Goal: Task Accomplishment & Management: Manage account settings

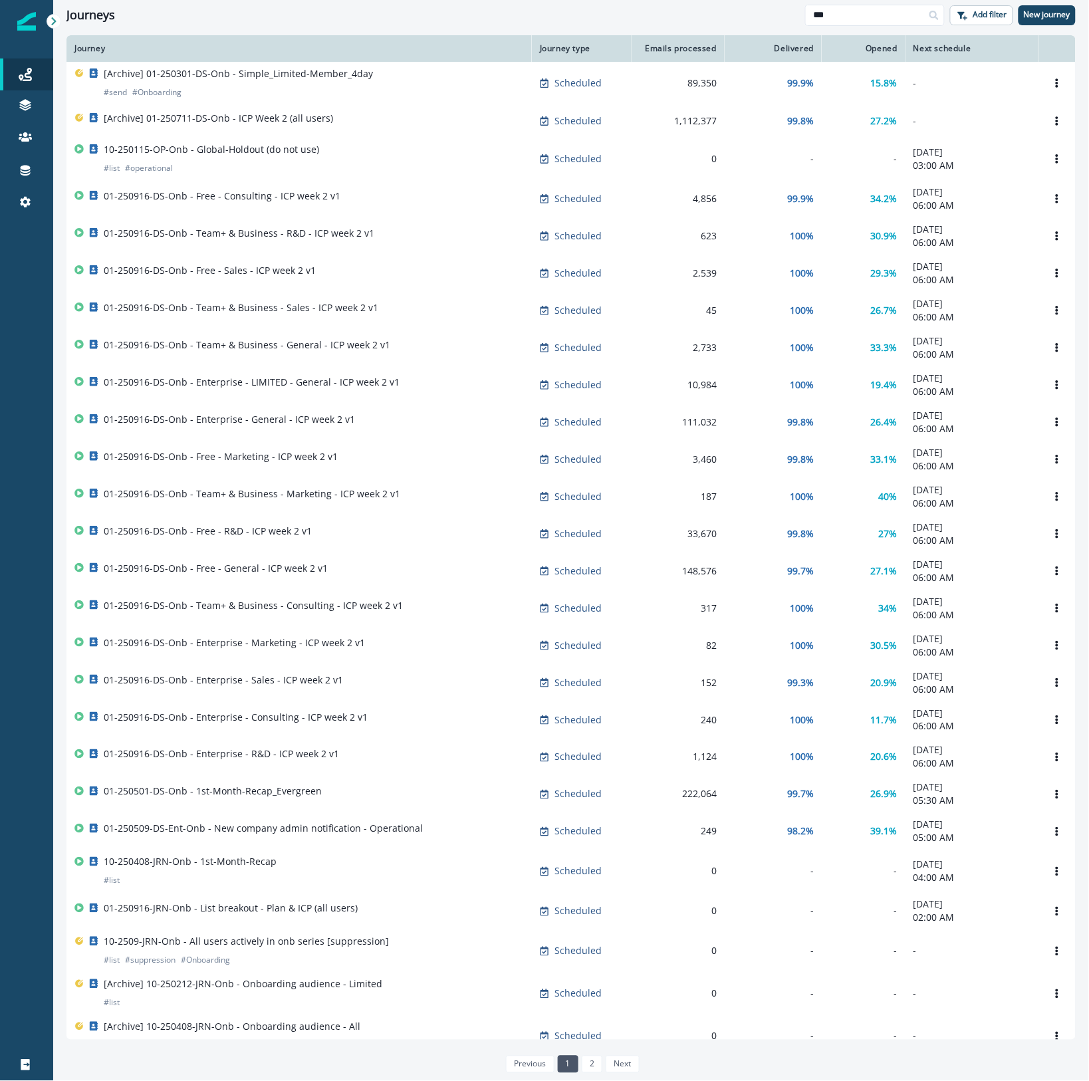
scroll to position [118, 0]
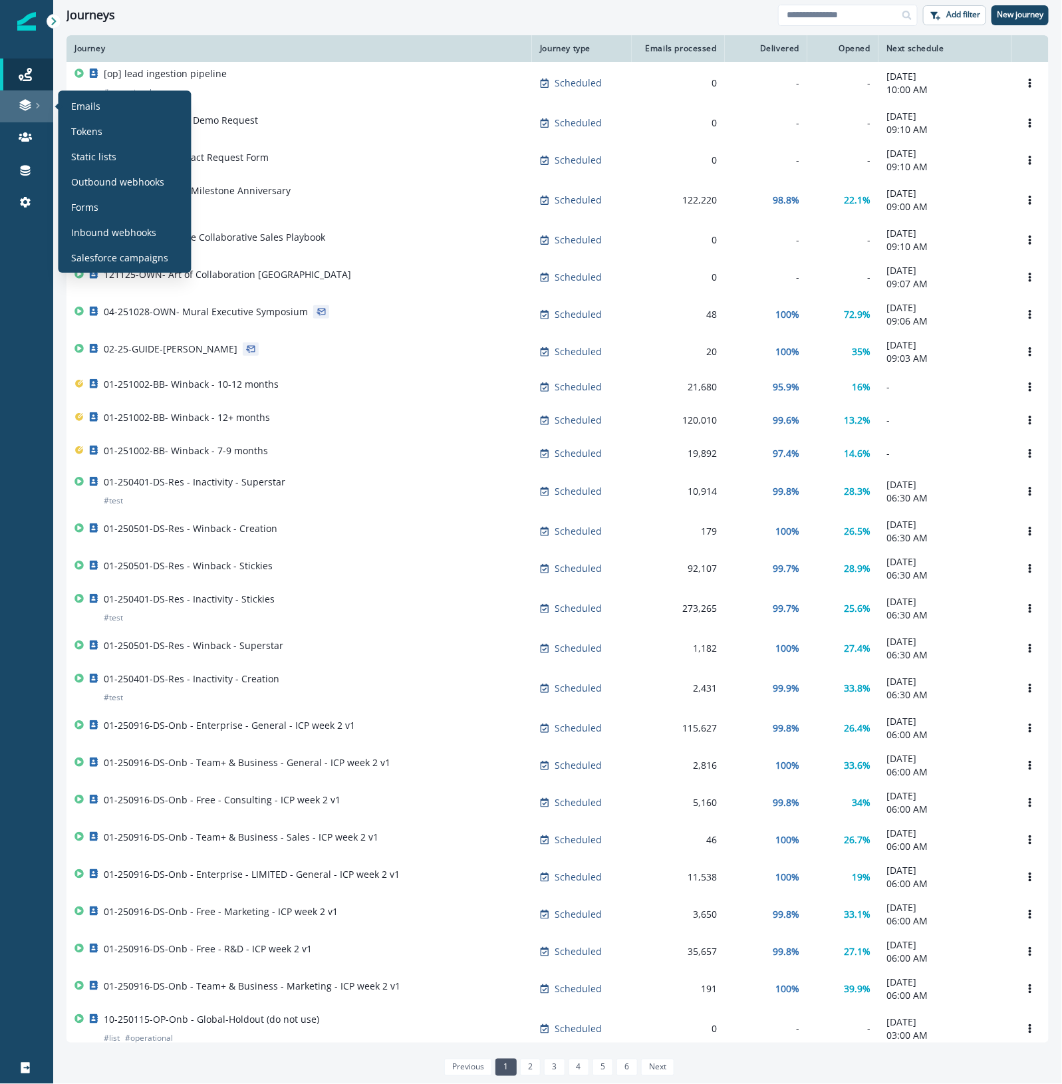
click at [31, 101] on icon at bounding box center [25, 104] width 13 height 13
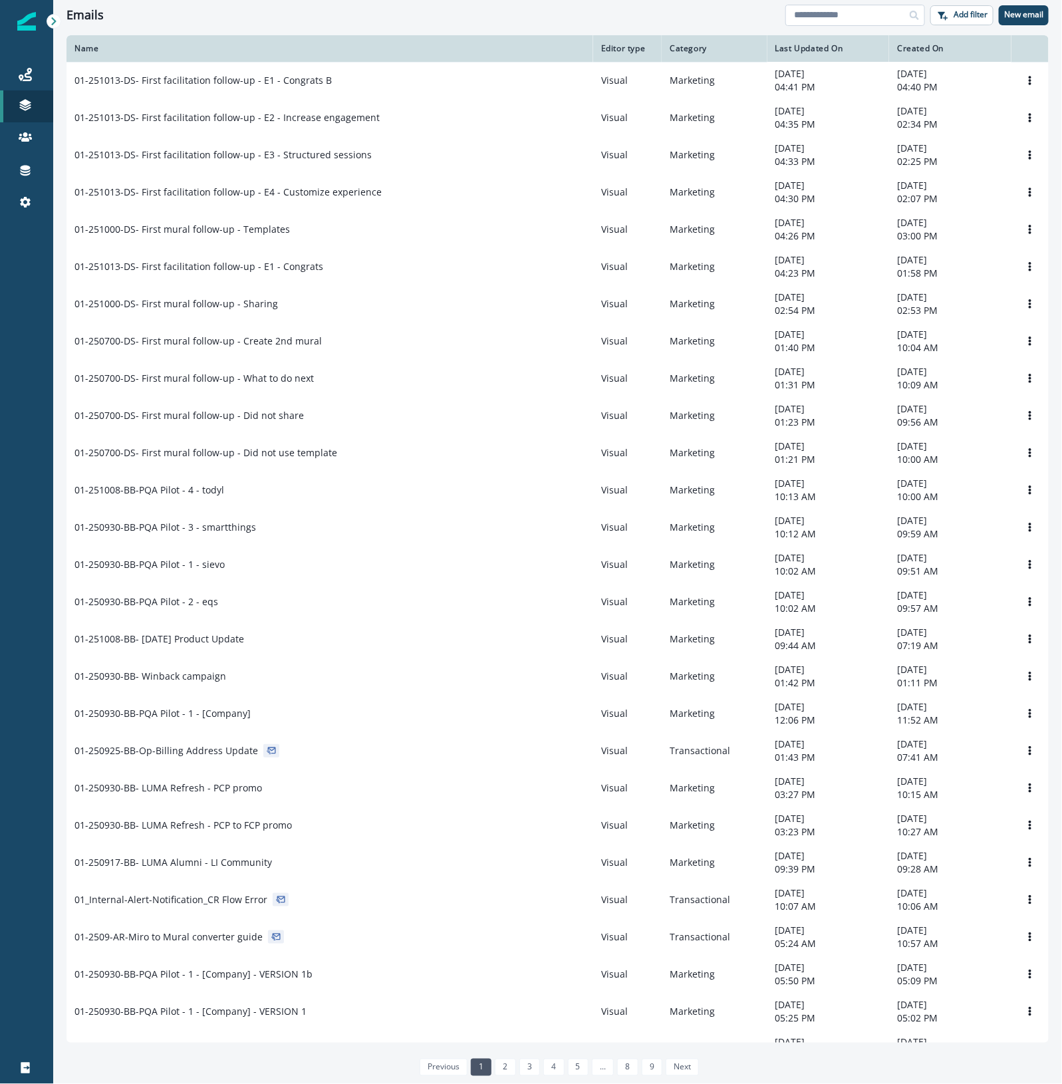
click at [889, 18] on input at bounding box center [855, 15] width 140 height 21
type input "****"
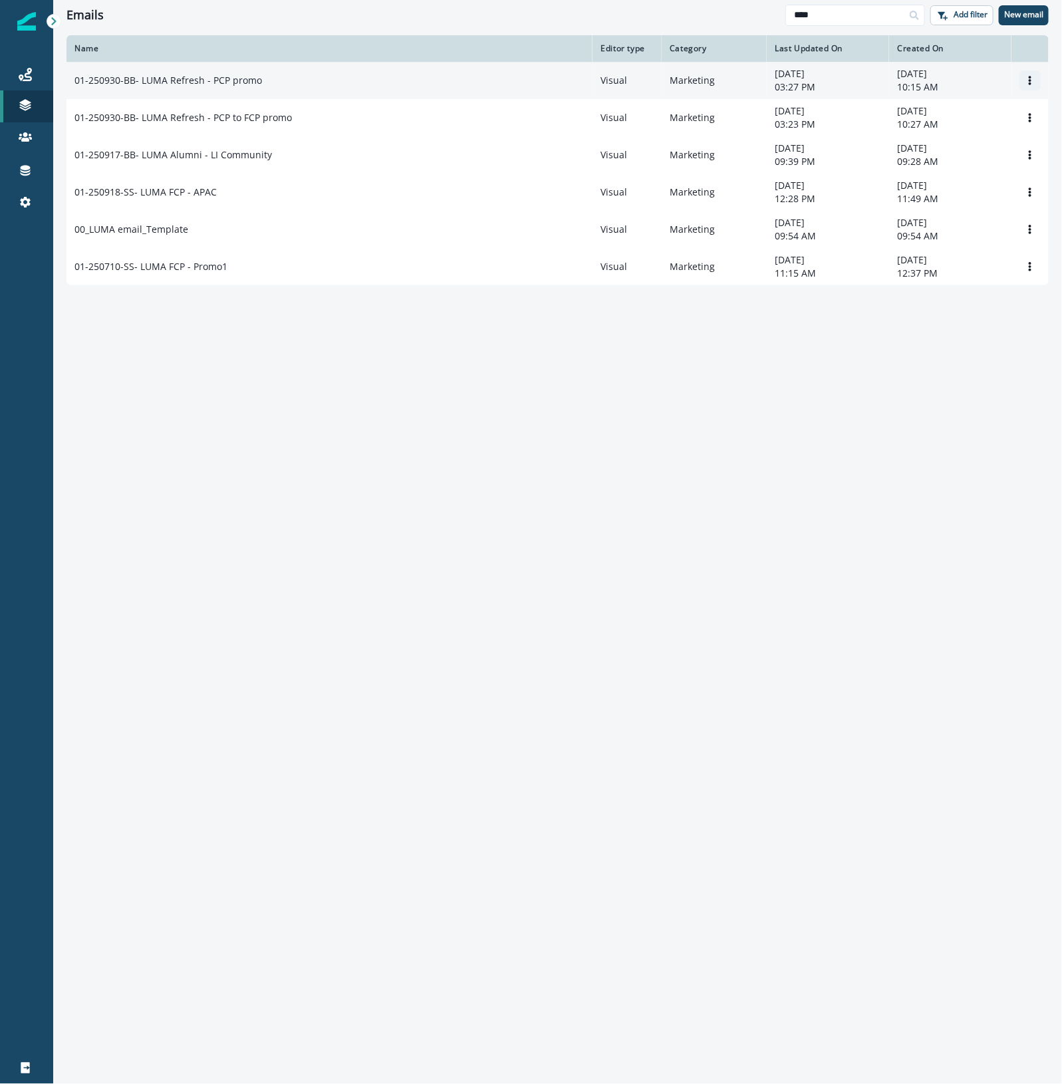
click at [1034, 82] on icon "Options" at bounding box center [1029, 80] width 9 height 9
click at [992, 111] on button "Clone" at bounding box center [966, 112] width 148 height 21
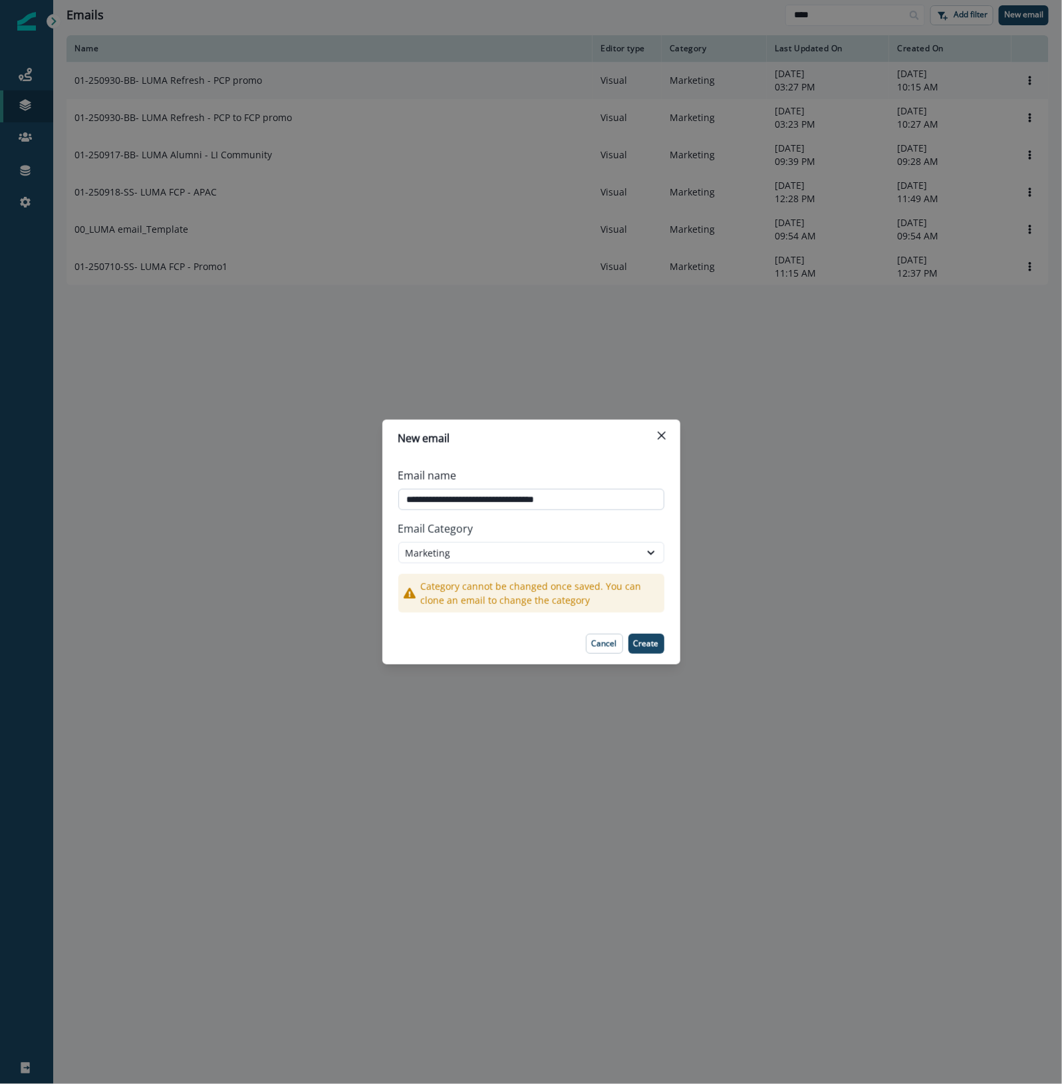
drag, startPoint x: 451, startPoint y: 500, endPoint x: 429, endPoint y: 503, distance: 22.1
click at [429, 503] on input "**********" at bounding box center [531, 499] width 266 height 21
drag, startPoint x: 543, startPoint y: 499, endPoint x: 652, endPoint y: 491, distance: 109.4
click at [652, 491] on input "**********" at bounding box center [531, 499] width 266 height 21
type input "**********"
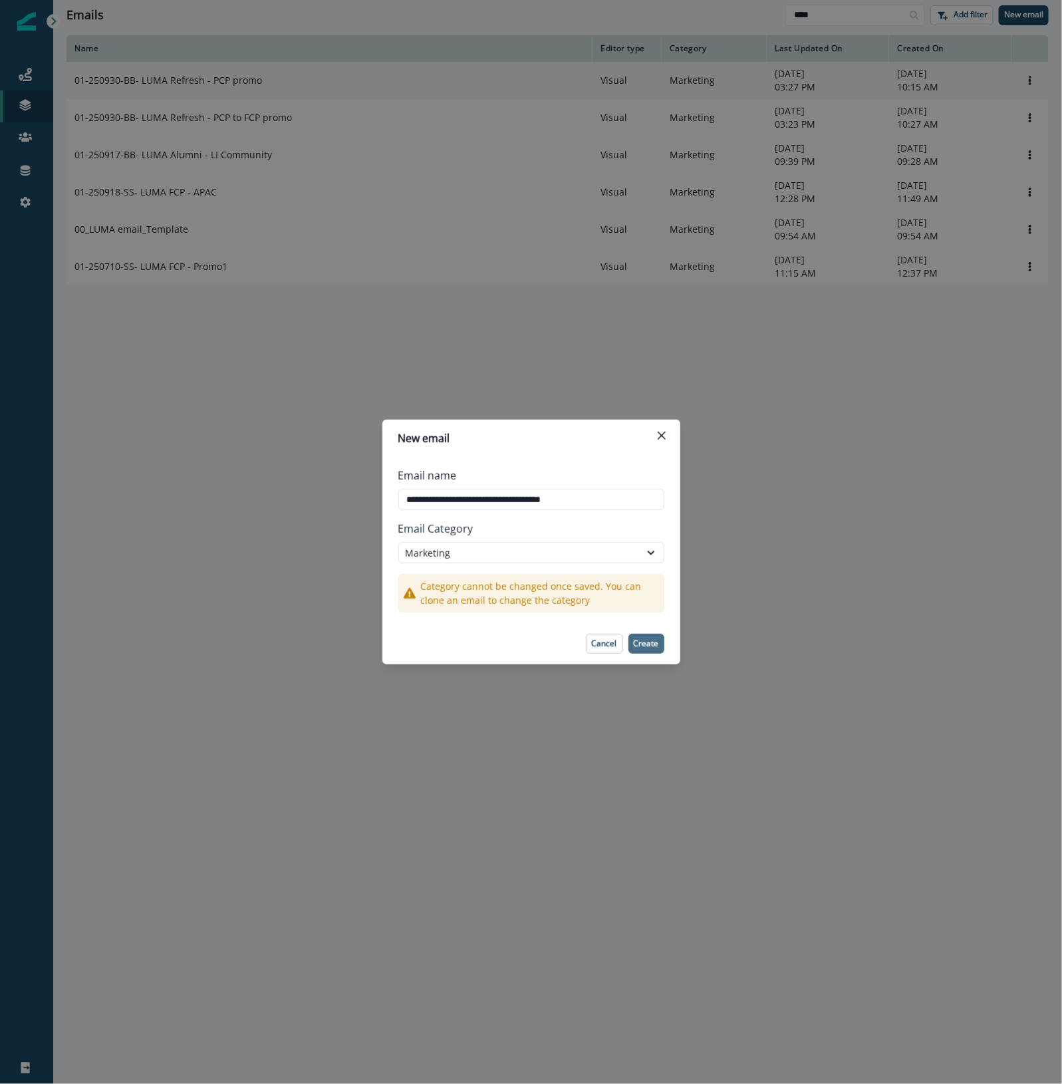
click at [656, 642] on p "Create" at bounding box center [646, 643] width 25 height 9
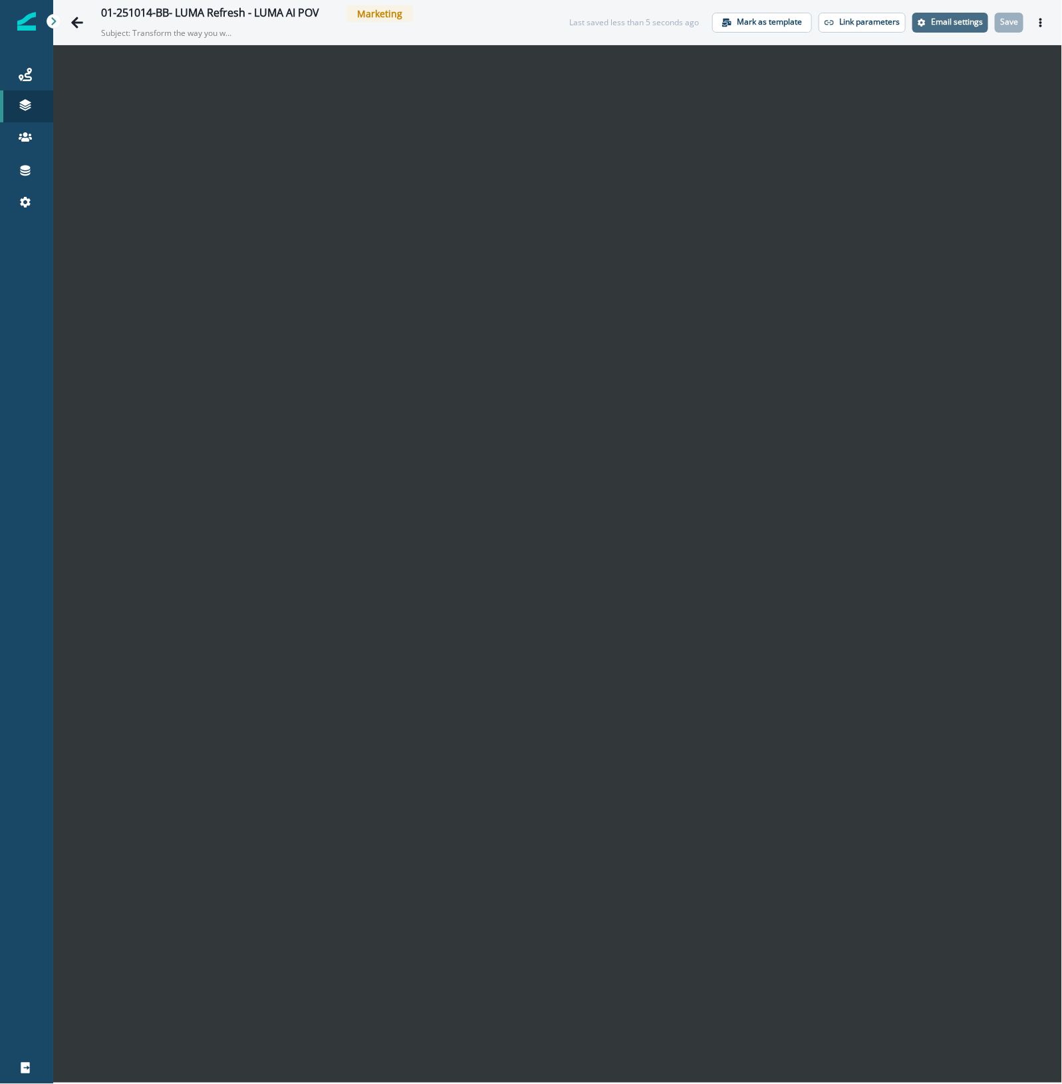
click at [962, 17] on p "Email settings" at bounding box center [957, 21] width 52 height 9
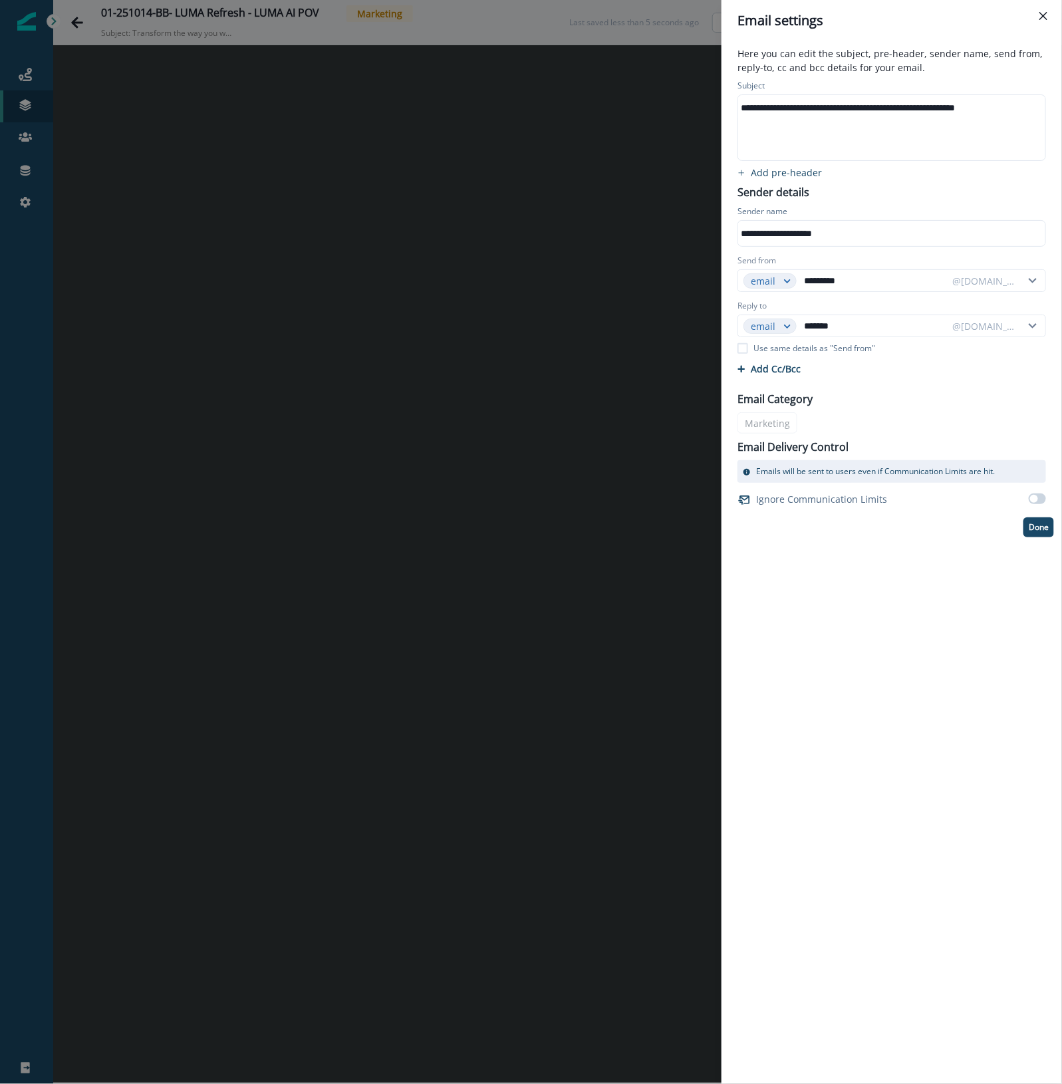
click at [879, 110] on div "**********" at bounding box center [890, 108] width 305 height 20
click at [1042, 529] on p "Done" at bounding box center [1039, 527] width 20 height 9
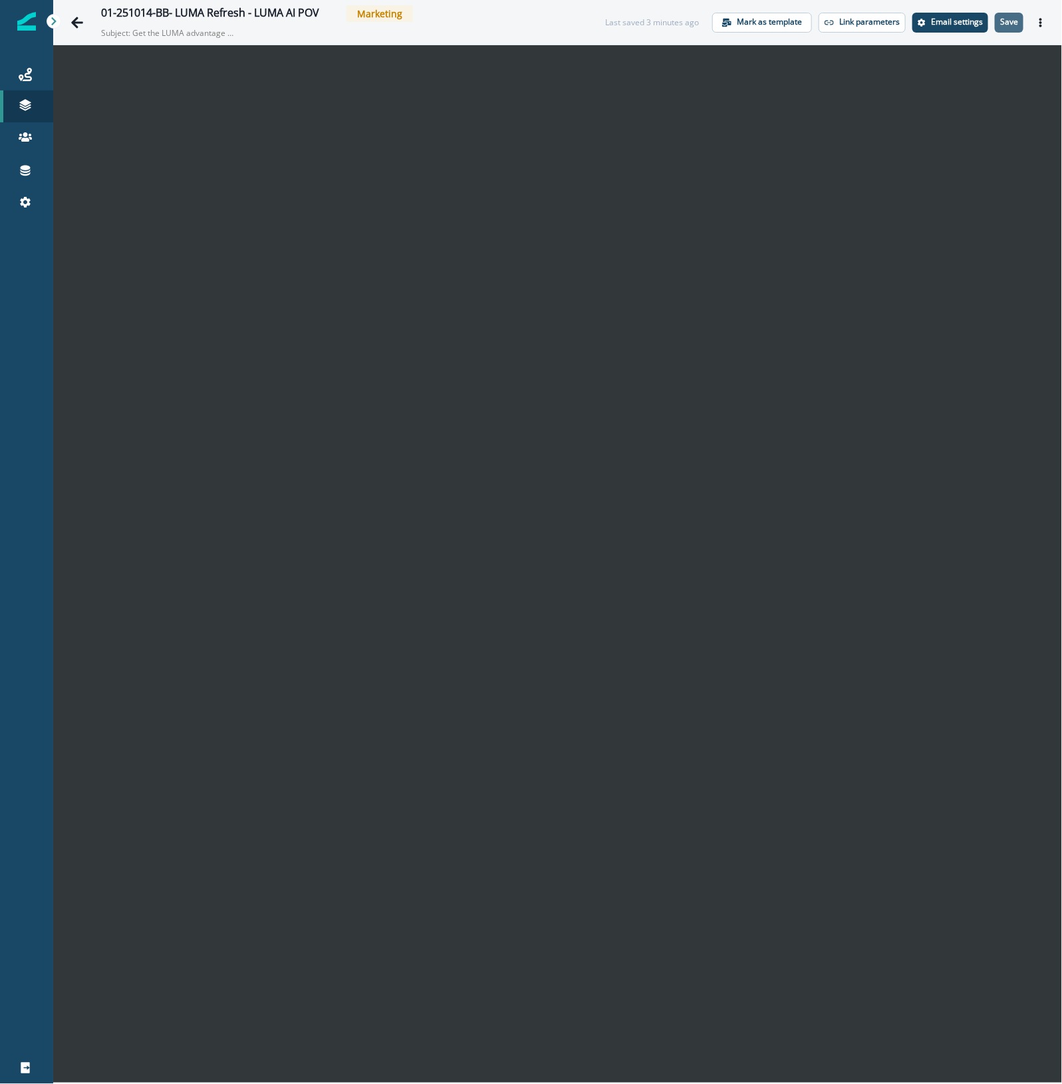
click at [1021, 21] on button "Save" at bounding box center [1009, 23] width 29 height 20
click at [1045, 24] on button "Actions" at bounding box center [1040, 23] width 21 height 20
click at [968, 52] on button "Preview" at bounding box center [977, 55] width 148 height 24
click at [1001, 20] on p "Save" at bounding box center [1009, 21] width 18 height 9
click at [1041, 18] on icon "Actions" at bounding box center [1040, 22] width 9 height 9
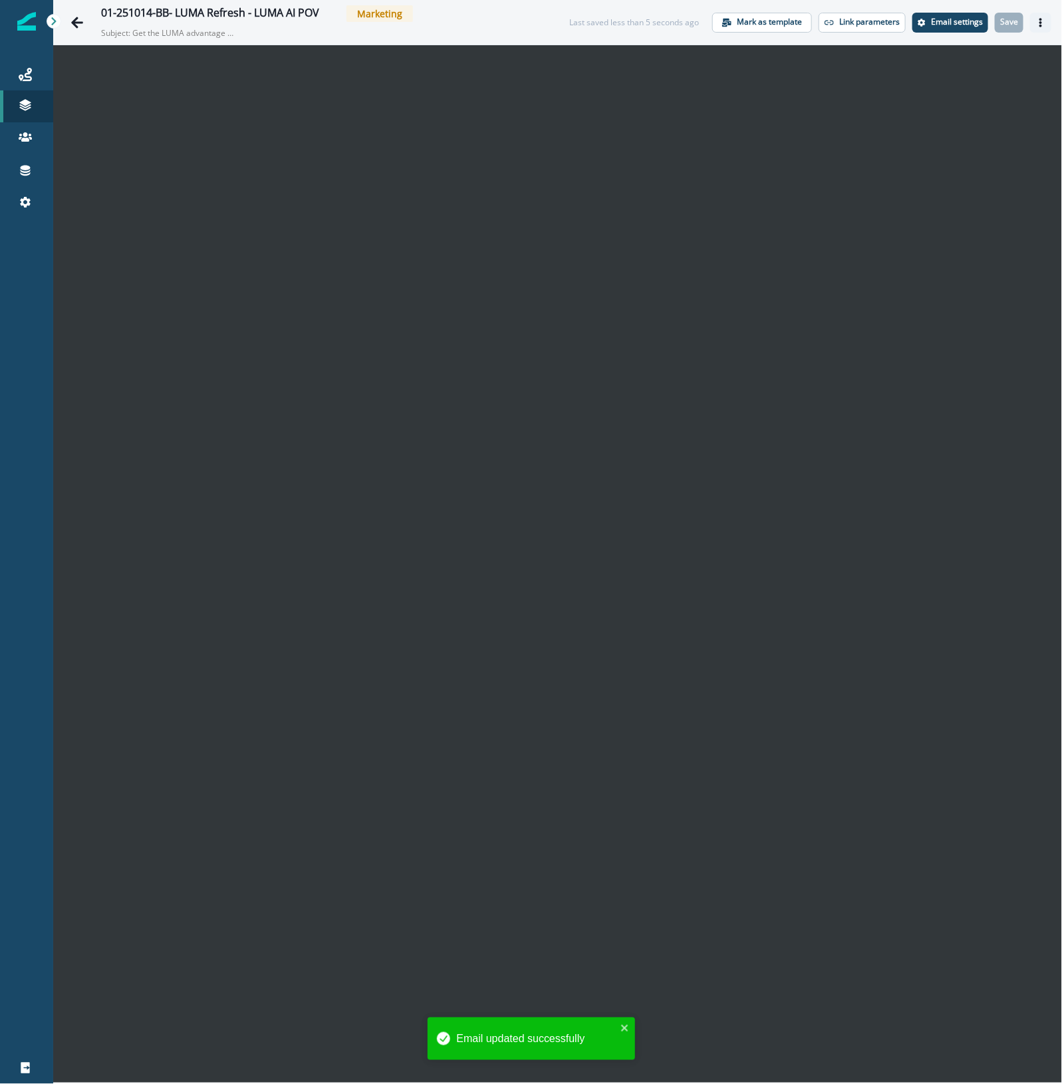
click at [1039, 18] on icon "Actions" at bounding box center [1040, 22] width 9 height 9
click at [951, 100] on button "Send test email" at bounding box center [977, 103] width 148 height 24
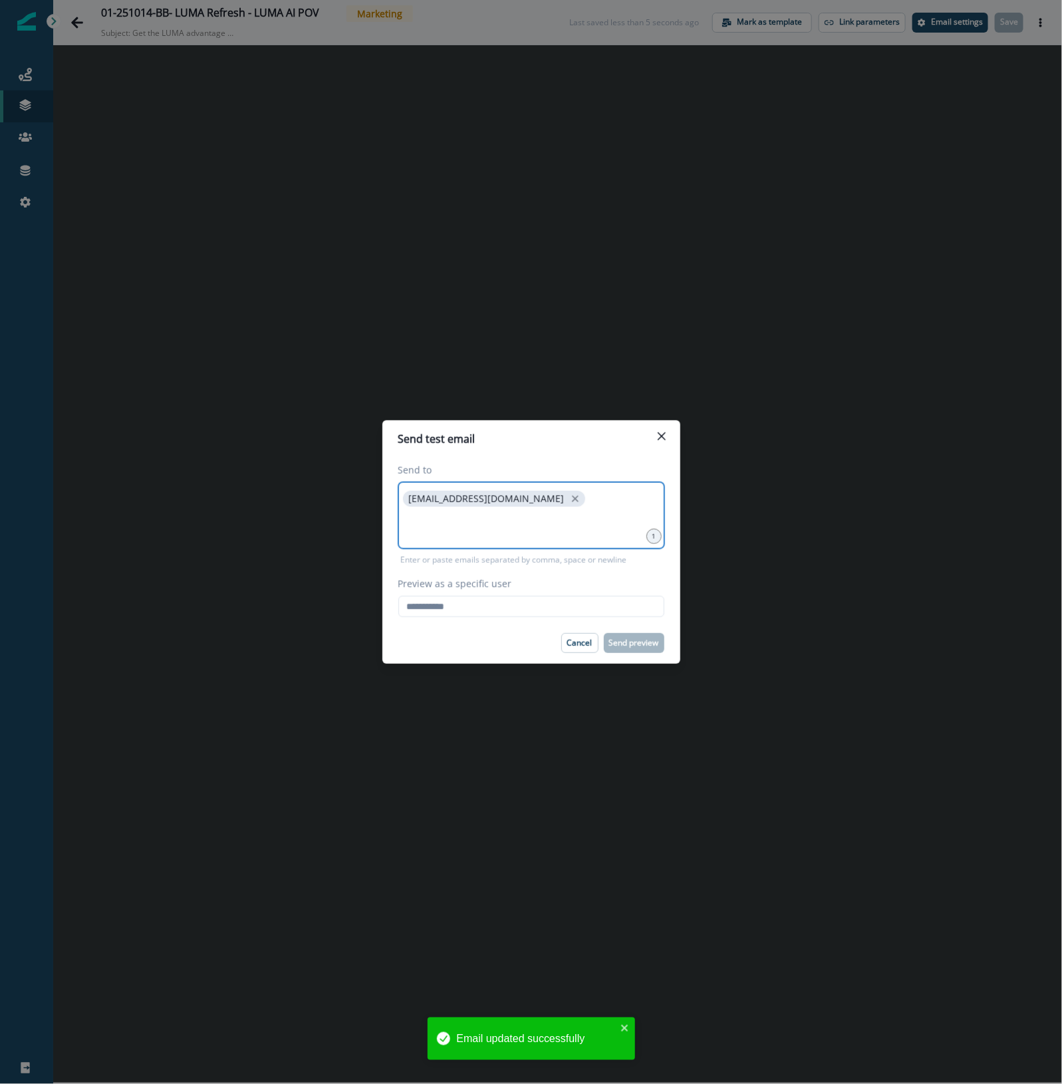
click at [456, 517] on input at bounding box center [531, 526] width 262 height 27
type input "**********"
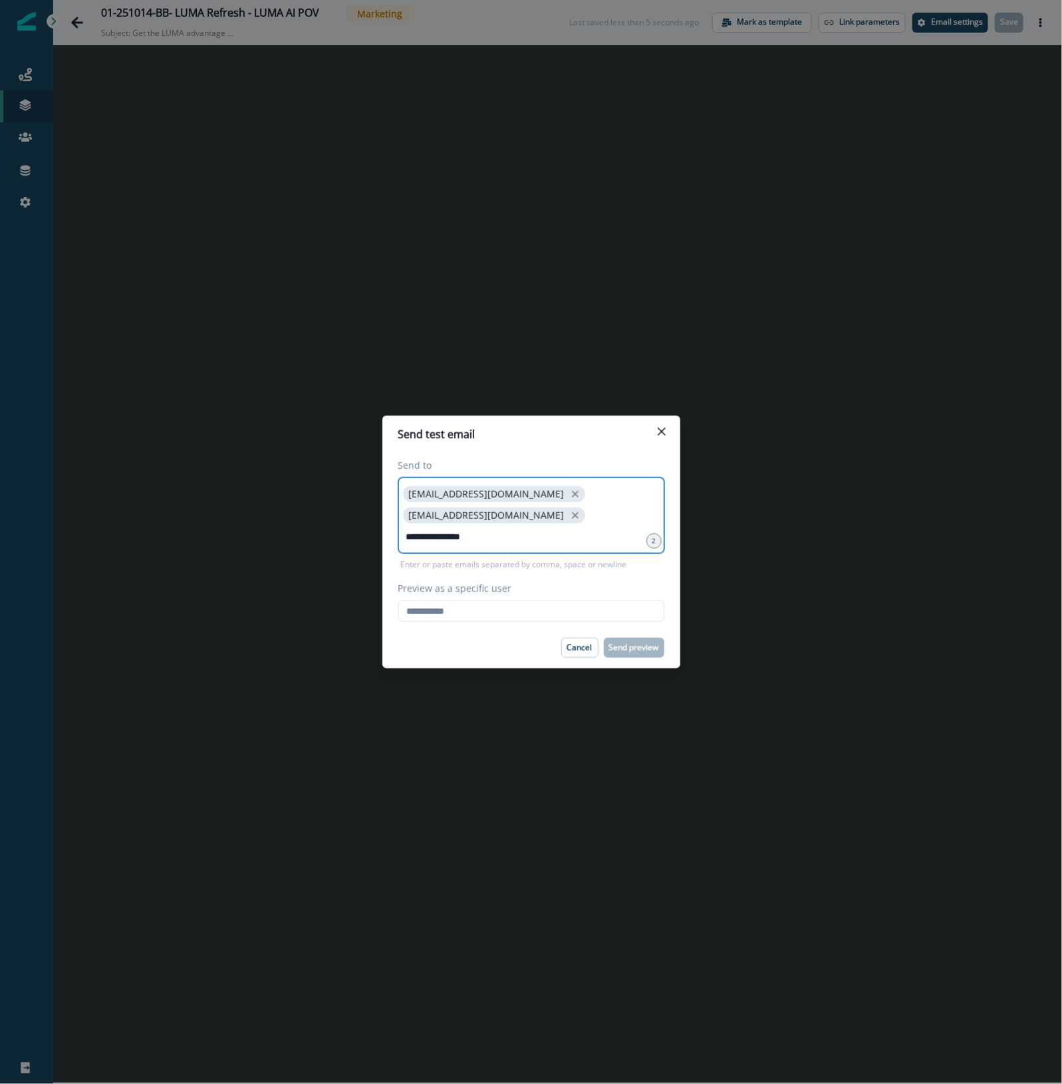
type input "**********"
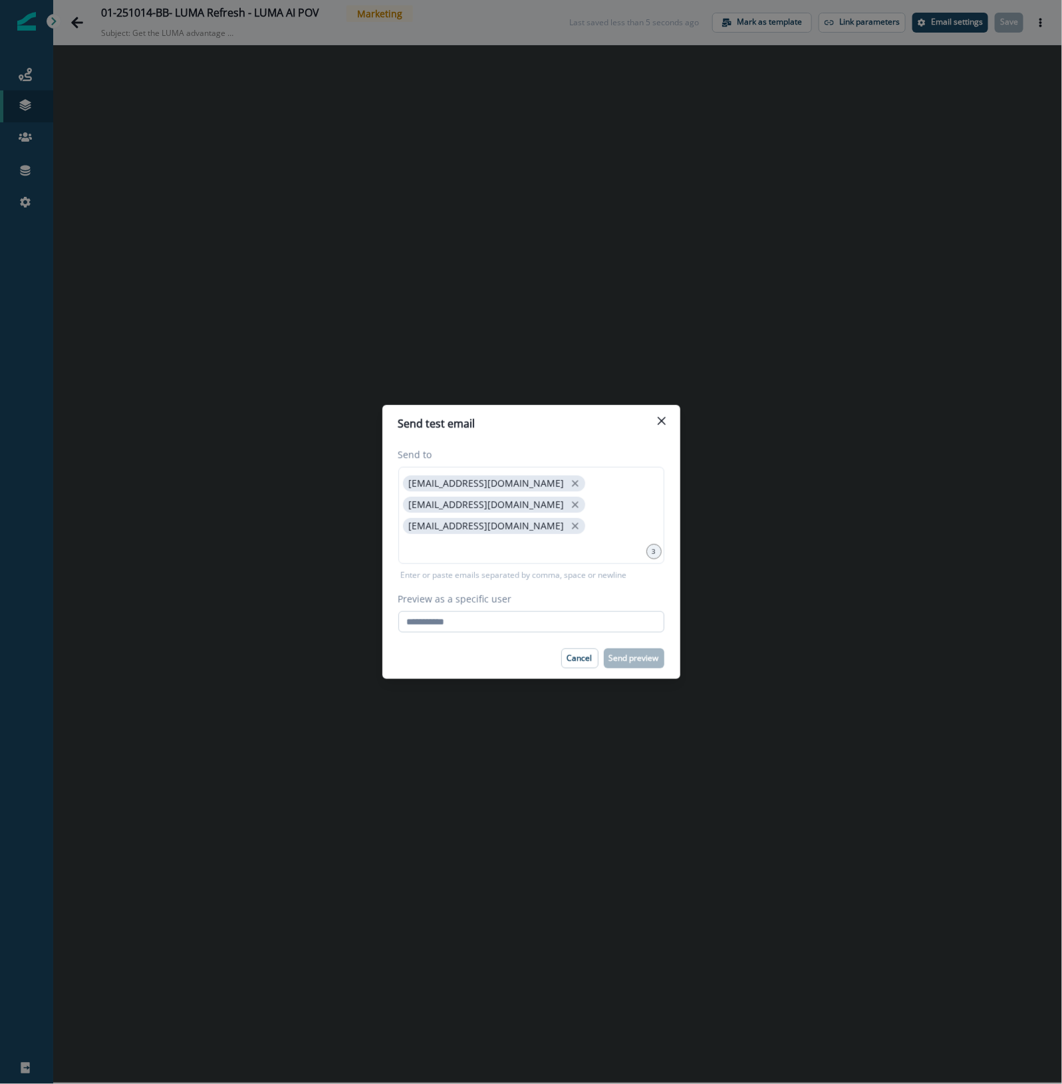
click at [444, 611] on input "Preview as a specific user" at bounding box center [531, 621] width 266 height 21
type input "**********"
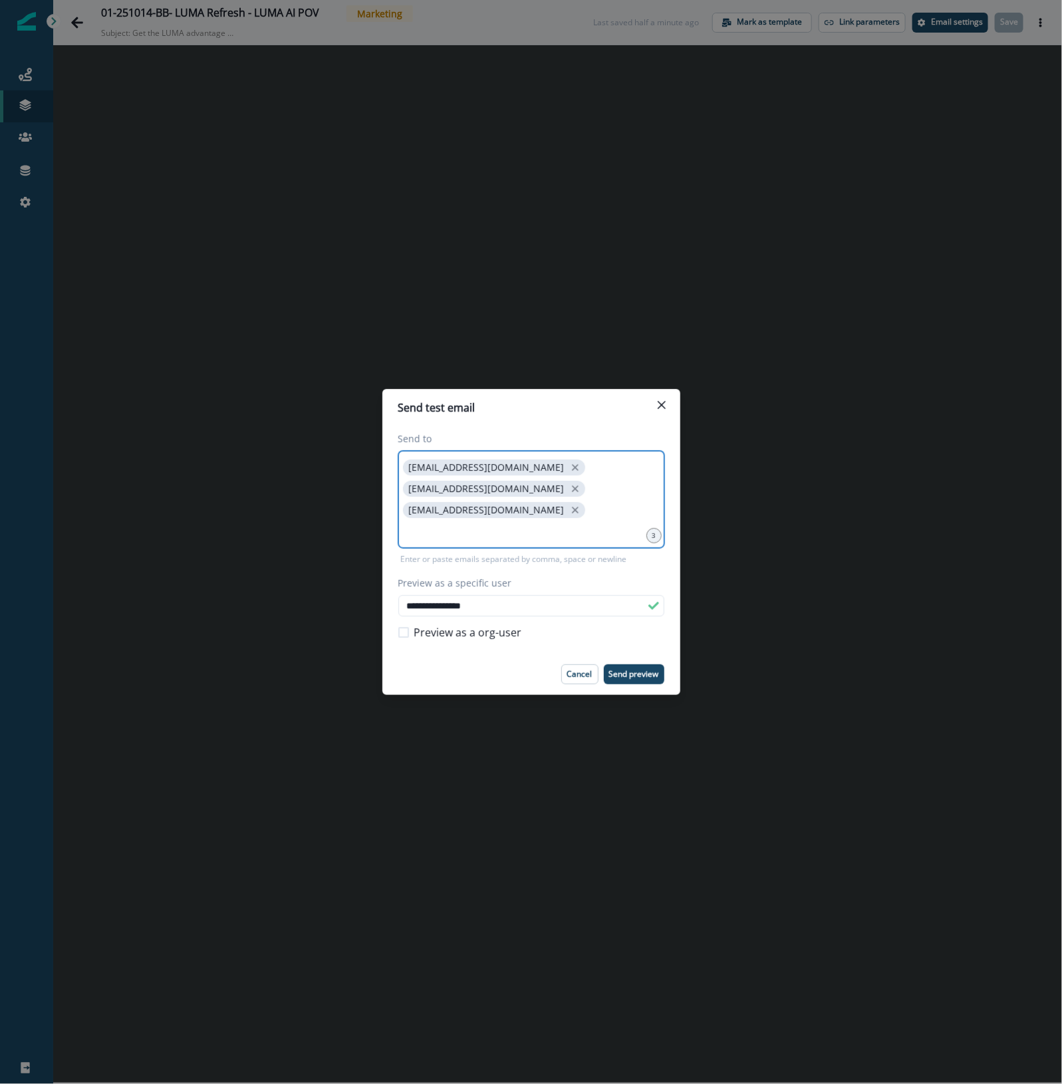
click at [557, 518] on input at bounding box center [531, 531] width 262 height 27
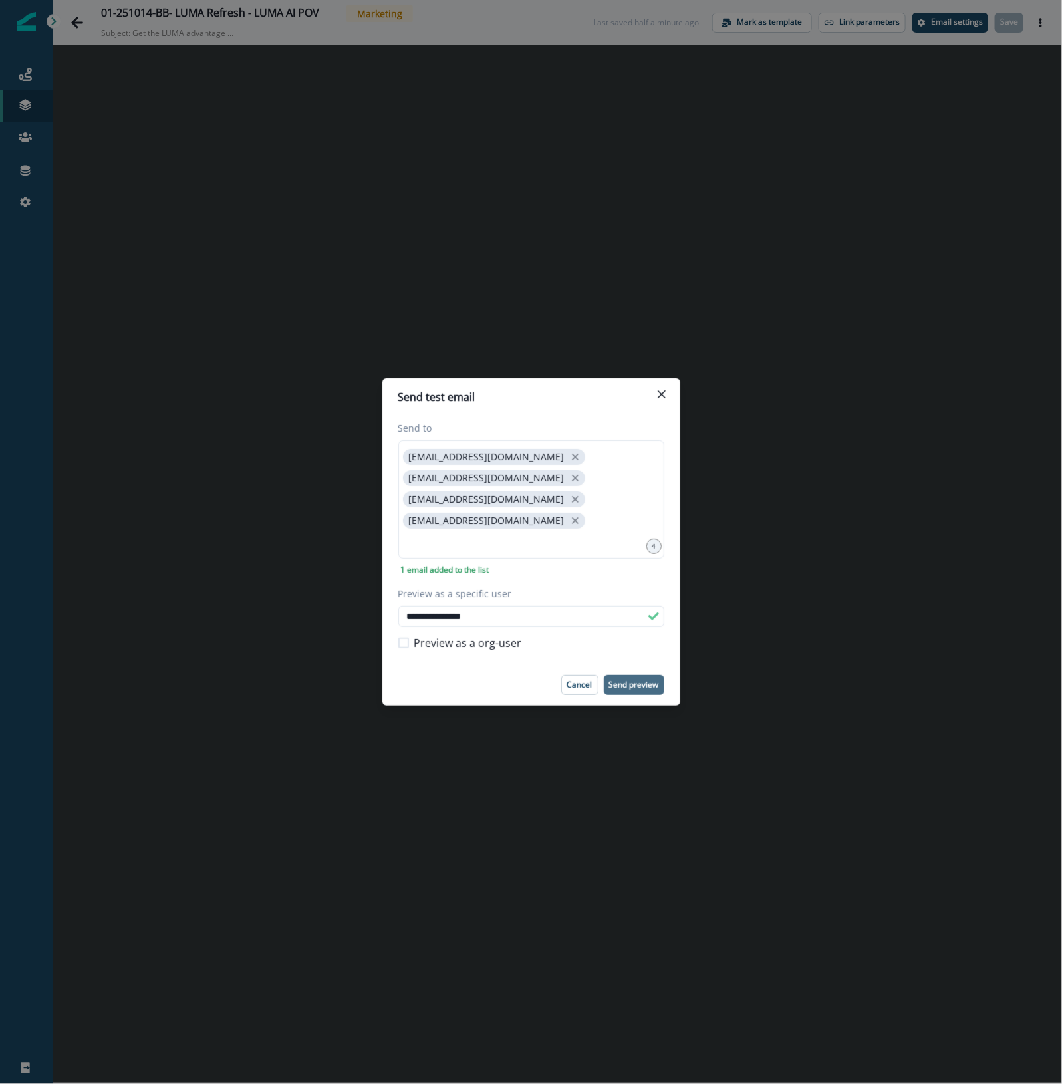
click at [632, 680] on p "Send preview" at bounding box center [634, 684] width 50 height 9
click at [658, 398] on icon "Close" at bounding box center [662, 394] width 8 height 8
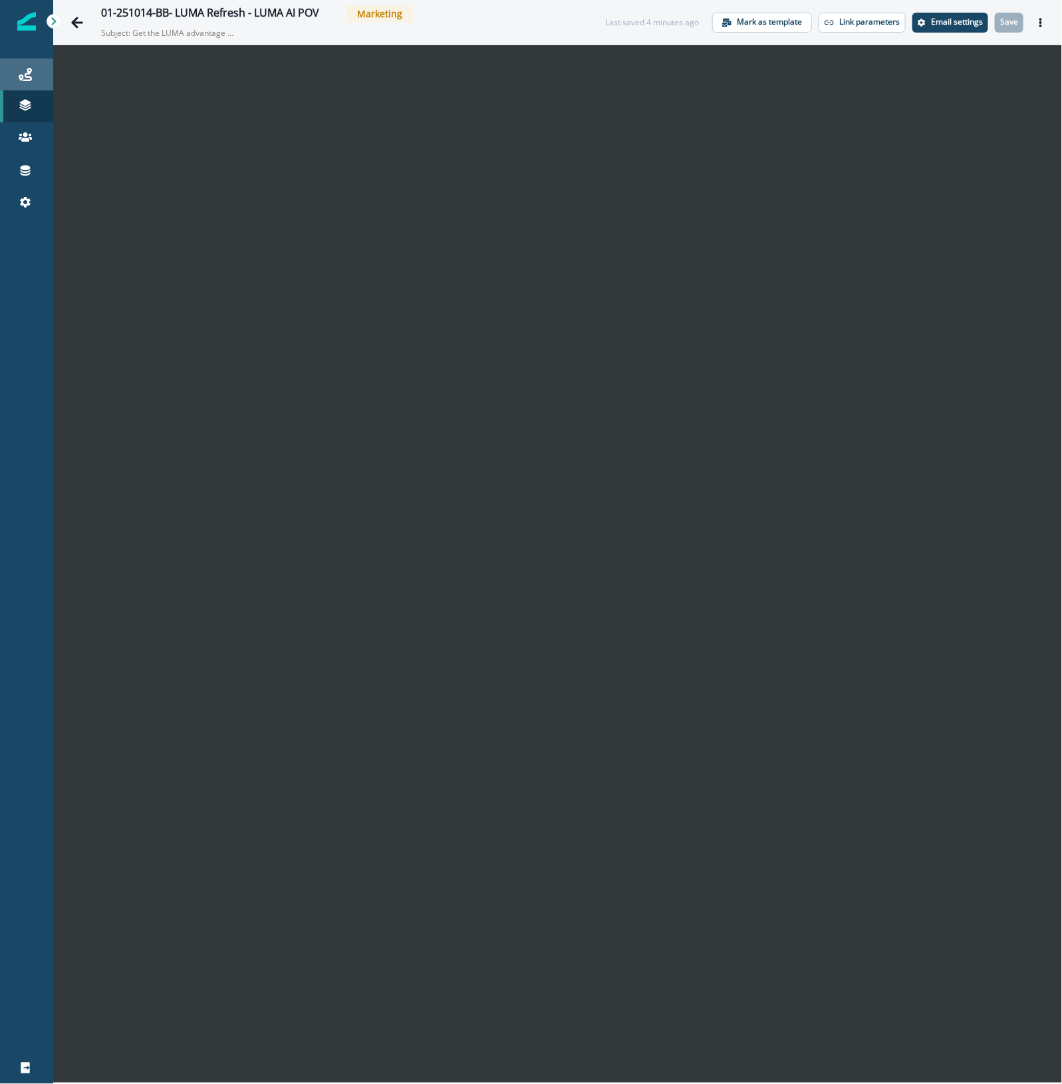
click at [25, 76] on icon at bounding box center [25, 74] width 13 height 13
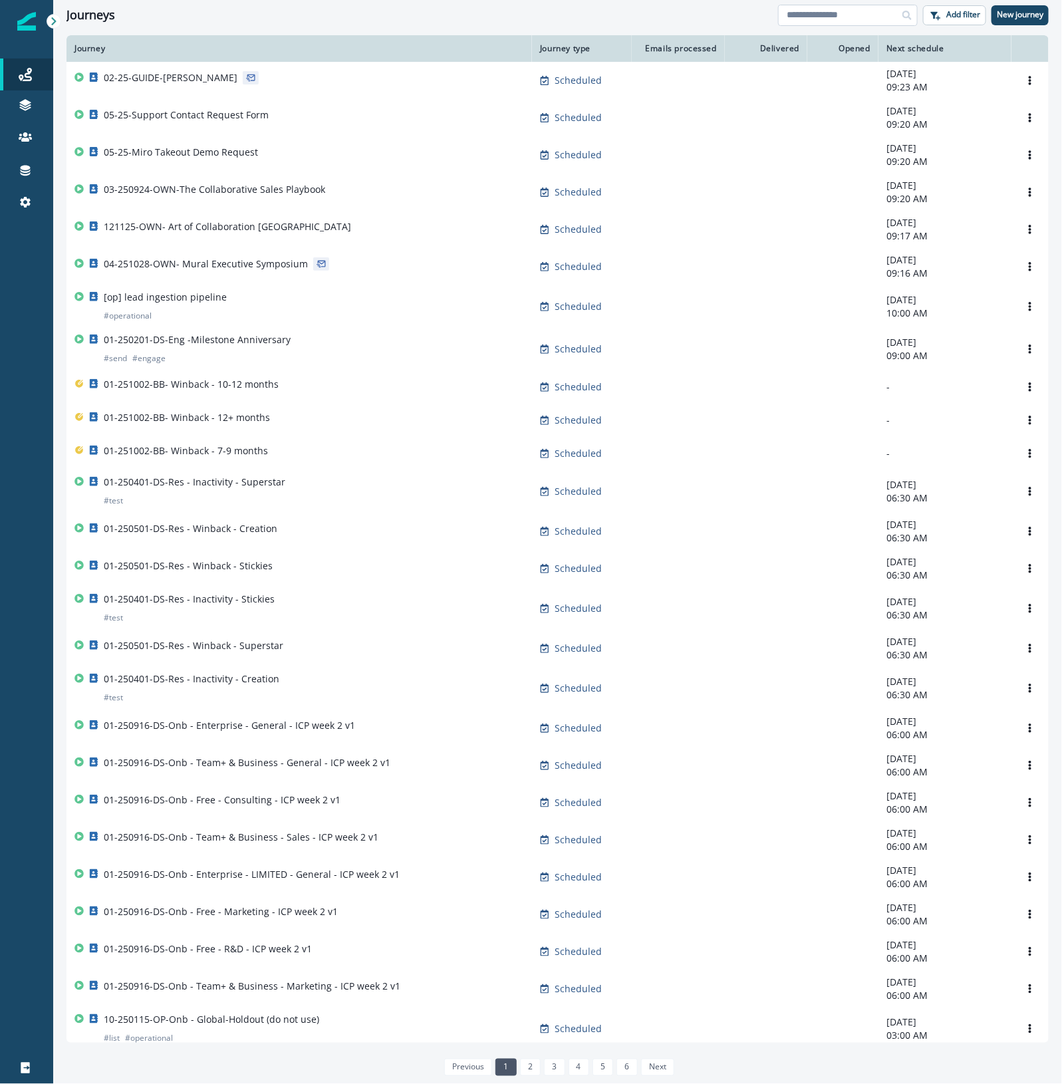
click at [863, 15] on input at bounding box center [848, 15] width 140 height 21
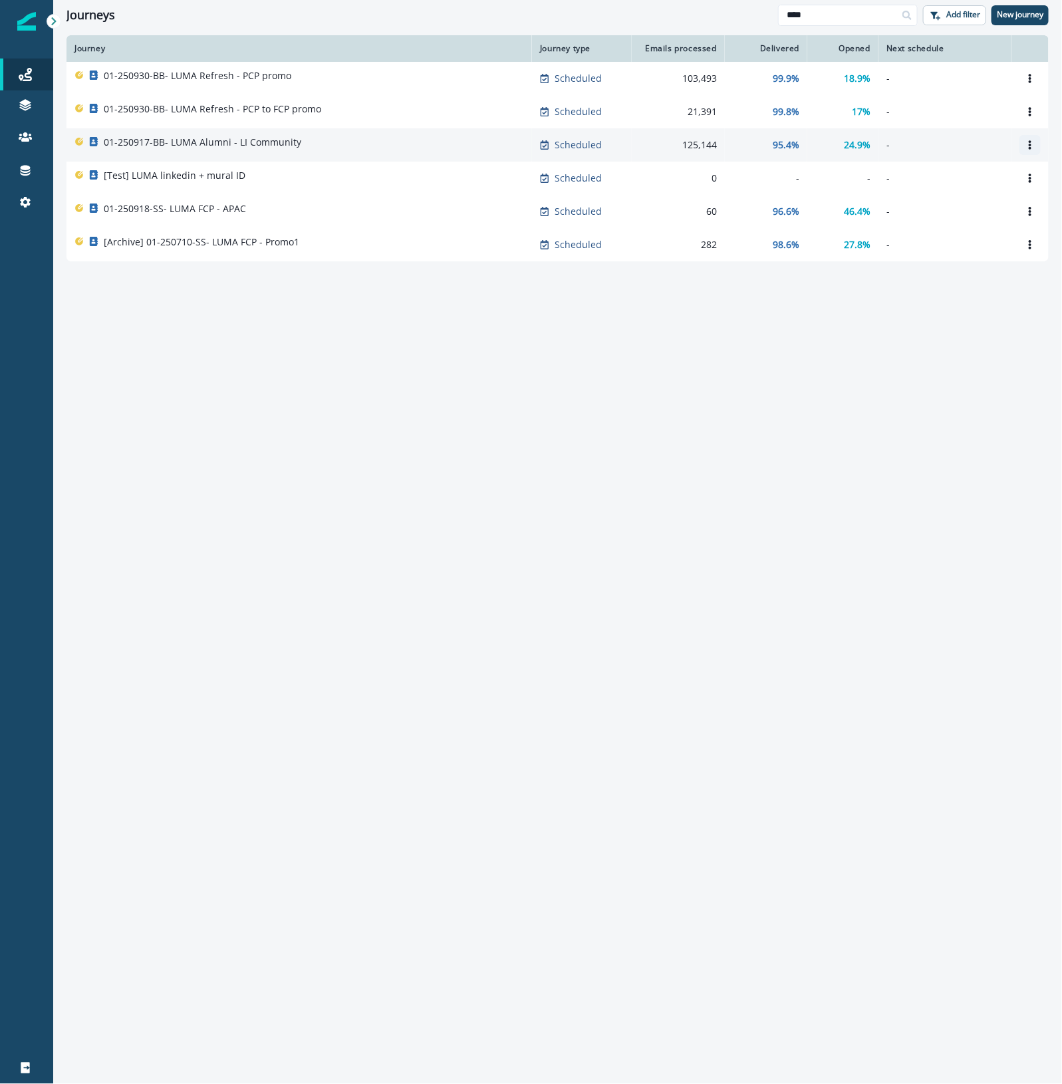
type input "****"
click at [1035, 146] on icon "Options" at bounding box center [1029, 144] width 9 height 9
click at [982, 174] on button "Clone" at bounding box center [966, 176] width 148 height 21
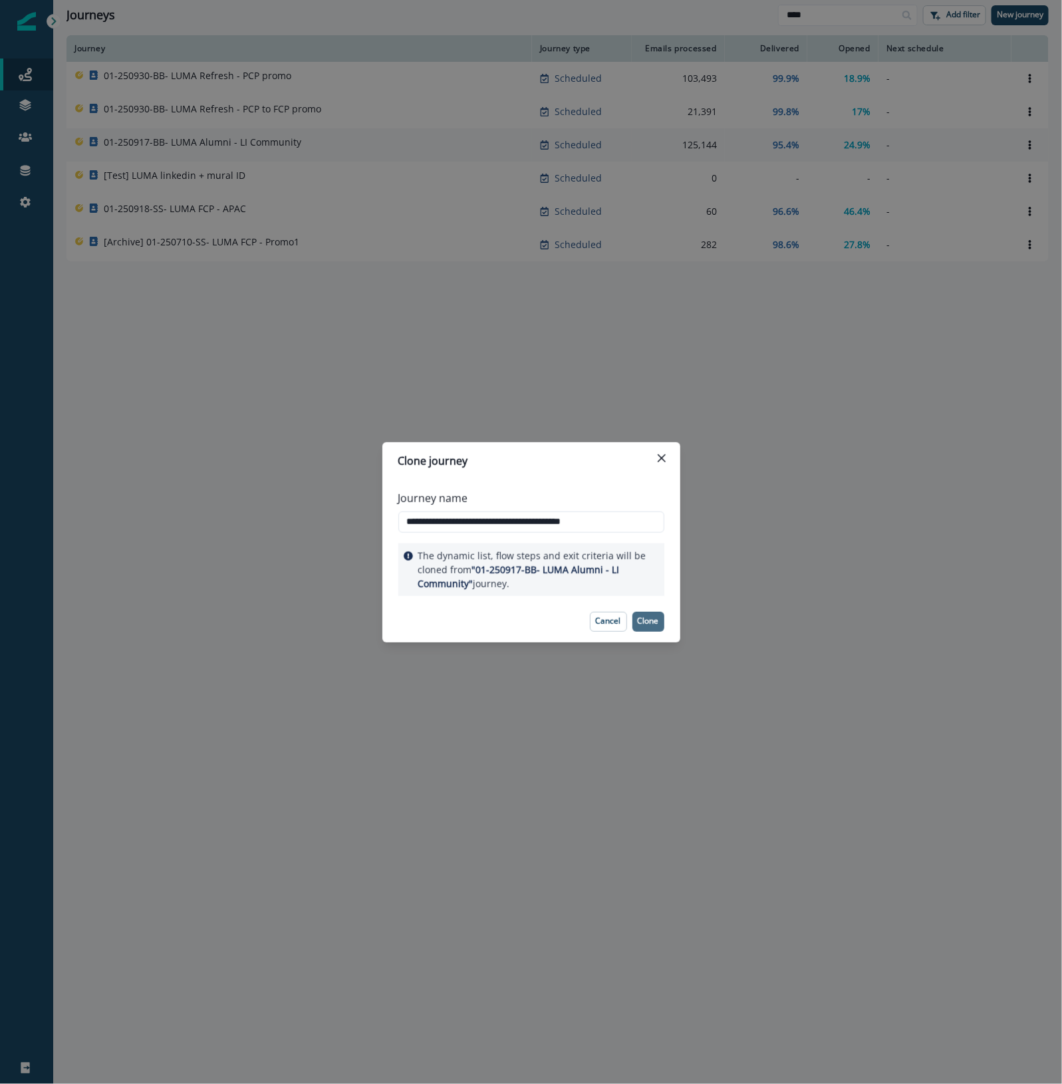
click at [653, 617] on p "Clone" at bounding box center [648, 620] width 21 height 9
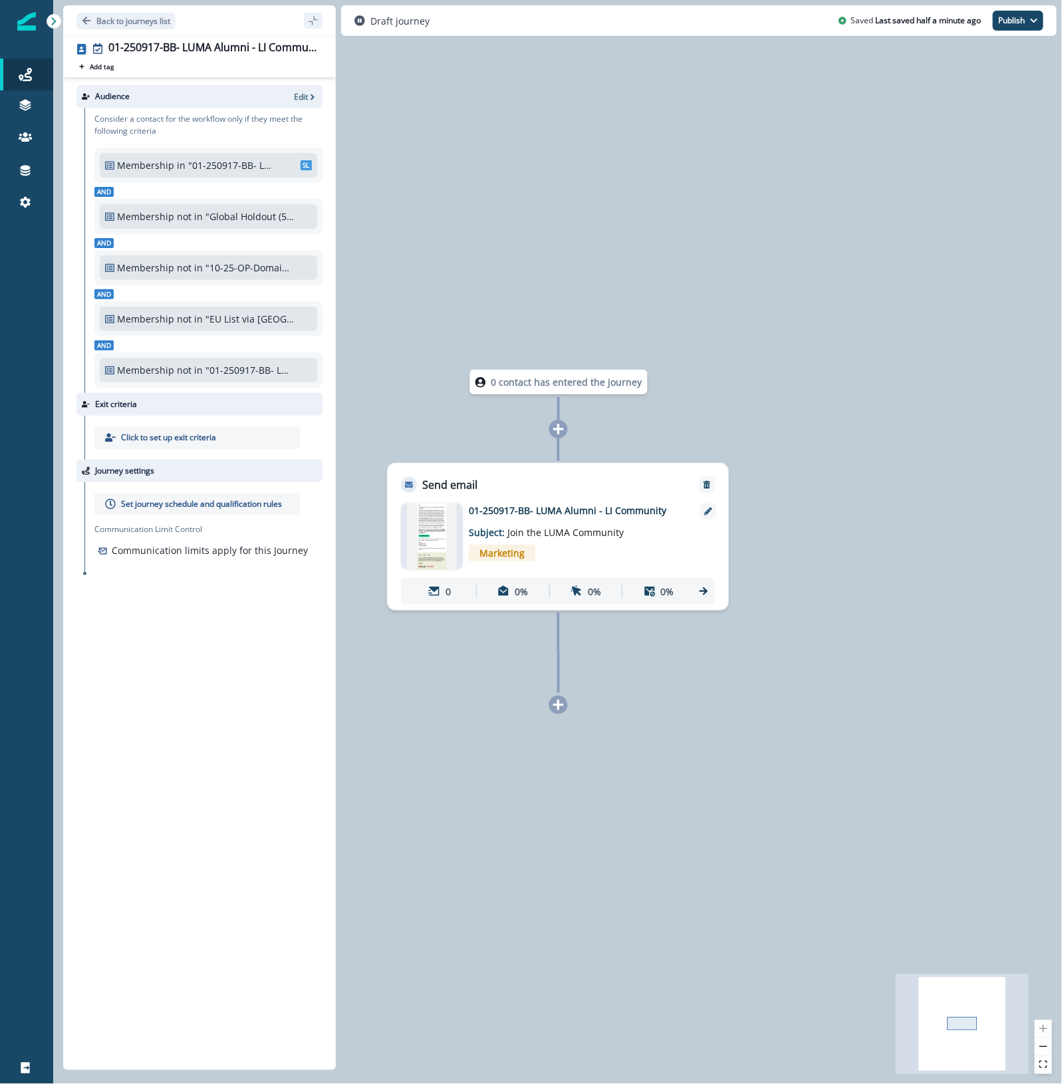
click at [217, 15] on div "Back to journeys list" at bounding box center [199, 20] width 273 height 31
click at [186, 50] on div "01-250917-BB- LUMA Alumni - LI Community-clone" at bounding box center [212, 48] width 209 height 15
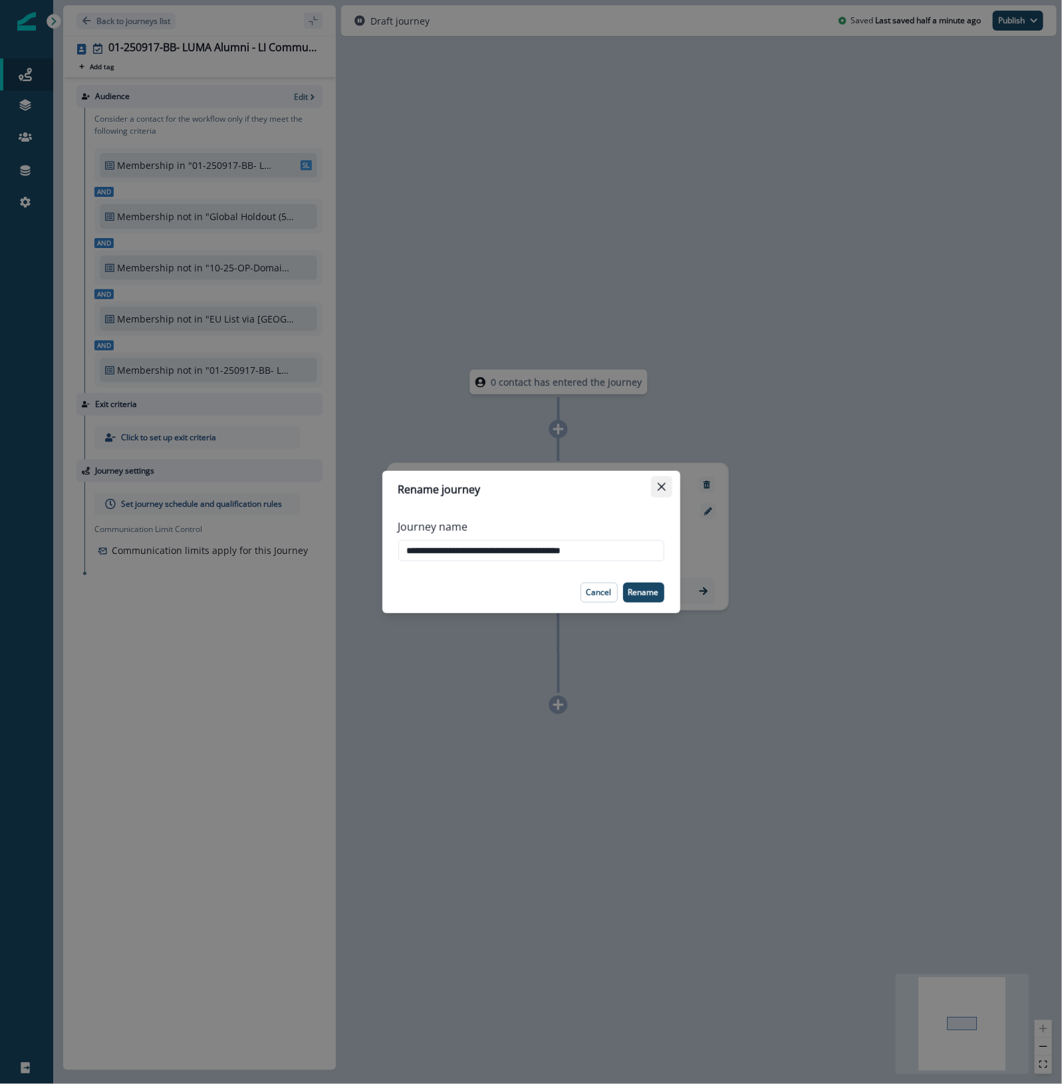
click at [662, 481] on button "Close" at bounding box center [661, 486] width 21 height 21
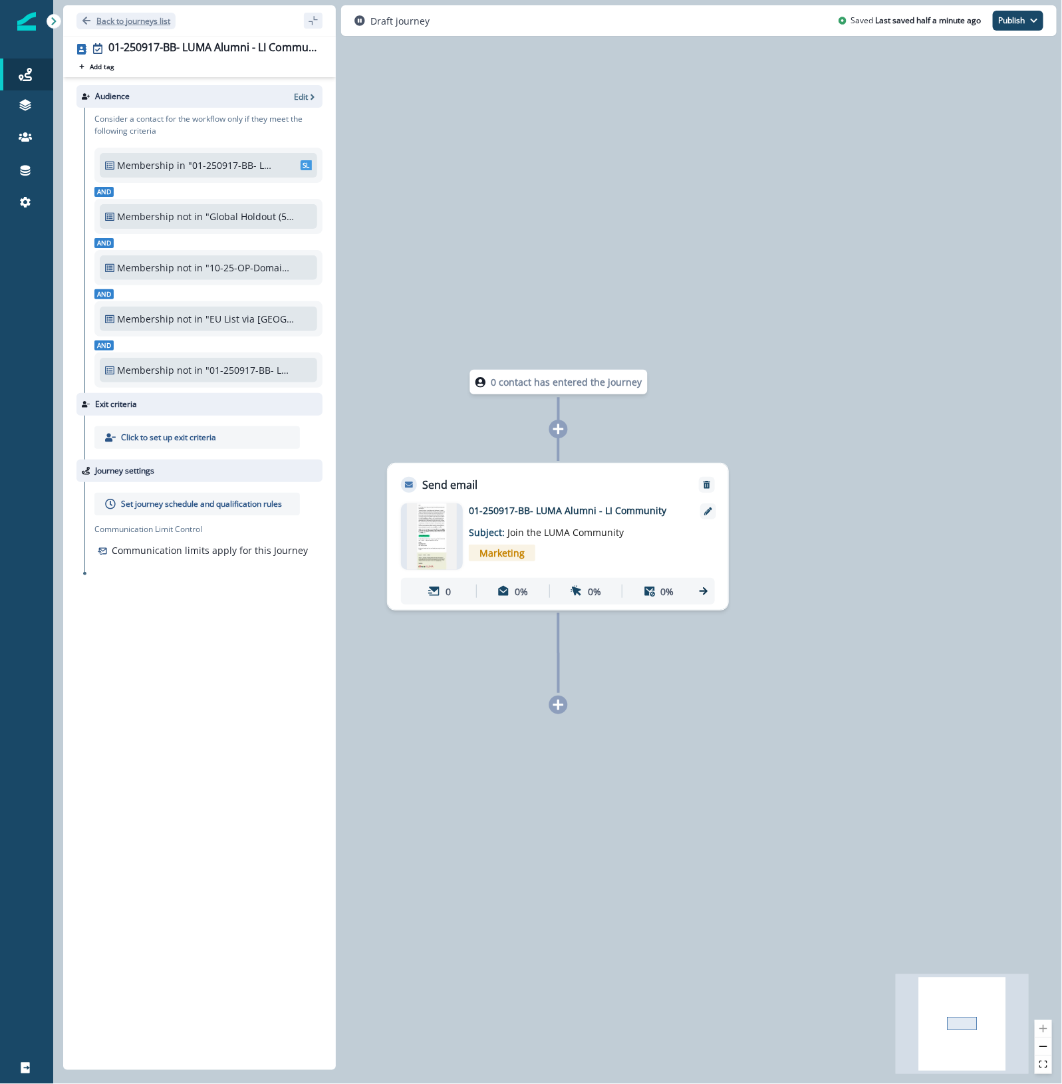
click at [94, 19] on button "Back to journeys list" at bounding box center [125, 21] width 99 height 17
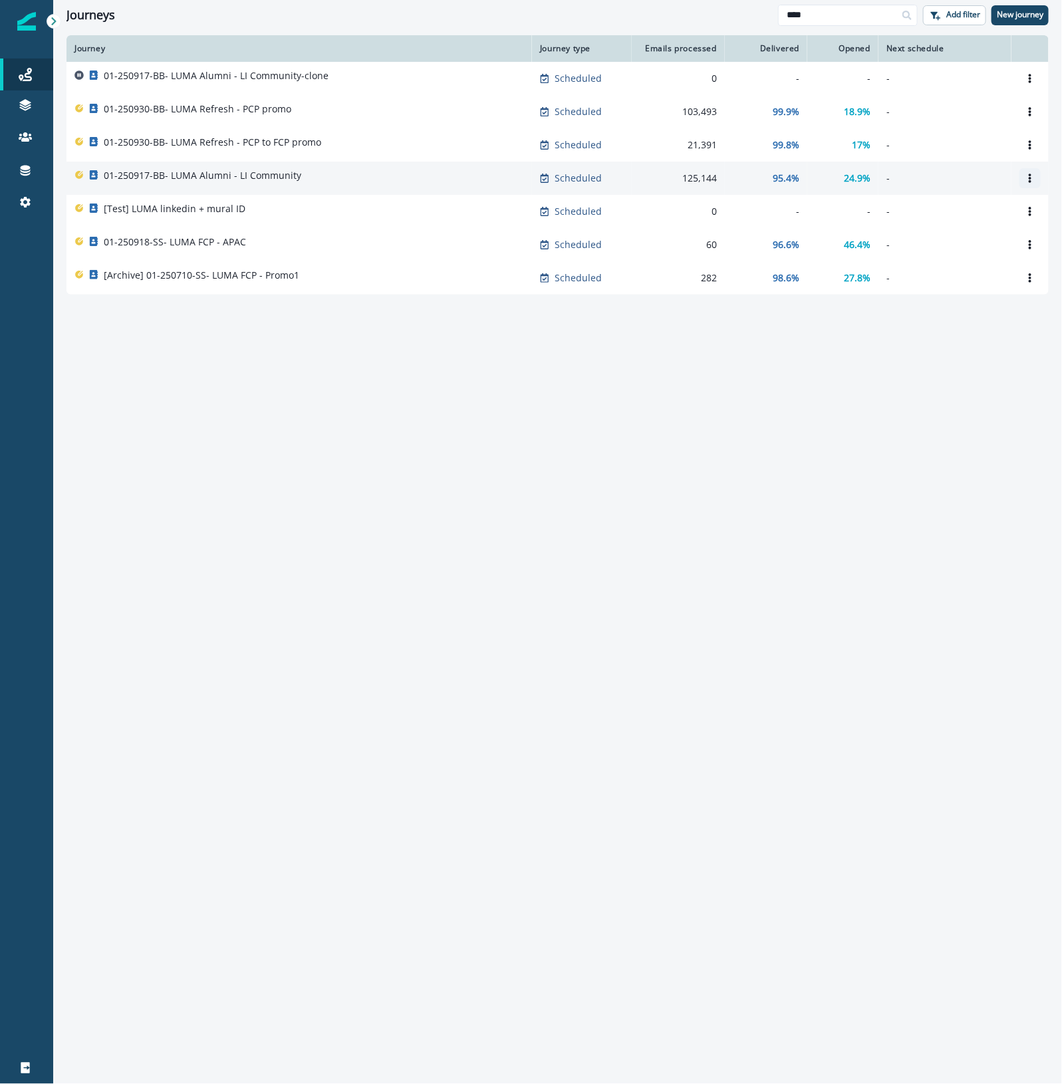
click at [1032, 182] on icon "Options" at bounding box center [1029, 178] width 9 height 9
click at [961, 211] on button "Clone" at bounding box center [966, 210] width 148 height 21
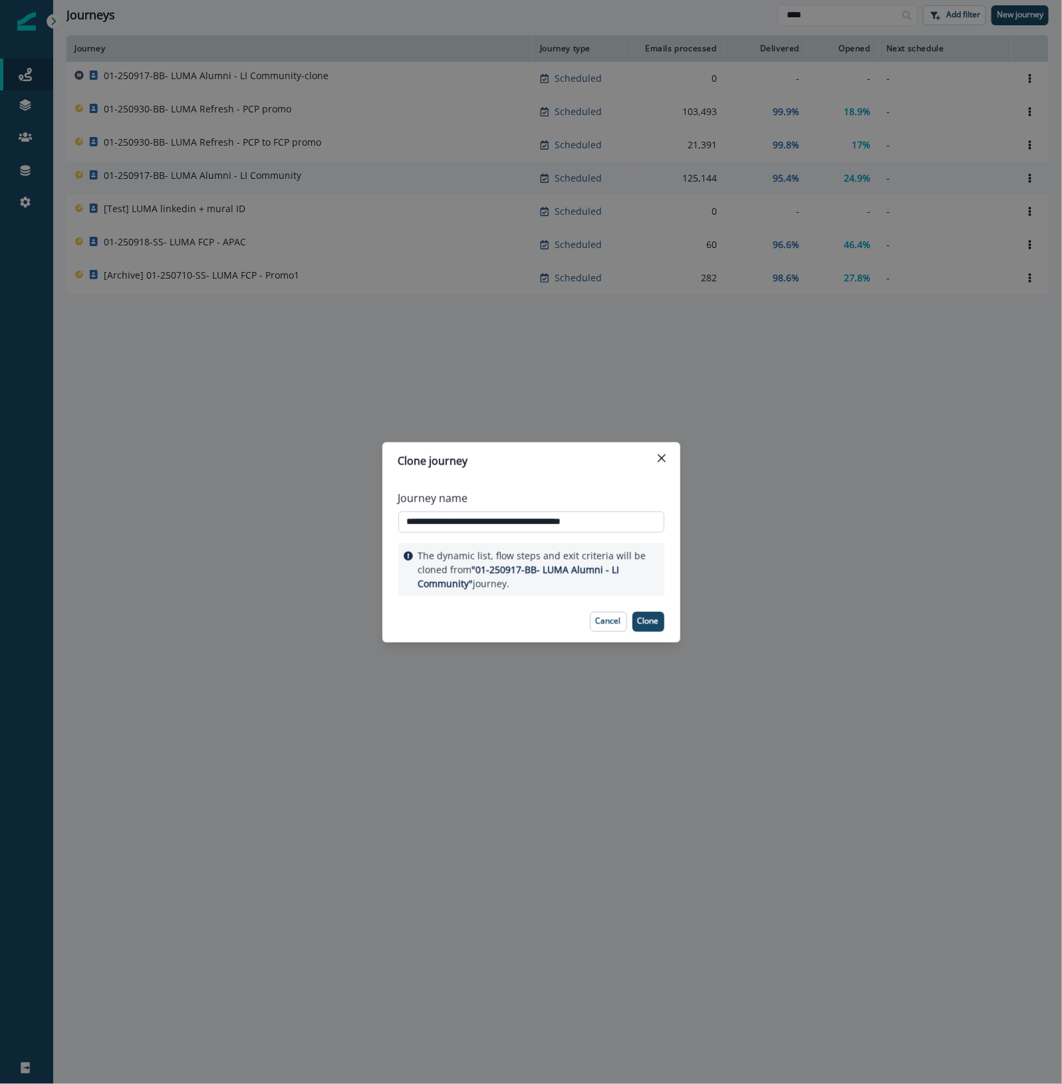
drag, startPoint x: 430, startPoint y: 521, endPoint x: 450, endPoint y: 519, distance: 20.1
click at [450, 519] on input "**********" at bounding box center [531, 521] width 266 height 21
drag, startPoint x: 502, startPoint y: 517, endPoint x: 697, endPoint y: 519, distance: 194.9
click at [697, 519] on div "**********" at bounding box center [531, 542] width 1062 height 1084
type input "**********"
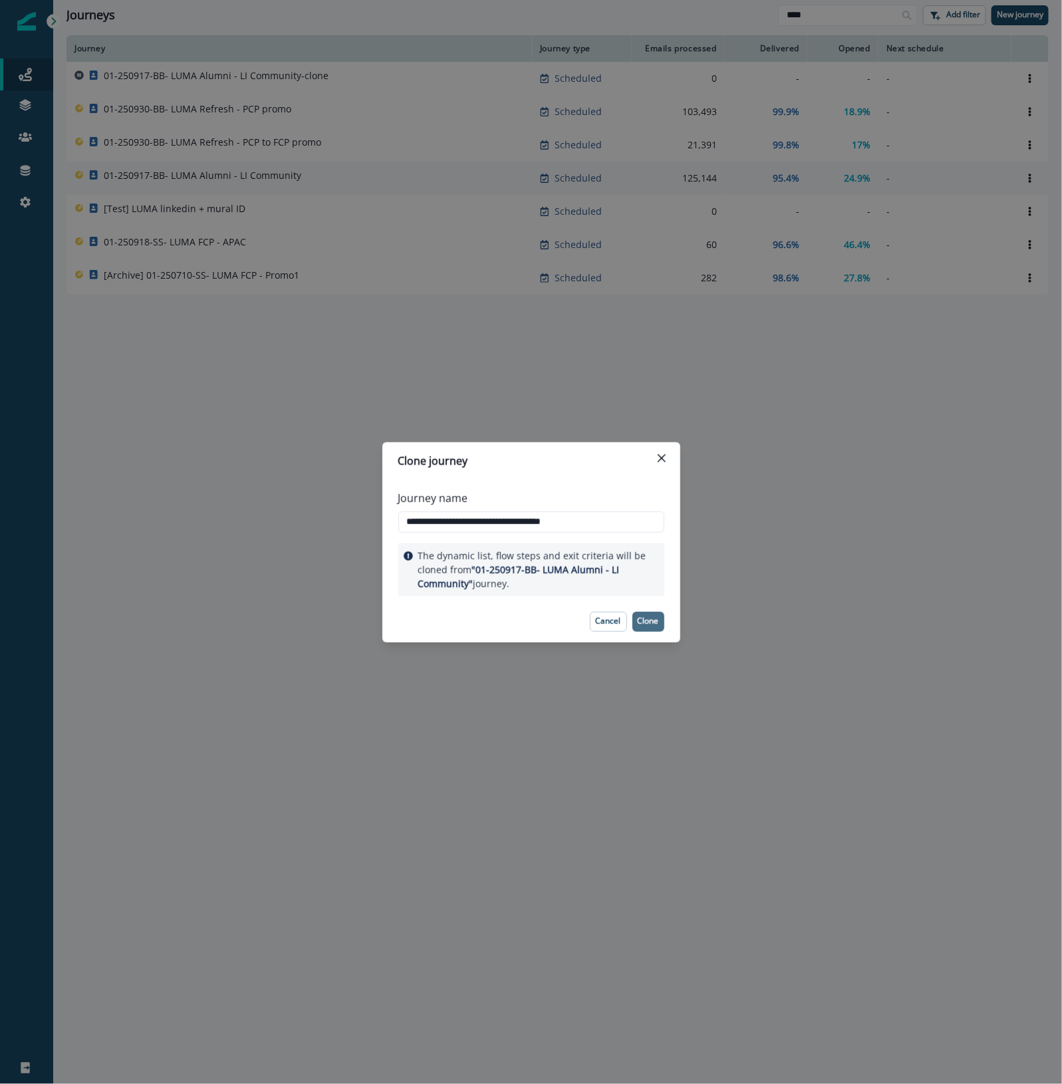
click at [650, 616] on p "Clone" at bounding box center [648, 620] width 21 height 9
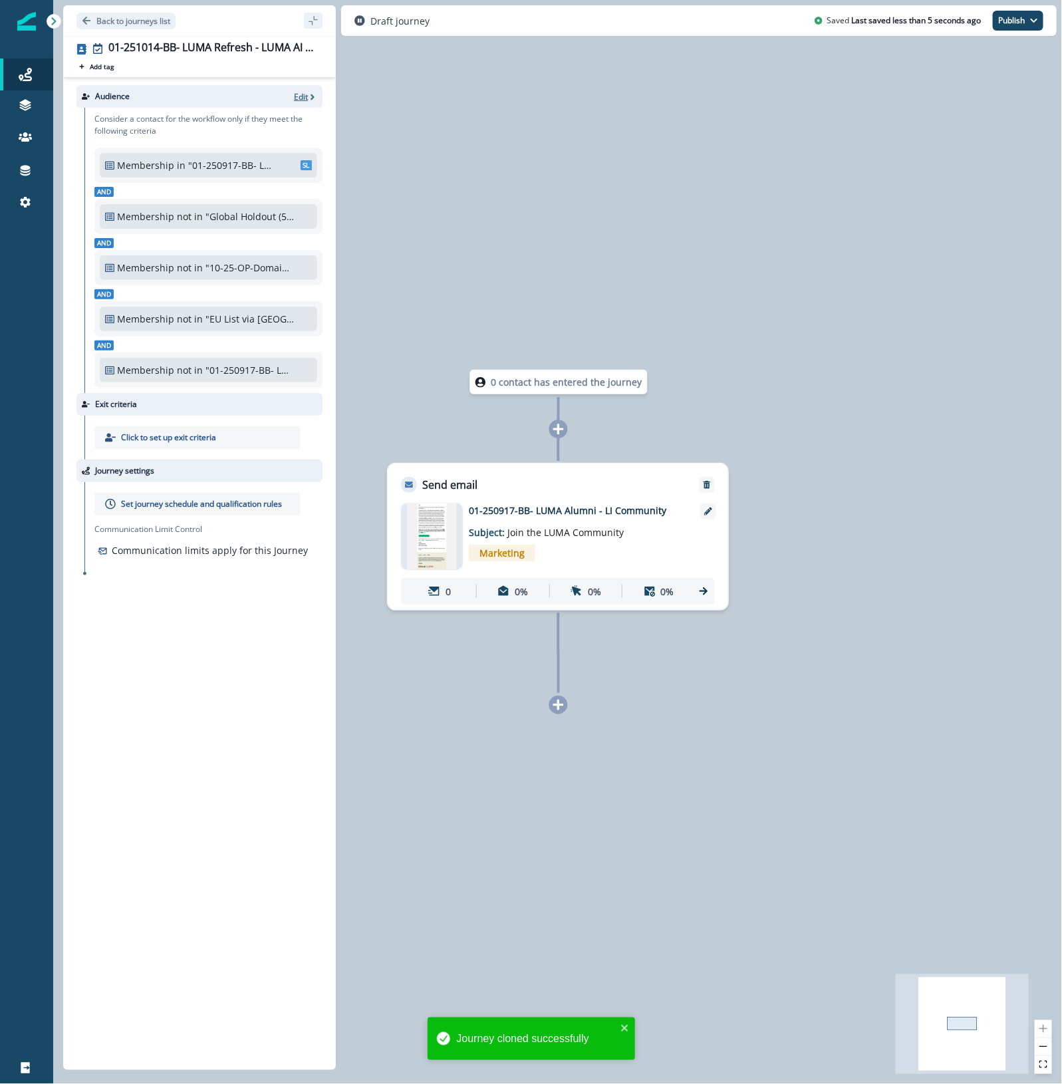
click at [306, 93] on p "Edit" at bounding box center [301, 96] width 14 height 11
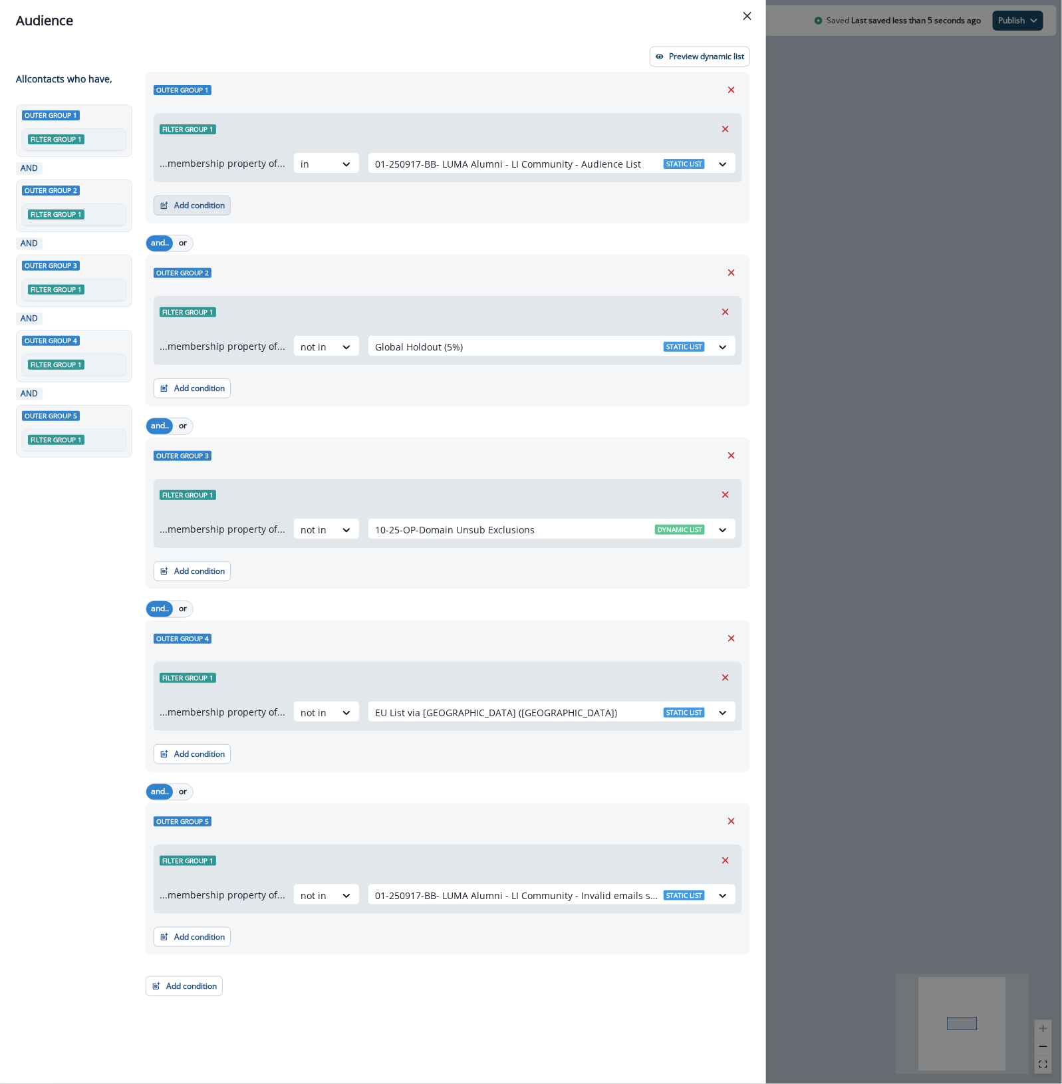
click at [206, 207] on button "Add condition" at bounding box center [192, 206] width 77 height 20
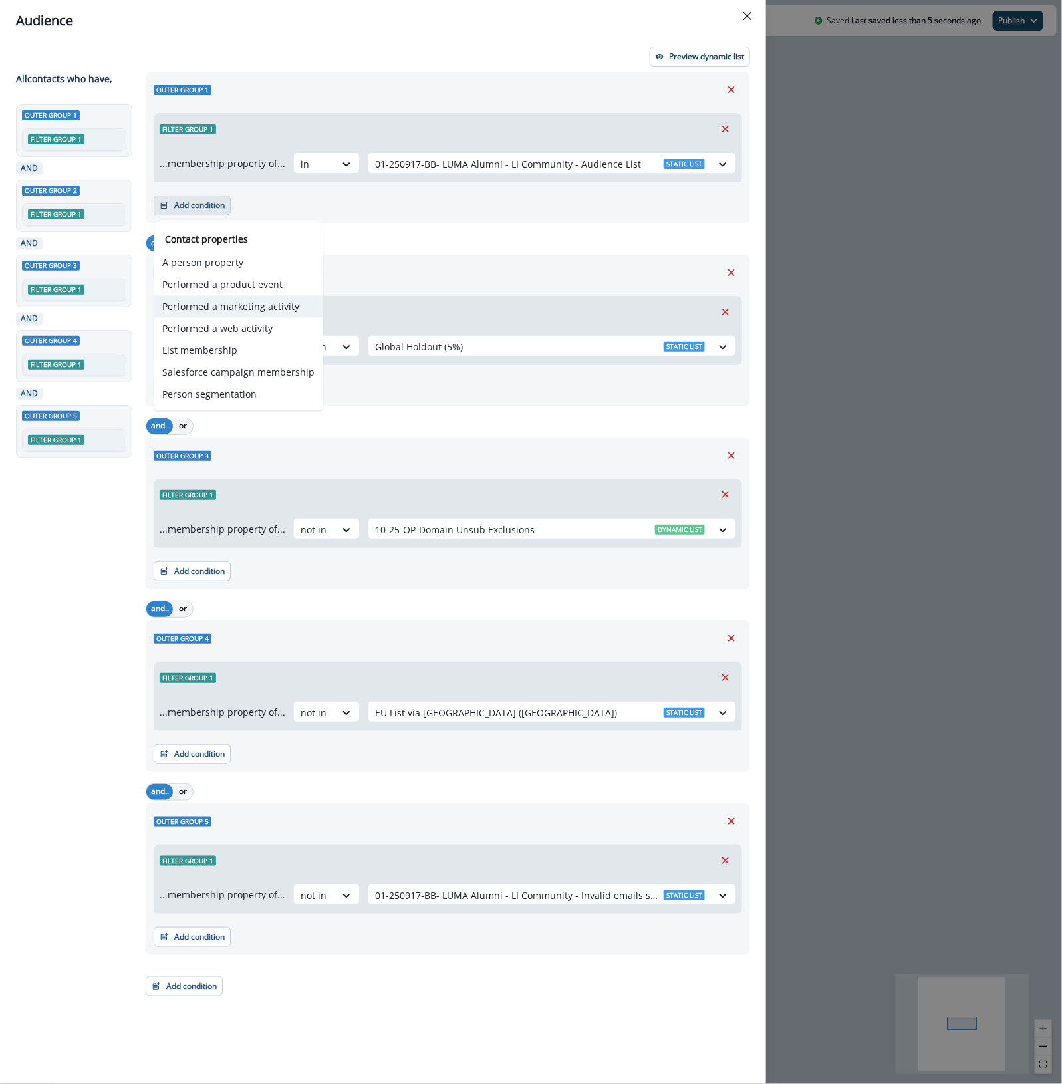
click at [224, 307] on button "Performed a marketing activity" at bounding box center [238, 307] width 168 height 22
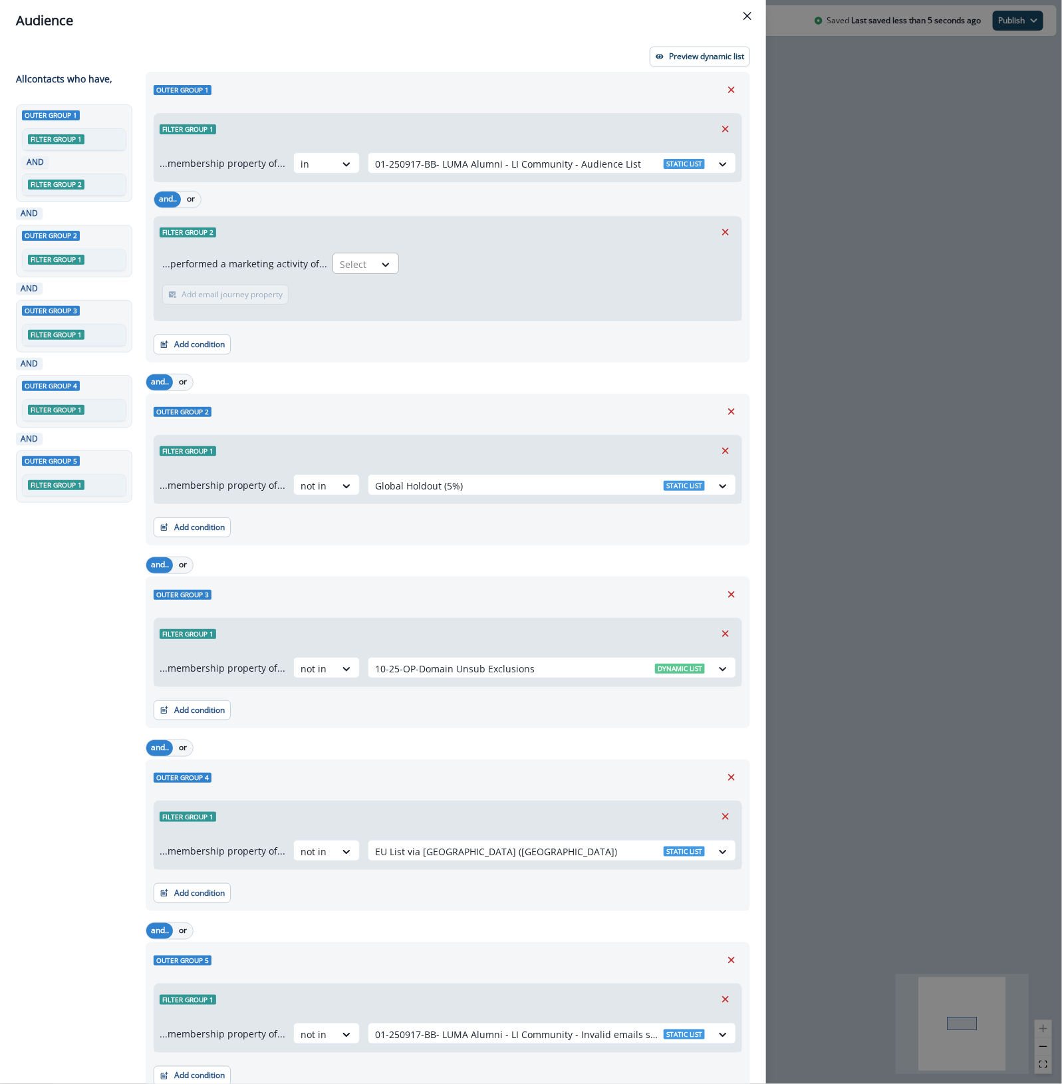
click at [340, 257] on div at bounding box center [354, 264] width 28 height 17
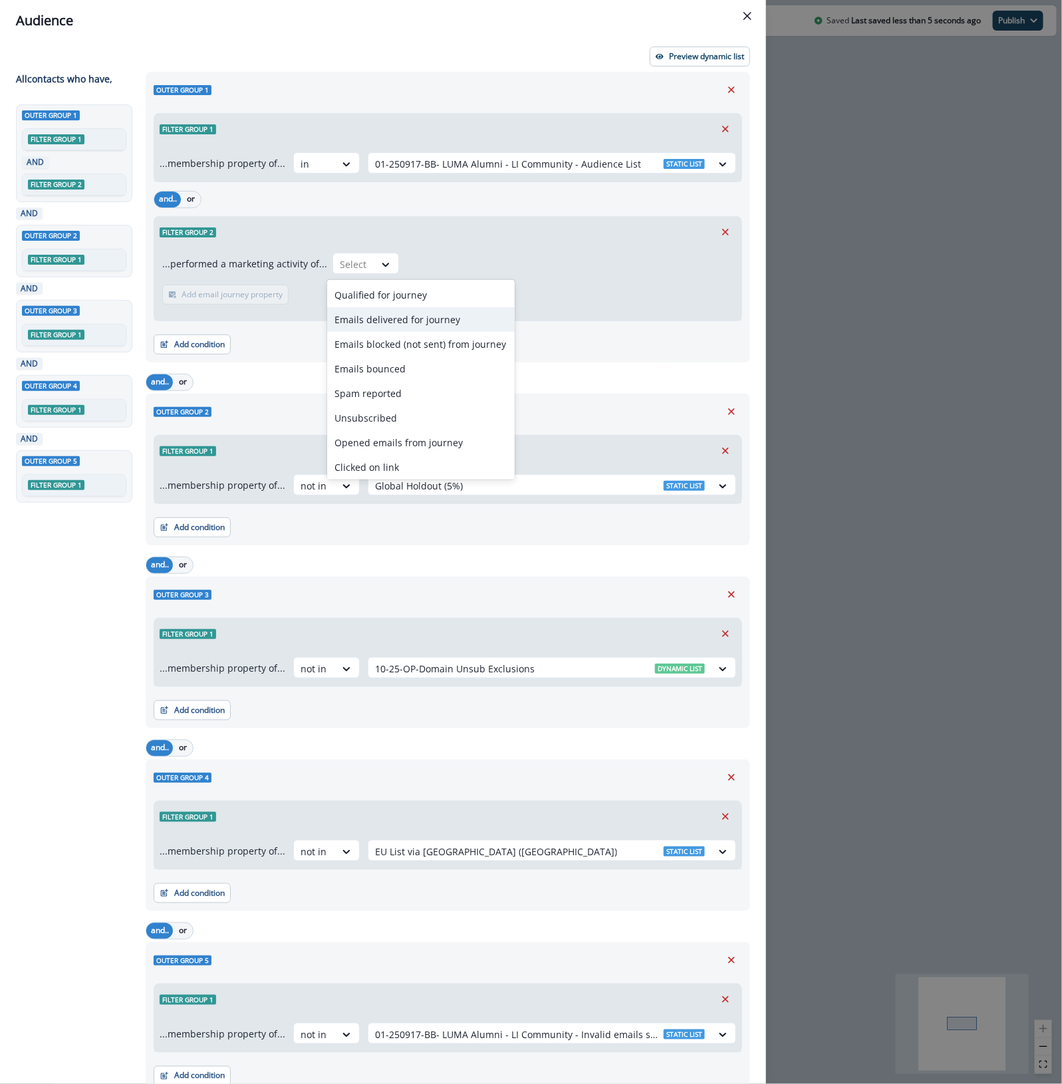
click at [439, 323] on div "Emails delivered for journey" at bounding box center [421, 319] width 188 height 25
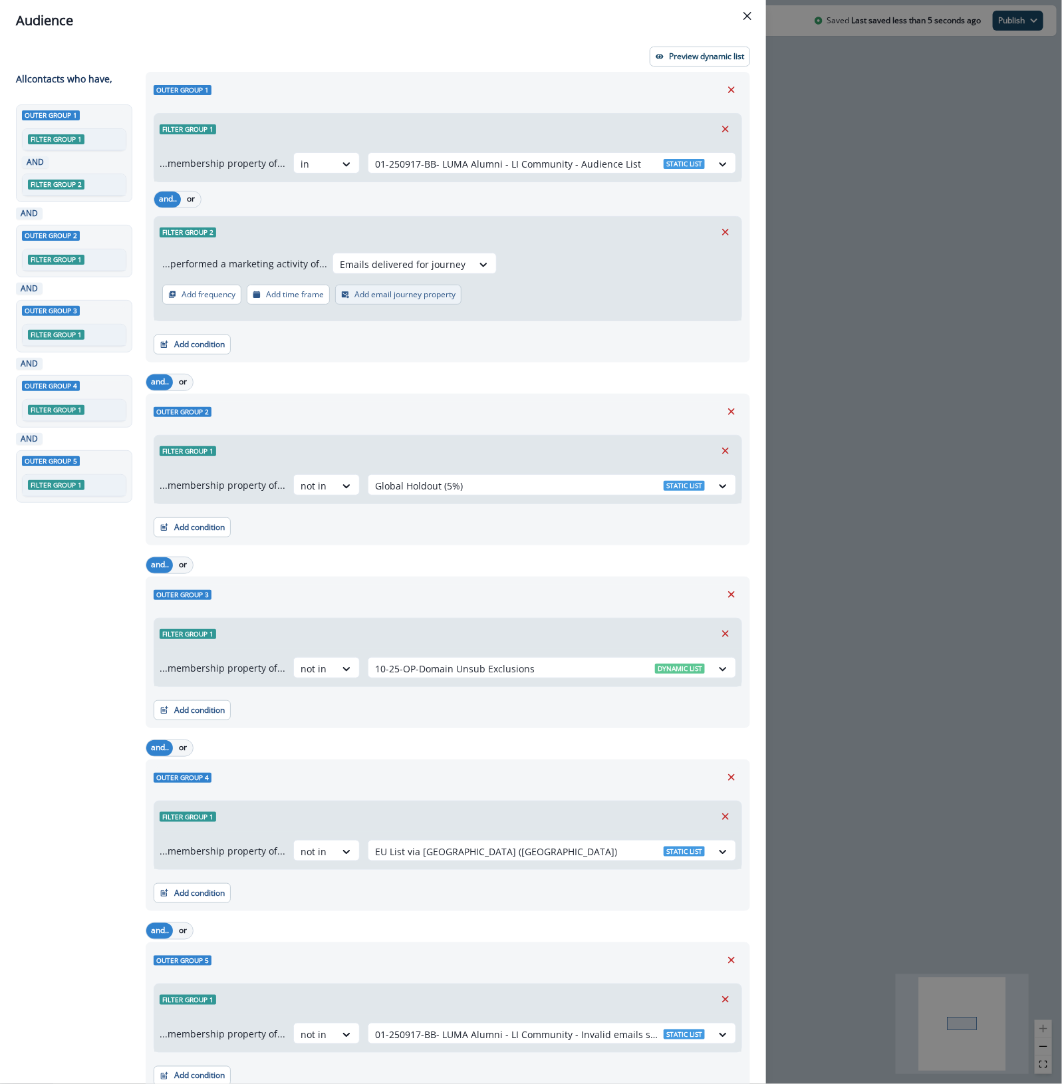
click at [437, 297] on p "Add email journey property" at bounding box center [404, 294] width 101 height 9
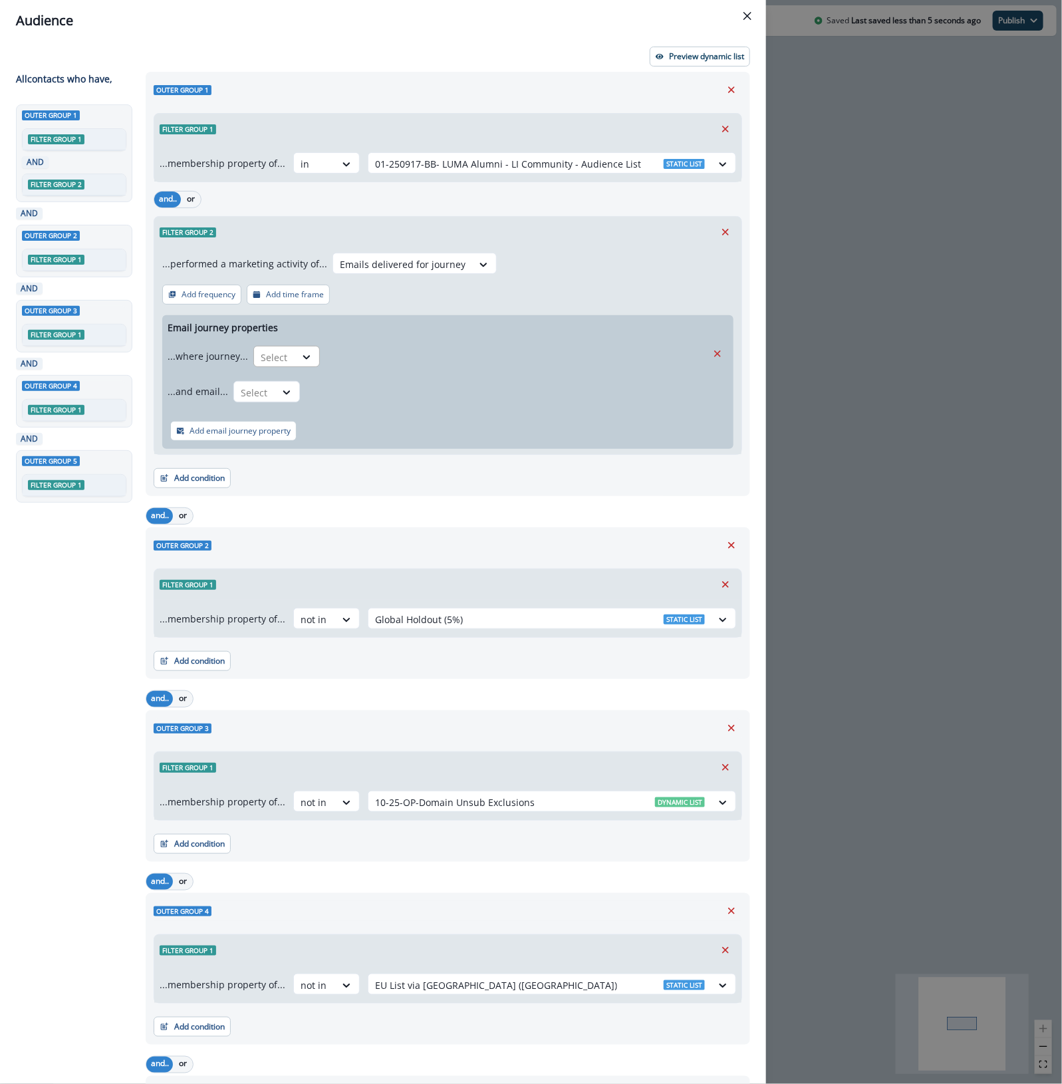
click at [267, 356] on div at bounding box center [275, 357] width 28 height 17
click at [271, 414] on div "is" at bounding box center [312, 412] width 124 height 25
click at [381, 356] on div at bounding box center [504, 357] width 343 height 17
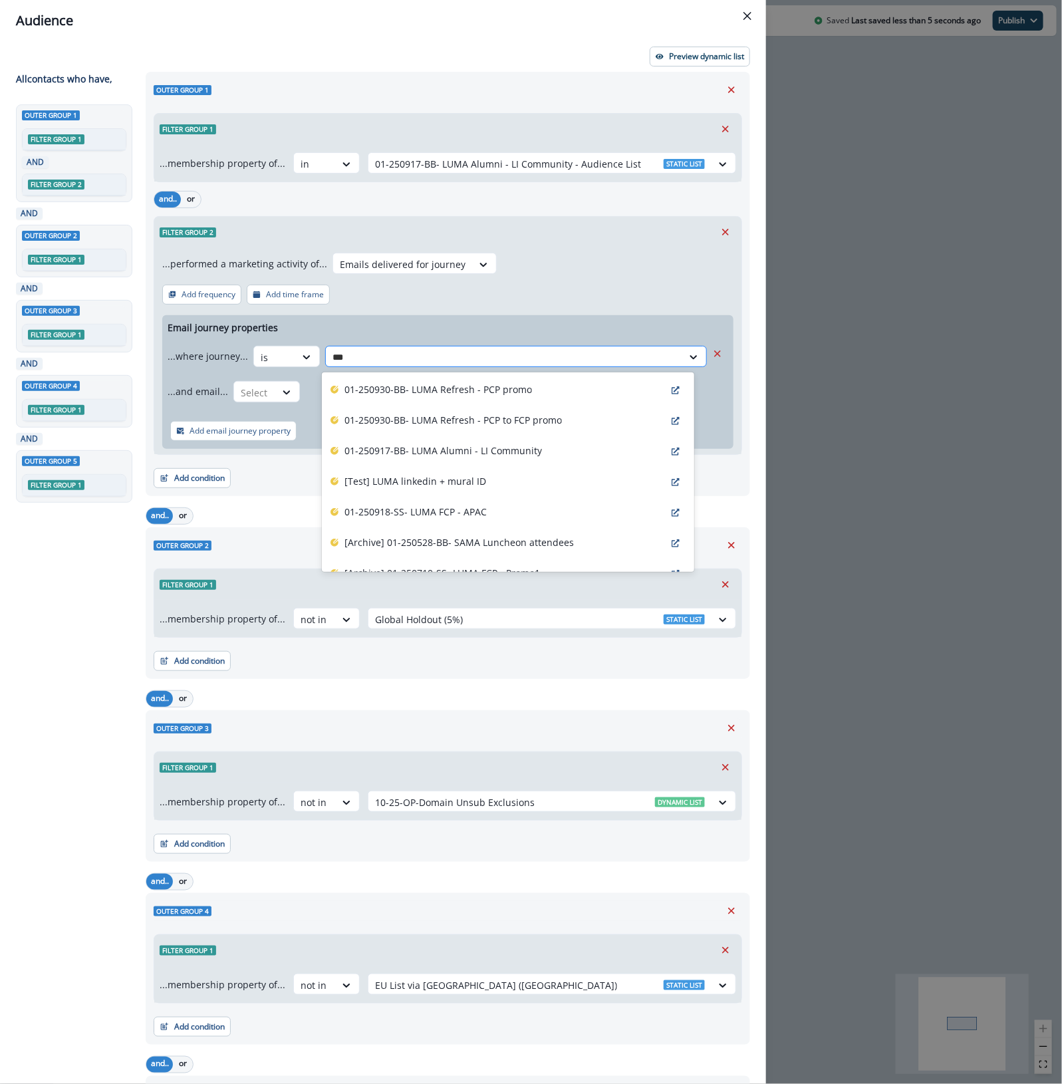
type input "****"
click at [532, 454] on p "01-250917-BB- LUMA Alumni - LI Community" at bounding box center [443, 451] width 198 height 14
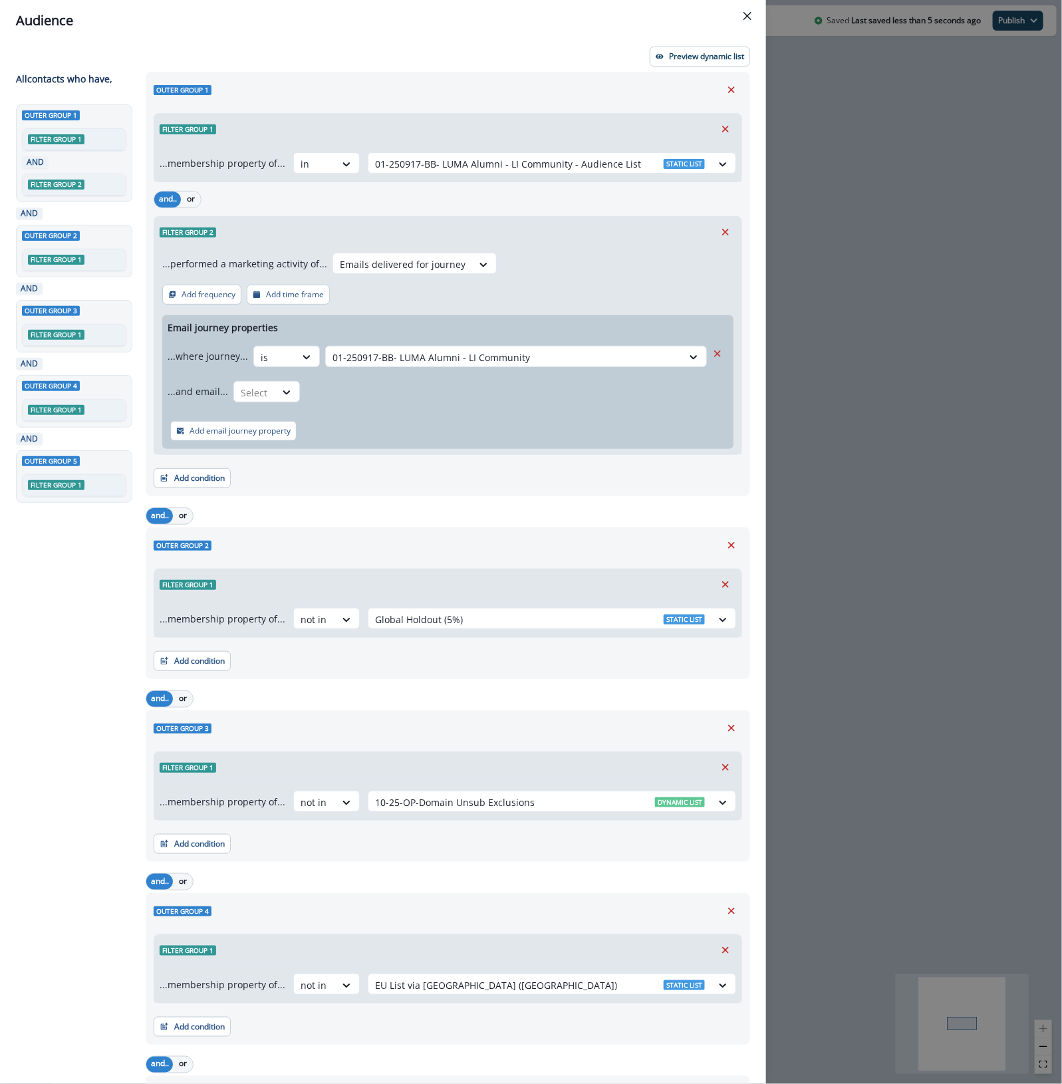
click at [260, 406] on div "...and email... Select" at bounding box center [437, 391] width 539 height 33
click at [261, 397] on div at bounding box center [255, 392] width 28 height 17
click at [254, 448] on div "is" at bounding box center [292, 447] width 124 height 25
click at [376, 400] on div at bounding box center [493, 392] width 360 height 17
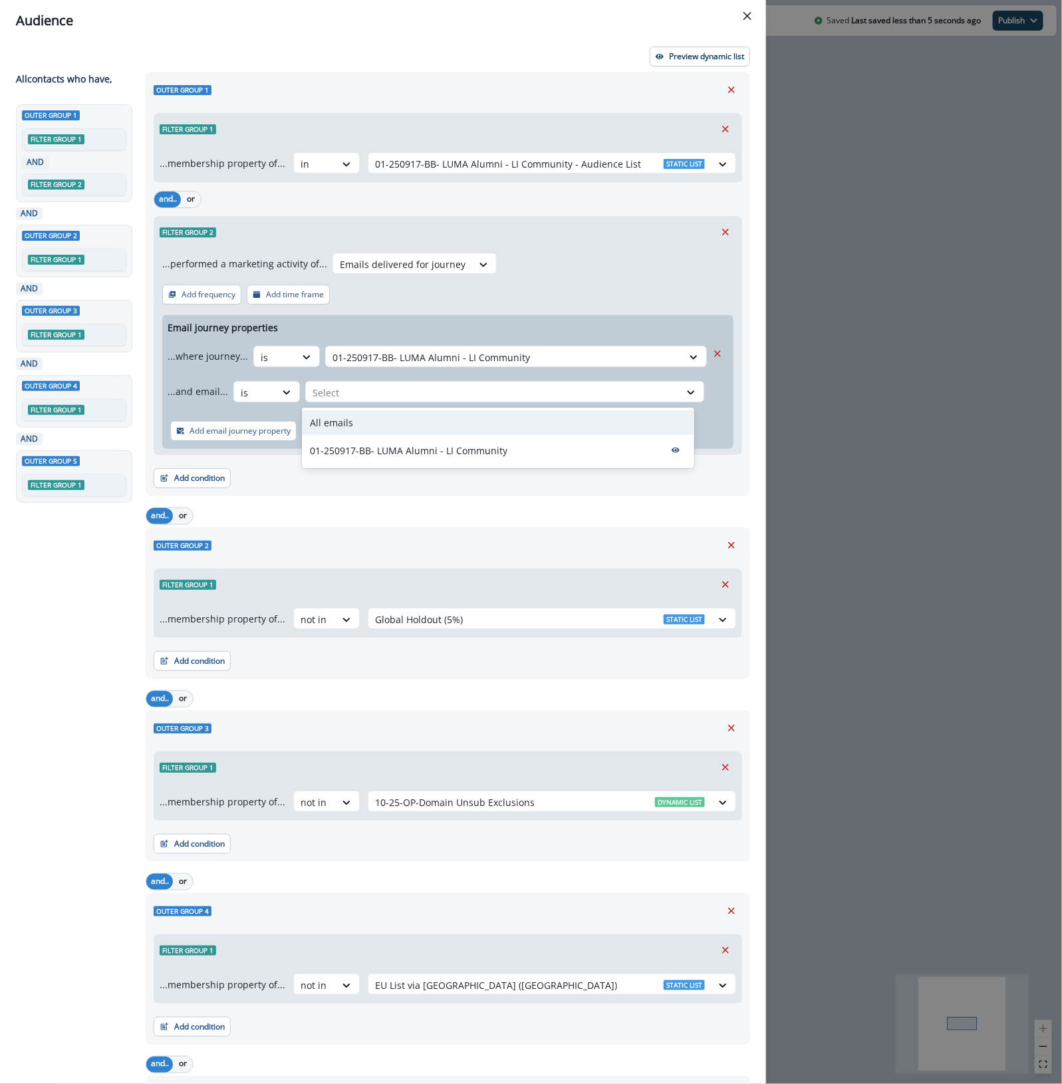
click at [378, 426] on div "All emails" at bounding box center [498, 422] width 392 height 25
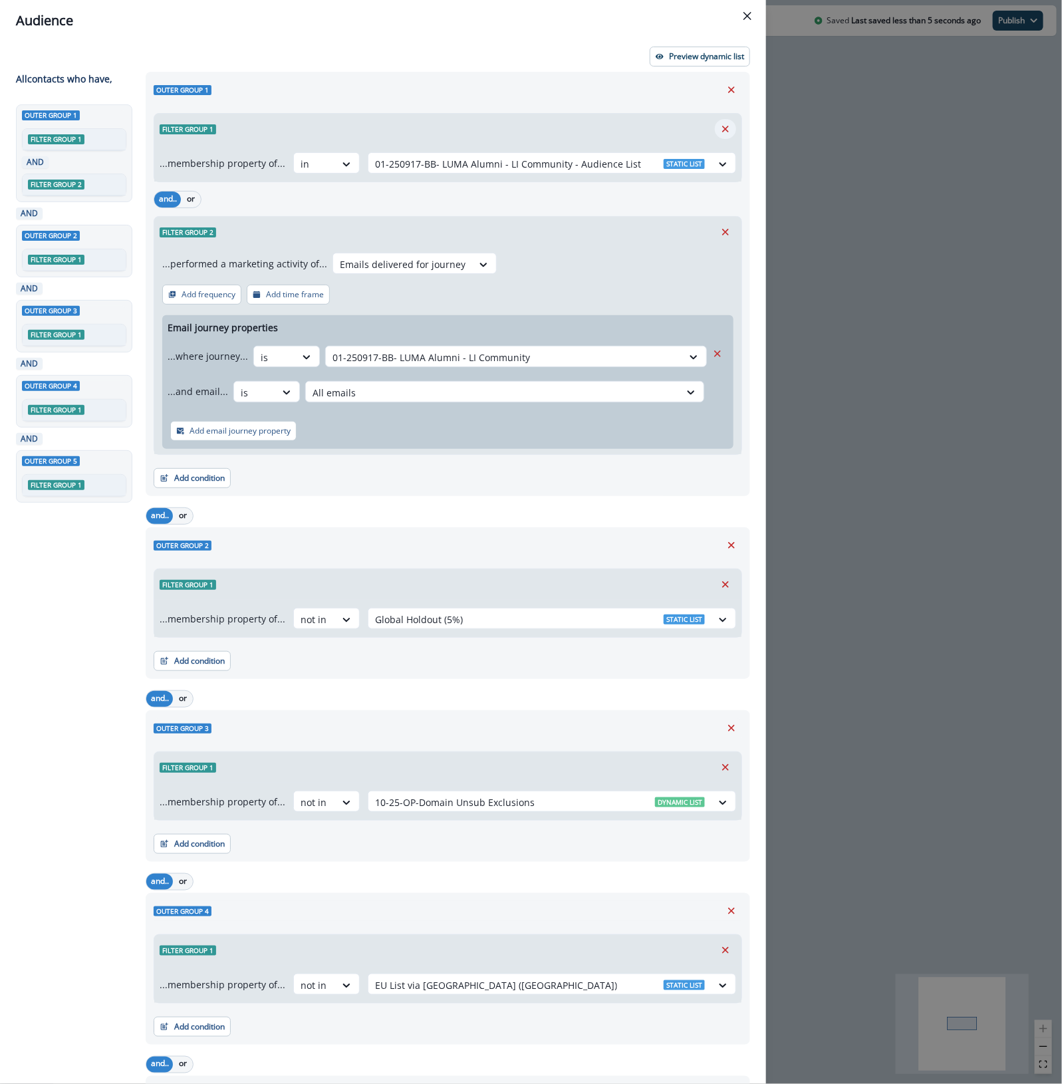
click at [722, 128] on icon "Remove" at bounding box center [725, 129] width 7 height 7
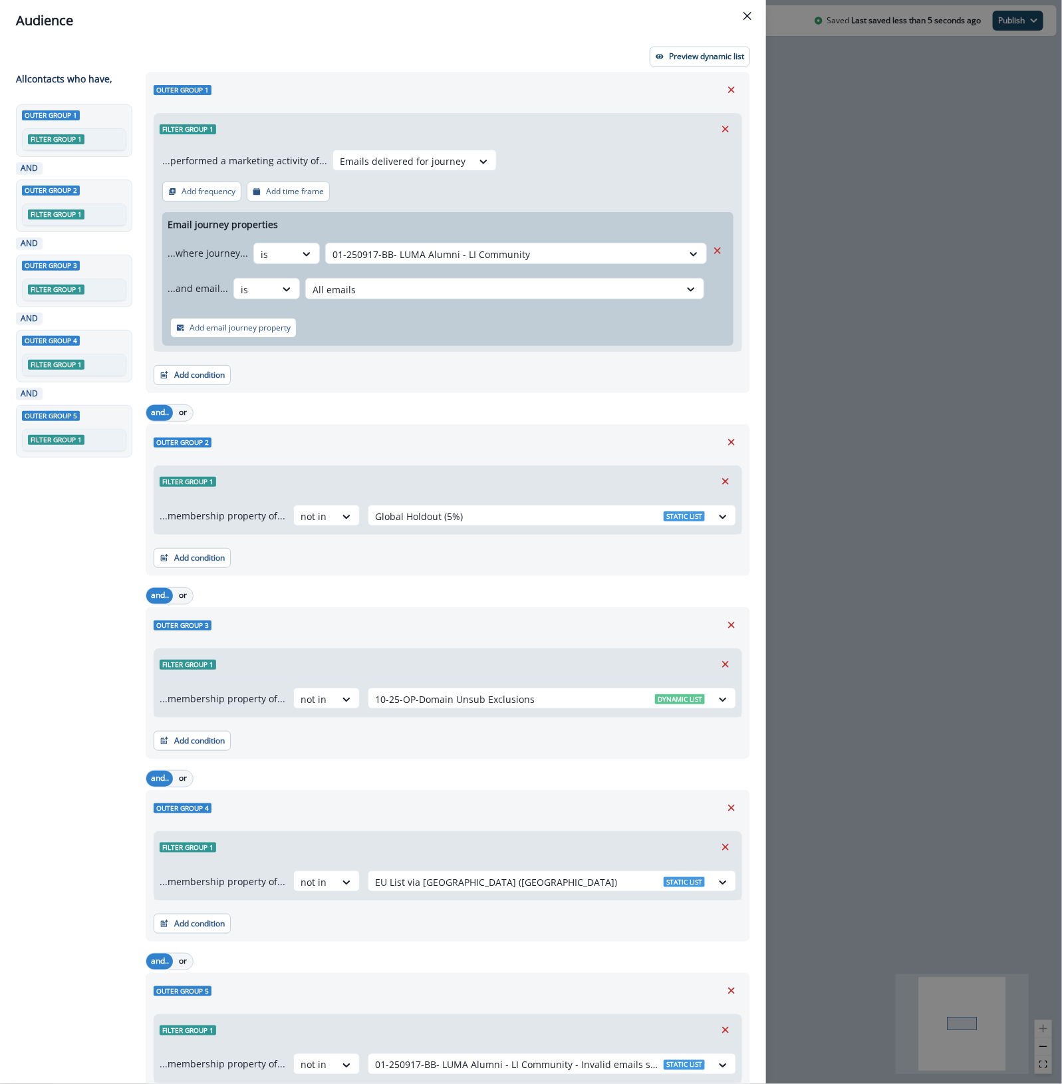
click at [888, 193] on div "Audience Preview dynamic list All contact s who have, Outer group 1 Filter grou…" at bounding box center [531, 542] width 1062 height 1084
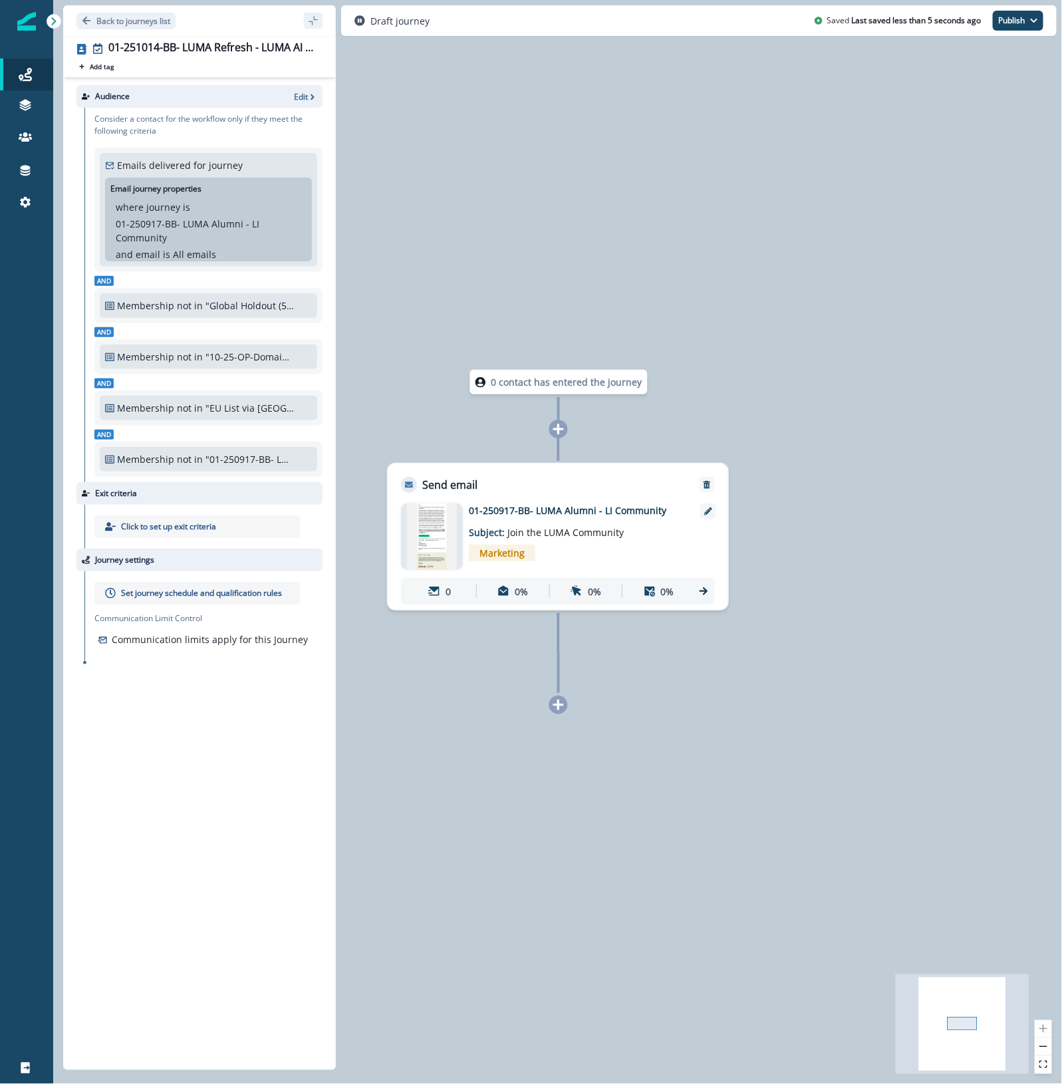
click at [553, 431] on icon at bounding box center [559, 429] width 12 height 12
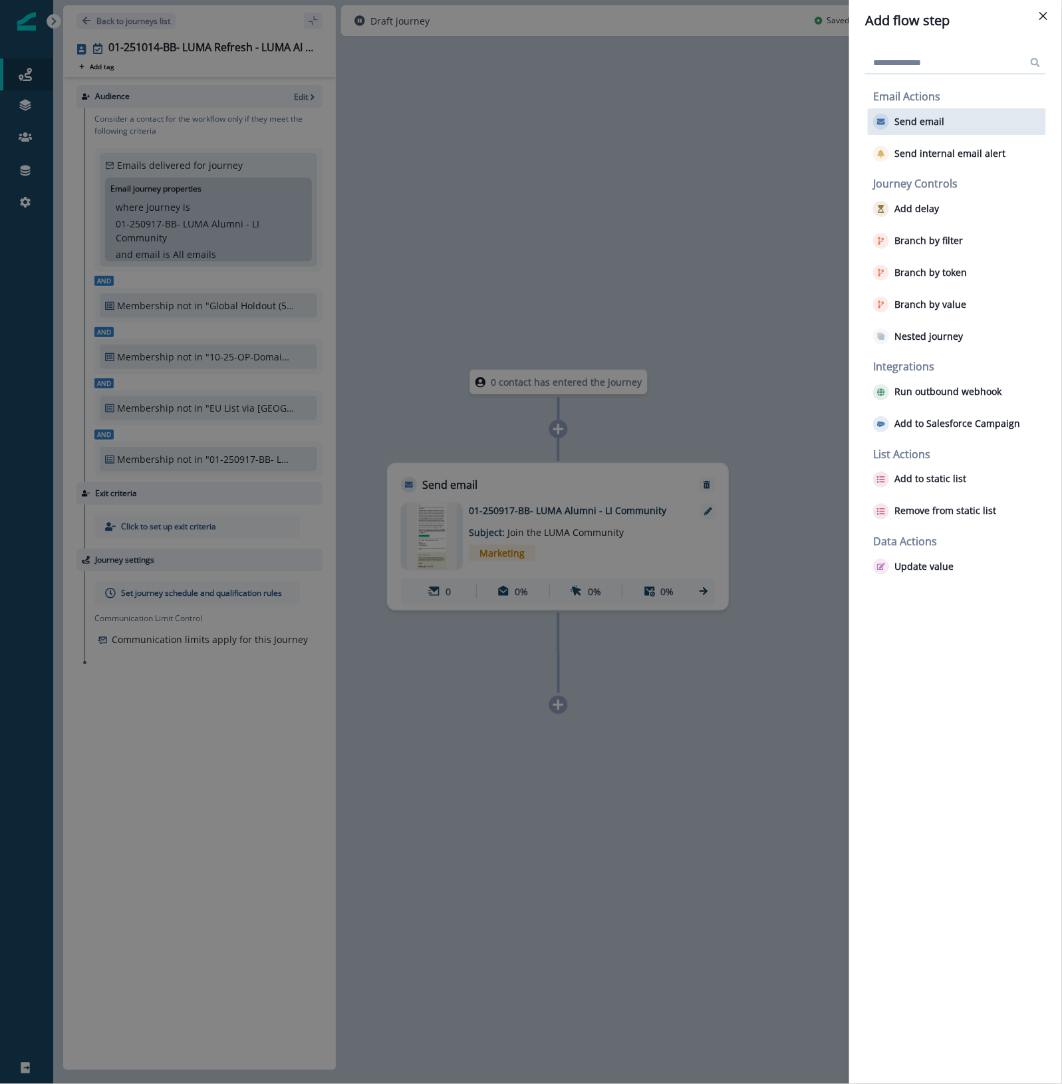
click at [912, 121] on p "Send email" at bounding box center [919, 121] width 50 height 11
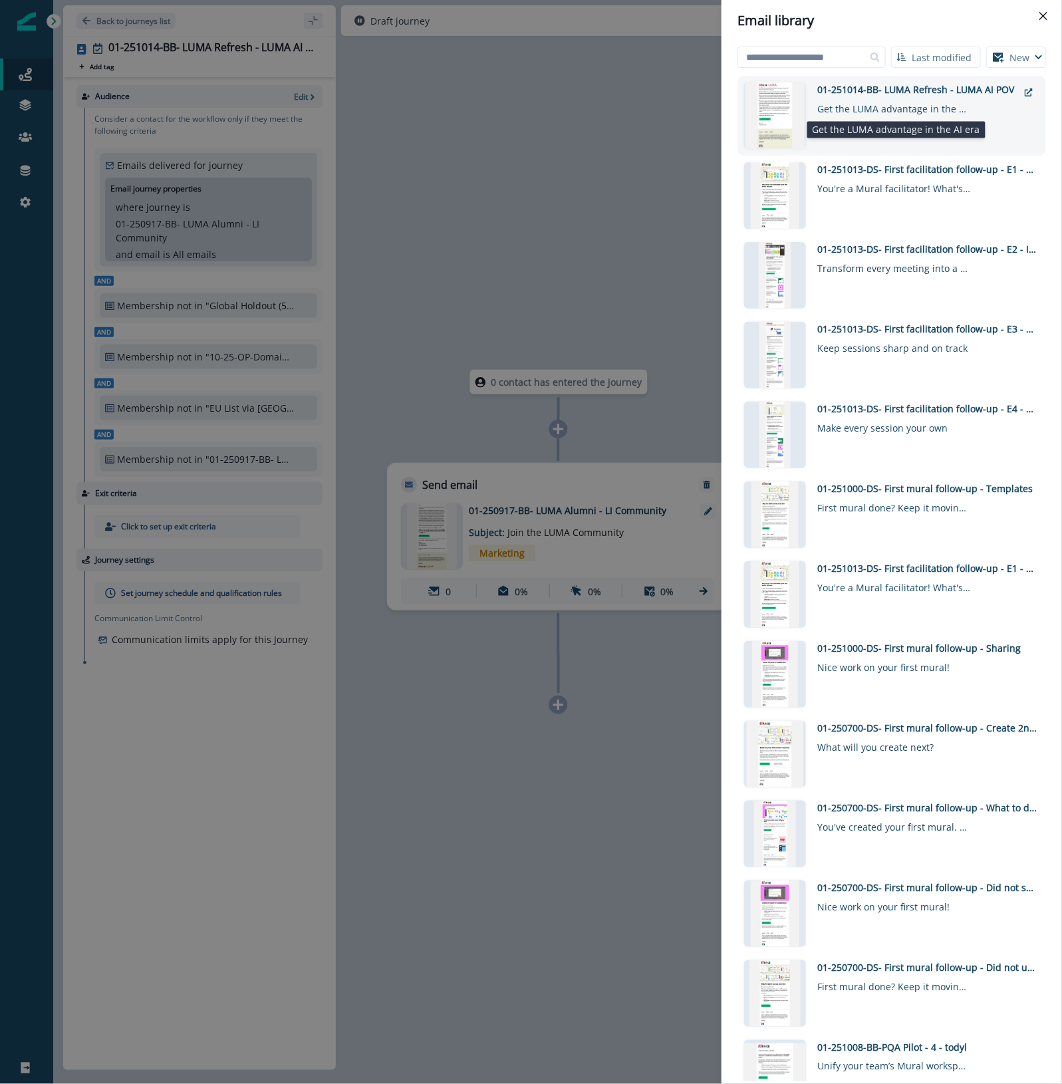
click at [879, 108] on div "Get the LUMA advantage in the AI era" at bounding box center [893, 105] width 153 height 19
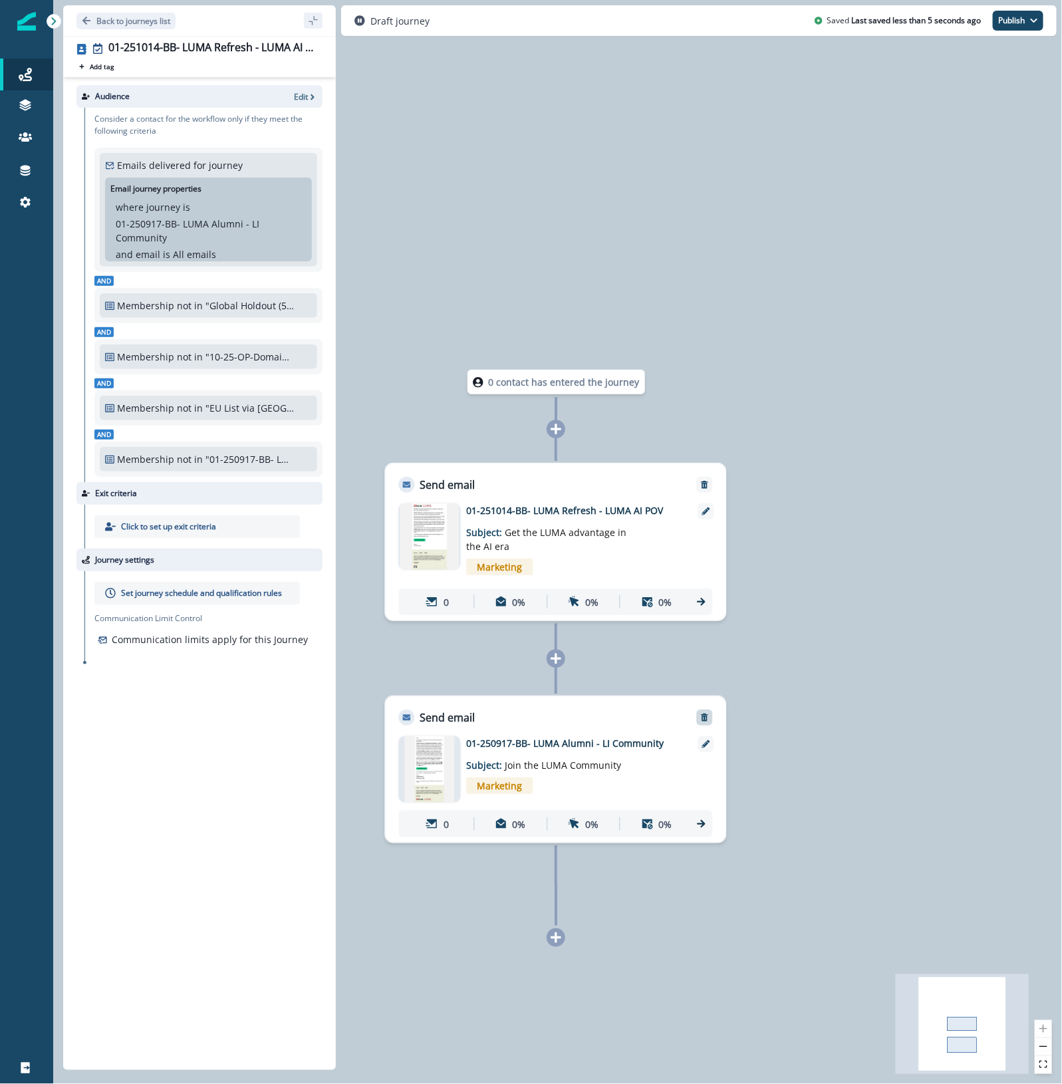
click at [708, 716] on icon "Remove" at bounding box center [704, 717] width 9 height 9
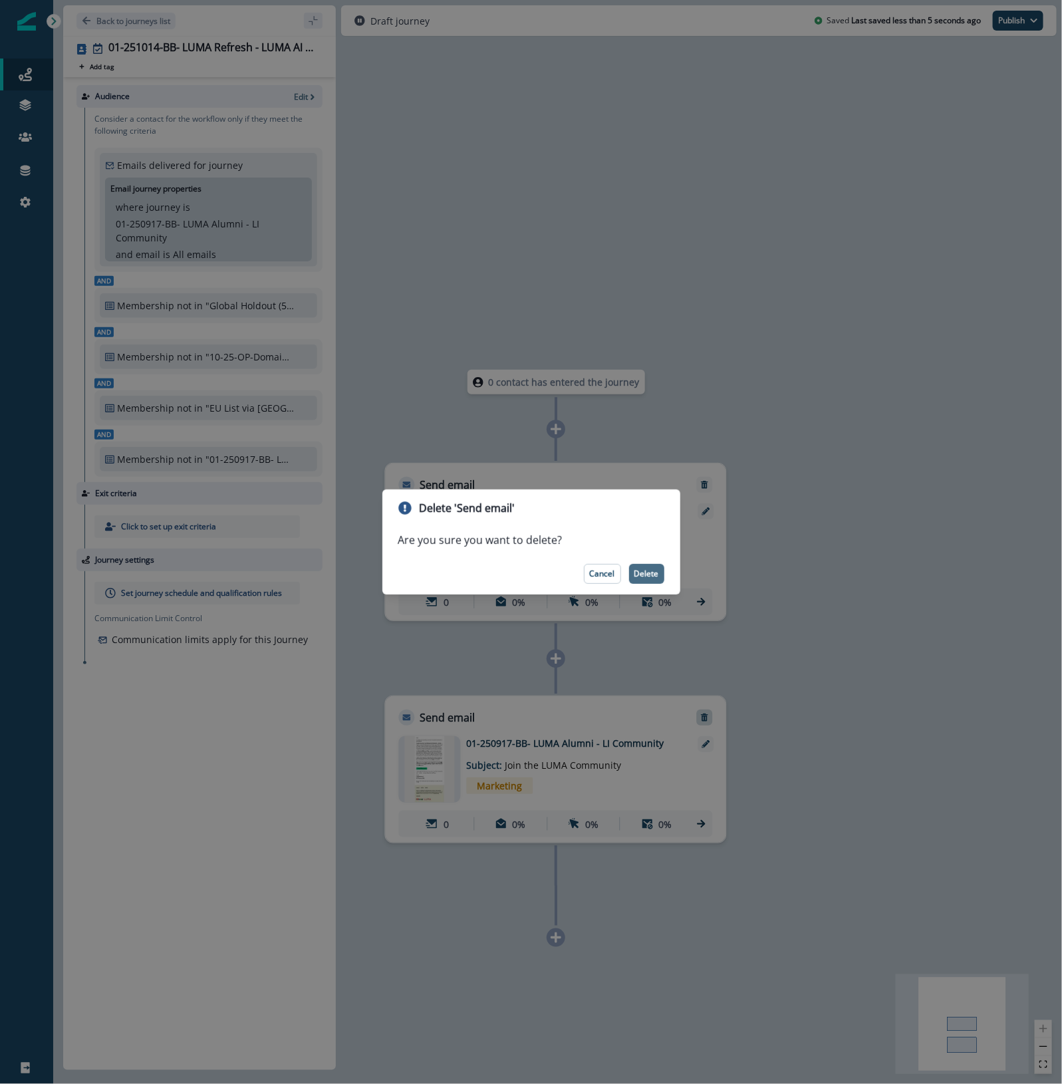
click at [638, 573] on p "Delete" at bounding box center [646, 573] width 25 height 9
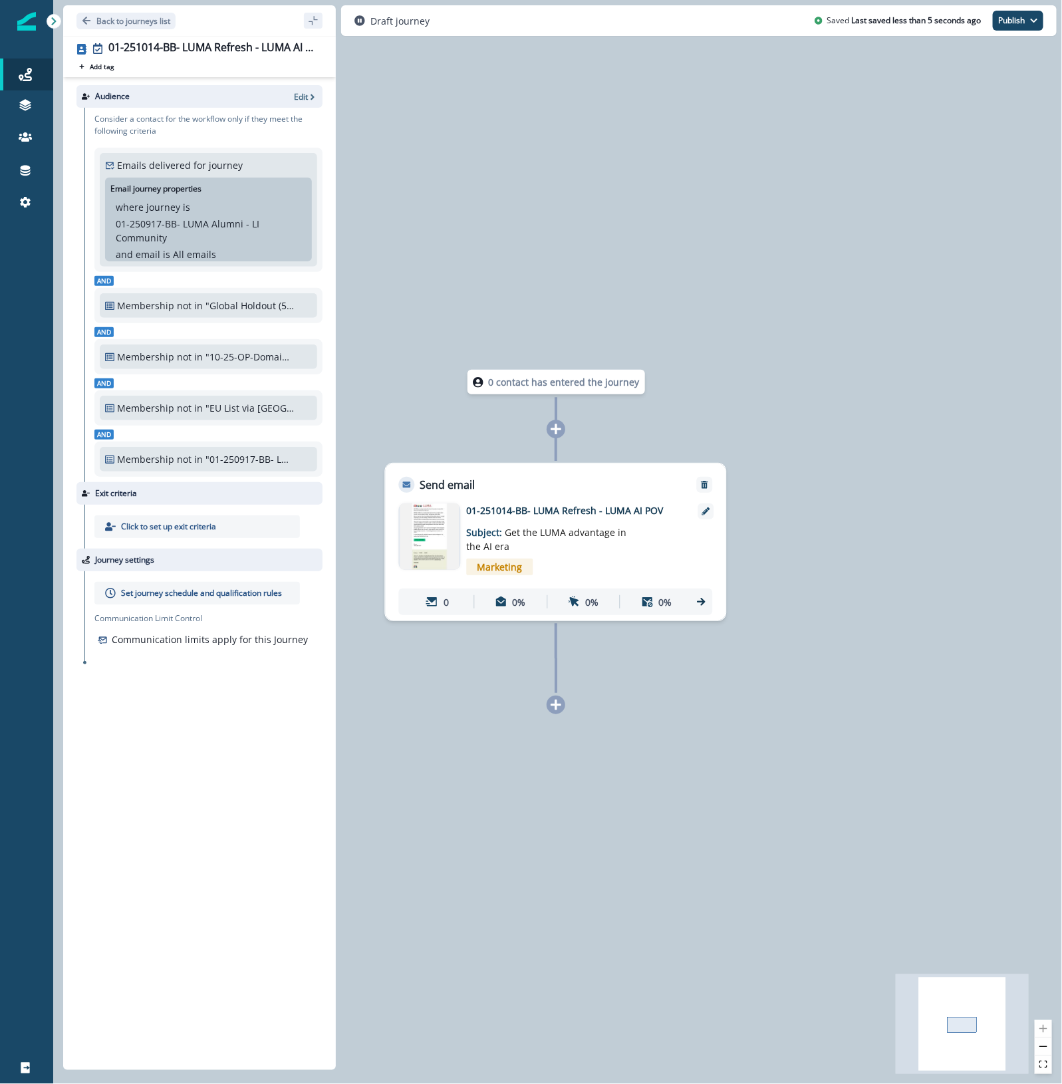
click at [158, 593] on p "Set journey schedule and qualification rules" at bounding box center [201, 593] width 161 height 12
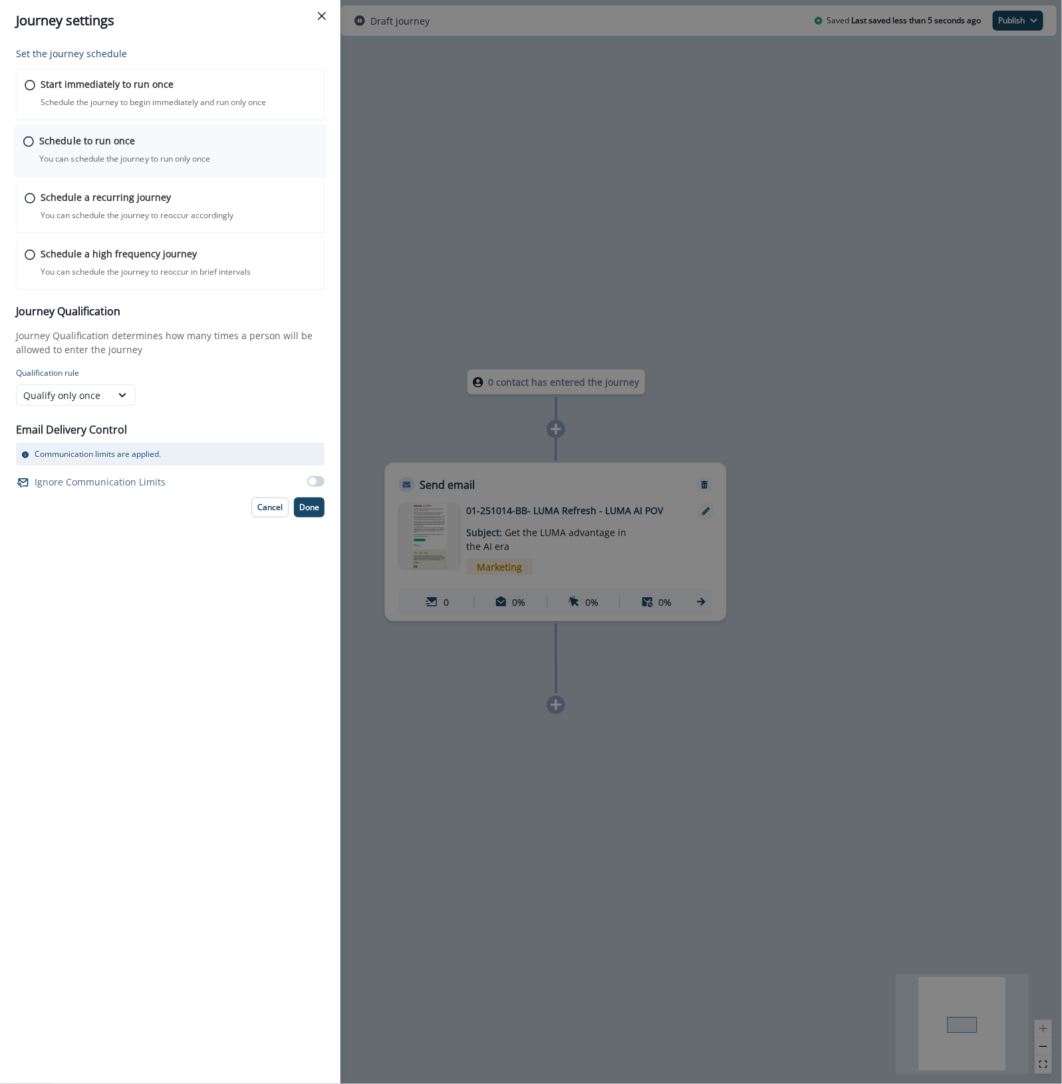
click at [61, 138] on p "Schedule to run once" at bounding box center [87, 141] width 96 height 14
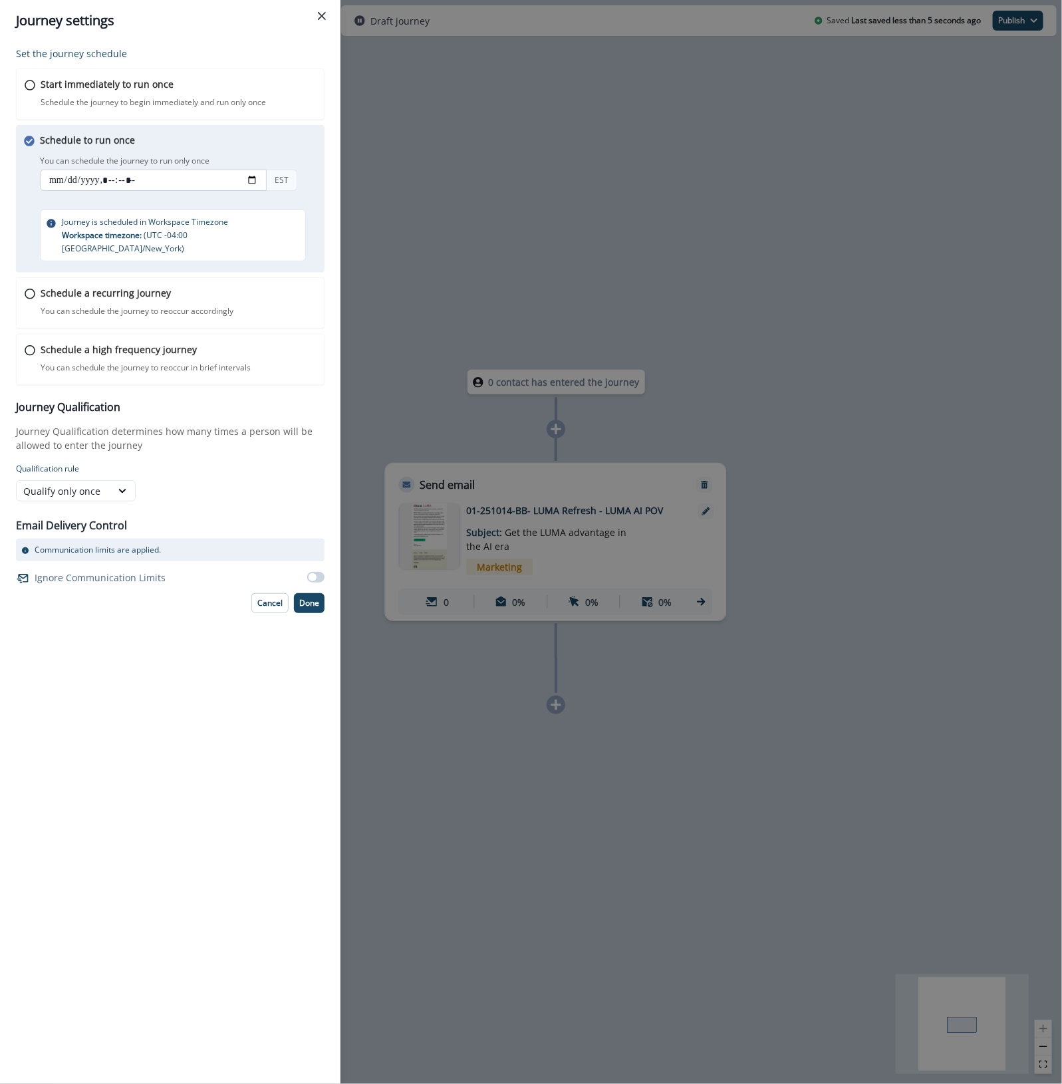
click at [256, 180] on input "datetime-local" at bounding box center [153, 180] width 227 height 21
type input "**********"
click at [307, 154] on div "You can schedule the journey to run only once EST" at bounding box center [183, 174] width 286 height 44
click at [305, 599] on p "Done" at bounding box center [309, 603] width 20 height 9
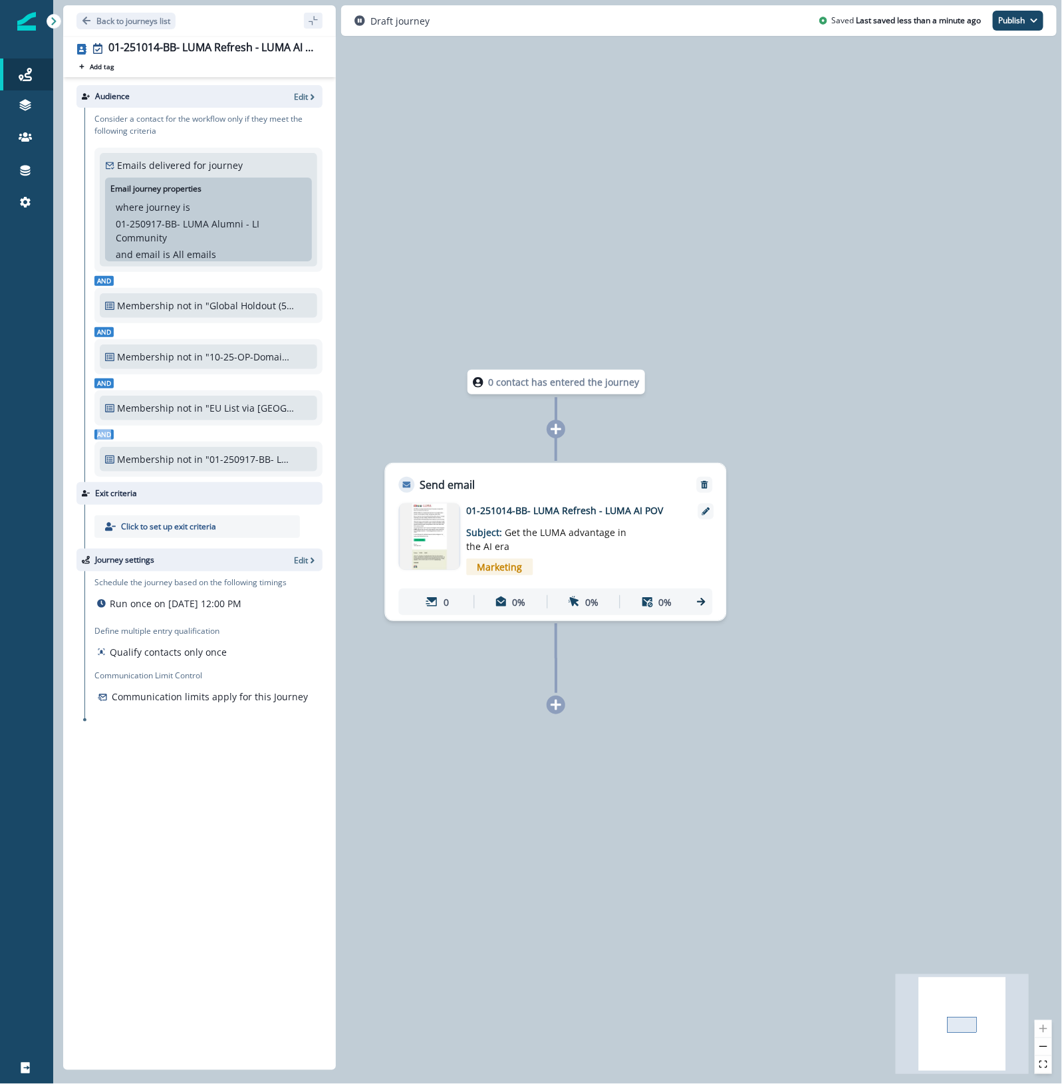
drag, startPoint x: 323, startPoint y: 440, endPoint x: 320, endPoint y: 464, distance: 23.5
click at [320, 463] on div "Audience Edit Consider a contact for the workflow only if they meet the followi…" at bounding box center [199, 571] width 273 height 988
click at [301, 557] on p "Edit" at bounding box center [301, 560] width 14 height 11
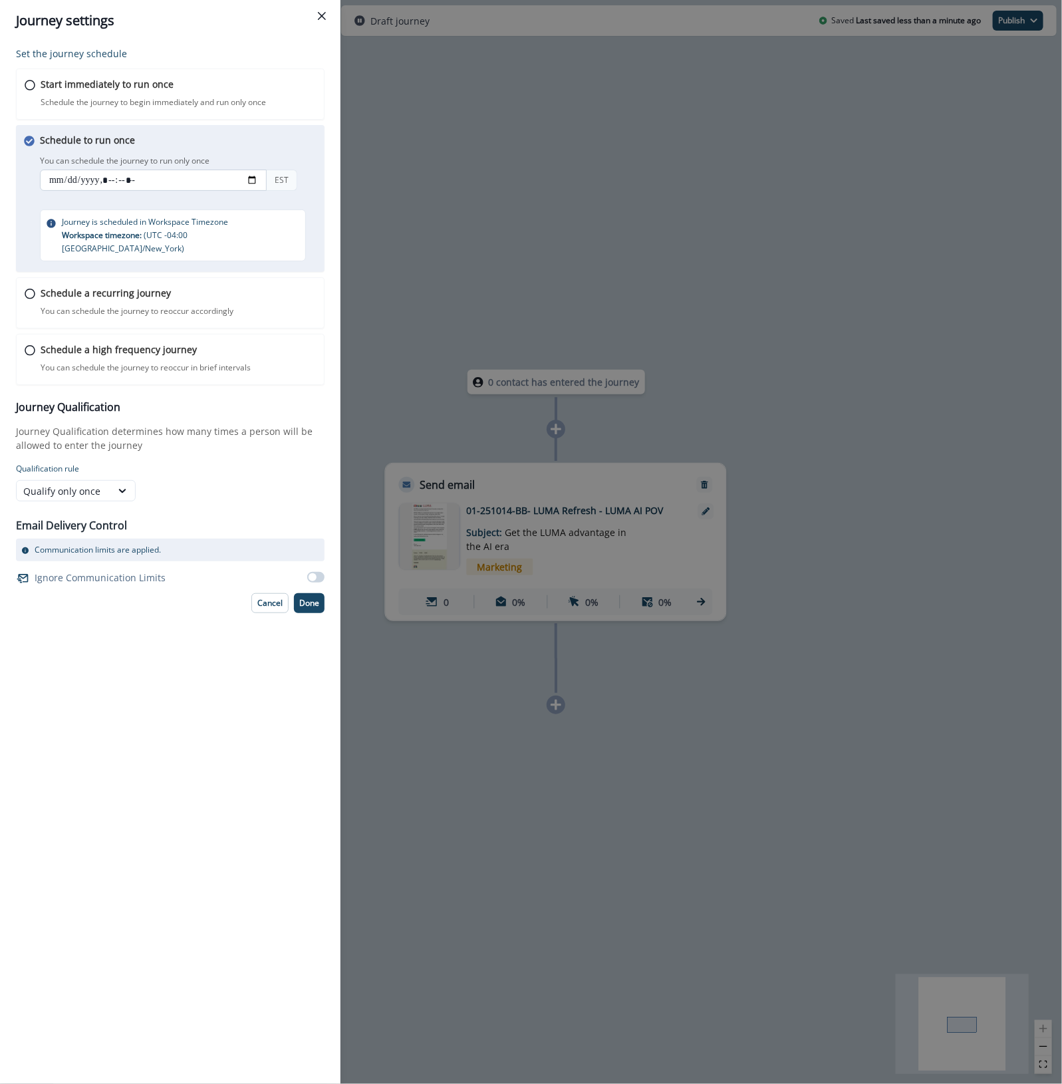
click at [111, 176] on input "datetime-local" at bounding box center [153, 180] width 227 height 21
click at [140, 180] on input "datetime-local" at bounding box center [153, 180] width 227 height 21
type input "**********"
click at [303, 599] on p "Done" at bounding box center [309, 603] width 20 height 9
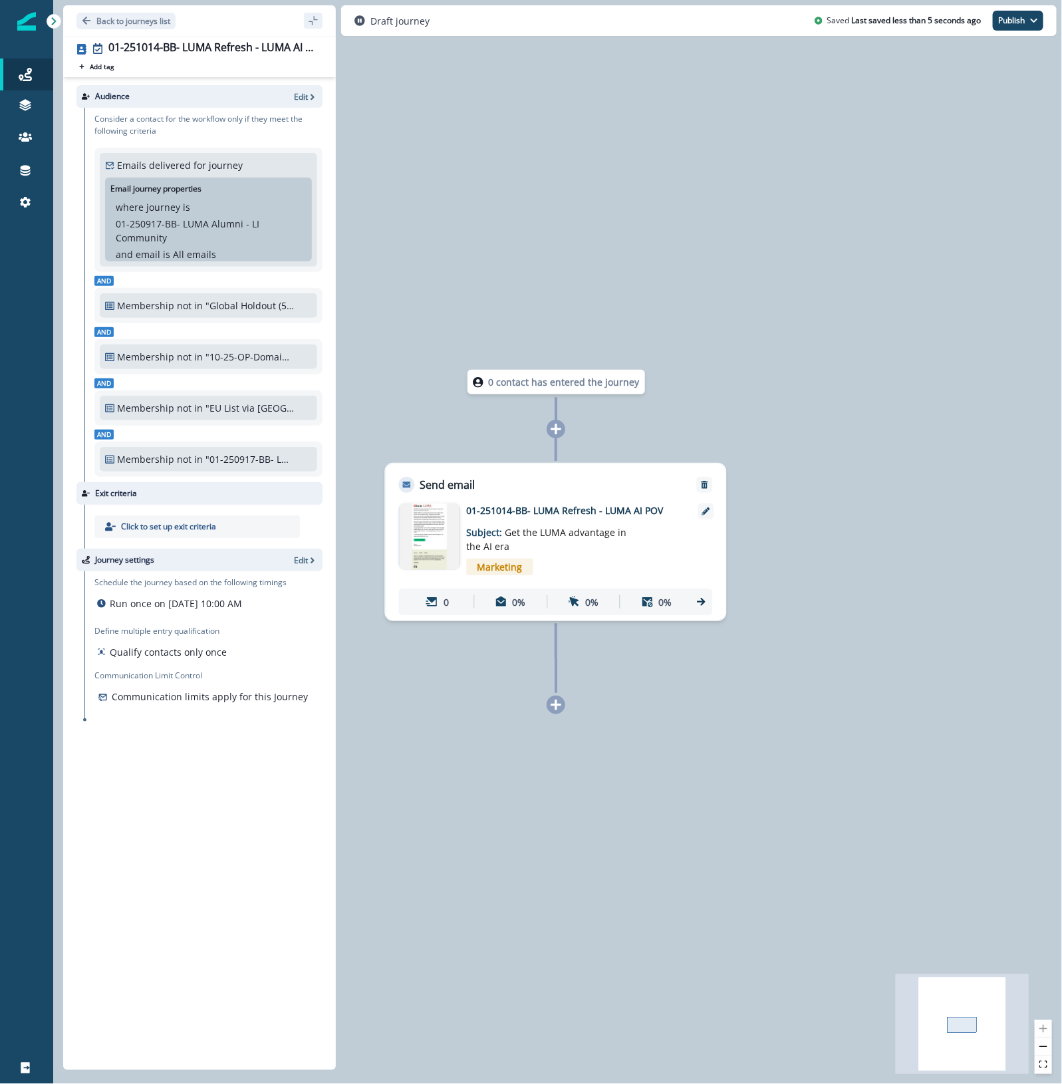
click at [519, 853] on div "0 contact has entered the journey Send email Email asset changed, journey repor…" at bounding box center [557, 542] width 1009 height 1084
click at [550, 170] on div "0 contact has entered the journey Send email Email asset changed, journey repor…" at bounding box center [557, 542] width 1009 height 1084
click at [233, 47] on div "01-251014-BB- LUMA Refresh - LUMA AI POV" at bounding box center [212, 48] width 209 height 15
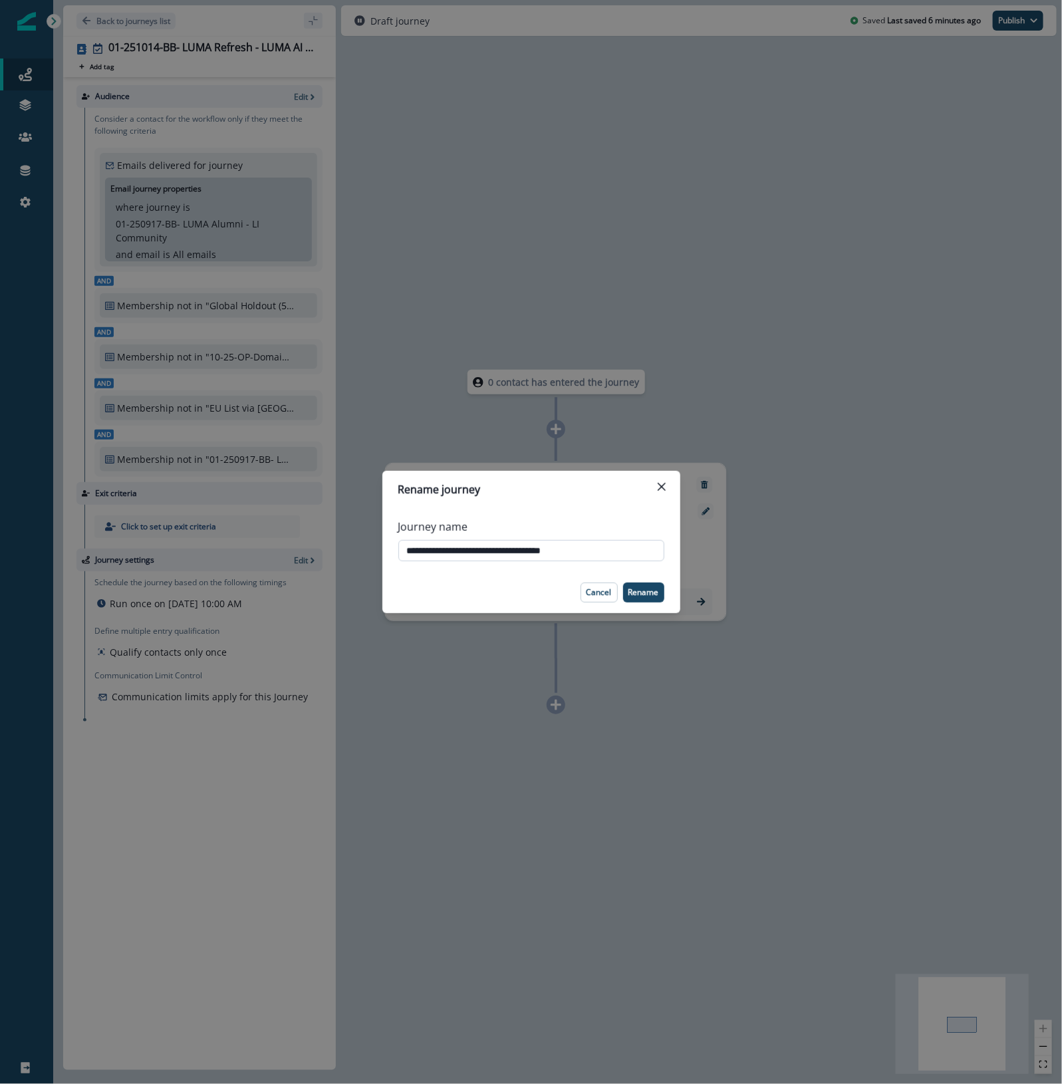
click at [501, 556] on input "**********" at bounding box center [531, 550] width 266 height 21
drag, startPoint x: 575, startPoint y: 58, endPoint x: 553, endPoint y: 41, distance: 28.5
click at [575, 58] on div "**********" at bounding box center [531, 542] width 1062 height 1084
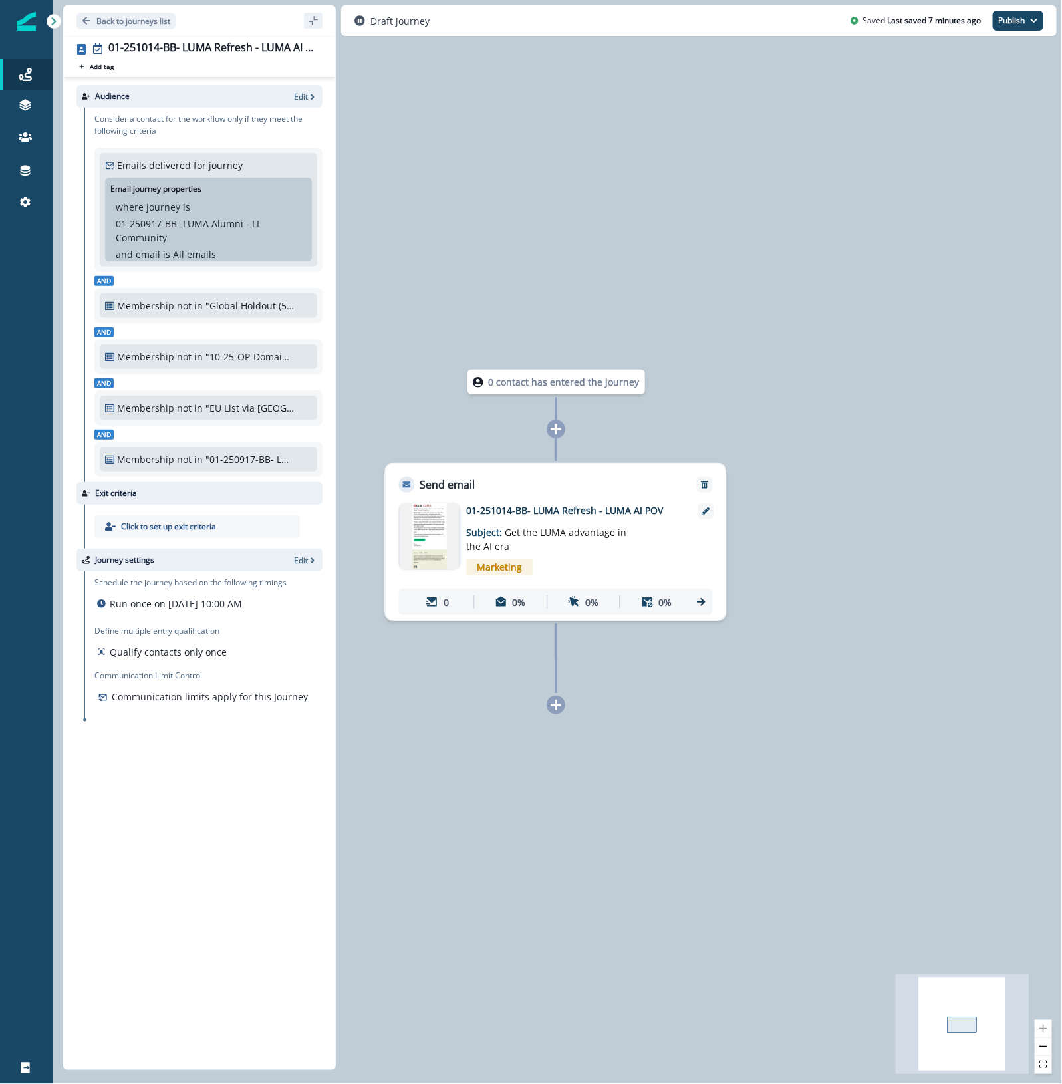
drag, startPoint x: 718, startPoint y: 231, endPoint x: 706, endPoint y: 194, distance: 39.3
click at [718, 231] on div "0 contact has entered the journey Send email Email asset changed, journey repor…" at bounding box center [557, 542] width 1009 height 1084
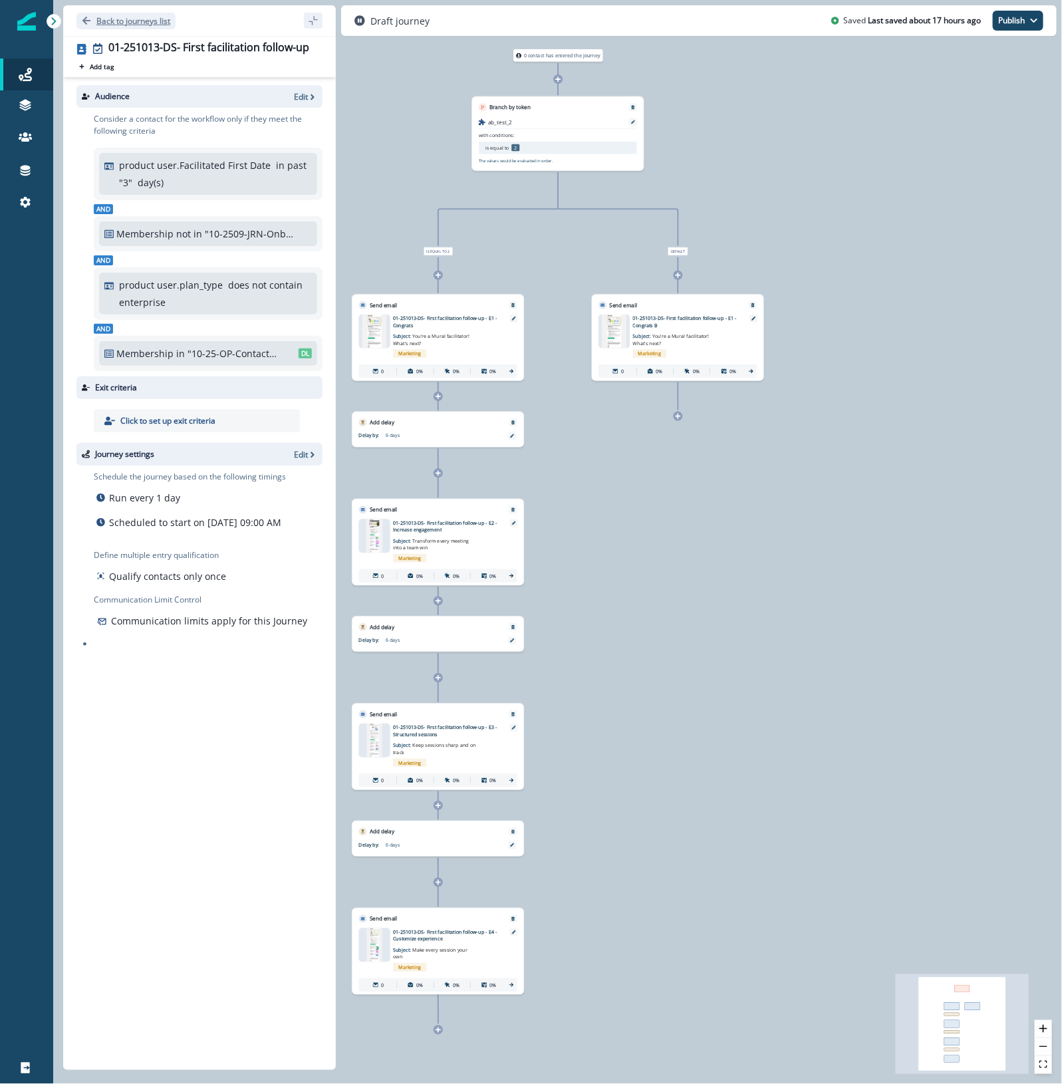
click at [124, 17] on p "Back to journeys list" at bounding box center [133, 20] width 74 height 11
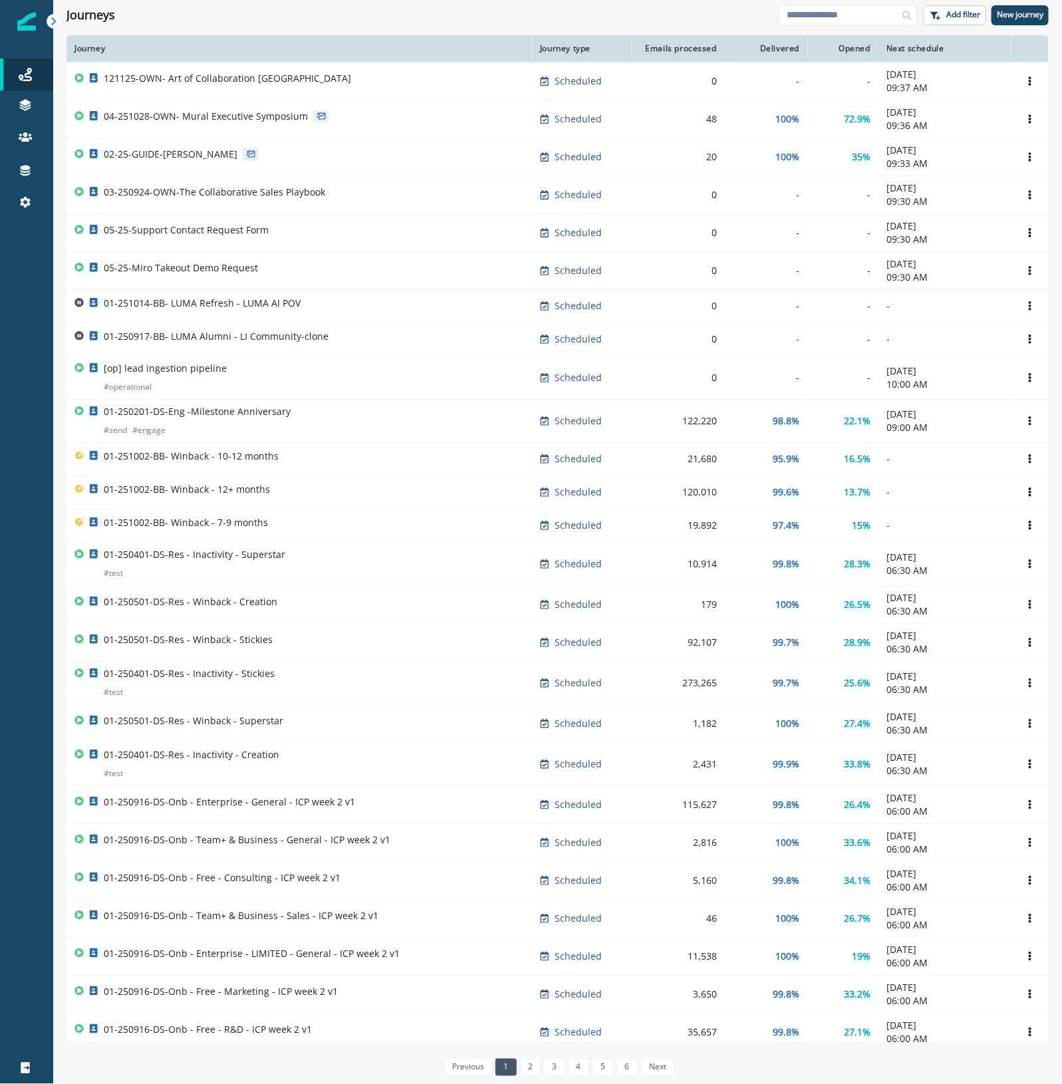
click at [20, 976] on div at bounding box center [26, 643] width 53 height 818
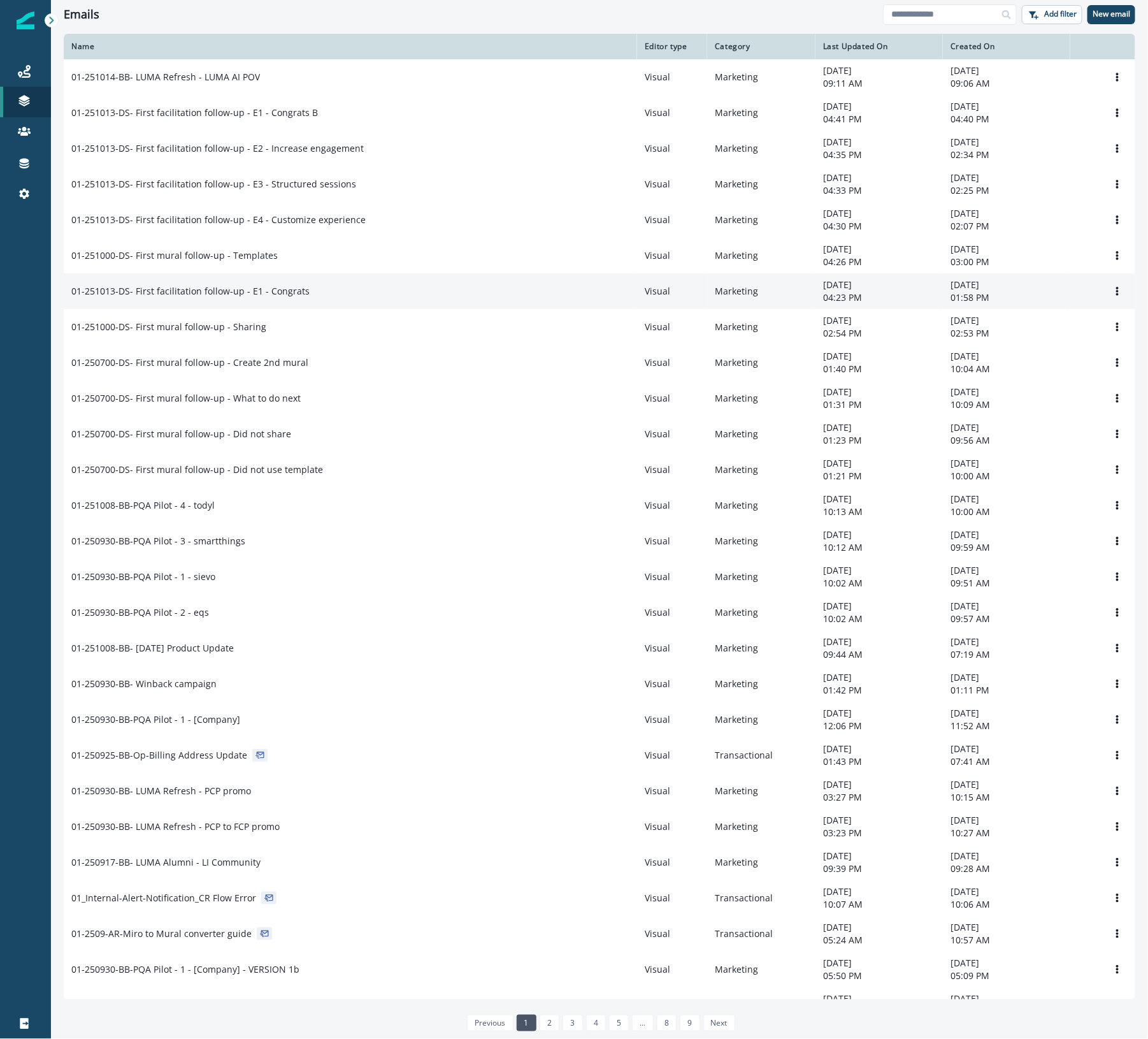
click at [364, 286] on td "01-251013-DS- First facilitation follow-up - E1 - Congrats" at bounding box center [351, 290] width 574 height 35
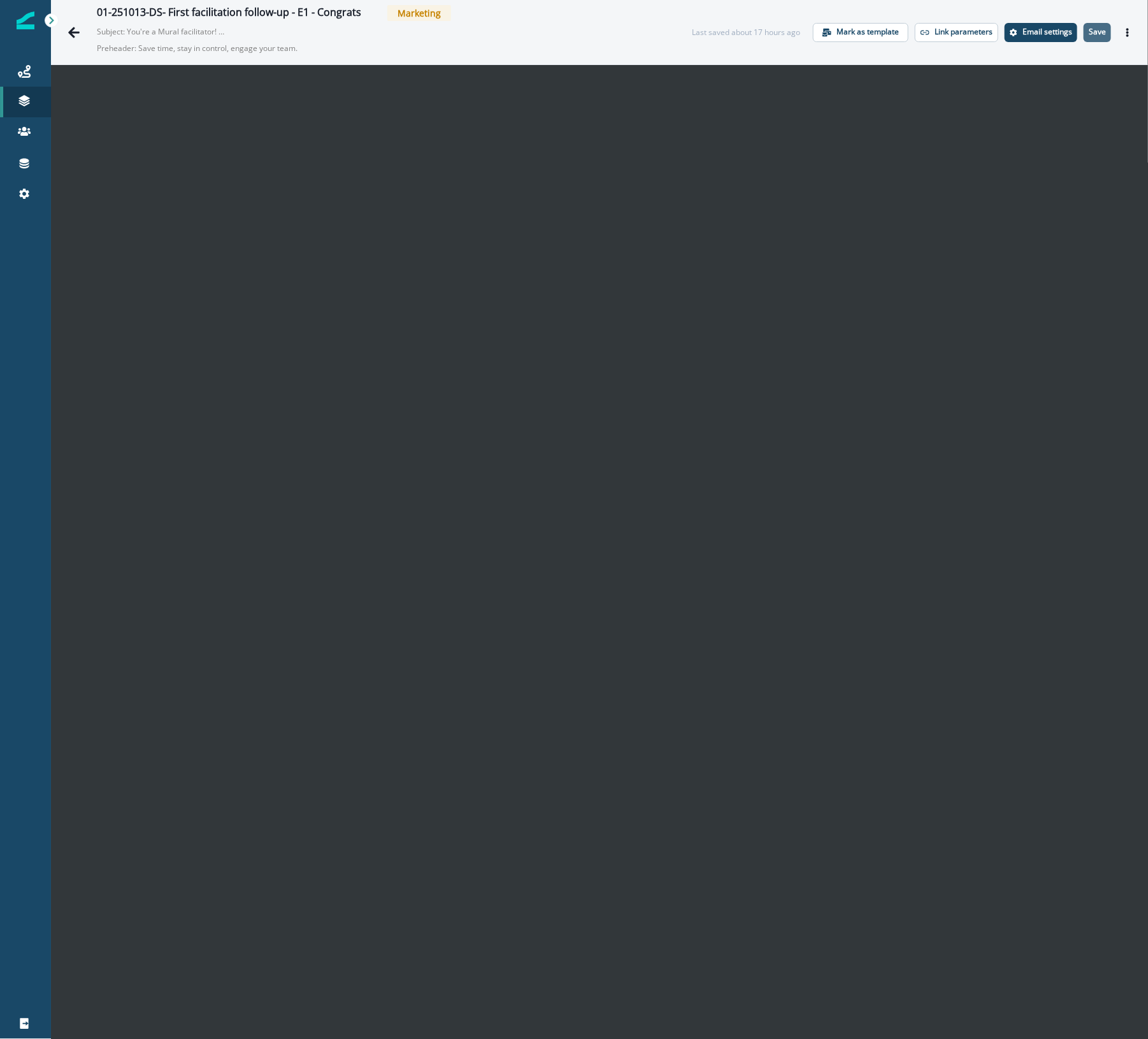
click at [1093, 33] on p "Save" at bounding box center [1098, 32] width 17 height 9
click at [75, 26] on icon "Go back" at bounding box center [73, 32] width 12 height 12
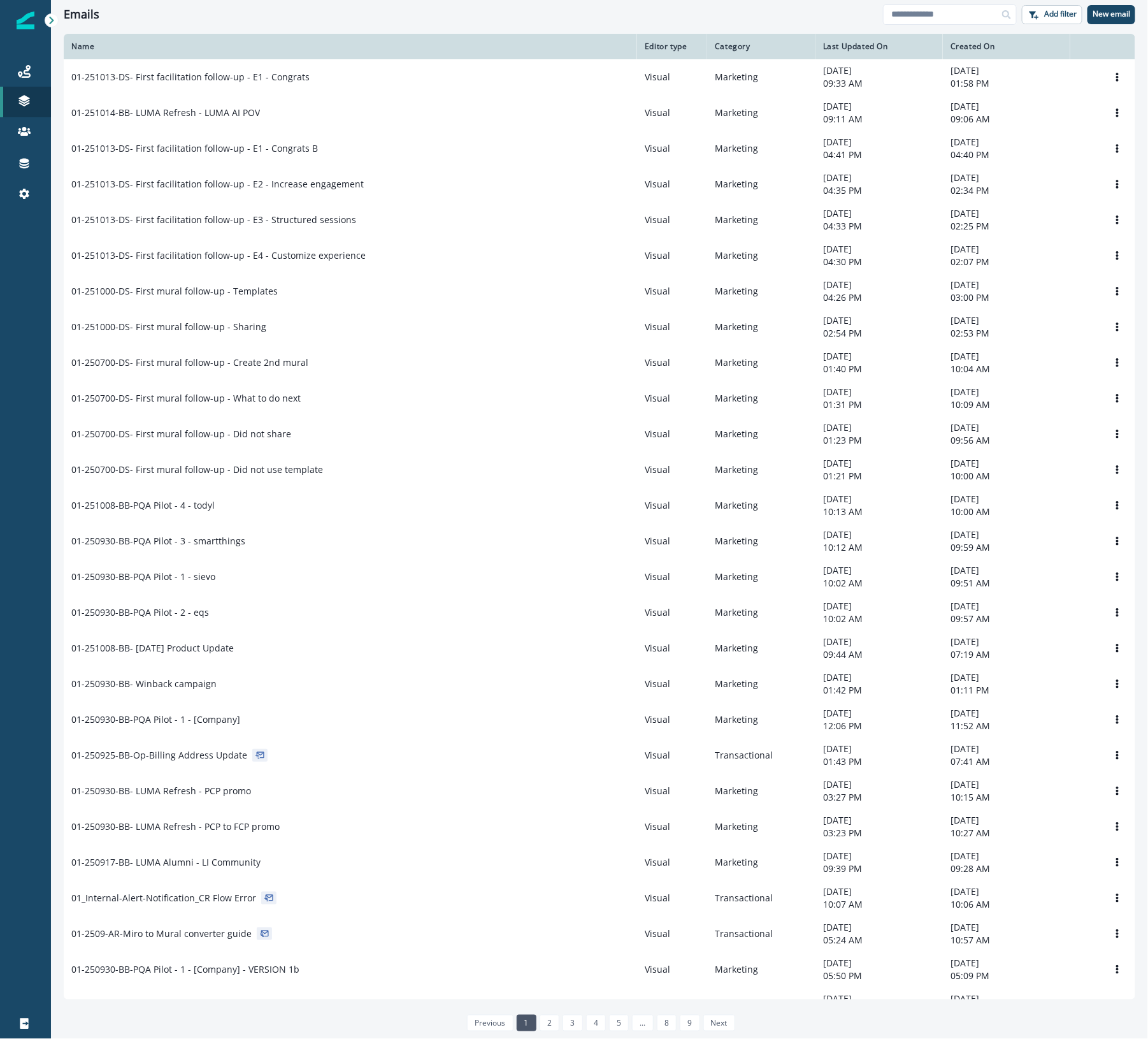
click at [383, 154] on div "01-251013-DS- First facilitation follow-up - E1 - Congrats B" at bounding box center [350, 148] width 559 height 12
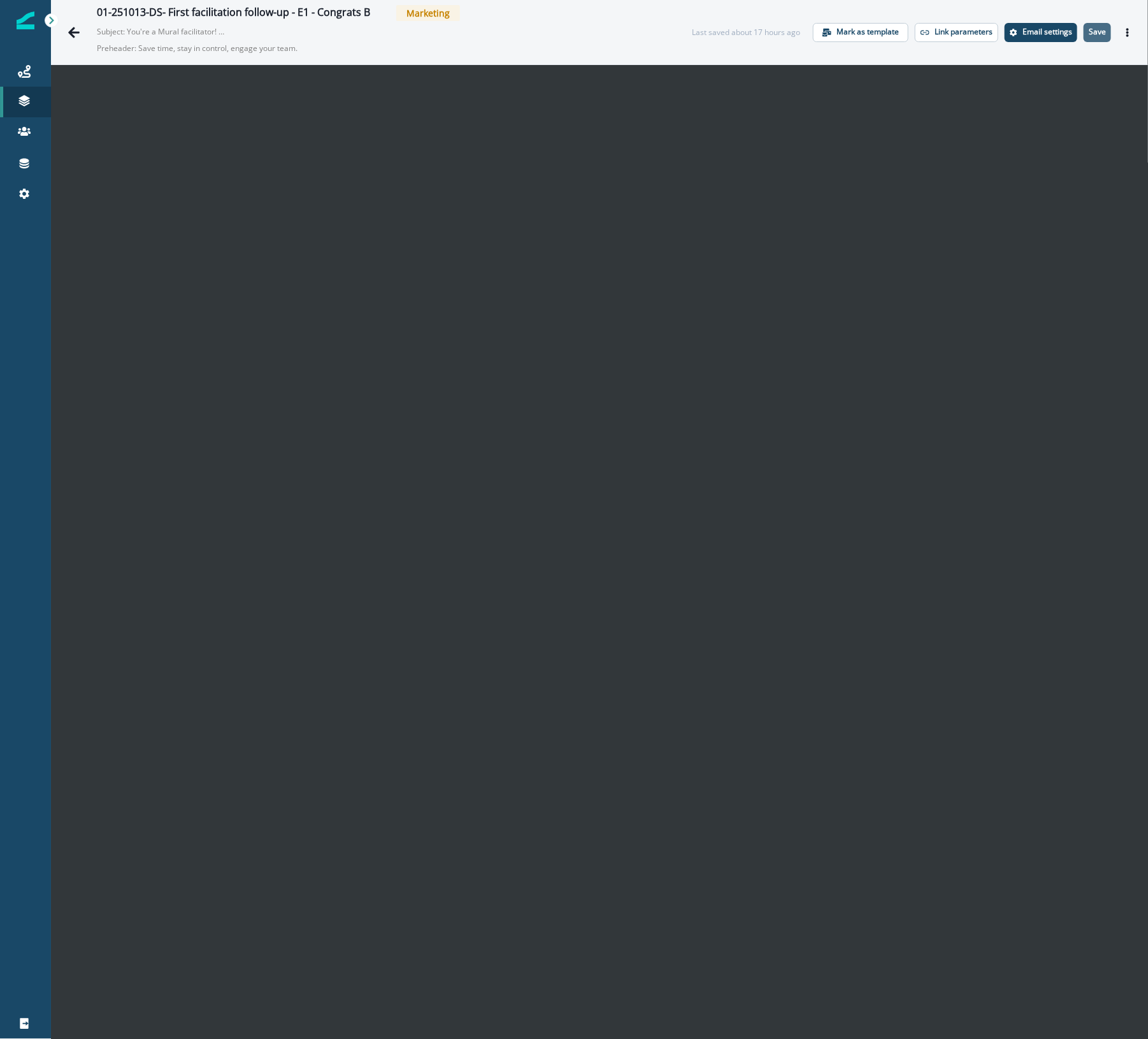
click at [1096, 27] on button "Save" at bounding box center [1097, 33] width 28 height 19
click at [69, 27] on icon "Go back" at bounding box center [73, 32] width 12 height 12
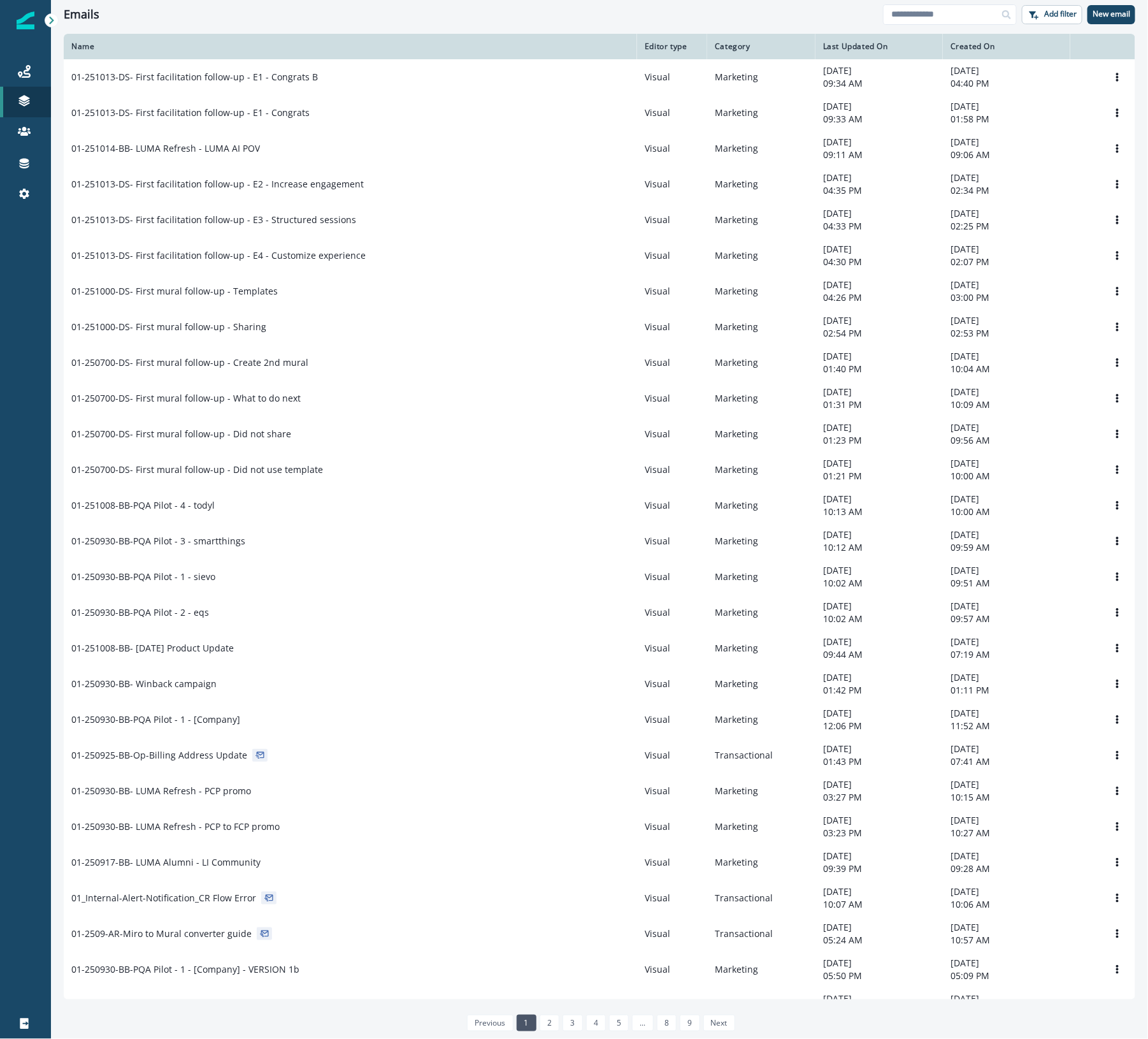
click at [346, 250] on td "01-251013-DS- First facilitation follow-up - E4 - Customize experience" at bounding box center [351, 255] width 574 height 35
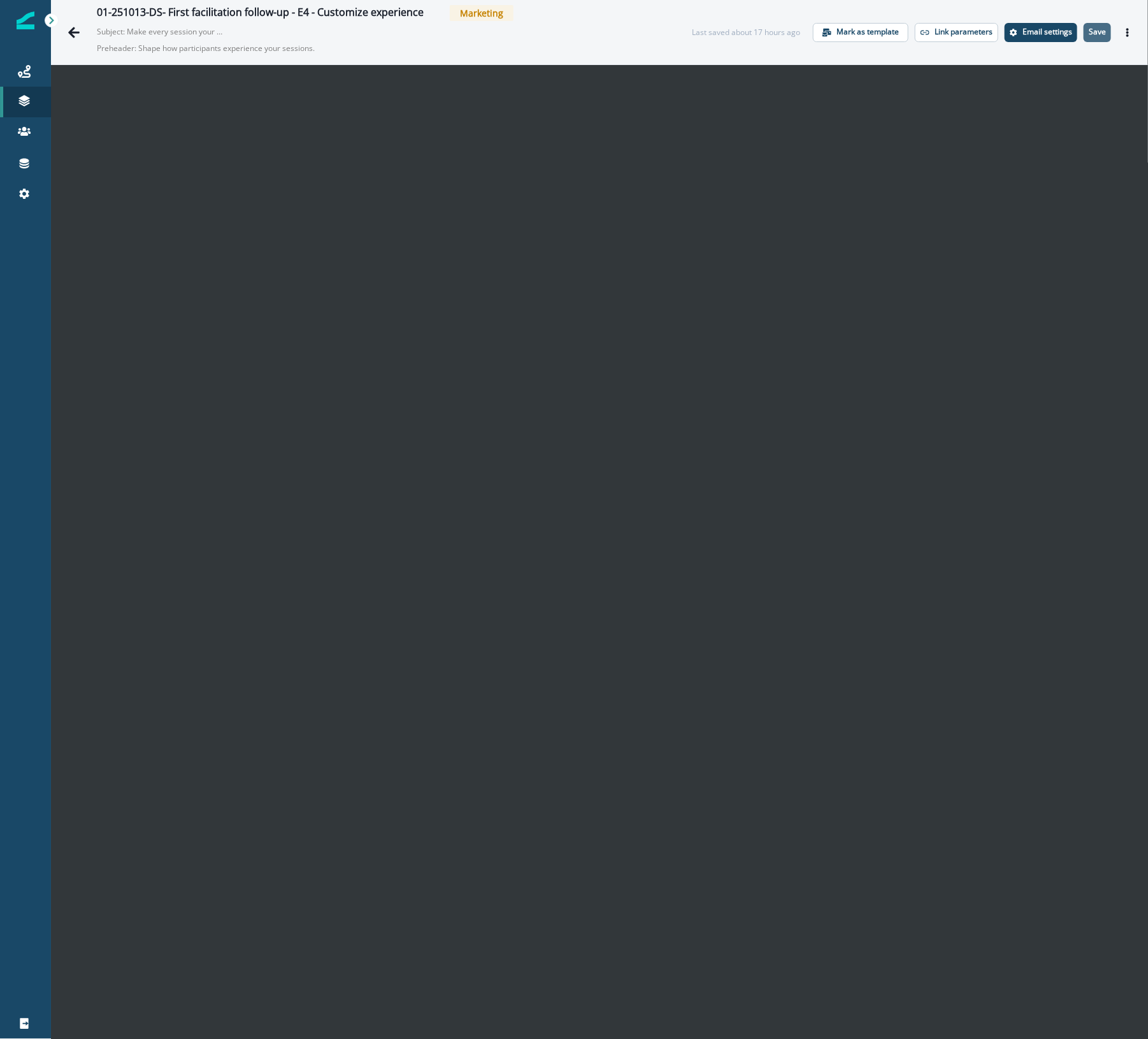
click at [1091, 29] on p "Save" at bounding box center [1098, 32] width 17 height 9
click at [1090, 31] on p "Save" at bounding box center [1098, 32] width 17 height 9
click at [77, 30] on icon "Go back" at bounding box center [73, 32] width 12 height 12
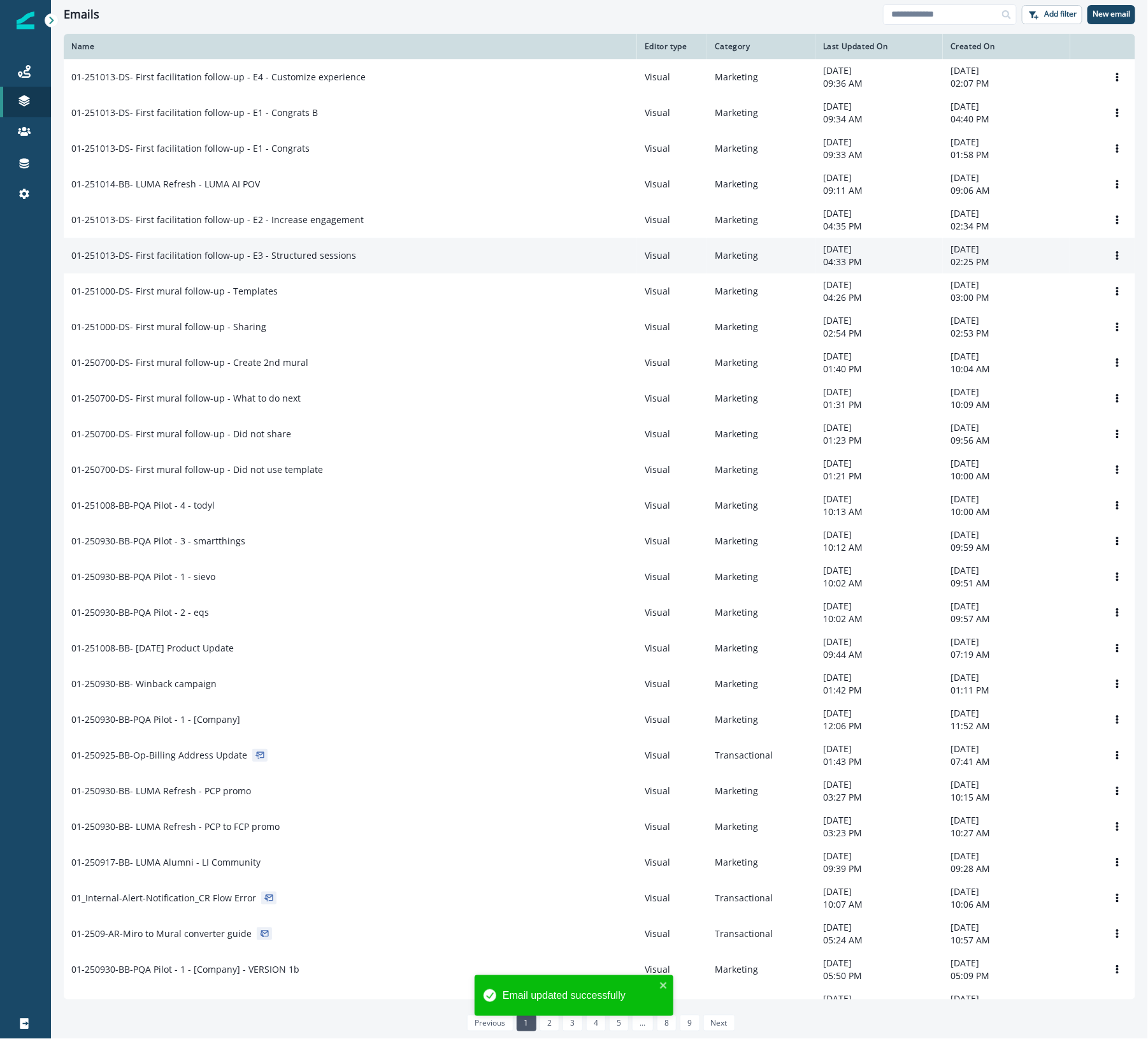
click at [432, 262] on div "01-251013-DS- First facilitation follow-up - E3 - Structured sessions" at bounding box center [350, 255] width 559 height 12
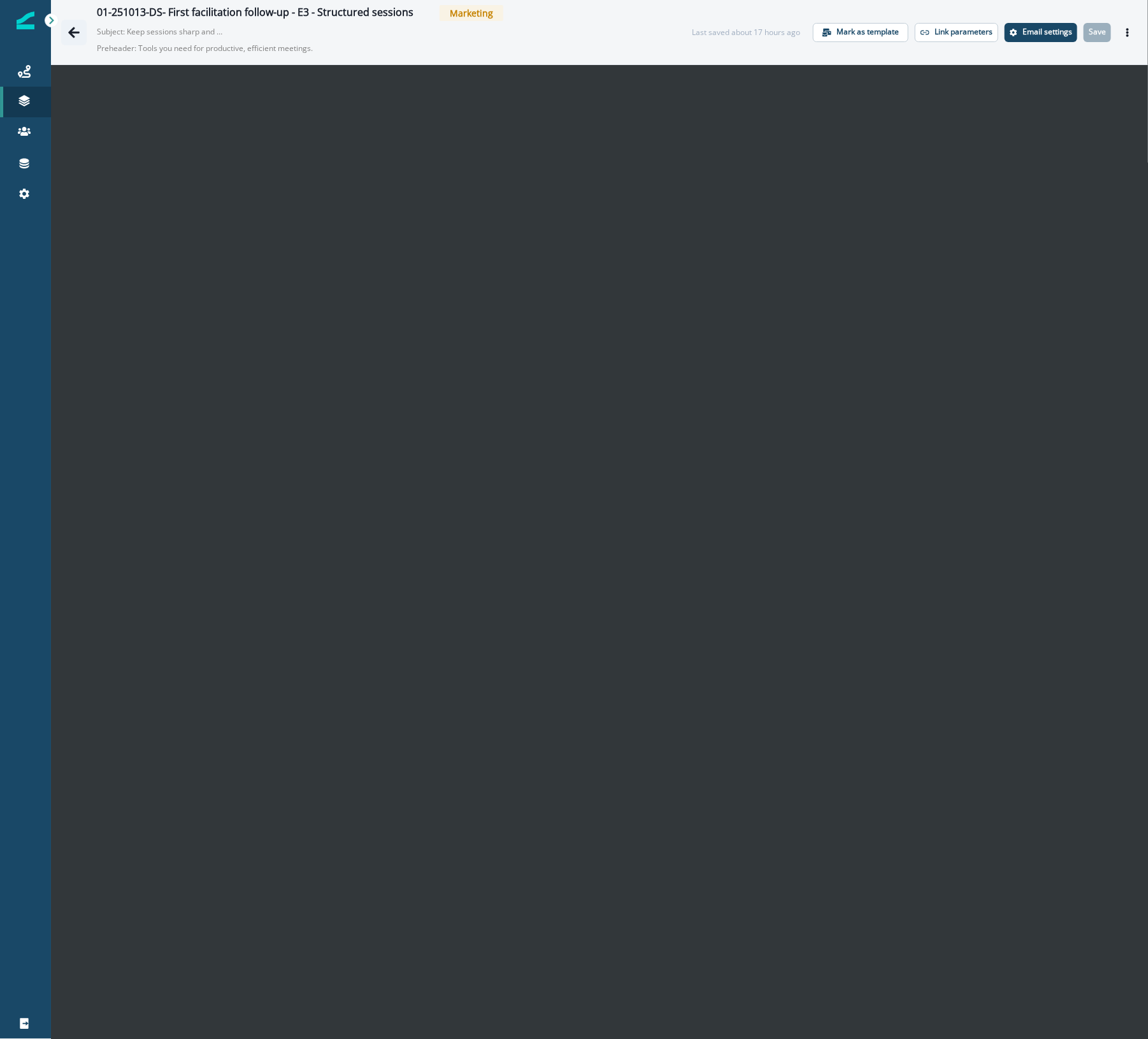
click at [73, 34] on icon "Go back" at bounding box center [73, 32] width 12 height 12
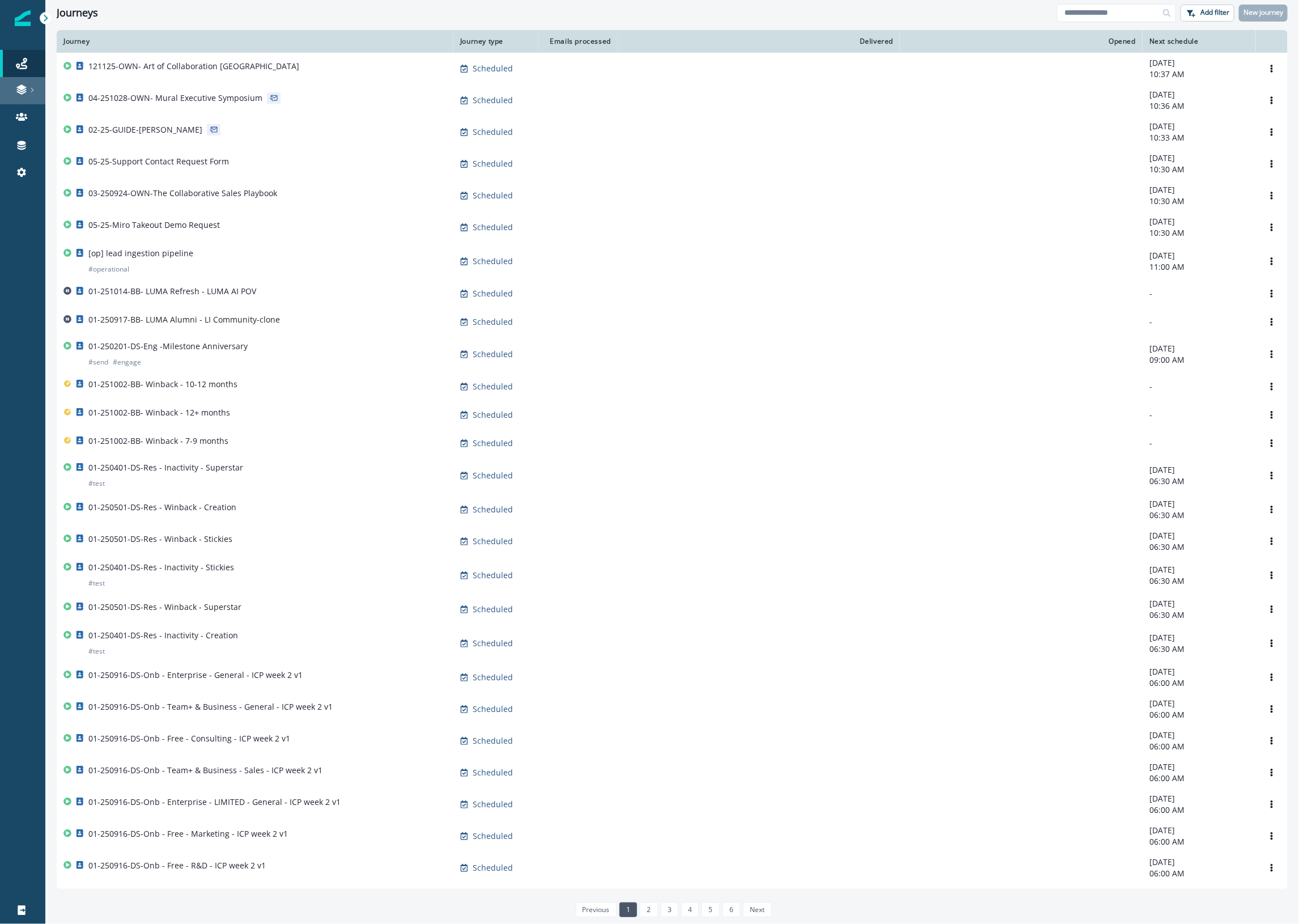
click at [19, 84] on icon at bounding box center [21, 89] width 11 height 11
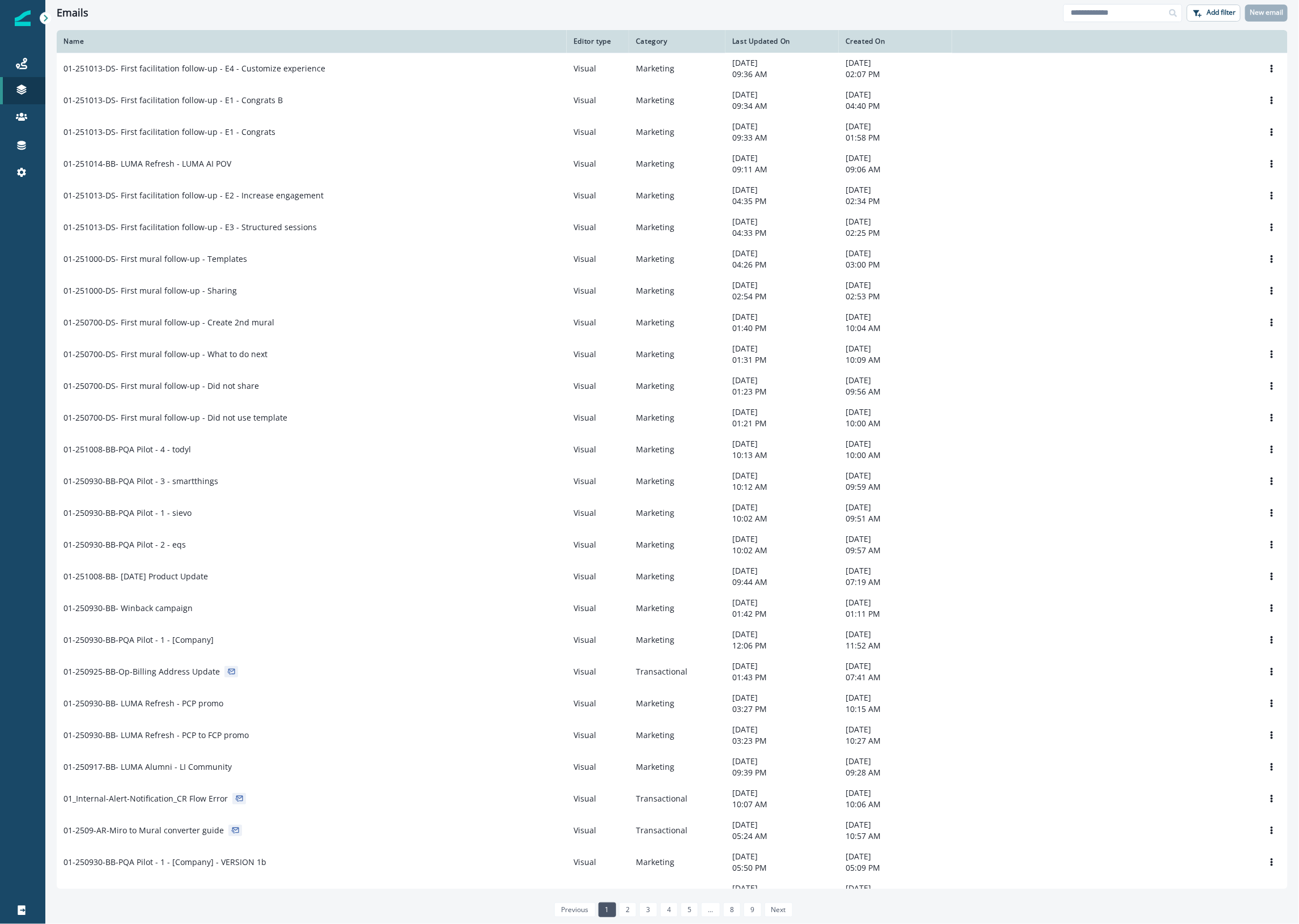
click at [1098, 12] on input at bounding box center [1123, 13] width 119 height 18
type input "**********"
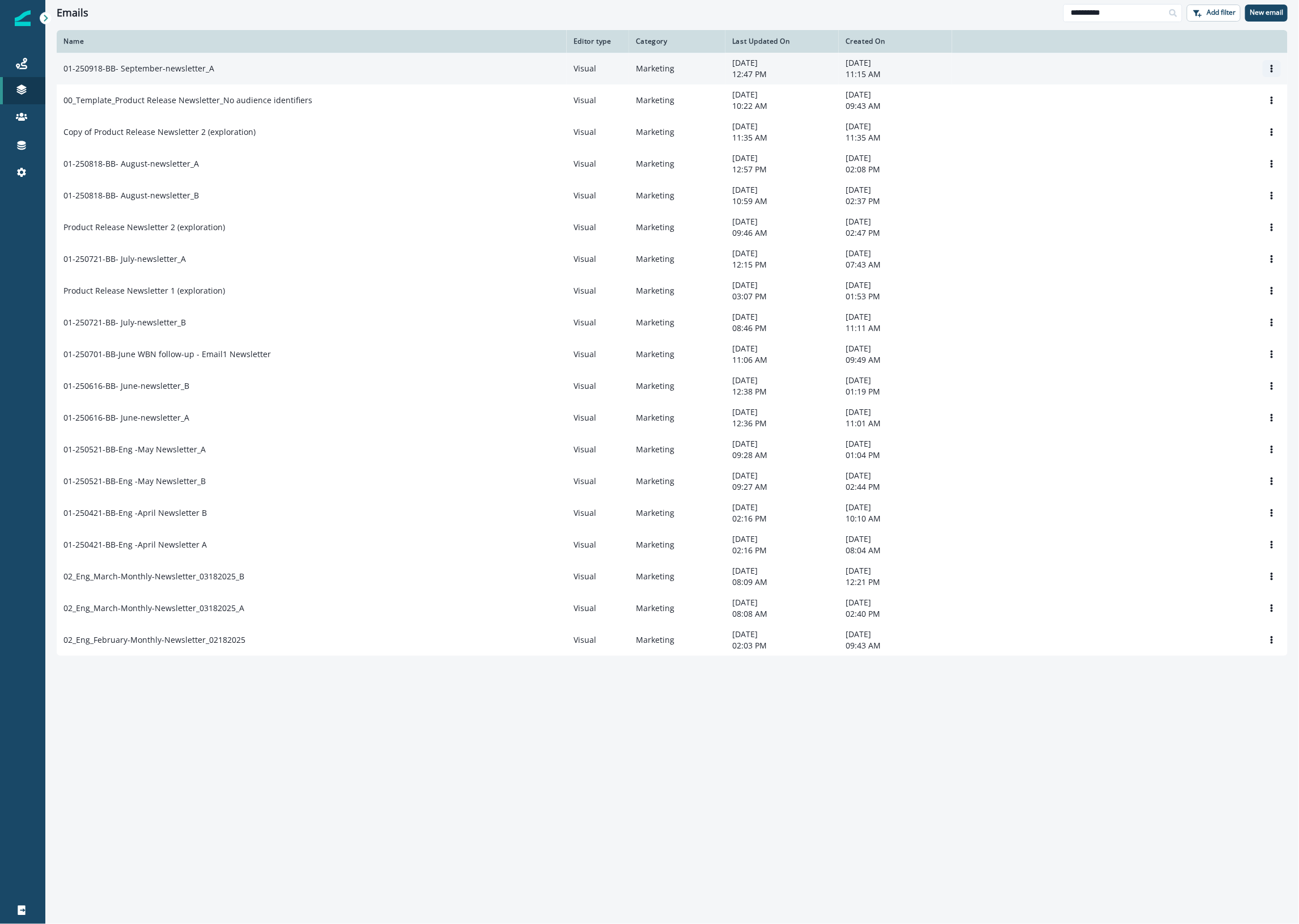
click at [1272, 68] on icon "Options" at bounding box center [1272, 68] width 3 height 8
click at [1225, 101] on button "Clone" at bounding box center [1218, 95] width 126 height 18
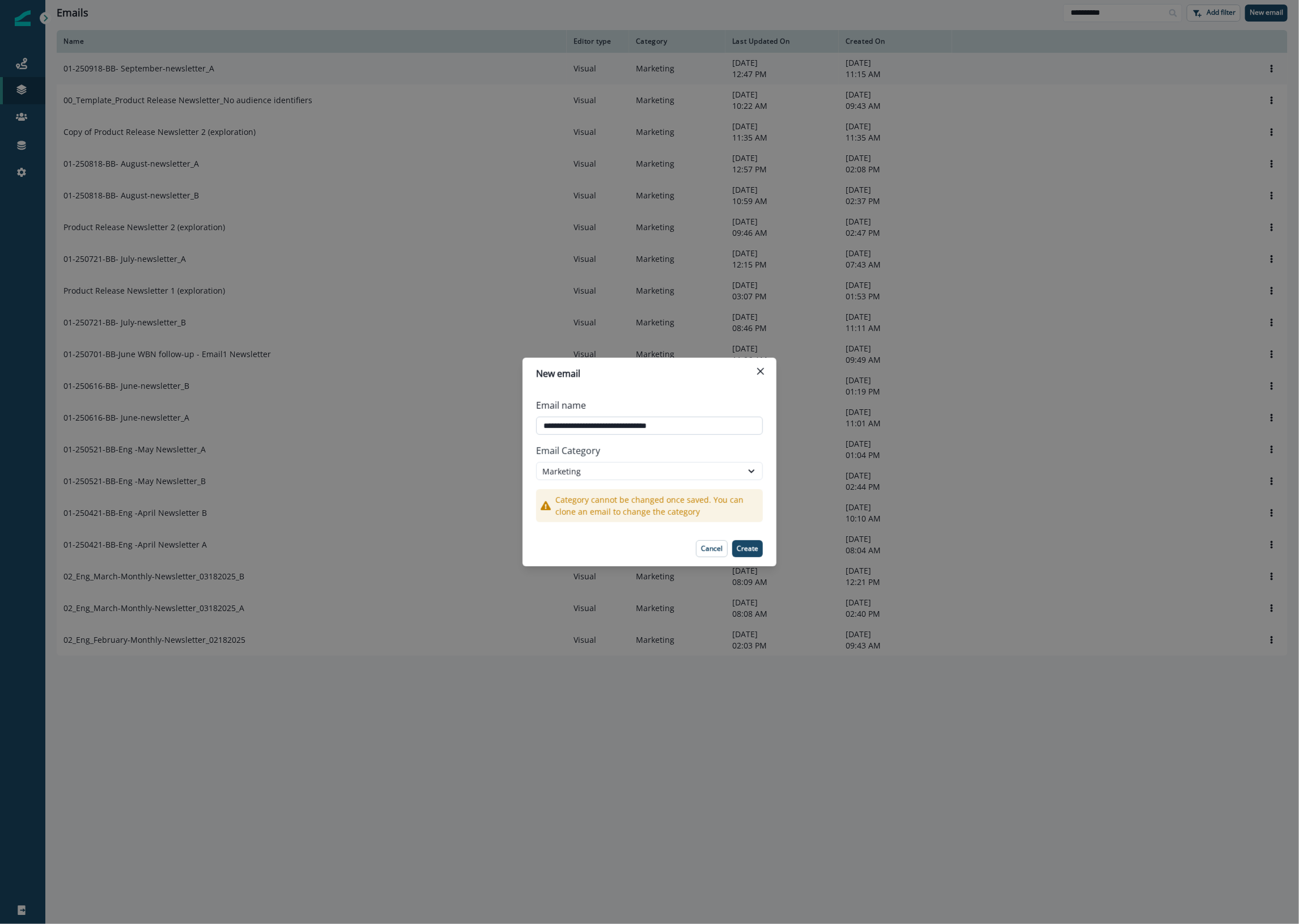
drag, startPoint x: 581, startPoint y: 425, endPoint x: 564, endPoint y: 424, distance: 17.0
click at [564, 424] on input "**********" at bounding box center [650, 425] width 227 height 18
drag, startPoint x: 599, startPoint y: 424, endPoint x: 823, endPoint y: 434, distance: 224.2
click at [823, 434] on div "**********" at bounding box center [650, 462] width 1299 height 924
type input "**********"
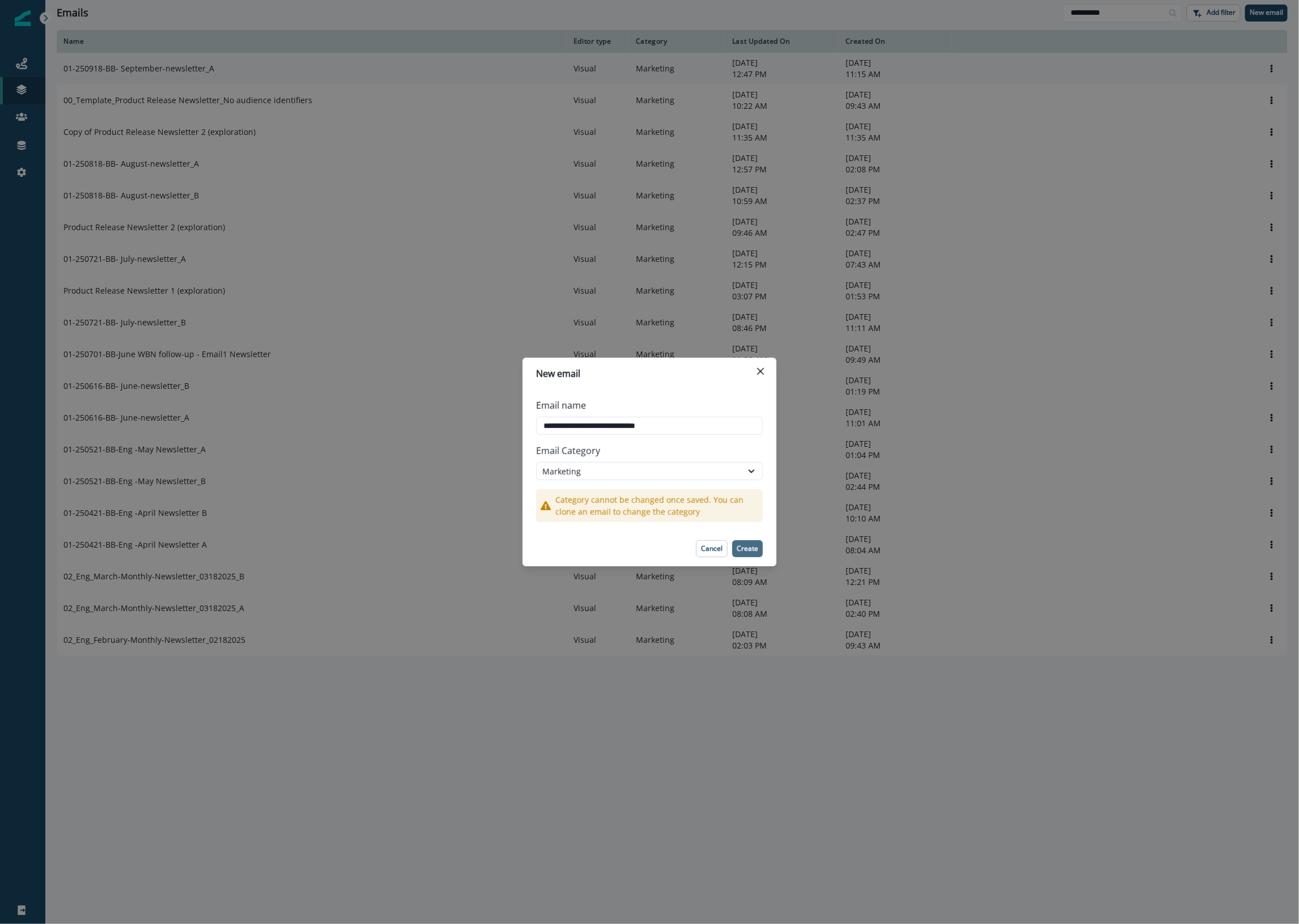
click at [749, 546] on p "Create" at bounding box center [748, 548] width 21 height 8
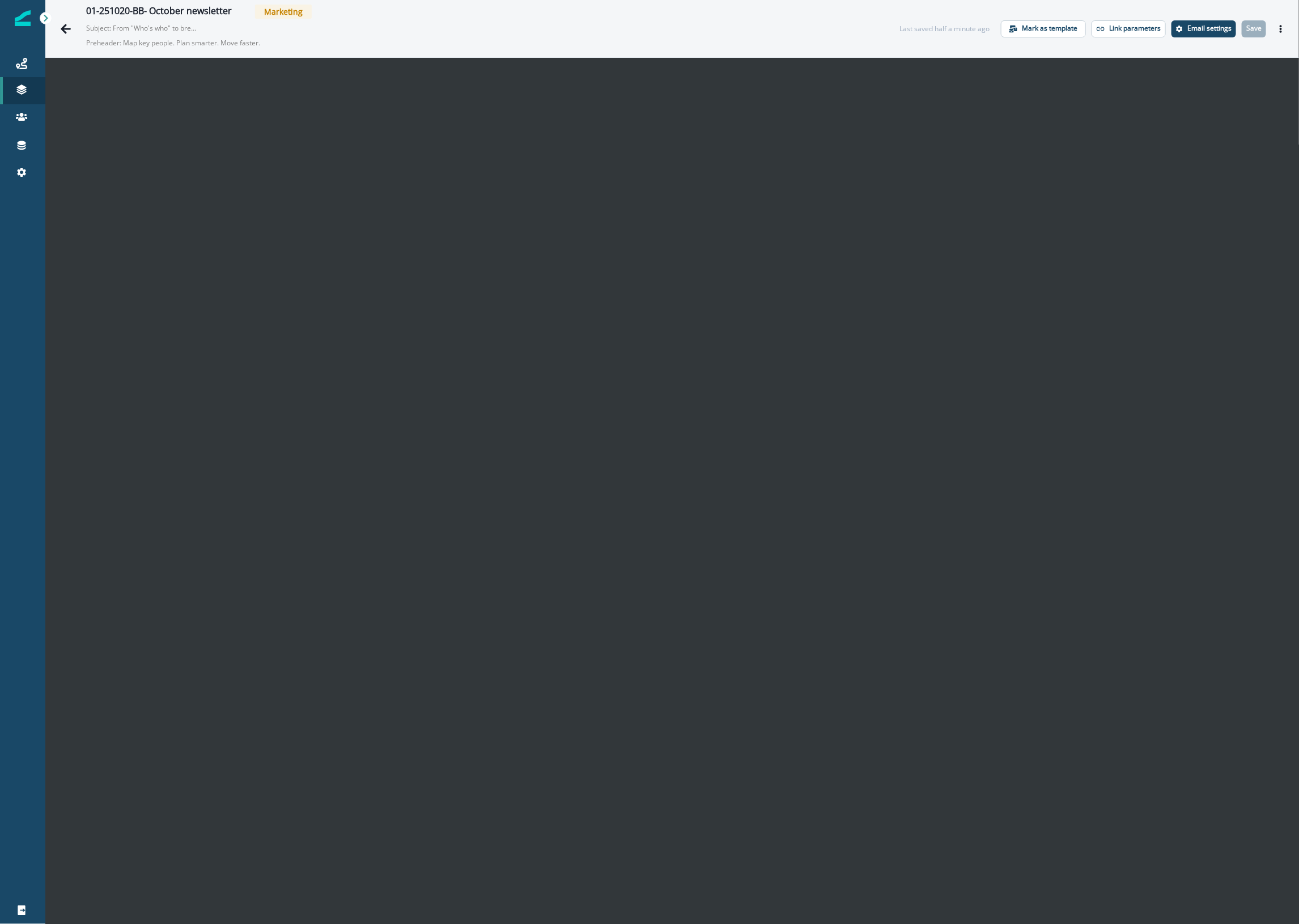
drag, startPoint x: 14, startPoint y: 319, endPoint x: 51, endPoint y: 310, distance: 38.1
click at [14, 319] on div at bounding box center [22, 548] width 45 height 697
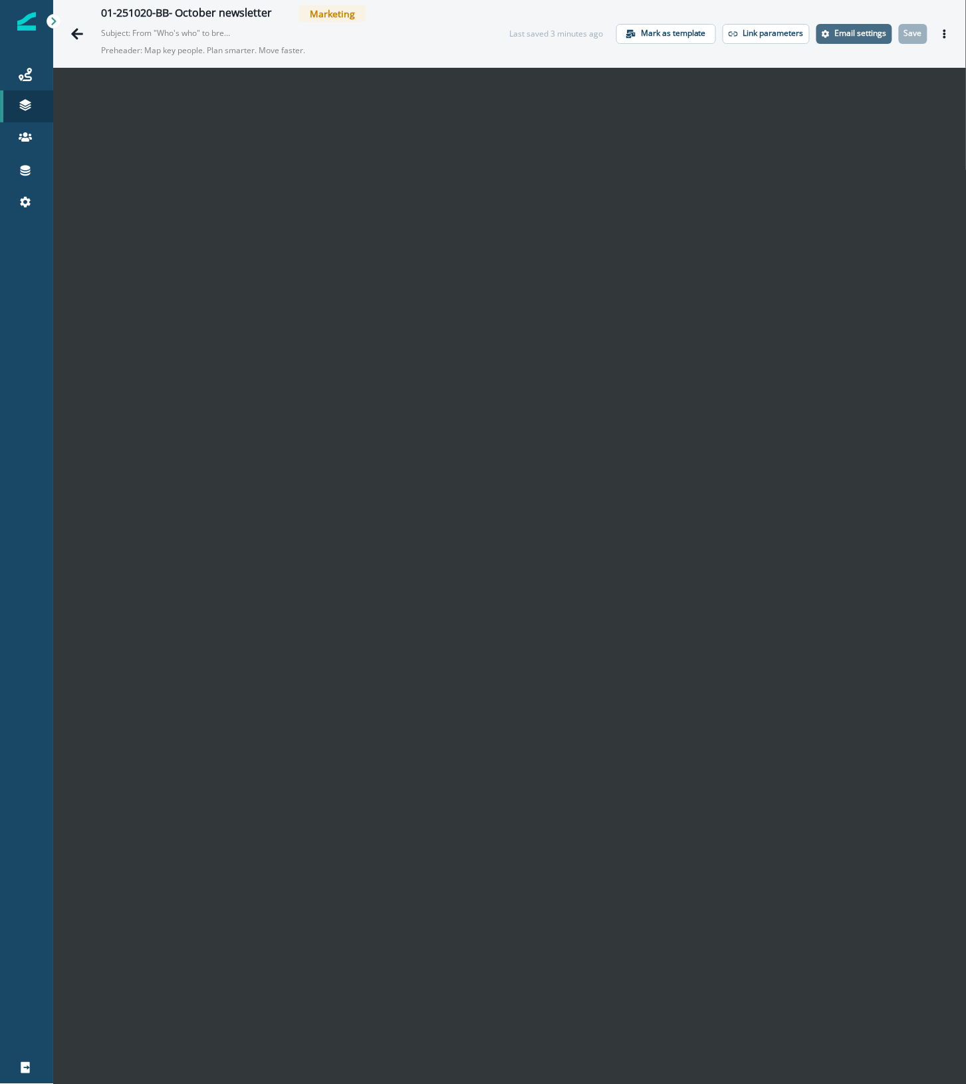
click at [853, 31] on p "Email settings" at bounding box center [861, 33] width 52 height 9
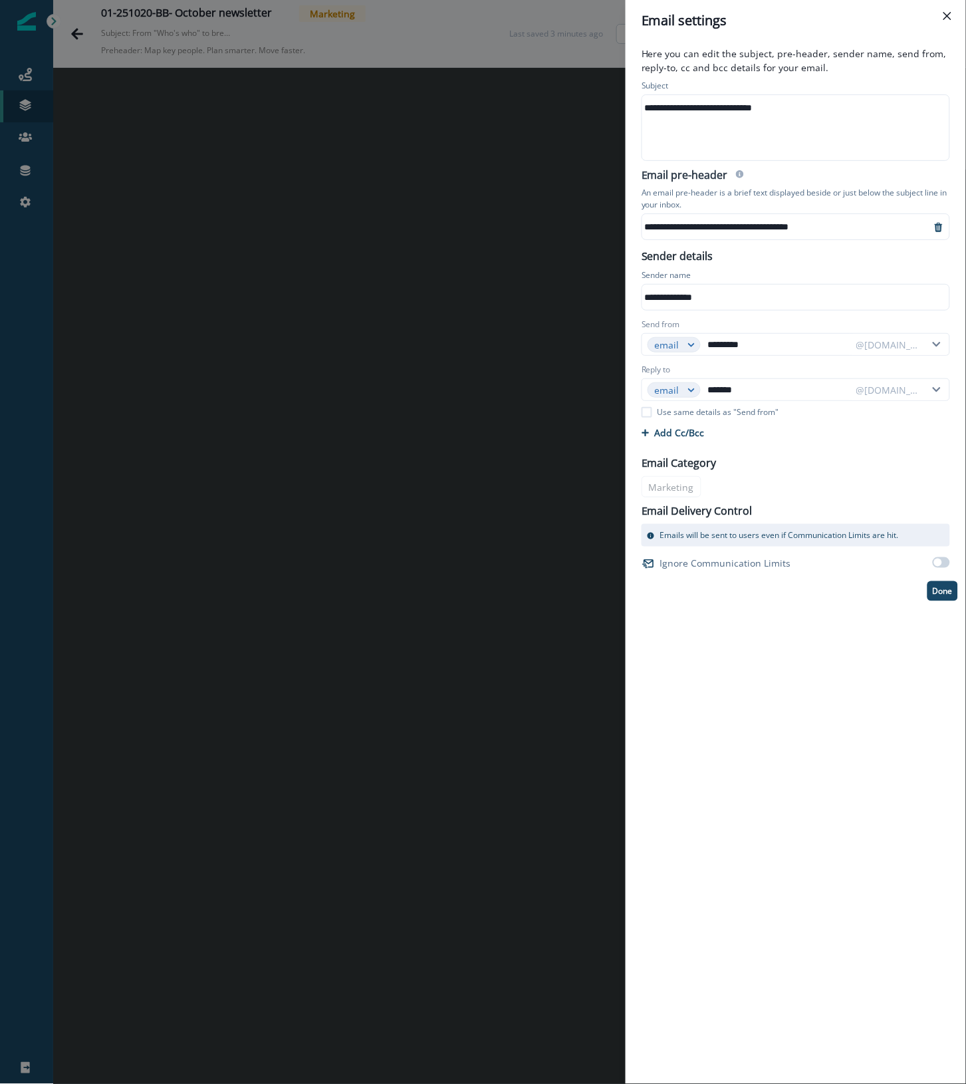
click at [729, 96] on div "**********" at bounding box center [794, 127] width 305 height 65
click at [707, 230] on div "**********" at bounding box center [786, 227] width 289 height 20
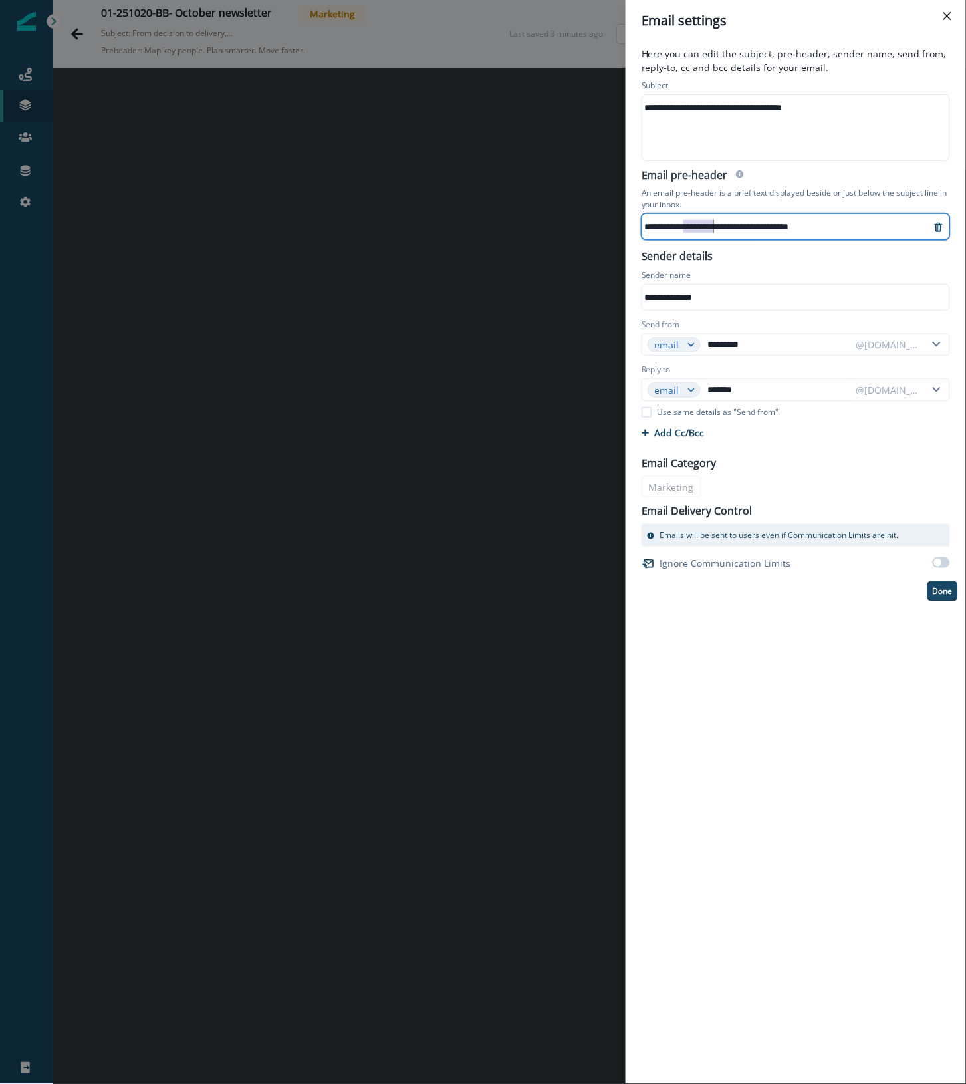
click at [707, 230] on div "**********" at bounding box center [786, 227] width 289 height 20
click at [310, 184] on div "**********" at bounding box center [483, 542] width 966 height 1084
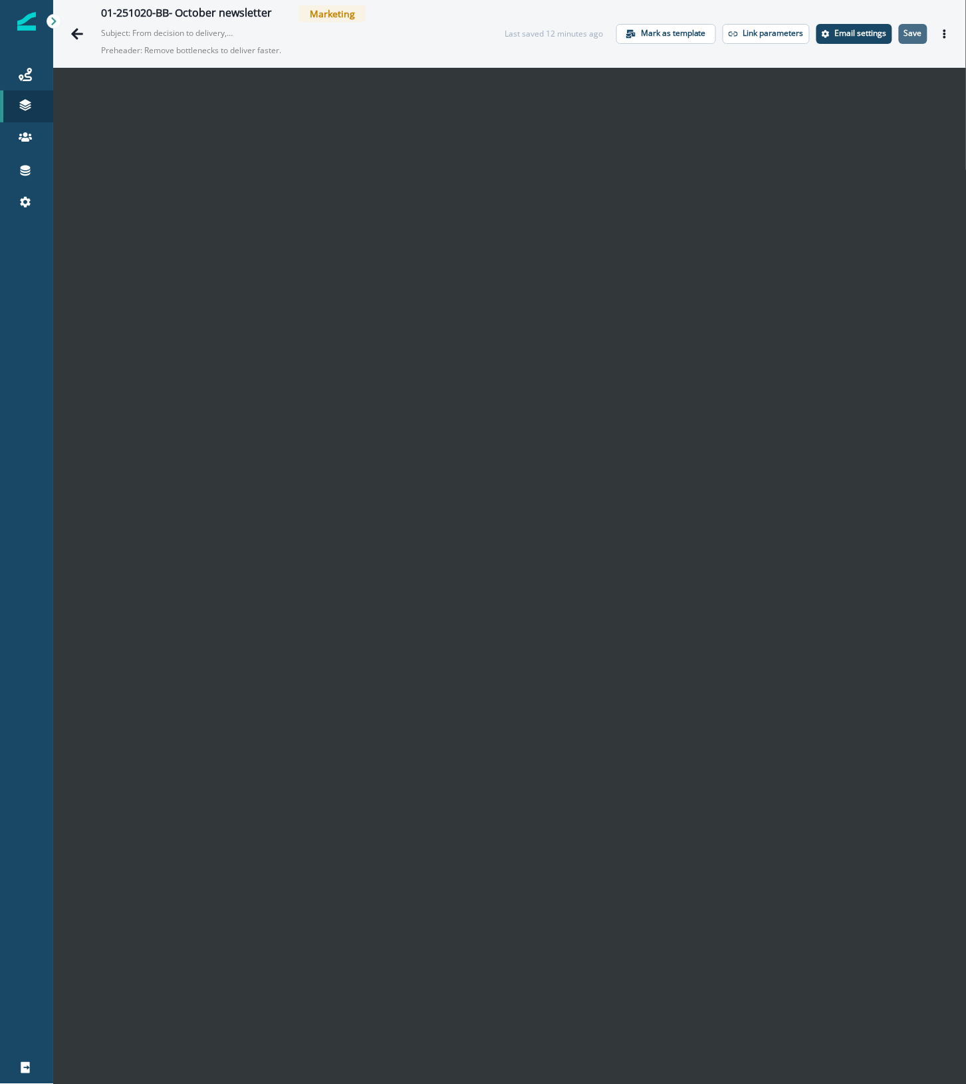
click at [908, 33] on p "Save" at bounding box center [913, 33] width 18 height 9
click at [940, 29] on icon "Actions" at bounding box center [944, 33] width 9 height 9
click at [877, 110] on button "Send test email" at bounding box center [869, 115] width 148 height 24
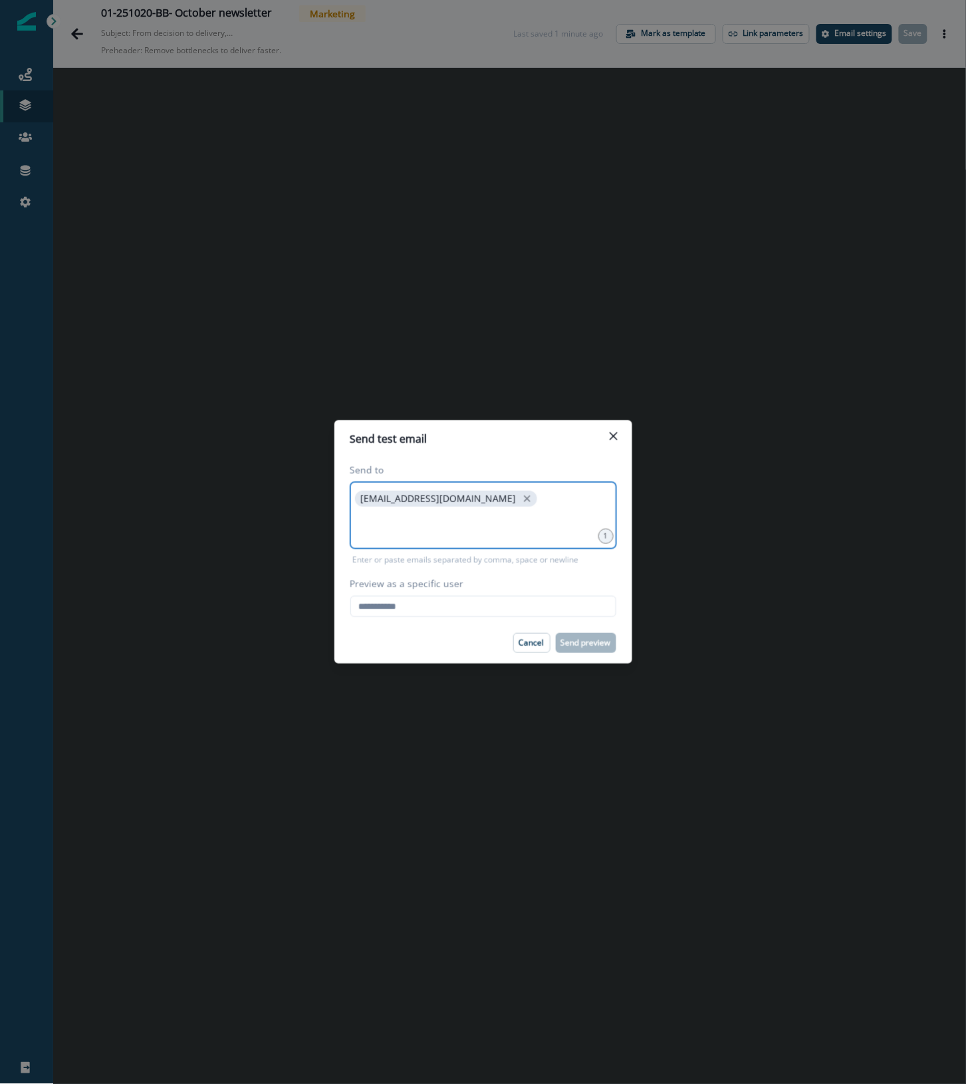
click at [443, 525] on input at bounding box center [483, 526] width 262 height 27
type input "**********"
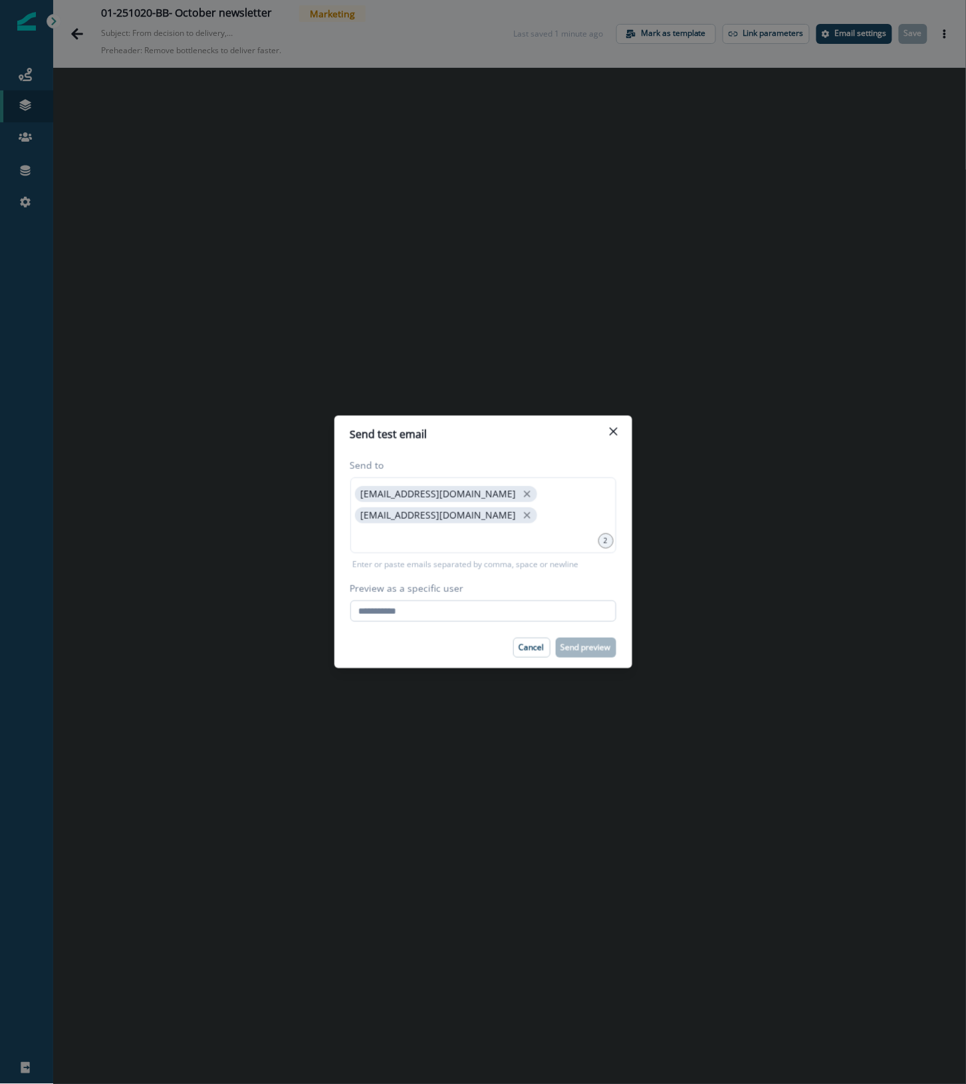
click at [420, 601] on input "Preview as a specific user" at bounding box center [483, 611] width 266 height 21
type input "**********"
click at [393, 638] on div "Cancel Send preview" at bounding box center [483, 648] width 266 height 20
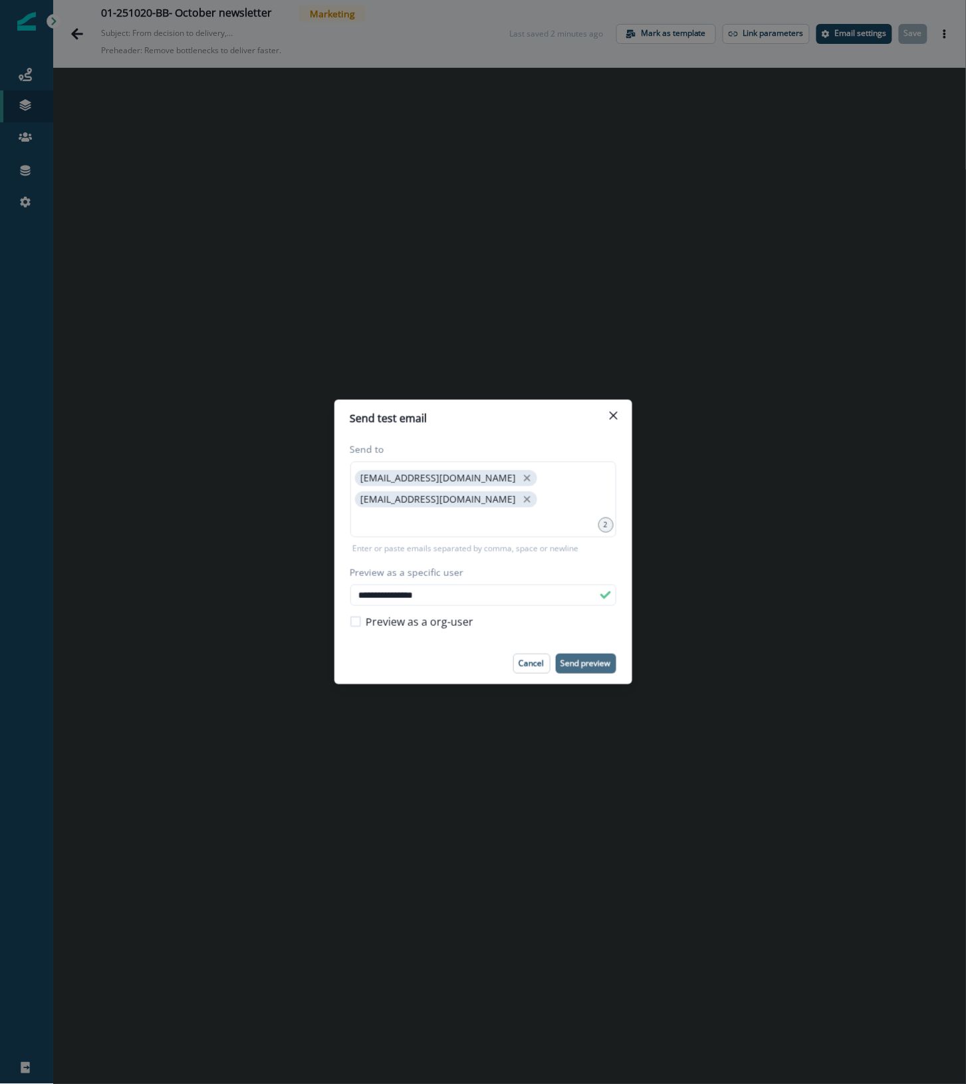
click at [597, 659] on p "Send preview" at bounding box center [586, 663] width 50 height 9
click at [615, 420] on icon "Close" at bounding box center [614, 416] width 8 height 8
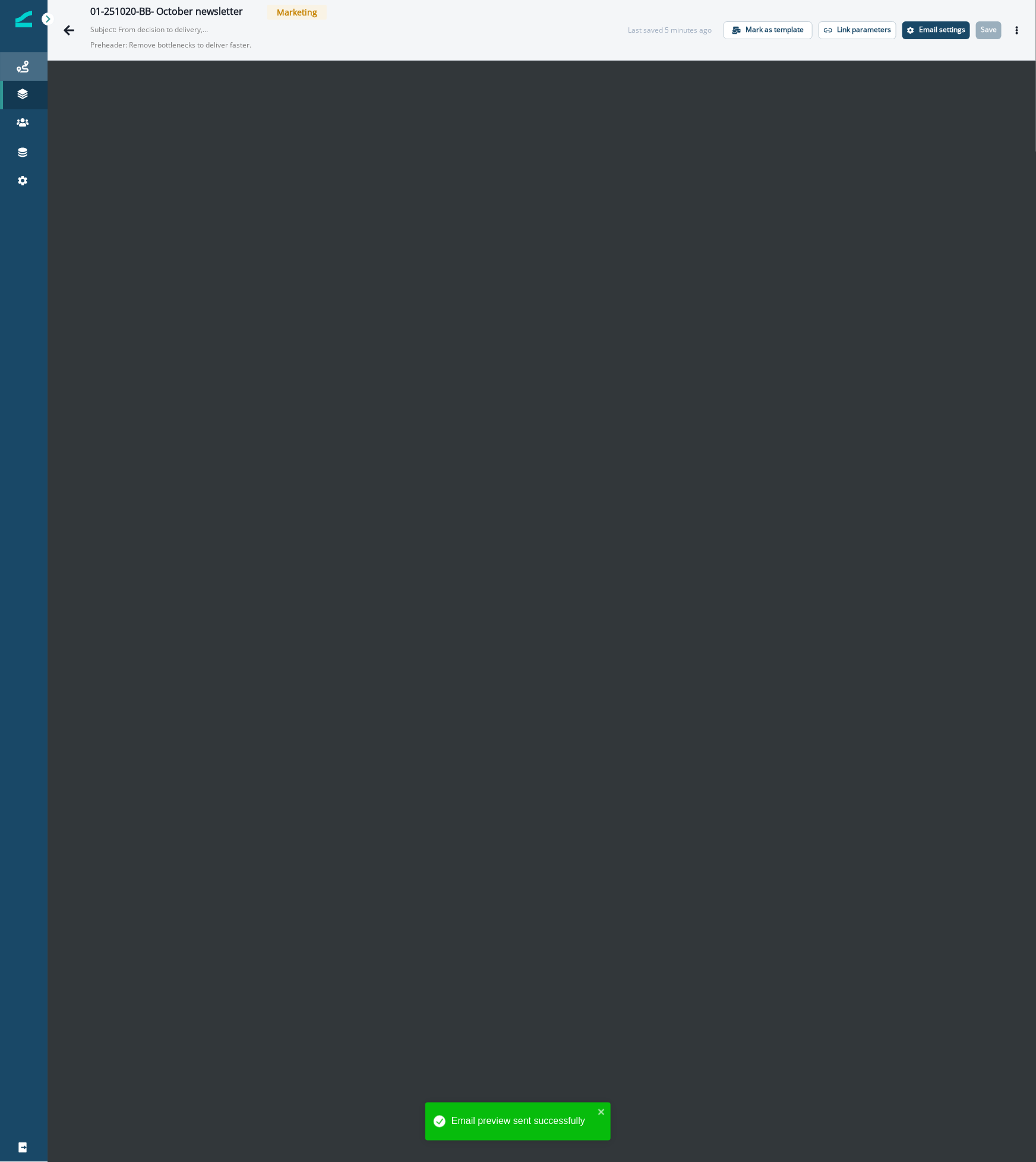
click at [23, 63] on icon at bounding box center [22, 66] width 12 height 12
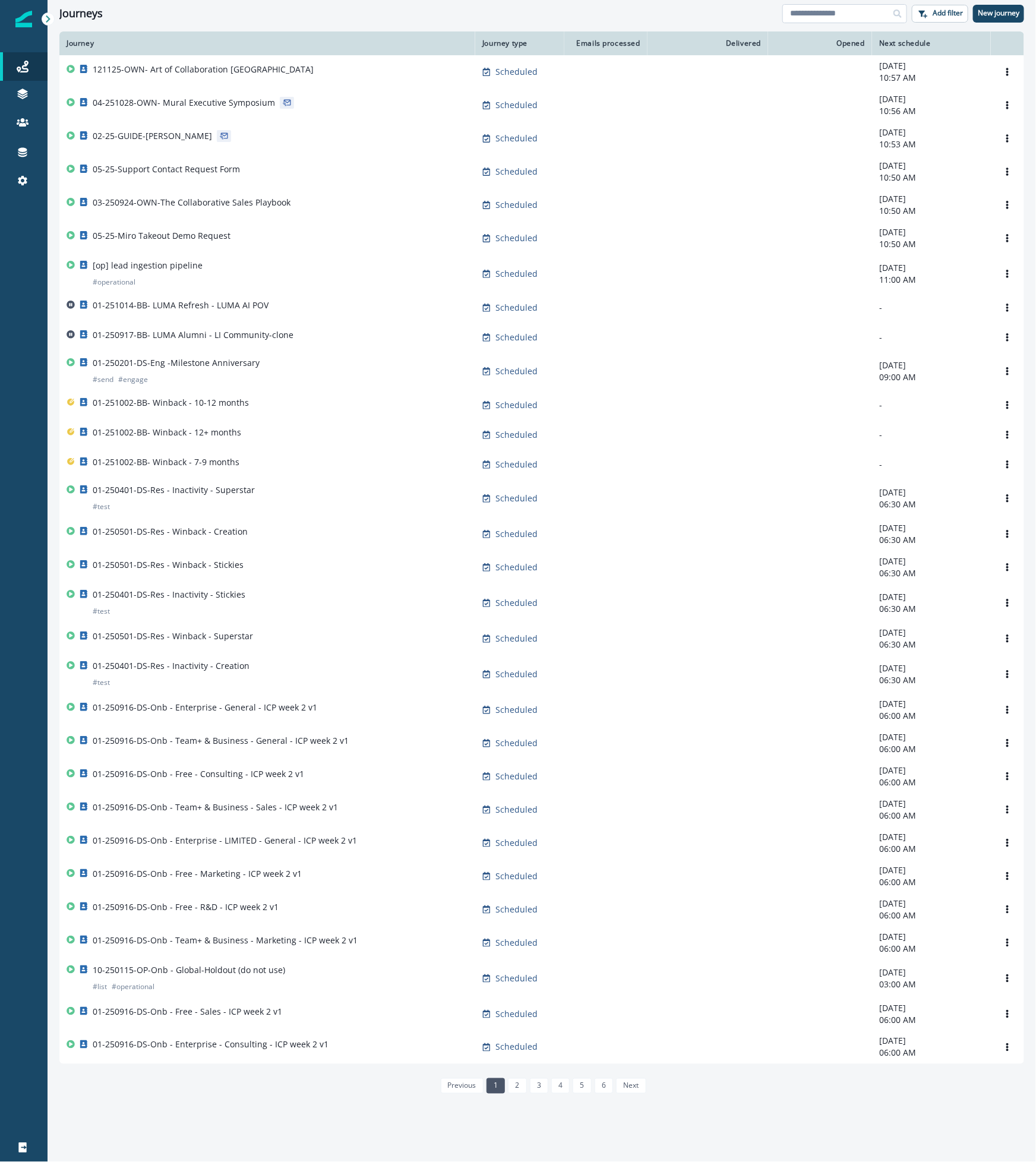
click at [811, 7] on input at bounding box center [845, 13] width 125 height 19
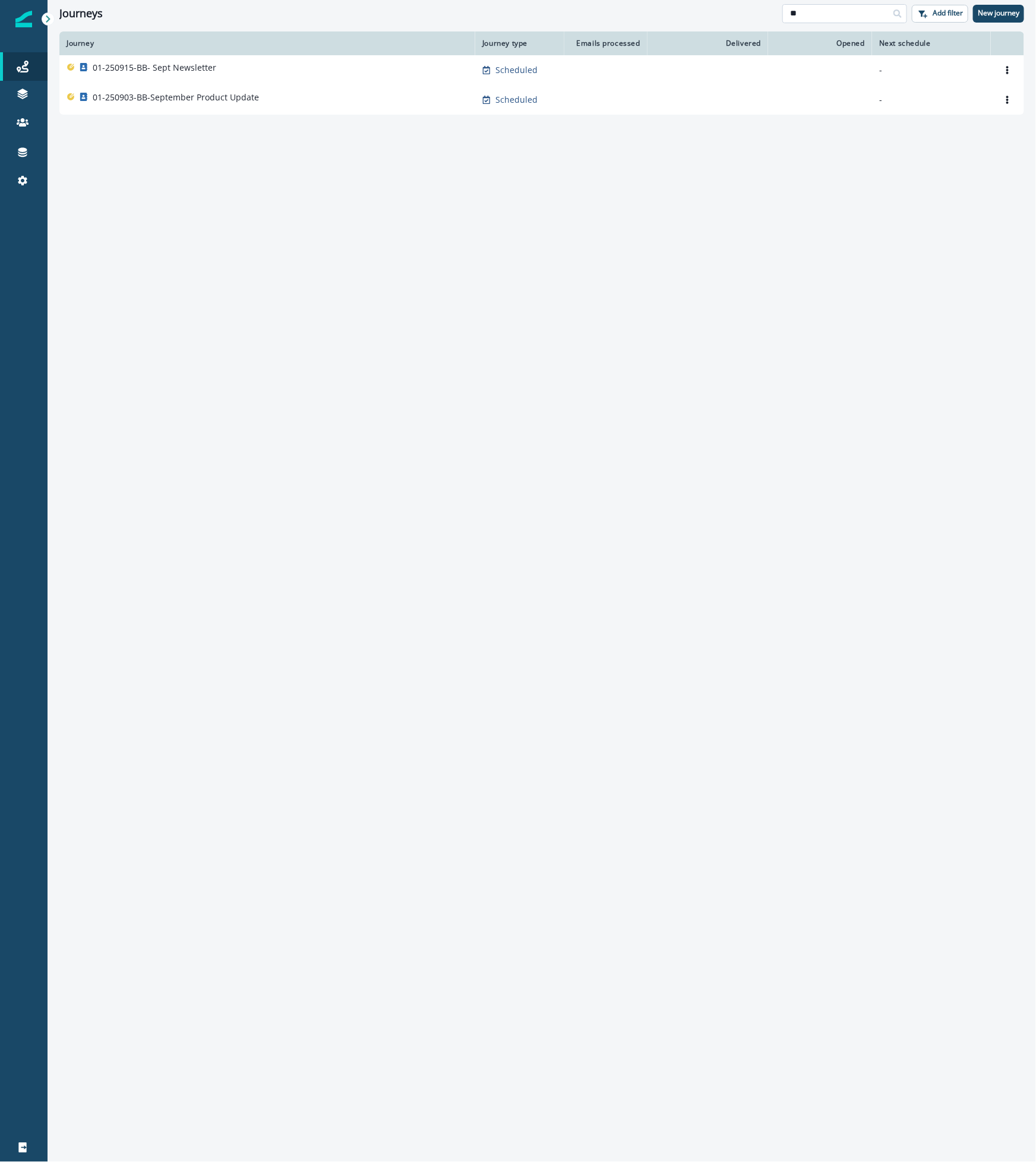
type input "*"
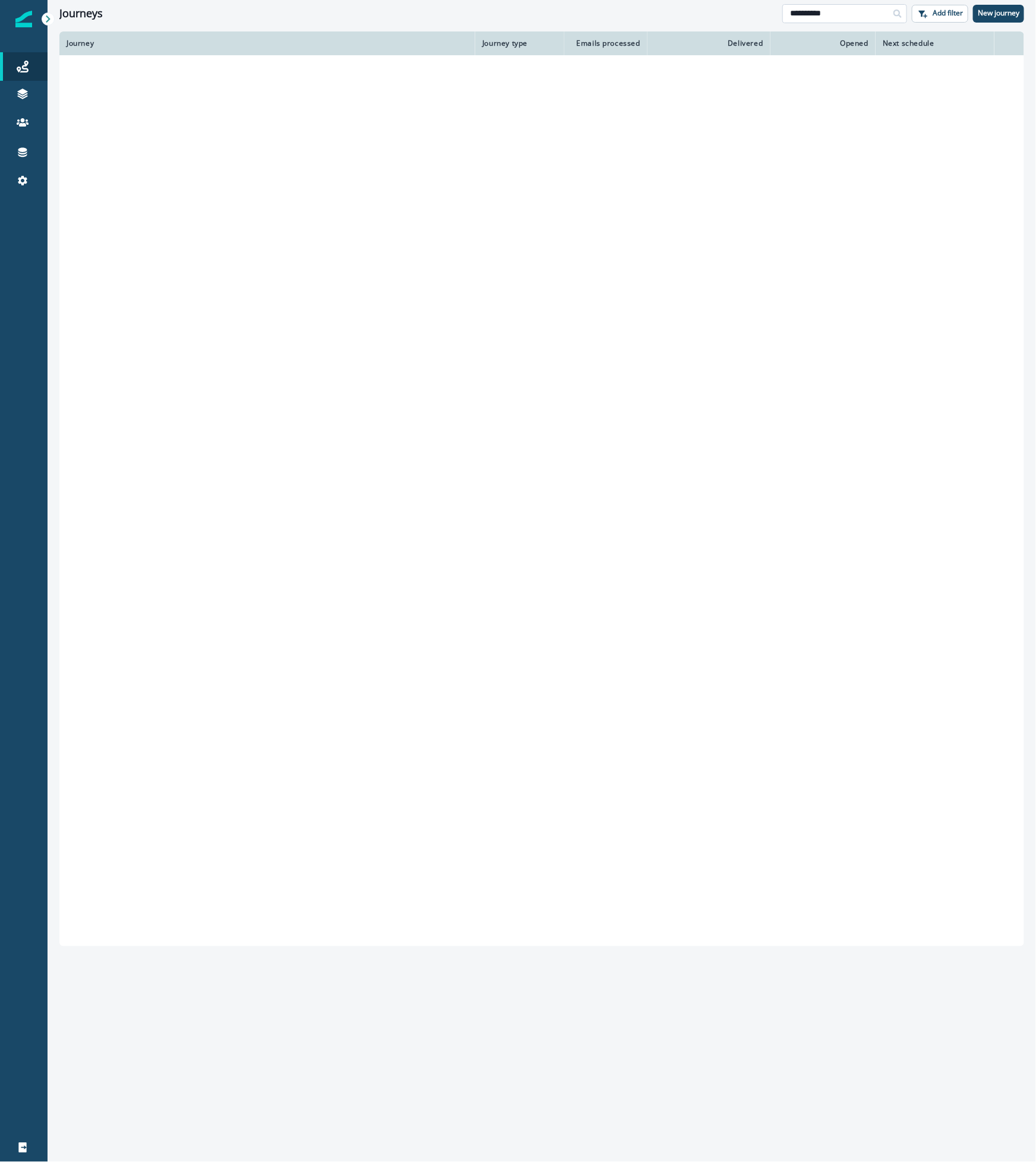
type input "**********"
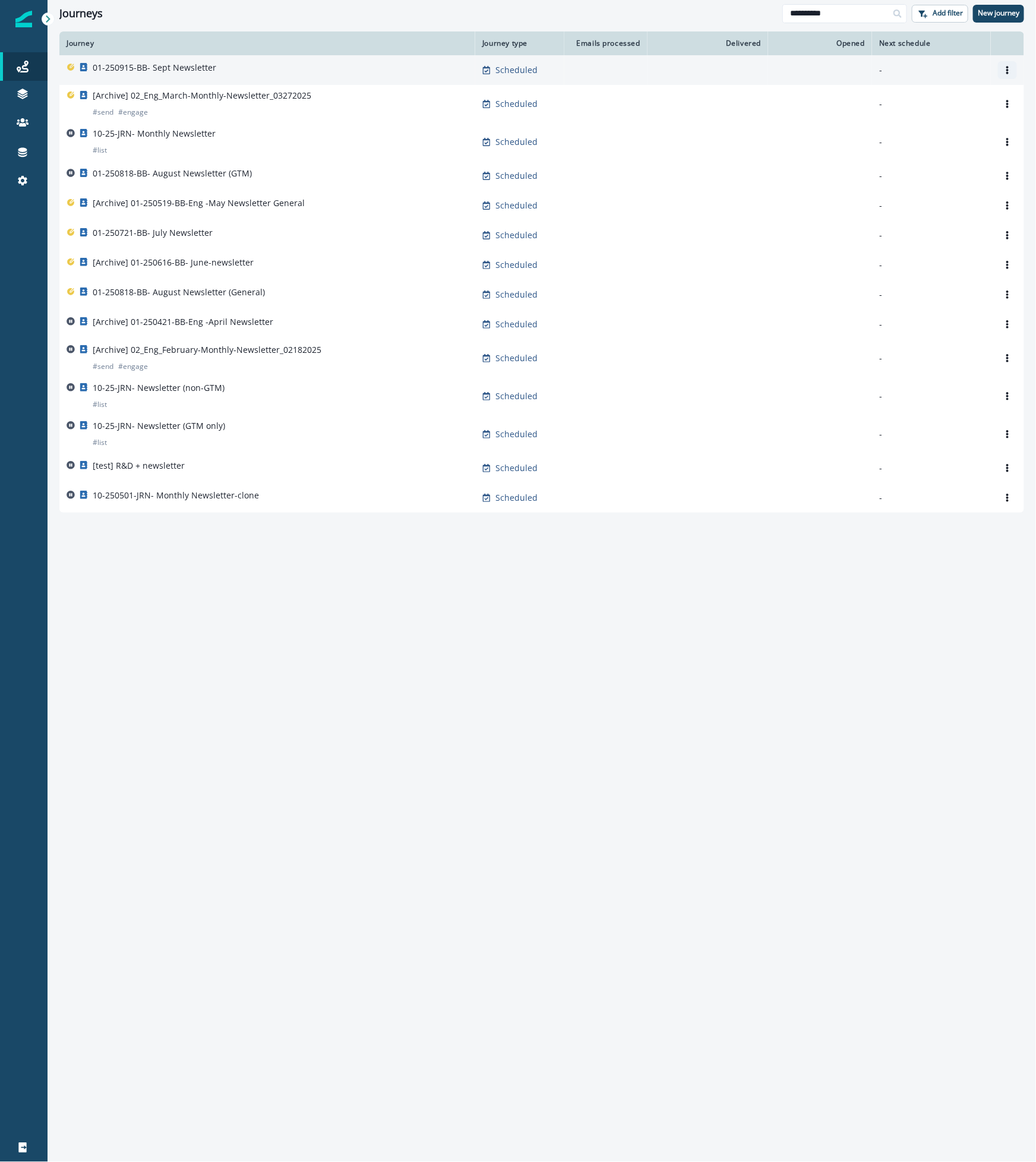
click at [1014, 73] on button "Options" at bounding box center [1007, 70] width 19 height 18
click at [944, 98] on button "Clone" at bounding box center [950, 98] width 132 height 19
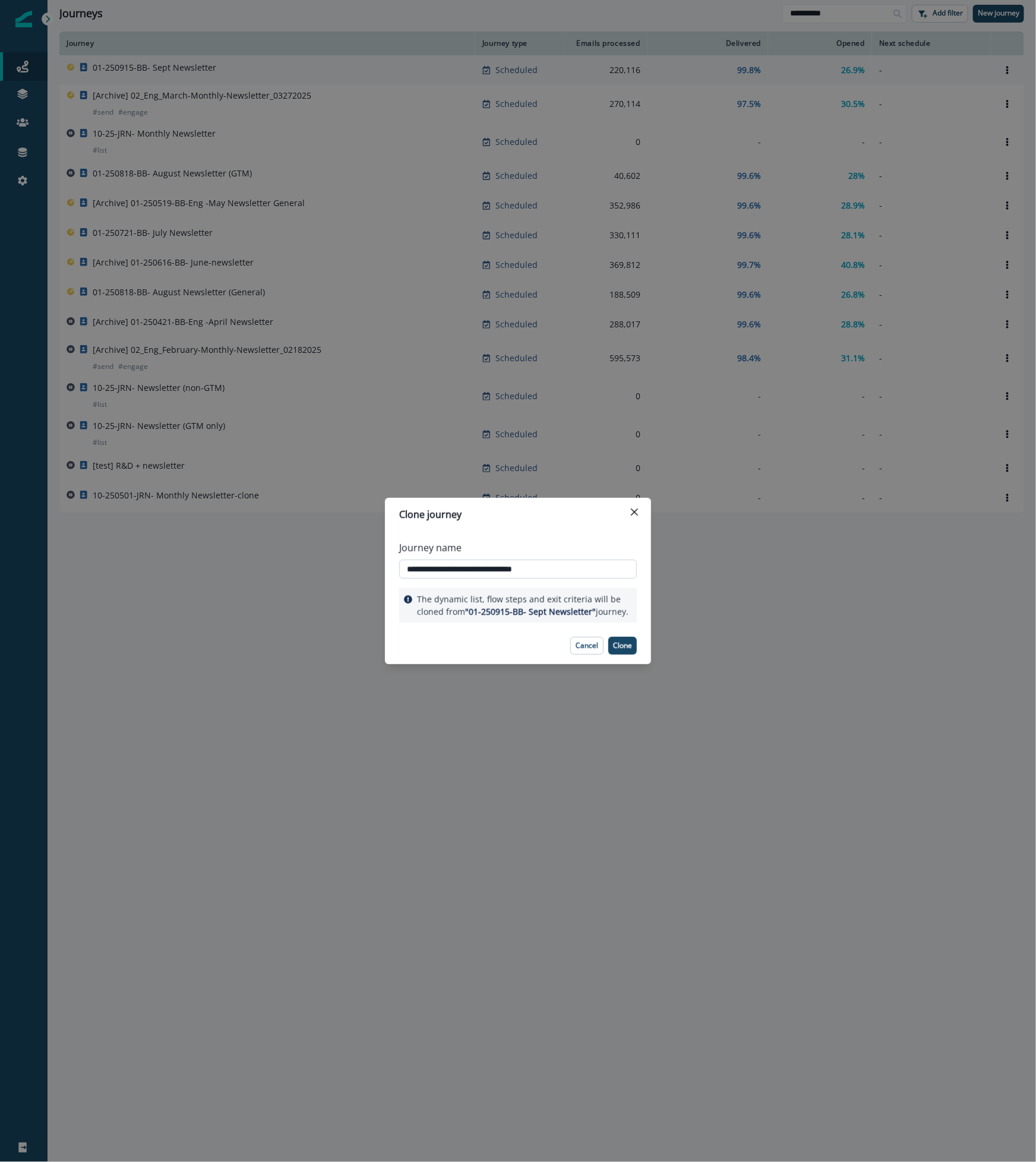
drag, startPoint x: 430, startPoint y: 566, endPoint x: 446, endPoint y: 567, distance: 16.0
click at [446, 567] on input "**********" at bounding box center [518, 568] width 238 height 19
drag, startPoint x: 467, startPoint y: 570, endPoint x: 483, endPoint y: 564, distance: 17.1
click at [483, 564] on input "**********" at bounding box center [518, 568] width 238 height 19
drag, startPoint x: 540, startPoint y: 567, endPoint x: 661, endPoint y: 580, distance: 121.7
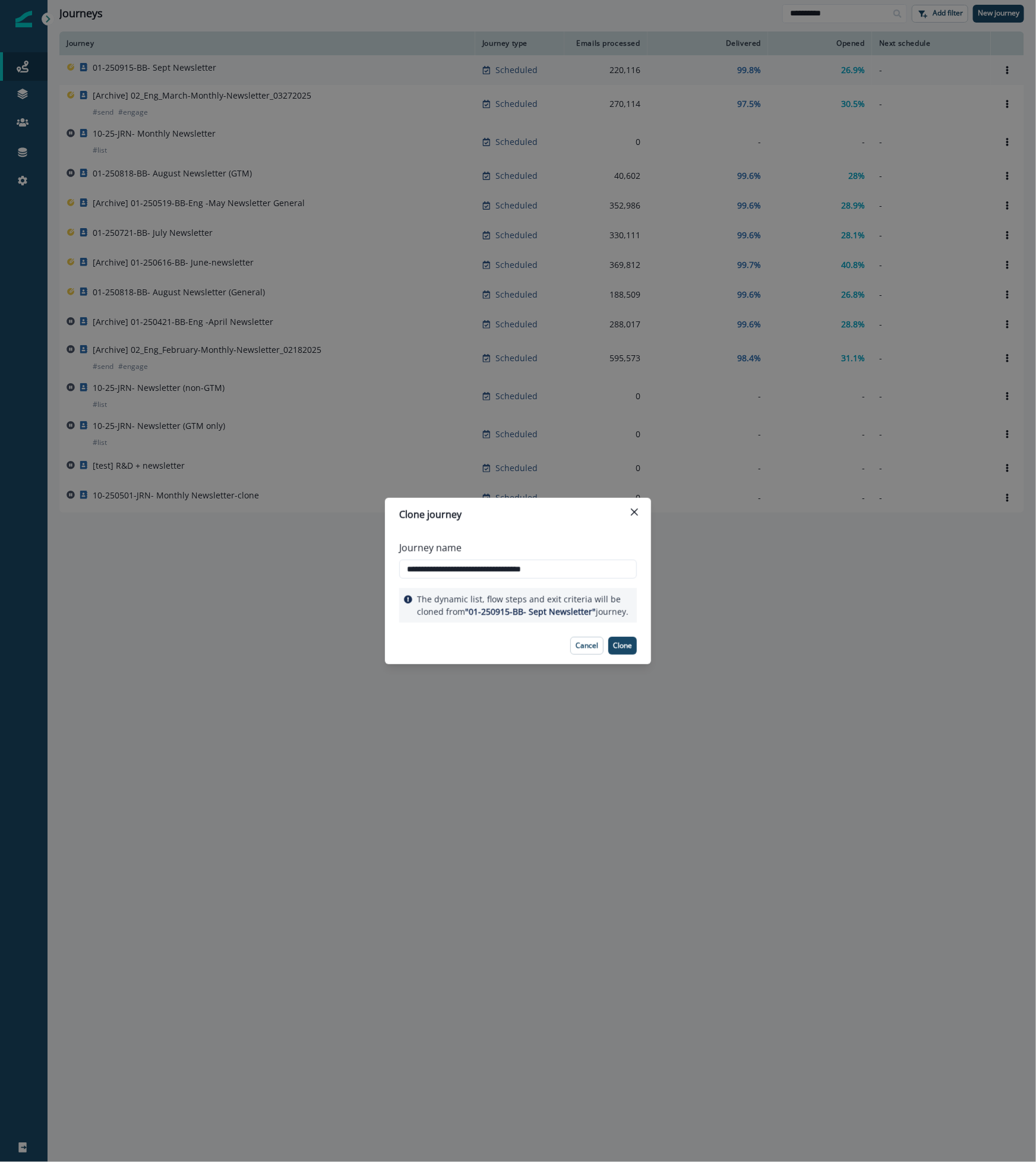
click at [661, 580] on div "**********" at bounding box center [518, 581] width 1036 height 1162
type input "**********"
drag, startPoint x: 533, startPoint y: 658, endPoint x: 562, endPoint y: 645, distance: 31.8
click at [533, 658] on footer "Cancel Clone" at bounding box center [518, 645] width 266 height 37
click at [623, 645] on p "Clone" at bounding box center [622, 645] width 19 height 8
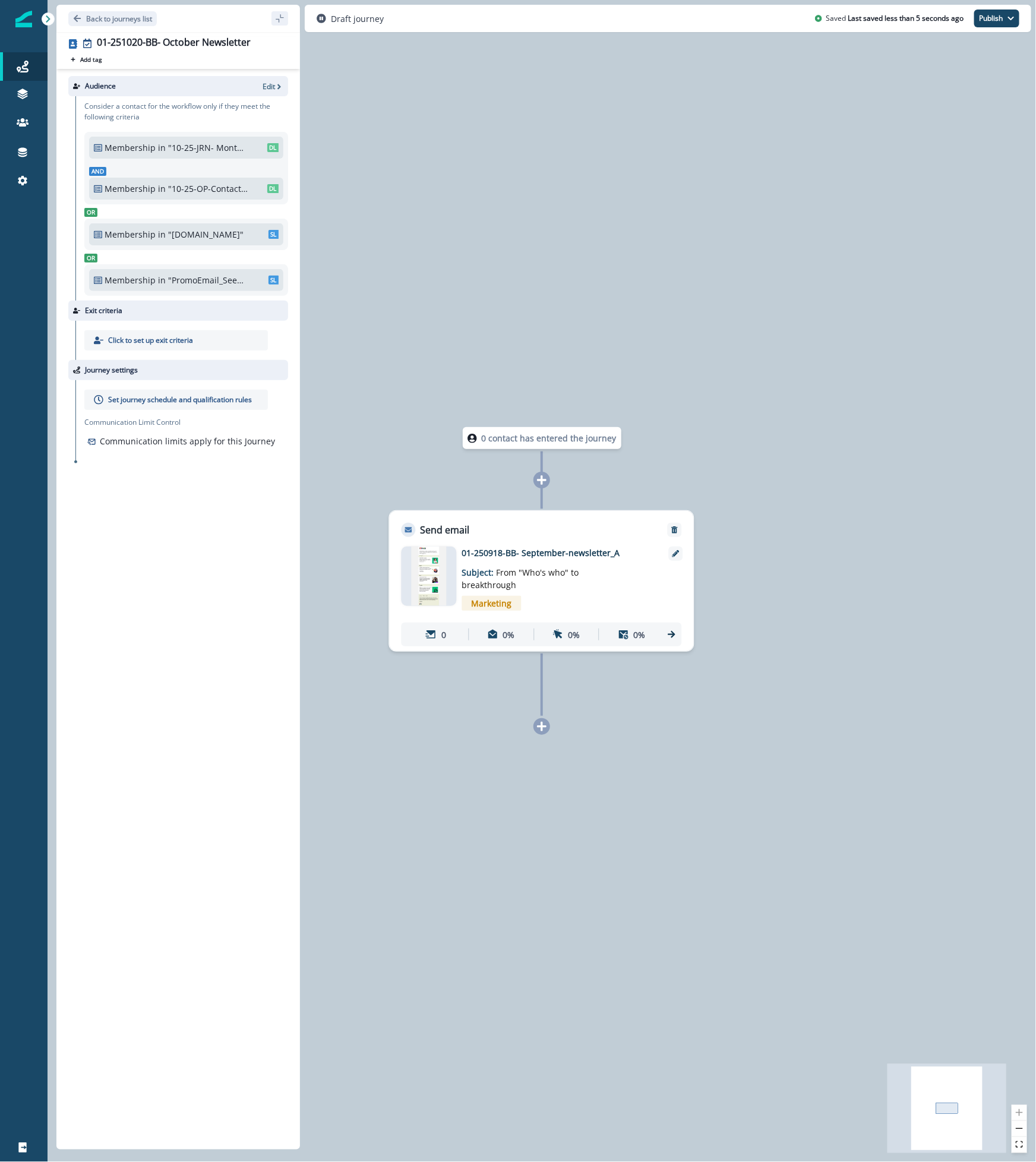
click at [542, 481] on icon at bounding box center [541, 480] width 10 height 10
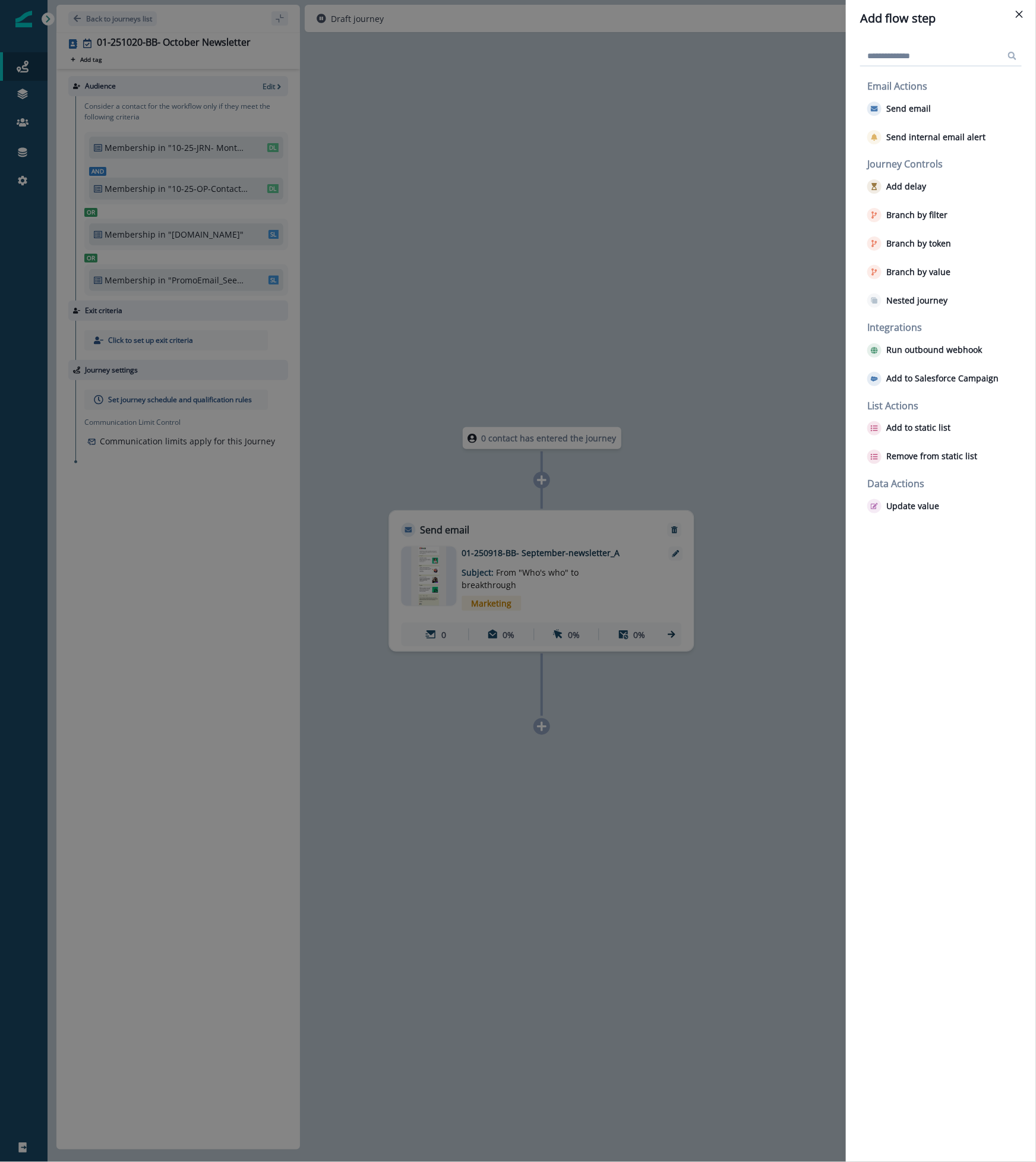
click at [556, 251] on div "Add flow step Email Actions Send email Send internal email alert Journey Contro…" at bounding box center [518, 581] width 1036 height 1162
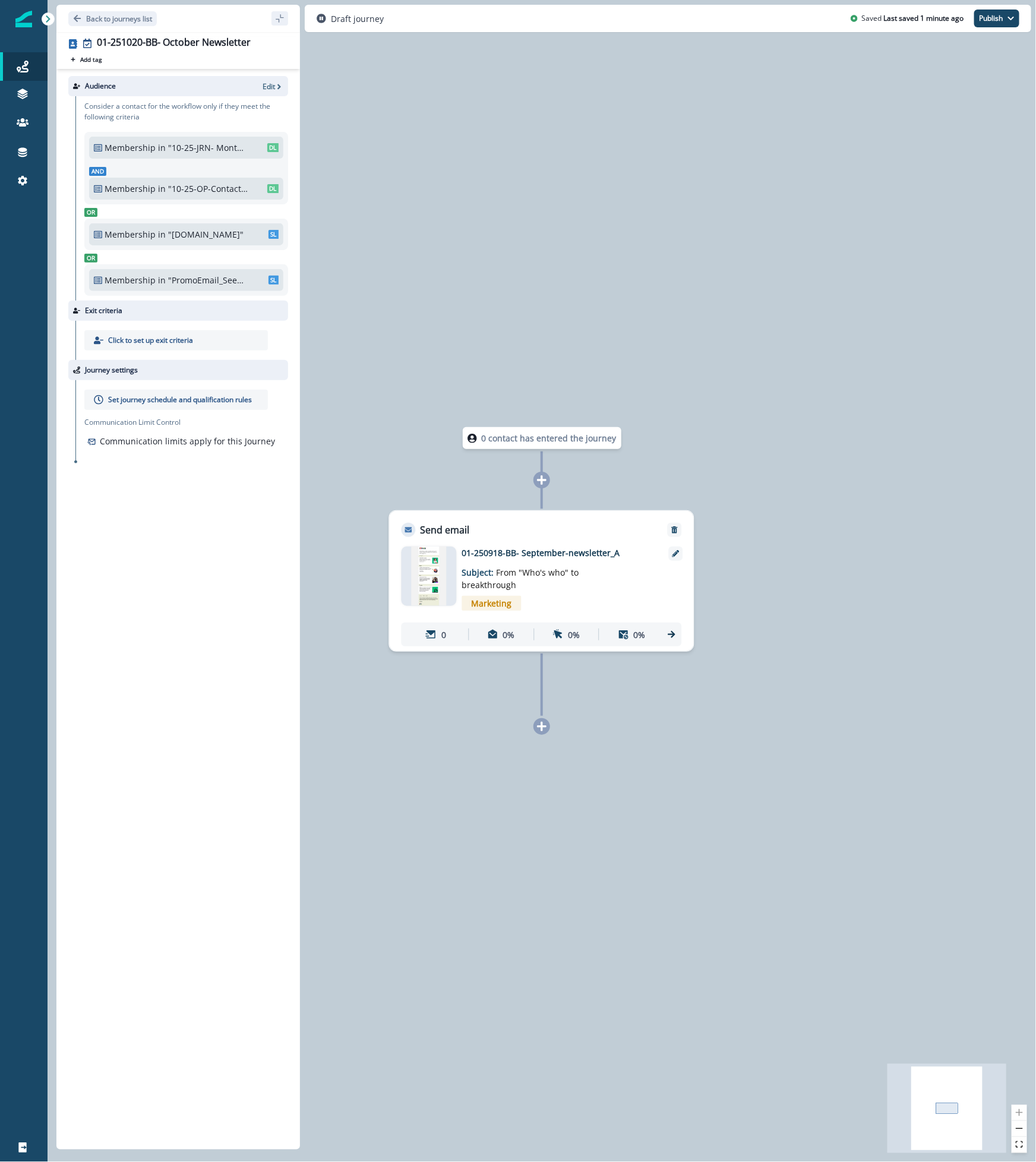
click at [540, 483] on icon at bounding box center [541, 480] width 10 height 10
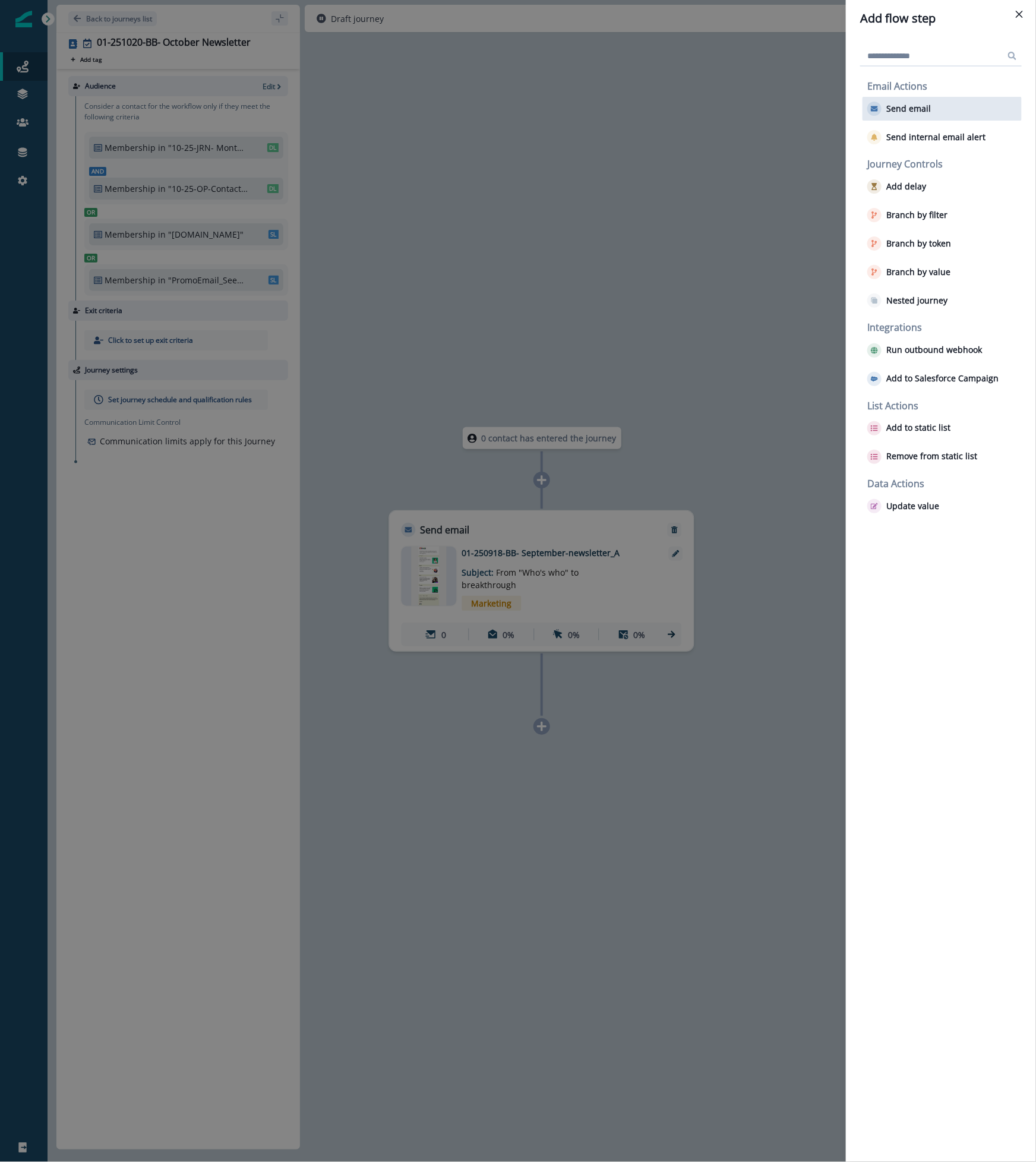
click at [906, 113] on p "Send email" at bounding box center [908, 108] width 45 height 10
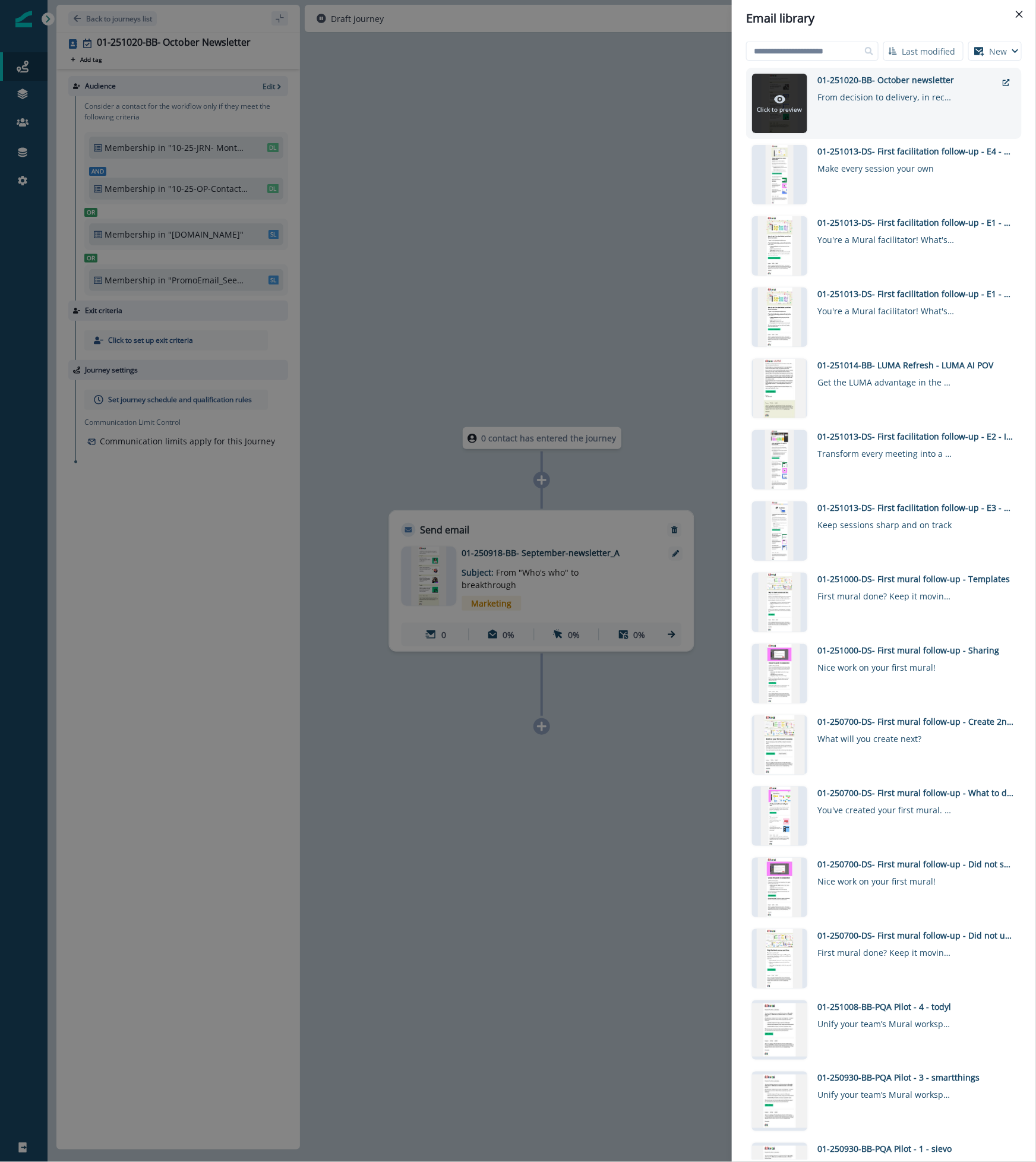
click at [769, 109] on p "Click to preview" at bounding box center [780, 110] width 46 height 9
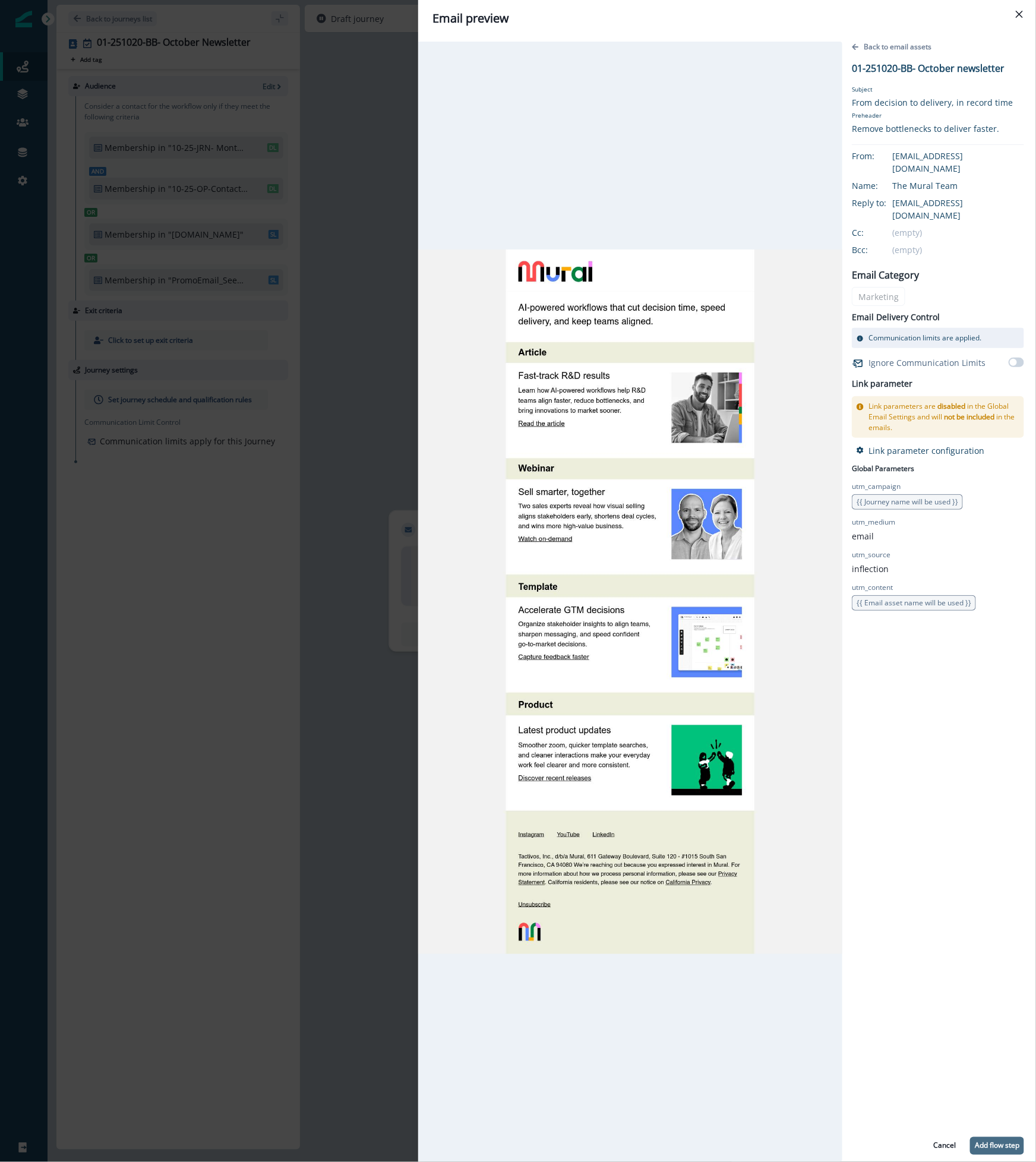
click at [990, 967] on p "Add flow step" at bounding box center [997, 1145] width 45 height 8
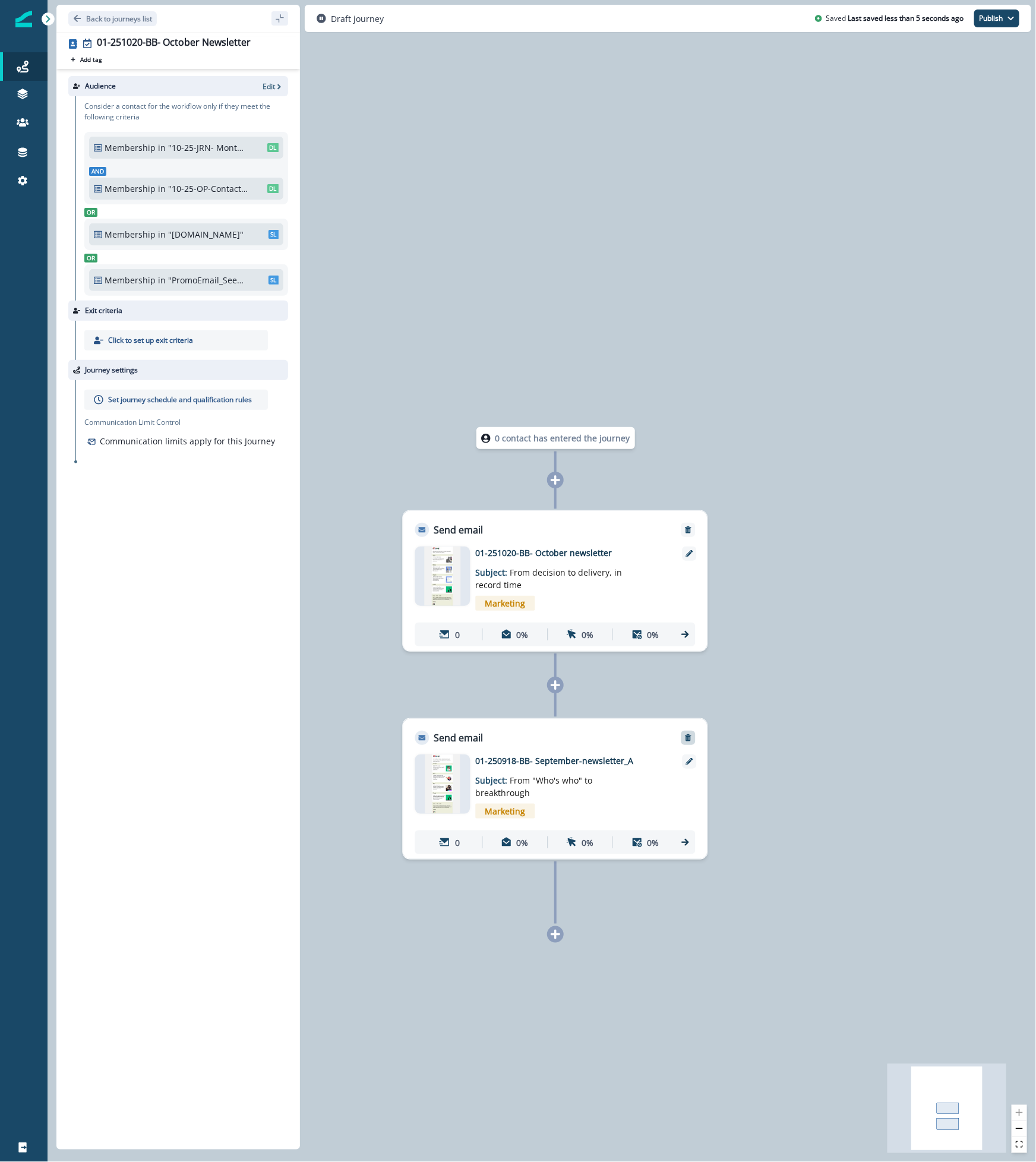
click at [687, 738] on icon "Remove" at bounding box center [688, 738] width 6 height 7
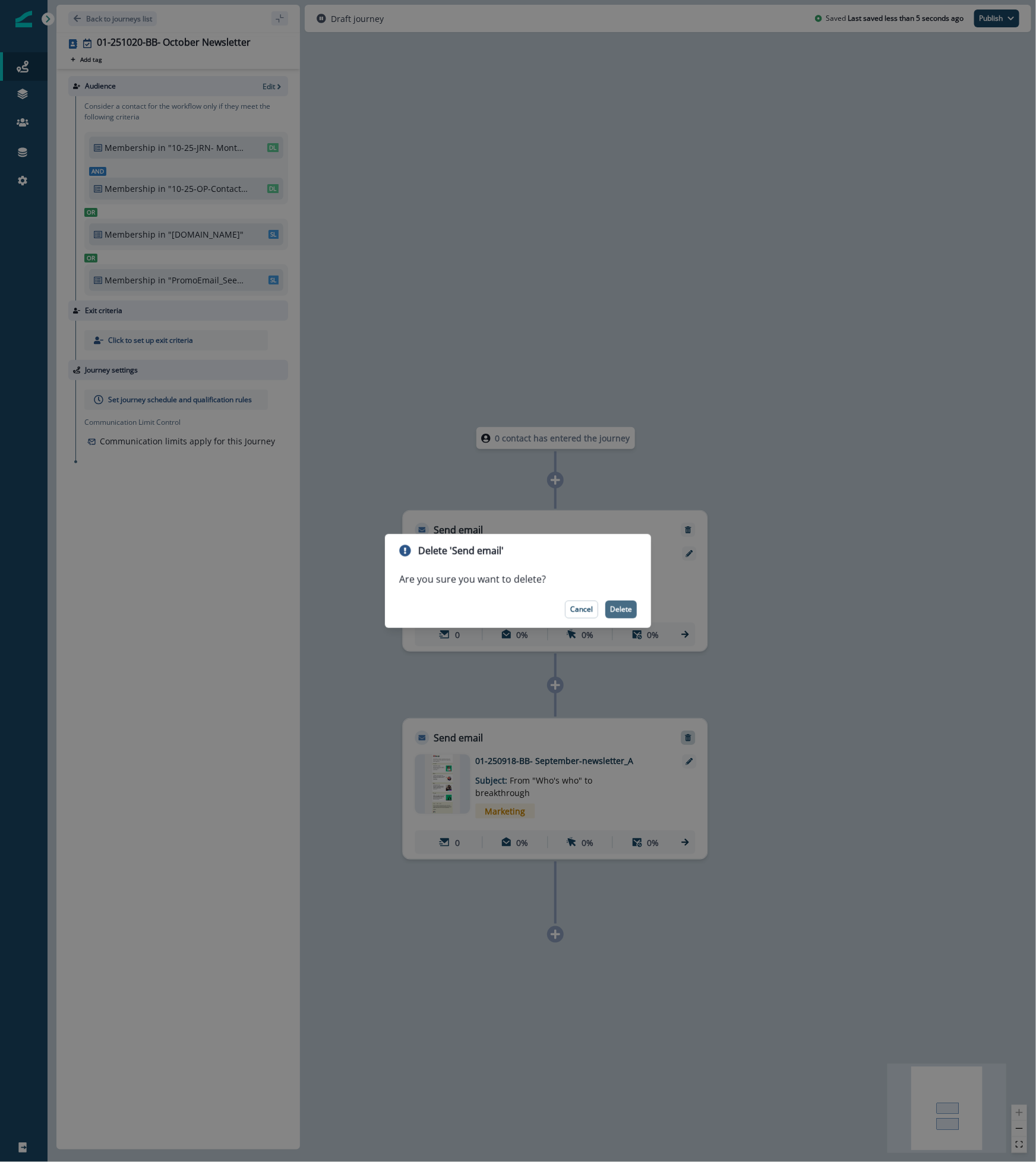
click at [622, 608] on p "Delete" at bounding box center [621, 609] width 22 height 8
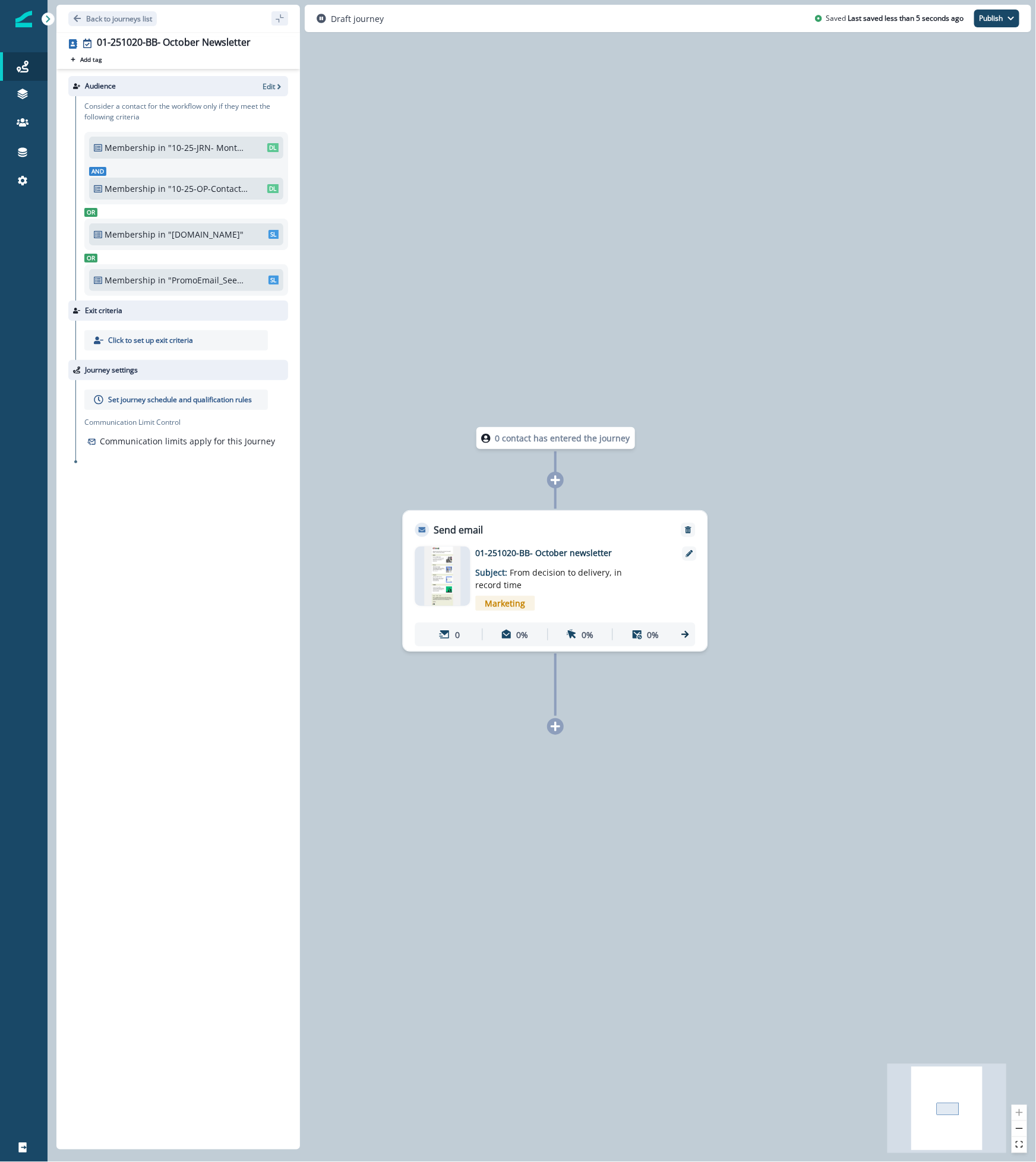
click at [161, 403] on p "Set journey schedule and qualification rules" at bounding box center [180, 400] width 144 height 11
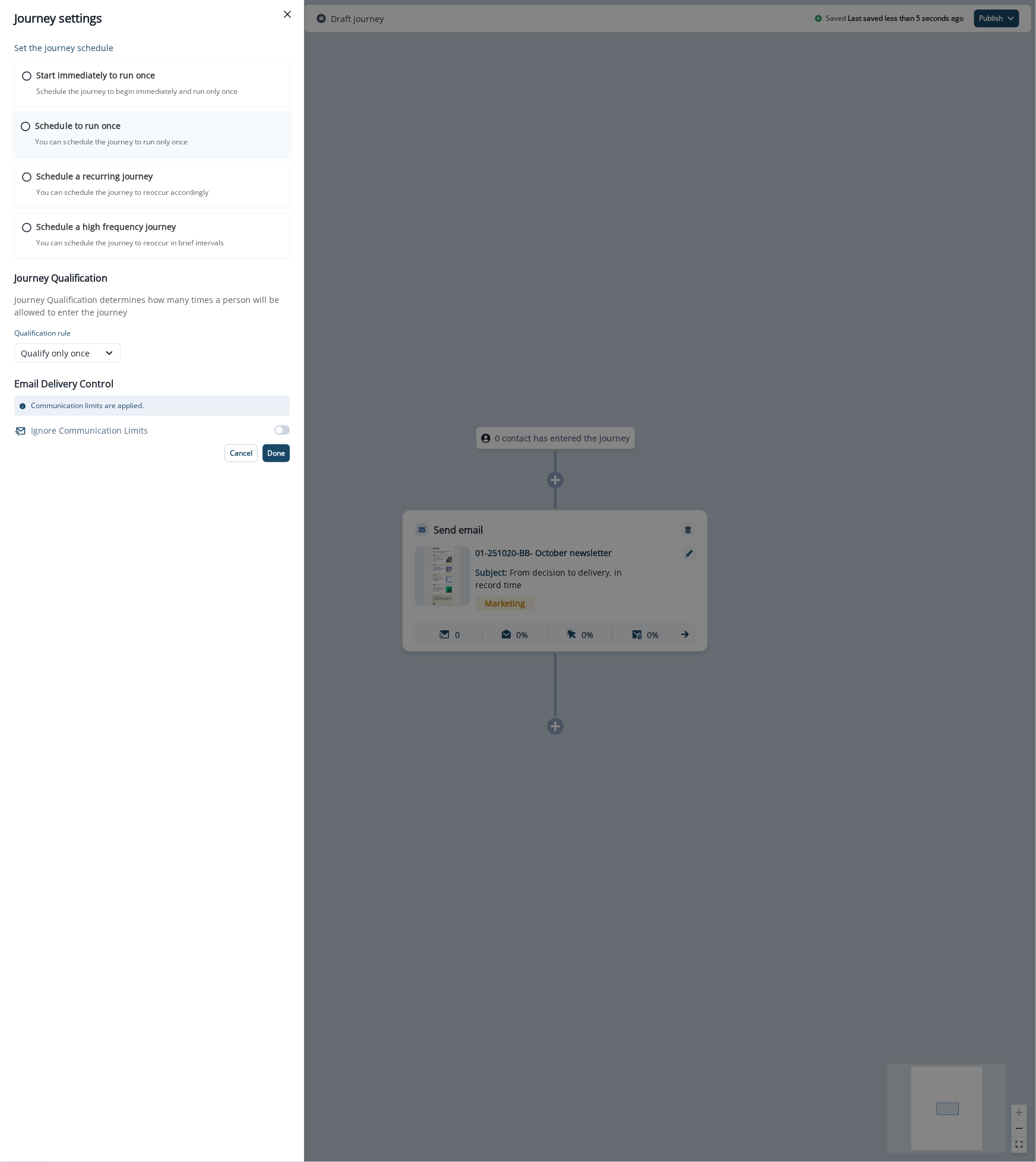
click at [71, 132] on p "Schedule to run once" at bounding box center [78, 126] width 86 height 13
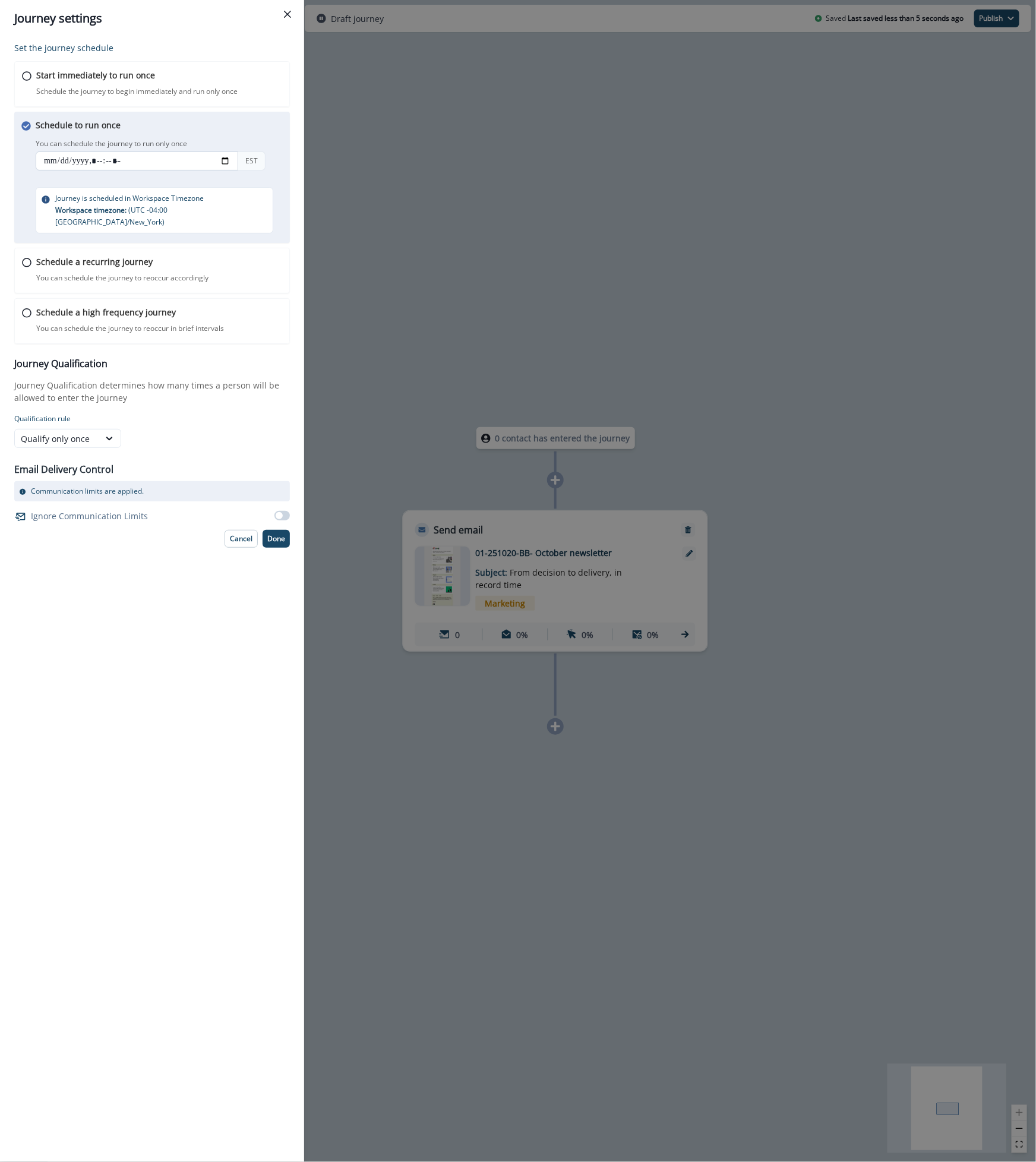
click at [225, 161] on input "datetime-local" at bounding box center [137, 161] width 203 height 19
type input "**********"
click at [287, 256] on div "Schedule a recurring journey You can schedule the journey to reoccur accordingl…" at bounding box center [153, 271] width 279 height 46
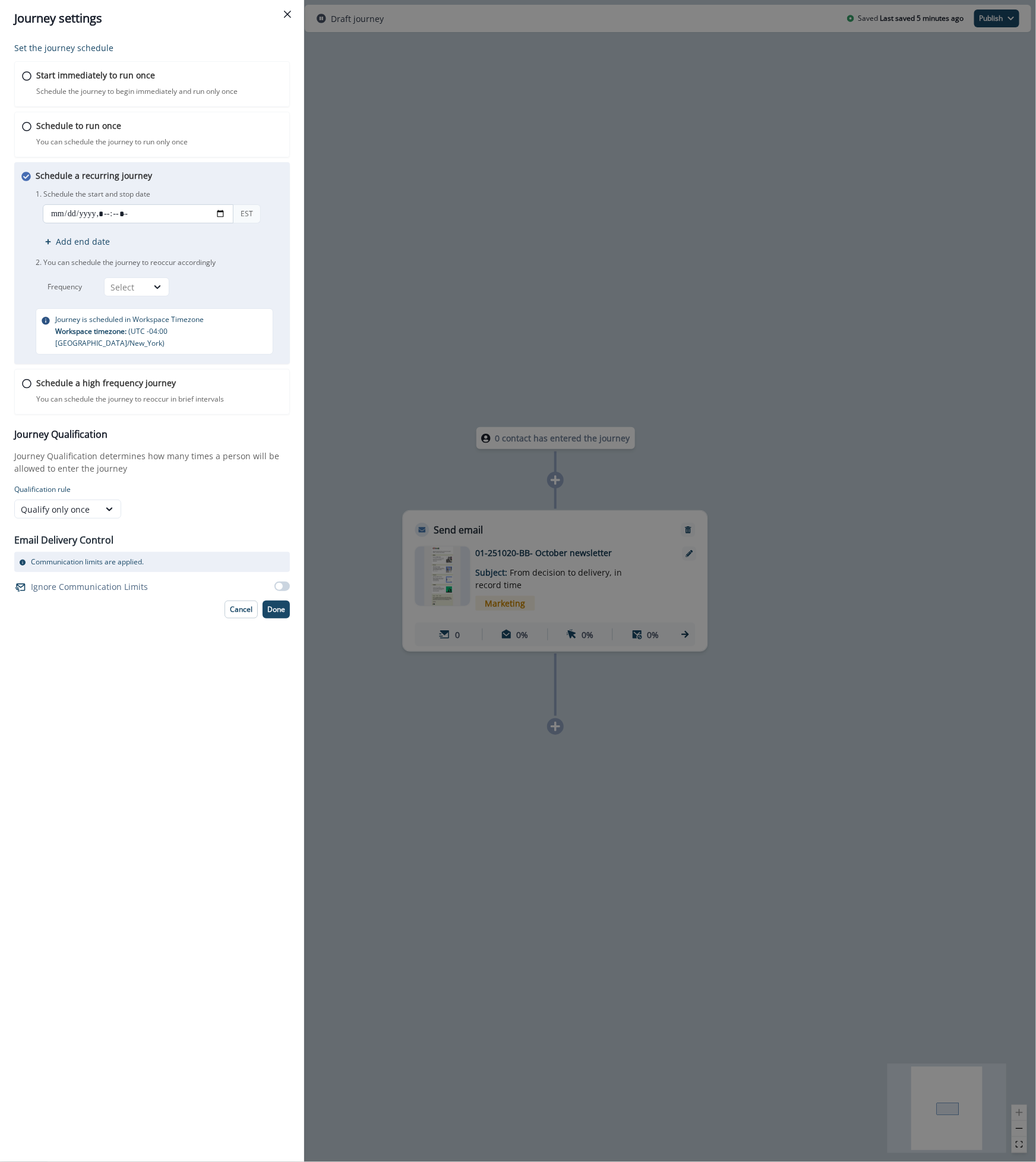
click at [82, 217] on input "datetime-local" at bounding box center [138, 213] width 190 height 19
click at [223, 212] on input "datetime-local" at bounding box center [138, 213] width 190 height 19
type input "**********"
click at [265, 179] on div "Schedule a recurring journey You can schedule the journey to reoccur accordingl…" at bounding box center [160, 262] width 249 height 185
click at [134, 285] on div "Select" at bounding box center [126, 288] width 31 height 13
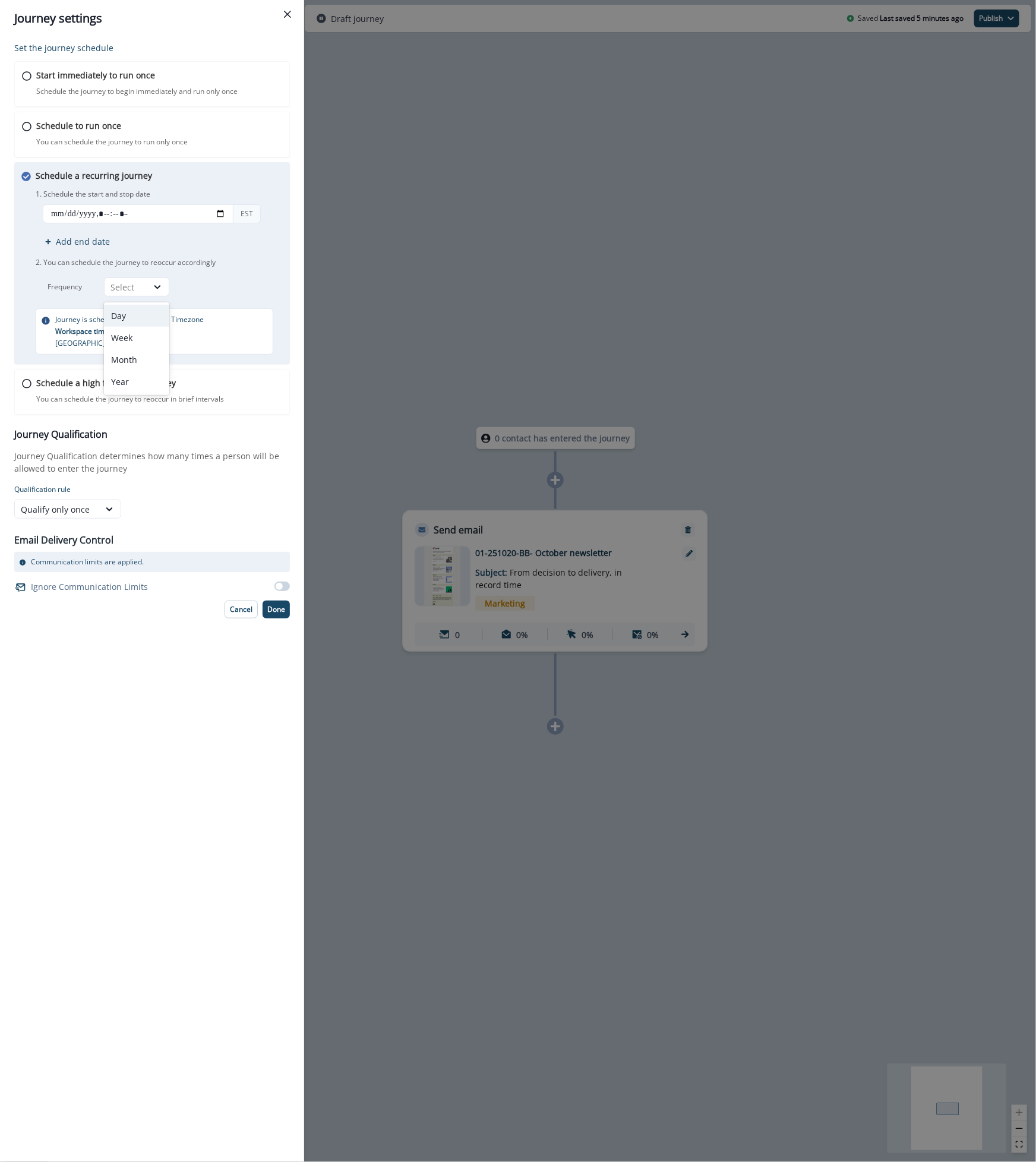
click at [152, 316] on div "Day" at bounding box center [136, 315] width 65 height 22
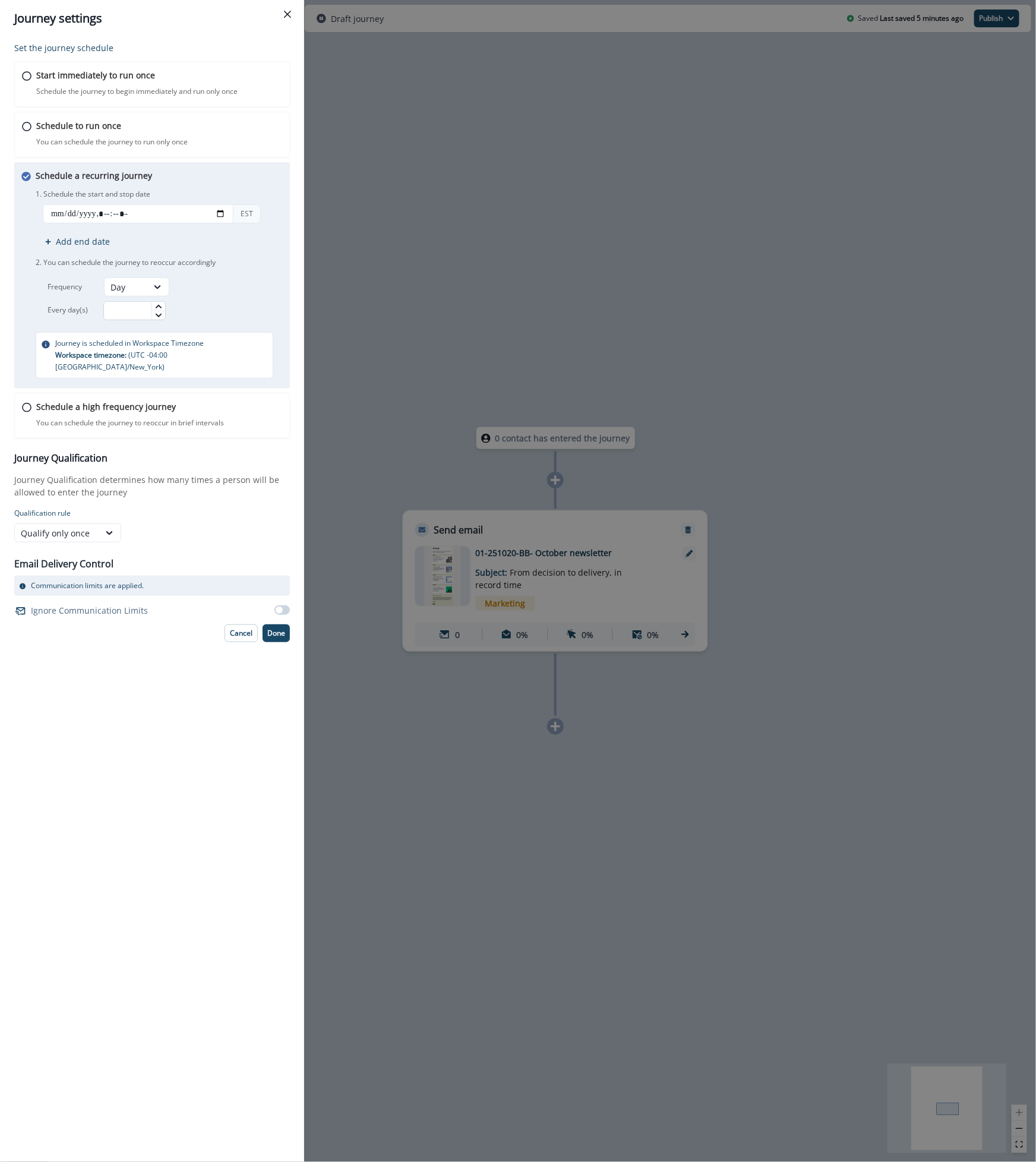
click at [139, 308] on input "text" at bounding box center [135, 310] width 63 height 19
click at [33, 127] on div "Schedule to run once You can schedule the journey to run only once Journey is s…" at bounding box center [153, 135] width 279 height 46
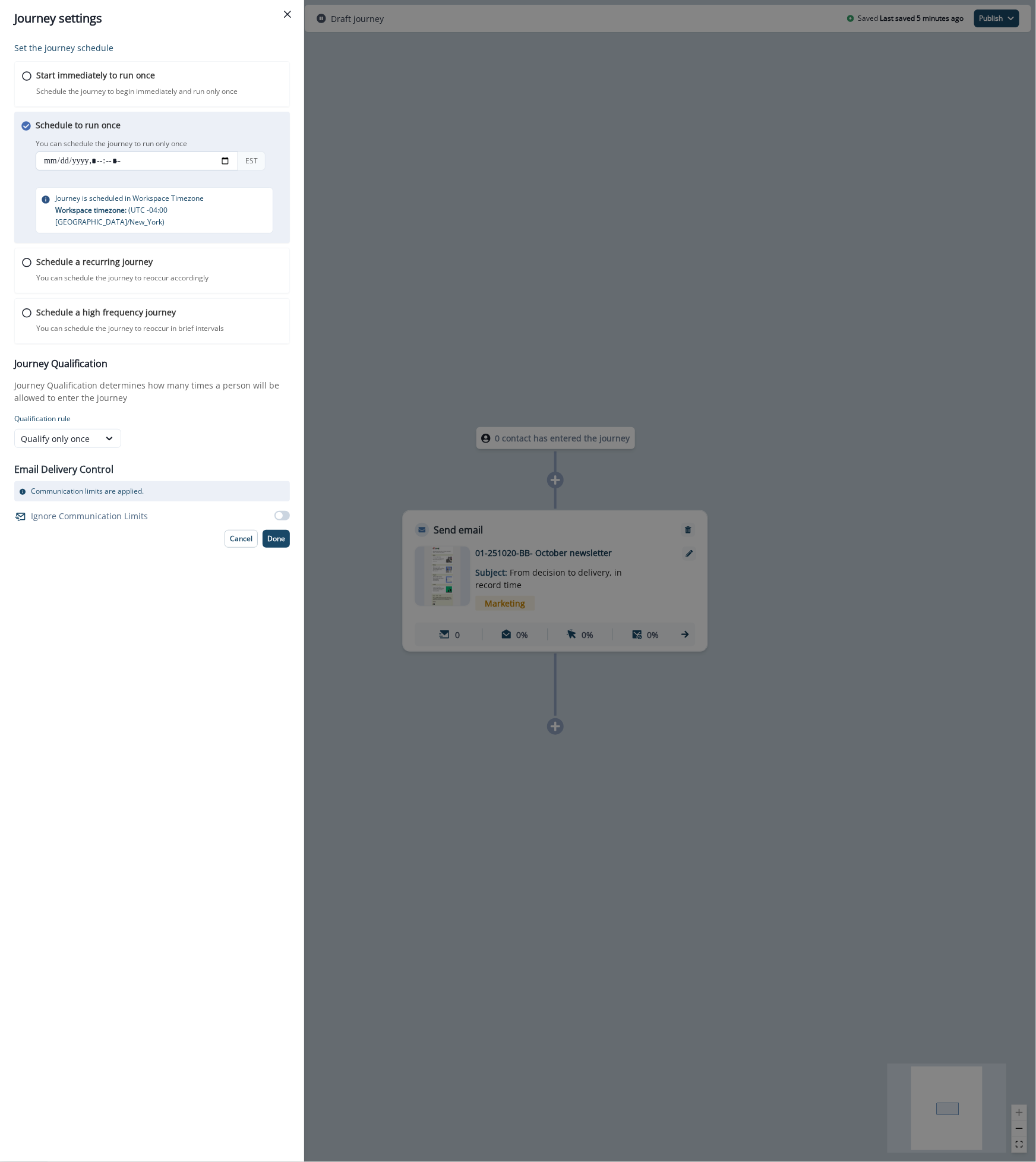
click at [113, 161] on input "datetime-local" at bounding box center [137, 161] width 203 height 19
click at [226, 164] on input "datetime-local" at bounding box center [137, 161] width 203 height 19
type input "**********"
click at [263, 141] on div "You can schedule the journey to run only once EST" at bounding box center [163, 155] width 255 height 39
click at [280, 535] on p "Done" at bounding box center [276, 539] width 18 height 8
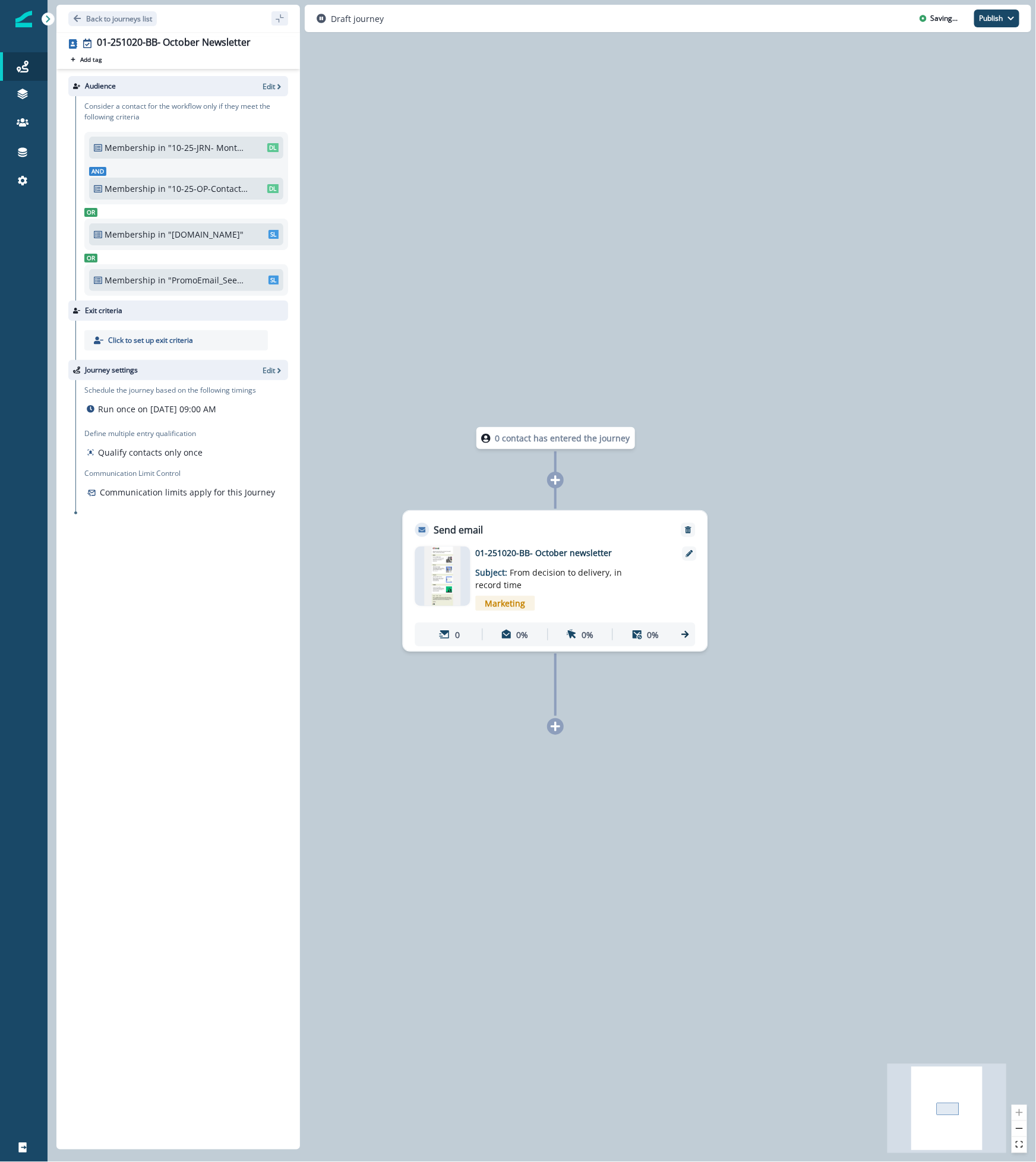
click at [954, 280] on div "0 contact has entered the journey Send email Email asset changed, journey repor…" at bounding box center [541, 581] width 989 height 1162
click at [22, 61] on icon at bounding box center [22, 66] width 12 height 12
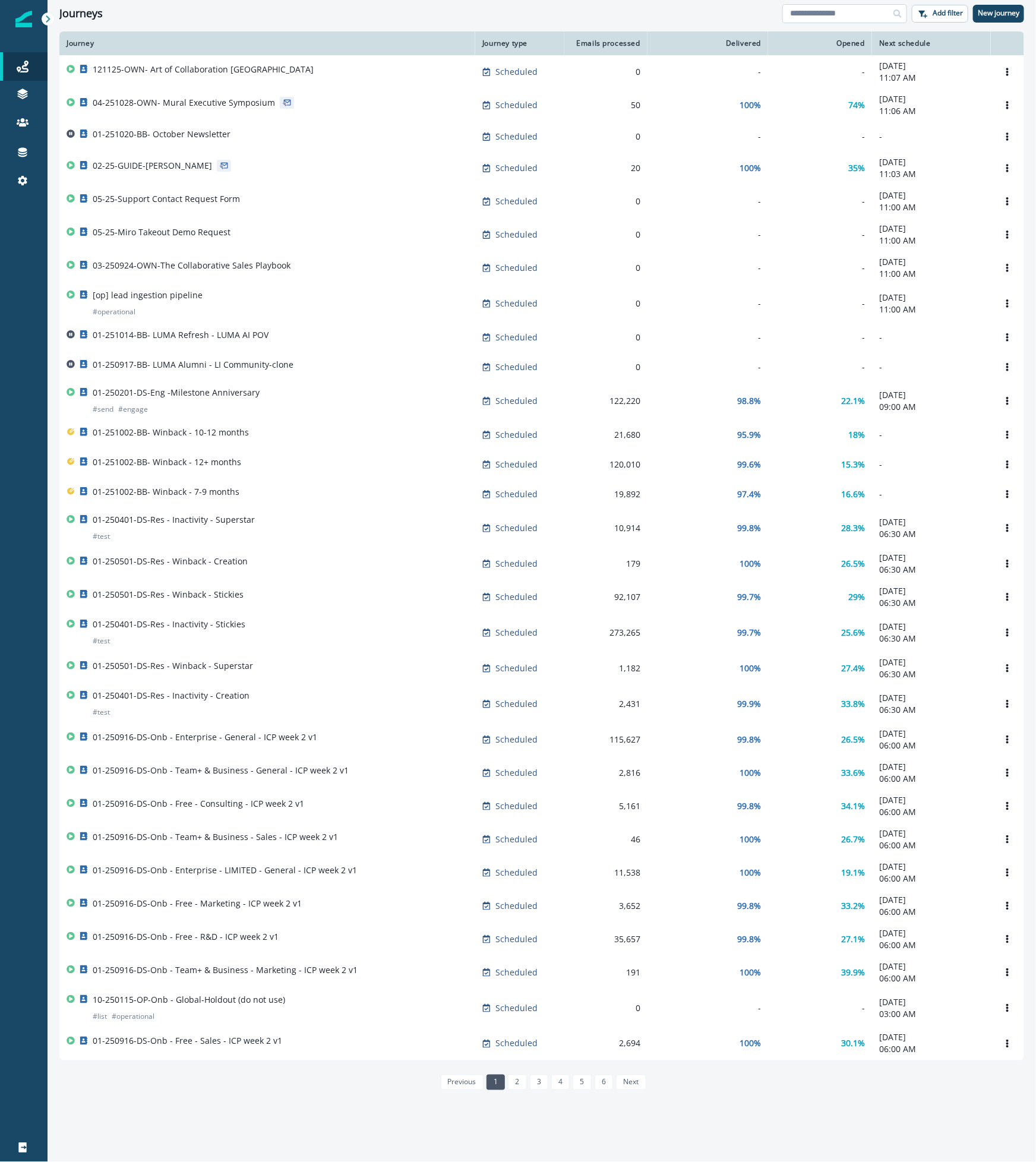
click at [838, 15] on input at bounding box center [845, 13] width 125 height 19
type input "****"
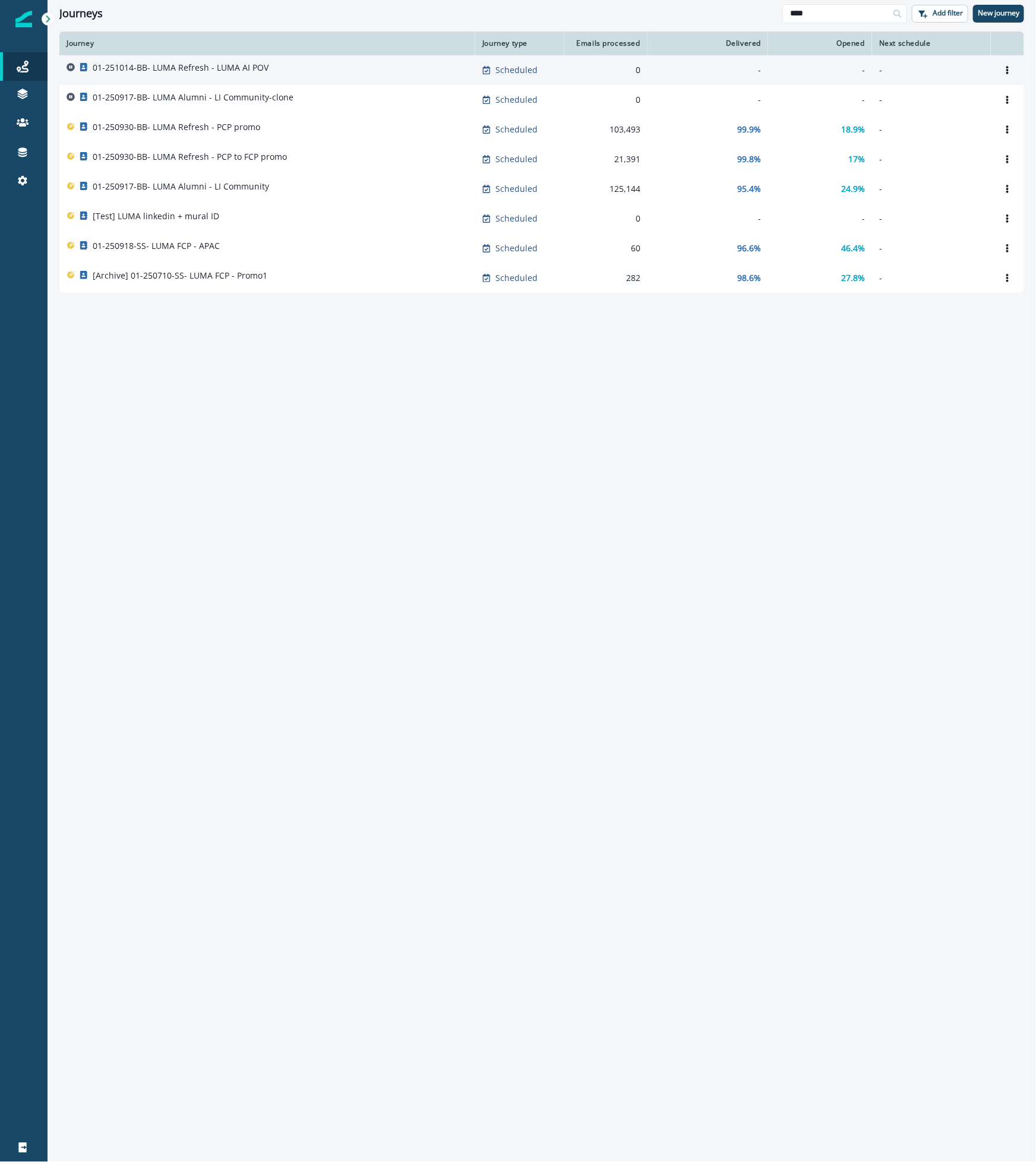
click at [298, 70] on div "01-251014-BB- LUMA Refresh - LUMA AI POV" at bounding box center [267, 70] width 402 height 17
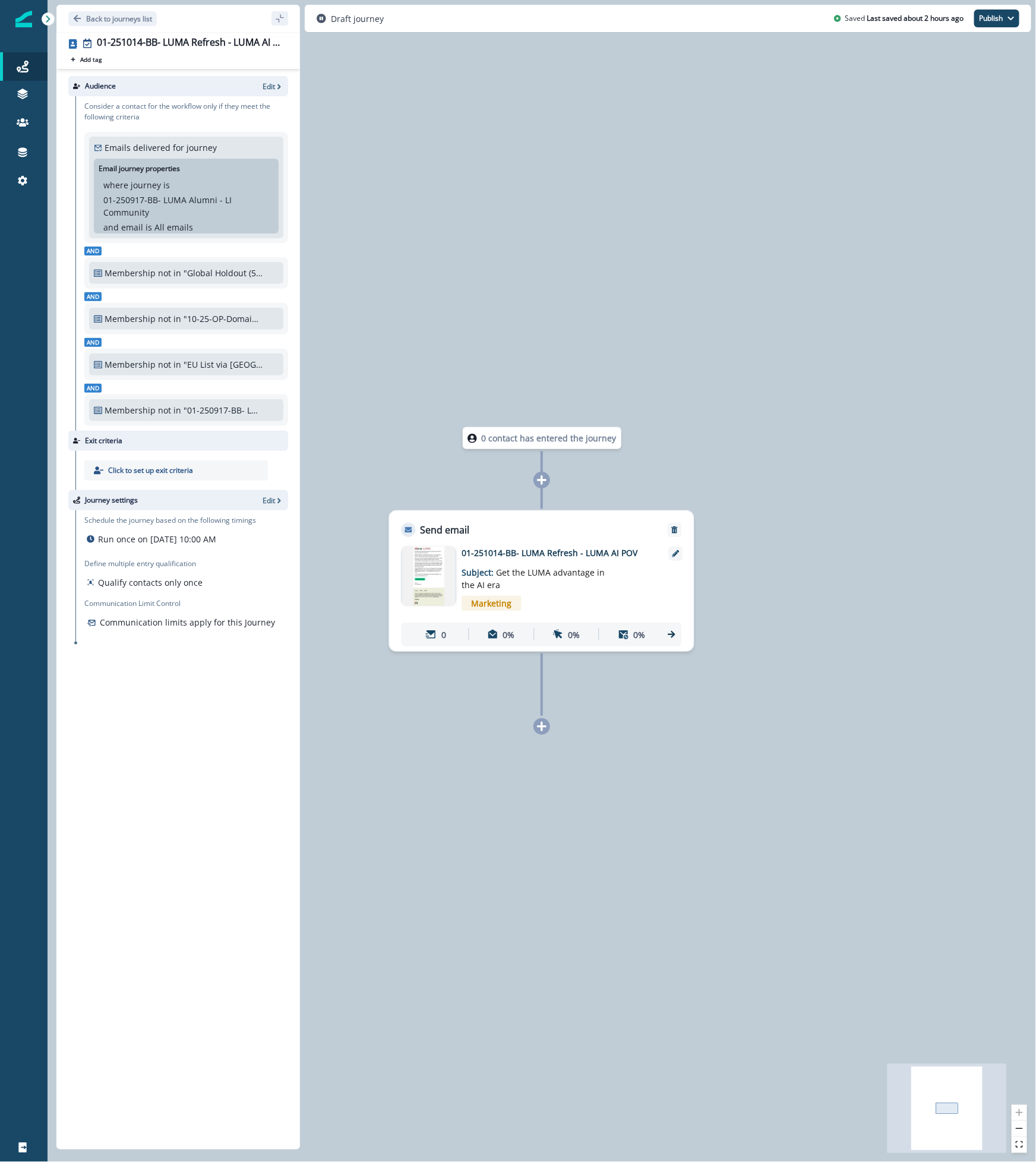
click at [422, 564] on img at bounding box center [429, 576] width 54 height 60
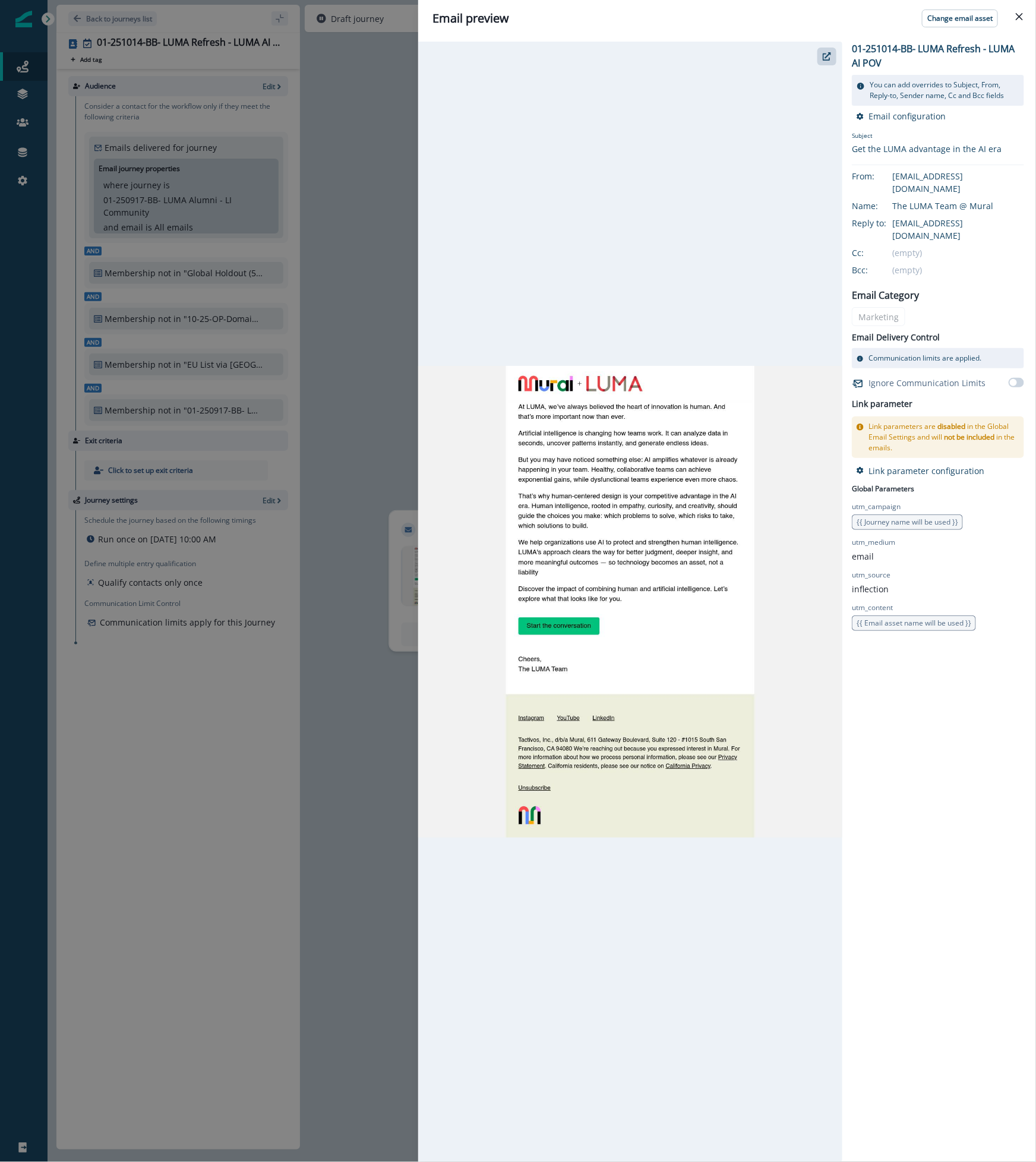
click at [683, 440] on img at bounding box center [630, 602] width 424 height 472
click at [834, 54] on button "button" at bounding box center [826, 56] width 19 height 18
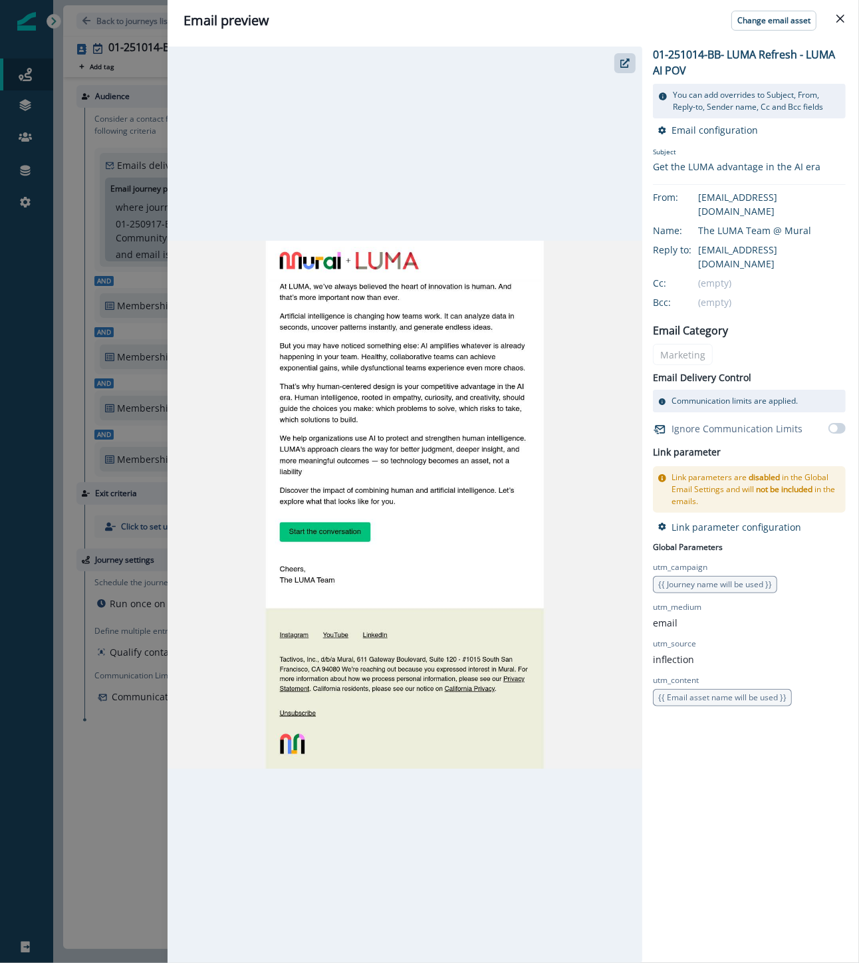
click at [53, 487] on div "Email preview Change email asset 01-251014-BB- LUMA Refresh - LUMA AI POV You c…" at bounding box center [429, 481] width 859 height 963
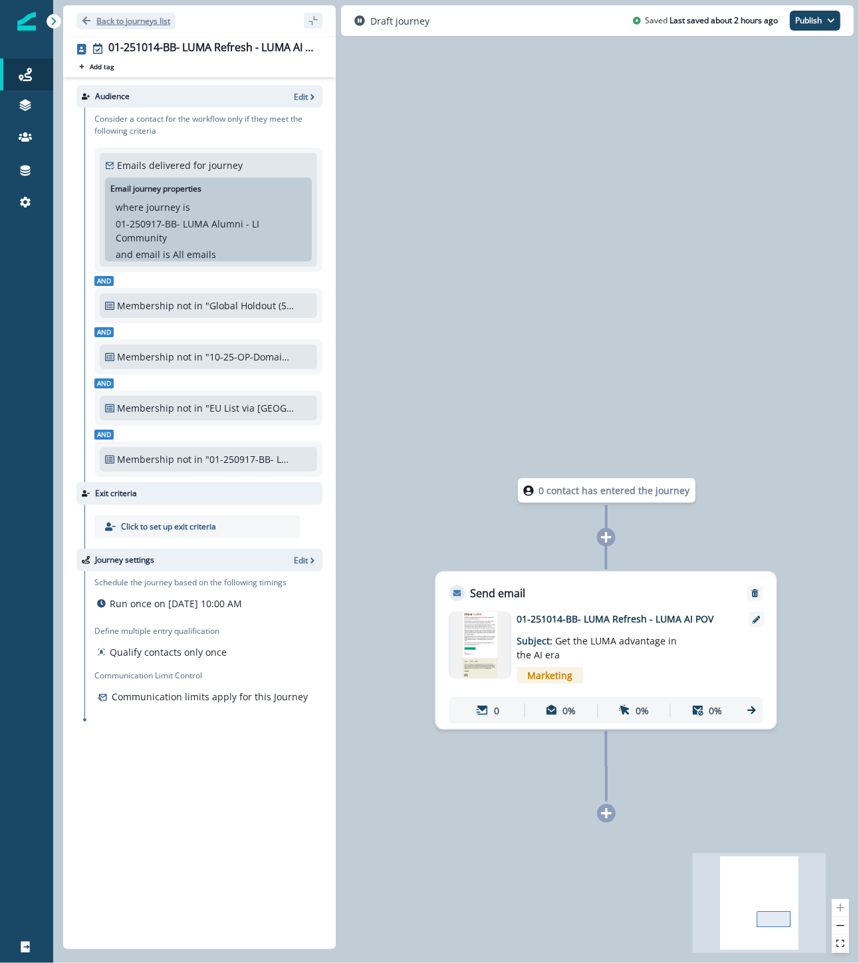
click at [127, 16] on p "Back to journeys list" at bounding box center [133, 20] width 74 height 11
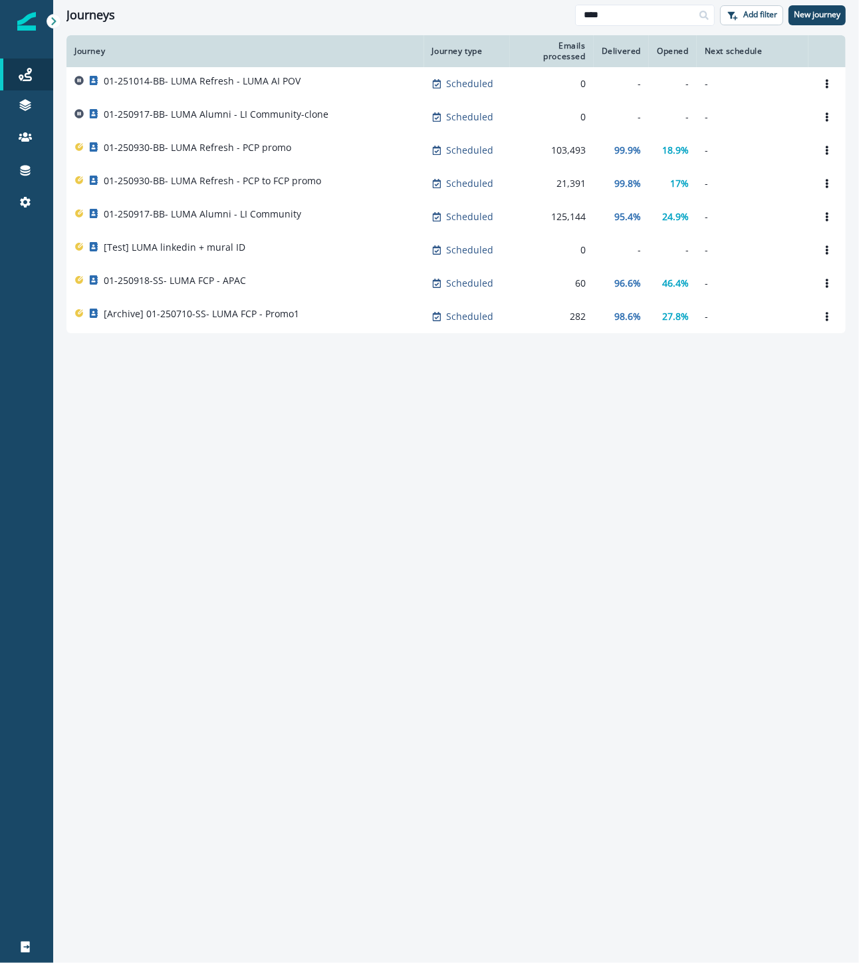
click at [528, 569] on div "Journey Journey type Emails processed Delivered Opened Next schedule 01-251014-…" at bounding box center [456, 498] width 806 height 926
drag, startPoint x: 638, startPoint y: 21, endPoint x: 487, endPoint y: 17, distance: 151.0
click at [487, 17] on div "Journeys **** Add filter New journey" at bounding box center [456, 15] width 806 height 30
type input "***"
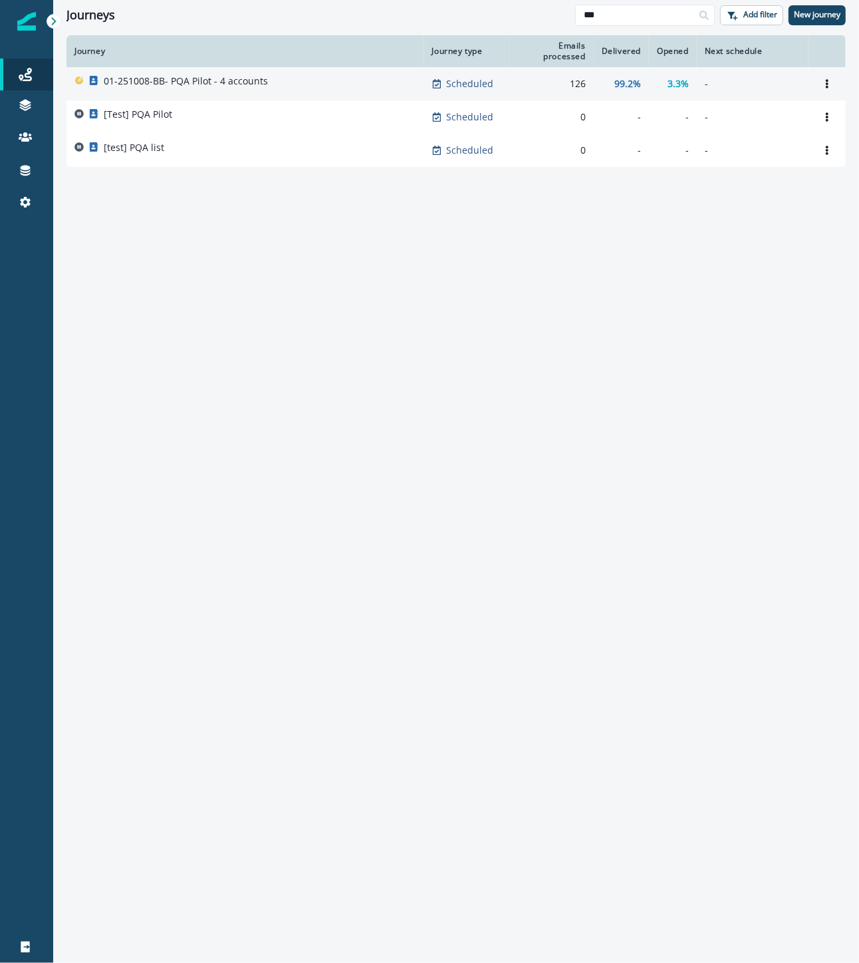
click at [245, 87] on p "01-251008-BB- PQA Pilot - 4 accounts" at bounding box center [186, 80] width 164 height 13
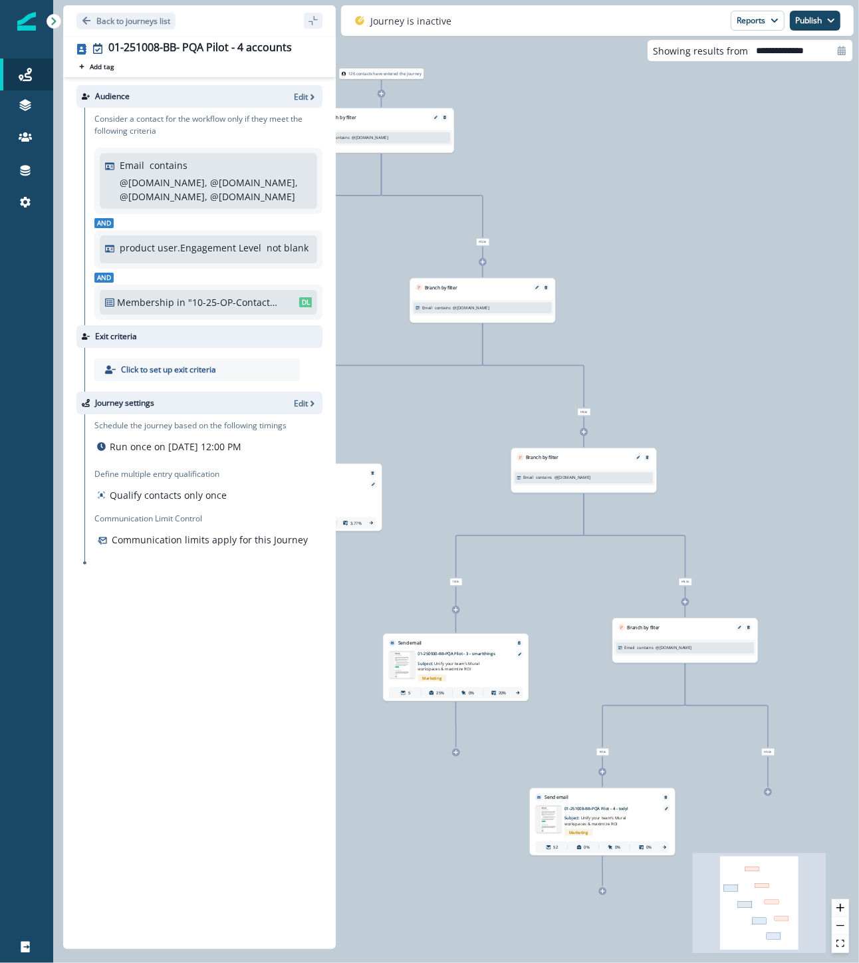
click at [695, 283] on div "126 contacts have entered the journey Branch by filter Email contains @sievo.co…" at bounding box center [456, 481] width 806 height 963
click at [720, 205] on div "126 contacts have entered the journey Branch by filter Email contains @sievo.co…" at bounding box center [456, 481] width 806 height 963
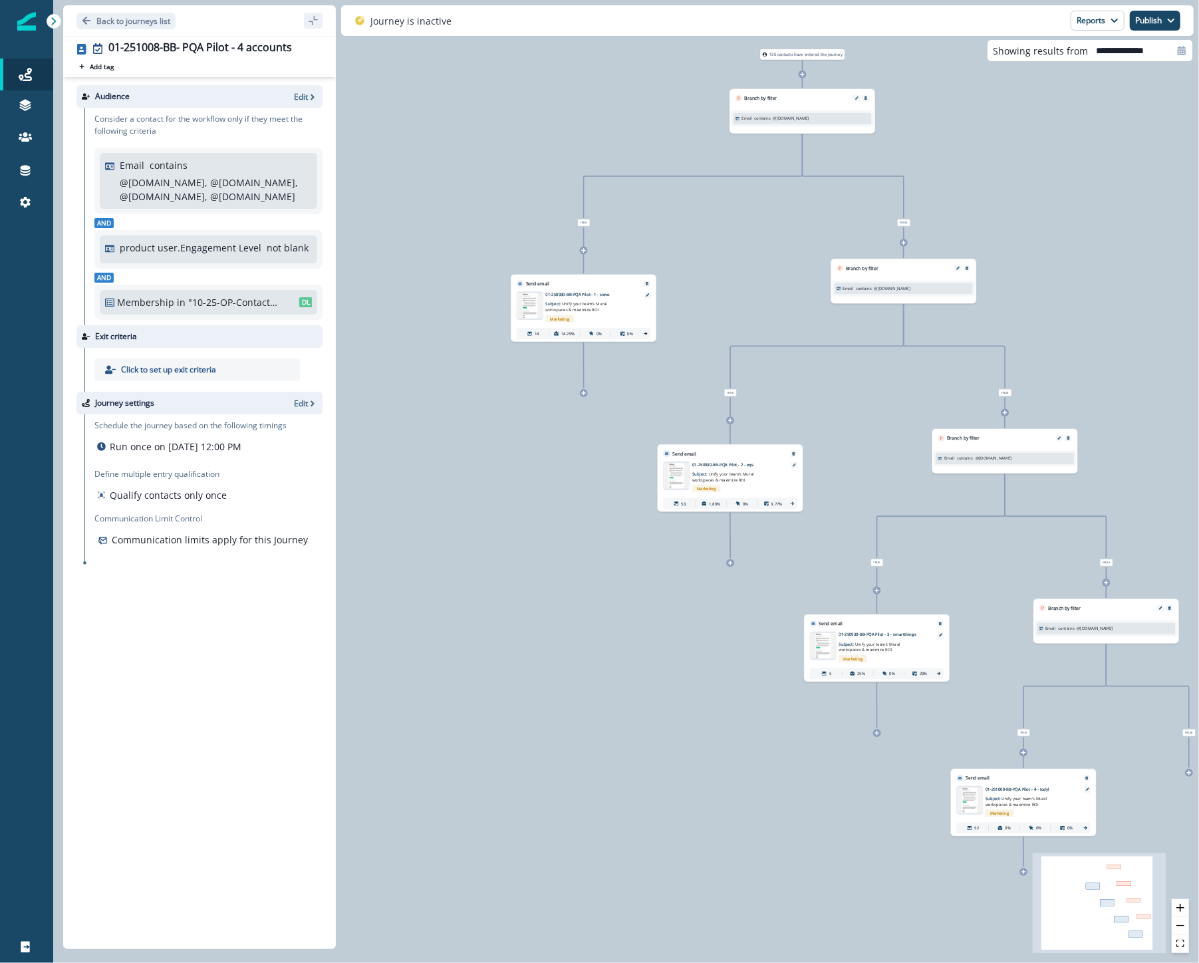
drag, startPoint x: 637, startPoint y: 237, endPoint x: 1059, endPoint y: 217, distance: 422.1
click at [1059, 217] on div "126 contacts have entered the journey Branch by filter Email contains @sievo.co…" at bounding box center [626, 481] width 1146 height 963
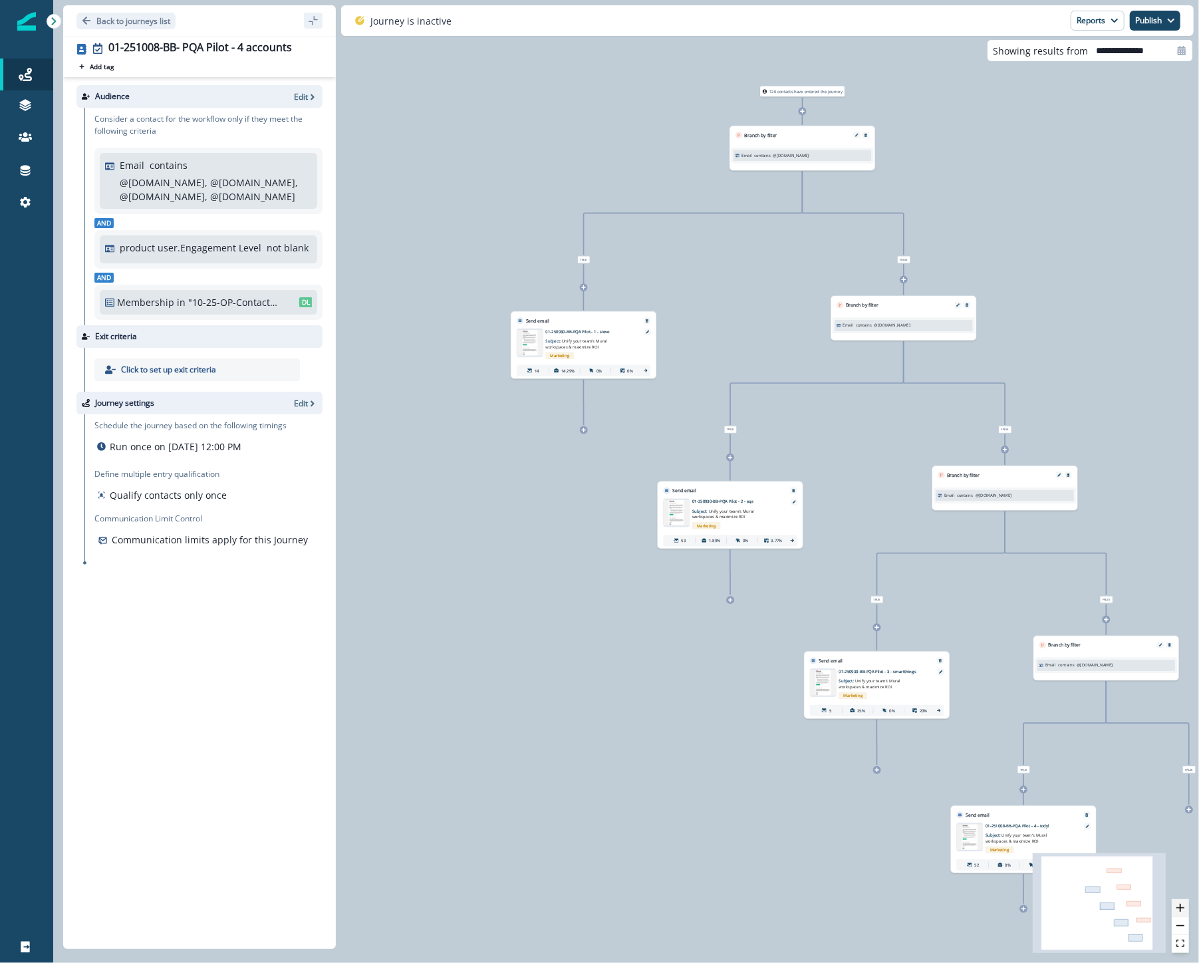
click at [1184, 908] on icon "zoom in" at bounding box center [1180, 908] width 8 height 8
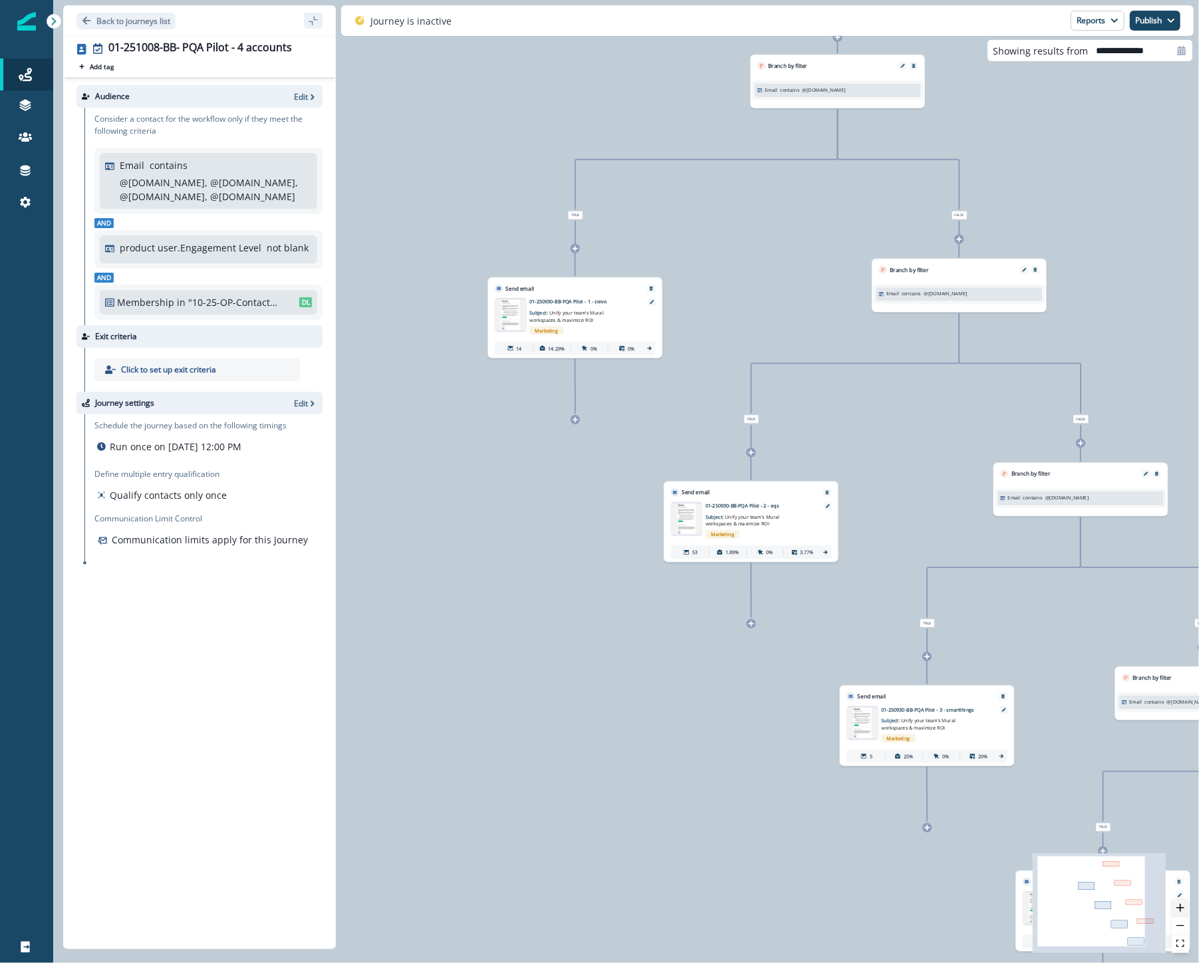
click at [1184, 908] on icon "zoom in" at bounding box center [1180, 908] width 8 height 8
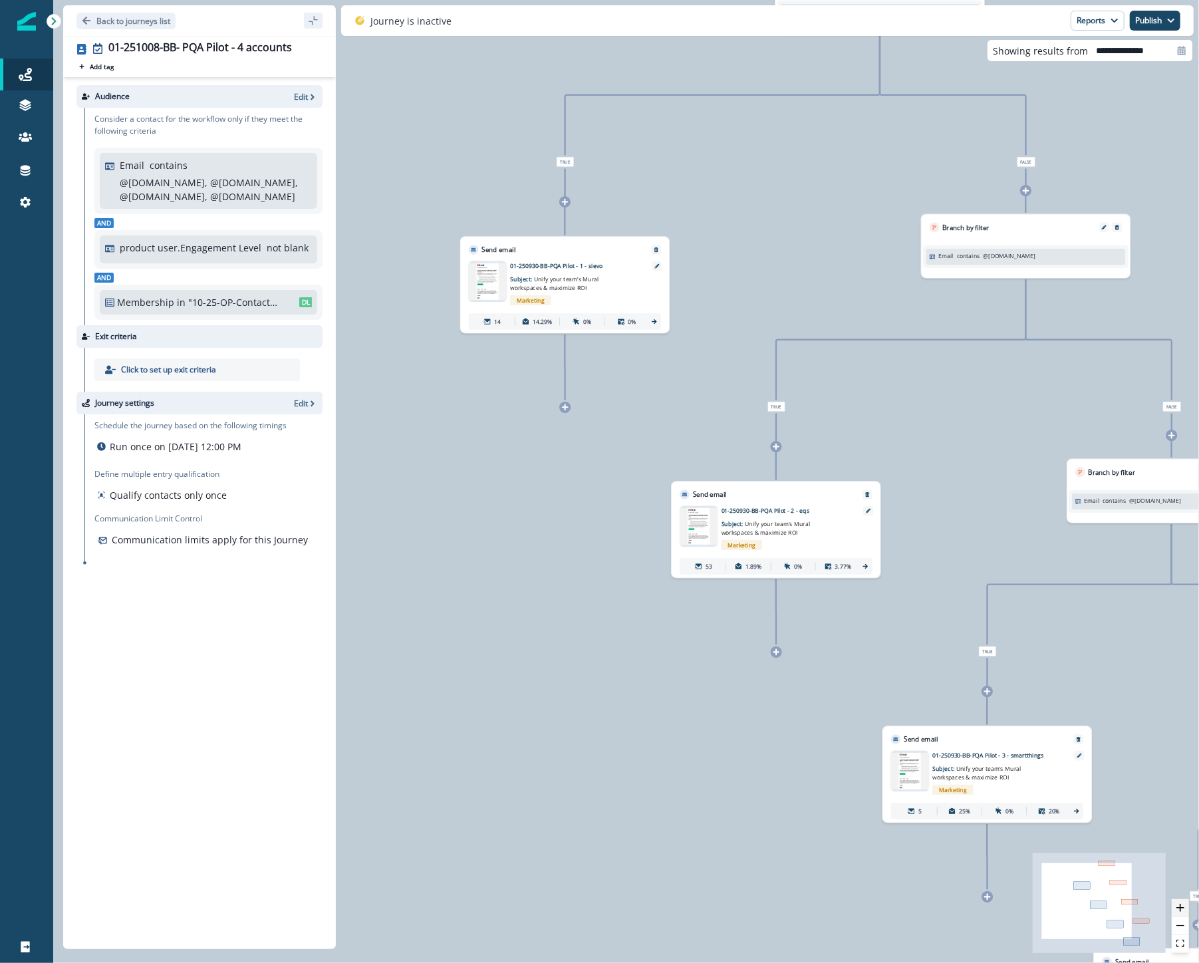
click at [1184, 908] on icon "zoom in" at bounding box center [1180, 908] width 8 height 8
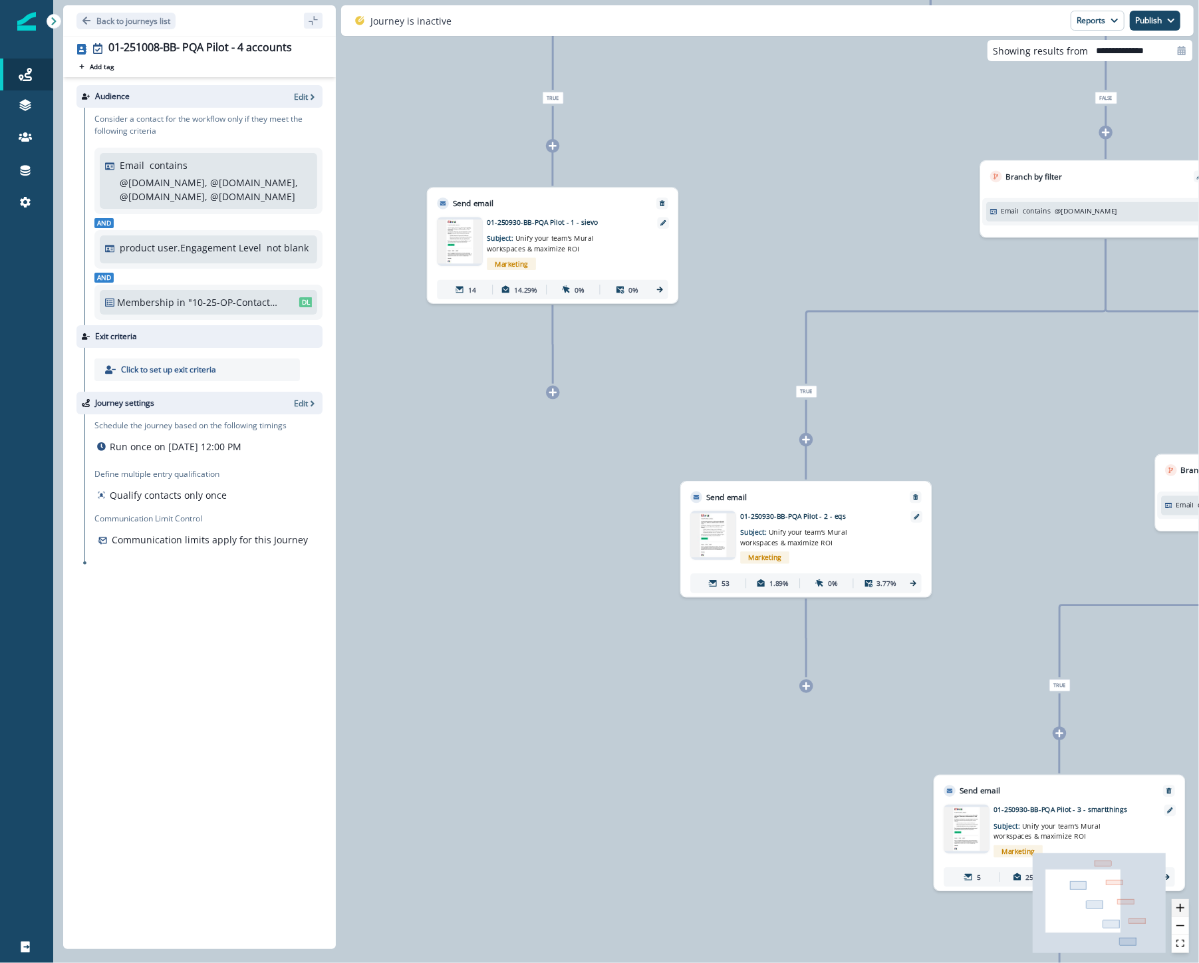
click at [1184, 908] on icon "zoom in" at bounding box center [1180, 908] width 8 height 8
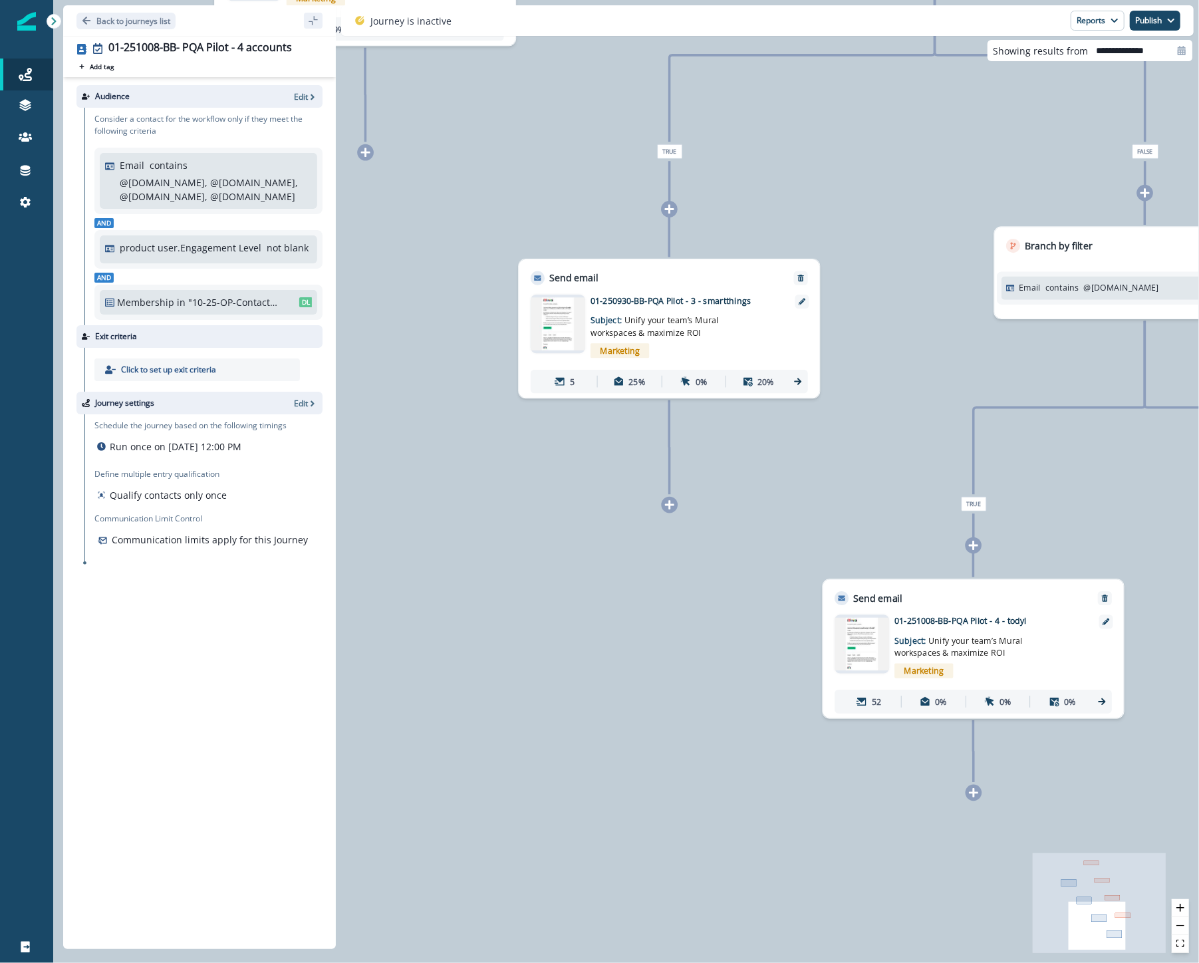
drag, startPoint x: 926, startPoint y: 739, endPoint x: 665, endPoint y: 183, distance: 614.1
click at [665, 183] on div "126 contacts have entered the journey Branch by filter Email contains @sievo.co…" at bounding box center [626, 481] width 1146 height 963
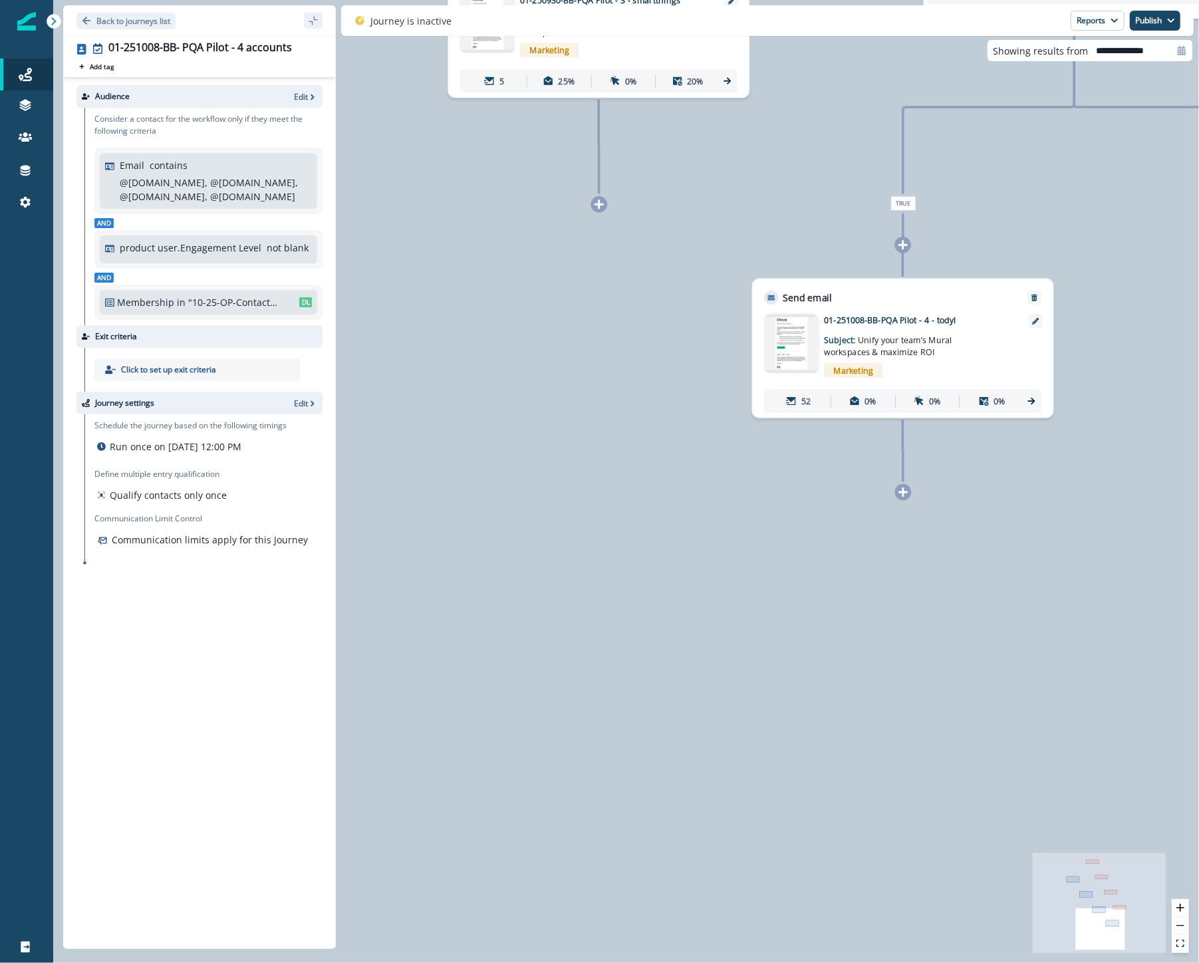
drag, startPoint x: 661, startPoint y: 531, endPoint x: 374, endPoint y: 211, distance: 429.0
click at [374, 211] on div "126 contacts have entered the journey Branch by filter Email contains @sievo.co…" at bounding box center [626, 481] width 1146 height 963
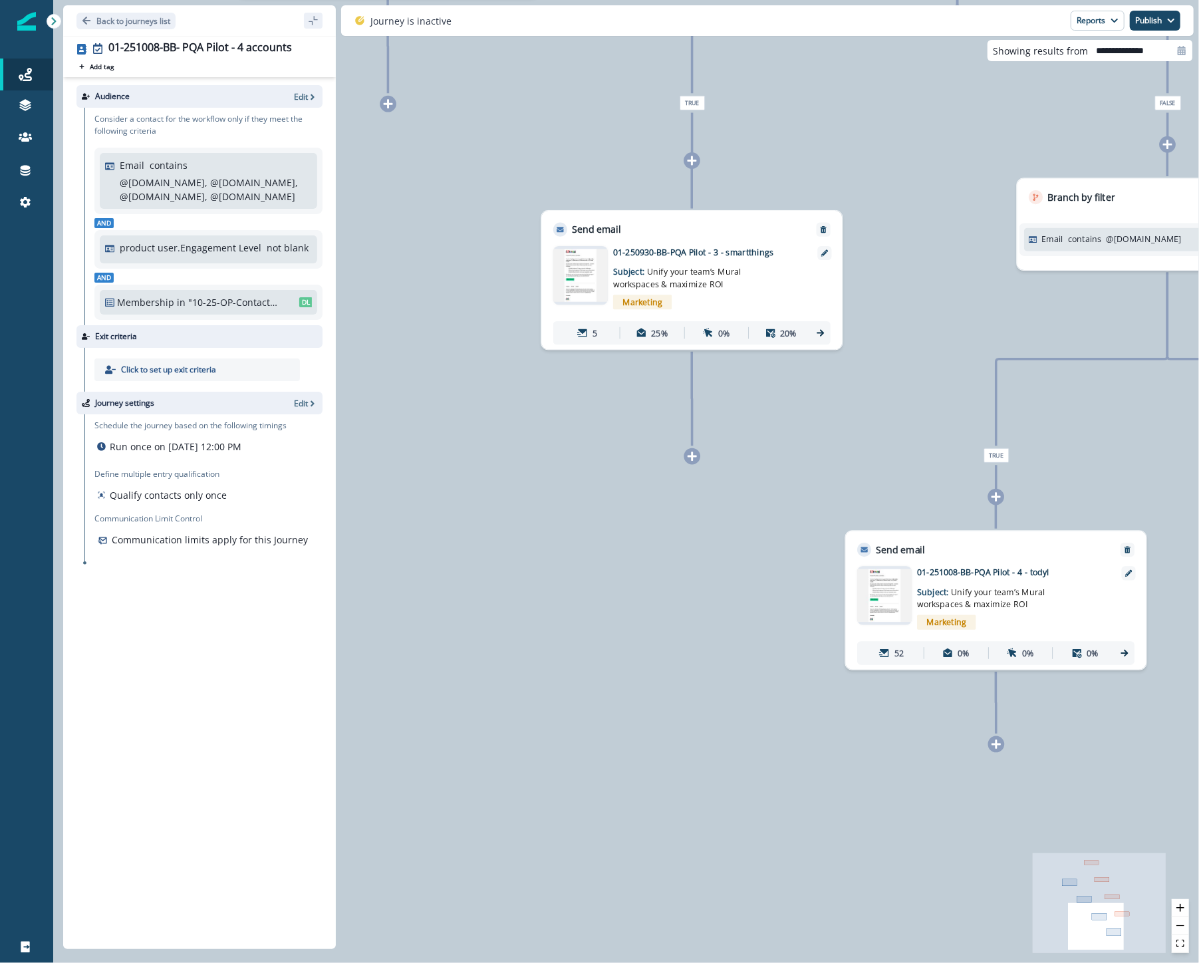
drag, startPoint x: 891, startPoint y: 747, endPoint x: 1062, endPoint y: 999, distance: 304.5
click at [1062, 963] on html "A newer version of Inflection.io is available. Refresh your page to load the la…" at bounding box center [599, 481] width 1199 height 963
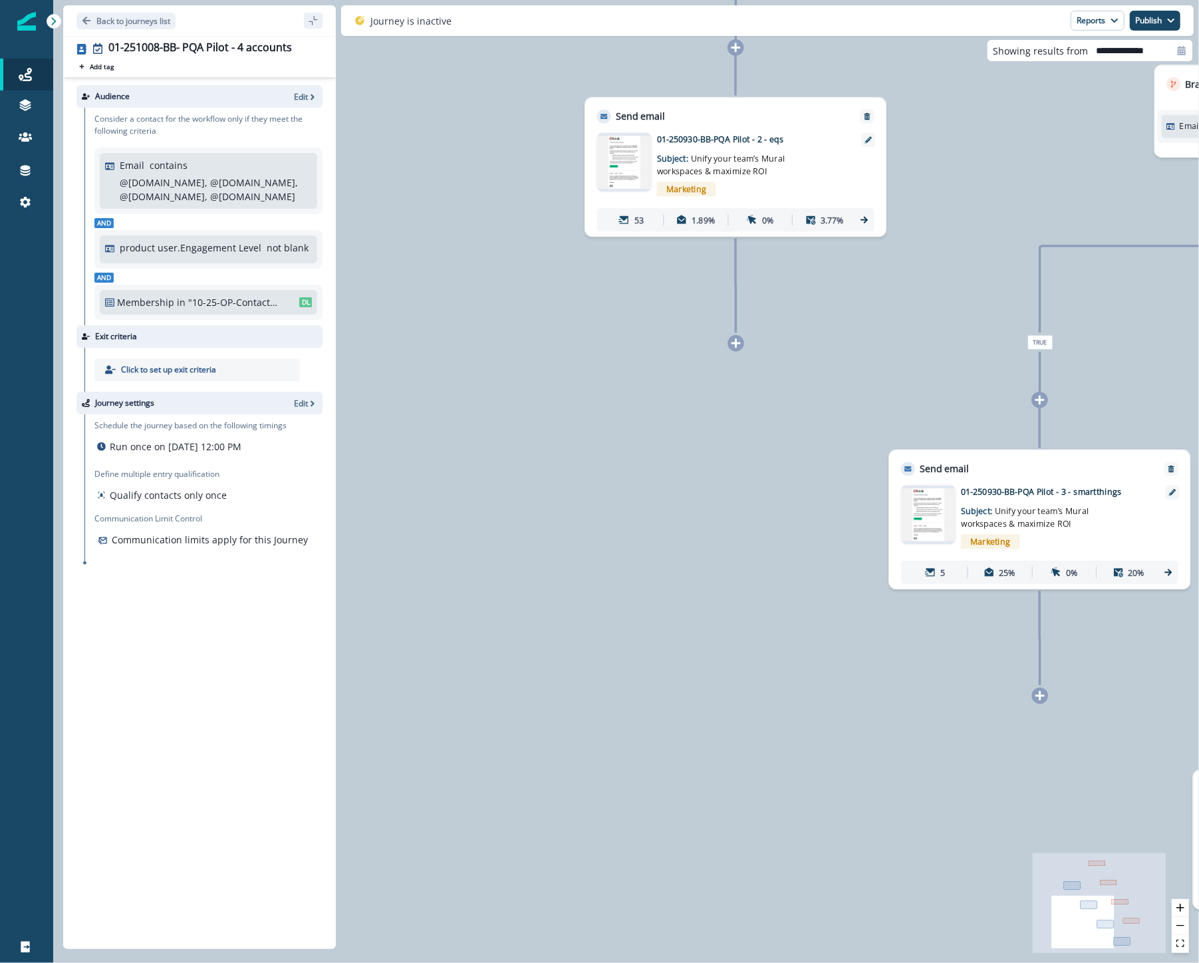
drag, startPoint x: 566, startPoint y: 568, endPoint x: 896, endPoint y: 817, distance: 413.7
click at [979, 942] on div "126 contacts have entered the journey Branch by filter Email contains @sievo.co…" at bounding box center [626, 481] width 1146 height 963
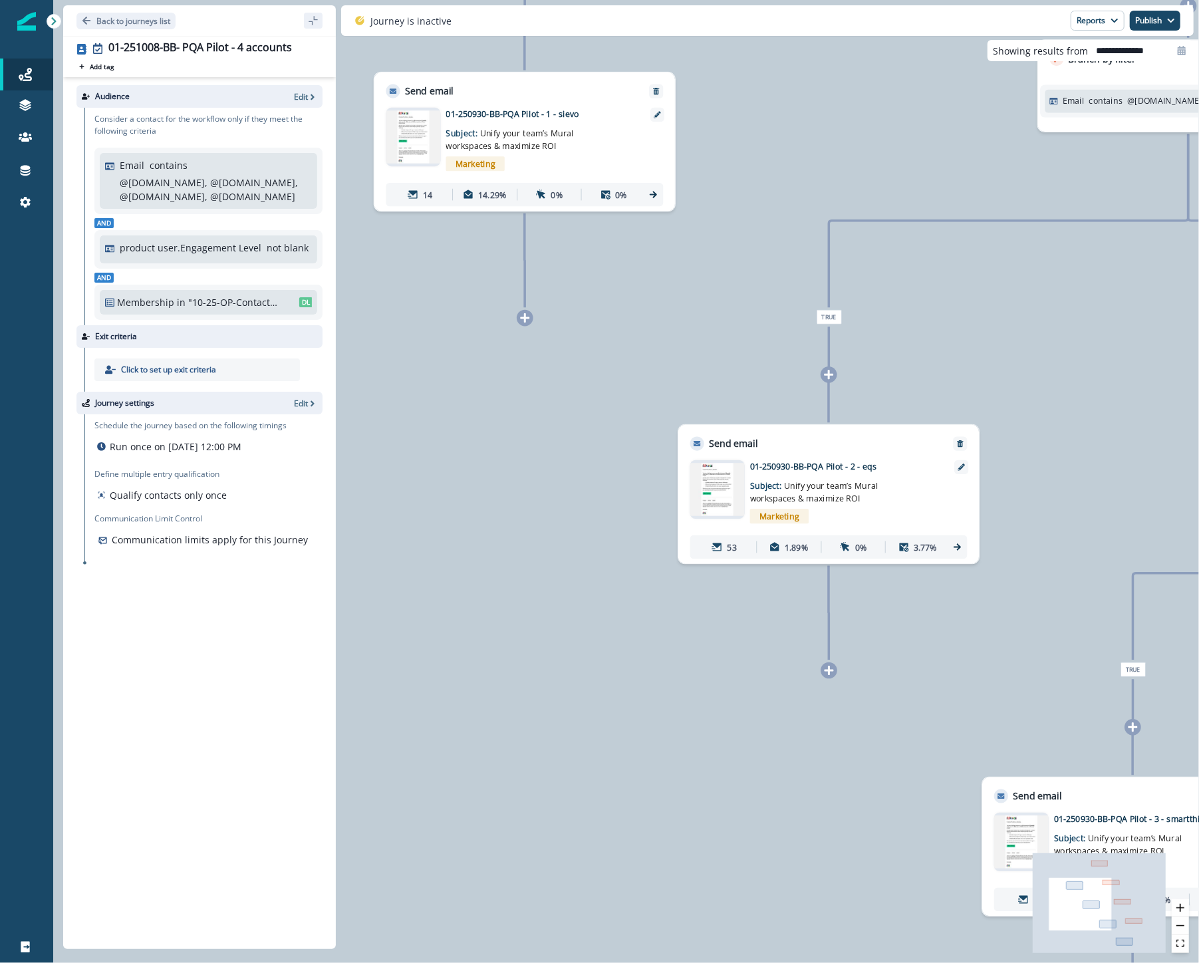
drag, startPoint x: 686, startPoint y: 608, endPoint x: 630, endPoint y: 746, distance: 148.8
click at [630, 746] on div "126 contacts have entered the journey Branch by filter Email contains @sievo.co…" at bounding box center [626, 481] width 1146 height 963
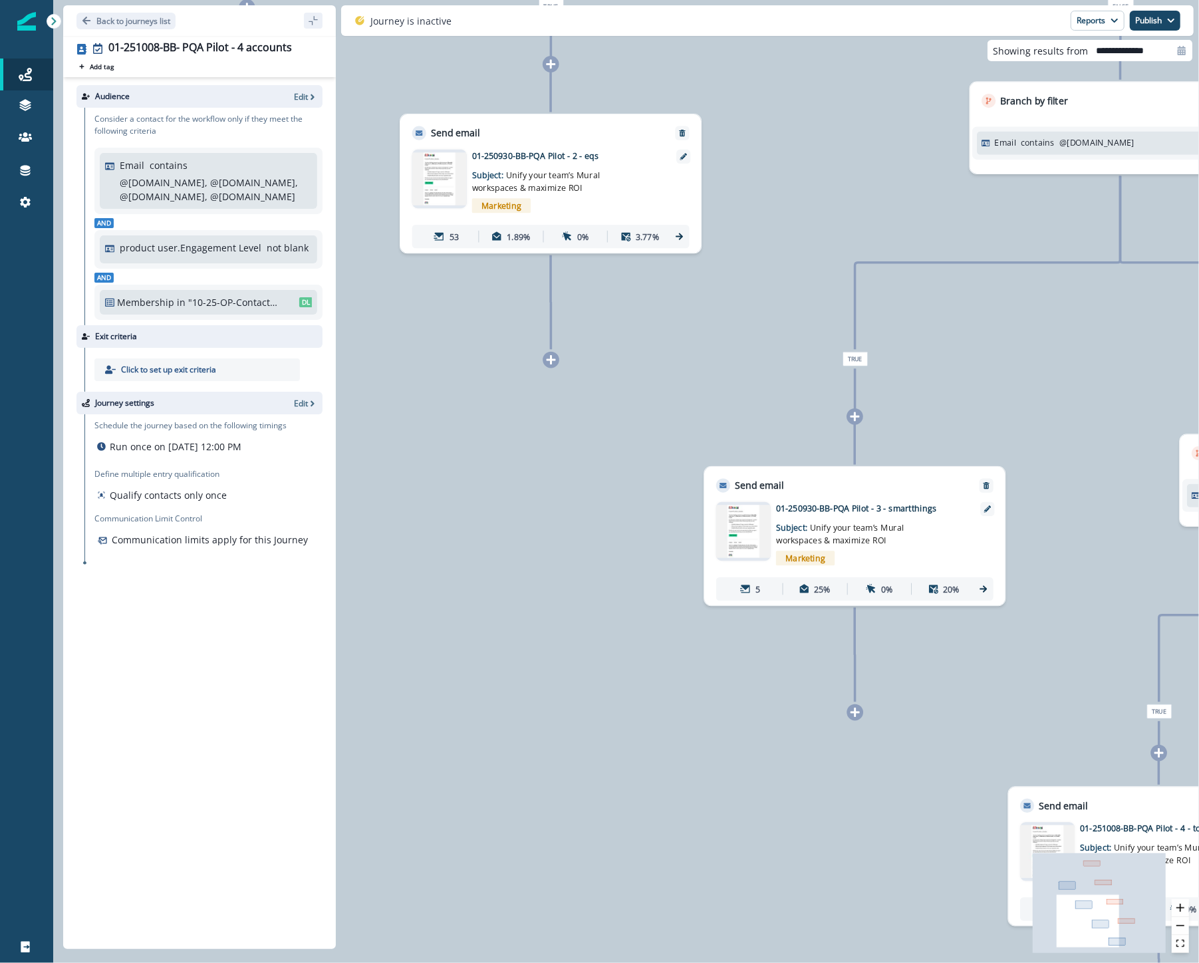
drag, startPoint x: 763, startPoint y: 823, endPoint x: 485, endPoint y: 513, distance: 416.8
click at [485, 513] on div "126 contacts have entered the journey Branch by filter Email contains @sievo.co…" at bounding box center [626, 481] width 1146 height 963
click at [982, 583] on div "5 25% 0% 20%" at bounding box center [854, 588] width 277 height 23
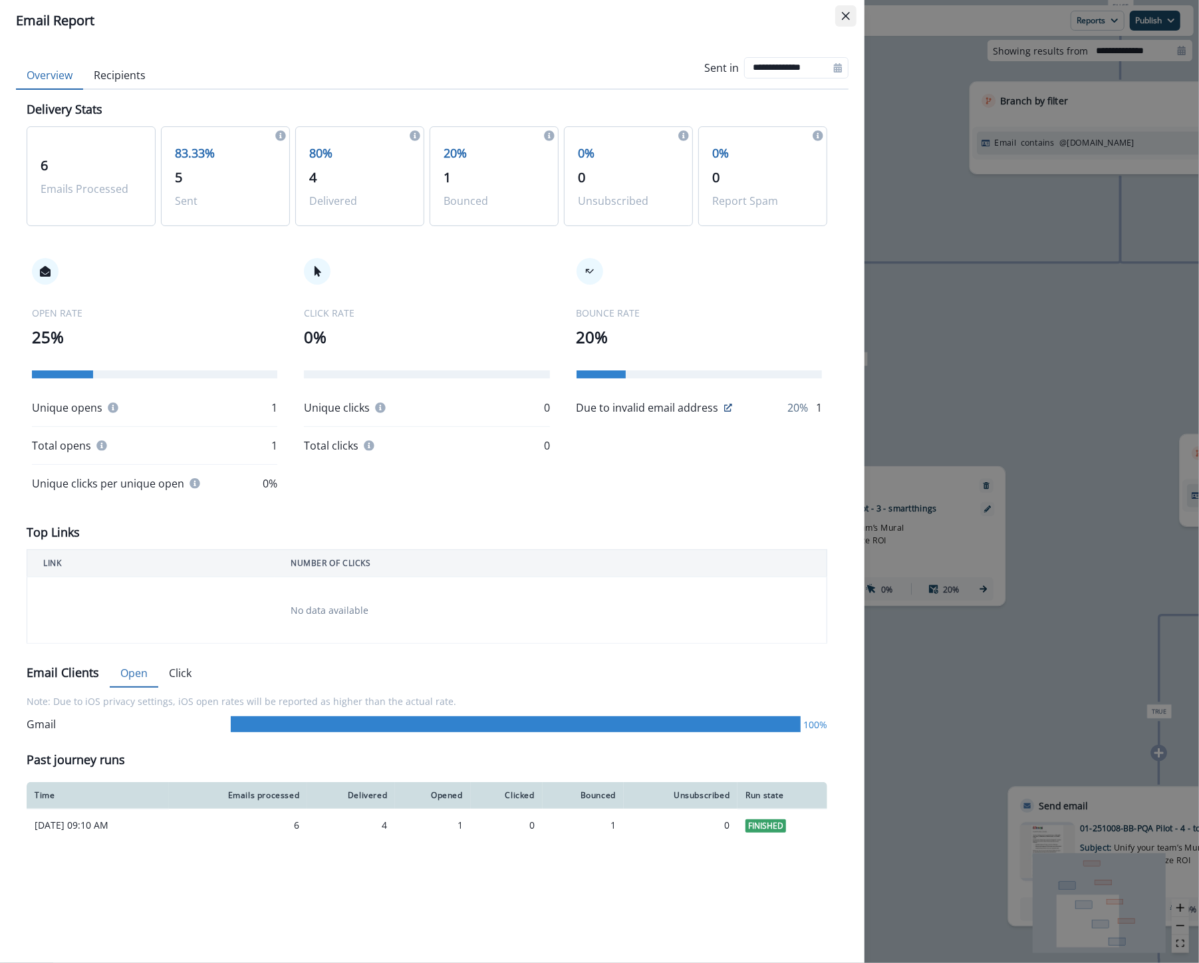
click at [847, 15] on icon "Close" at bounding box center [846, 16] width 8 height 8
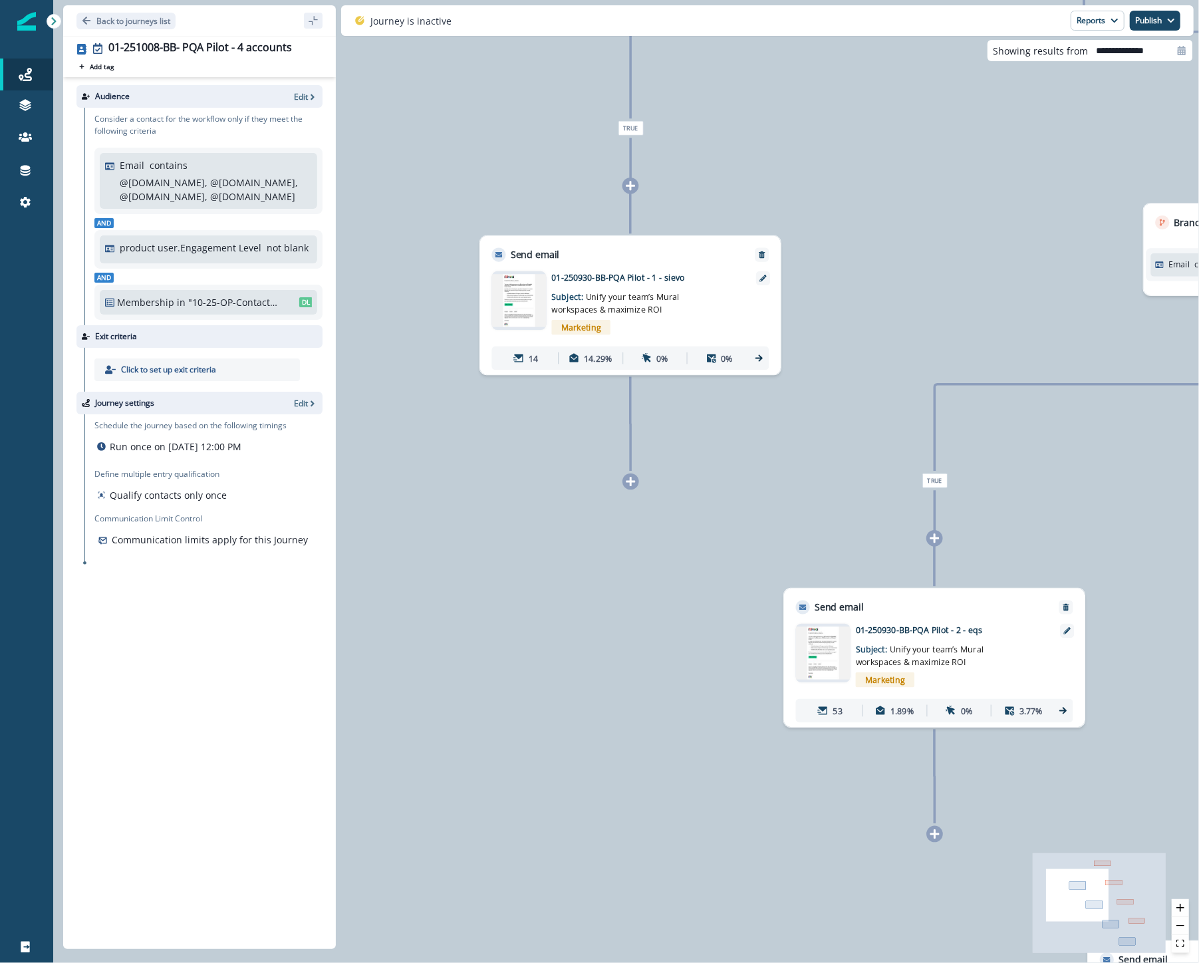
drag, startPoint x: 708, startPoint y: 337, endPoint x: 1092, endPoint y: 811, distance: 610.0
click at [1092, 811] on div "126 contacts have entered the journey Branch by filter Email contains @sievo.co…" at bounding box center [626, 481] width 1146 height 963
click at [758, 353] on icon at bounding box center [758, 358] width 11 height 11
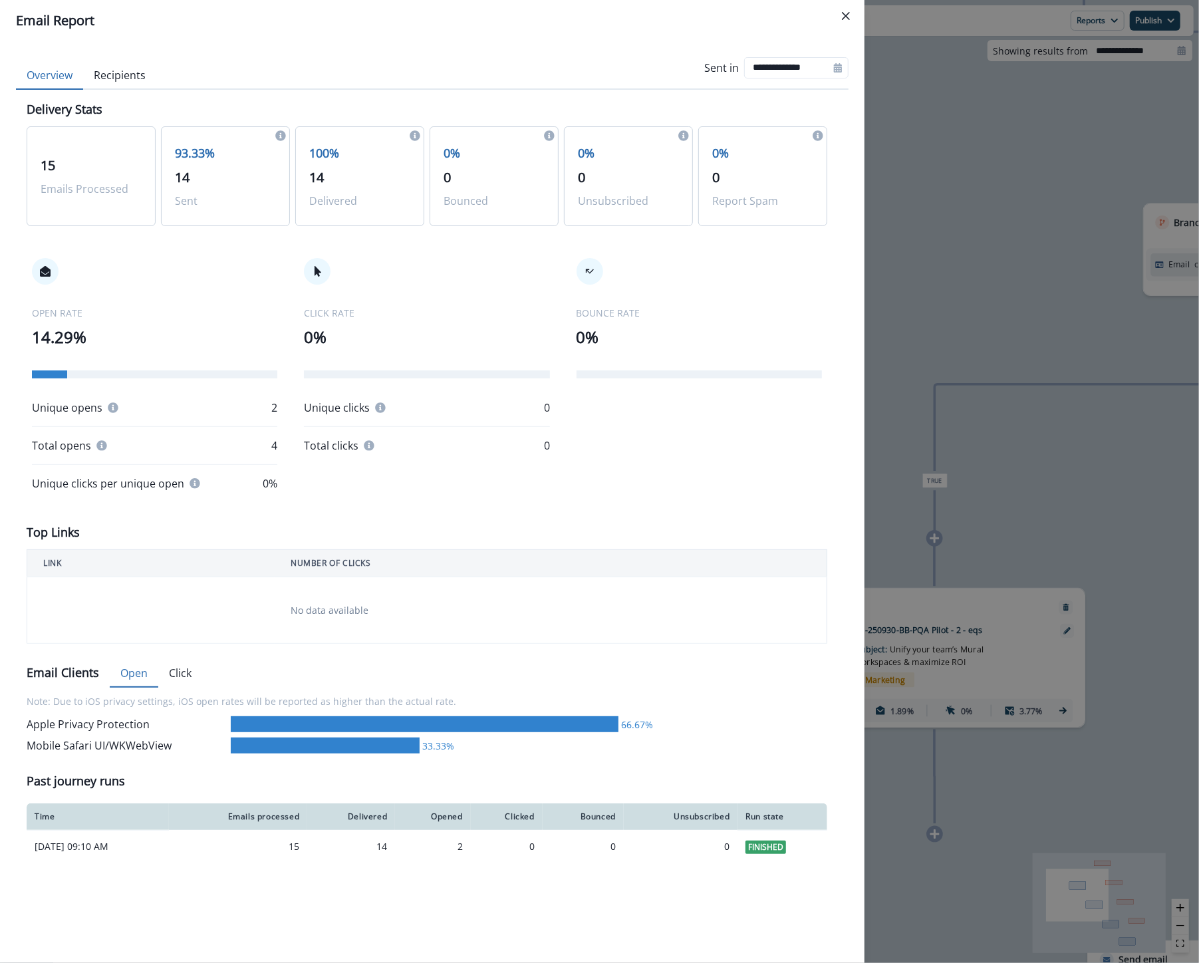
click at [925, 266] on div "**********" at bounding box center [599, 481] width 1199 height 963
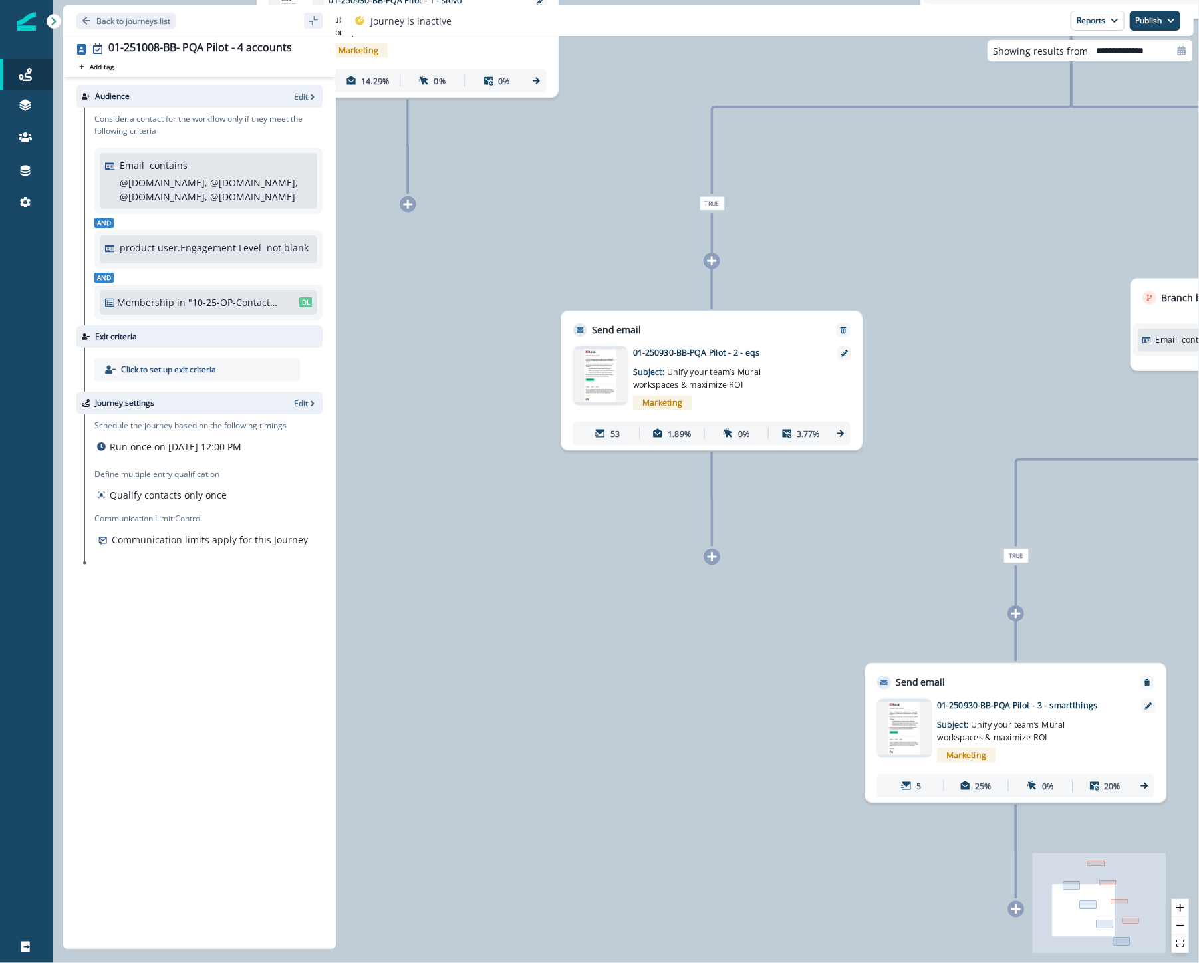
drag, startPoint x: 660, startPoint y: 749, endPoint x: 404, endPoint y: 440, distance: 401.9
click at [404, 440] on div "126 contacts have entered the journey Branch by filter Email contains @sievo.co…" at bounding box center [626, 481] width 1146 height 963
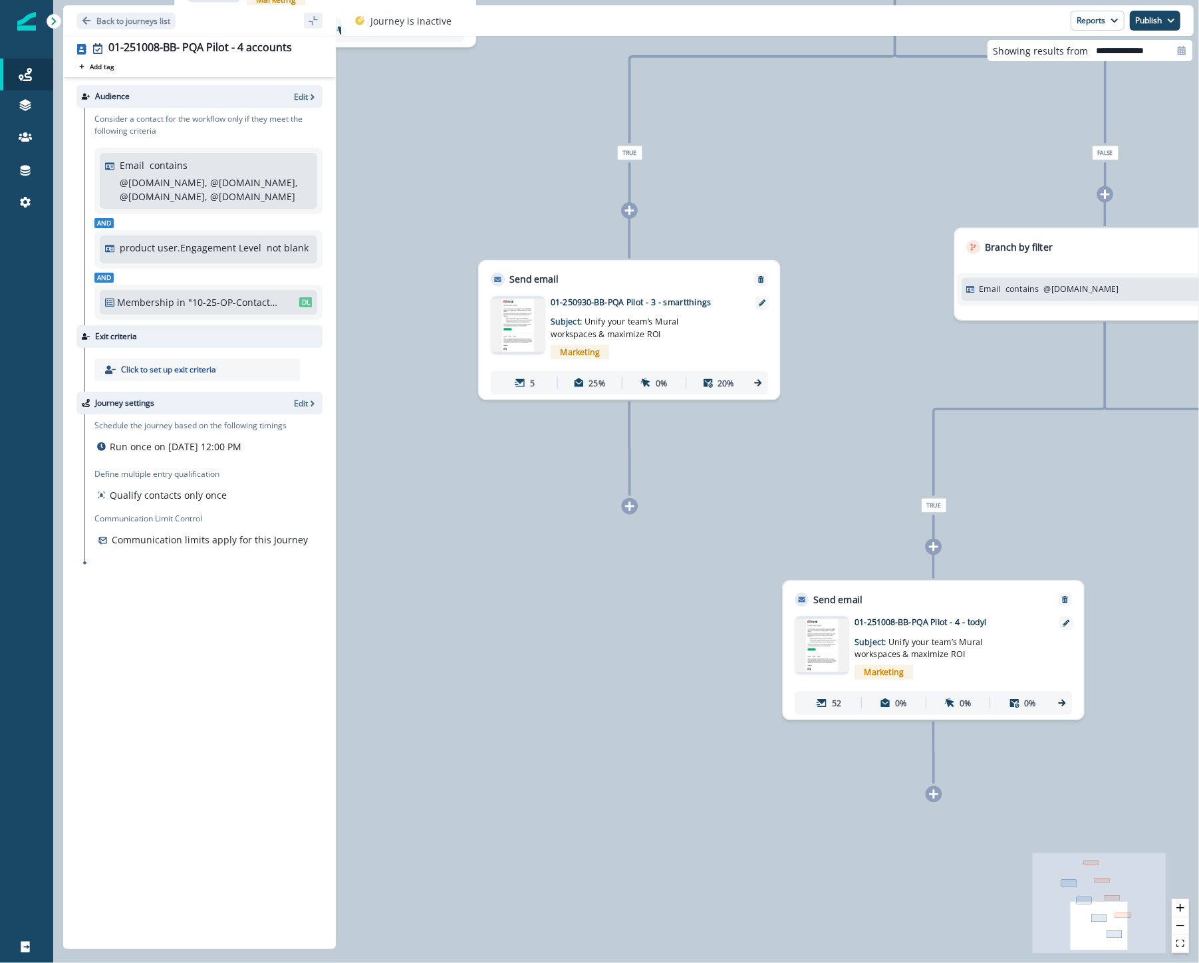
drag, startPoint x: 710, startPoint y: 823, endPoint x: 362, endPoint y: 433, distance: 522.4
click at [362, 433] on div "126 contacts have entered the journey Branch by filter Email contains @sievo.co…" at bounding box center [626, 481] width 1146 height 963
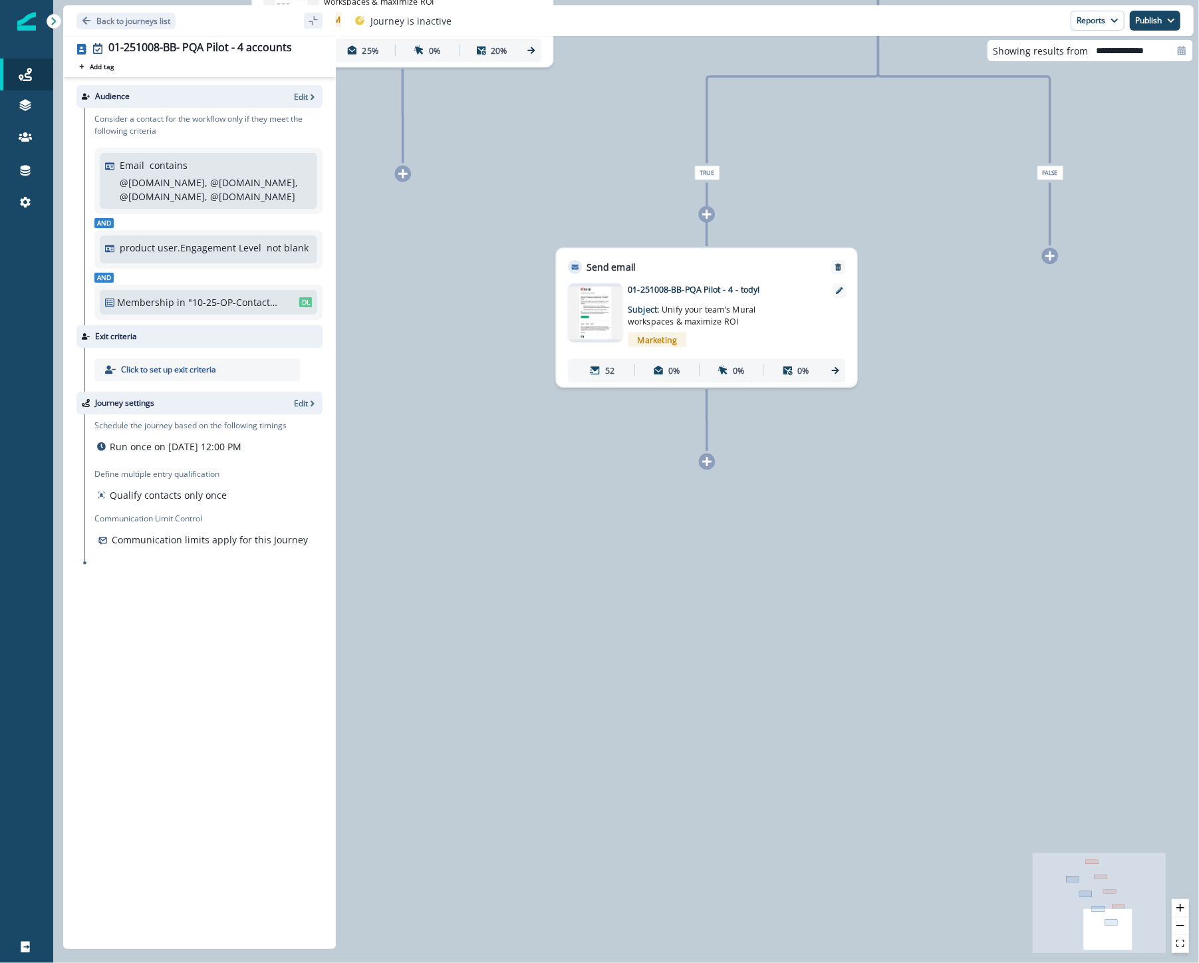
drag, startPoint x: 692, startPoint y: 746, endPoint x: 393, endPoint y: 422, distance: 440.5
click at [393, 422] on div "126 contacts have entered the journey Branch by filter Email contains @sievo.co…" at bounding box center [626, 481] width 1146 height 963
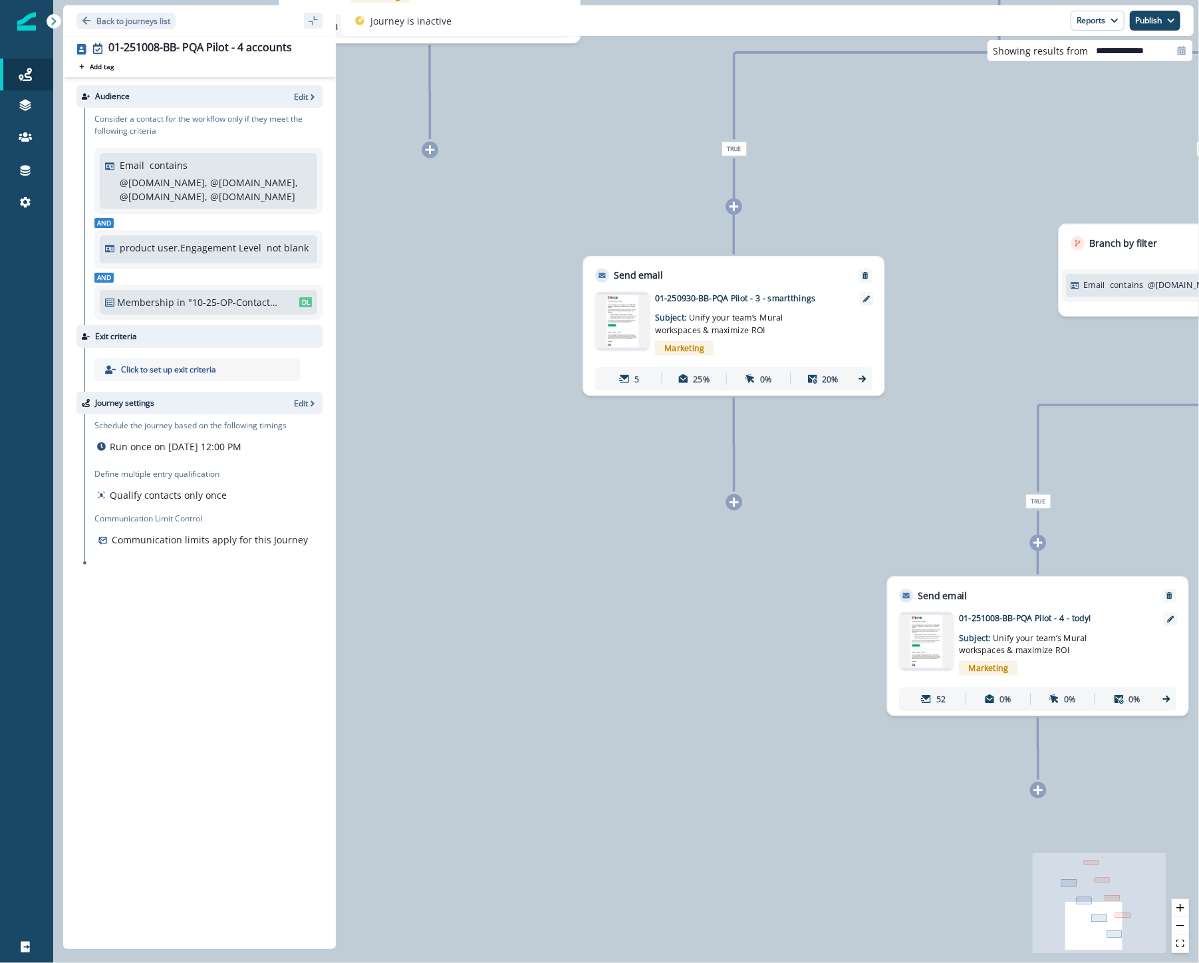
drag, startPoint x: 596, startPoint y: 503, endPoint x: 1056, endPoint y: 949, distance: 641.0
click at [1056, 949] on div "126 contacts have entered the journey Branch by filter Email contains @sievo.co…" at bounding box center [626, 481] width 1146 height 963
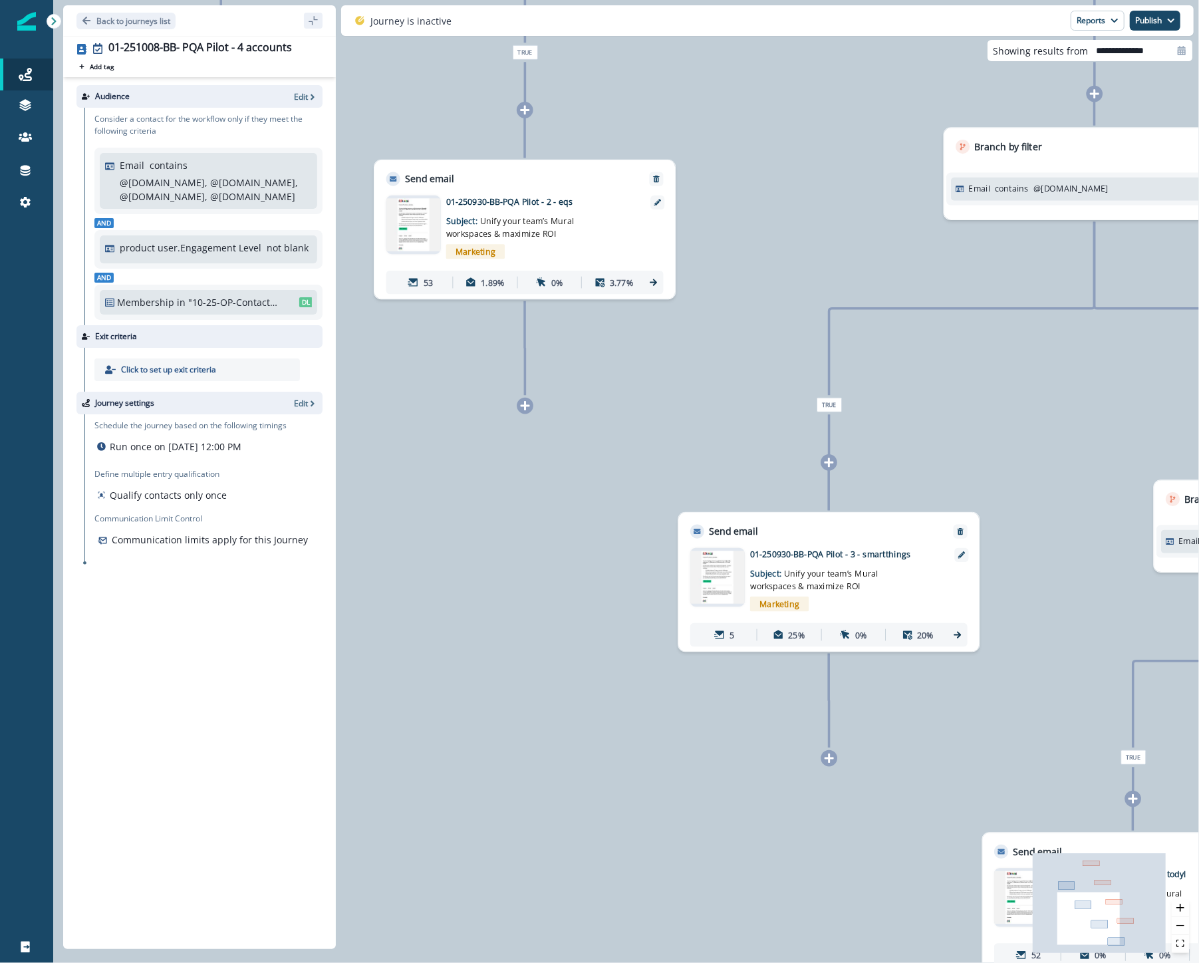
drag, startPoint x: 607, startPoint y: 509, endPoint x: 654, endPoint y: 716, distance: 211.6
click at [654, 716] on div "126 contacts have entered the journey Branch by filter Email contains @sievo.co…" at bounding box center [626, 481] width 1146 height 963
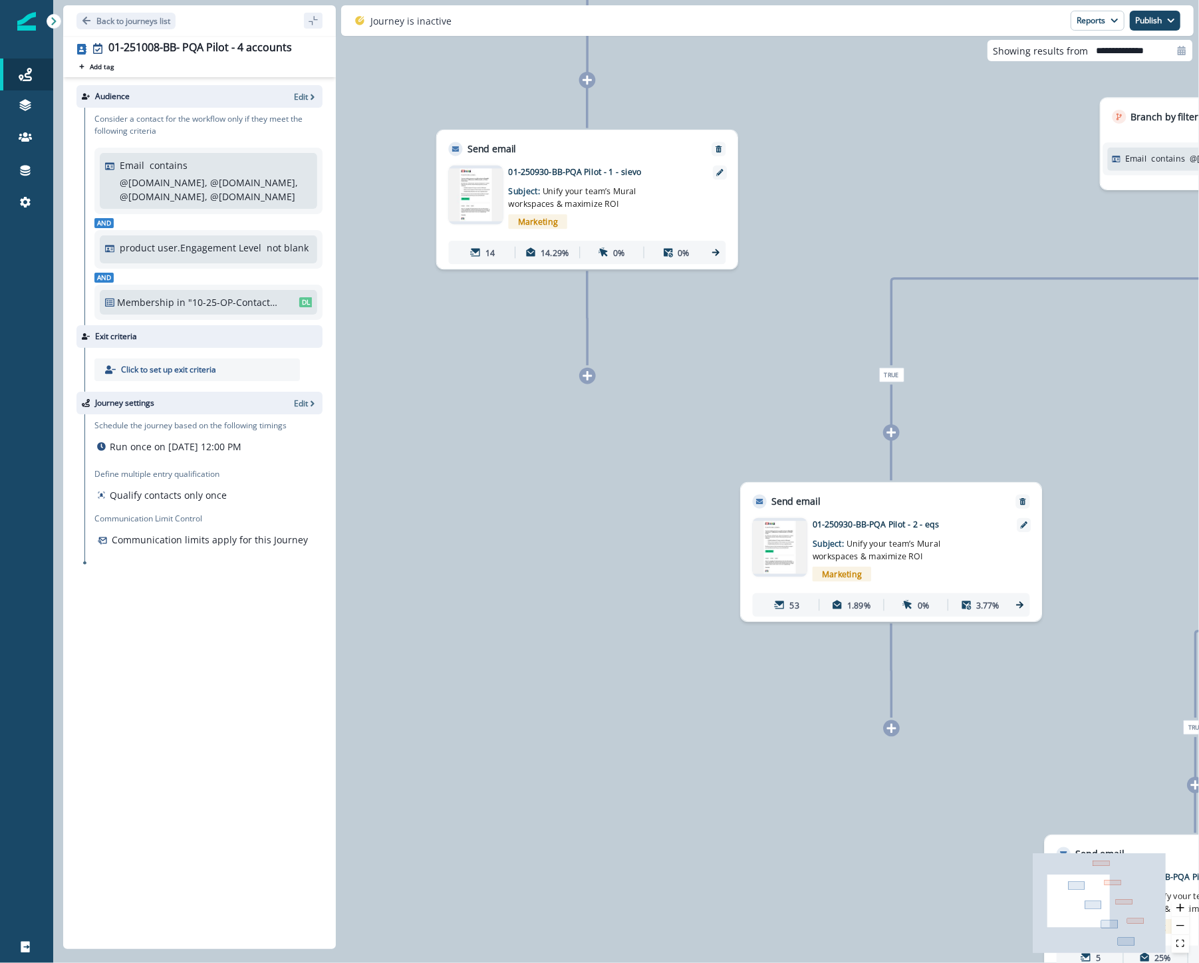
drag, startPoint x: 623, startPoint y: 674, endPoint x: 855, endPoint y: 769, distance: 250.8
click at [974, 931] on div "126 contacts have entered the journey Branch by filter Email contains @sievo.co…" at bounding box center [626, 481] width 1146 height 963
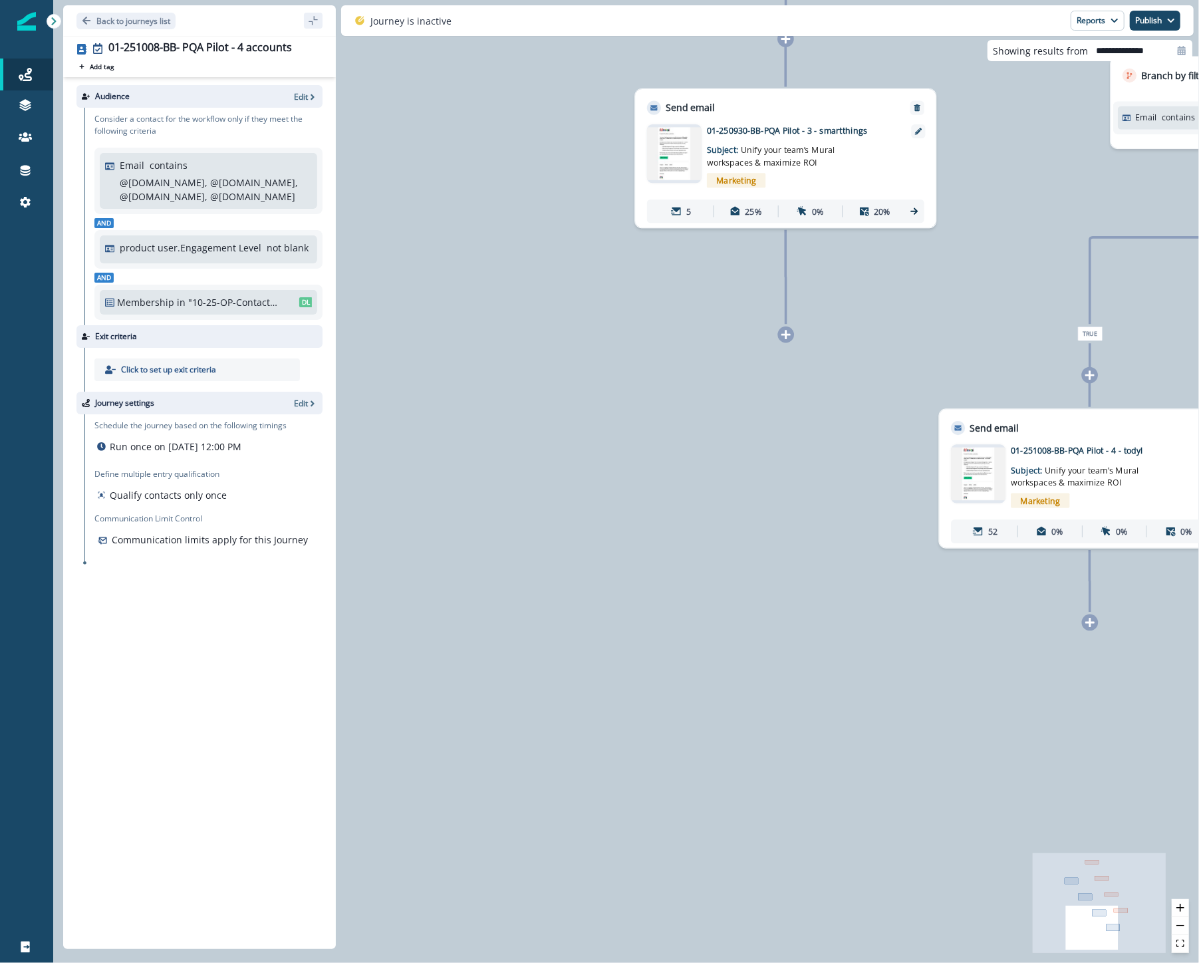
drag, startPoint x: 815, startPoint y: 775, endPoint x: 357, endPoint y: 101, distance: 814.9
click at [310, 44] on div "Back to journeys list 01-251008-BB- PQA Pilot - 4 accounts Add tag Search or cr…" at bounding box center [626, 481] width 1146 height 963
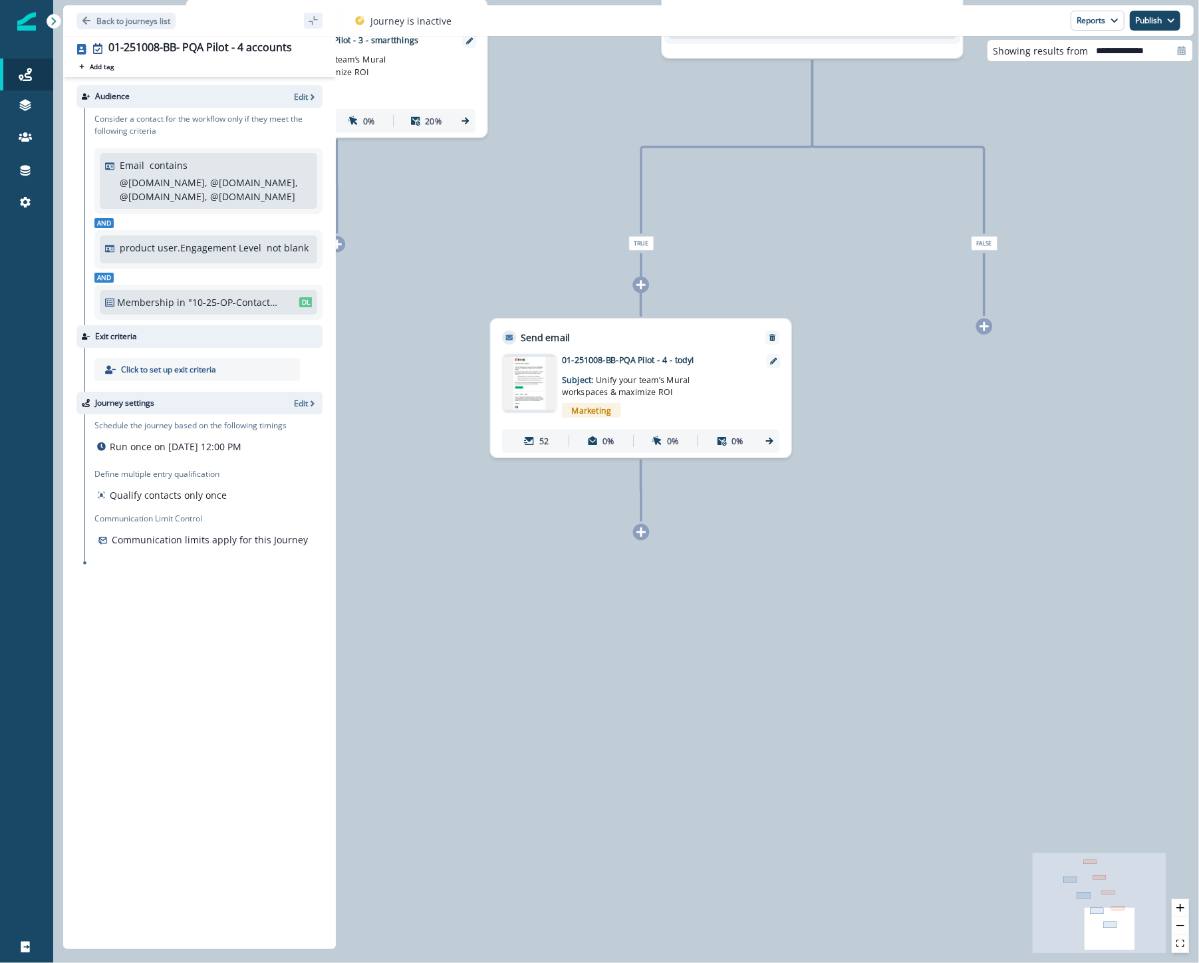
drag, startPoint x: 861, startPoint y: 668, endPoint x: 553, endPoint y: 644, distance: 308.8
click at [553, 644] on div "126 contacts have entered the journey Branch by filter Email contains @sievo.co…" at bounding box center [626, 481] width 1146 height 963
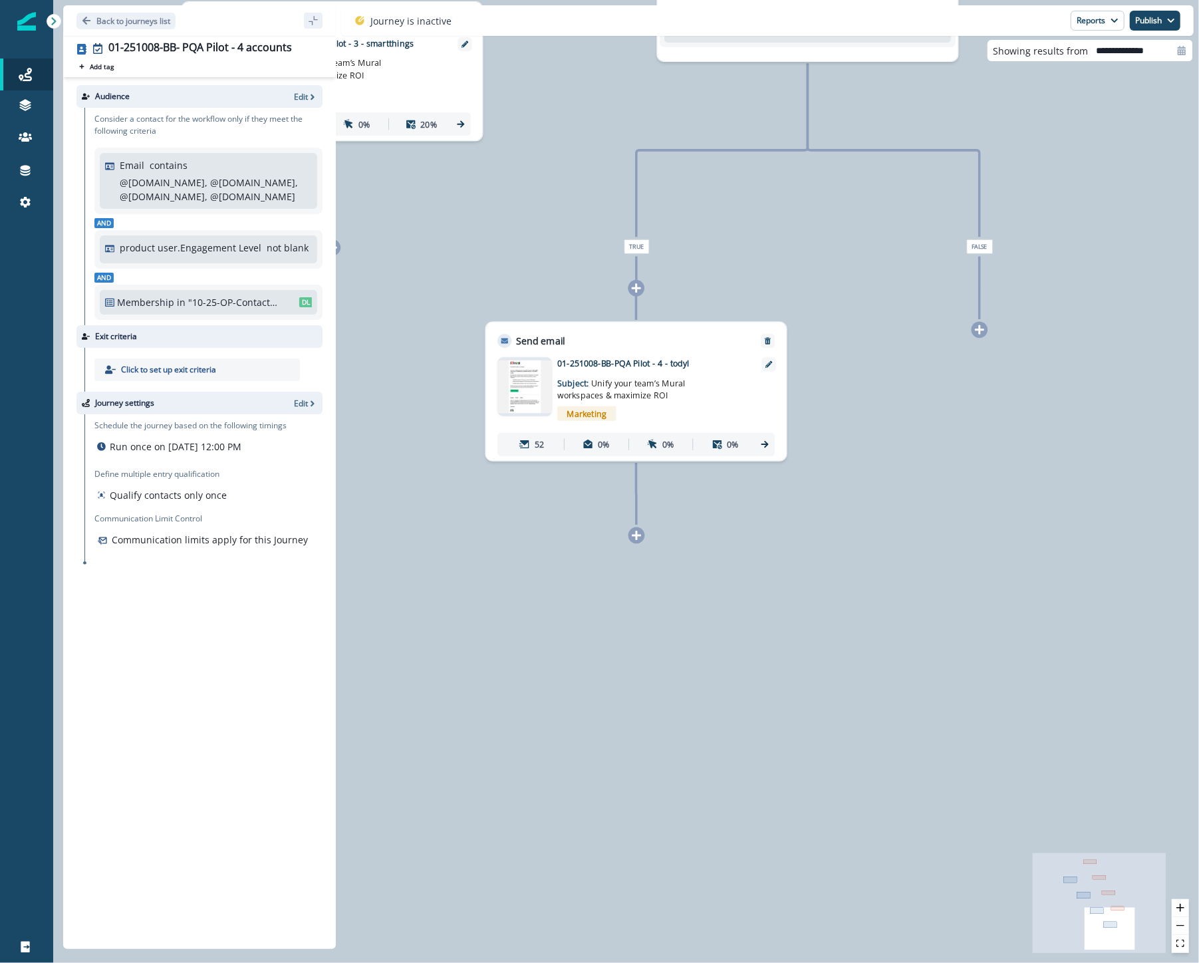
click at [762, 442] on icon at bounding box center [764, 444] width 11 height 11
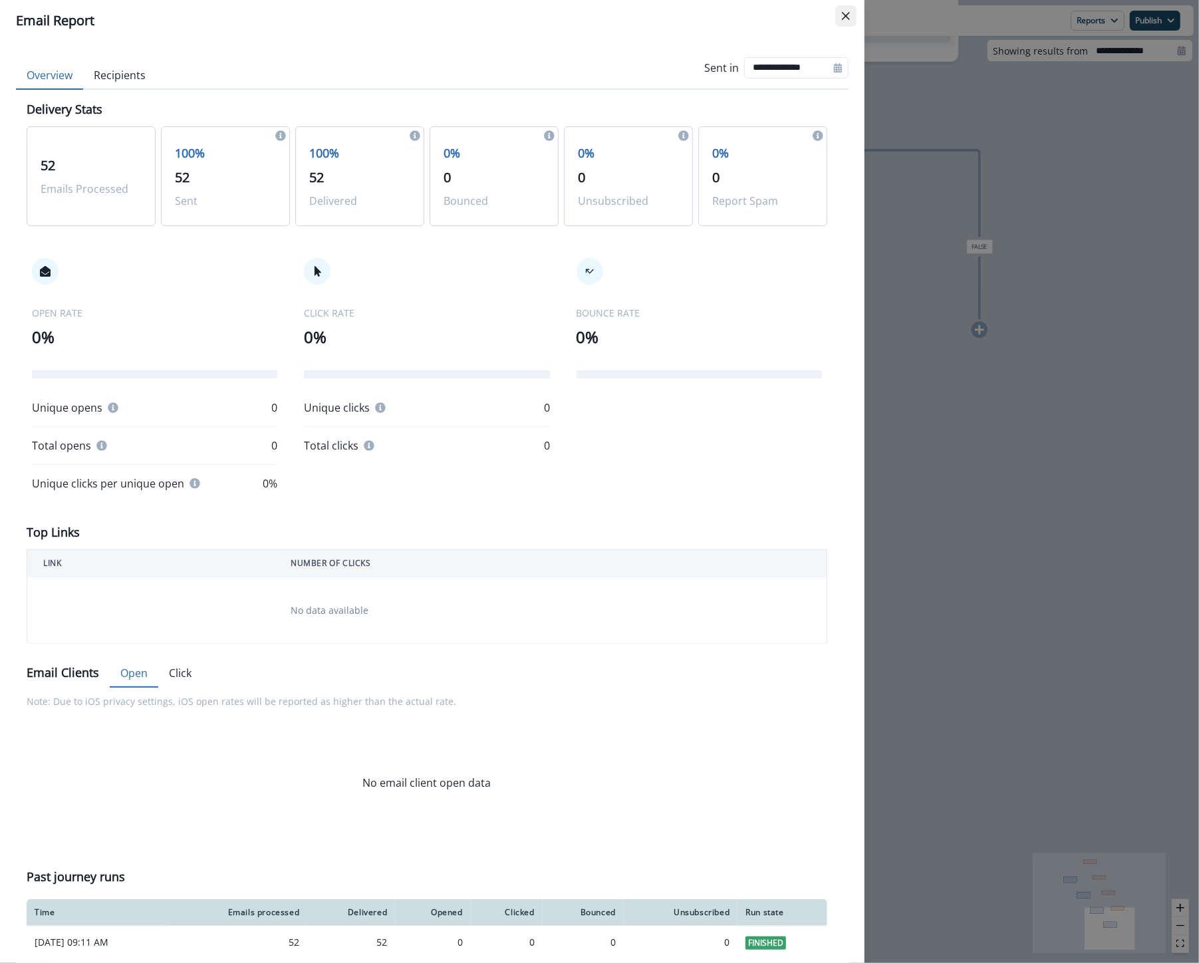
click at [845, 15] on icon "Close" at bounding box center [846, 16] width 8 height 8
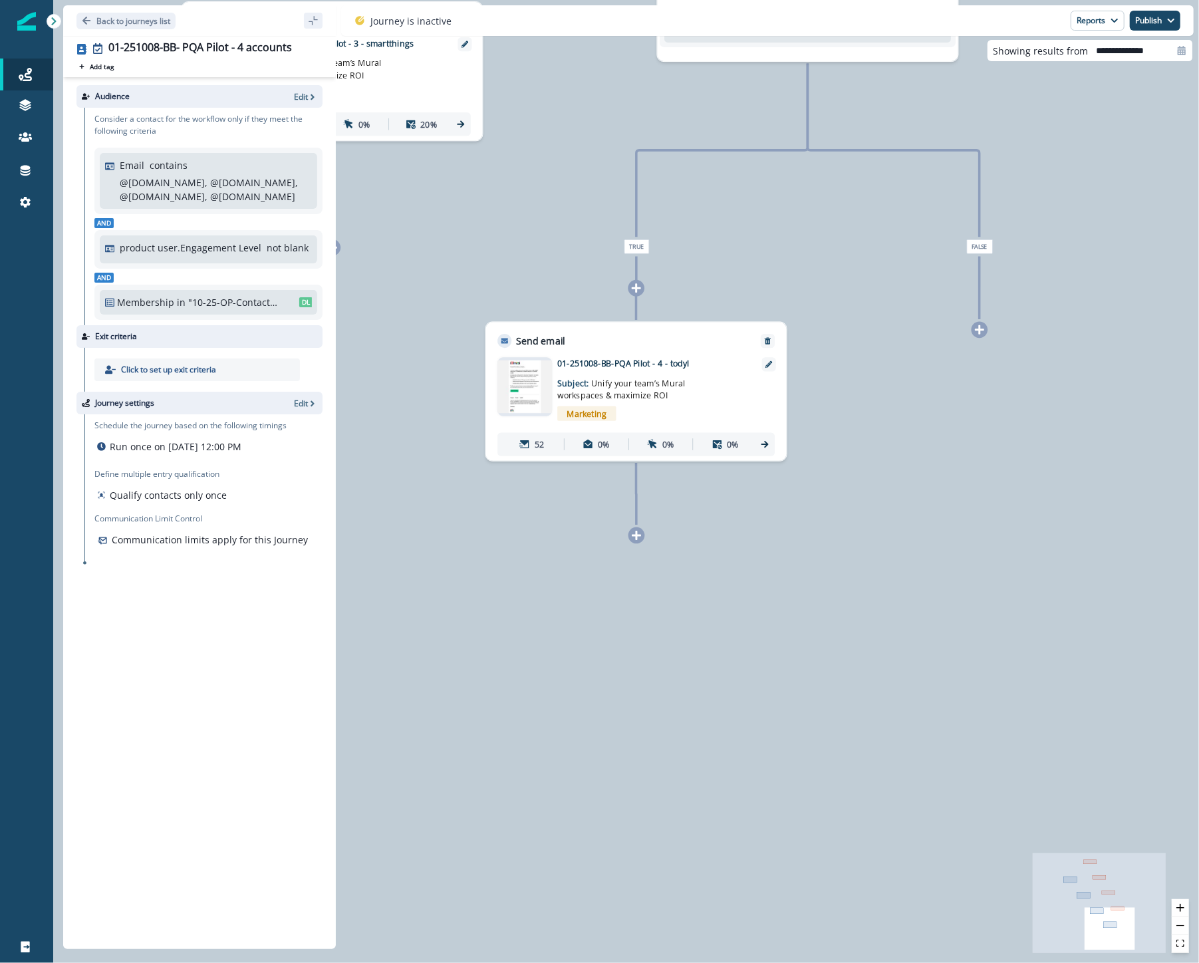
click at [606, 217] on div "126 contacts have entered the journey Branch by filter Email contains @sievo.co…" at bounding box center [626, 481] width 1146 height 963
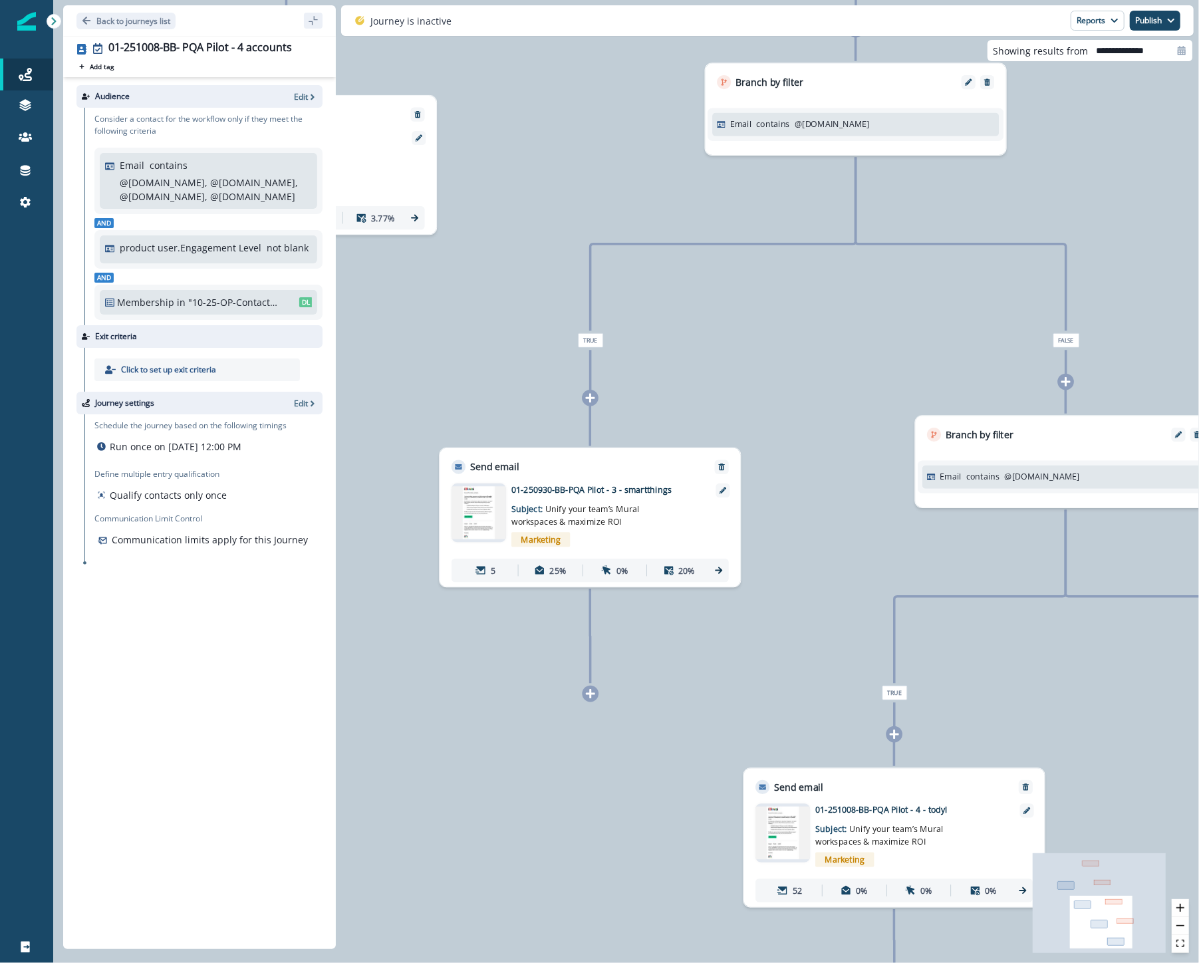
drag, startPoint x: 594, startPoint y: 398, endPoint x: 770, endPoint y: 690, distance: 341.0
click at [770, 690] on div "126 contacts have entered the journey Branch by filter Email contains @sievo.co…" at bounding box center [626, 481] width 1146 height 963
click at [718, 569] on icon at bounding box center [719, 570] width 11 height 11
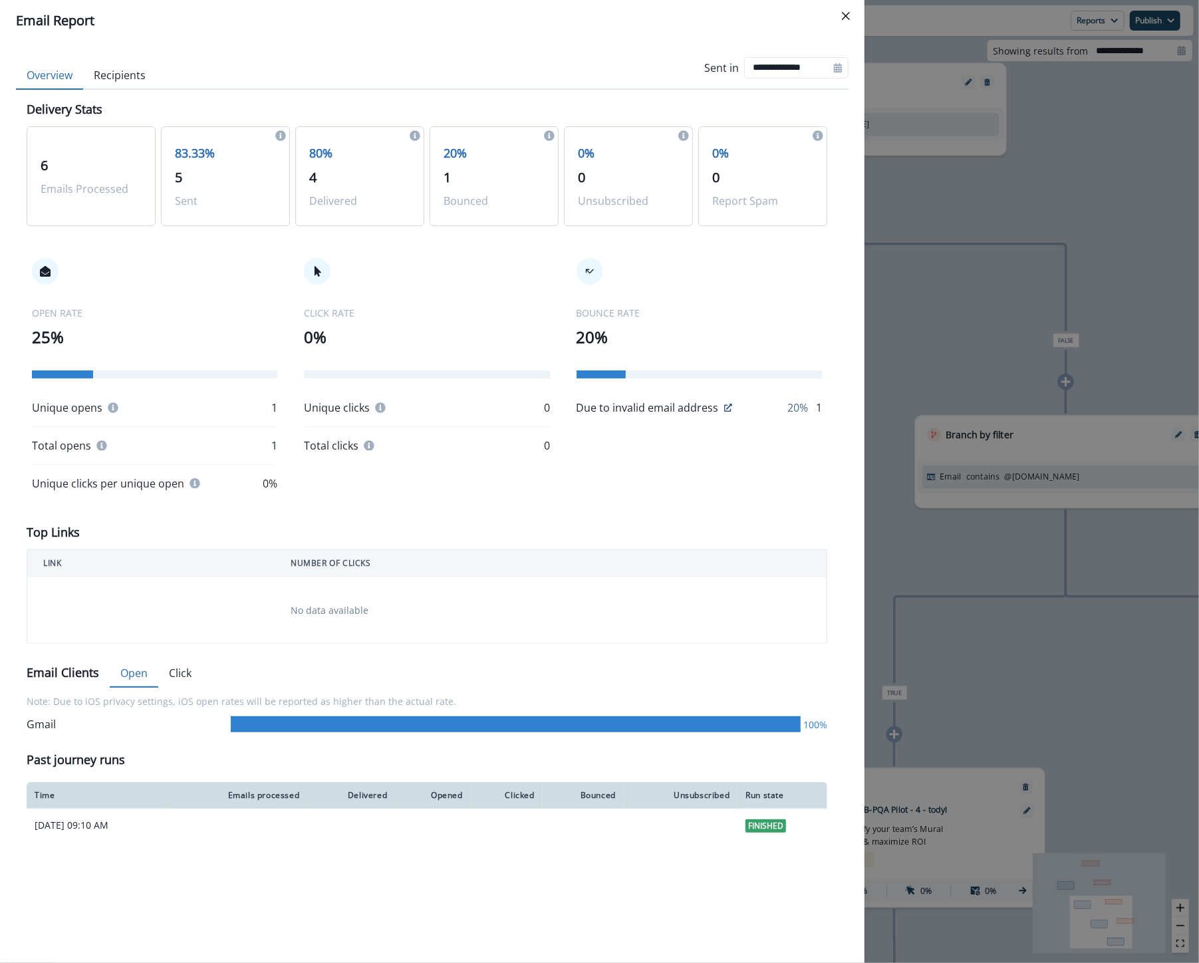
click at [1013, 180] on div "**********" at bounding box center [599, 481] width 1199 height 963
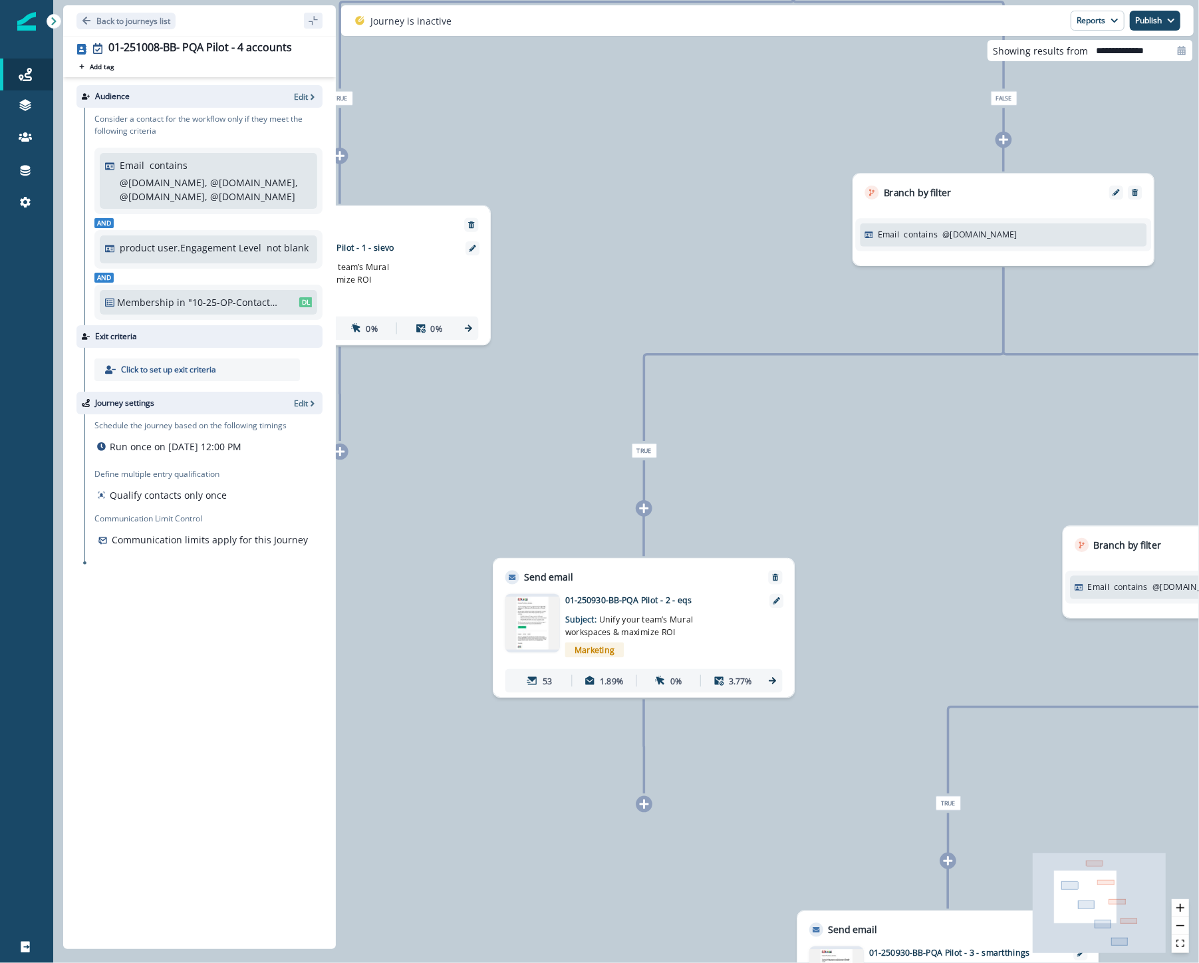
drag, startPoint x: 573, startPoint y: 449, endPoint x: 861, endPoint y: 771, distance: 432.8
click at [861, 771] on div "126 contacts have entered the journey Branch by filter Email contains @sievo.co…" at bounding box center [626, 481] width 1146 height 963
click at [773, 680] on icon at bounding box center [770, 683] width 11 height 11
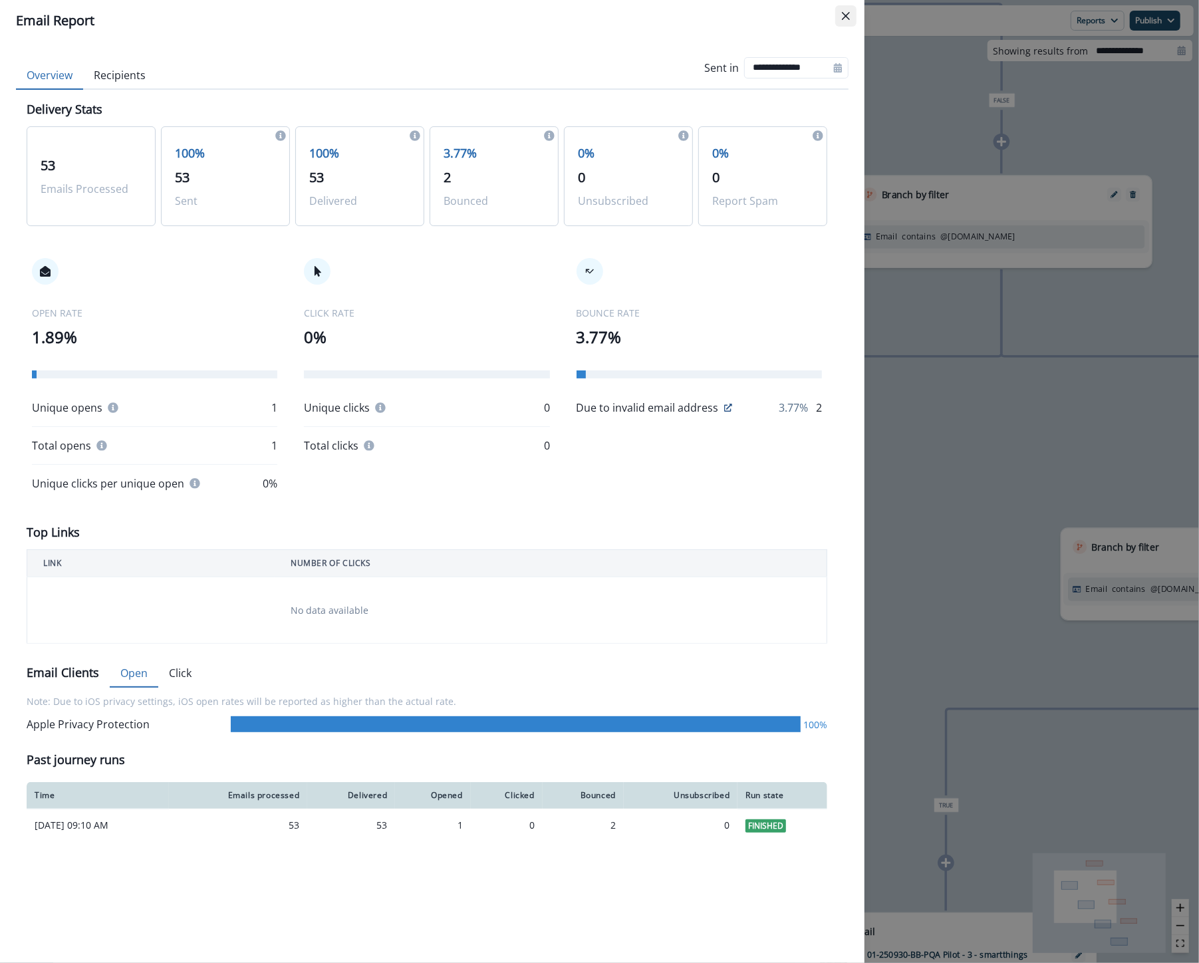
click at [853, 25] on button "Close" at bounding box center [845, 15] width 21 height 21
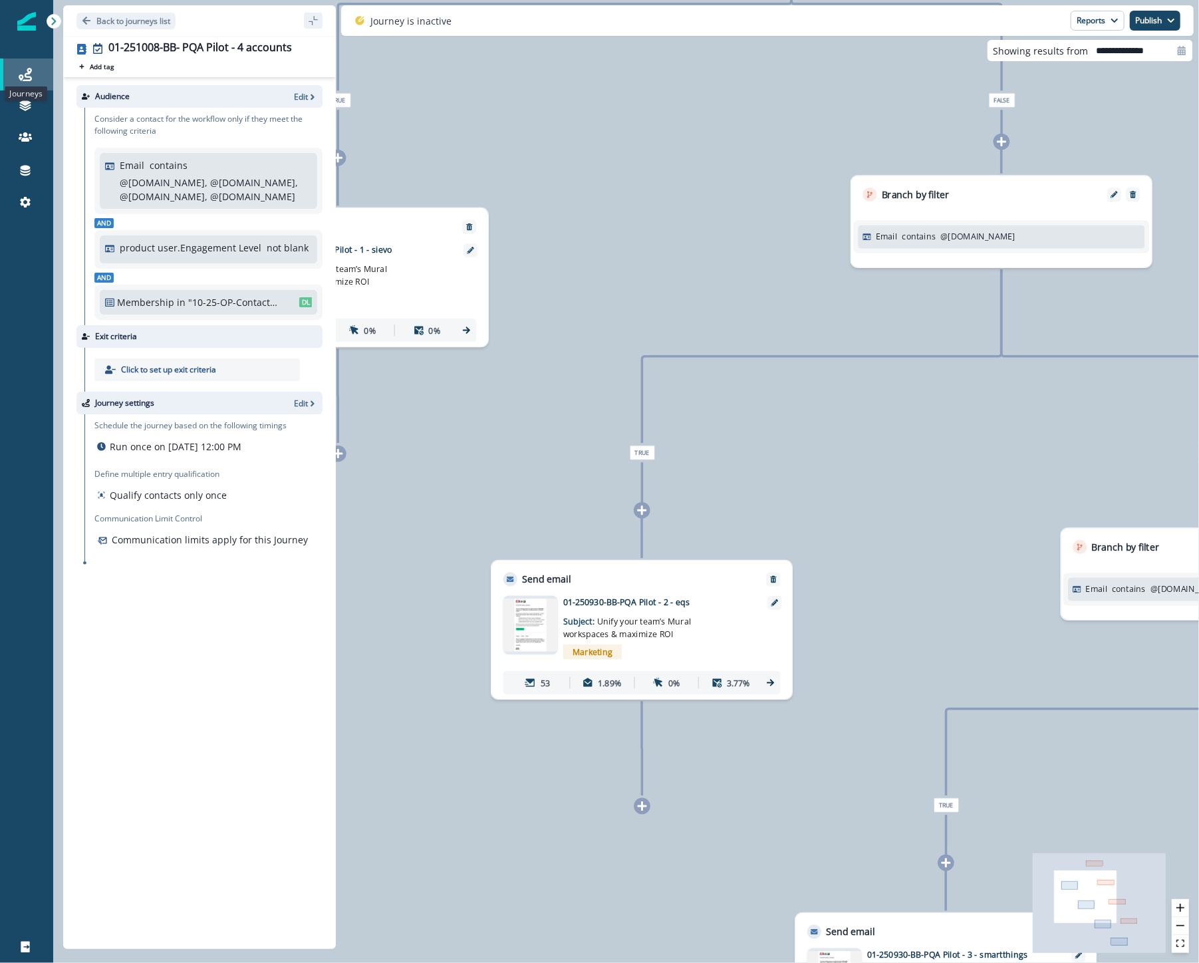
click at [27, 72] on icon at bounding box center [25, 74] width 13 height 13
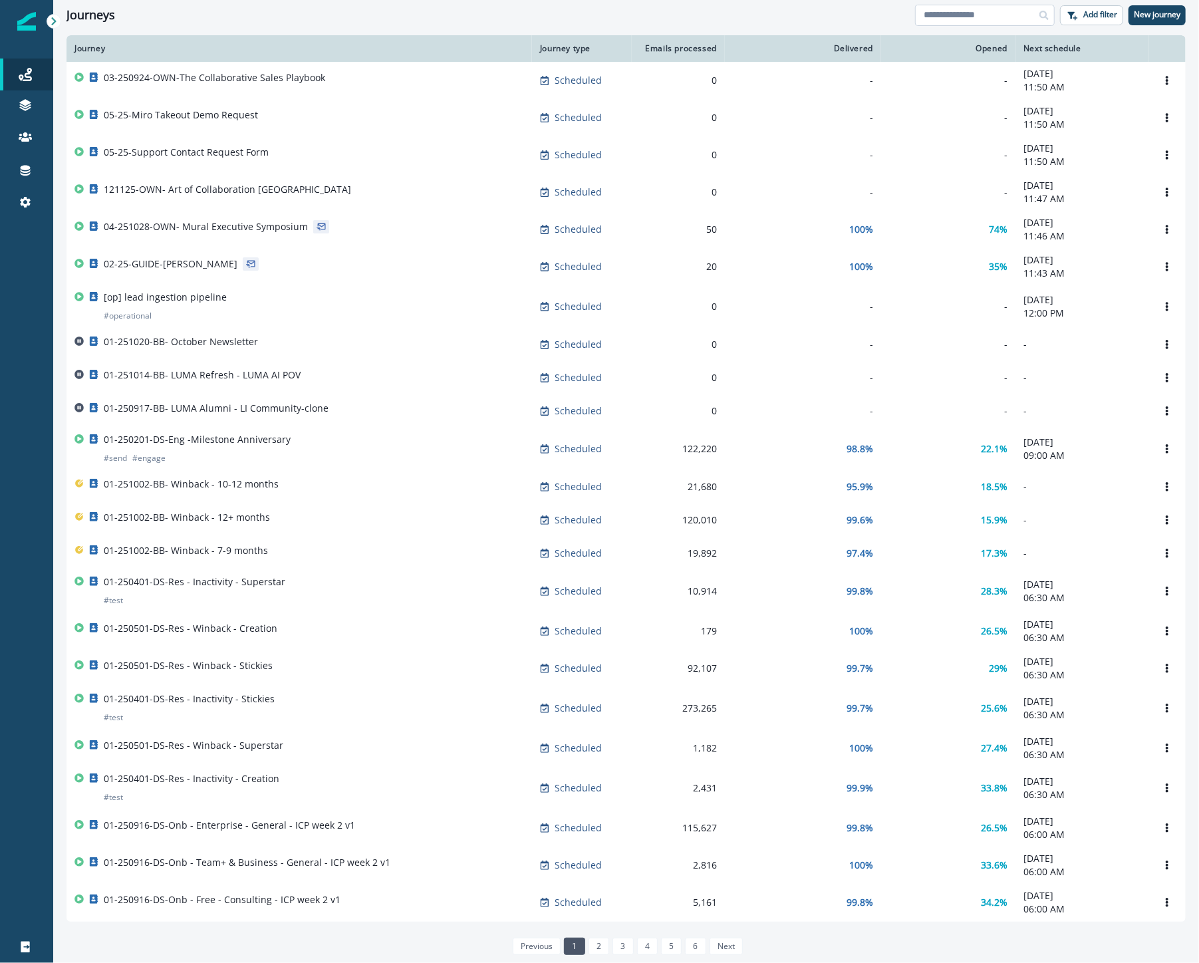
click at [1004, 22] on input at bounding box center [985, 15] width 140 height 21
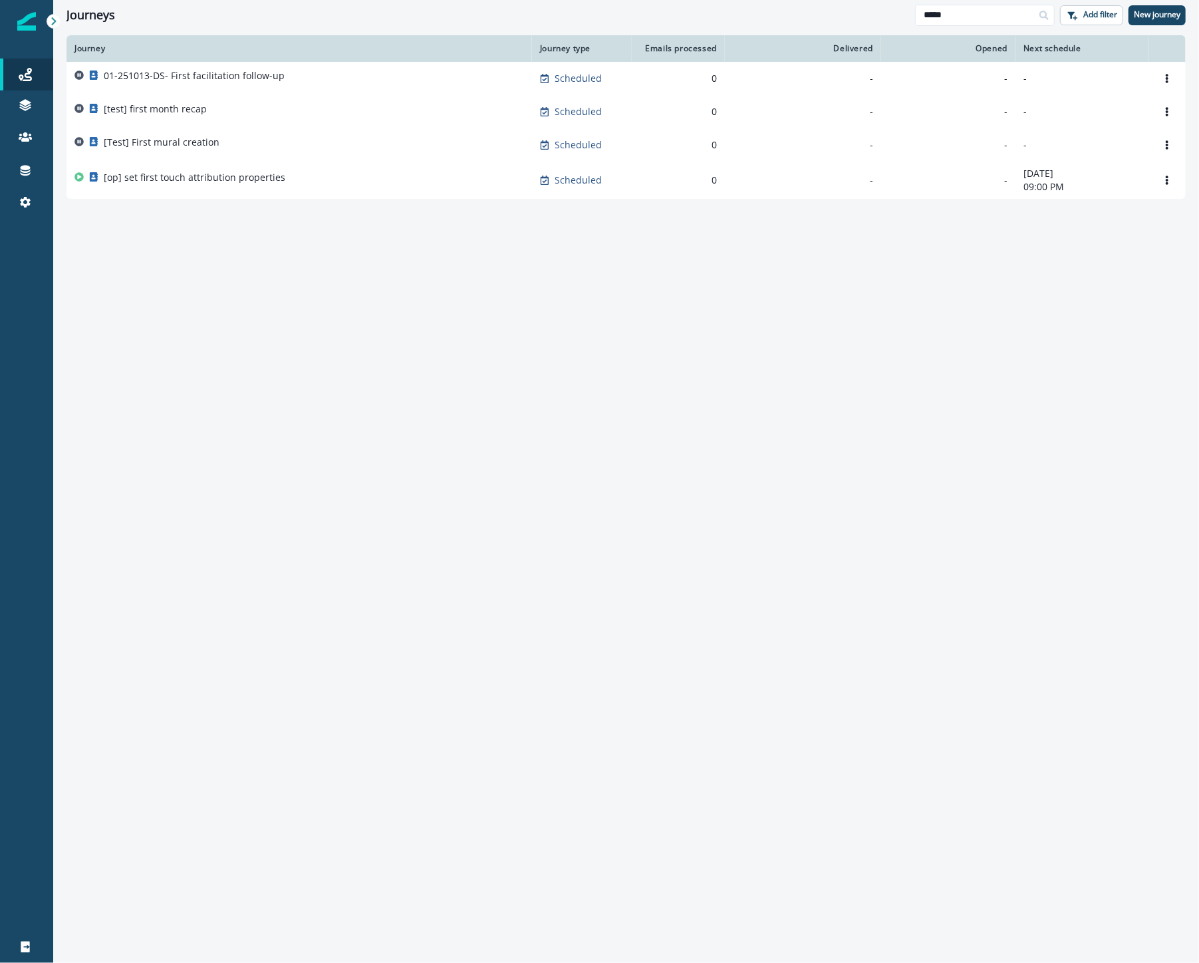
drag, startPoint x: 966, startPoint y: 11, endPoint x: 826, endPoint y: 13, distance: 139.7
click at [826, 13] on div "Journeys ***** Add filter New journey" at bounding box center [626, 15] width 1146 height 30
type input "*****"
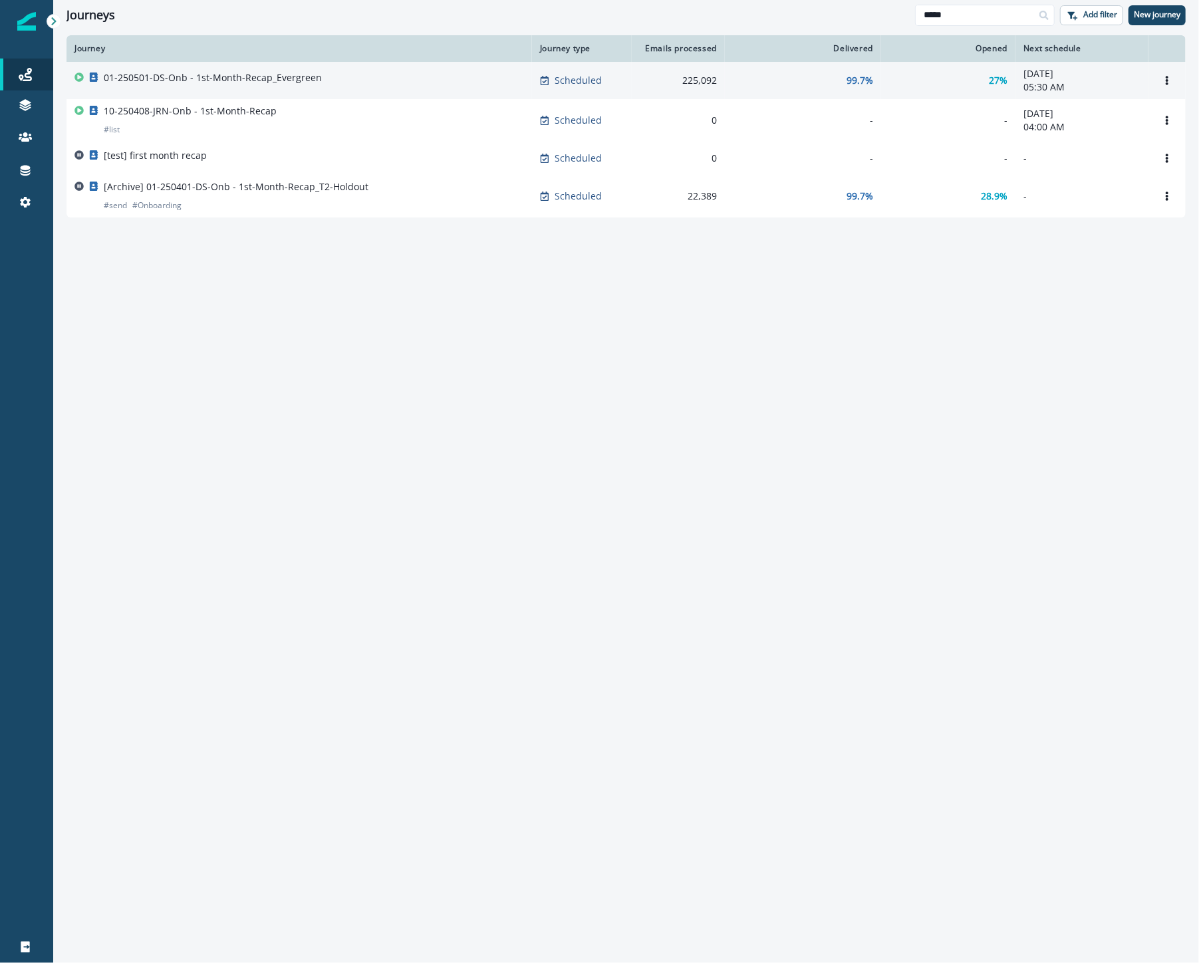
click at [404, 84] on div "01-250501-DS-Onb - 1st-Month-Recap_Evergreen" at bounding box center [299, 80] width 450 height 19
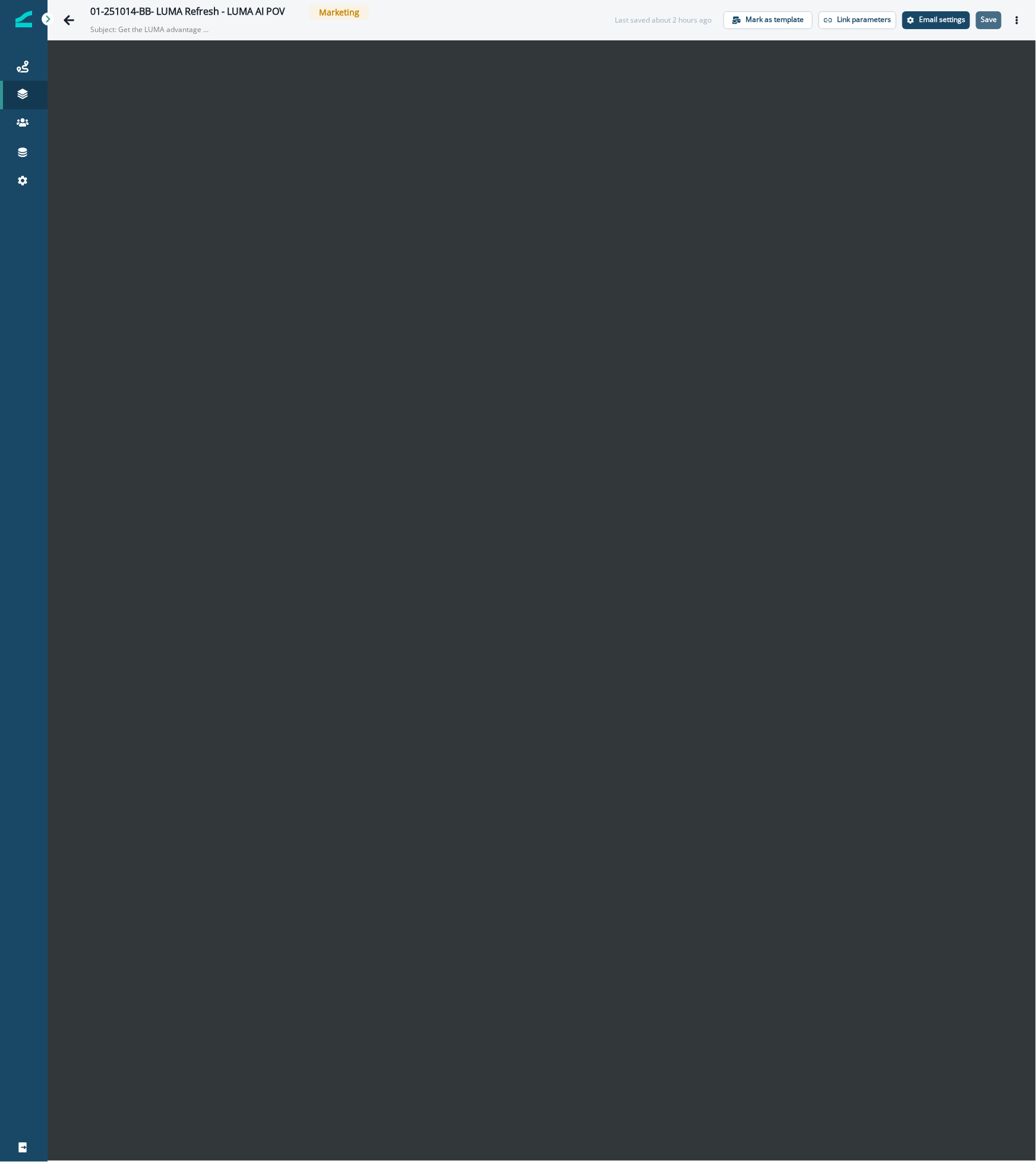
click at [991, 19] on p "Save" at bounding box center [989, 19] width 16 height 8
click at [1013, 21] on icon "Actions" at bounding box center [1016, 20] width 8 height 8
click at [948, 95] on button "Send test email" at bounding box center [960, 93] width 132 height 21
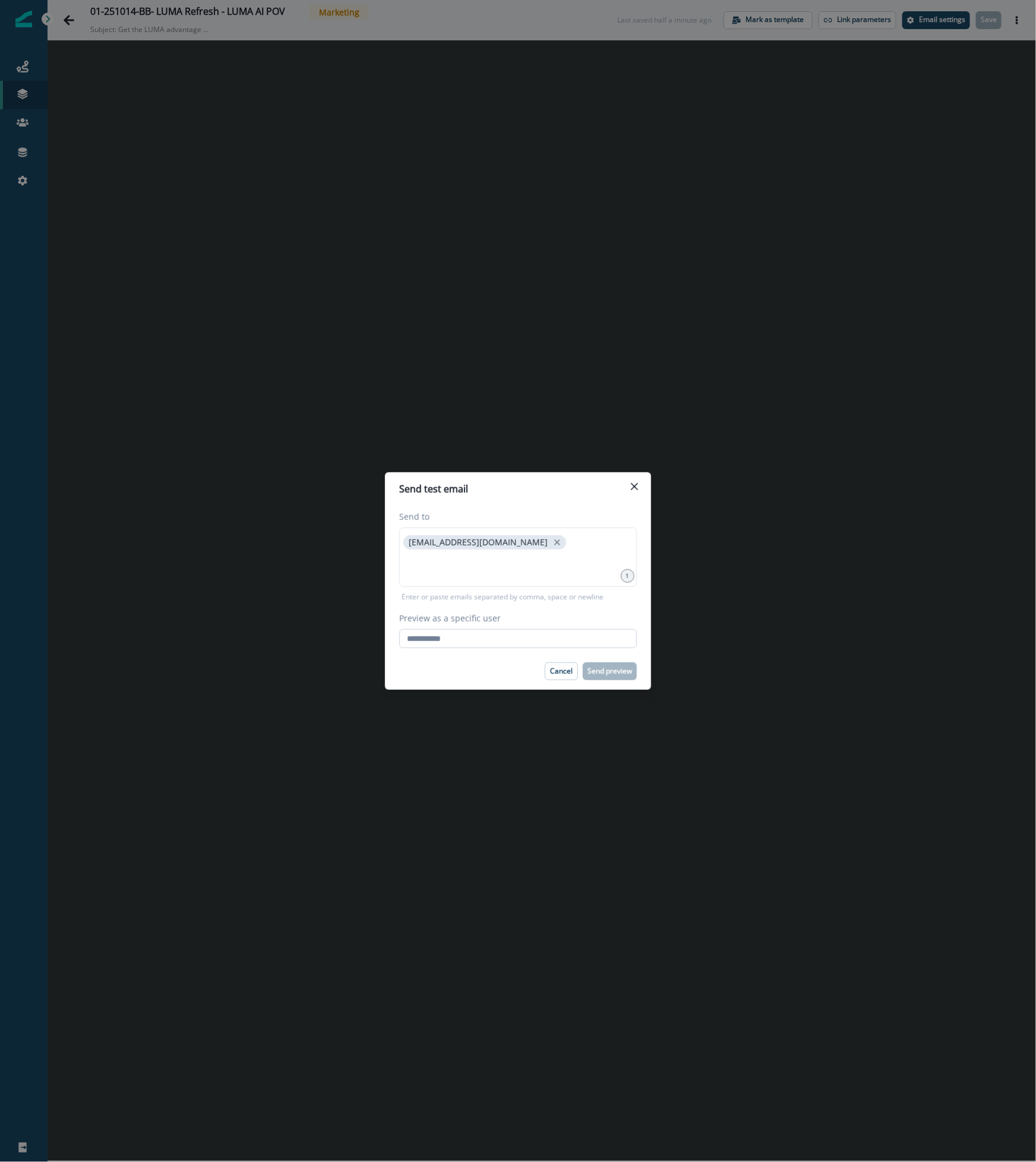
click at [503, 641] on input "Preview as a specific user" at bounding box center [518, 638] width 238 height 19
type input "**********"
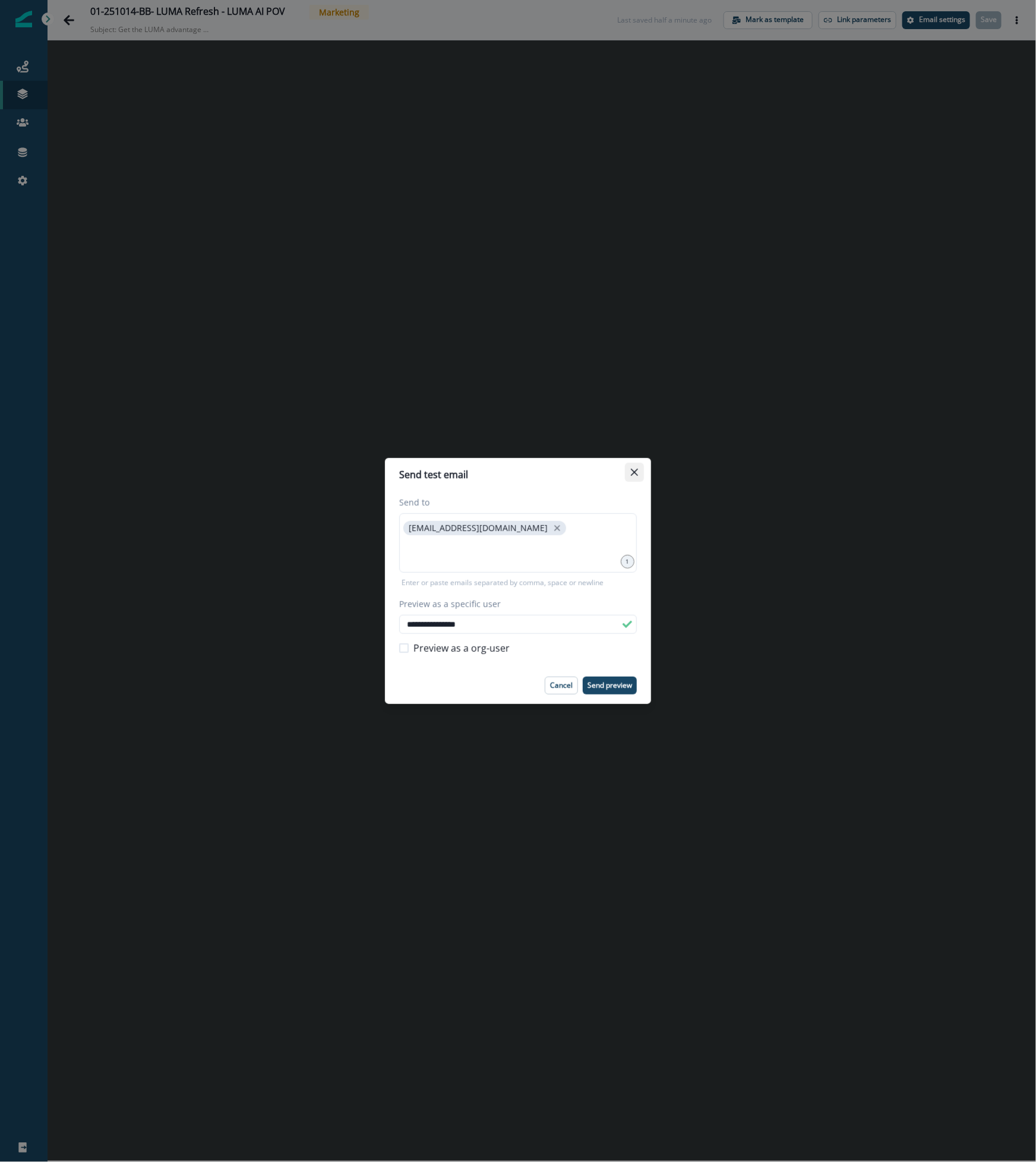
click at [639, 472] on button "Close" at bounding box center [634, 472] width 19 height 19
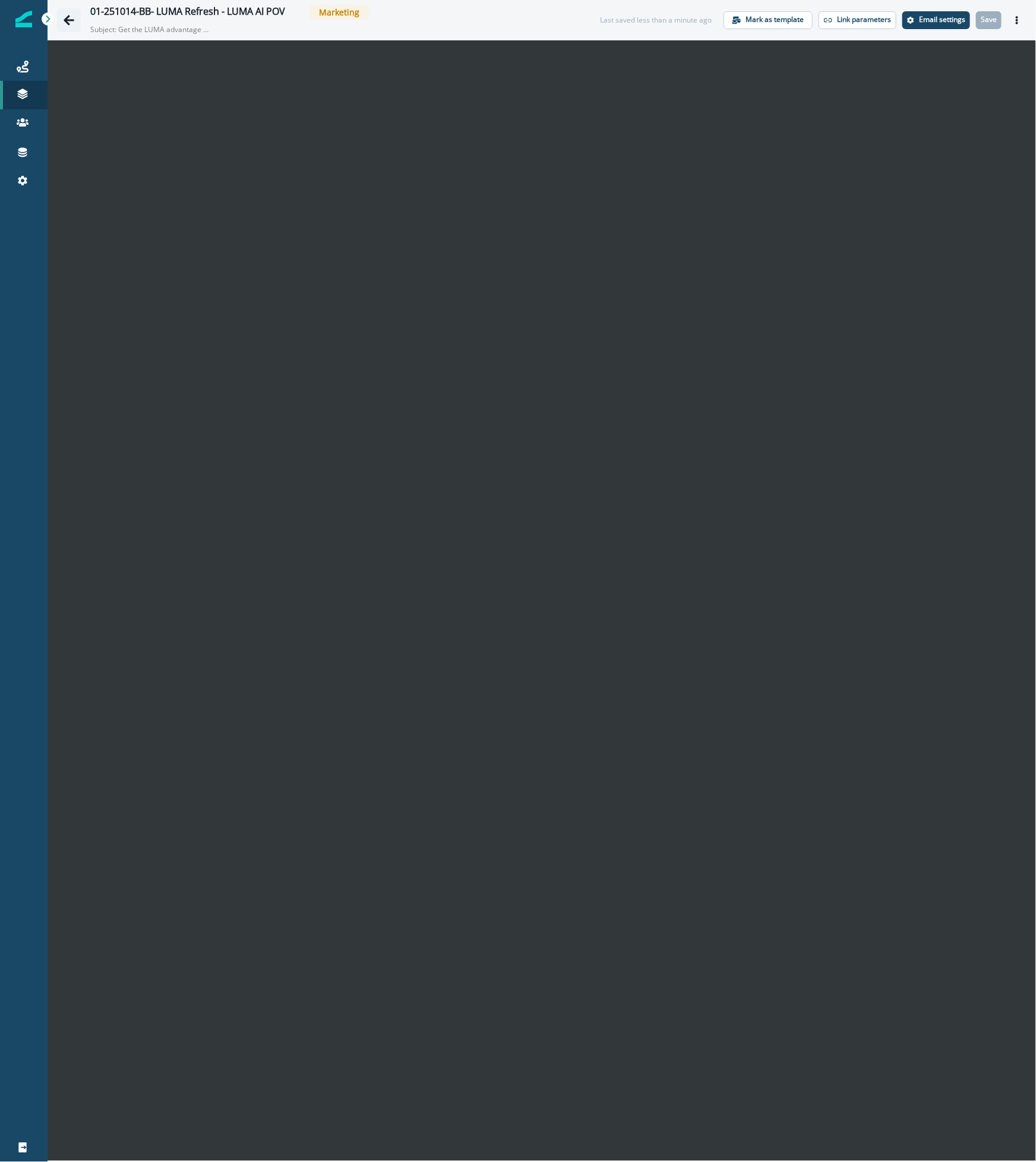
click at [64, 16] on icon "Go back" at bounding box center [68, 20] width 12 height 12
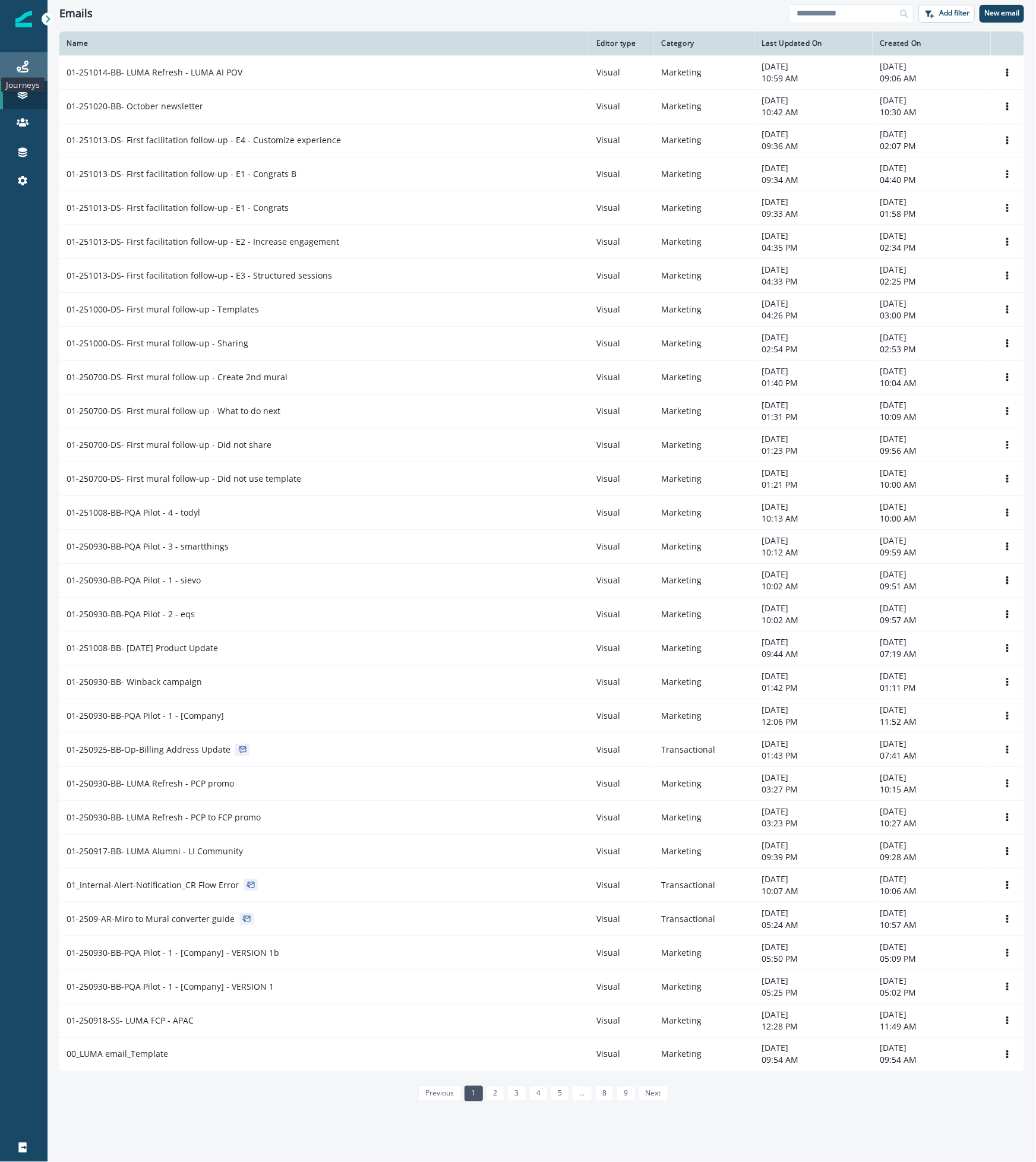
click at [18, 70] on icon at bounding box center [22, 66] width 12 height 12
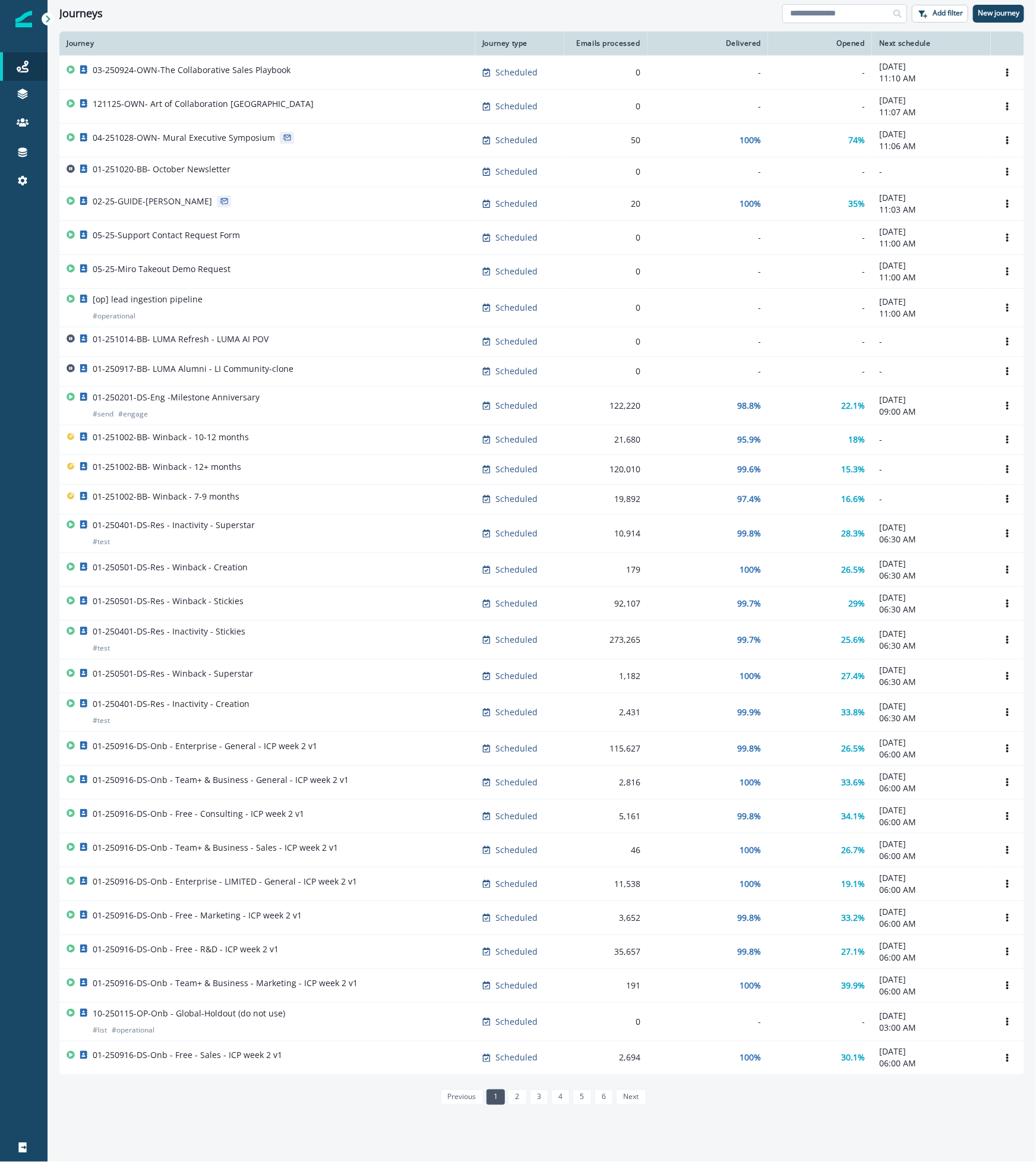
click at [800, 6] on input at bounding box center [845, 13] width 125 height 19
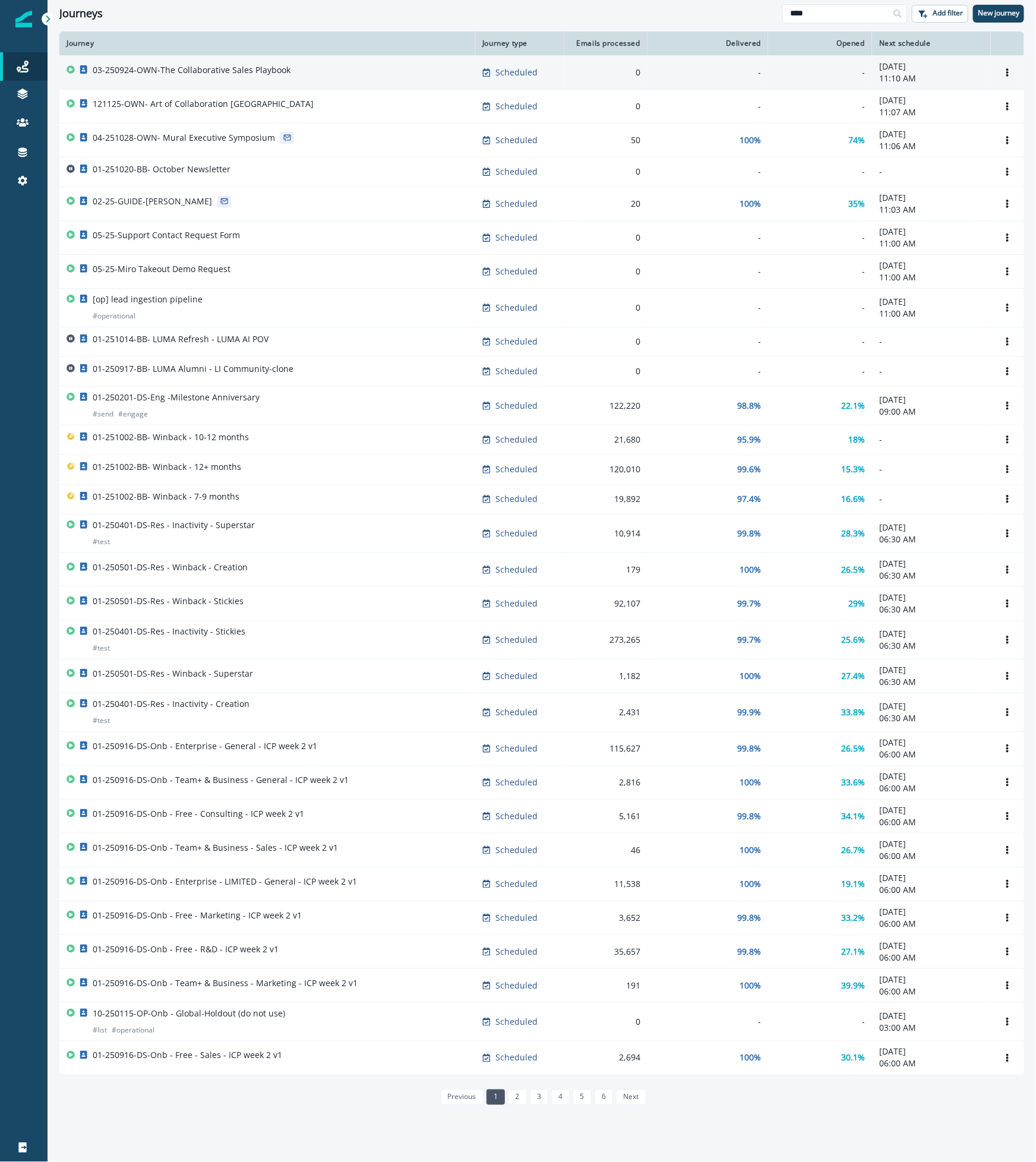
type input "****"
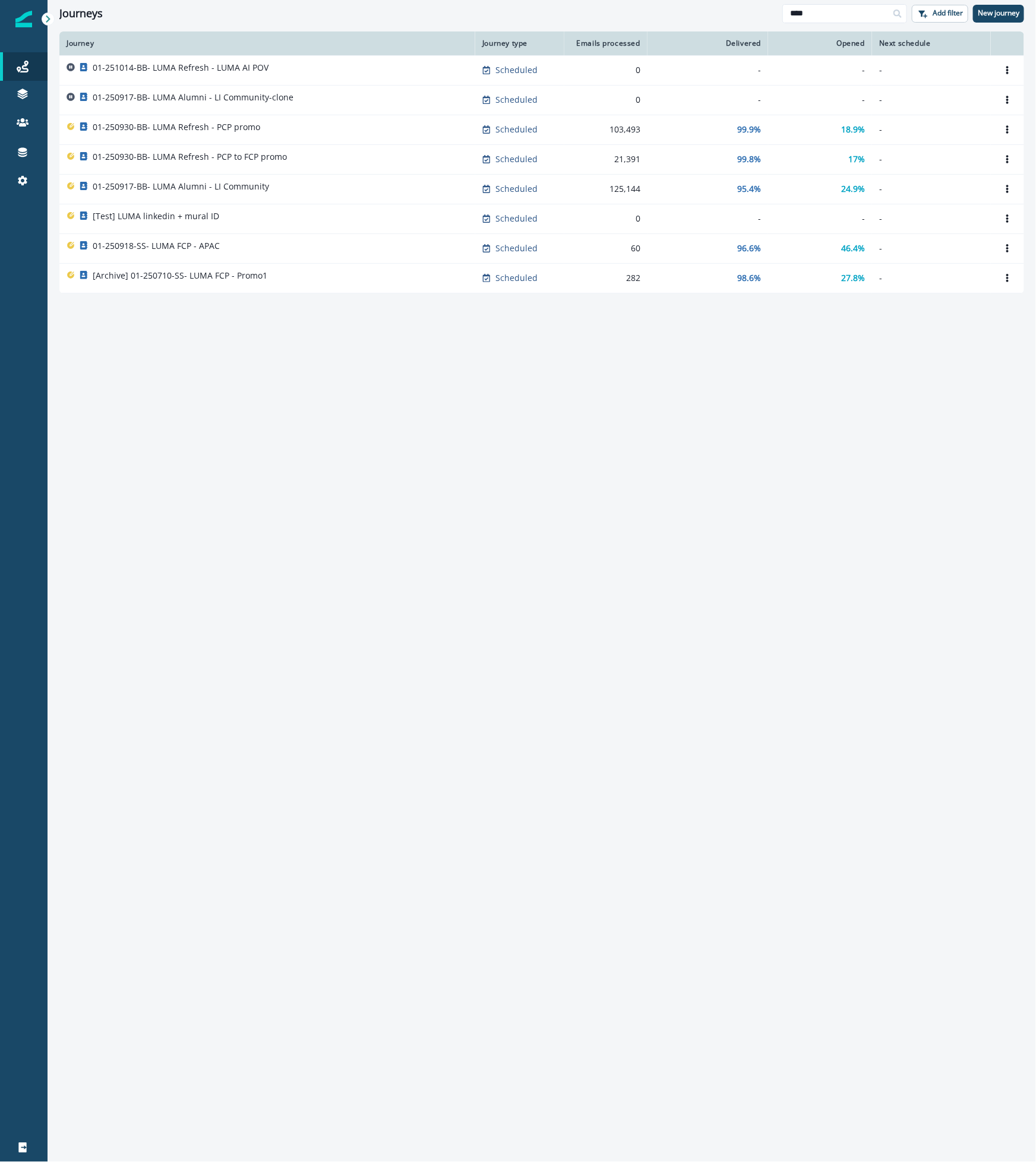
click at [262, 79] on td "01-251014-BB- LUMA Refresh - LUMA AI POV" at bounding box center [268, 70] width 416 height 29
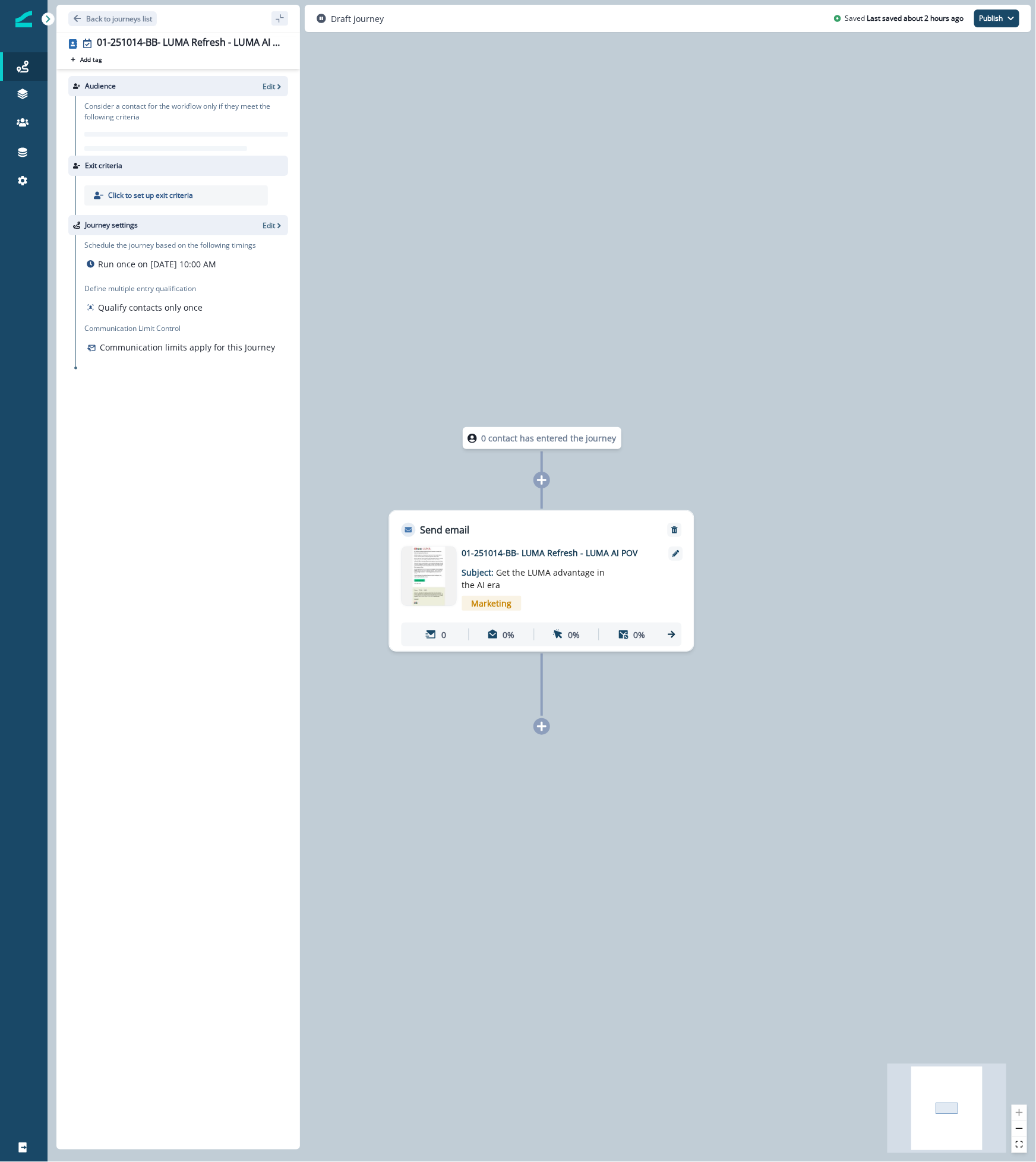
click at [428, 577] on img at bounding box center [430, 576] width 55 height 60
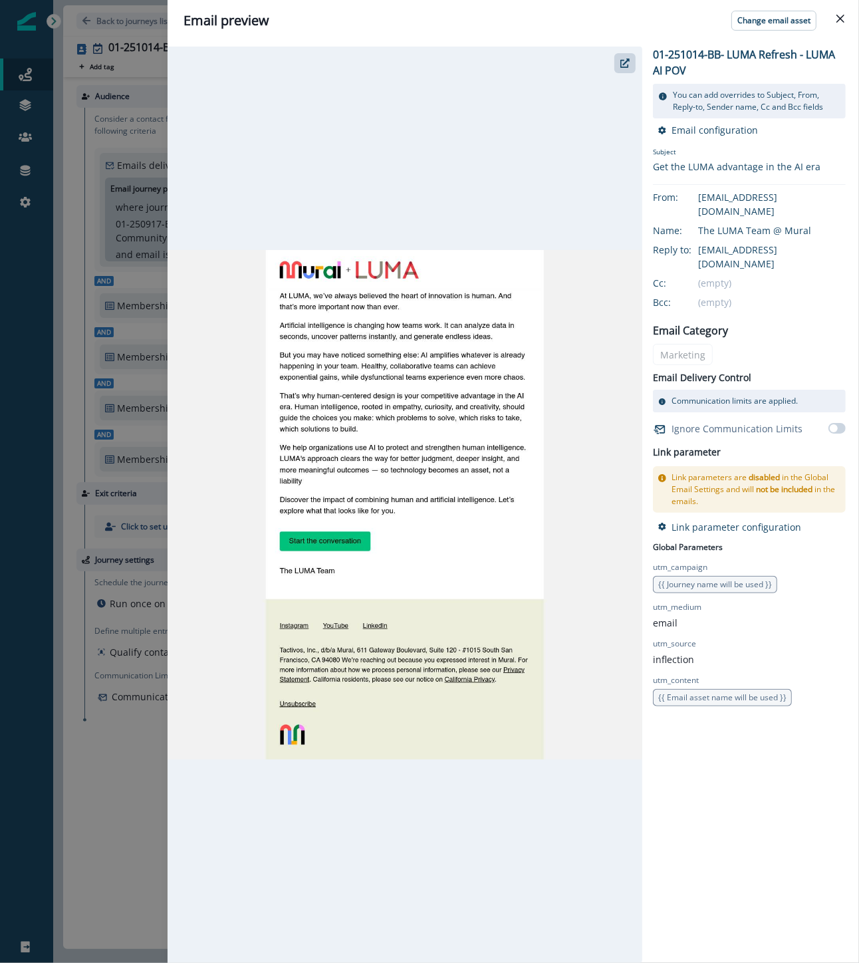
click at [27, 73] on div "Email preview Change email asset 01-251014-BB- LUMA Refresh - LUMA AI POV You c…" at bounding box center [429, 481] width 859 height 963
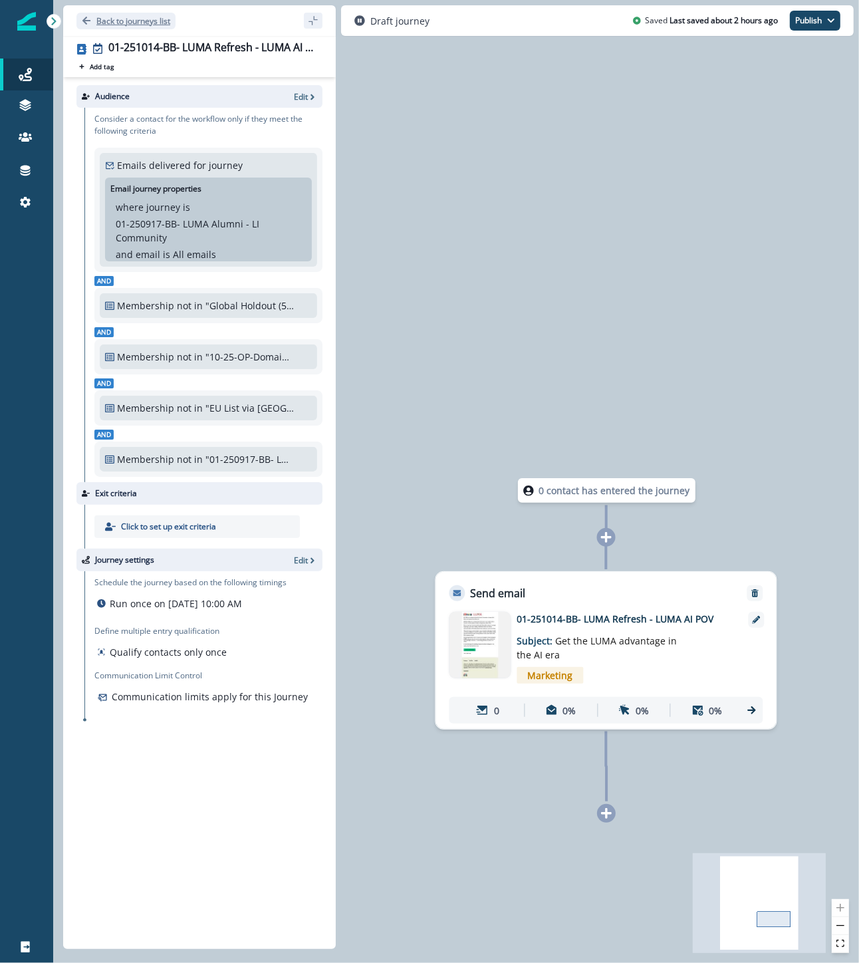
click at [113, 27] on button "Back to journeys list" at bounding box center [125, 21] width 99 height 17
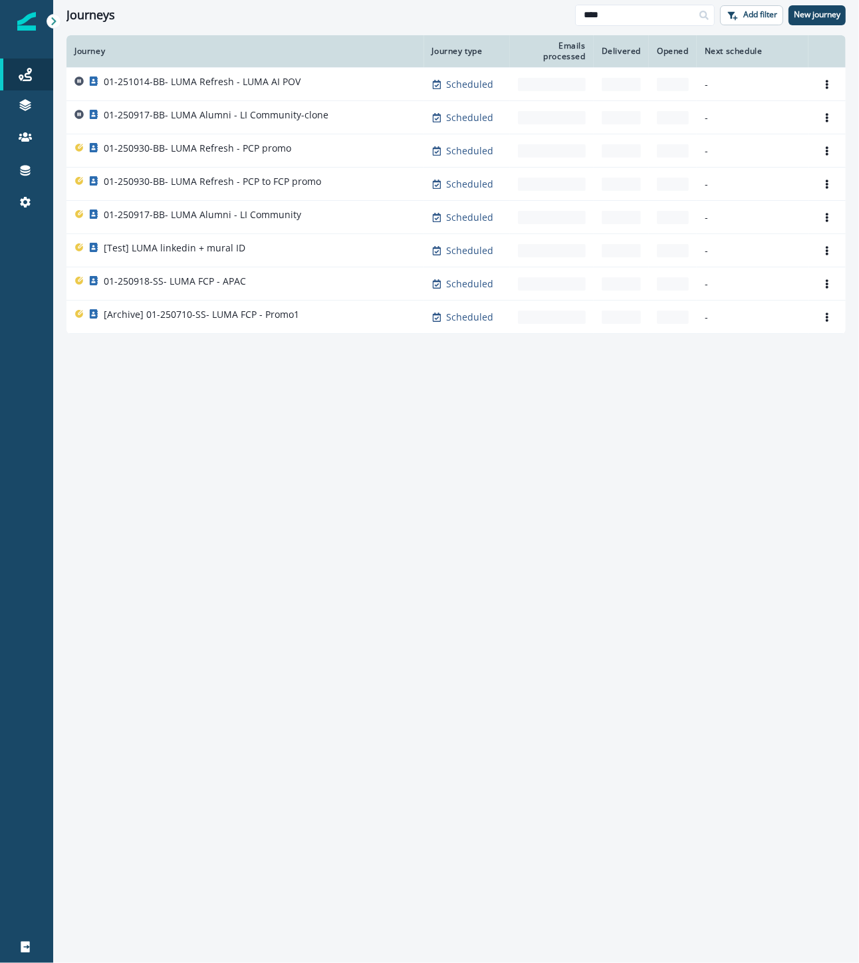
drag, startPoint x: 579, startPoint y: 11, endPoint x: 476, endPoint y: 4, distance: 102.7
click at [476, 4] on div "Journeys **** Add filter New journey" at bounding box center [456, 15] width 806 height 30
type input "**********"
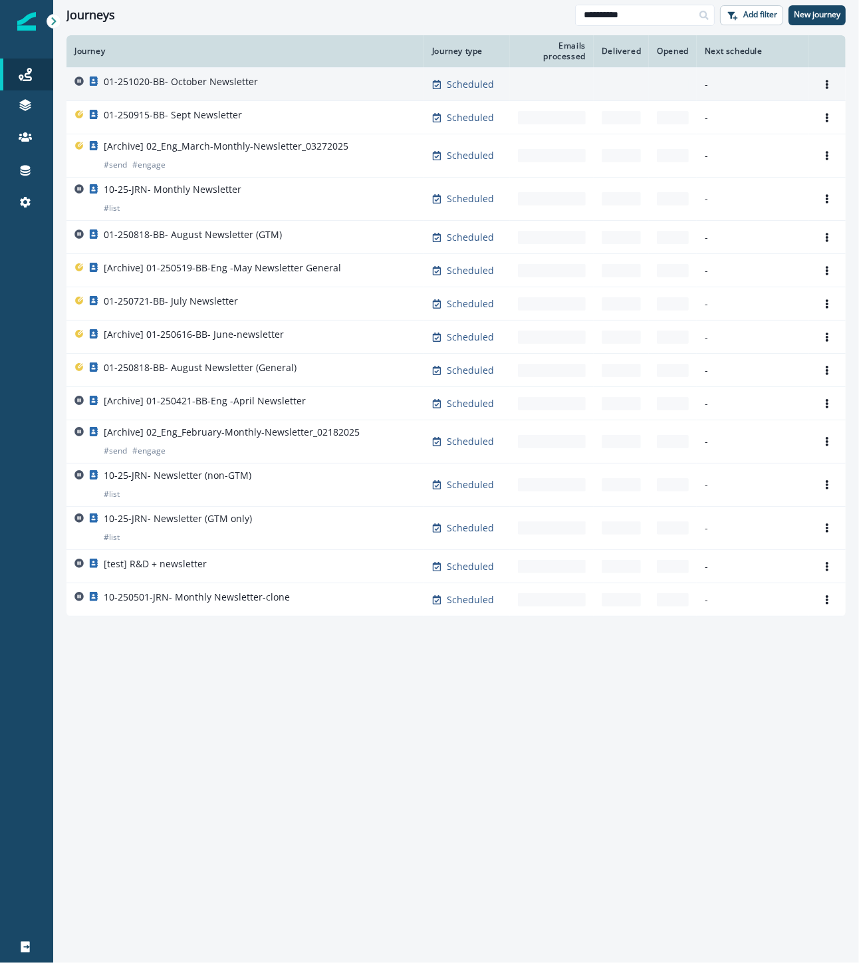
click at [184, 82] on p "01-251020-BB- October Newsletter" at bounding box center [181, 81] width 154 height 13
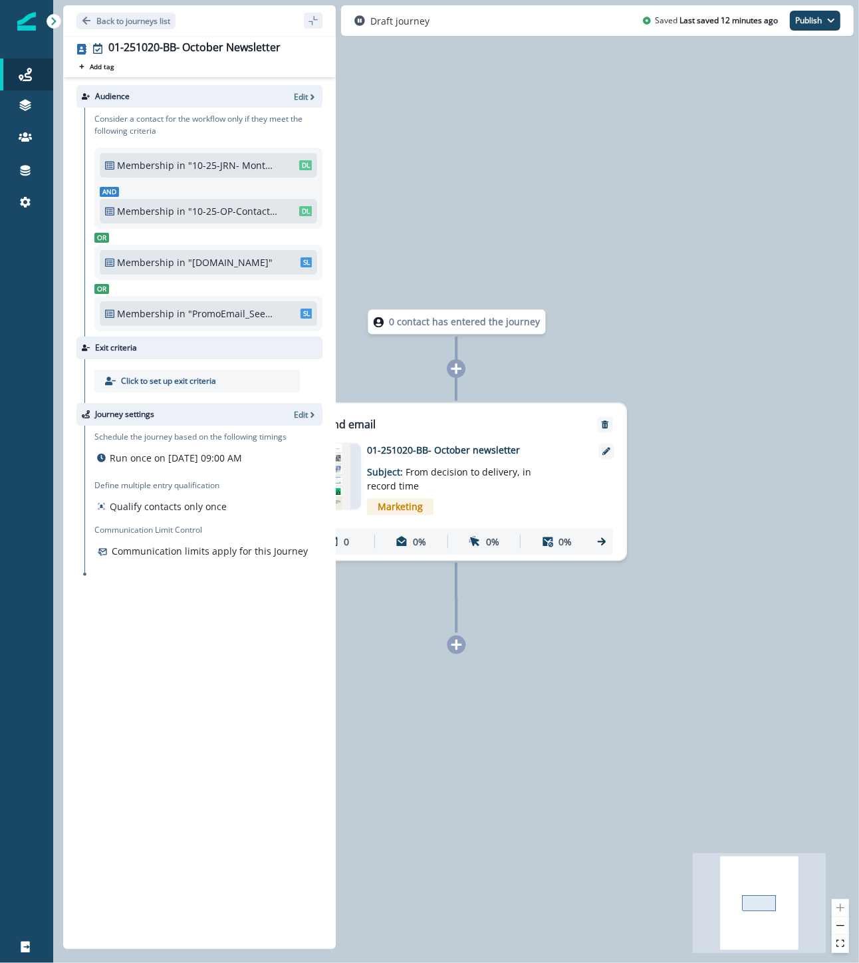
click at [352, 468] on div at bounding box center [330, 477] width 62 height 67
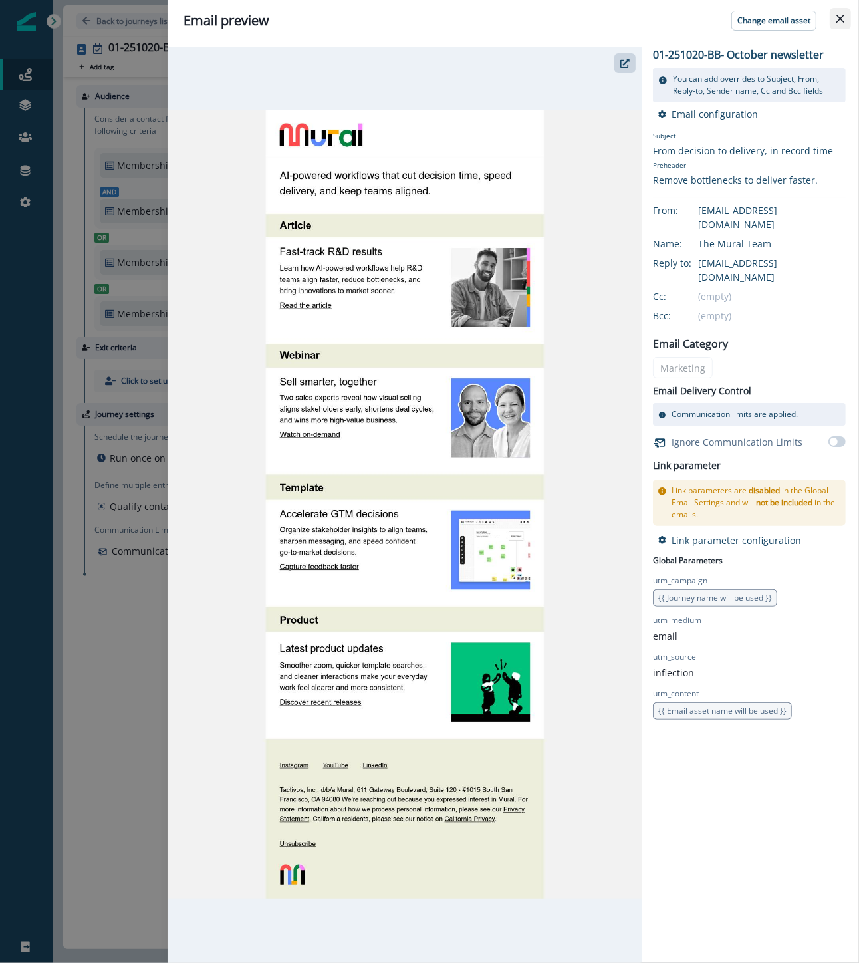
click at [837, 25] on button "Close" at bounding box center [840, 18] width 21 height 21
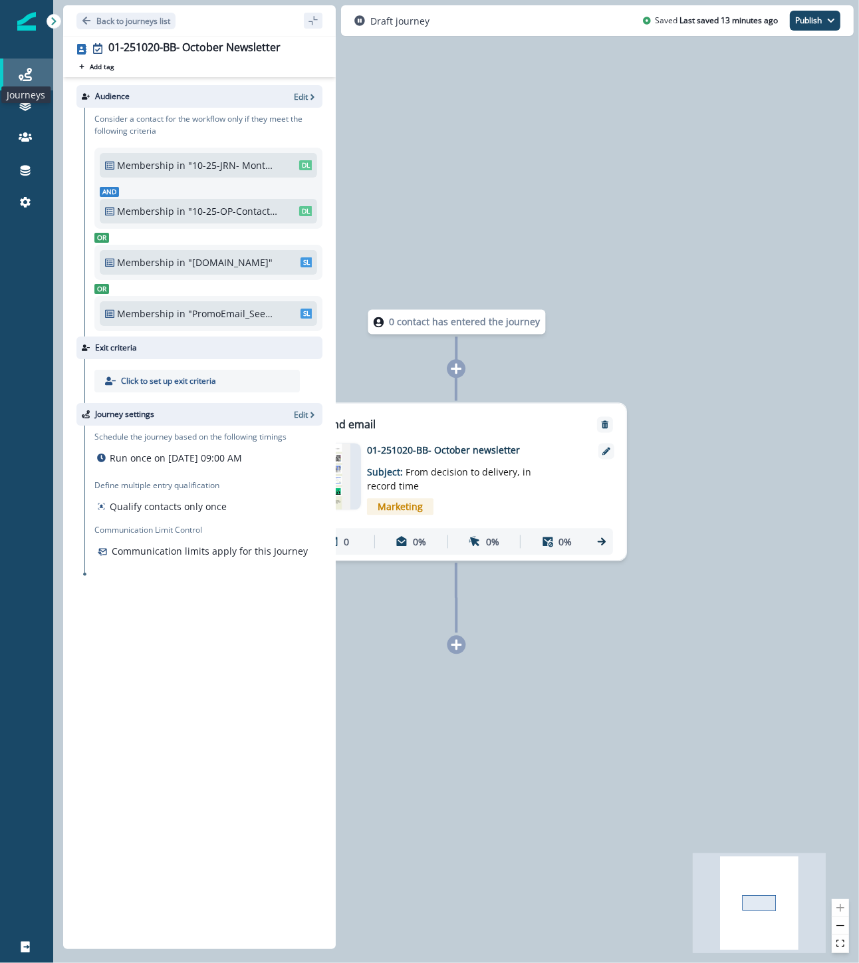
click at [29, 80] on icon at bounding box center [25, 74] width 13 height 13
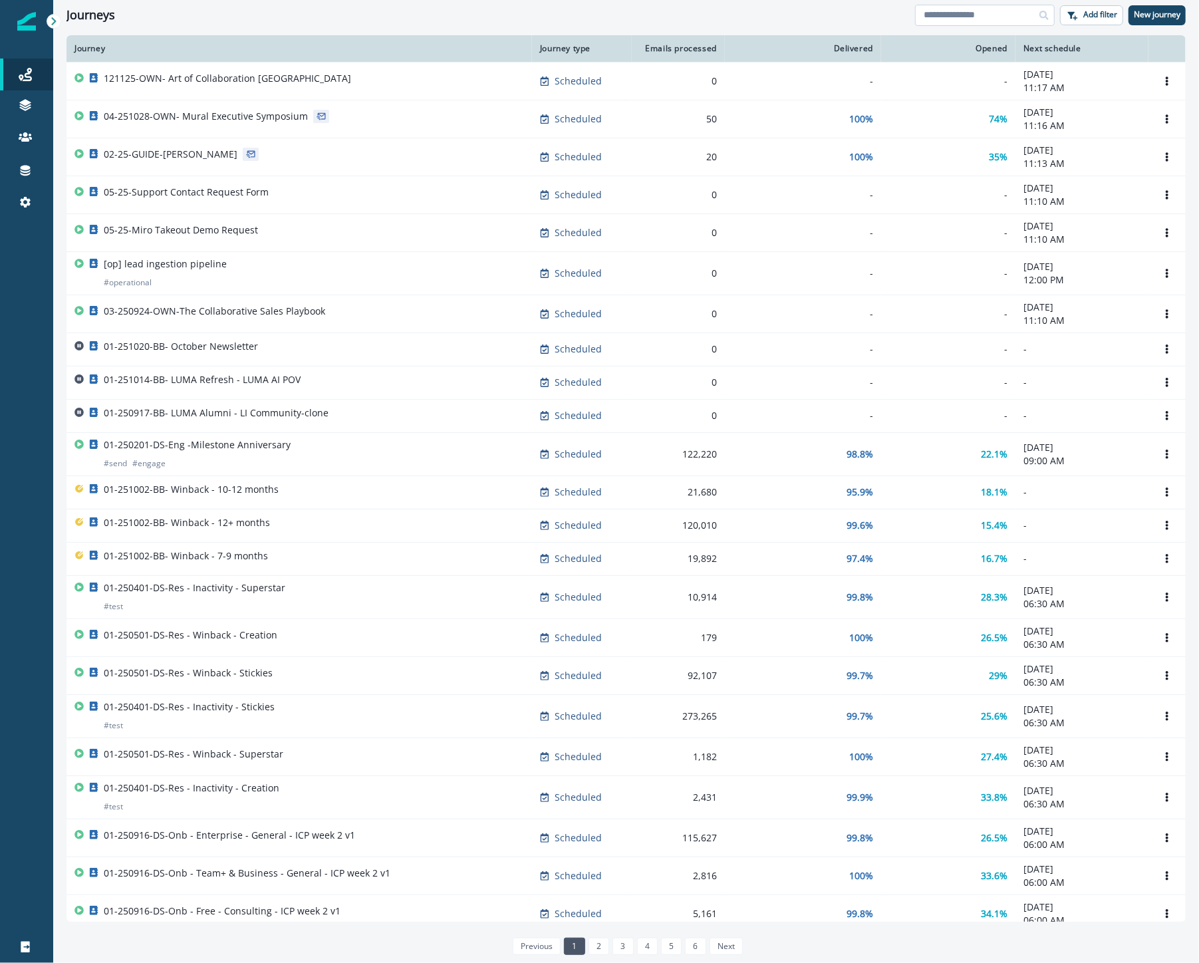
click at [998, 24] on input at bounding box center [985, 15] width 140 height 21
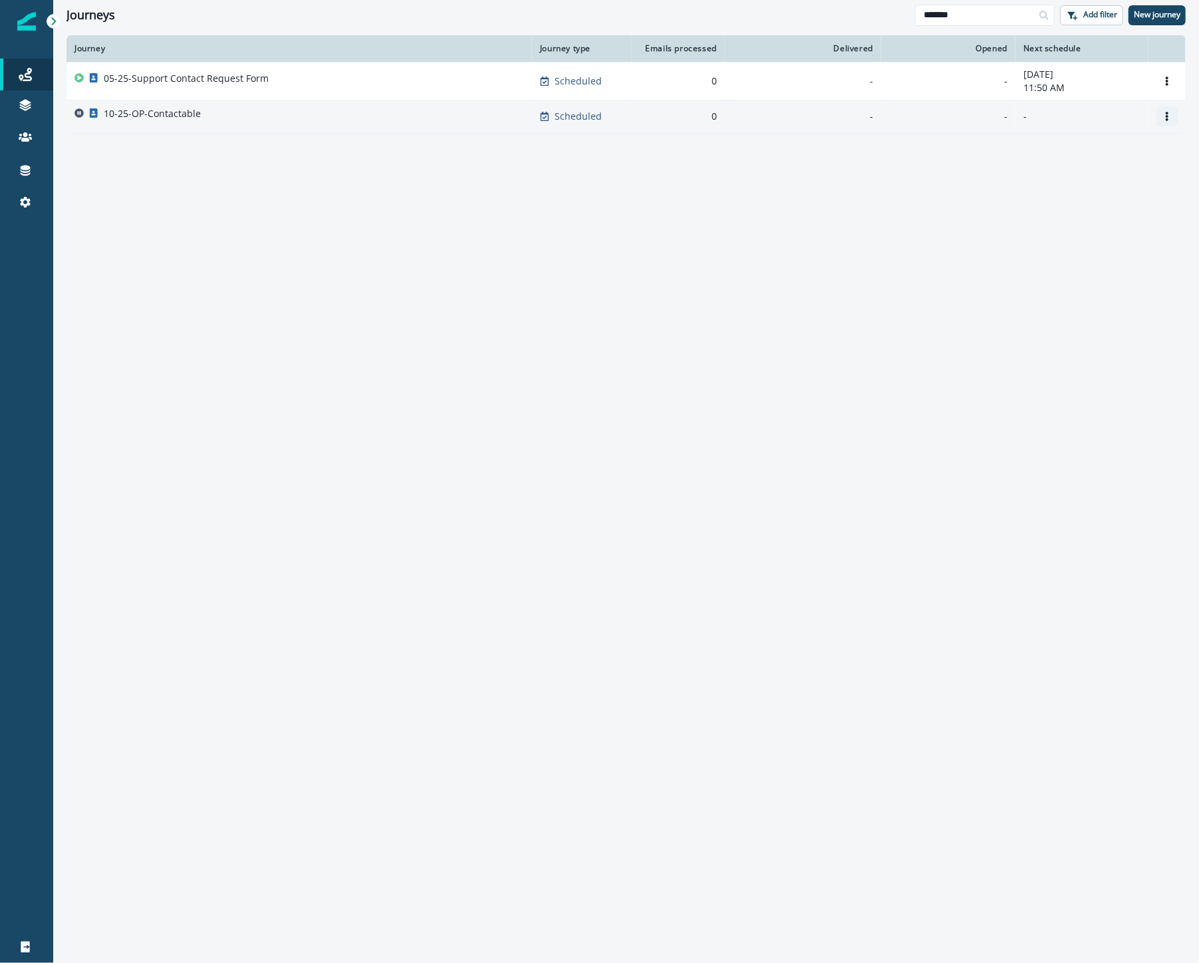
click at [1159, 120] on icon "Options" at bounding box center [1166, 116] width 9 height 9
click at [1085, 172] on button "Rename" at bounding box center [1104, 169] width 148 height 21
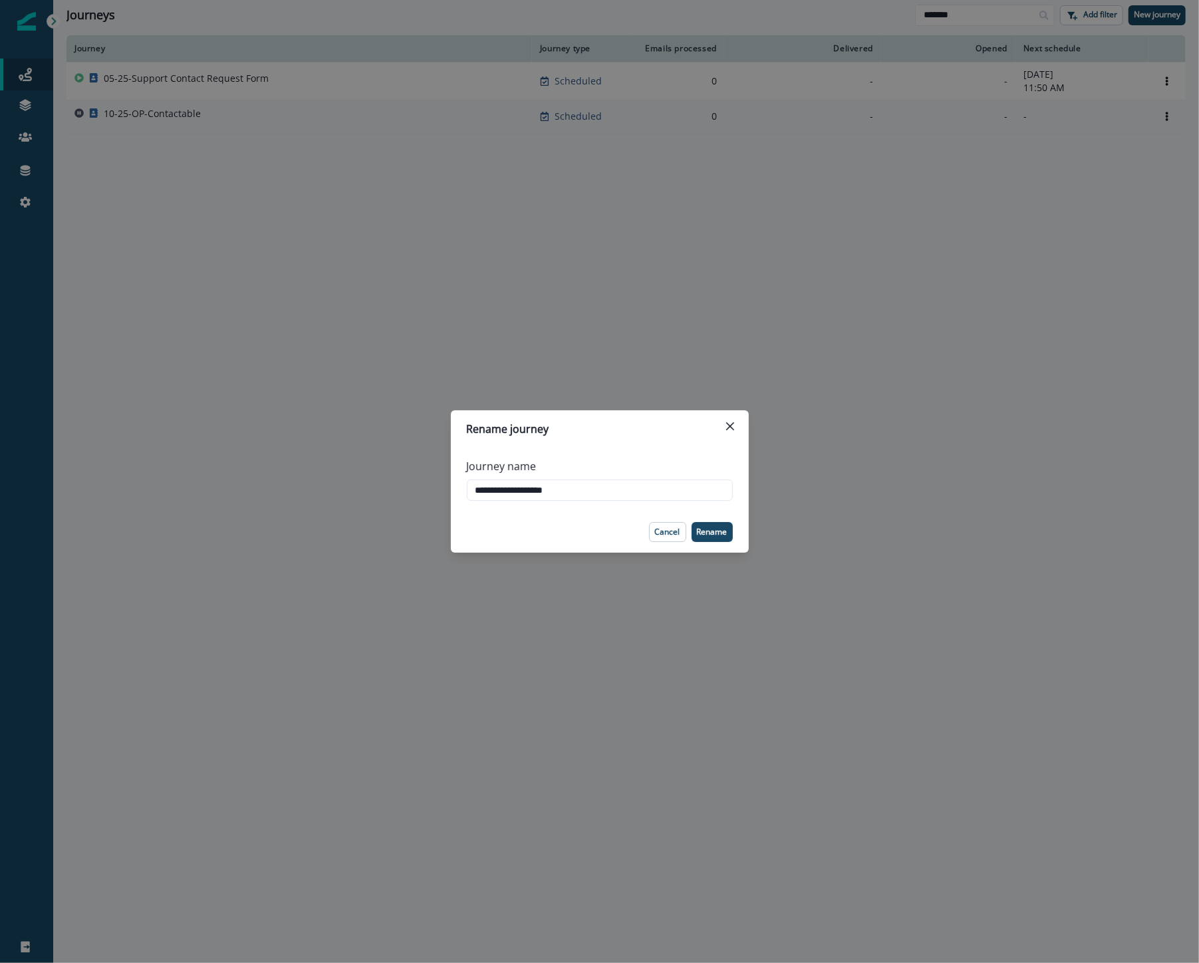
drag, startPoint x: 589, startPoint y: 487, endPoint x: 394, endPoint y: 482, distance: 194.2
click at [394, 482] on div "**********" at bounding box center [599, 481] width 1199 height 963
click at [733, 426] on icon "Close" at bounding box center [730, 426] width 8 height 8
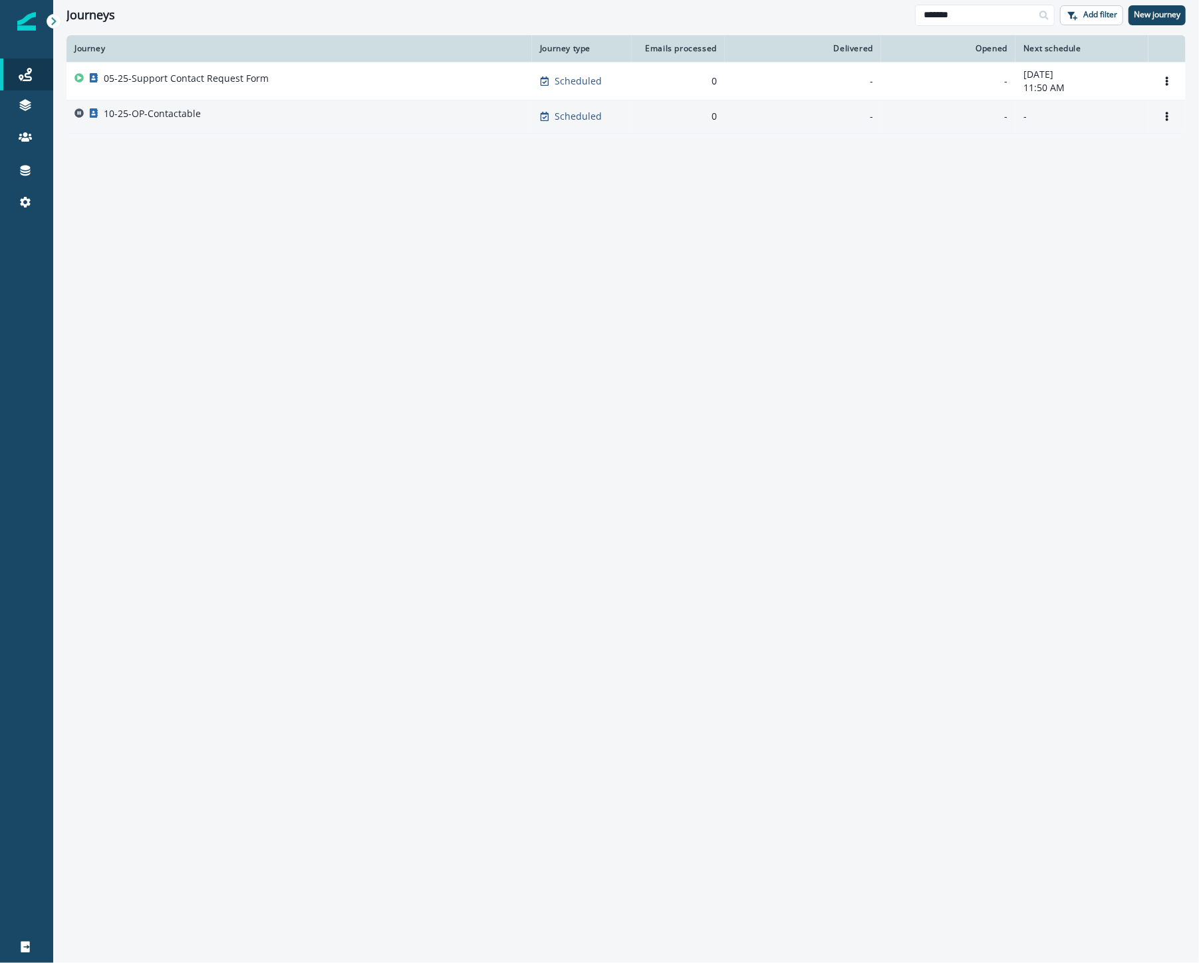
drag, startPoint x: 1001, startPoint y: 17, endPoint x: 799, endPoint y: 11, distance: 201.6
click at [807, 5] on div "Journeys ******* Add filter New journey" at bounding box center [626, 15] width 1146 height 30
type input "**********"
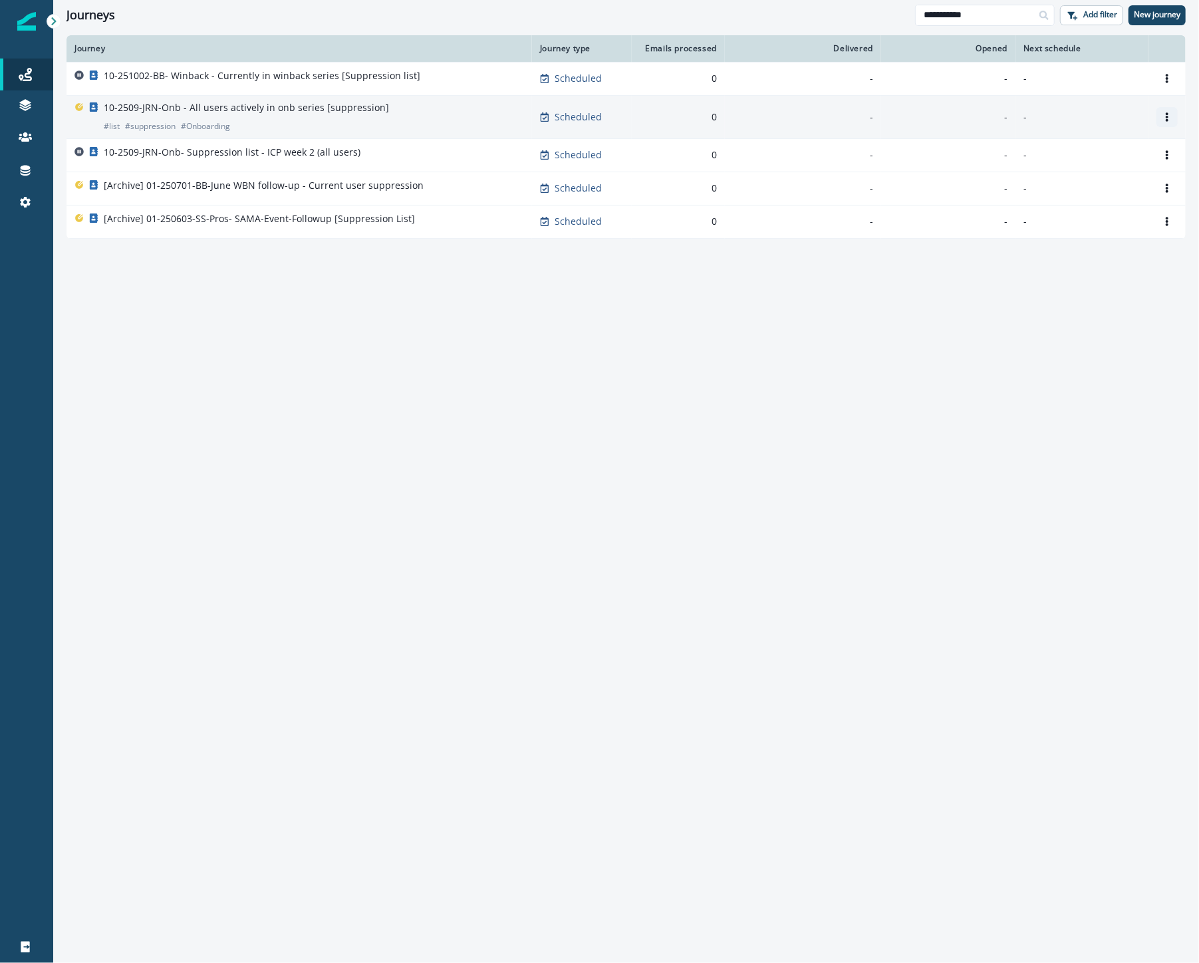
click at [1159, 116] on icon "Options" at bounding box center [1166, 116] width 9 height 9
click at [1065, 168] on button "Rename" at bounding box center [1104, 170] width 148 height 21
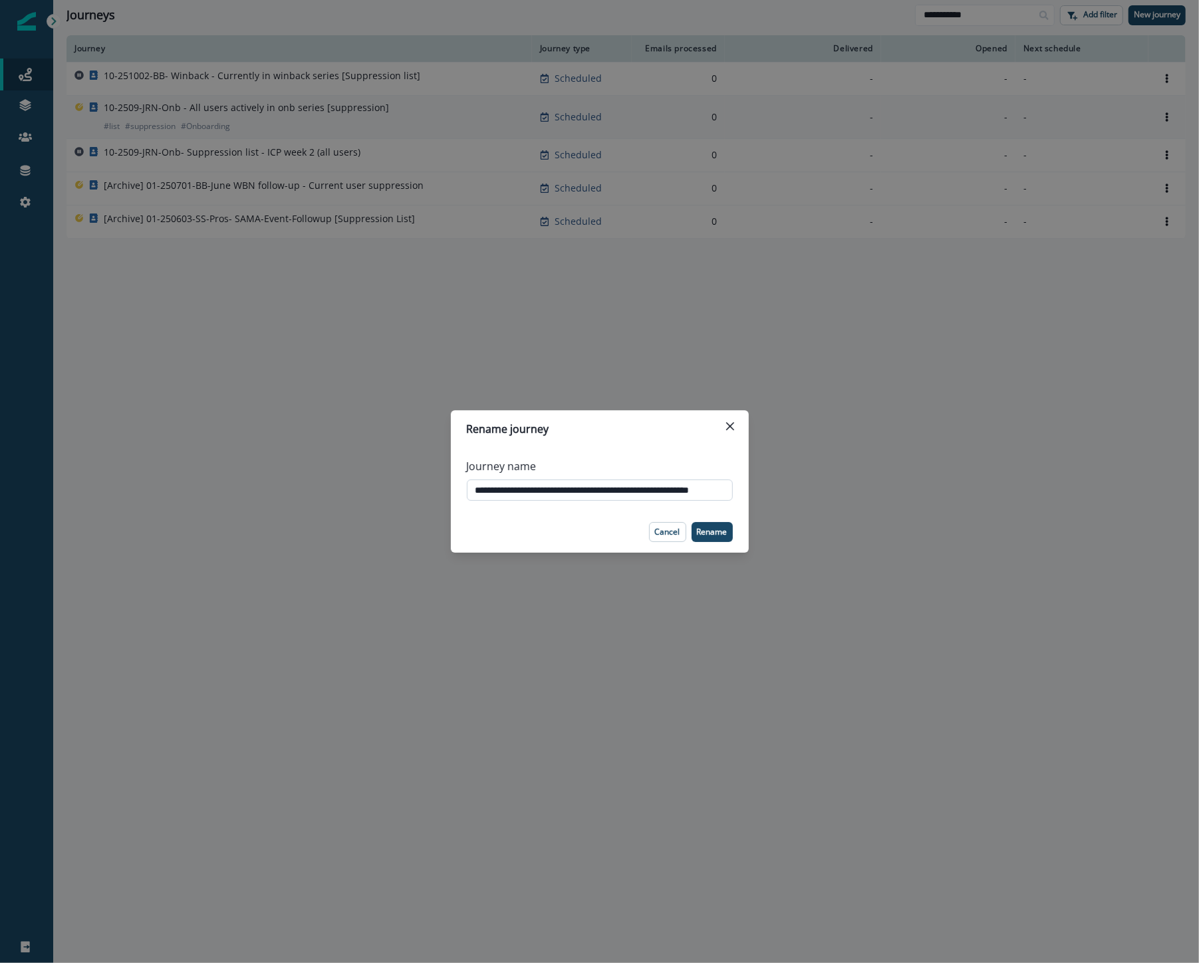
click at [561, 490] on input "**********" at bounding box center [600, 489] width 266 height 21
click at [727, 420] on button "Close" at bounding box center [730, 426] width 21 height 21
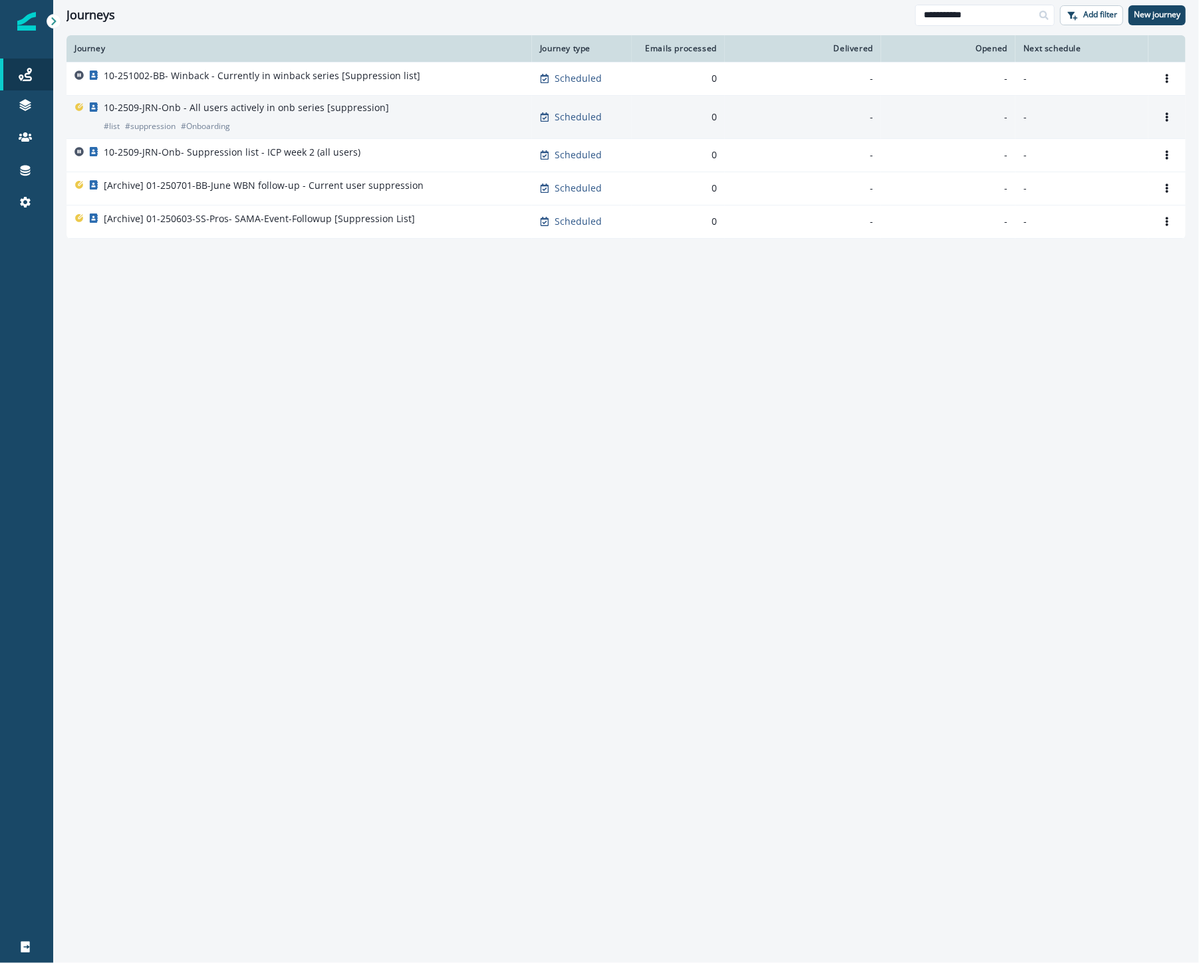
click at [180, 17] on div "Journeys" at bounding box center [491, 15] width 849 height 15
drag, startPoint x: 1006, startPoint y: 16, endPoint x: 682, endPoint y: 29, distance: 324.1
click at [686, 15] on div "**********" at bounding box center [626, 15] width 1146 height 30
click at [827, 362] on div "Journey Journey type Emails processed Delivered Opened Next schedule 10-251002-…" at bounding box center [626, 498] width 1146 height 926
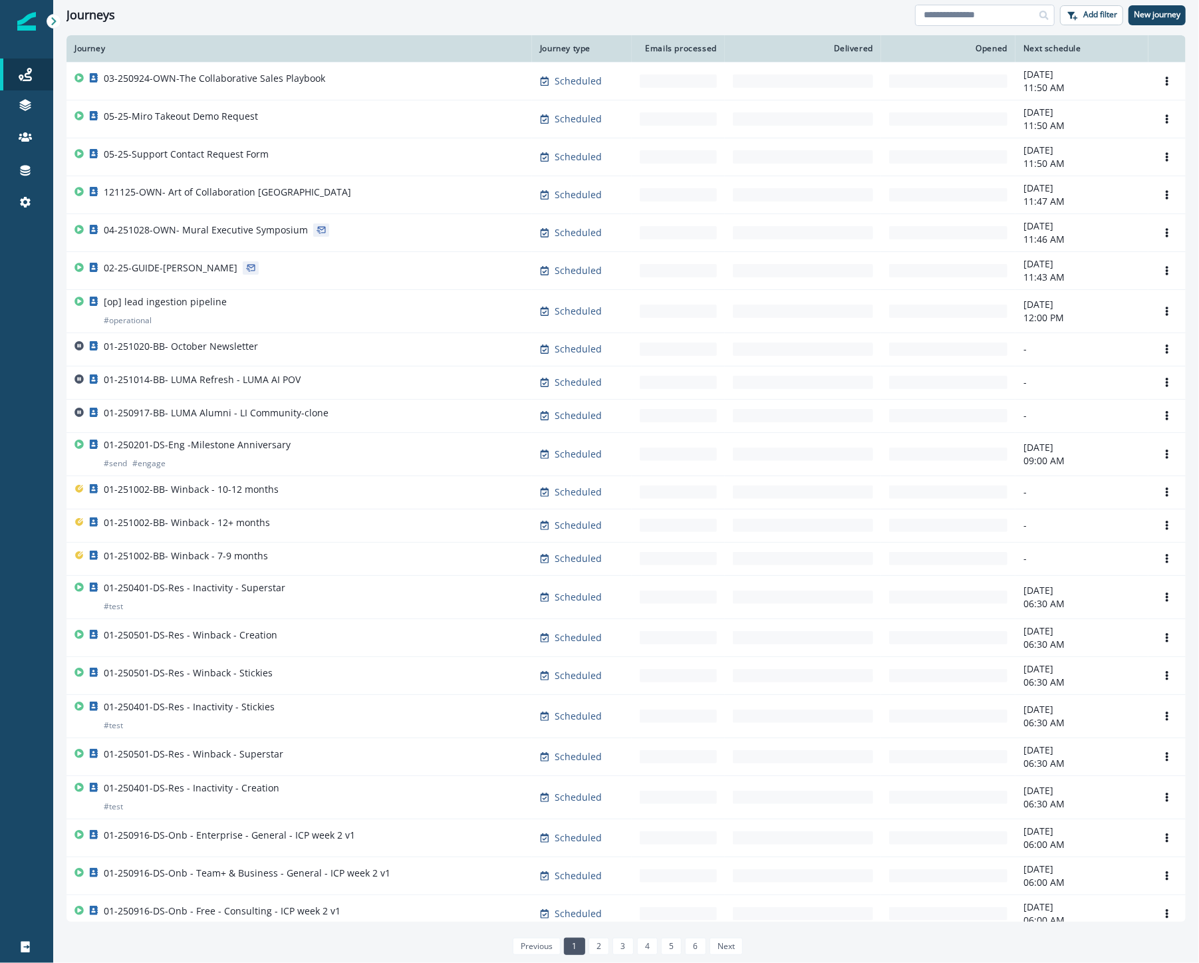
click at [982, 16] on input at bounding box center [985, 15] width 140 height 21
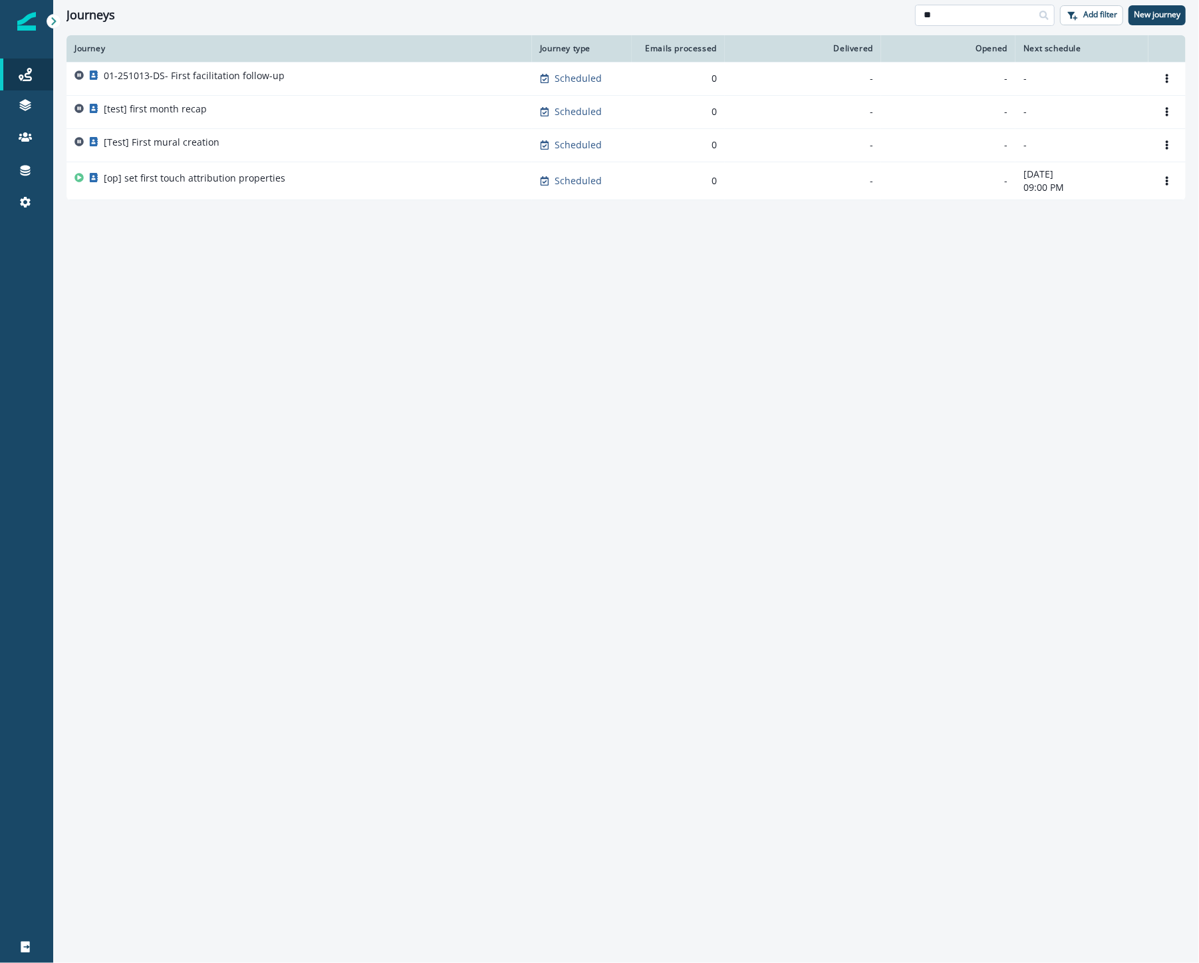
type input "*"
type input "*****"
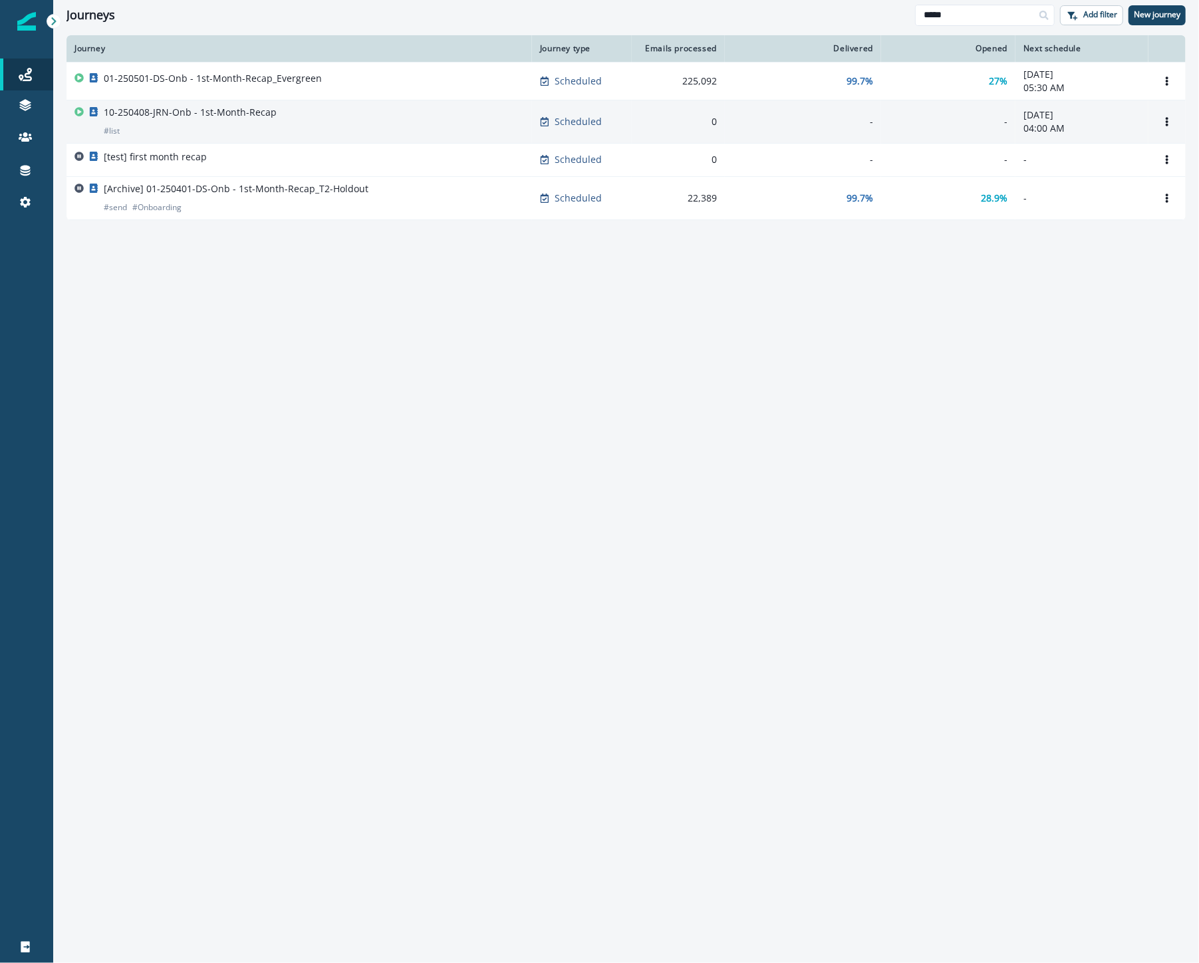
click at [271, 126] on div "10-250408-JRN-Onb - 1st-Month-Recap # list" at bounding box center [299, 122] width 450 height 32
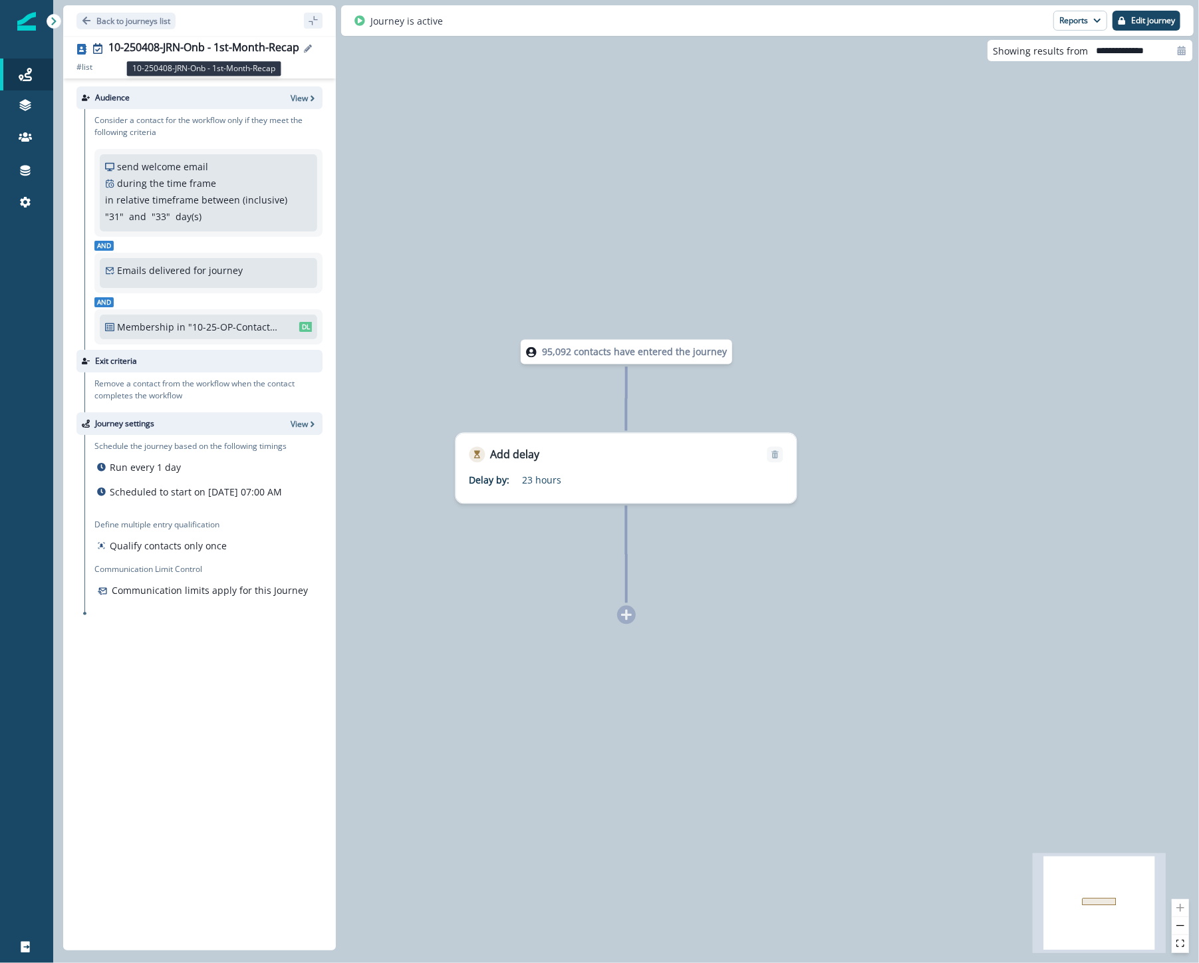
click at [220, 51] on div "10-250408-JRN-Onb - 1st-Month-Recap" at bounding box center [203, 48] width 191 height 15
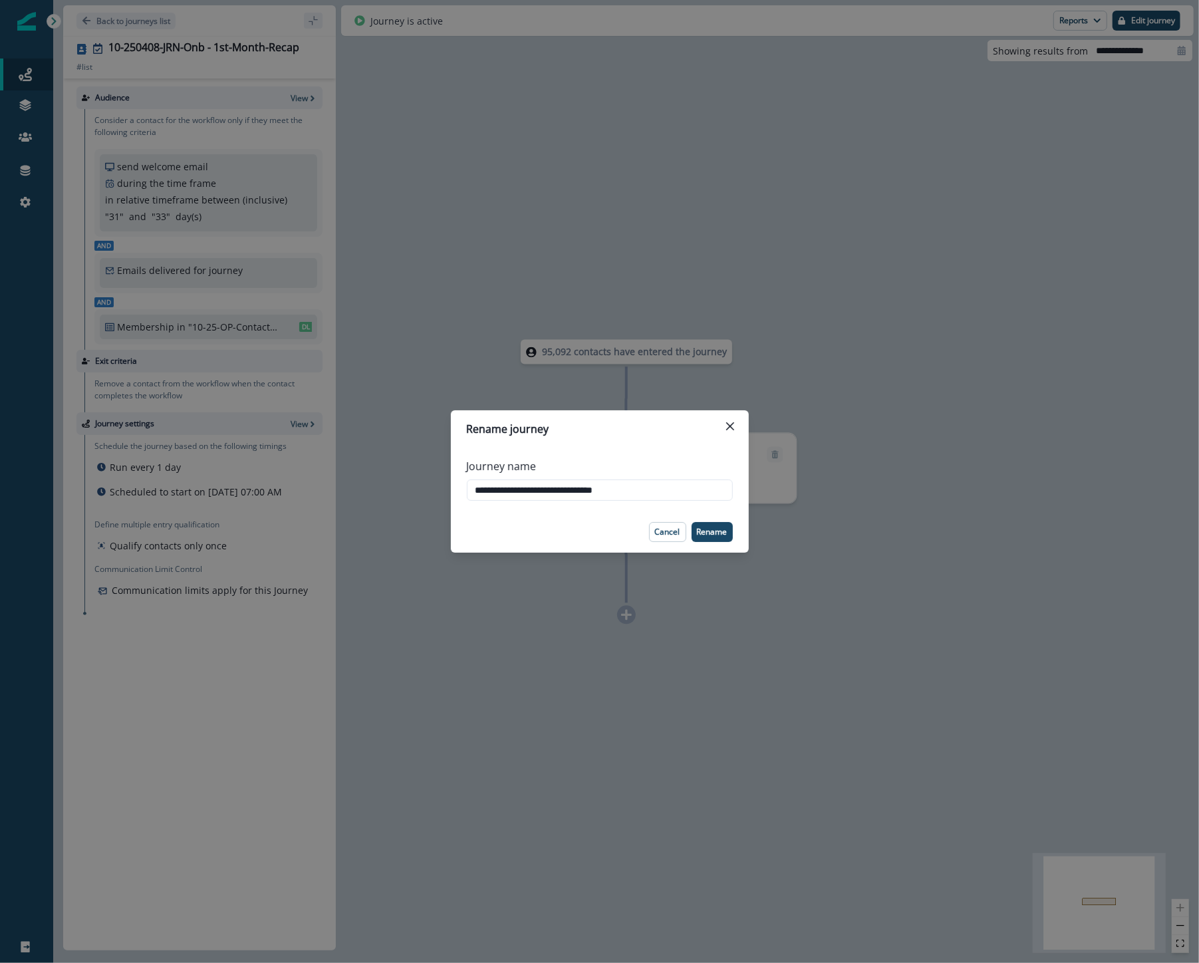
drag, startPoint x: 444, startPoint y: 484, endPoint x: 290, endPoint y: 467, distance: 154.6
click at [290, 467] on div "**********" at bounding box center [599, 481] width 1199 height 963
click at [733, 427] on icon "Close" at bounding box center [730, 426] width 8 height 8
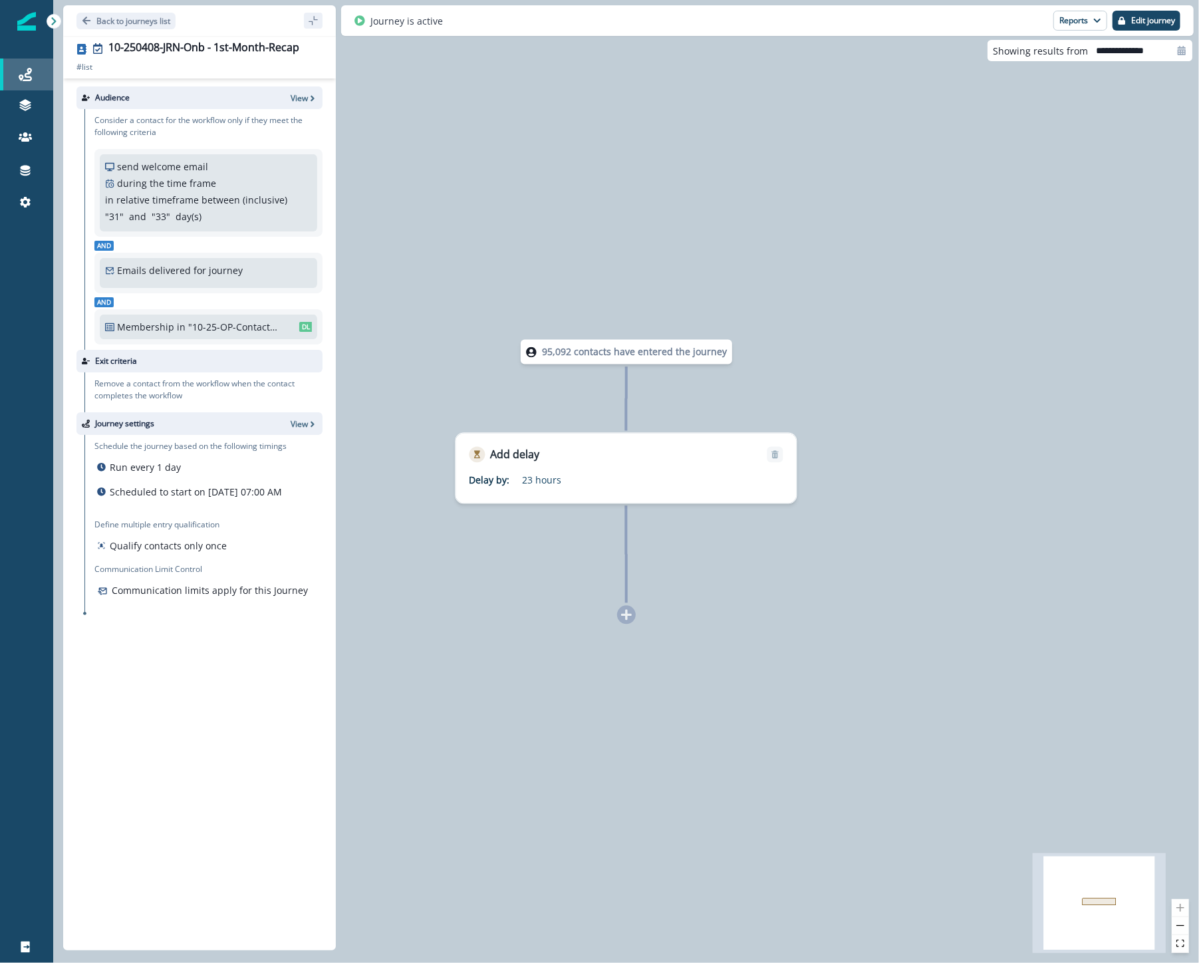
click at [24, 74] on icon at bounding box center [25, 74] width 13 height 13
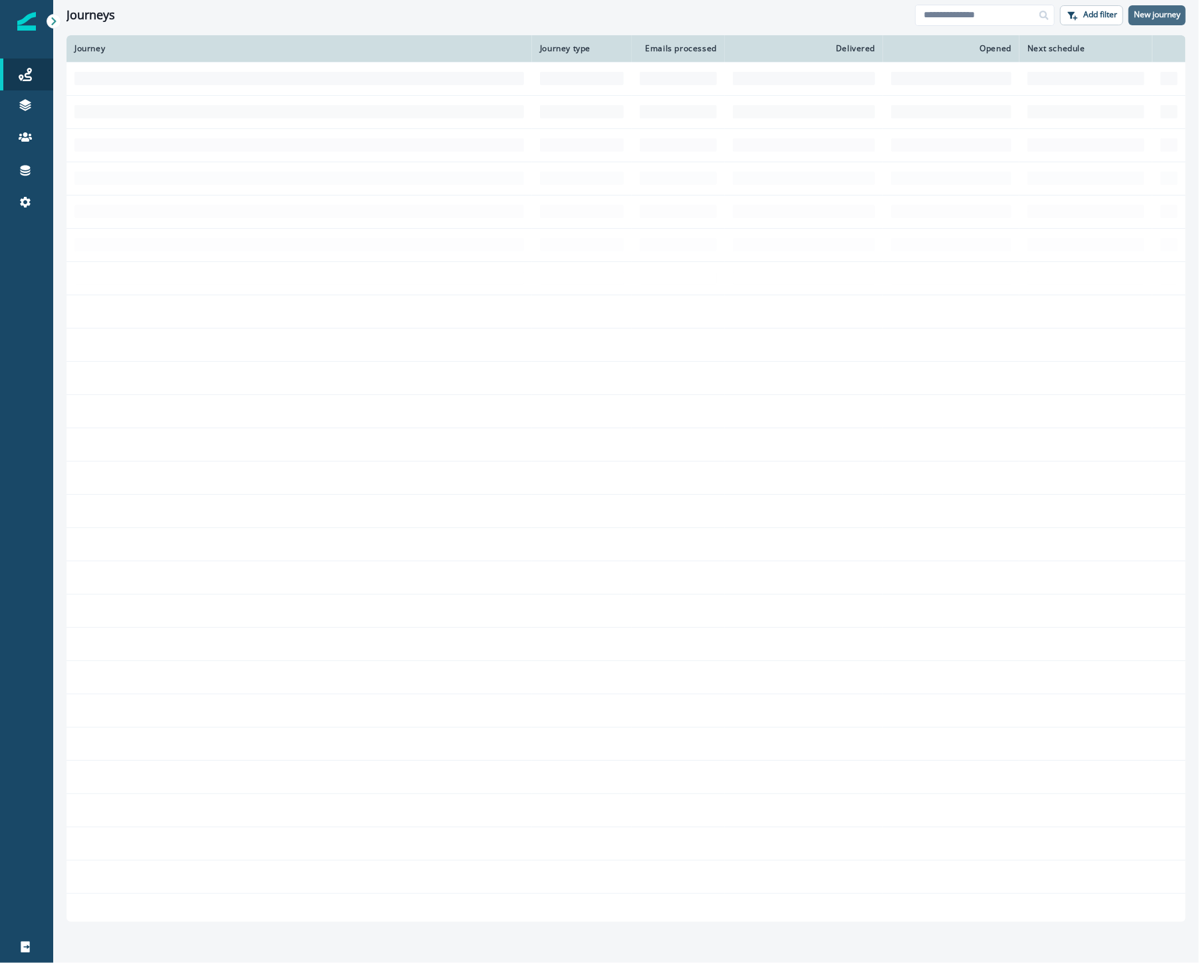
click at [1159, 14] on p "New journey" at bounding box center [1157, 14] width 47 height 9
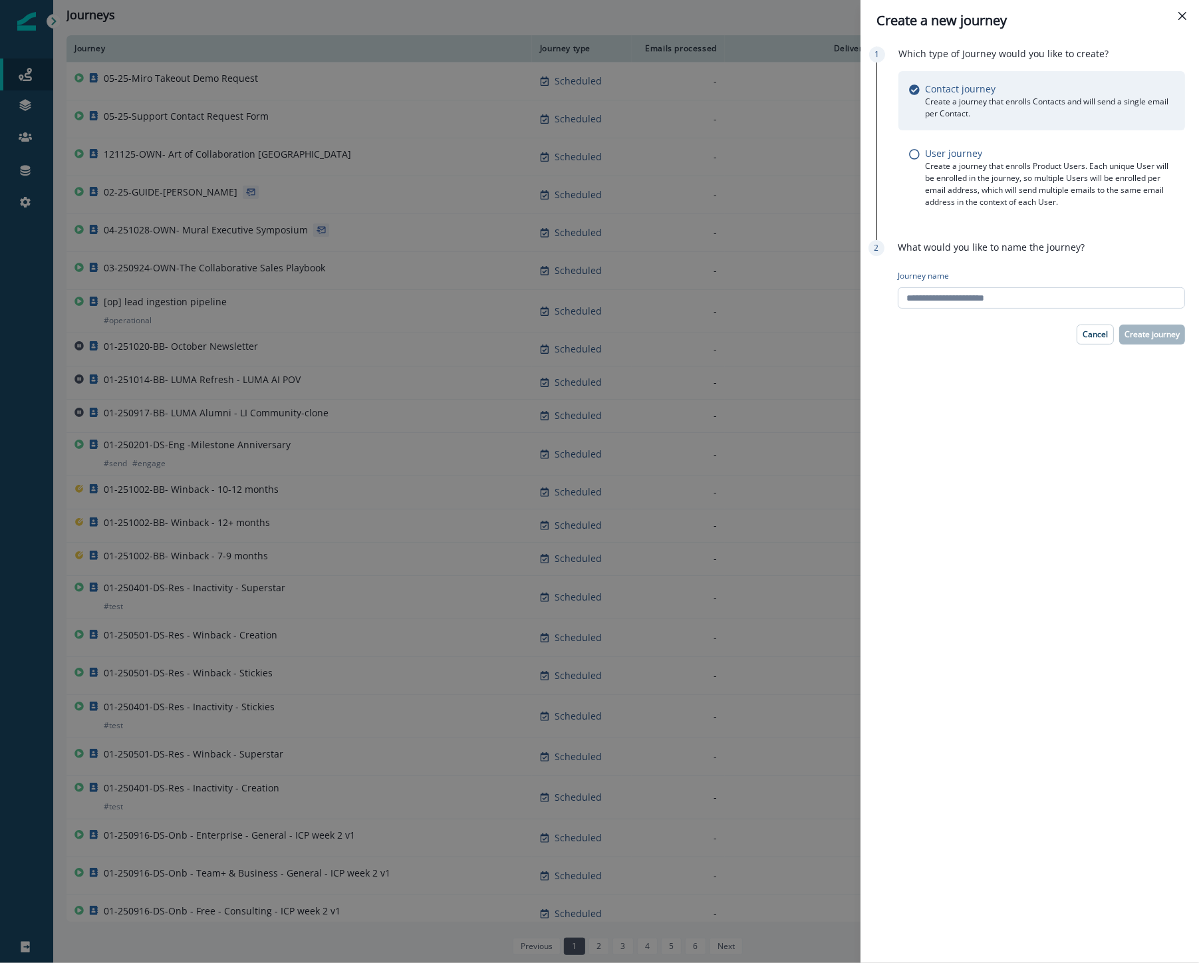
drag, startPoint x: 954, startPoint y: 303, endPoint x: 945, endPoint y: 303, distance: 9.3
click at [954, 304] on input "Journey name" at bounding box center [1041, 297] width 287 height 21
click at [950, 307] on input "Journey name" at bounding box center [1041, 297] width 287 height 21
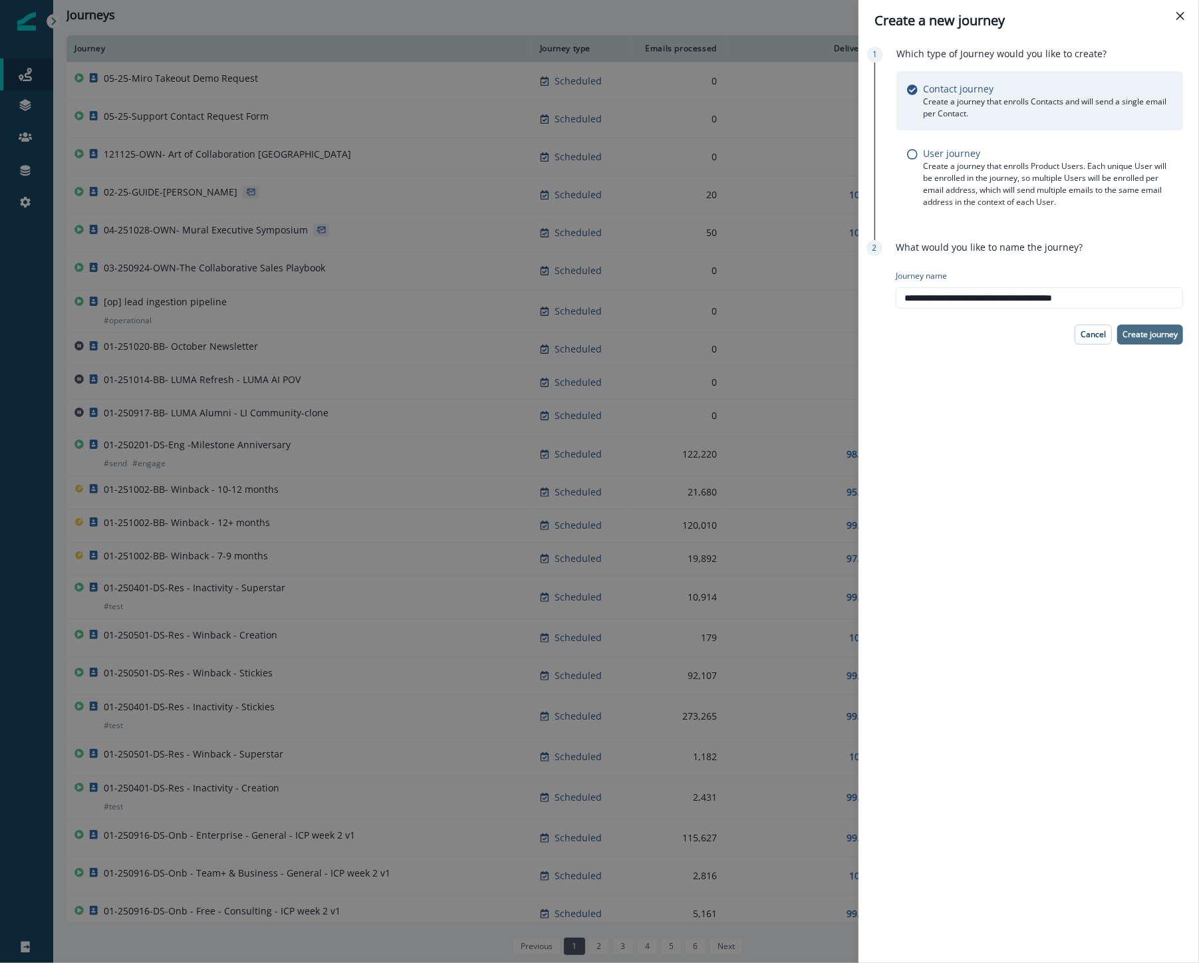
type input "**********"
click at [1159, 337] on p "Create journey" at bounding box center [1150, 334] width 55 height 9
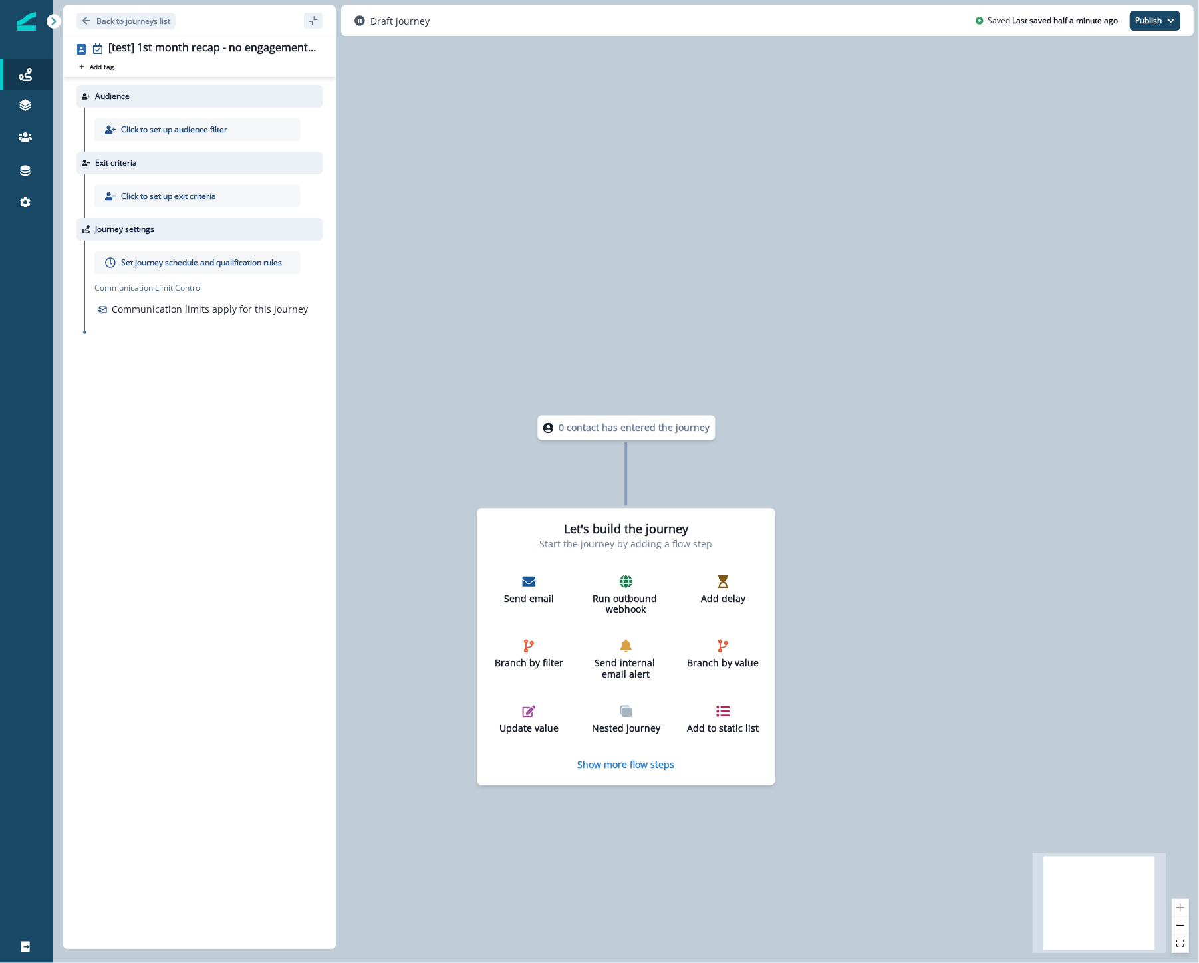
click at [157, 117] on div "Click to set up audience filter" at bounding box center [203, 130] width 238 height 44
click at [158, 128] on p "Click to set up audience filter" at bounding box center [174, 130] width 106 height 12
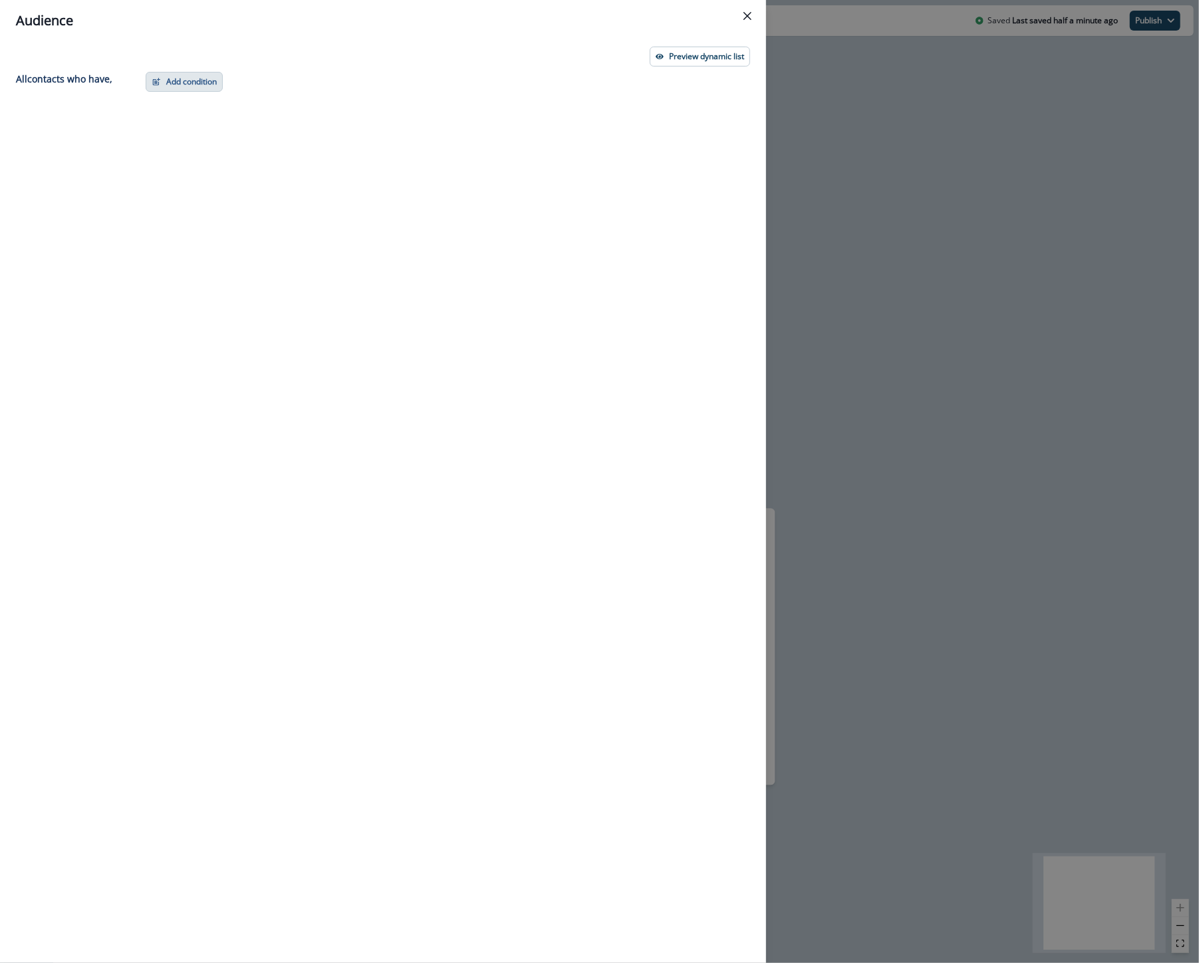
click at [202, 83] on button "Add condition" at bounding box center [184, 82] width 77 height 20
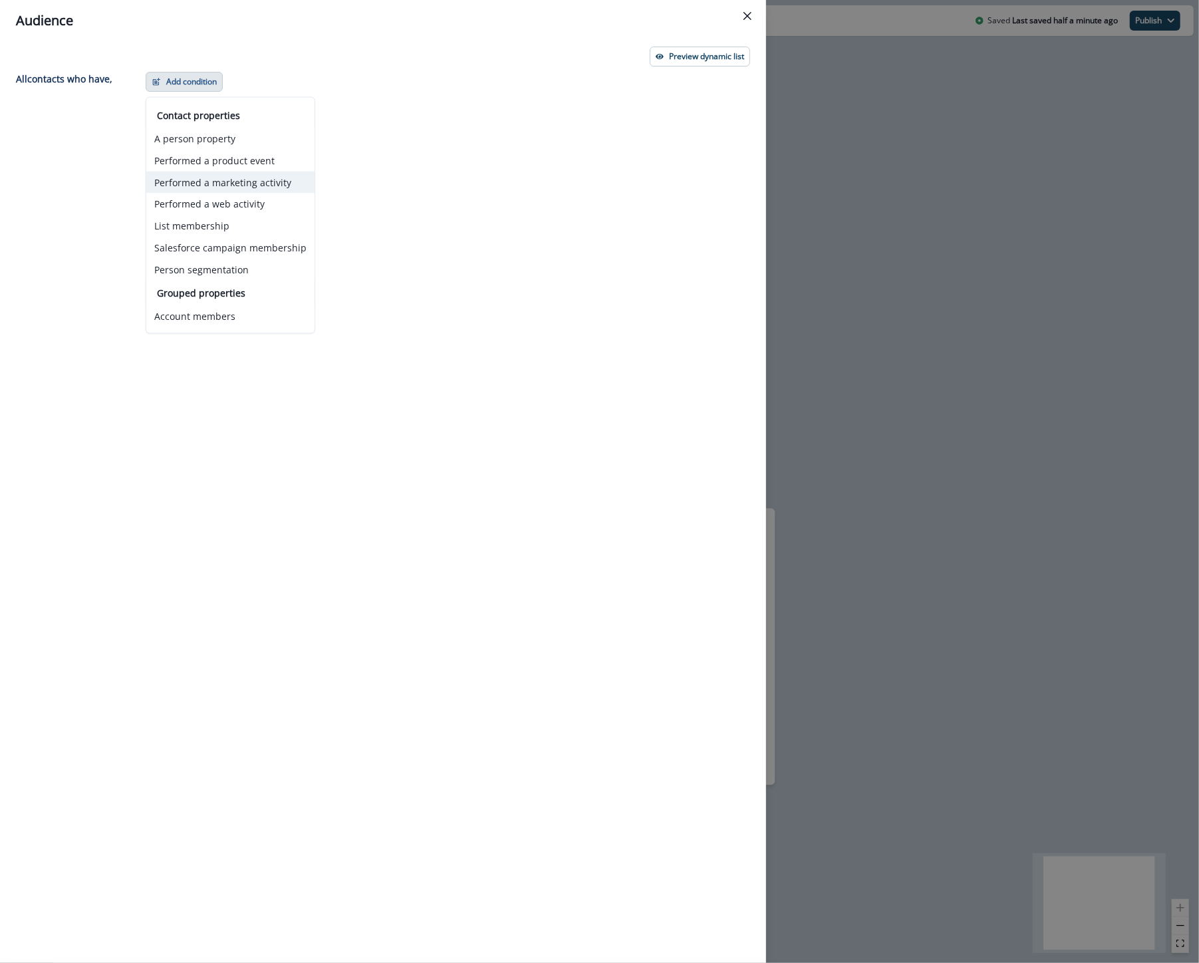
click at [243, 178] on button "Performed a marketing activity" at bounding box center [230, 183] width 168 height 22
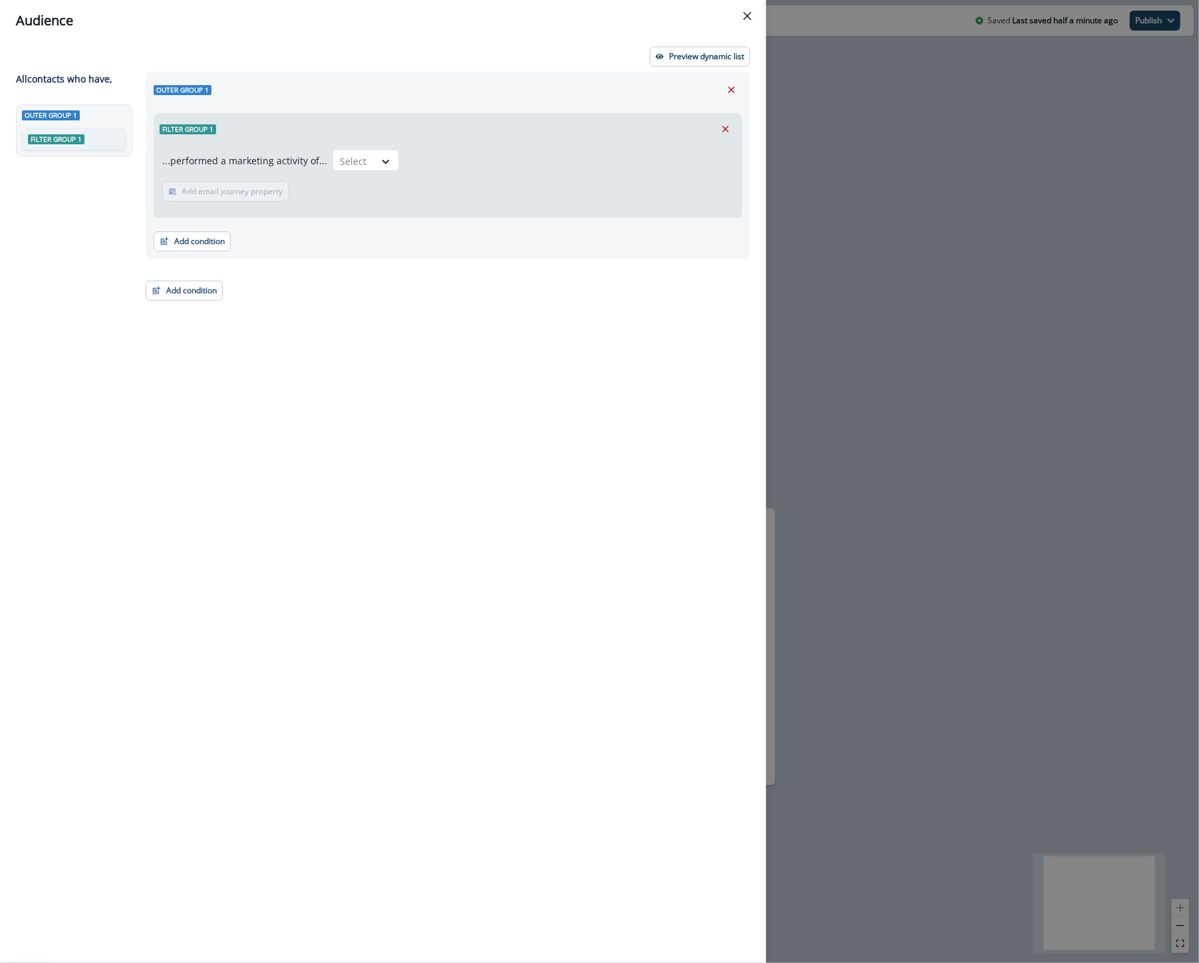
click at [323, 157] on div "...performed a marketing activity of... Select" at bounding box center [280, 160] width 237 height 21
click at [347, 165] on div at bounding box center [354, 161] width 28 height 17
type input "****"
click at [354, 192] on div "Qualified for journey" at bounding box center [381, 191] width 108 height 25
click at [315, 191] on p "Add email journey property" at bounding box center [320, 191] width 101 height 9
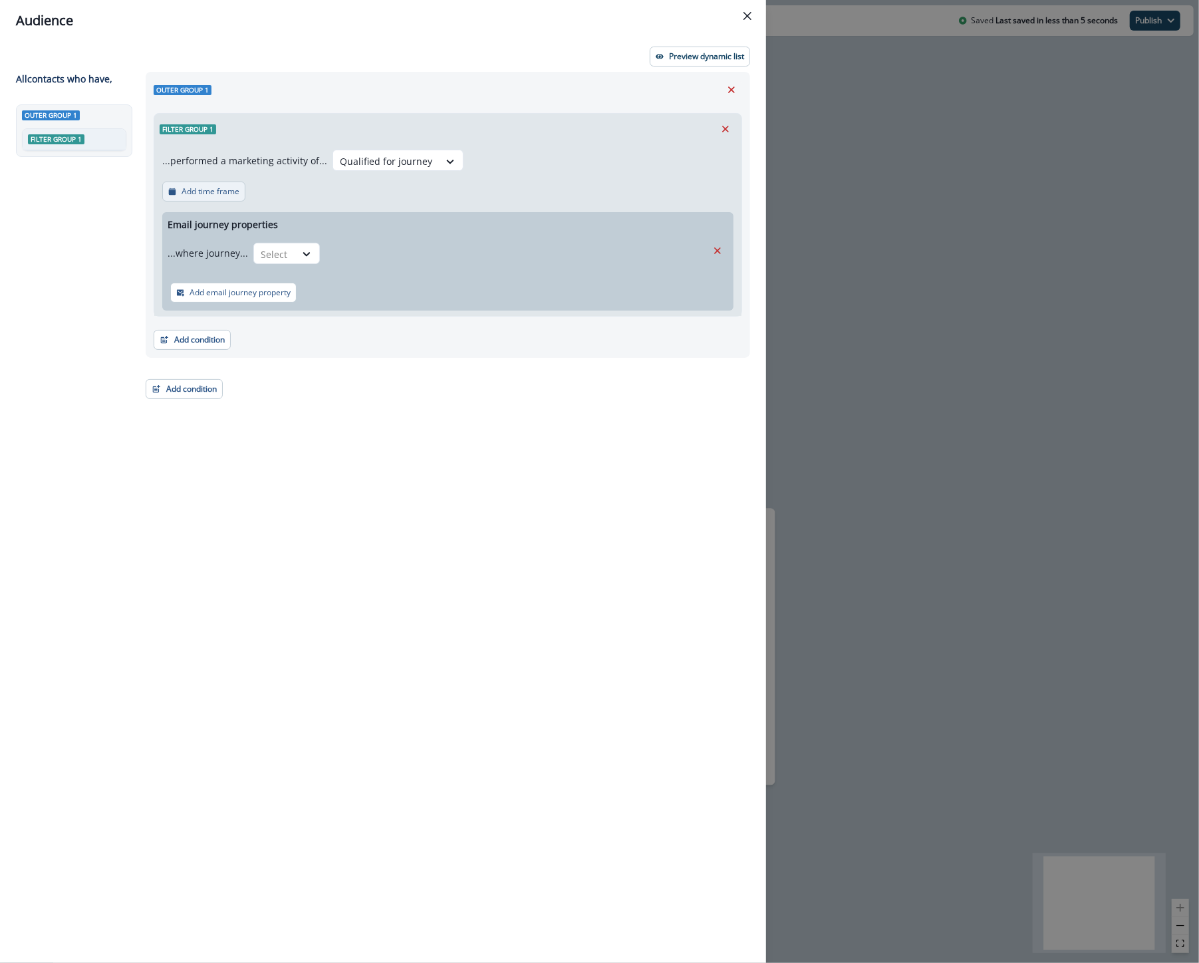
click at [207, 188] on p "Add time frame" at bounding box center [211, 191] width 58 height 9
click at [317, 190] on div "Select" at bounding box center [303, 188] width 41 height 22
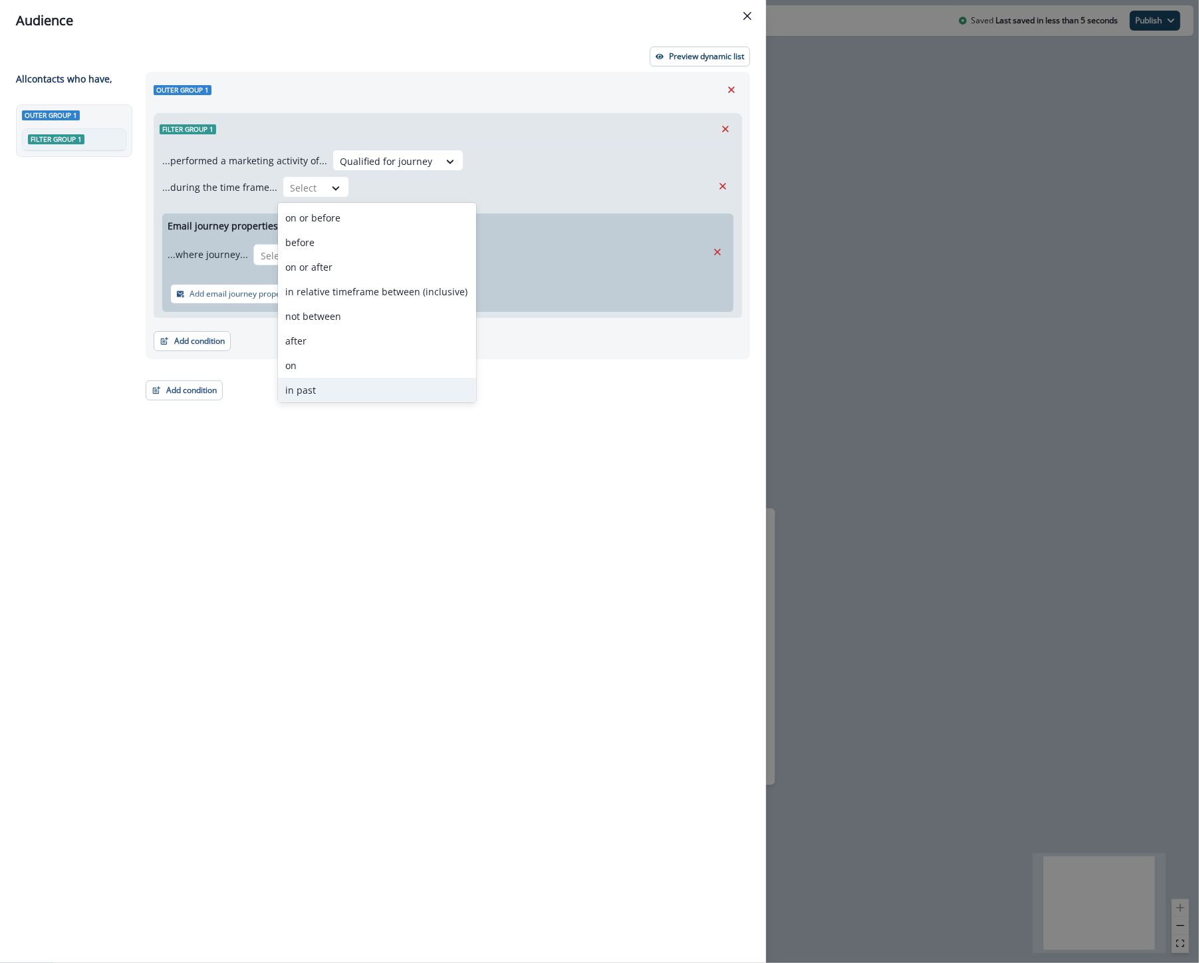
click at [309, 391] on div "in past" at bounding box center [377, 390] width 198 height 25
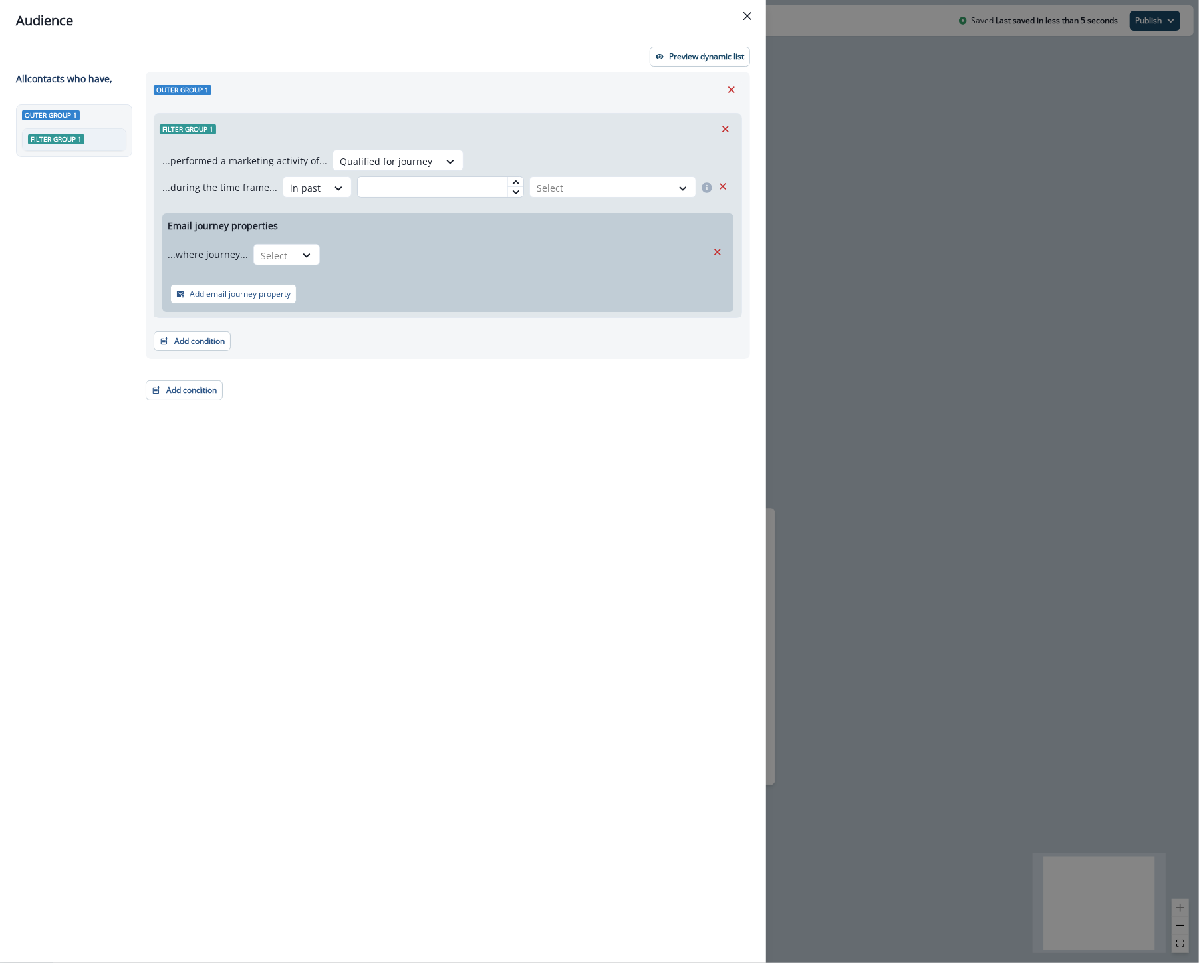
click at [415, 183] on input "text" at bounding box center [440, 186] width 167 height 21
type input "*"
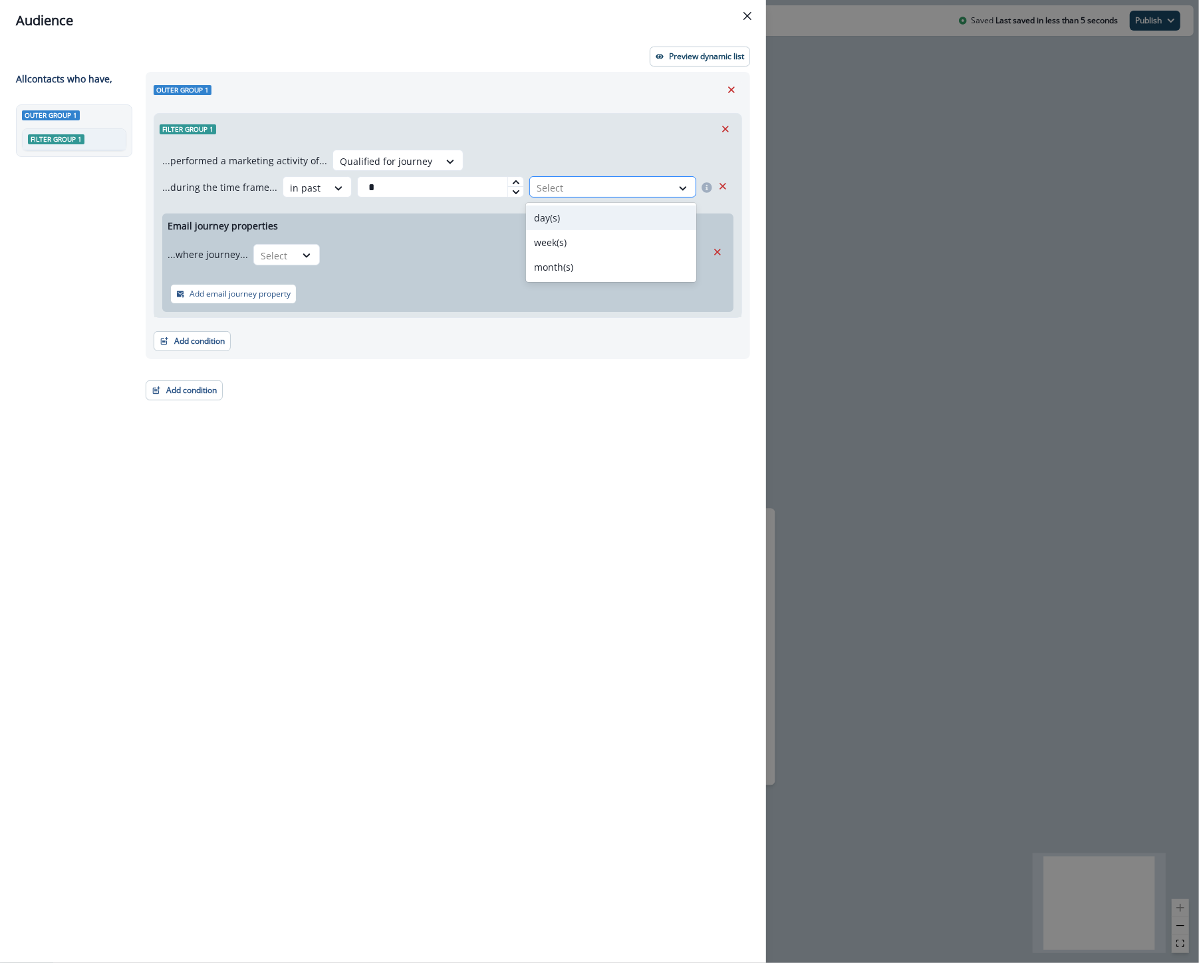
click at [563, 192] on div at bounding box center [601, 188] width 128 height 17
click at [546, 221] on div "day(s)" at bounding box center [611, 217] width 170 height 25
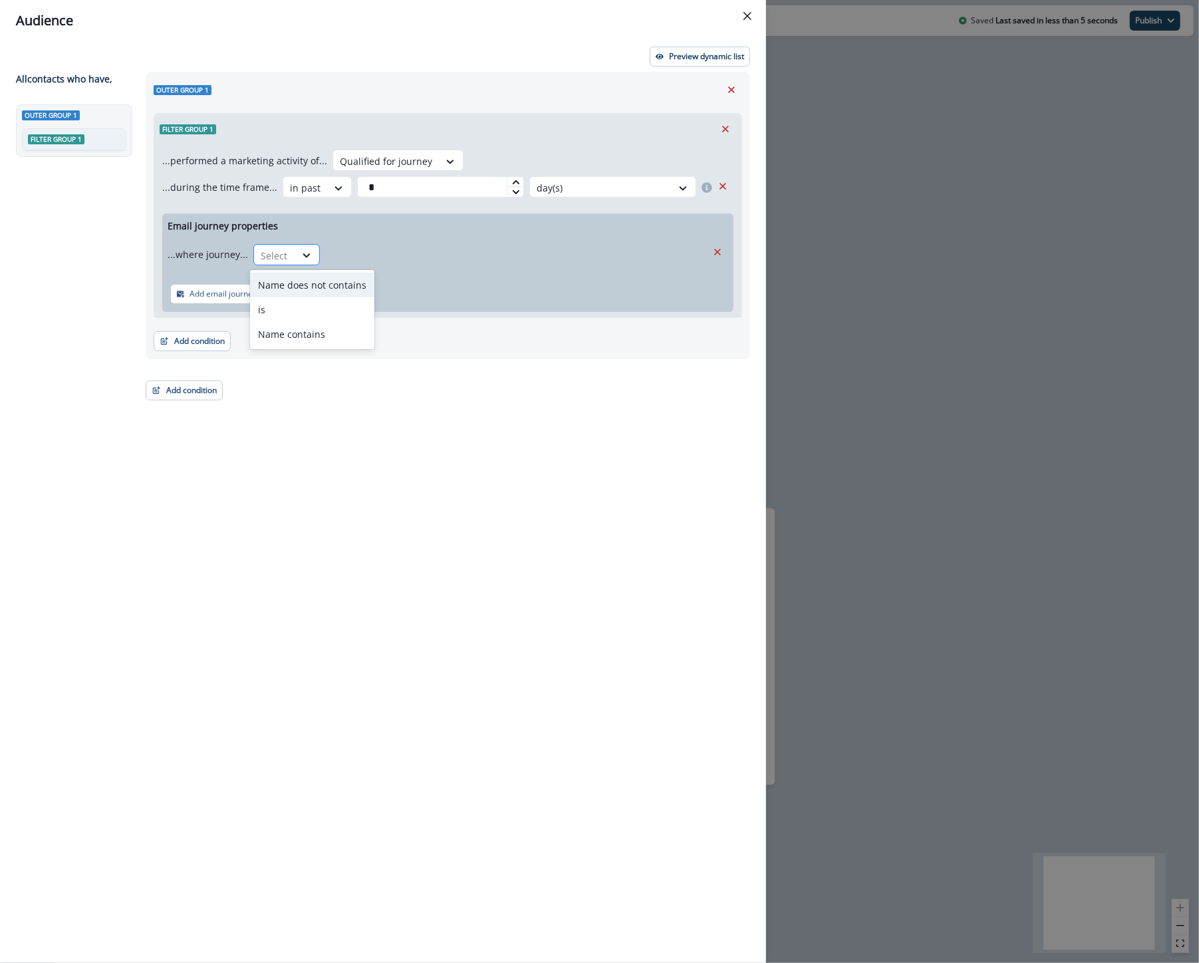
click at [287, 257] on div "Select" at bounding box center [274, 256] width 41 height 22
click at [287, 306] on div "is" at bounding box center [312, 309] width 124 height 25
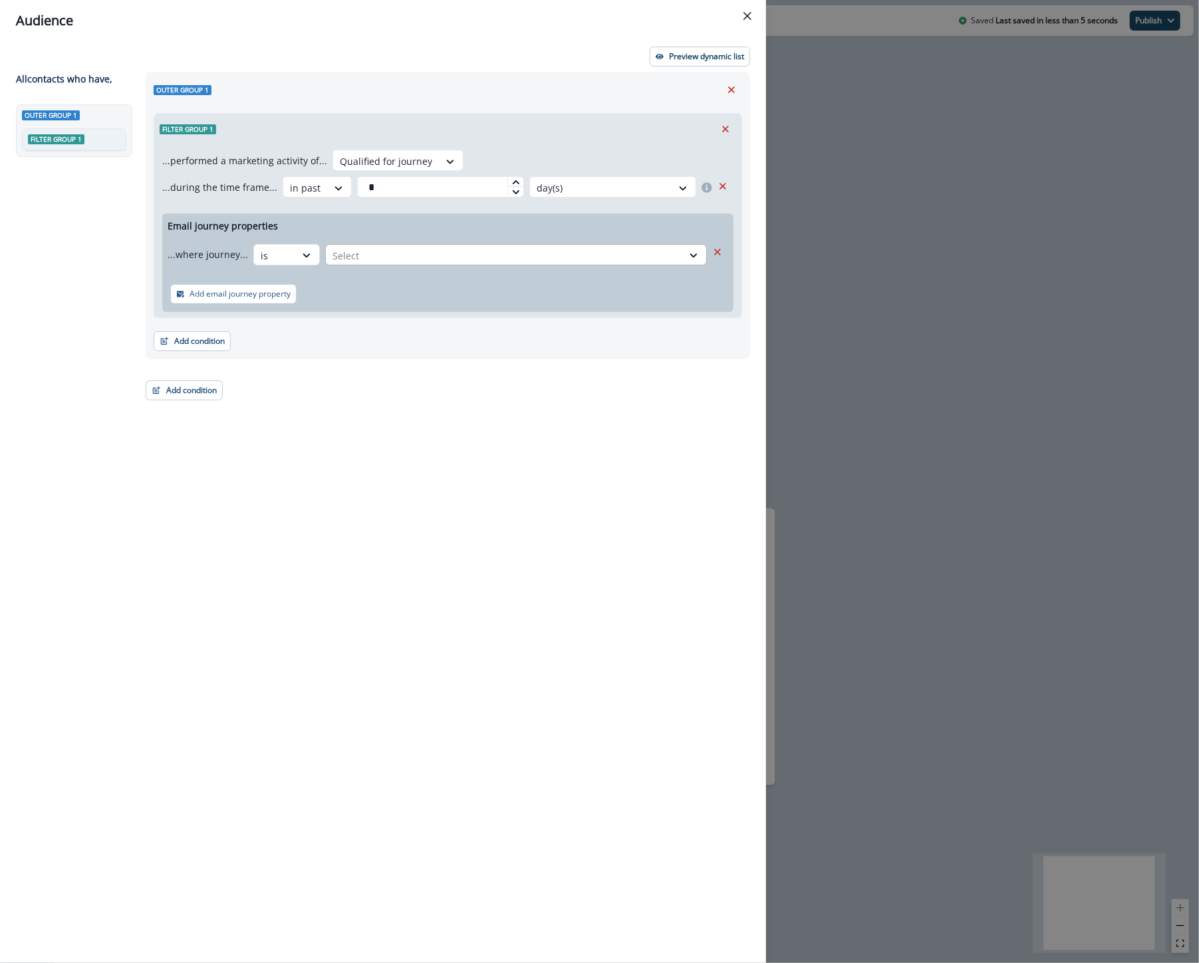
click at [367, 245] on div "Select" at bounding box center [504, 256] width 356 height 22
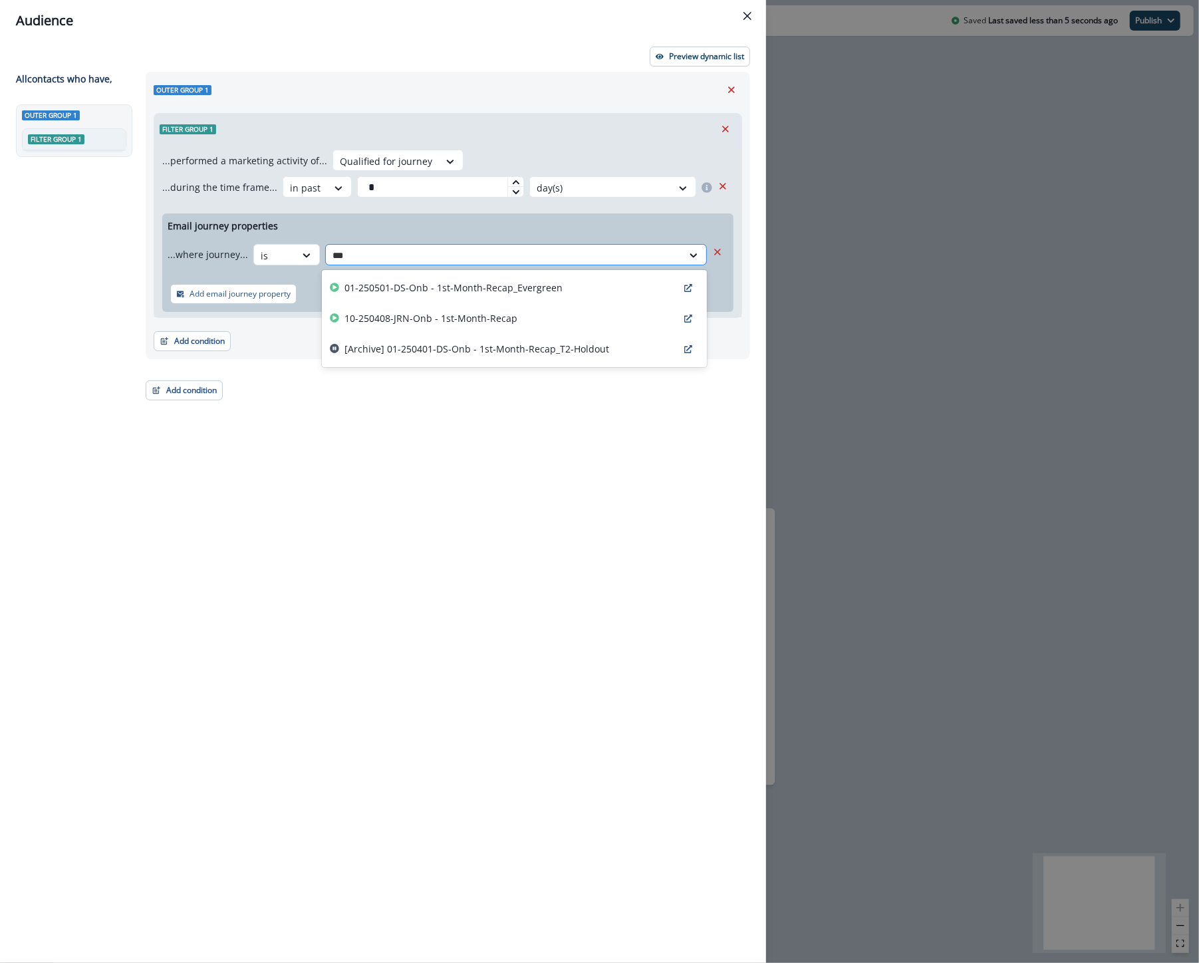
type input "***"
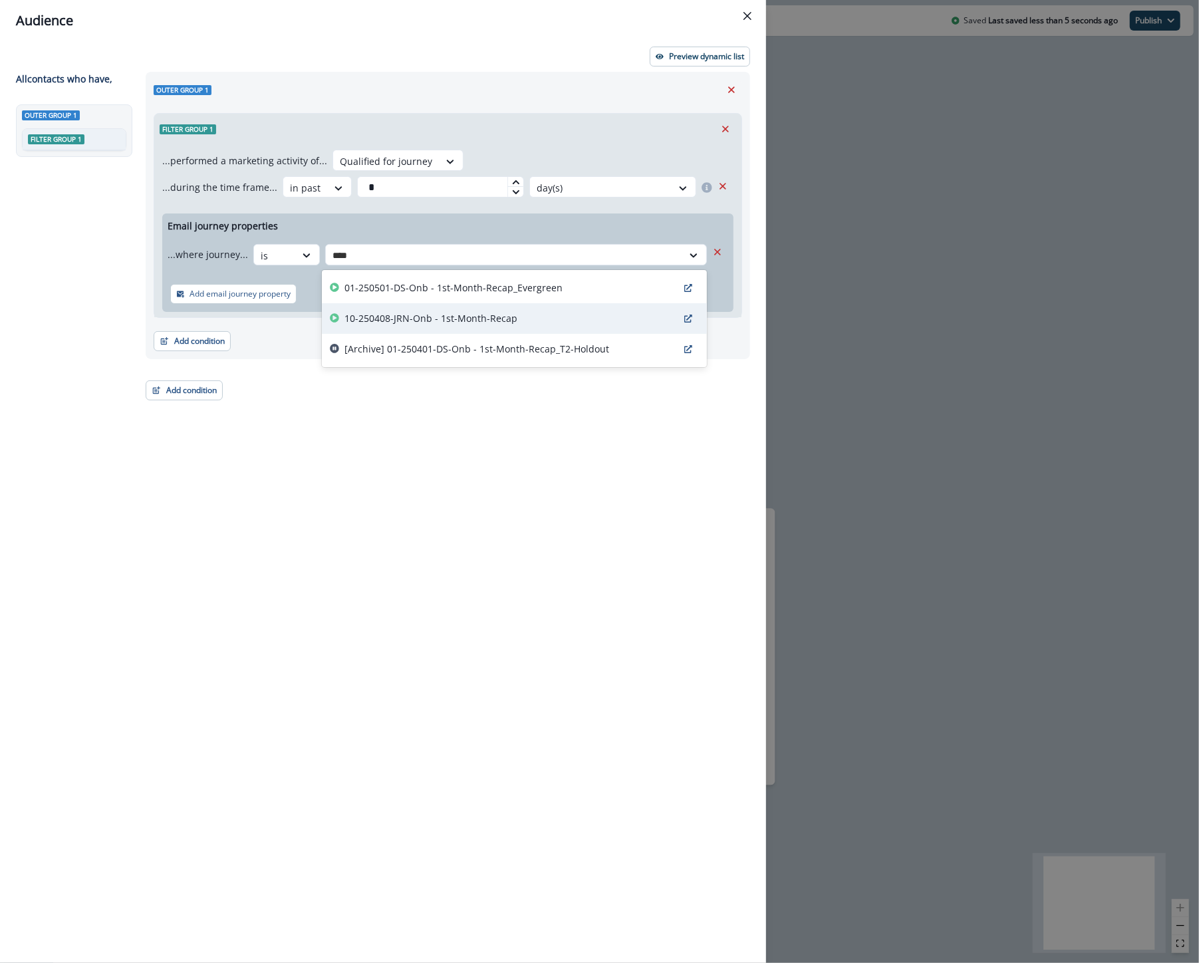
click at [402, 311] on p "10-250408-JRN-Onb - 1st-Month-Recap" at bounding box center [430, 318] width 173 height 14
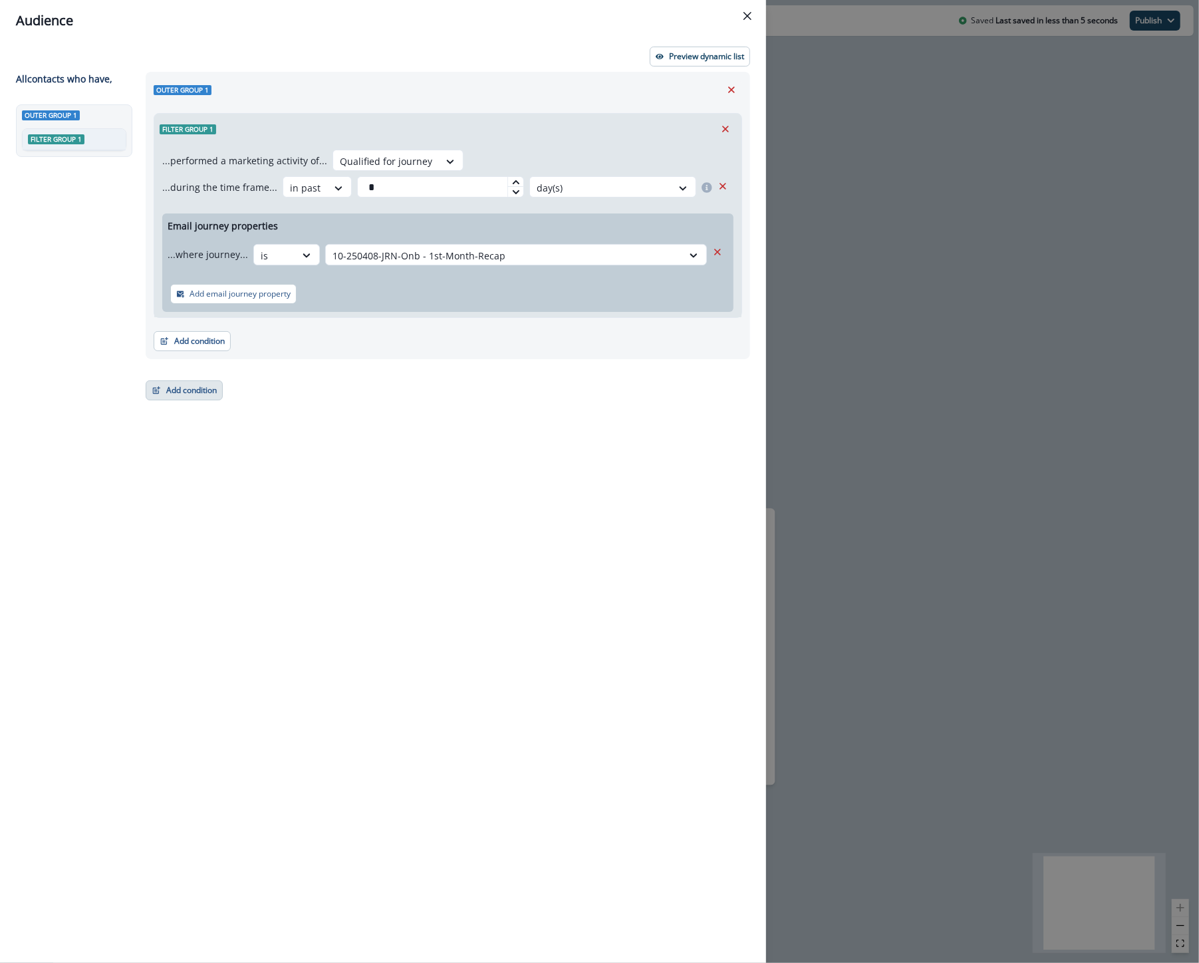
click at [207, 388] on button "Add condition" at bounding box center [184, 390] width 77 height 20
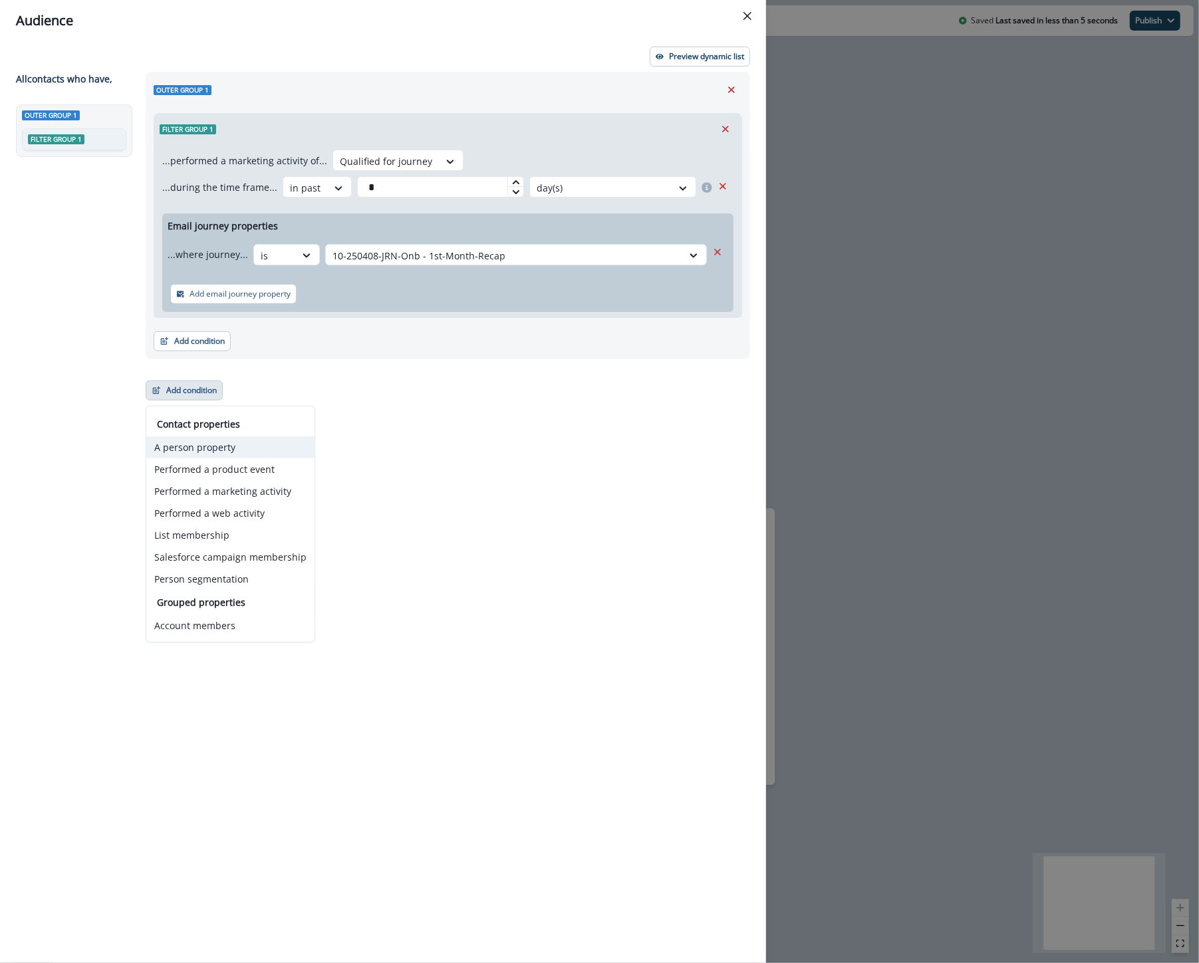
click at [227, 448] on button "A person property" at bounding box center [230, 447] width 168 height 22
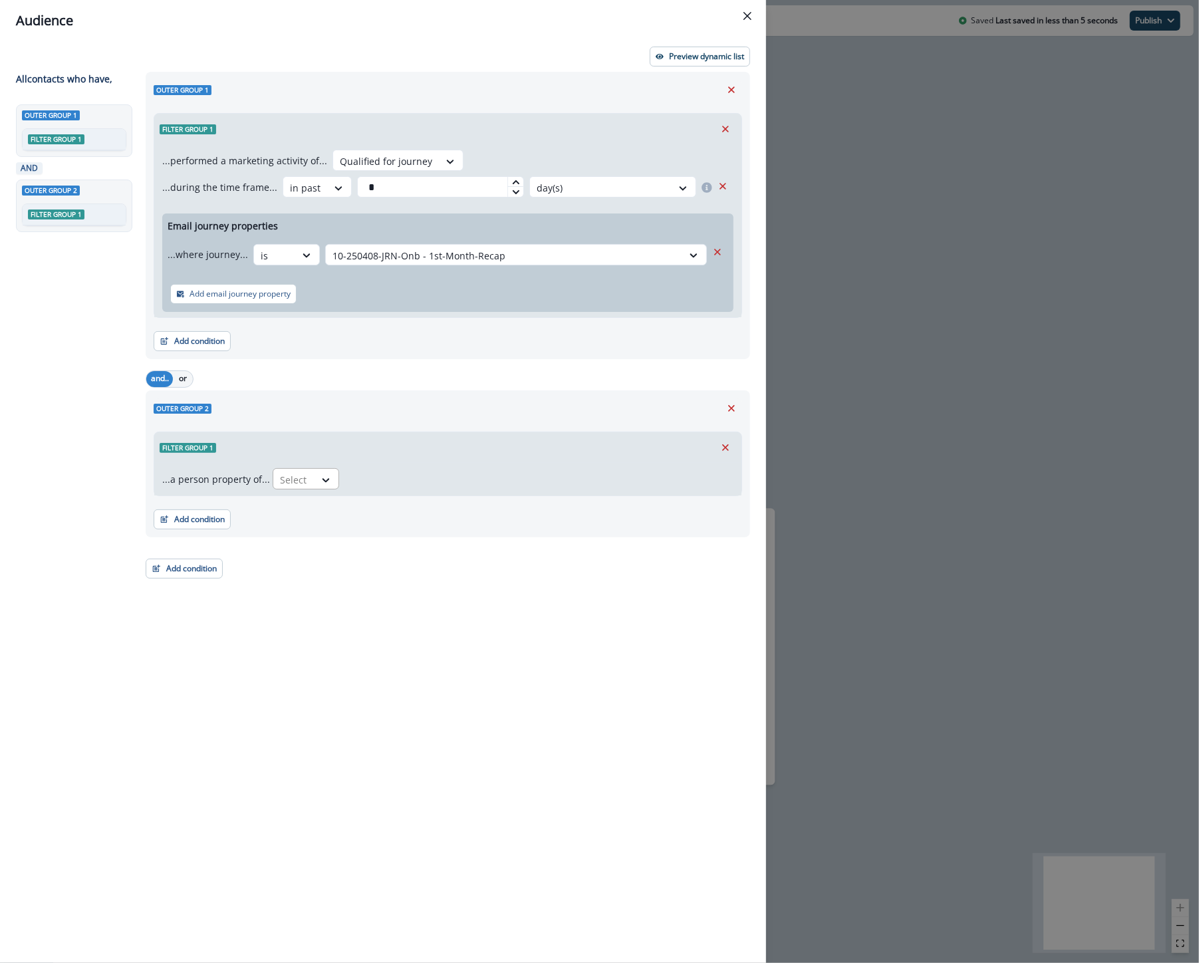
click at [307, 485] on div "Select" at bounding box center [293, 480] width 41 height 22
type input "******"
click at [327, 537] on div "product user.Engagement Level" at bounding box center [348, 534] width 158 height 25
click at [500, 482] on div at bounding box center [511, 480] width 23 height 13
click at [735, 408] on icon "Remove" at bounding box center [732, 408] width 12 height 12
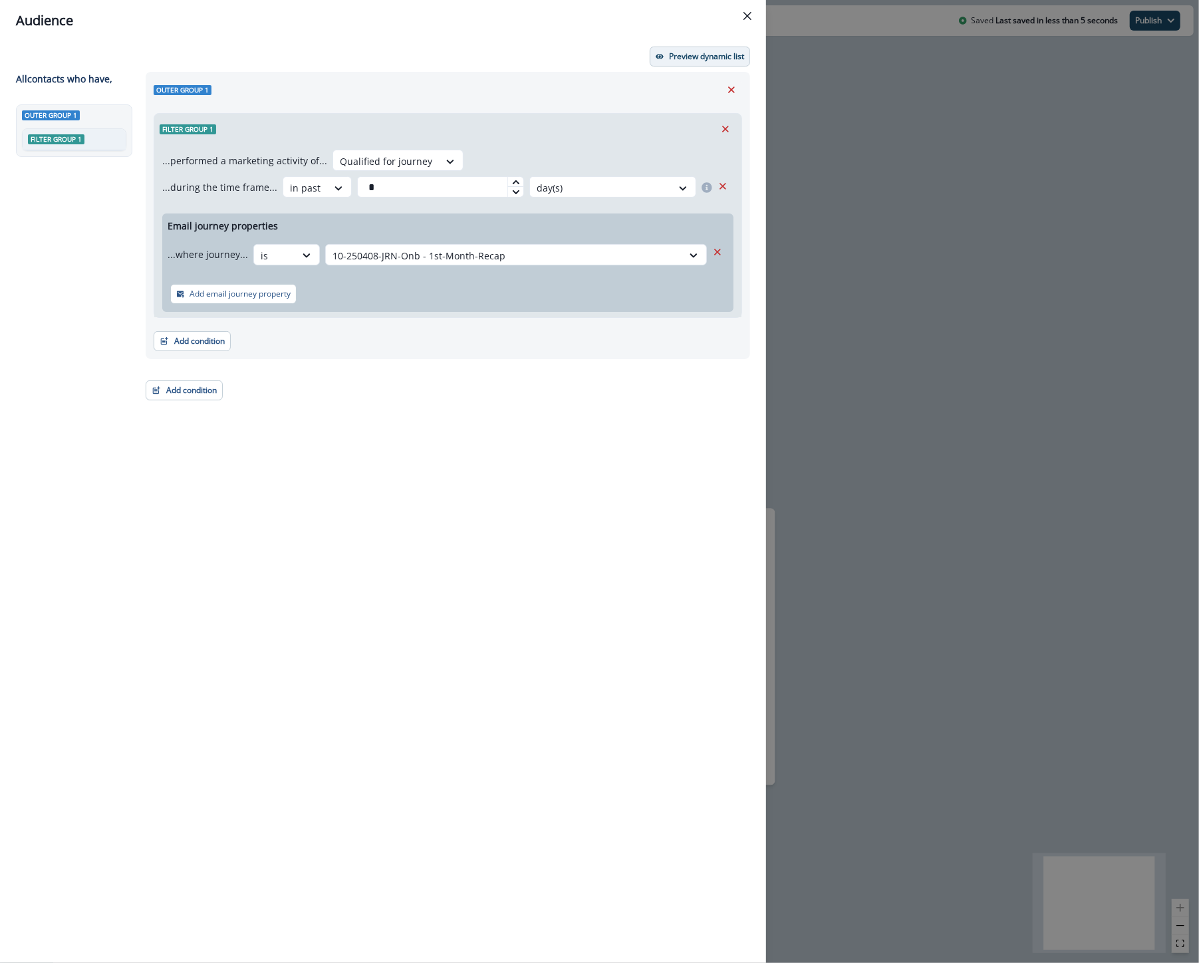
click at [708, 53] on p "Preview dynamic list" at bounding box center [706, 56] width 75 height 9
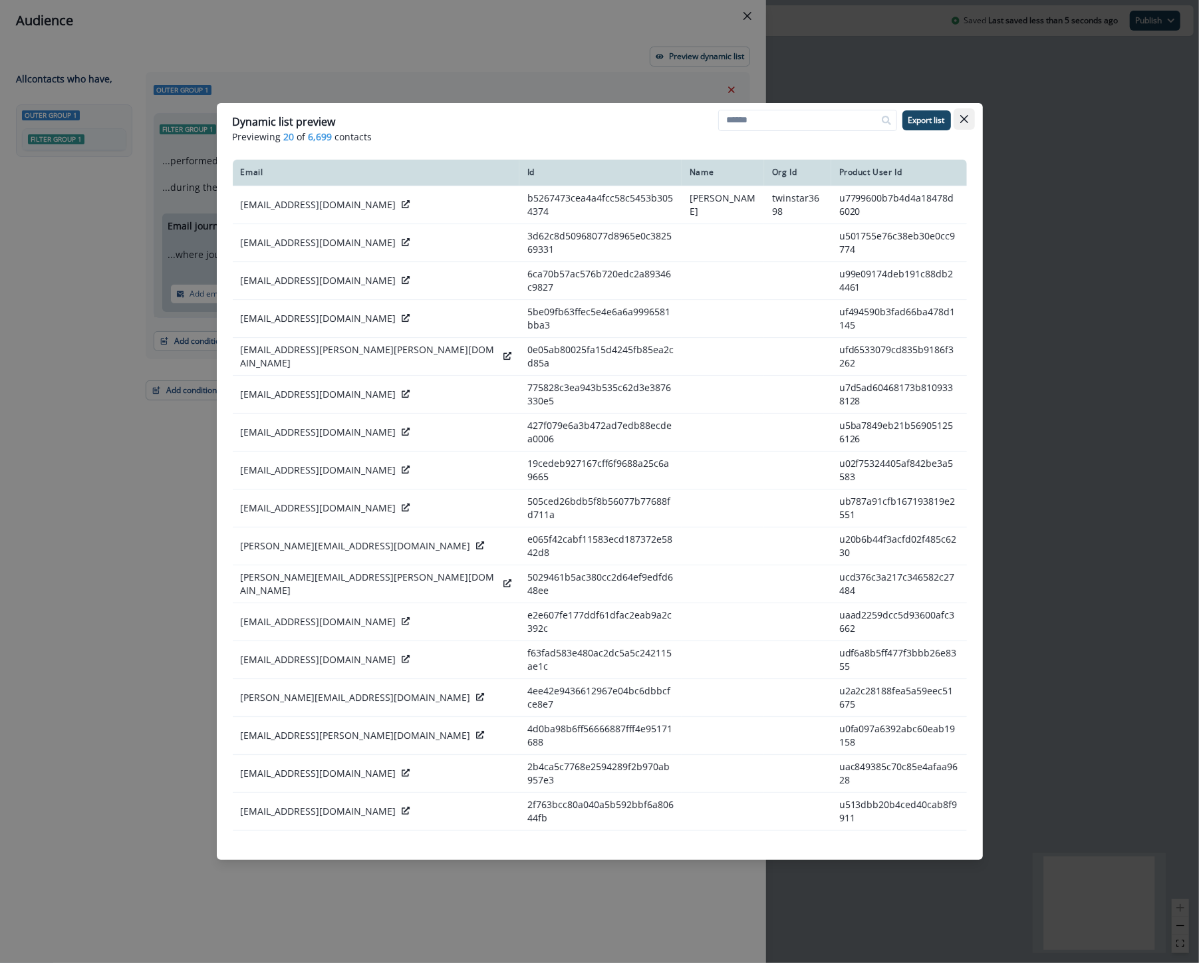
click at [960, 117] on icon "Close" at bounding box center [964, 119] width 8 height 8
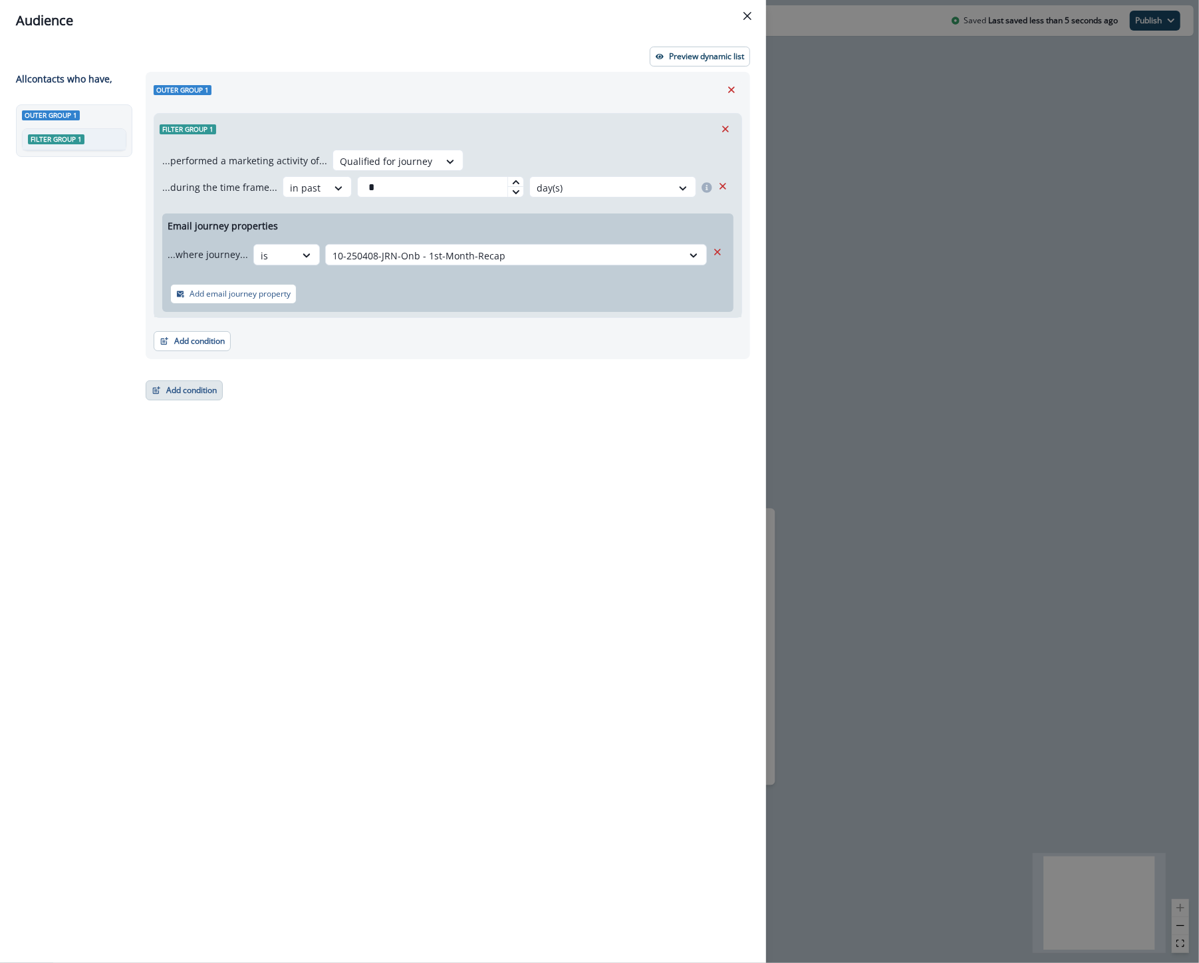
click at [198, 400] on div "Outer group 1 Filter group 1 ...performed a marketing activity of... Qualified …" at bounding box center [444, 493] width 613 height 843
click at [200, 392] on button "Add condition" at bounding box center [184, 390] width 77 height 20
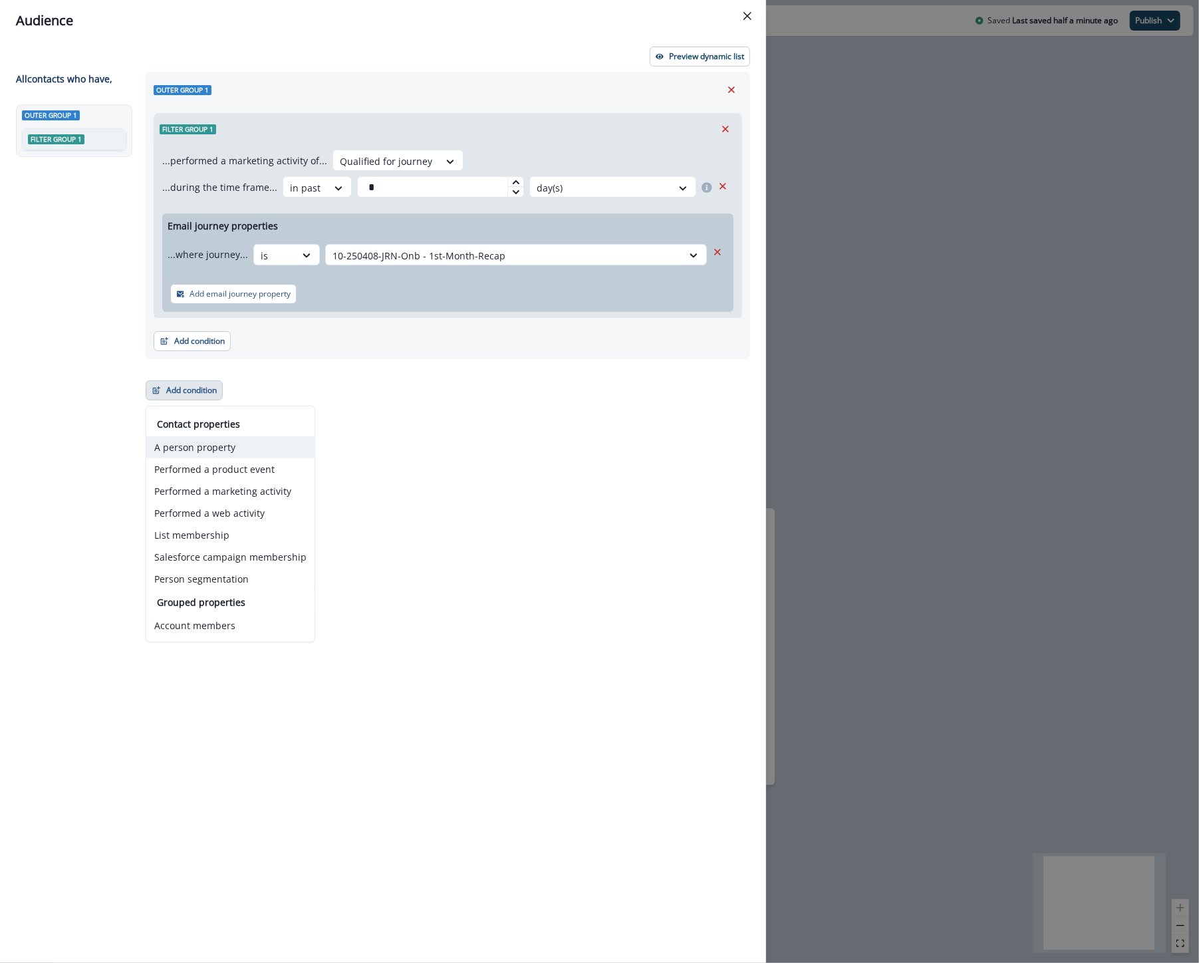
click at [251, 450] on button "A person property" at bounding box center [230, 447] width 168 height 22
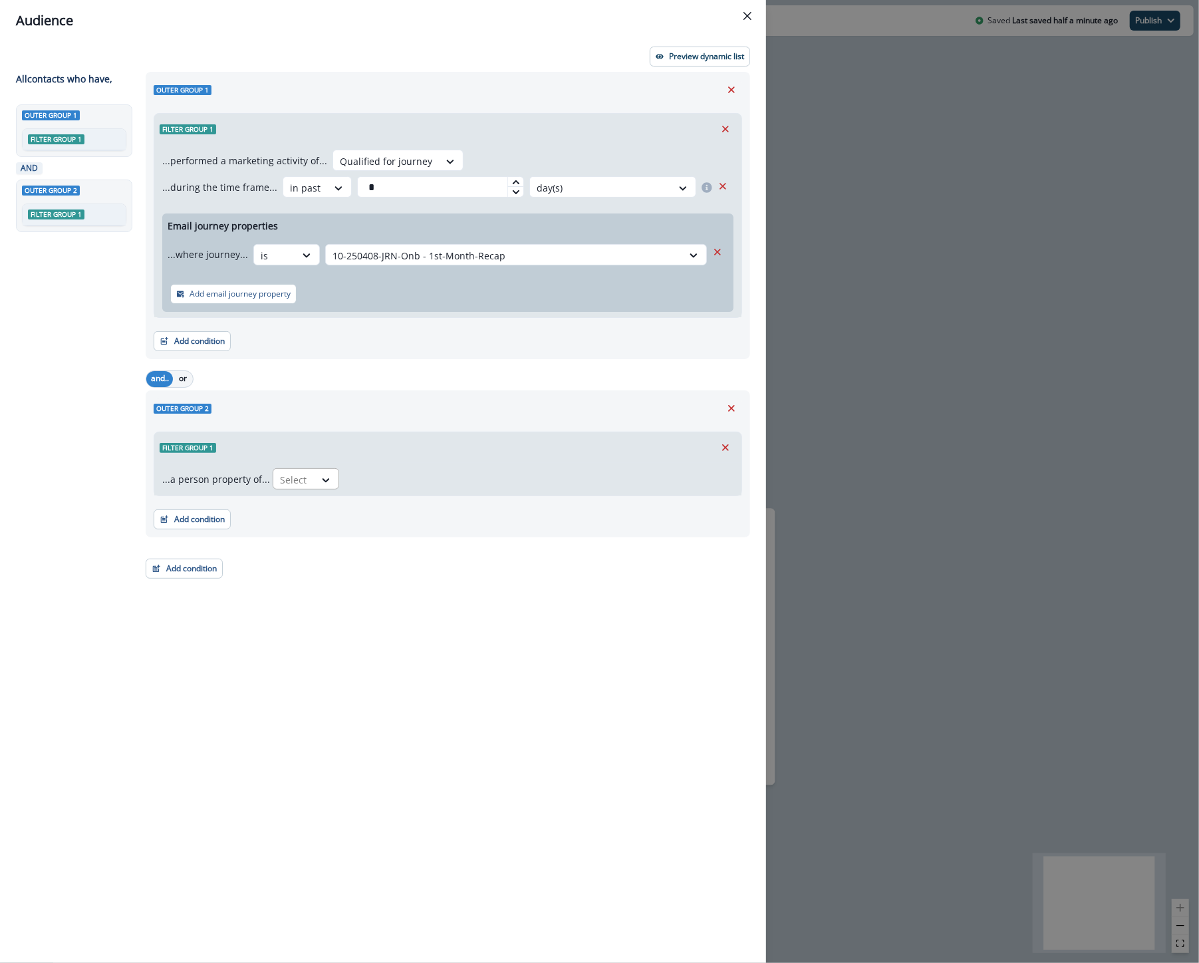
click at [296, 489] on div "Select" at bounding box center [293, 480] width 41 height 22
type input "*****"
click at [356, 539] on div "product user.Engagement Level" at bounding box center [348, 534] width 158 height 25
click at [466, 481] on div at bounding box center [480, 480] width 28 height 17
click at [493, 510] on div "blank" at bounding box center [502, 509] width 104 height 25
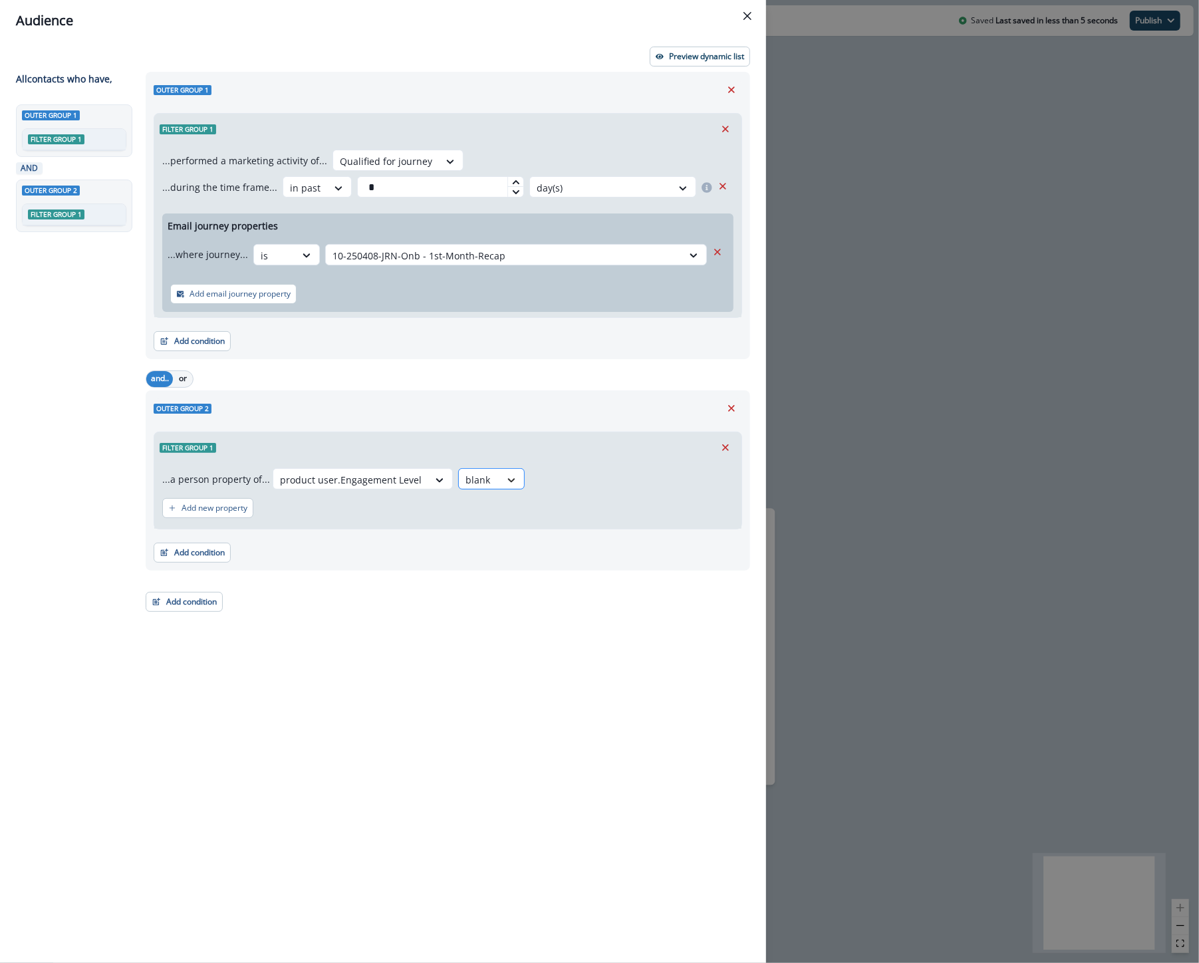
click at [508, 479] on icon at bounding box center [511, 480] width 7 height 4
click at [507, 567] on div "not blank" at bounding box center [502, 559] width 104 height 25
click at [700, 60] on p "Preview dynamic list" at bounding box center [706, 56] width 75 height 9
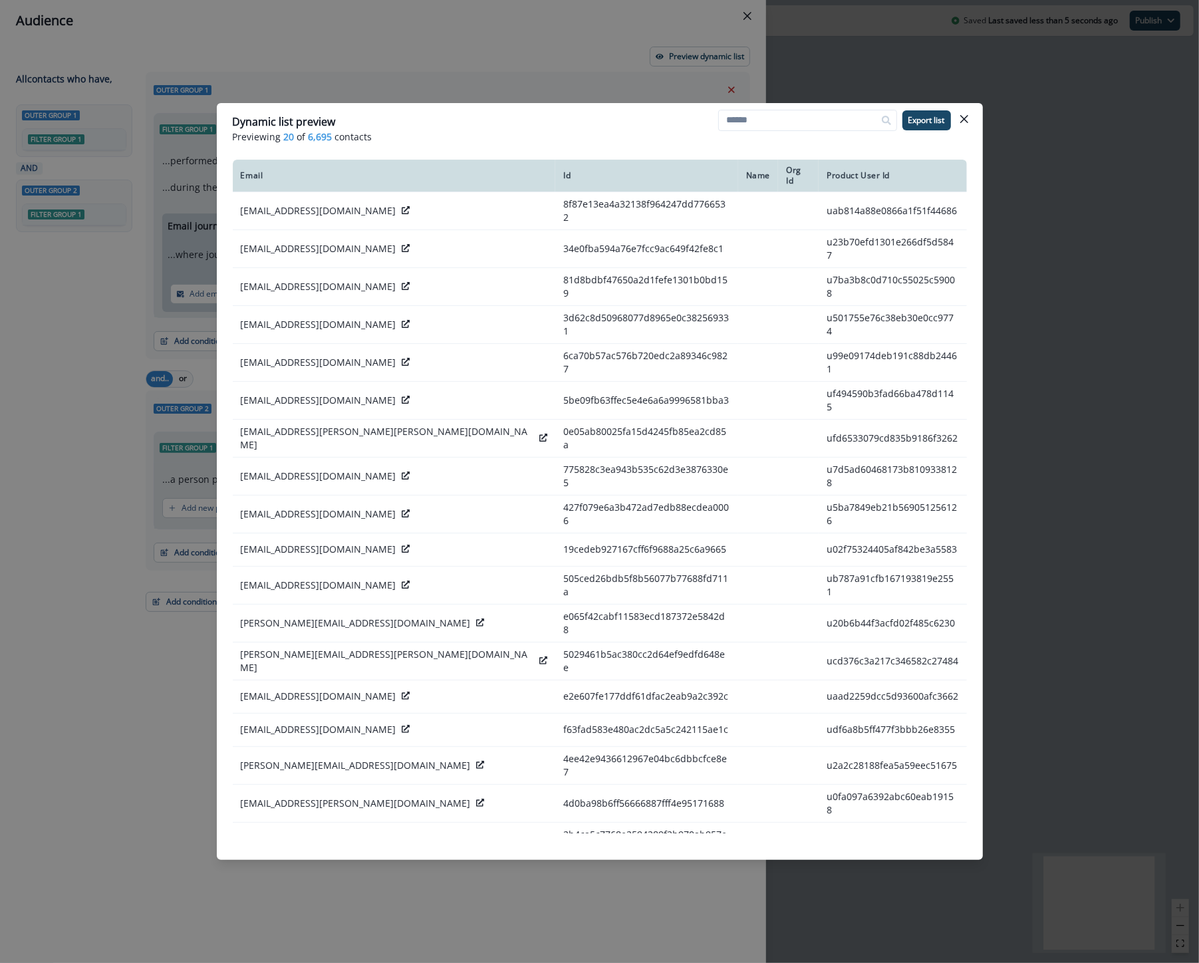
click at [443, 125] on div "Dynamic list preview" at bounding box center [600, 122] width 734 height 16
click at [972, 117] on button "Close" at bounding box center [964, 118] width 21 height 21
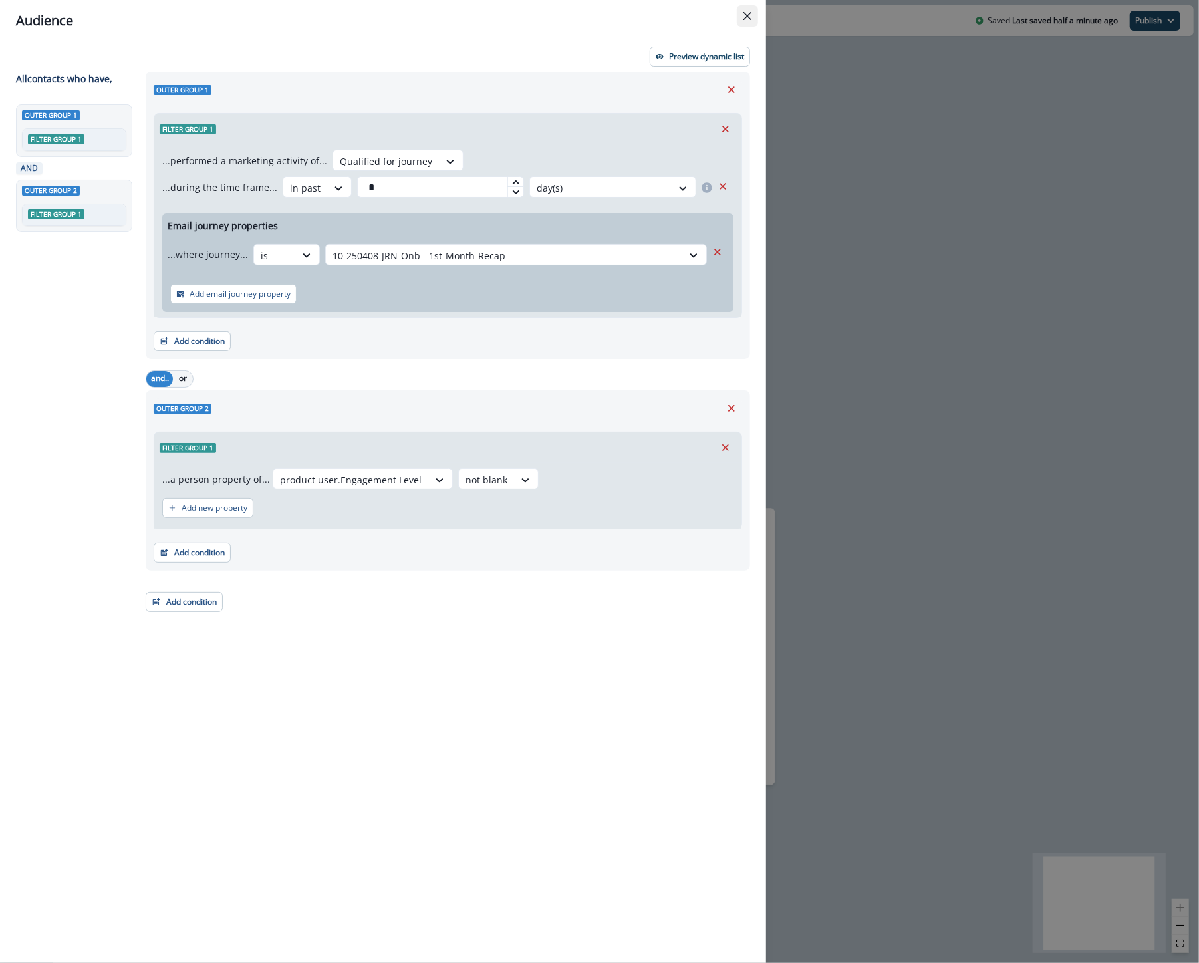
click at [753, 21] on button "Close" at bounding box center [747, 15] width 21 height 21
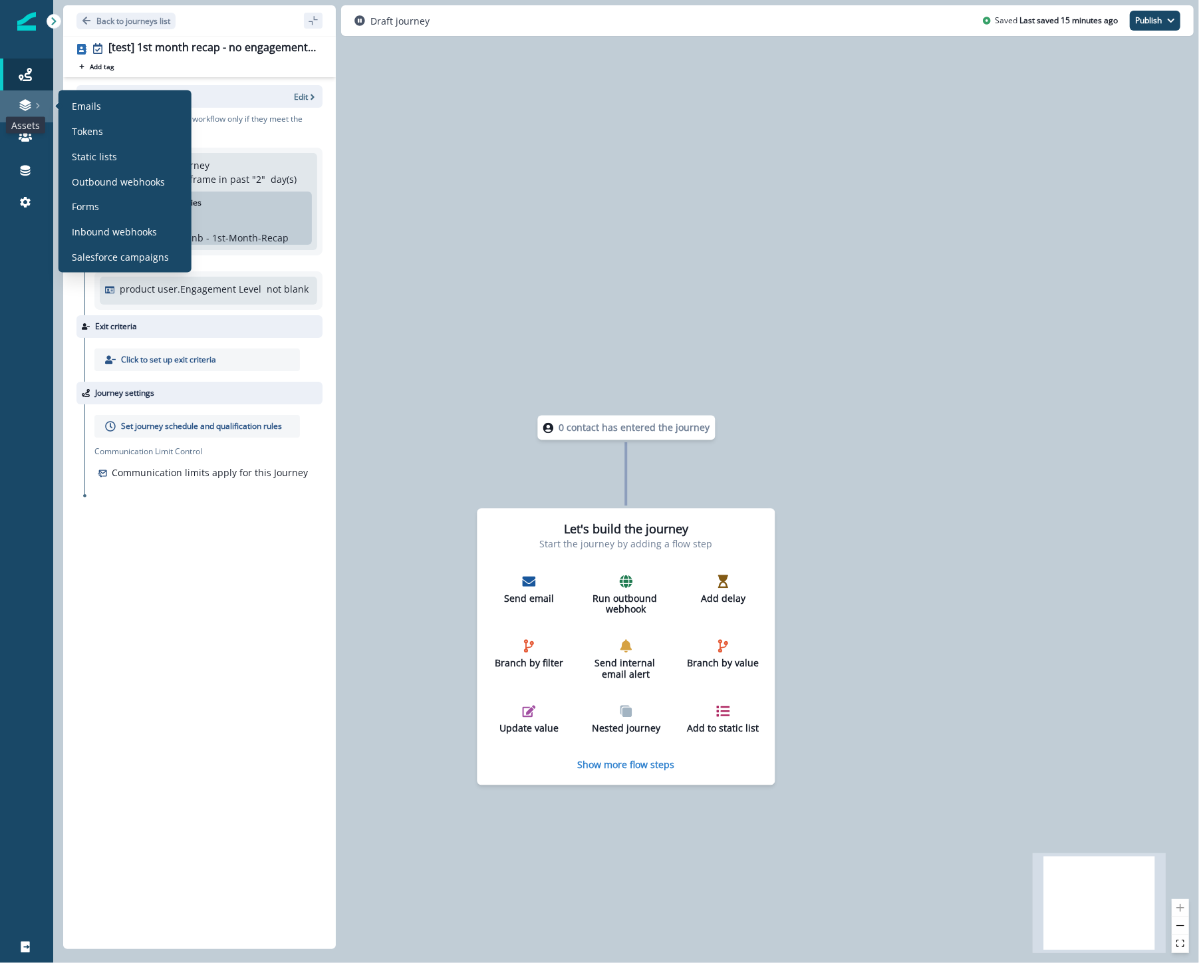
click at [31, 108] on icon at bounding box center [25, 104] width 13 height 13
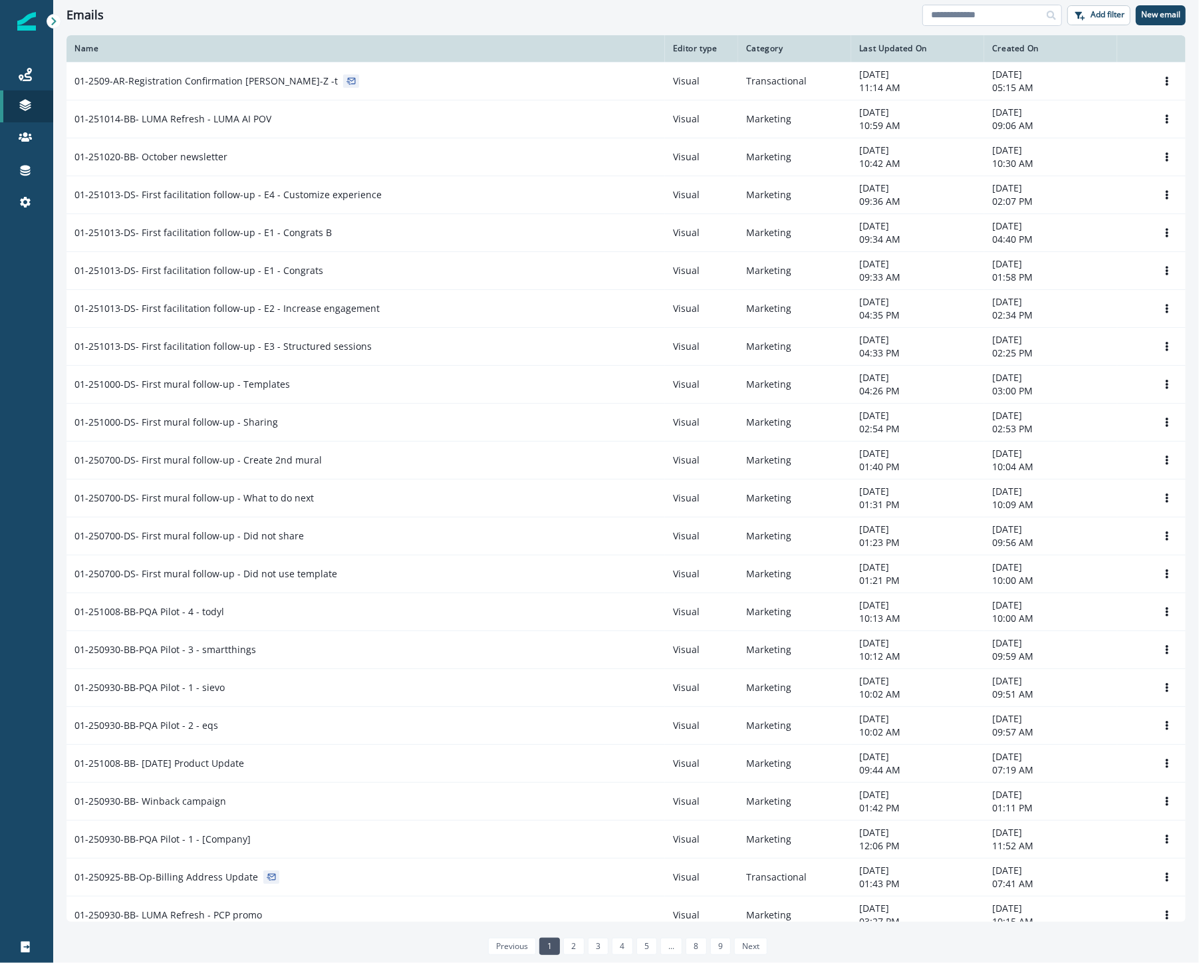
click at [946, 11] on input at bounding box center [992, 15] width 140 height 21
type input "***"
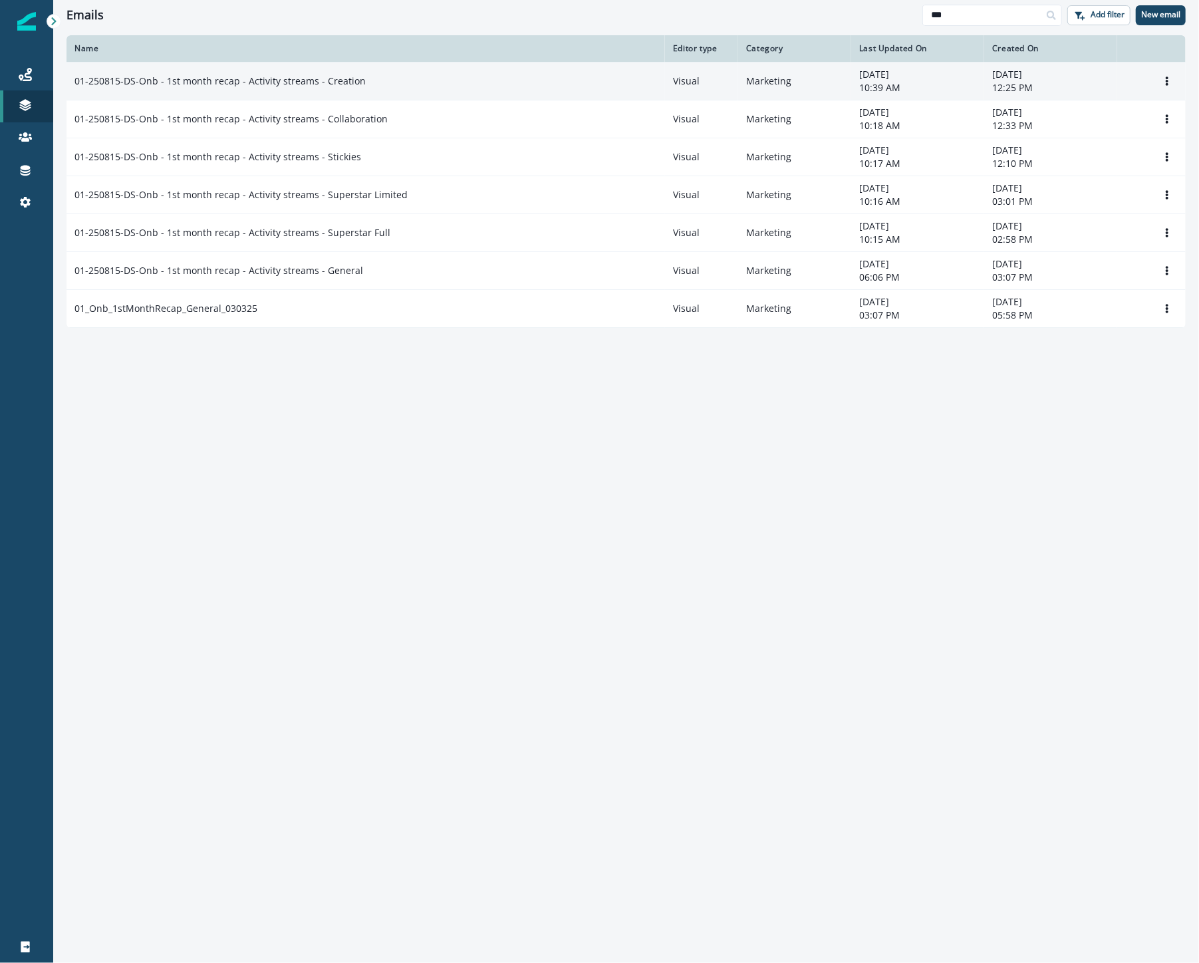
click at [424, 80] on div "01-250815-DS-Onb - 1st month recap - Activity streams - Creation" at bounding box center [365, 80] width 583 height 13
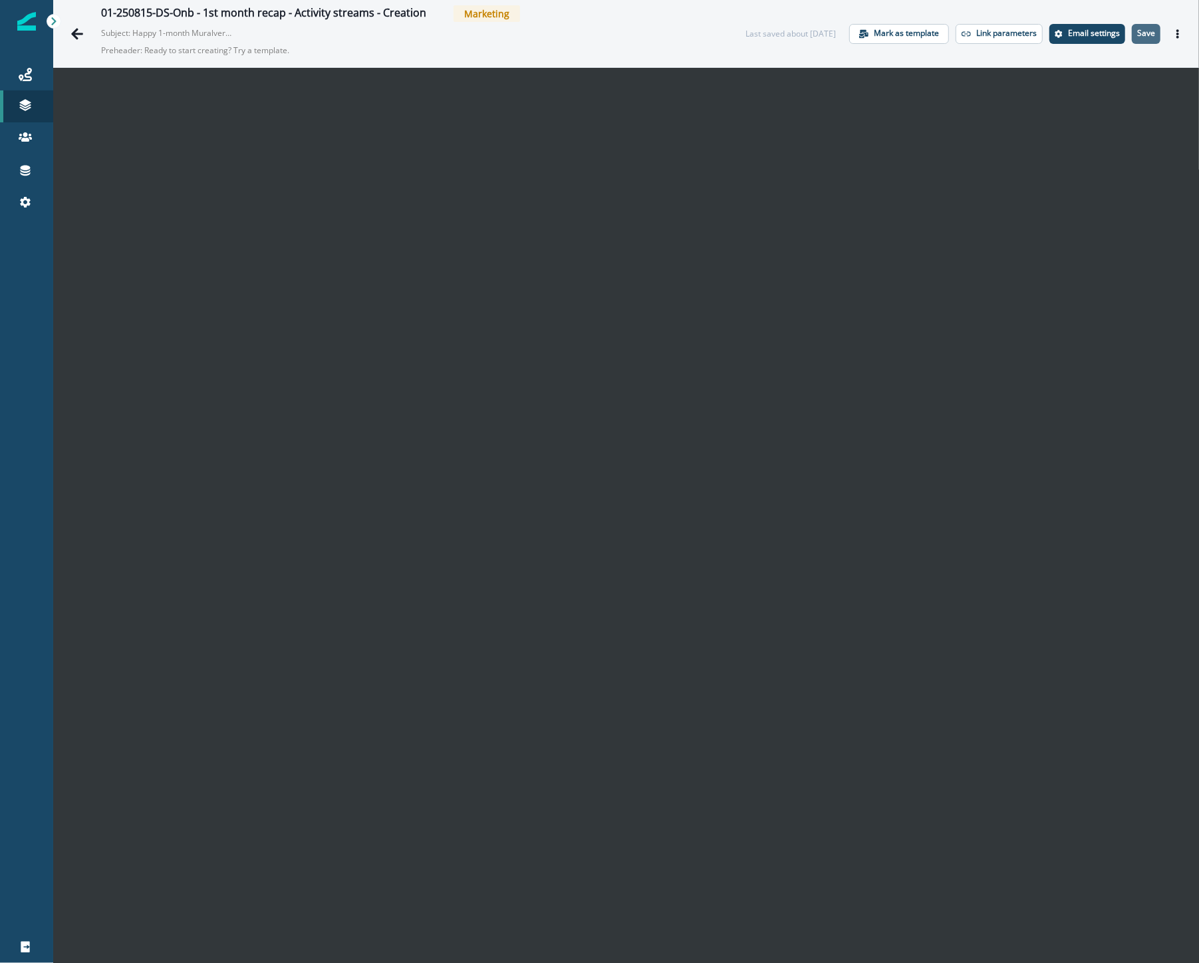
click at [1137, 36] on p "Save" at bounding box center [1146, 33] width 18 height 9
click at [78, 31] on icon "Go back" at bounding box center [76, 33] width 13 height 13
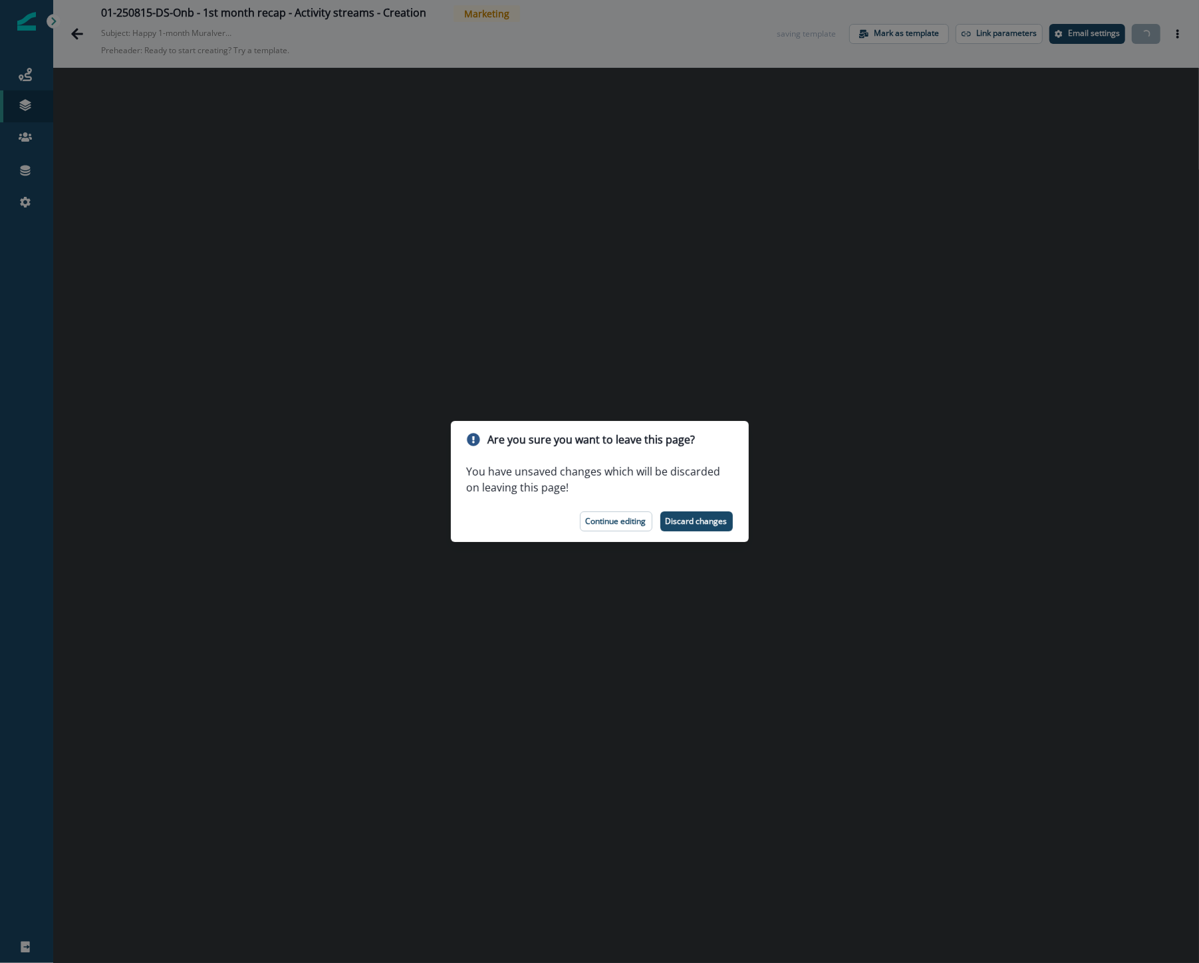
click at [793, 352] on div "Are you sure you want to leave this page? You have unsaved changes which will b…" at bounding box center [599, 481] width 1199 height 963
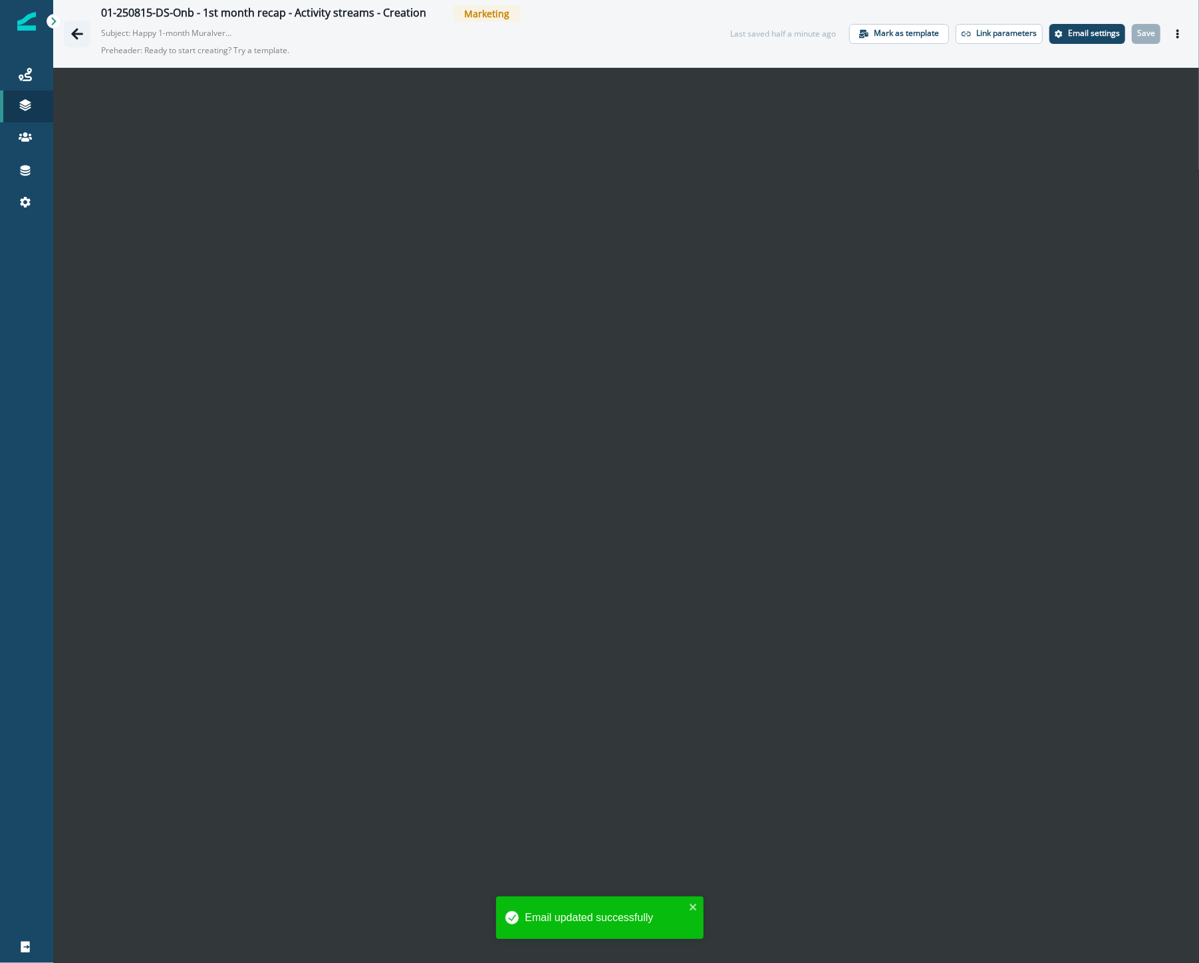
click at [74, 39] on icon "Go back" at bounding box center [76, 33] width 13 height 13
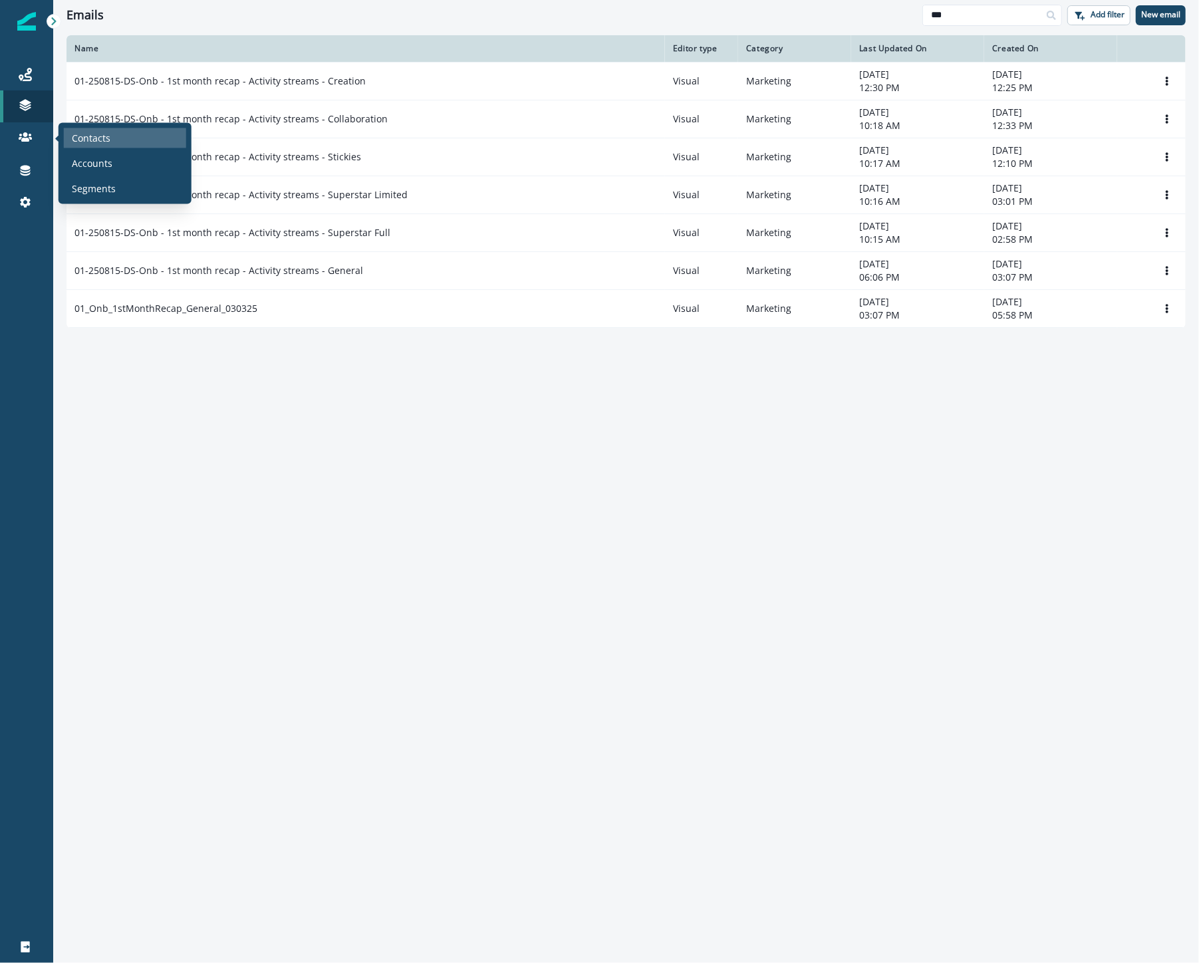
click at [104, 140] on p "Contacts" at bounding box center [91, 138] width 39 height 14
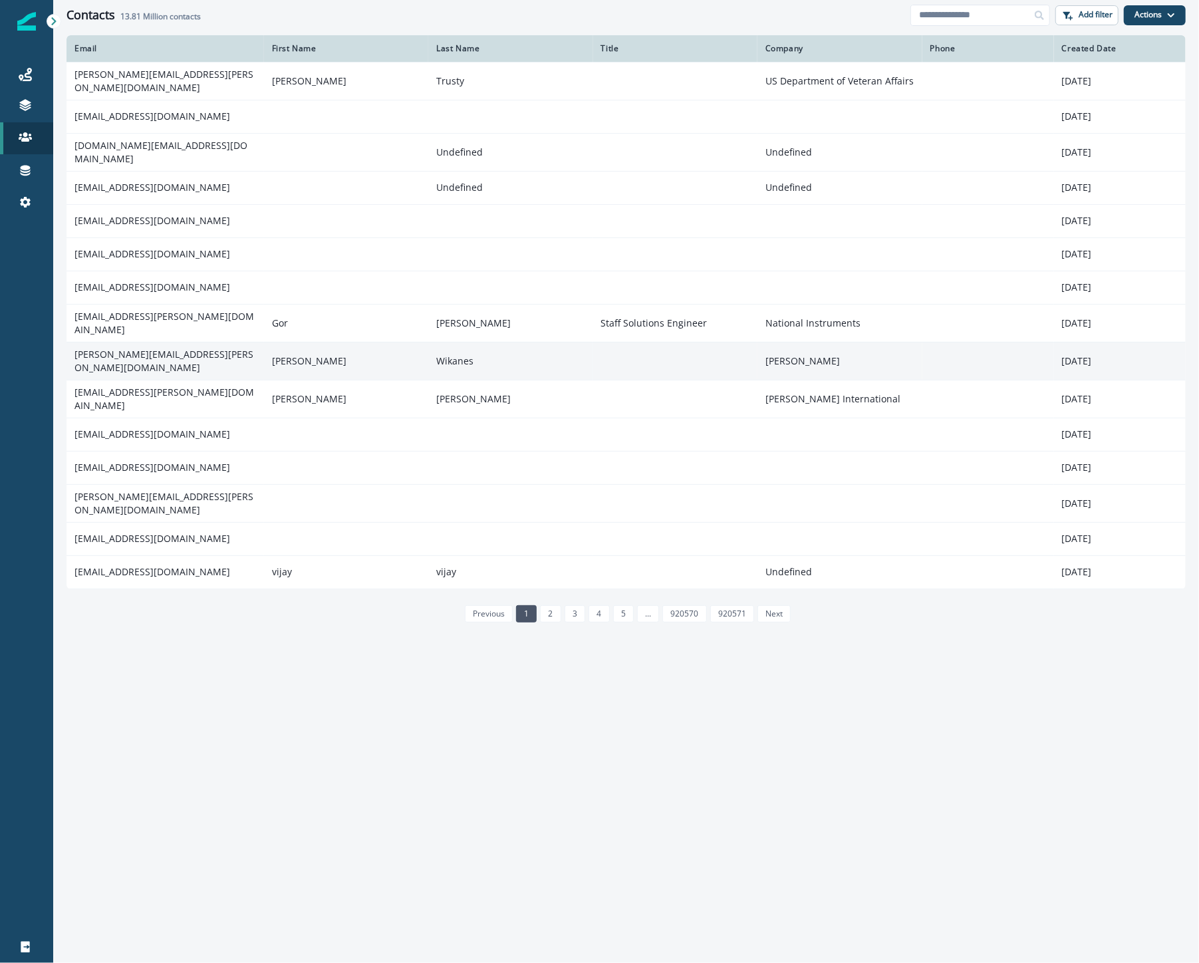
click at [116, 349] on td "ruben.wikanes@worley.com" at bounding box center [166, 361] width 198 height 38
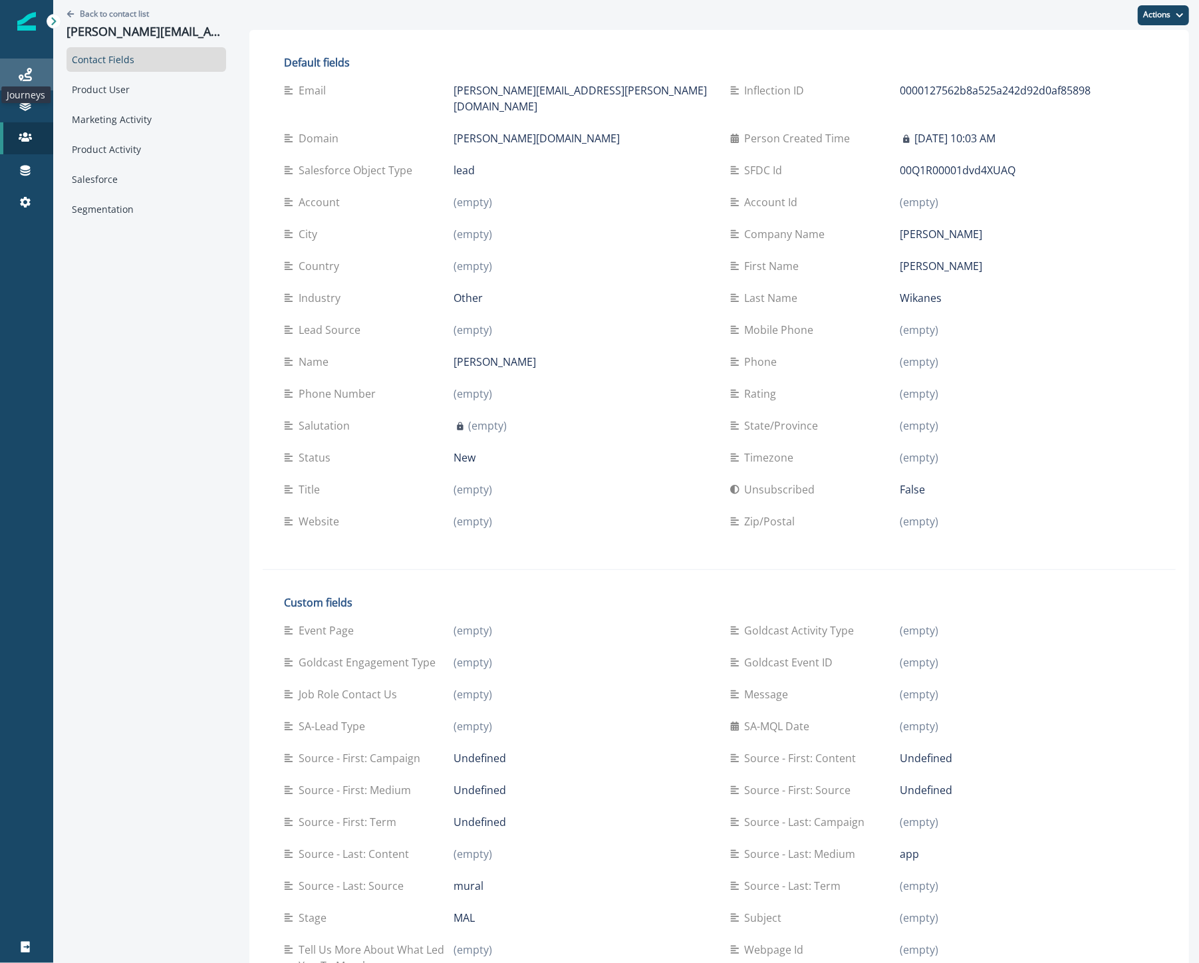
click at [25, 70] on icon at bounding box center [25, 74] width 13 height 13
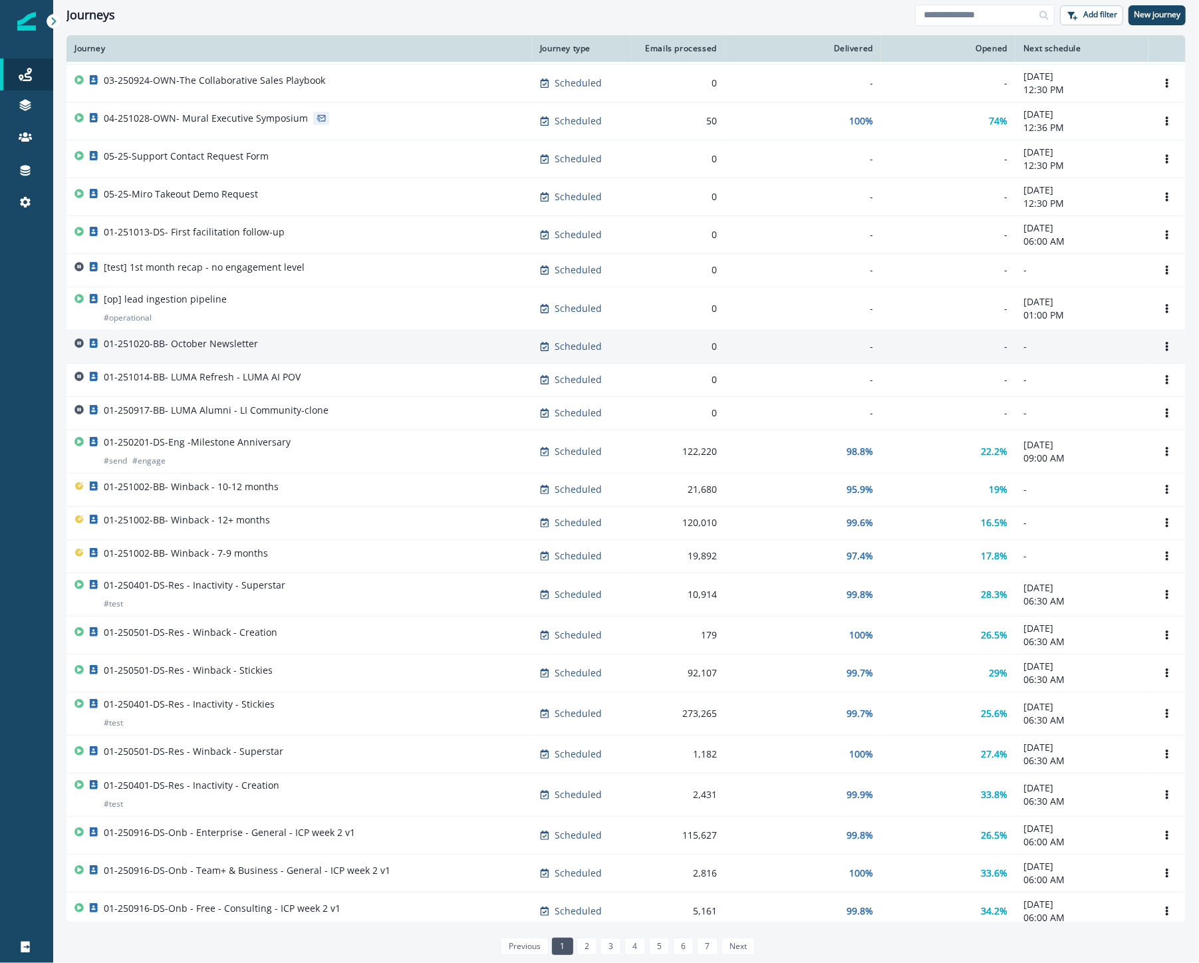
scroll to position [148, 0]
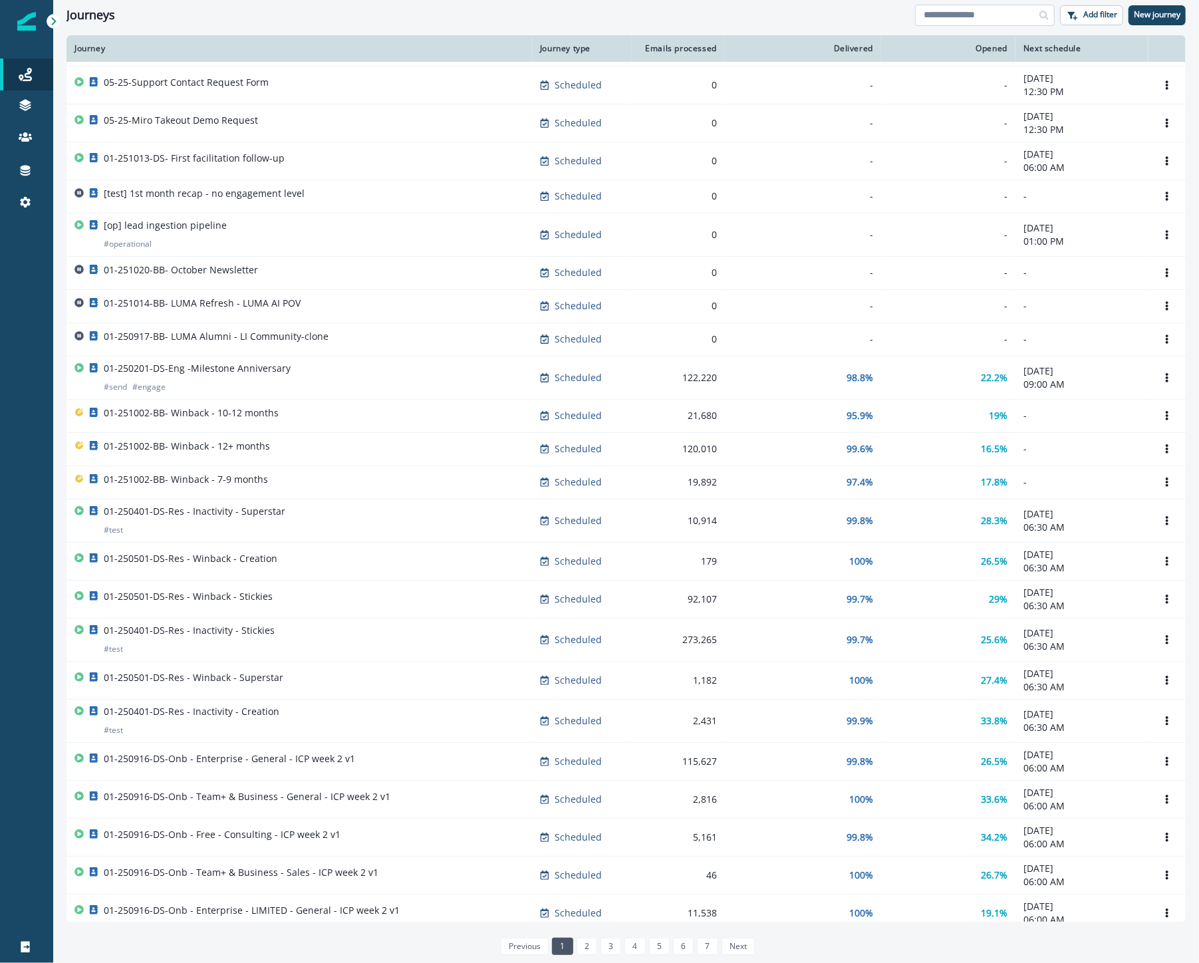
click at [961, 17] on input at bounding box center [985, 15] width 140 height 21
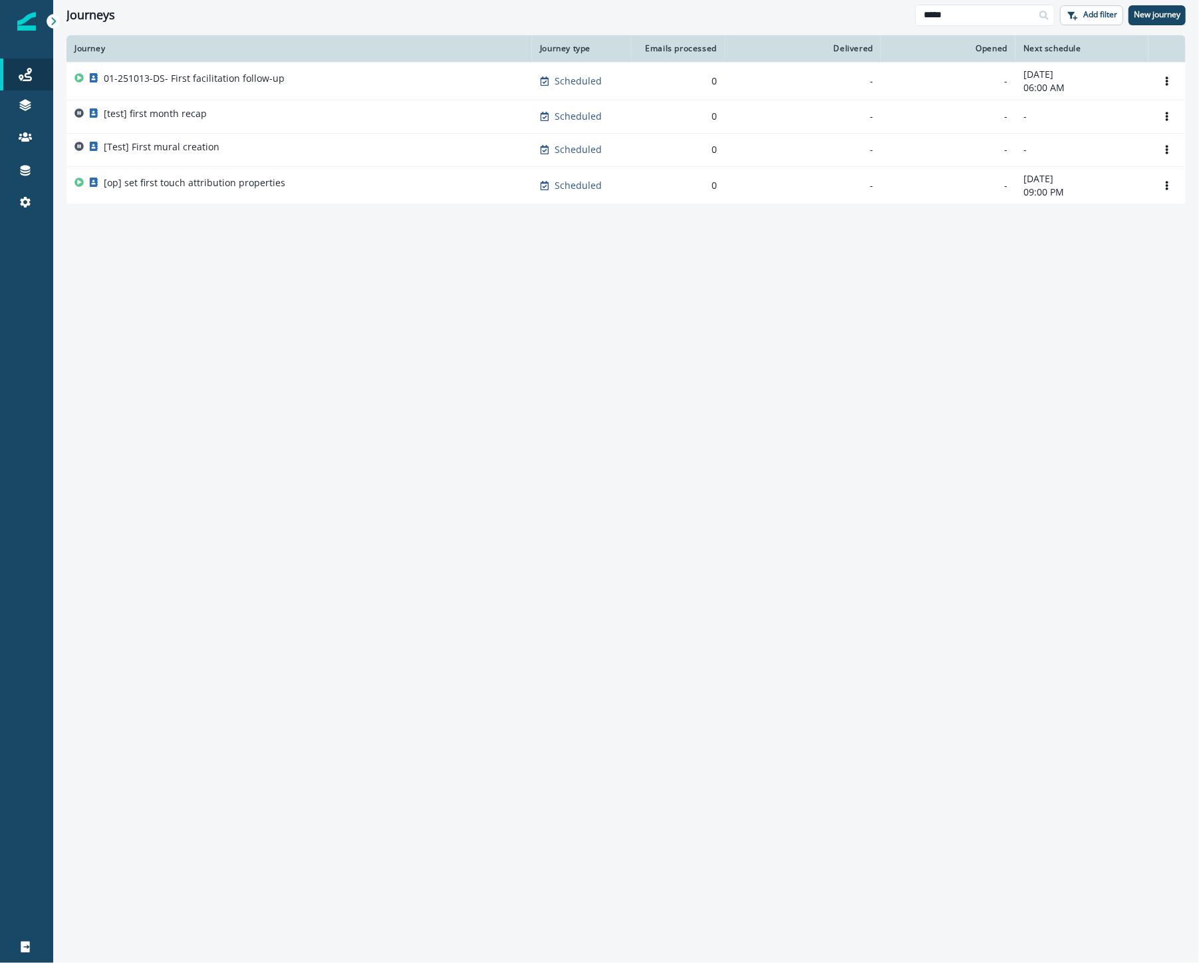
drag, startPoint x: 972, startPoint y: 17, endPoint x: 894, endPoint y: 11, distance: 78.7
click at [894, 11] on div "Journeys ***** Add filter New journey" at bounding box center [626, 15] width 1146 height 30
type input "***"
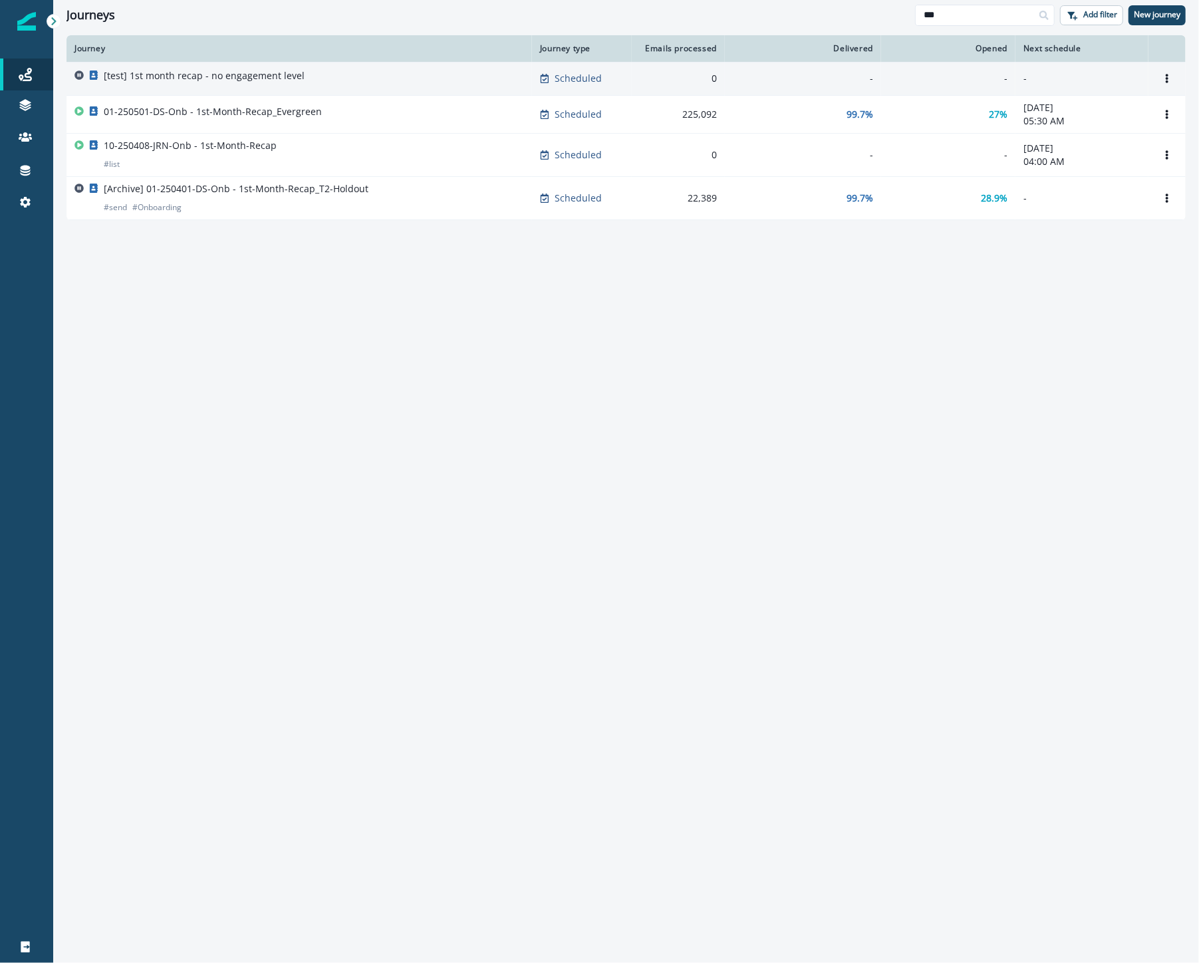
click at [266, 69] on p "[test] 1st month recap - no engagement level" at bounding box center [204, 75] width 201 height 13
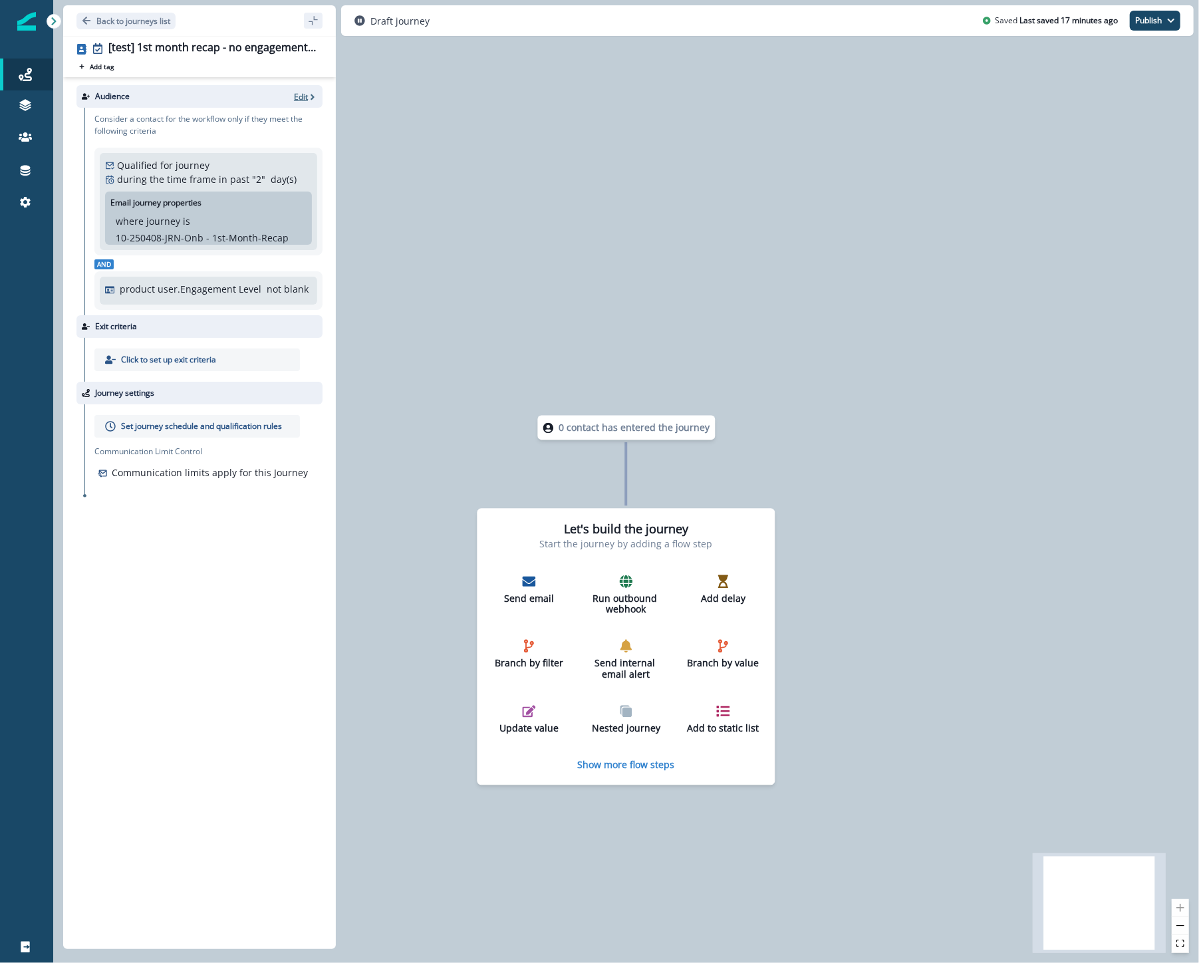
click at [304, 96] on p "Edit" at bounding box center [301, 96] width 14 height 11
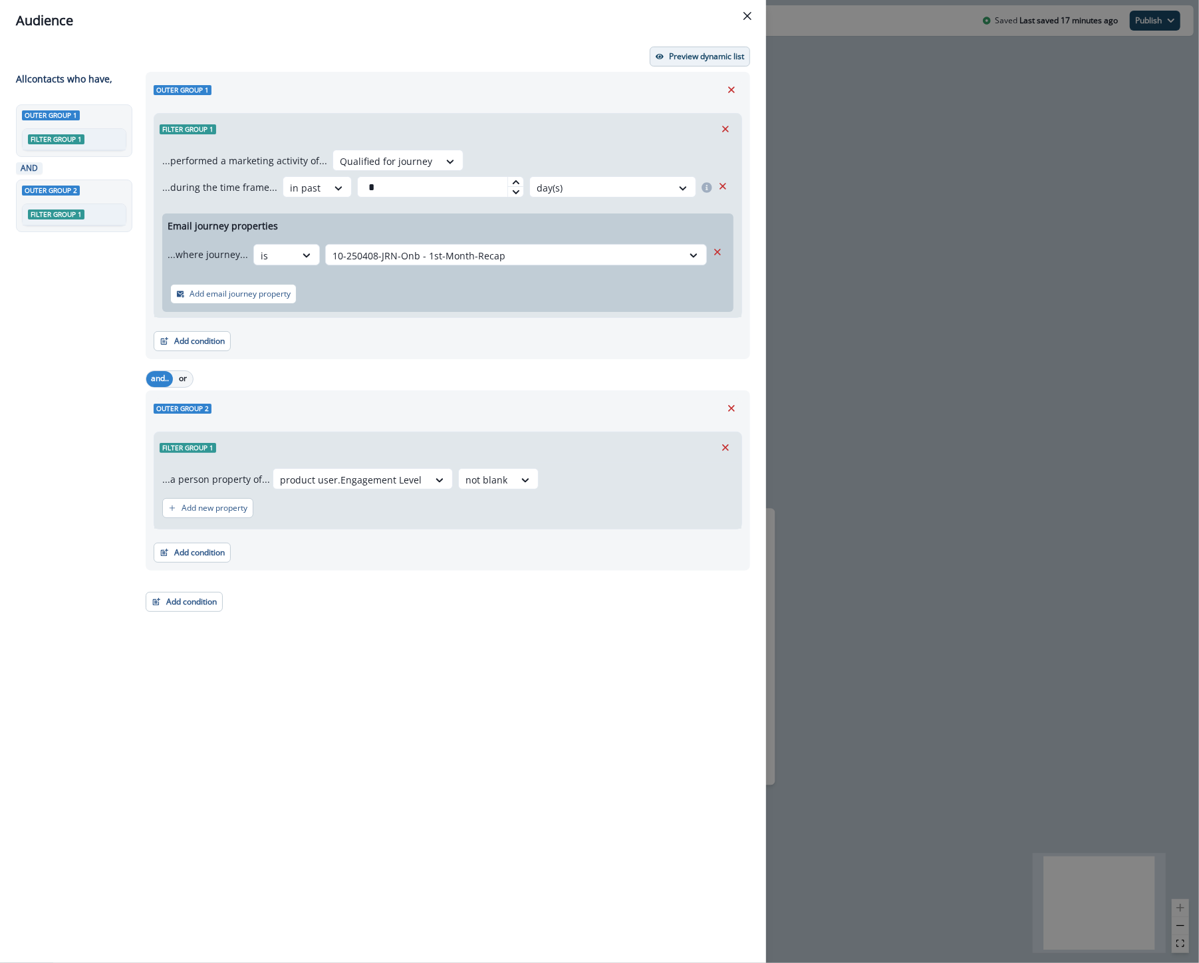
click at [699, 53] on p "Preview dynamic list" at bounding box center [706, 56] width 75 height 9
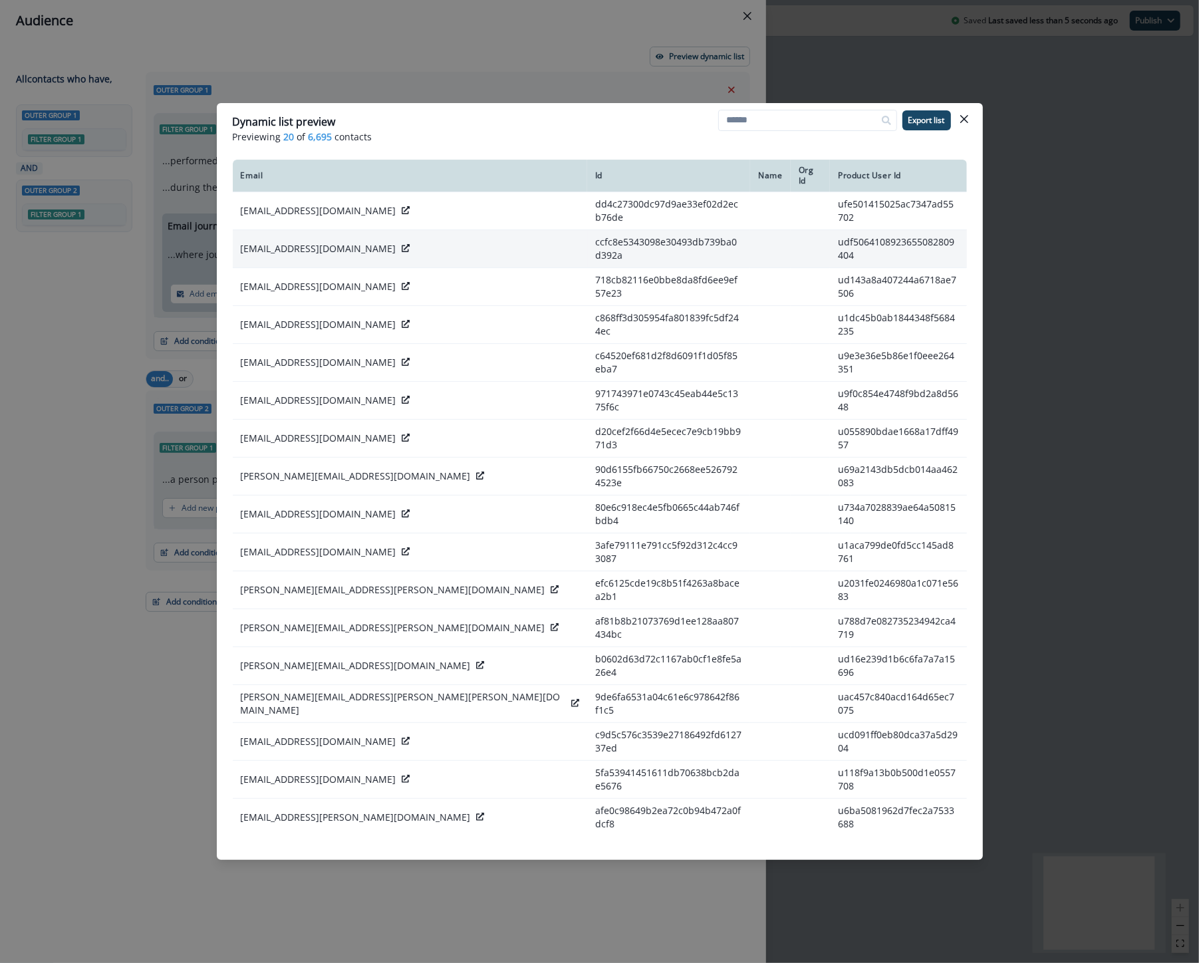
click at [402, 242] on div at bounding box center [406, 248] width 8 height 13
click at [402, 244] on icon at bounding box center [406, 248] width 8 height 8
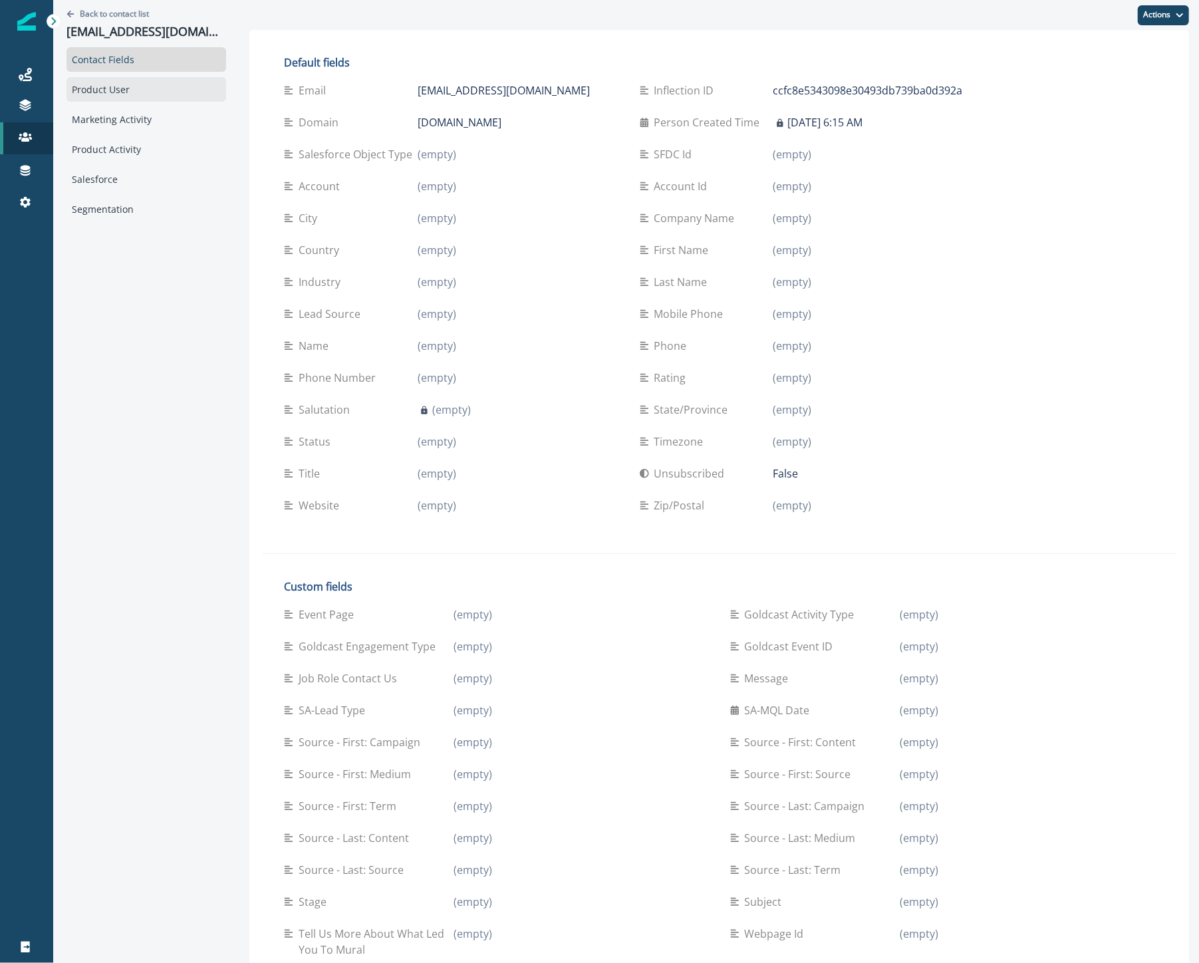
click at [114, 96] on div "Product User" at bounding box center [147, 89] width 160 height 25
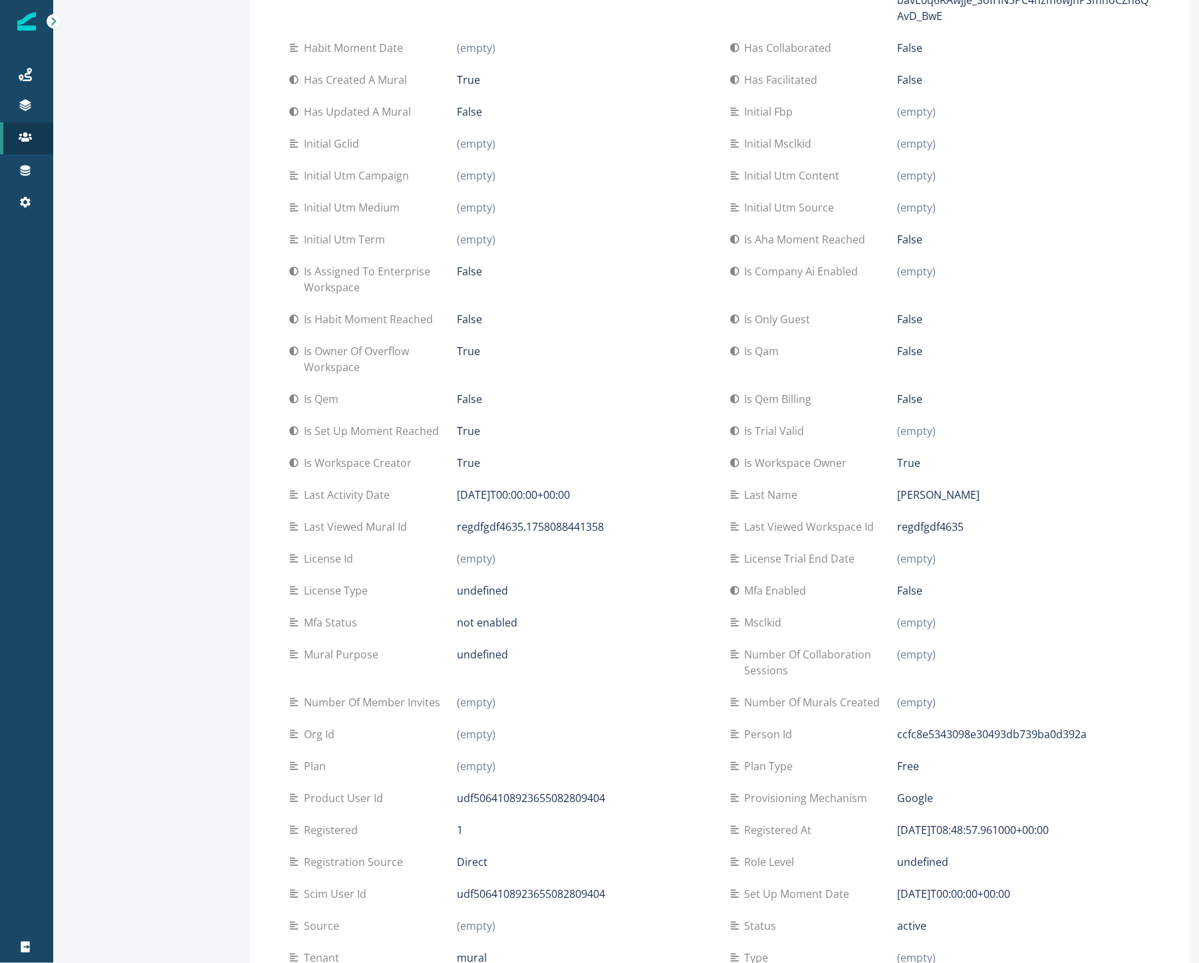
scroll to position [527, 0]
click at [943, 467] on div "True" at bounding box center [1023, 464] width 251 height 16
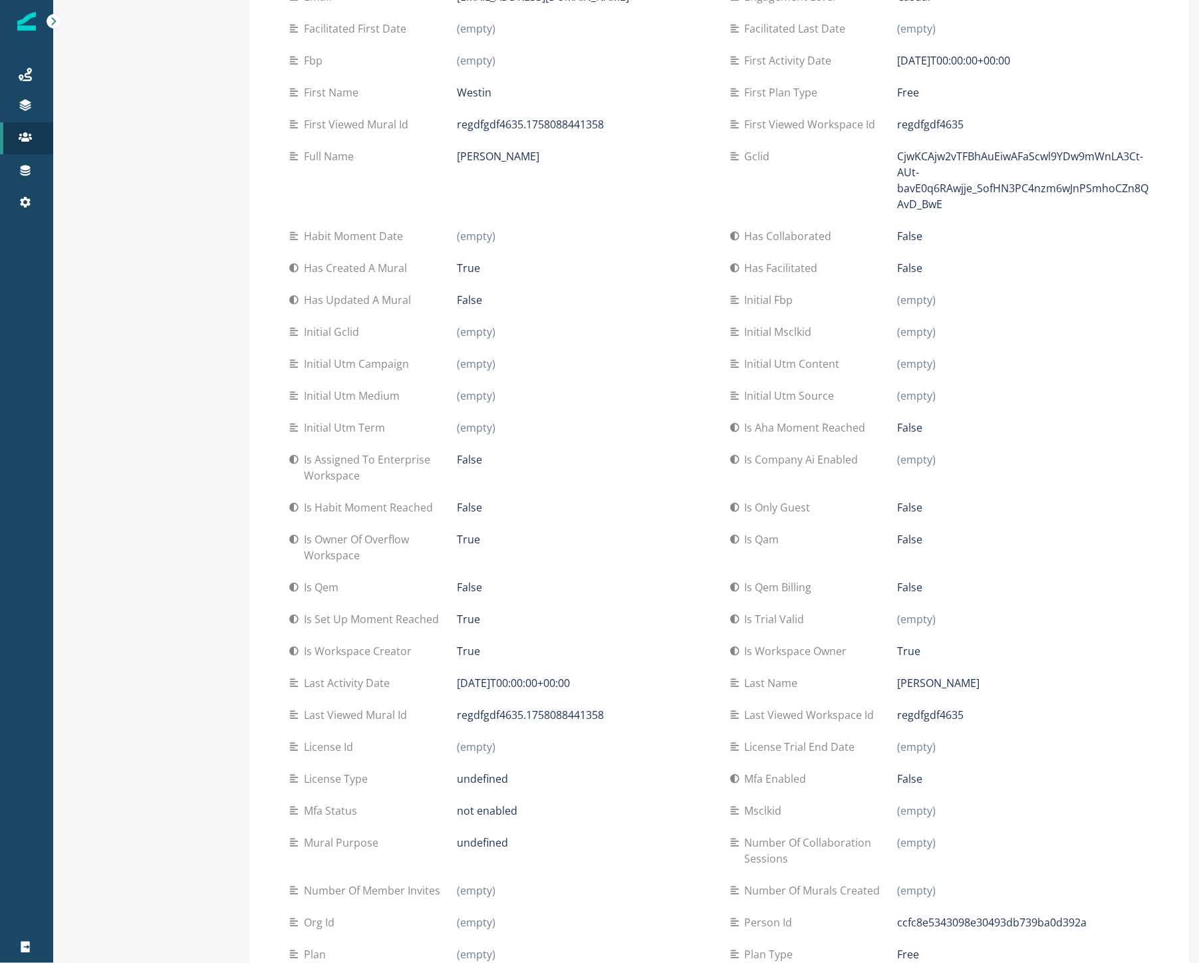
scroll to position [306, 0]
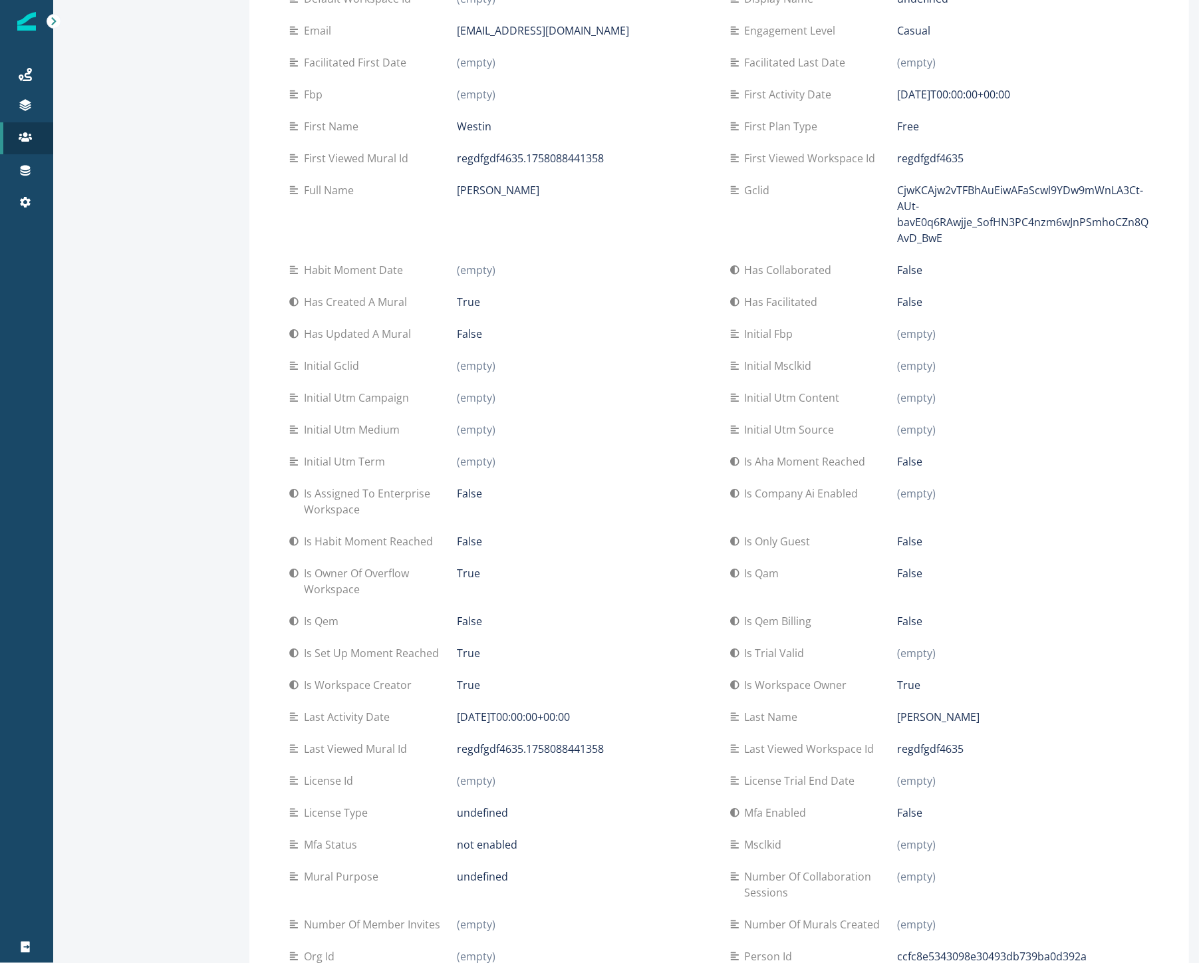
drag, startPoint x: 456, startPoint y: 303, endPoint x: 522, endPoint y: 342, distance: 77.0
click at [522, 342] on div "Aha moment date (empty) Billing model Free Collaborated first date (empty) Coll…" at bounding box center [719, 597] width 860 height 1644
click at [528, 337] on div "False" at bounding box center [582, 334] width 251 height 16
click at [898, 307] on p "False" at bounding box center [910, 302] width 25 height 16
click at [914, 271] on p "False" at bounding box center [910, 270] width 25 height 16
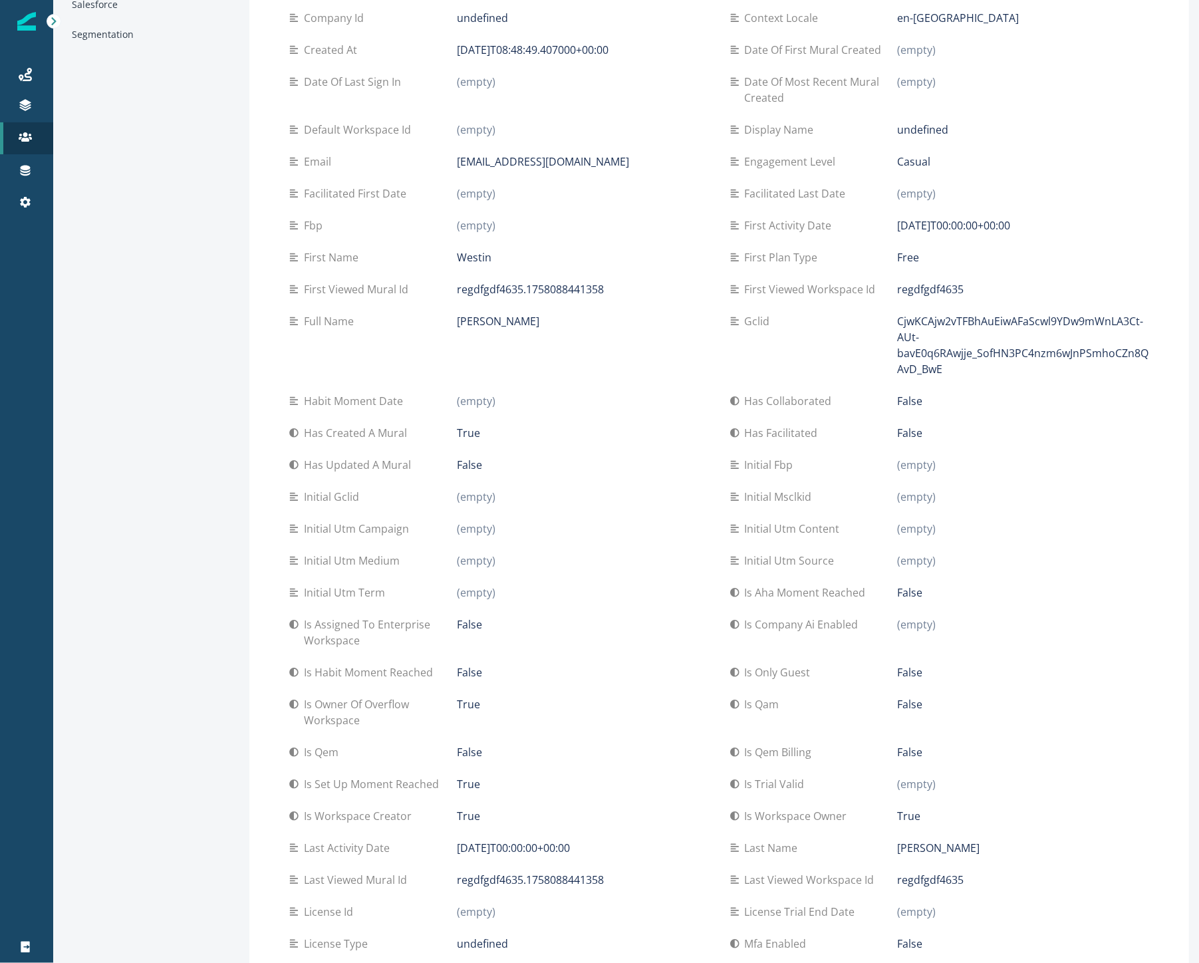
scroll to position [158, 0]
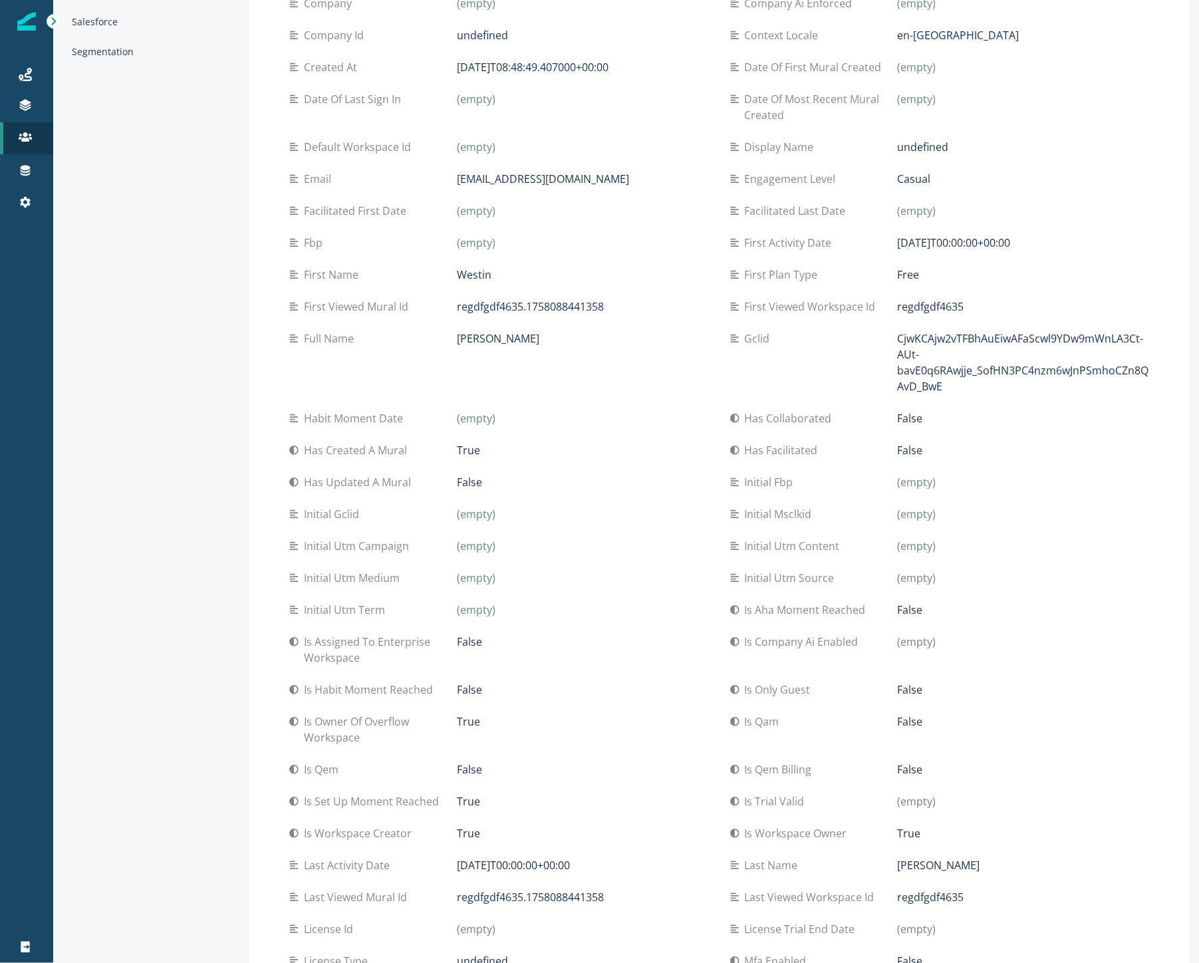
drag, startPoint x: 900, startPoint y: 185, endPoint x: 890, endPoint y: 186, distance: 10.7
click at [898, 186] on div "Casual" at bounding box center [1023, 179] width 251 height 16
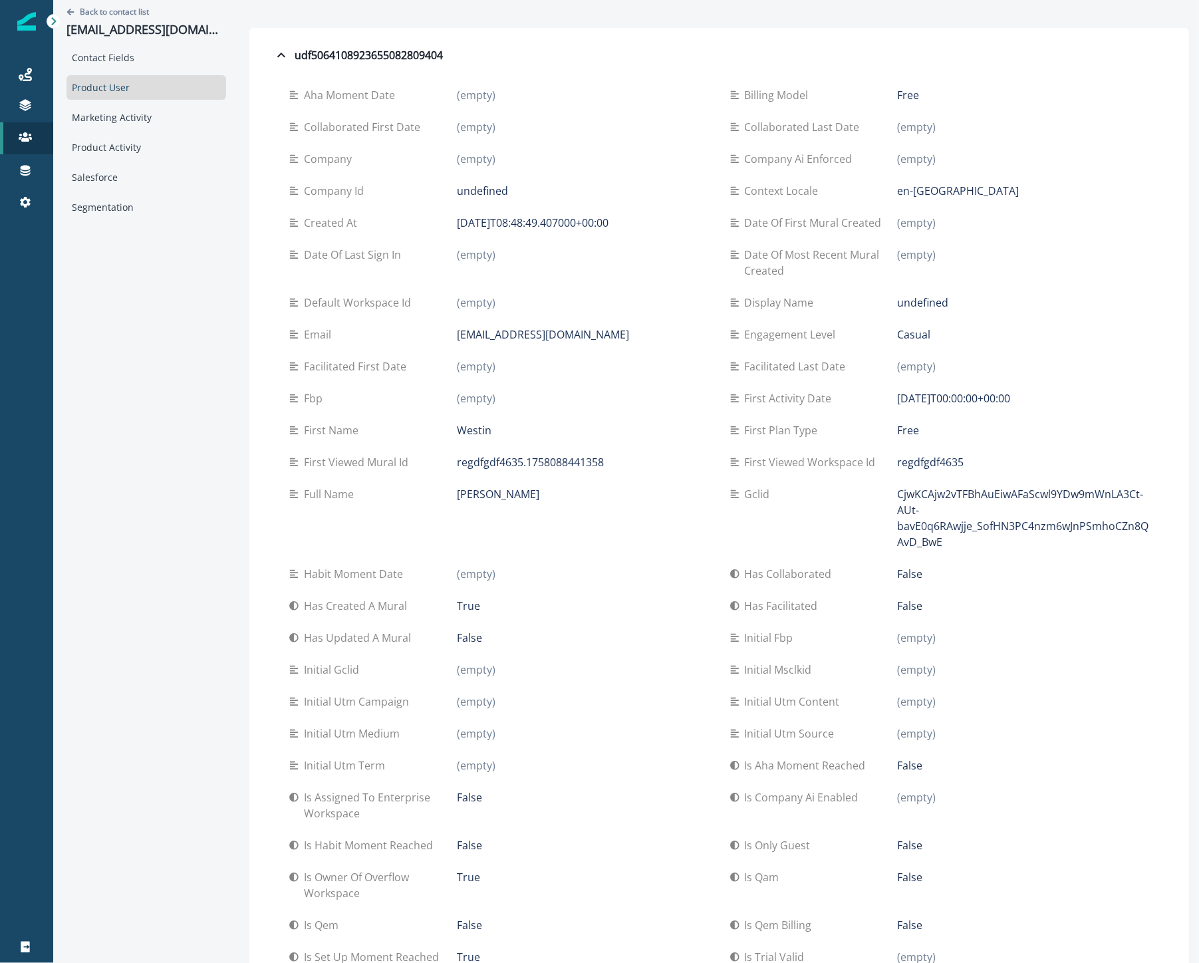
scroll to position [0, 0]
click at [988, 318] on div "Display name undefined" at bounding box center [940, 305] width 420 height 32
click at [630, 70] on div "Aha moment date (empty) Billing model Free Collaborated first date (empty) Coll…" at bounding box center [719, 921] width 913 height 1703
drag, startPoint x: 616, startPoint y: 335, endPoint x: 447, endPoint y: 333, distance: 169.6
click at [447, 333] on div "Email [EMAIL_ADDRESS][DOMAIN_NAME]" at bounding box center [499, 337] width 420 height 16
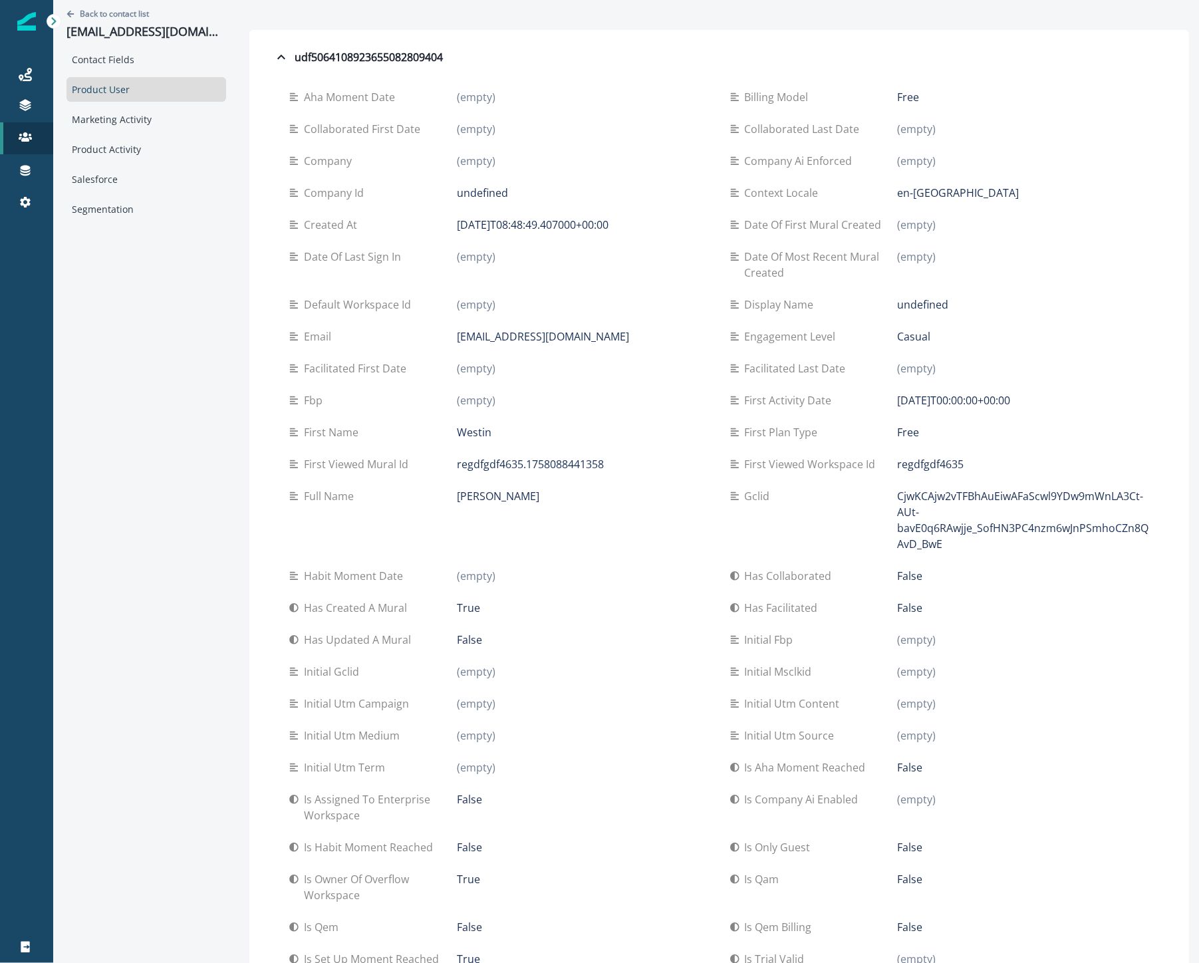
scroll to position [5, 0]
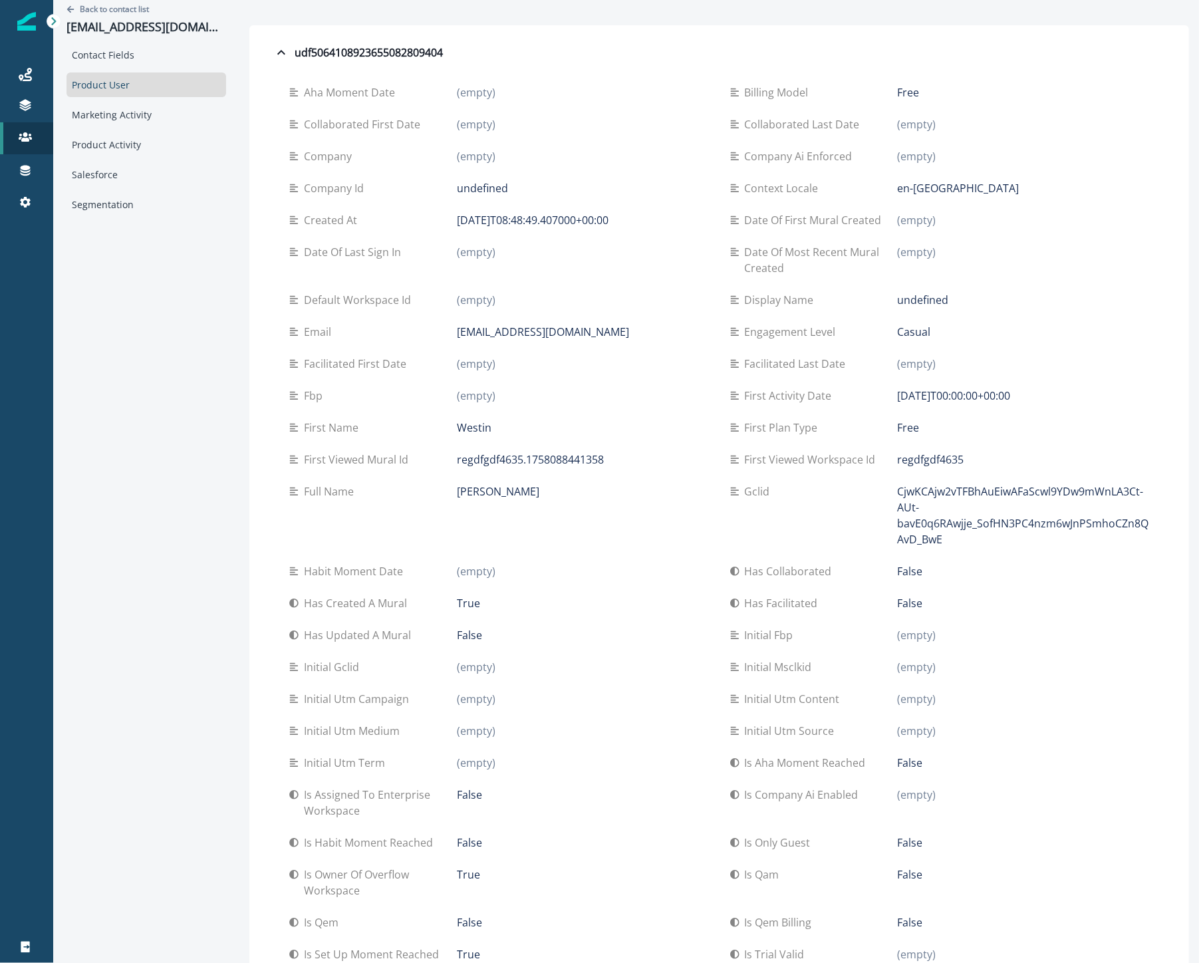
copy div "[EMAIL_ADDRESS][DOMAIN_NAME]"
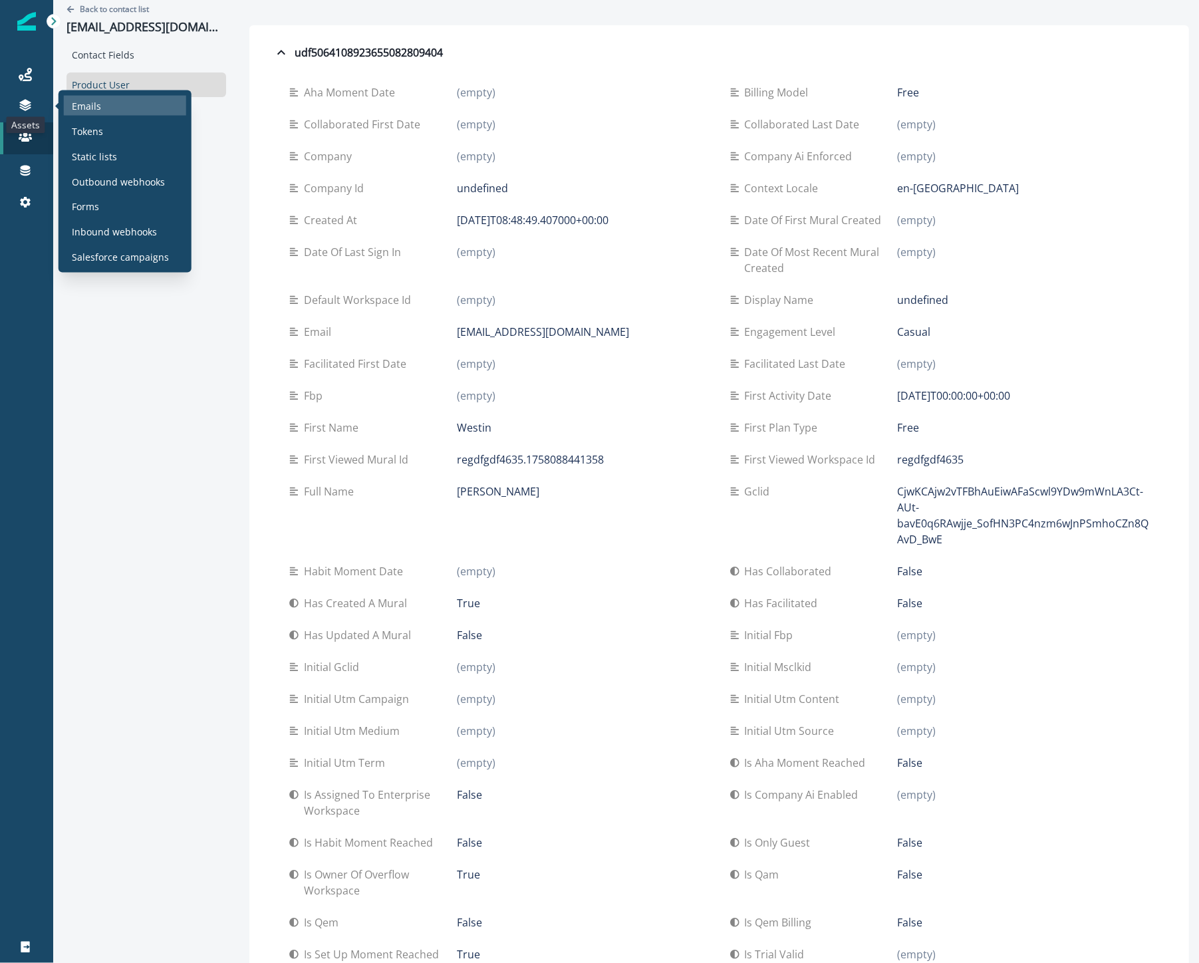
drag, startPoint x: 21, startPoint y: 109, endPoint x: 108, endPoint y: 102, distance: 87.4
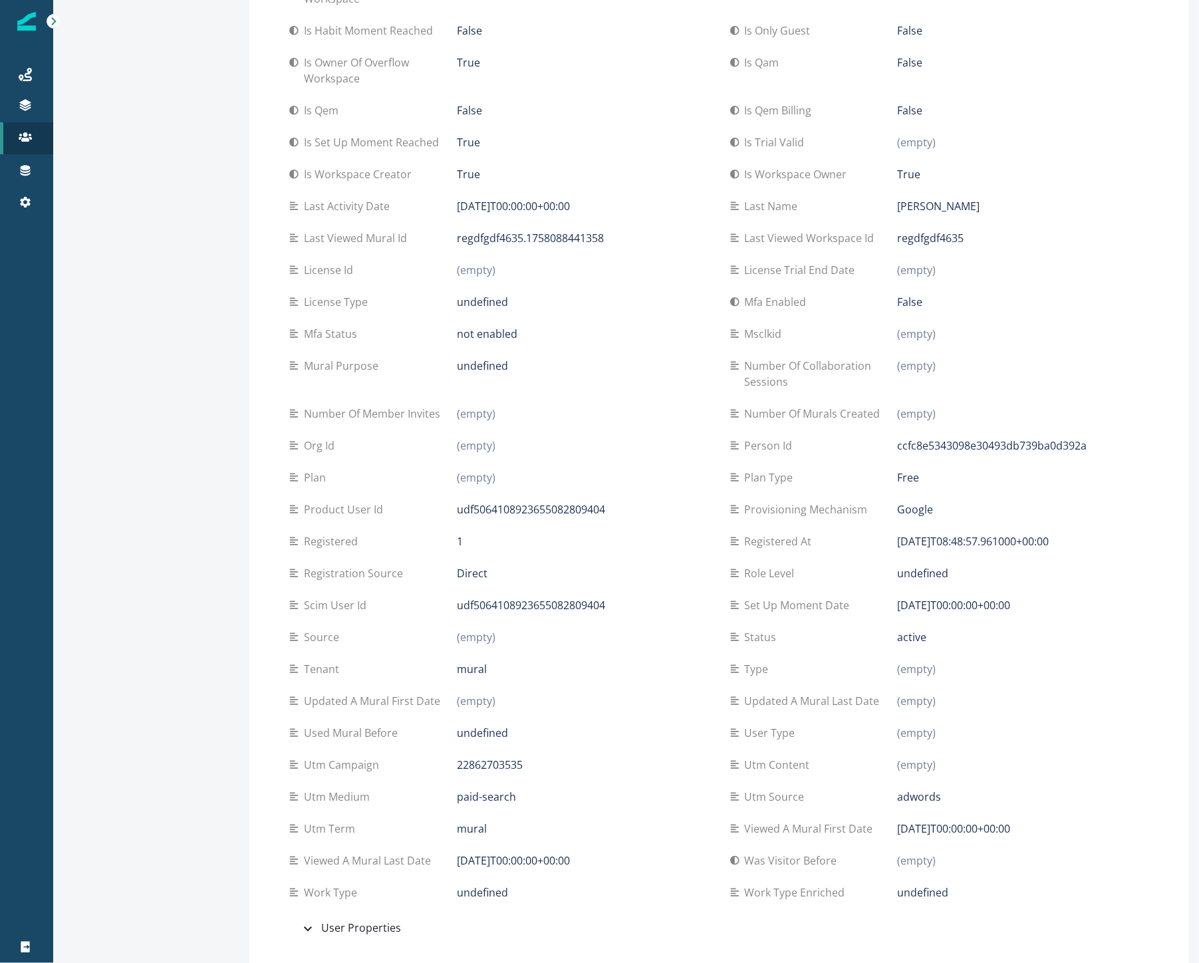
scroll to position [823, 0]
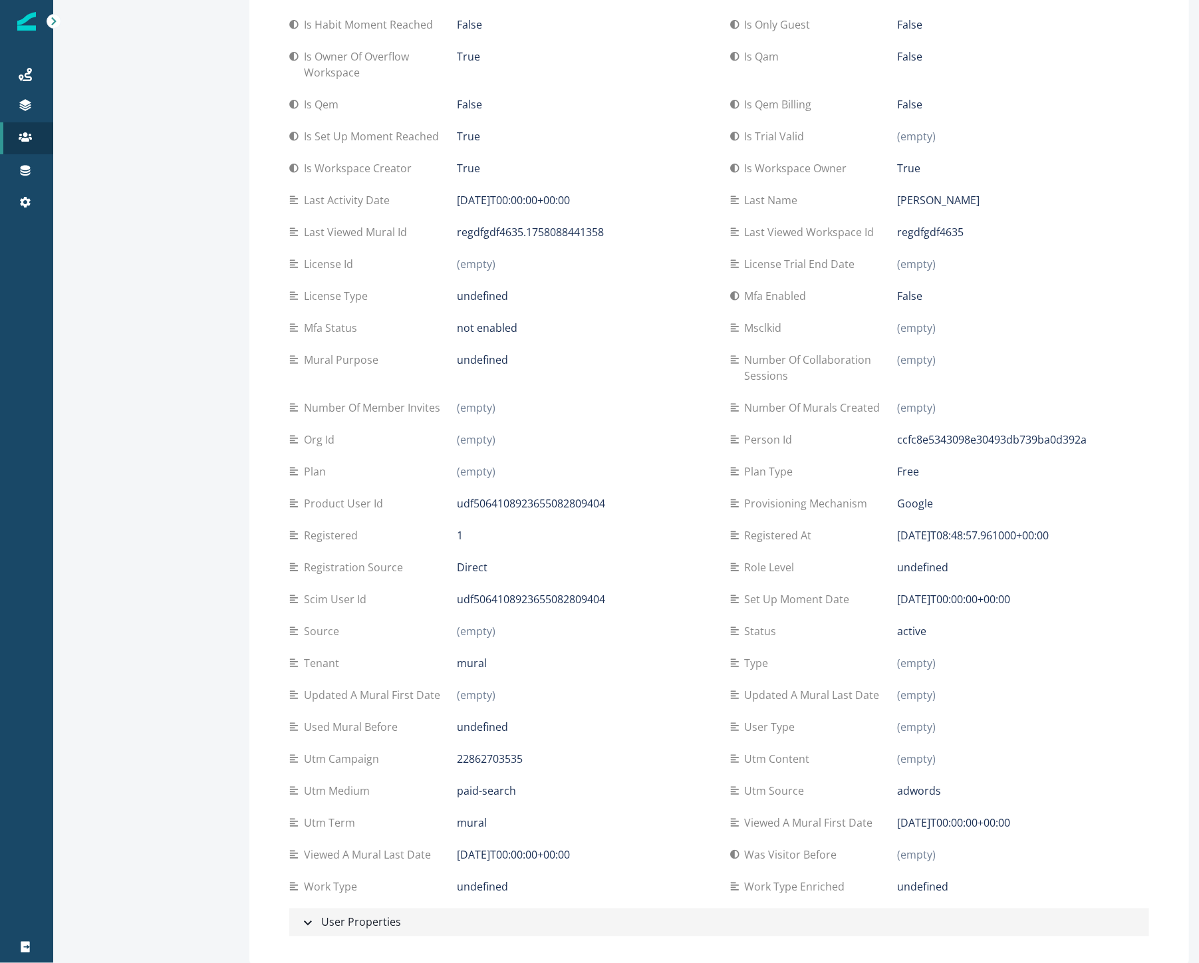
click at [366, 925] on div "User Properties" at bounding box center [350, 922] width 101 height 17
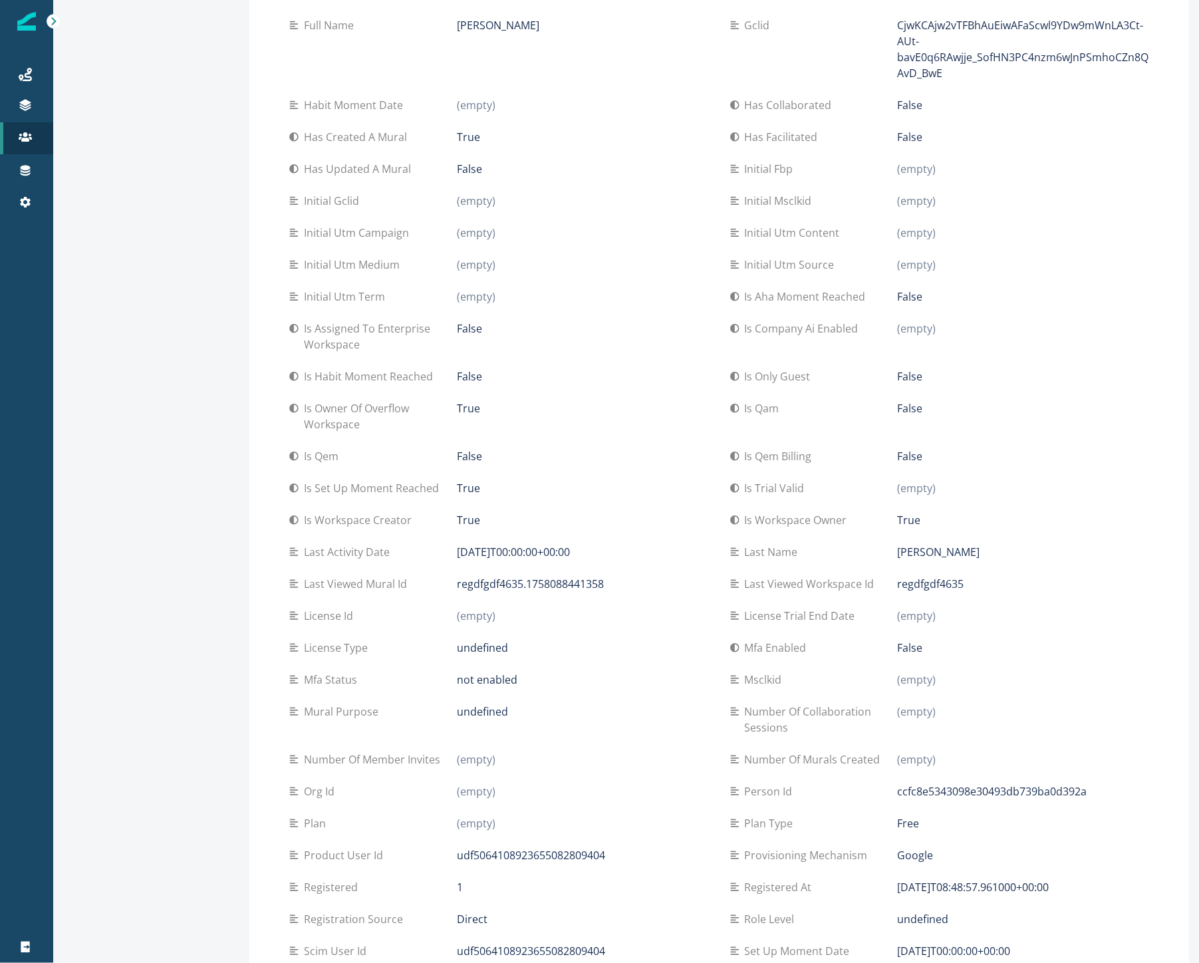
scroll to position [410, 0]
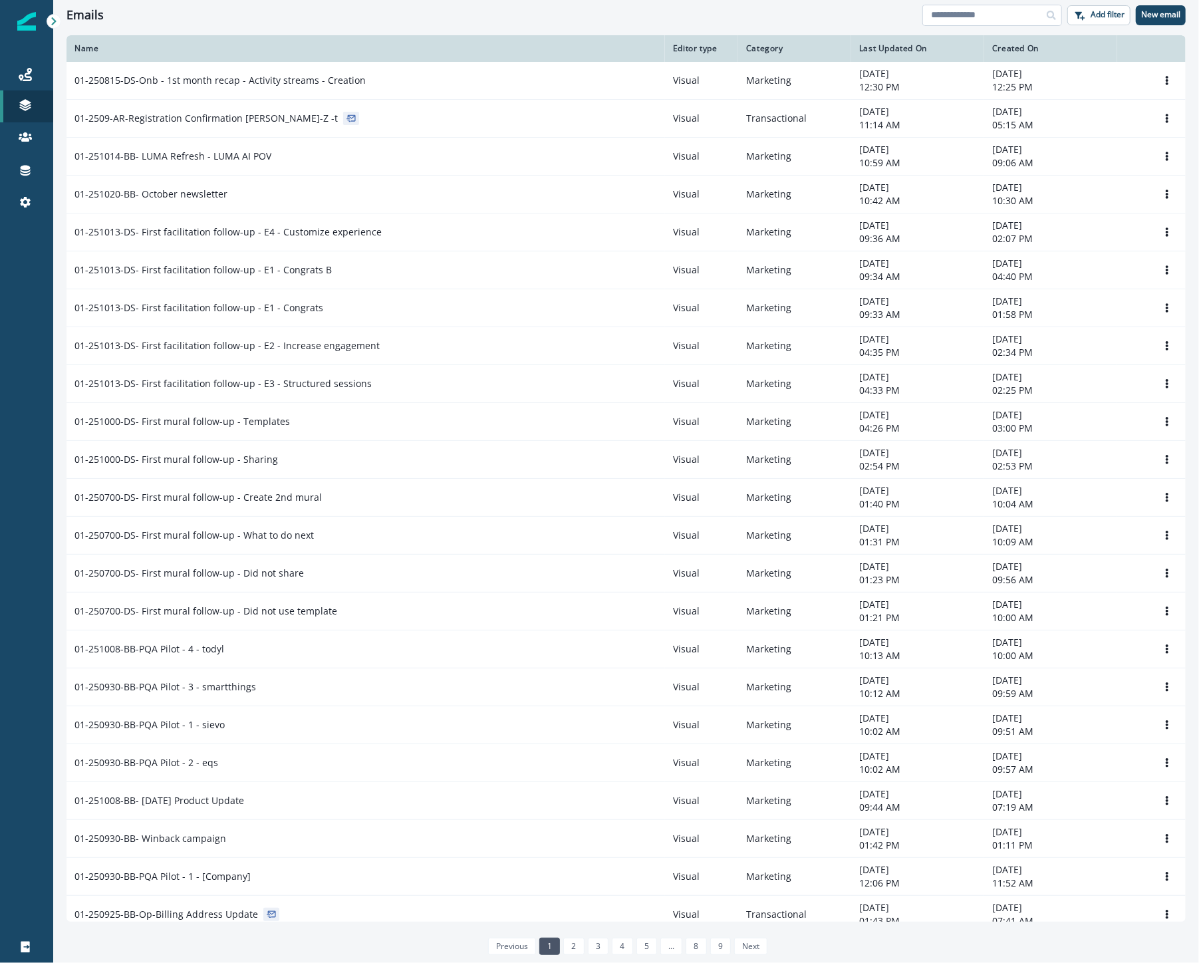
click at [993, 17] on input at bounding box center [992, 15] width 140 height 21
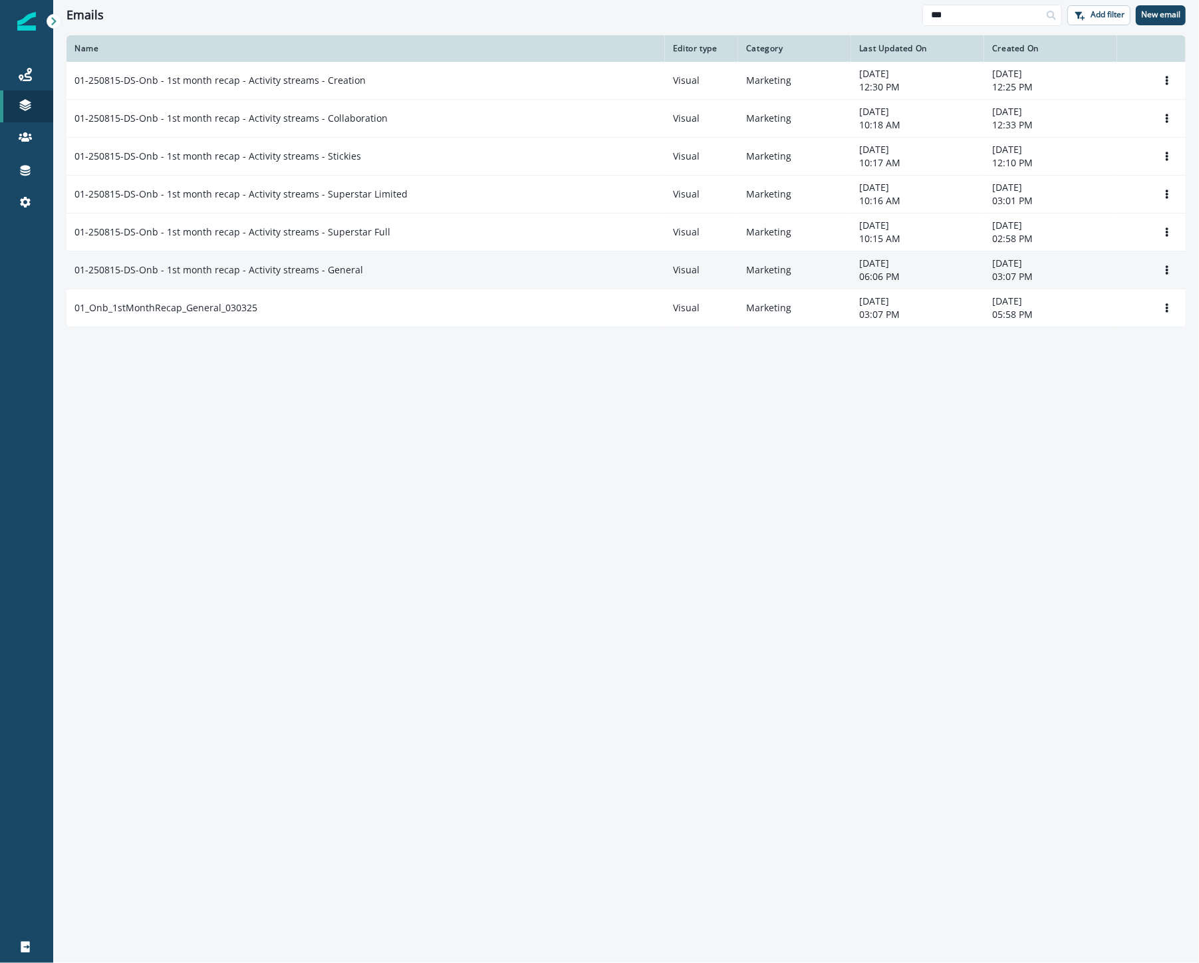
type input "***"
click at [370, 271] on div "01-250815-DS-Onb - 1st month recap - Activity streams - General" at bounding box center [365, 269] width 583 height 13
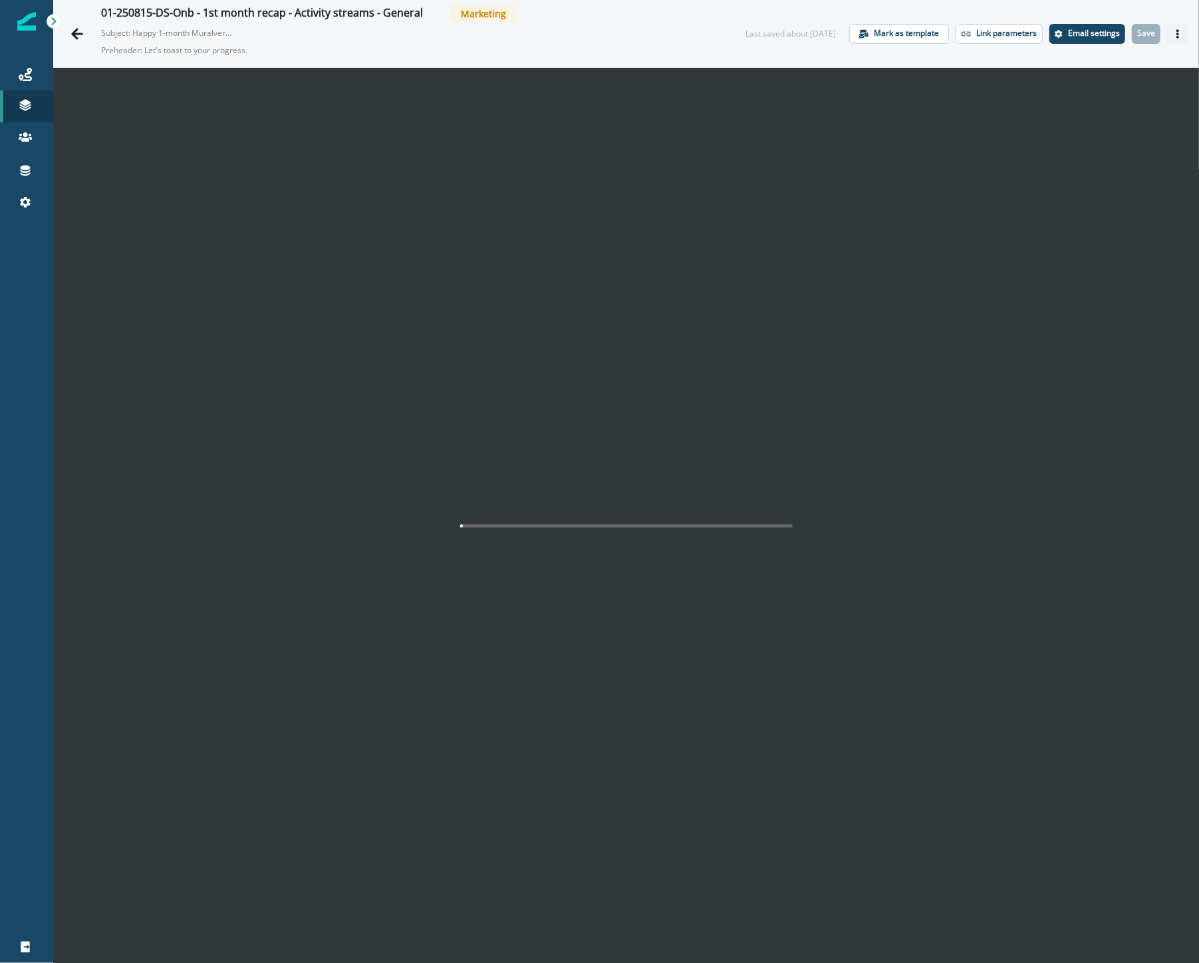
click at [1172, 35] on button "Actions" at bounding box center [1177, 34] width 21 height 20
click at [1094, 109] on button "Send test email" at bounding box center [1103, 114] width 148 height 24
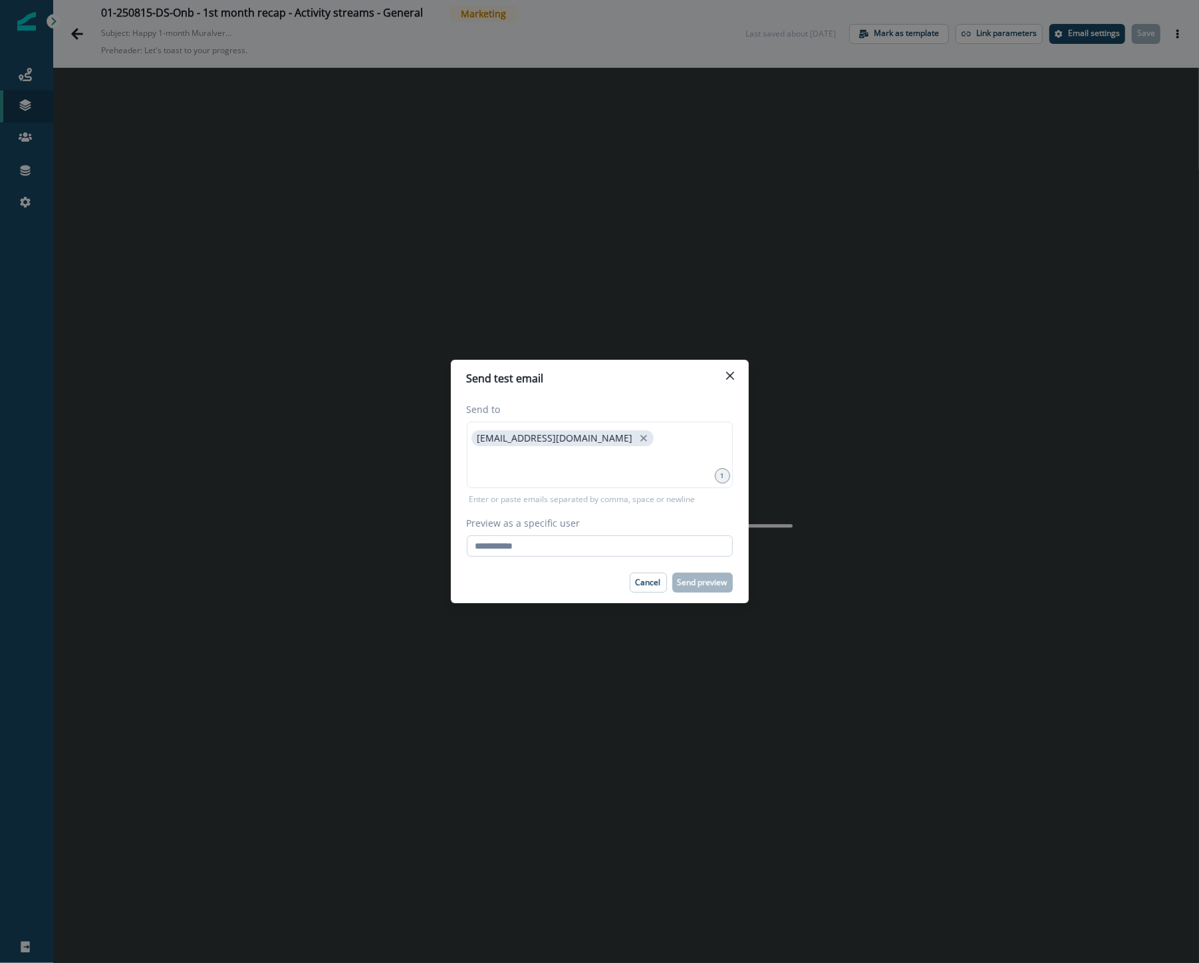
click at [535, 545] on input "Preview as a specific user" at bounding box center [600, 545] width 266 height 21
paste input "**********"
type input "**********"
click at [708, 586] on p "Send preview" at bounding box center [703, 582] width 50 height 9
click at [734, 378] on button "Close" at bounding box center [730, 375] width 21 height 21
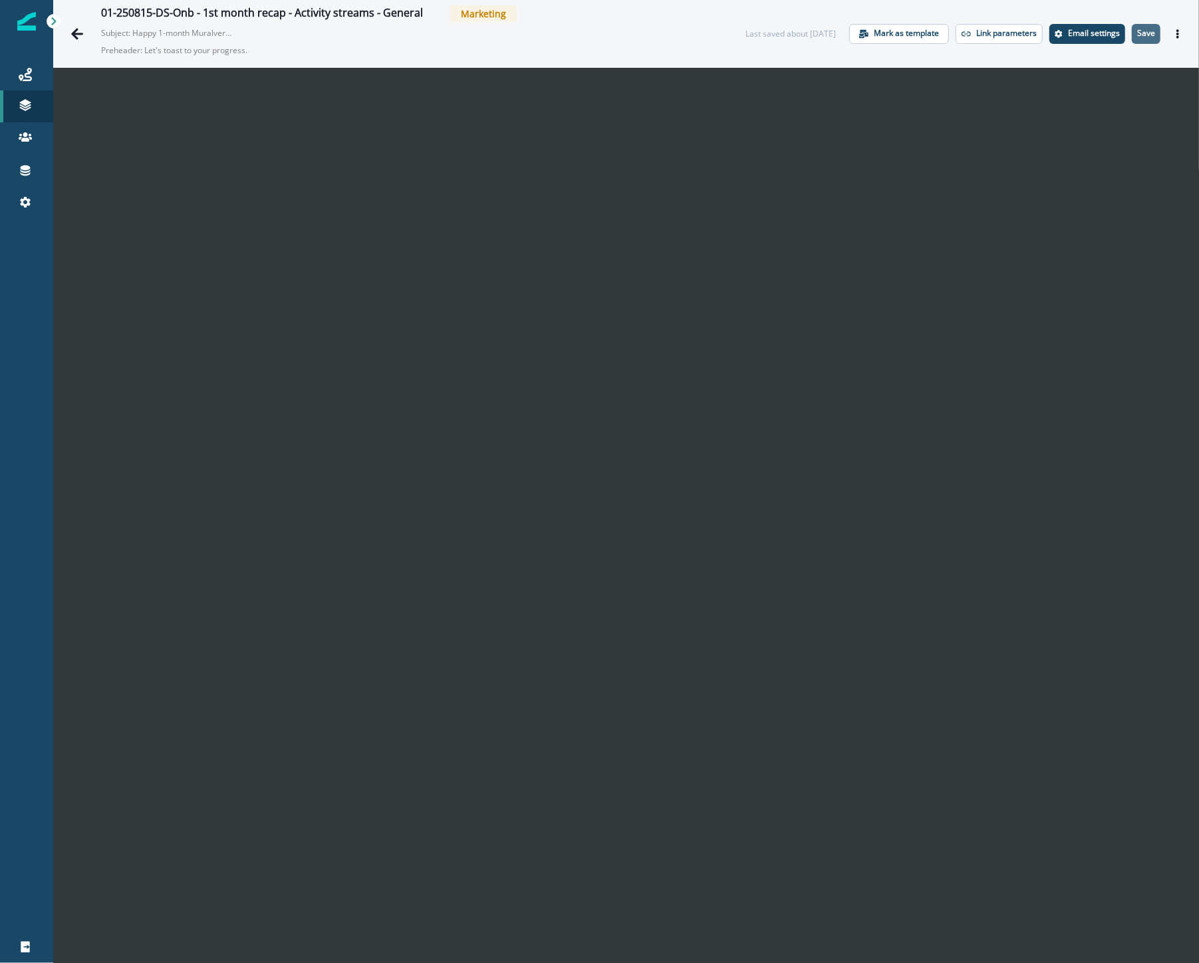
scroll to position [21, 0]
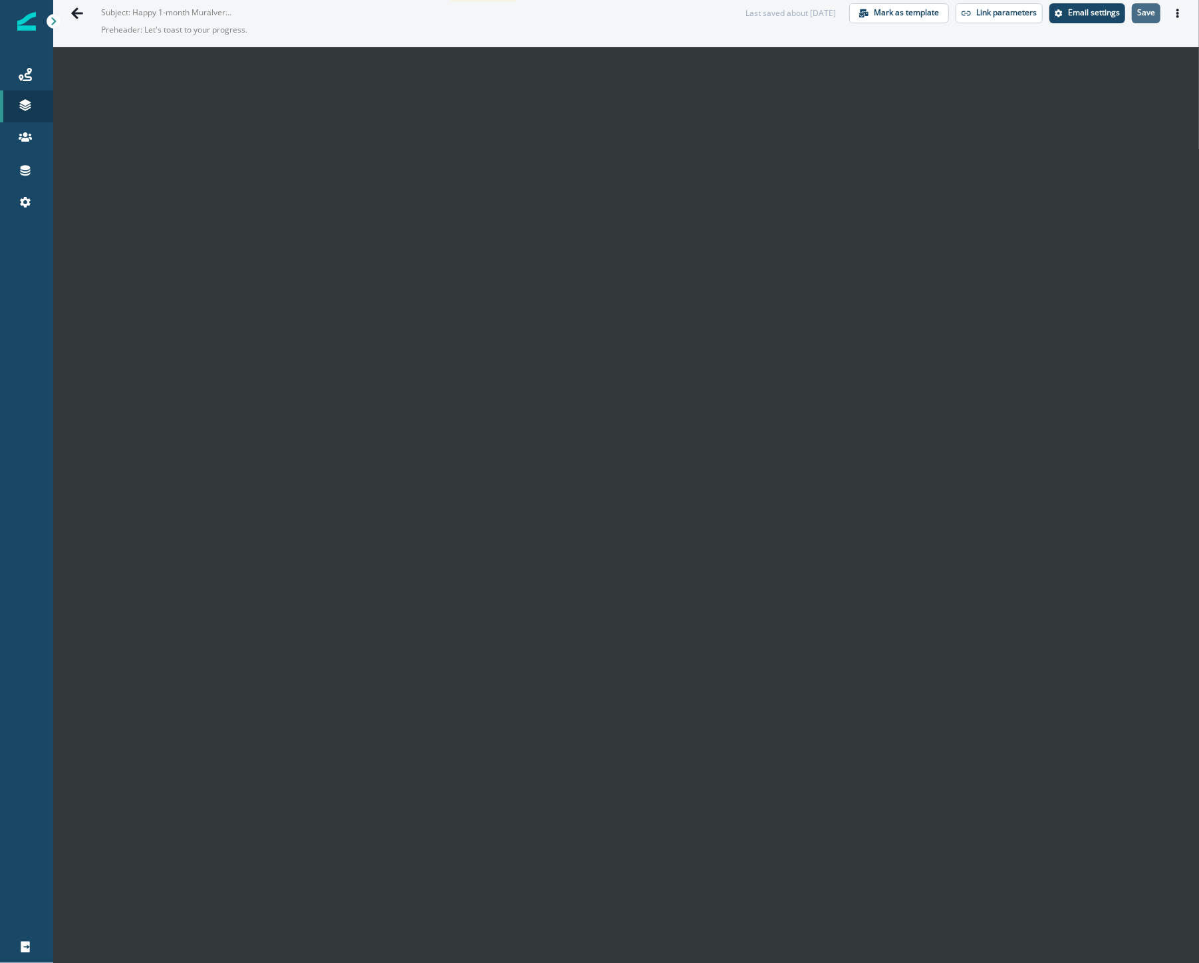
click at [1137, 15] on p "Save" at bounding box center [1146, 12] width 18 height 9
click at [76, 12] on icon "Go back" at bounding box center [77, 12] width 12 height 11
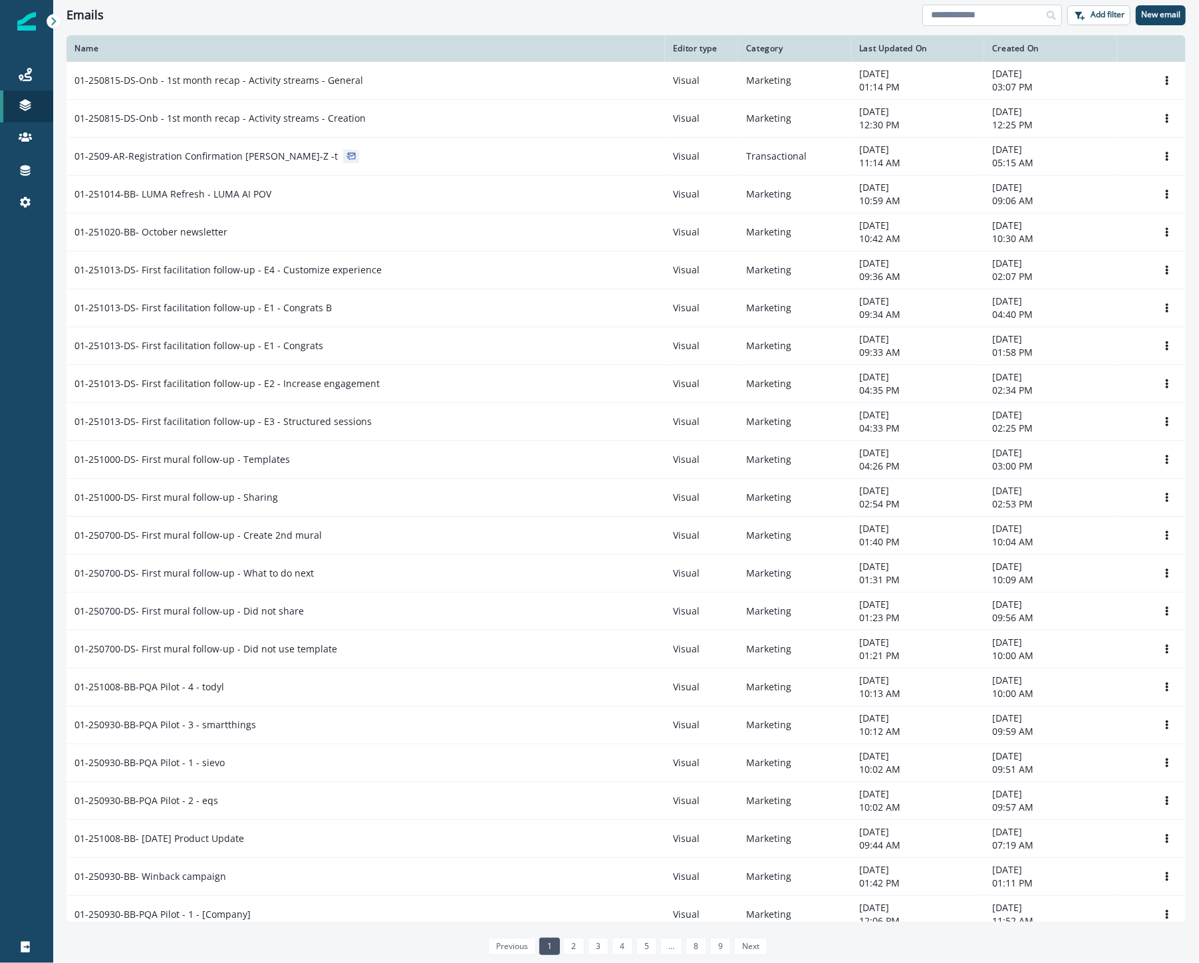
click at [948, 15] on input at bounding box center [992, 15] width 140 height 21
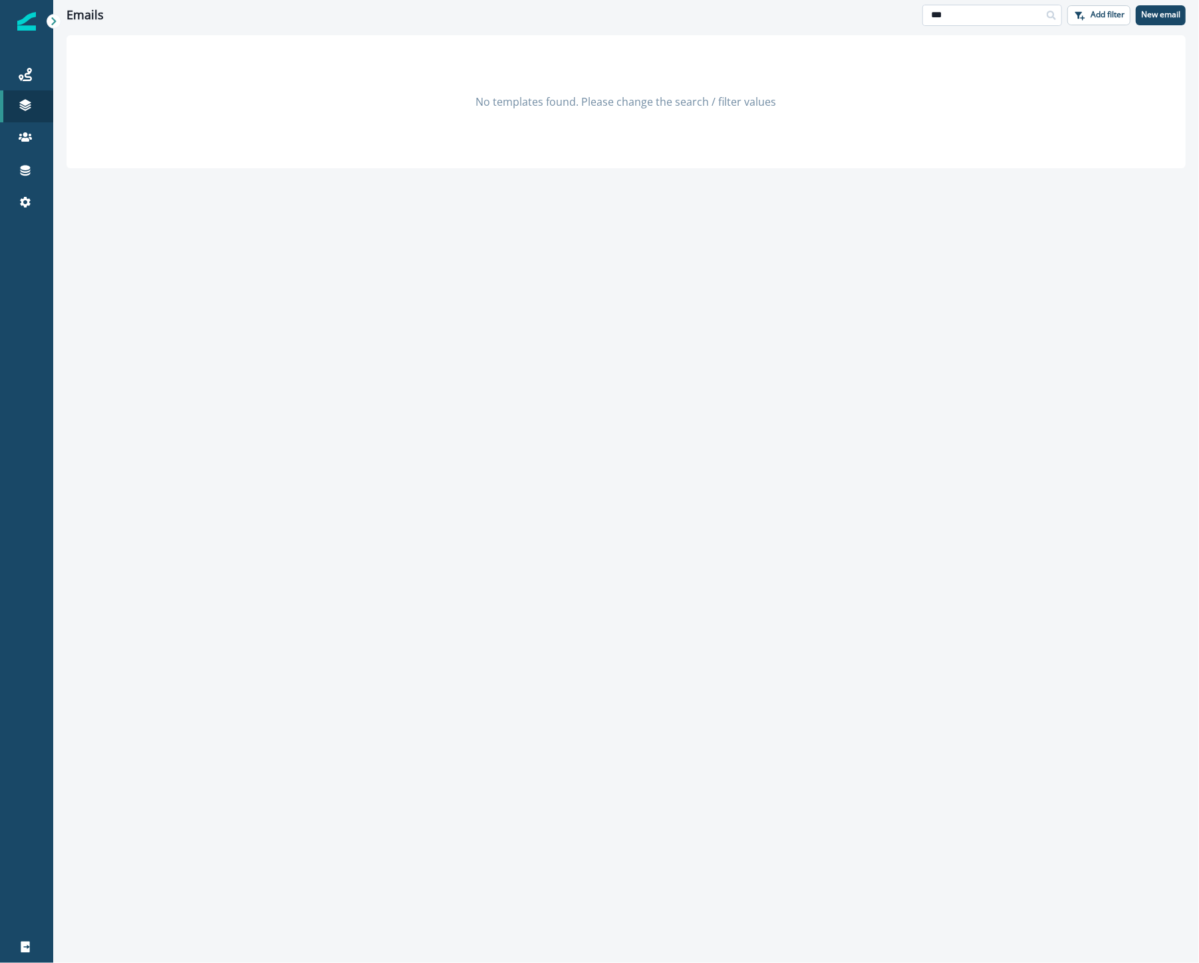
type input "***"
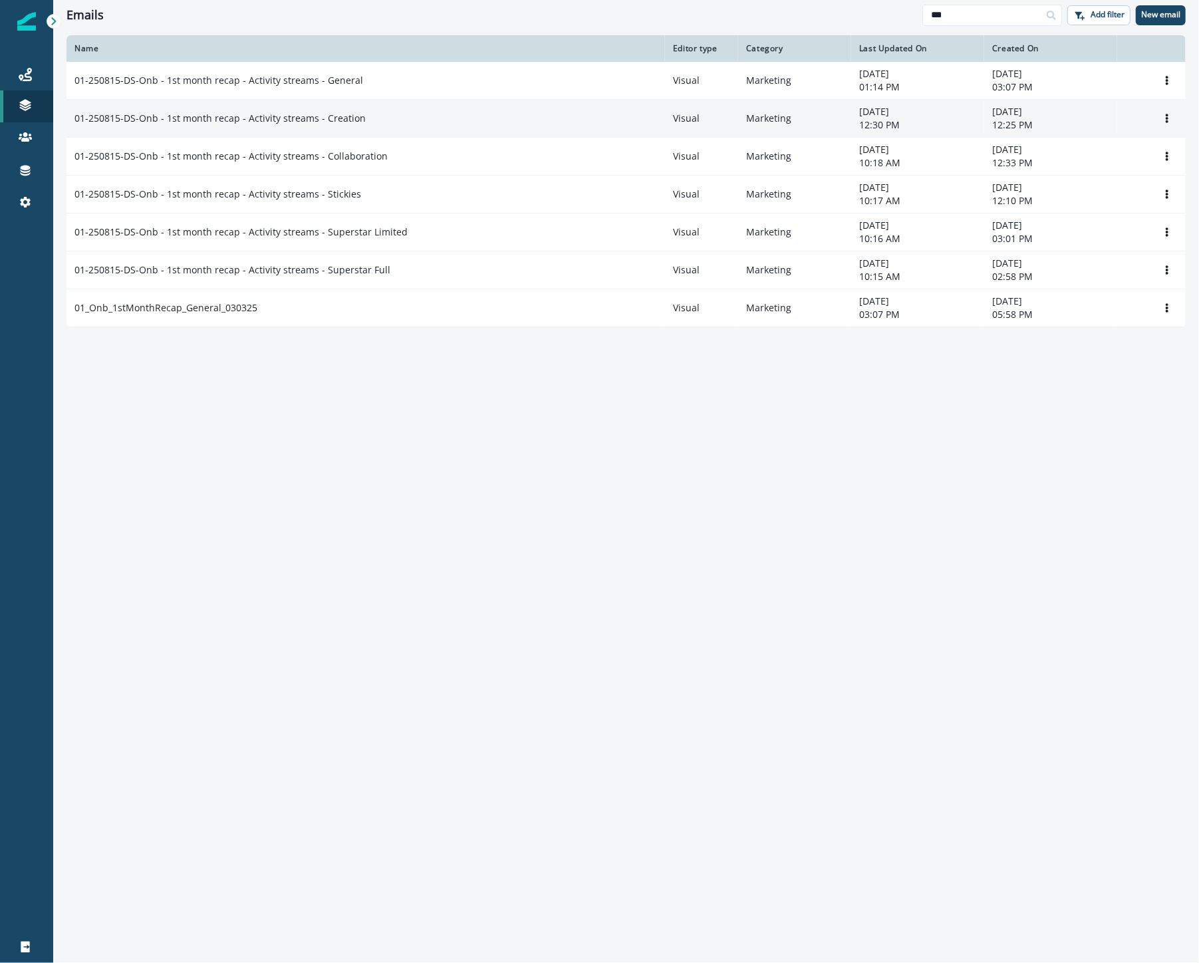
click at [371, 123] on div "01-250815-DS-Onb - 1st month recap - Activity streams - Creation" at bounding box center [365, 118] width 583 height 13
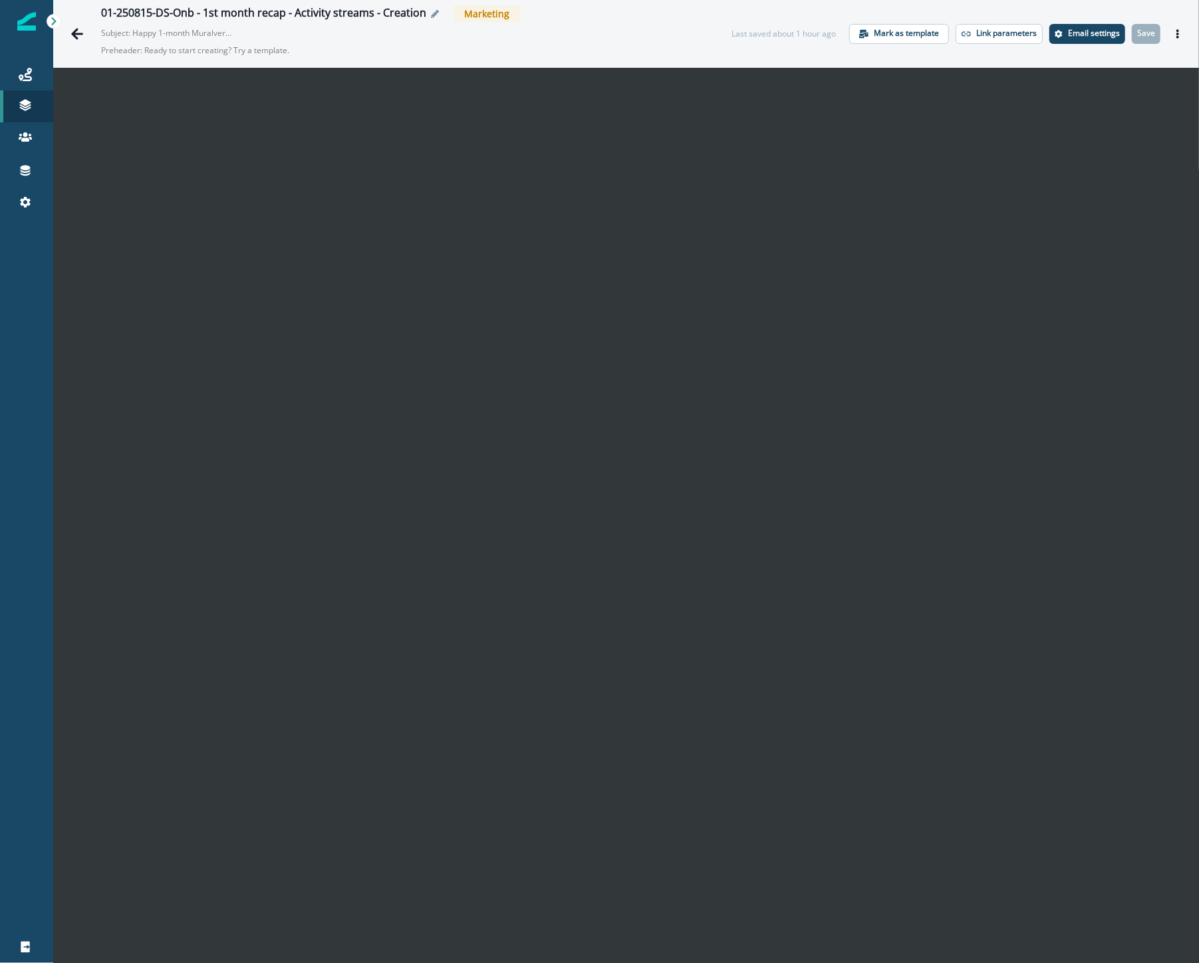
click at [431, 14] on icon "Edit name" at bounding box center [435, 14] width 8 height 8
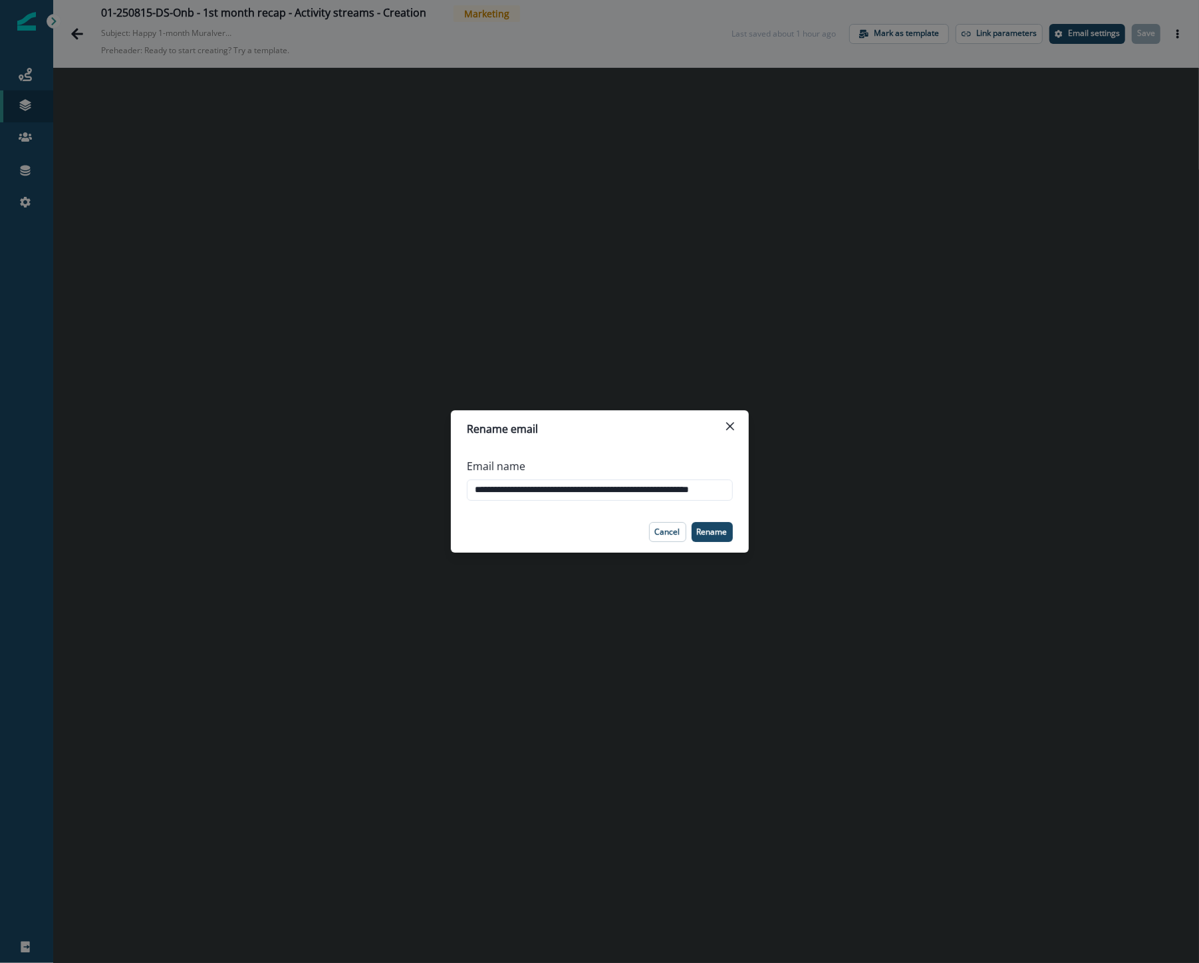
drag, startPoint x: 512, startPoint y: 489, endPoint x: 438, endPoint y: 488, distance: 74.5
click at [410, 488] on div "**********" at bounding box center [599, 481] width 1199 height 963
click at [521, 492] on input "**********" at bounding box center [600, 489] width 266 height 21
drag, startPoint x: 521, startPoint y: 489, endPoint x: 499, endPoint y: 489, distance: 21.3
click at [499, 489] on input "**********" at bounding box center [600, 489] width 266 height 21
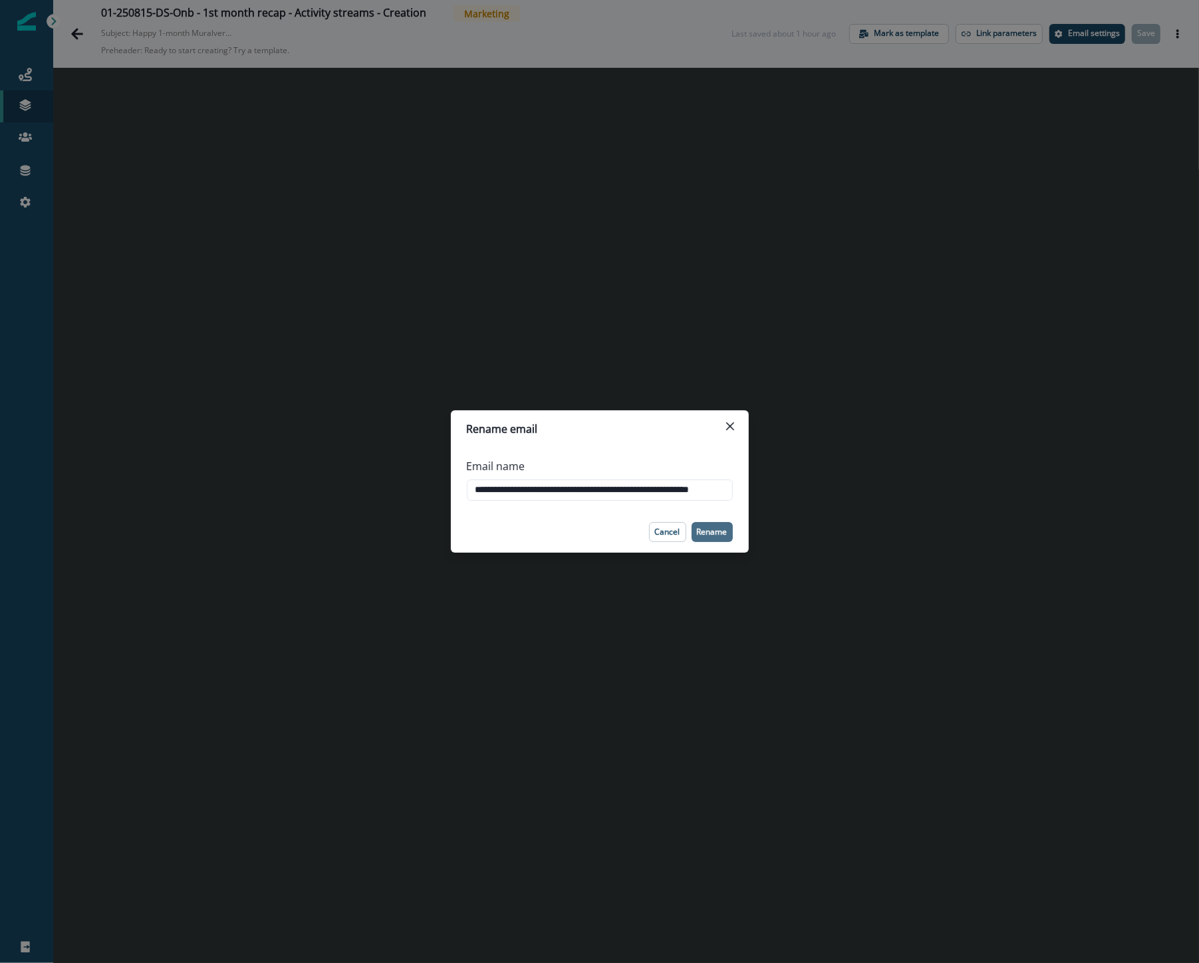
type input "**********"
drag, startPoint x: 709, startPoint y: 533, endPoint x: 717, endPoint y: 530, distance: 8.4
click at [717, 530] on p "Rename" at bounding box center [712, 531] width 31 height 9
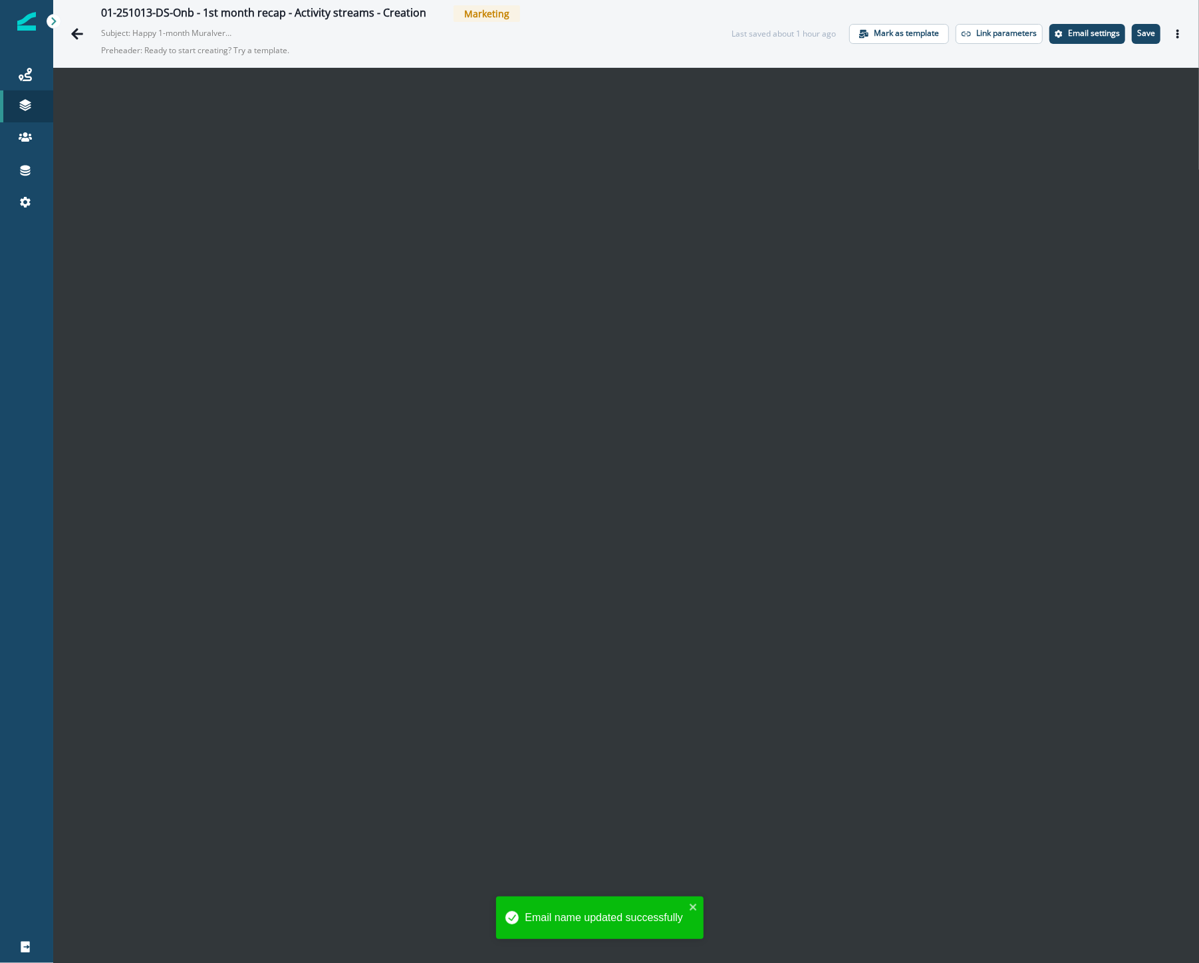
click at [49, 561] on div at bounding box center [26, 582] width 53 height 697
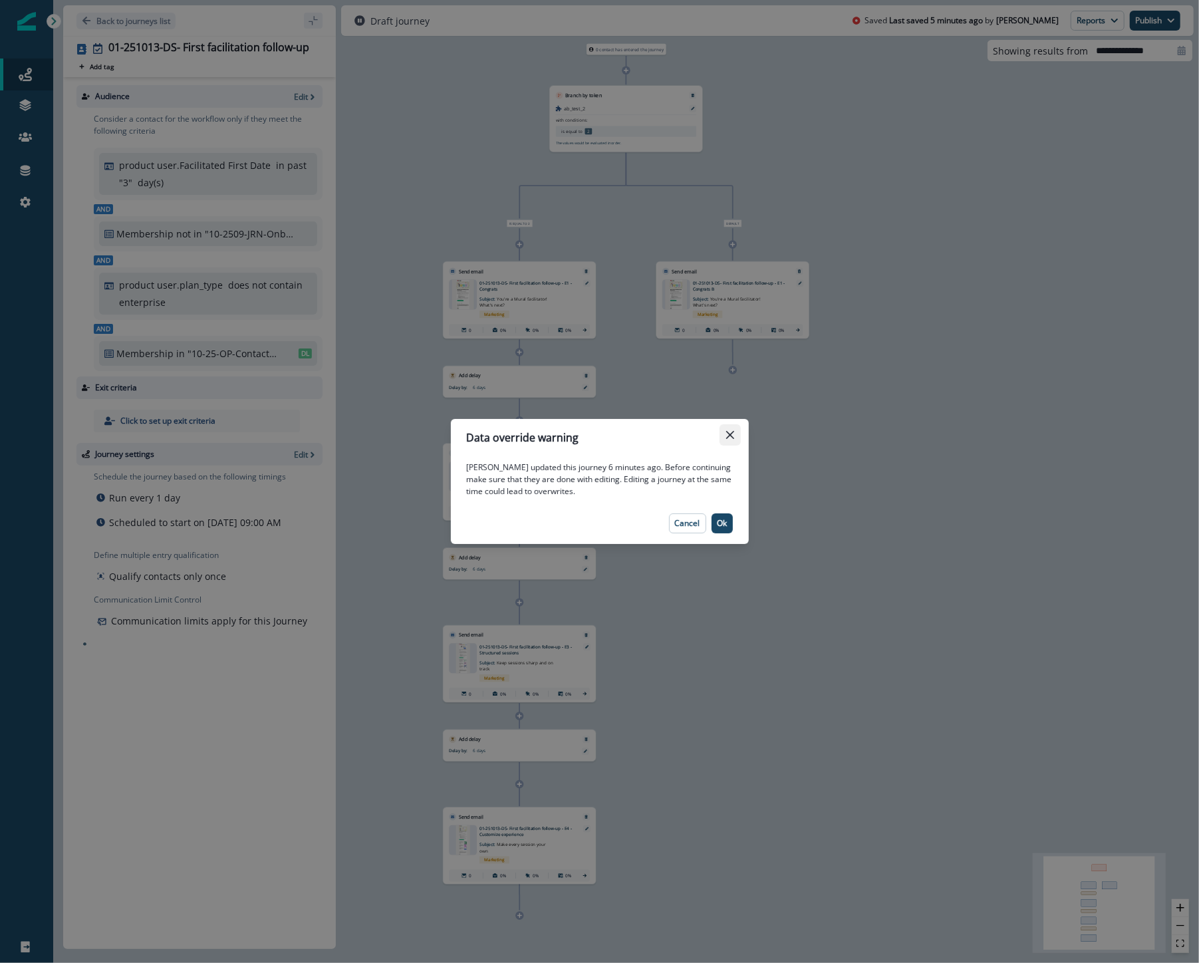
click at [732, 436] on icon "Close" at bounding box center [730, 435] width 8 height 8
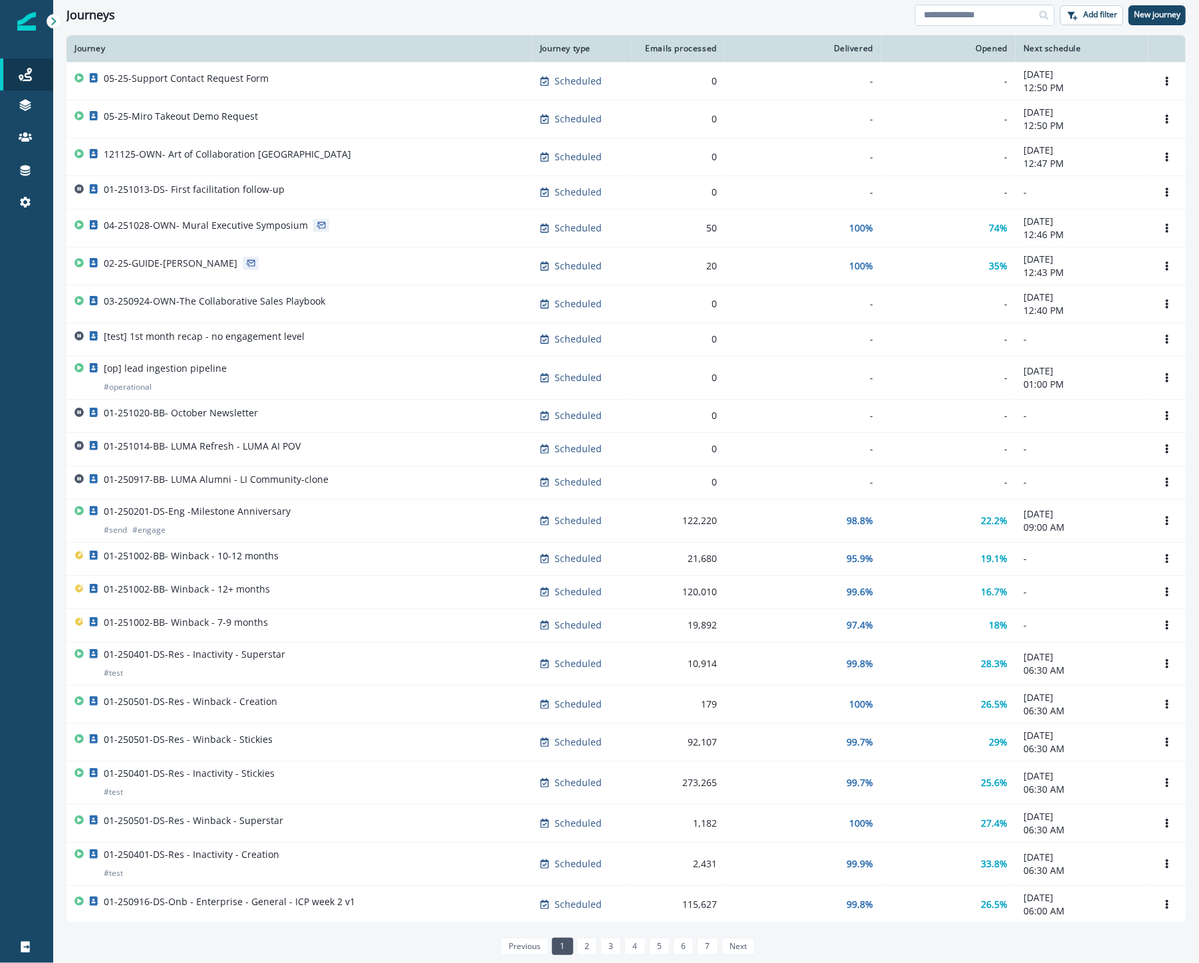
click at [966, 19] on input at bounding box center [985, 15] width 140 height 21
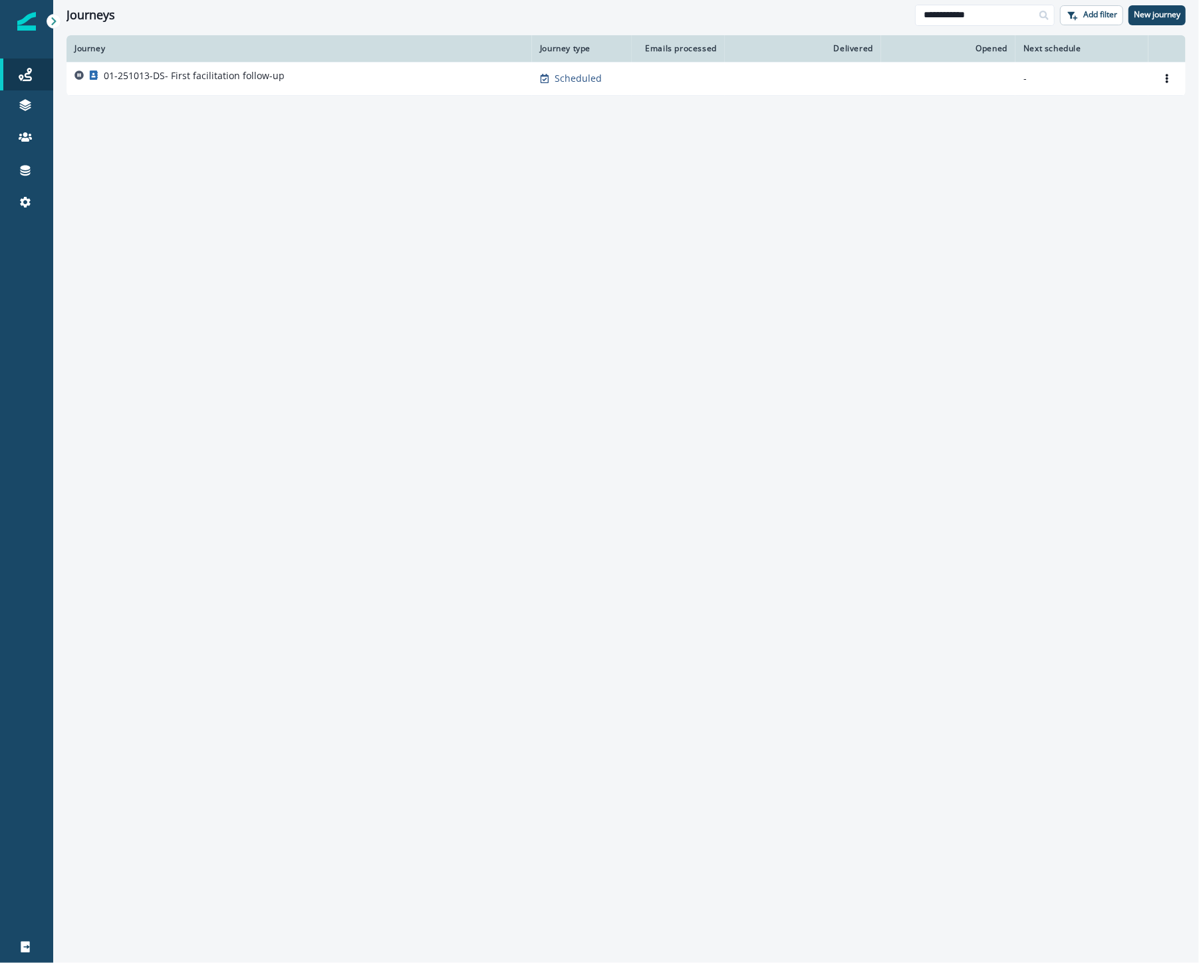
type input "**********"
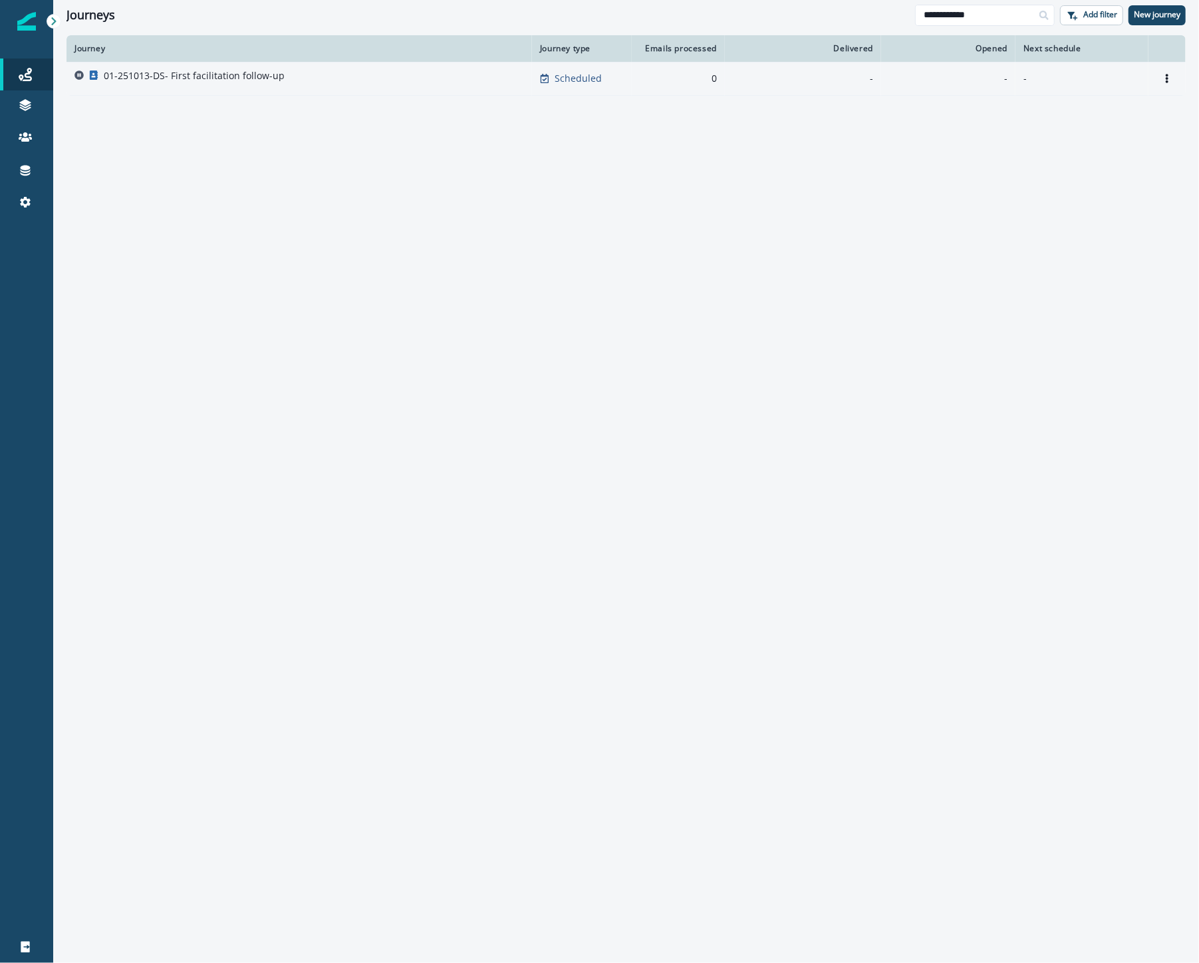
click at [410, 80] on div "01-251013-DS- First facilitation follow-up" at bounding box center [299, 78] width 450 height 19
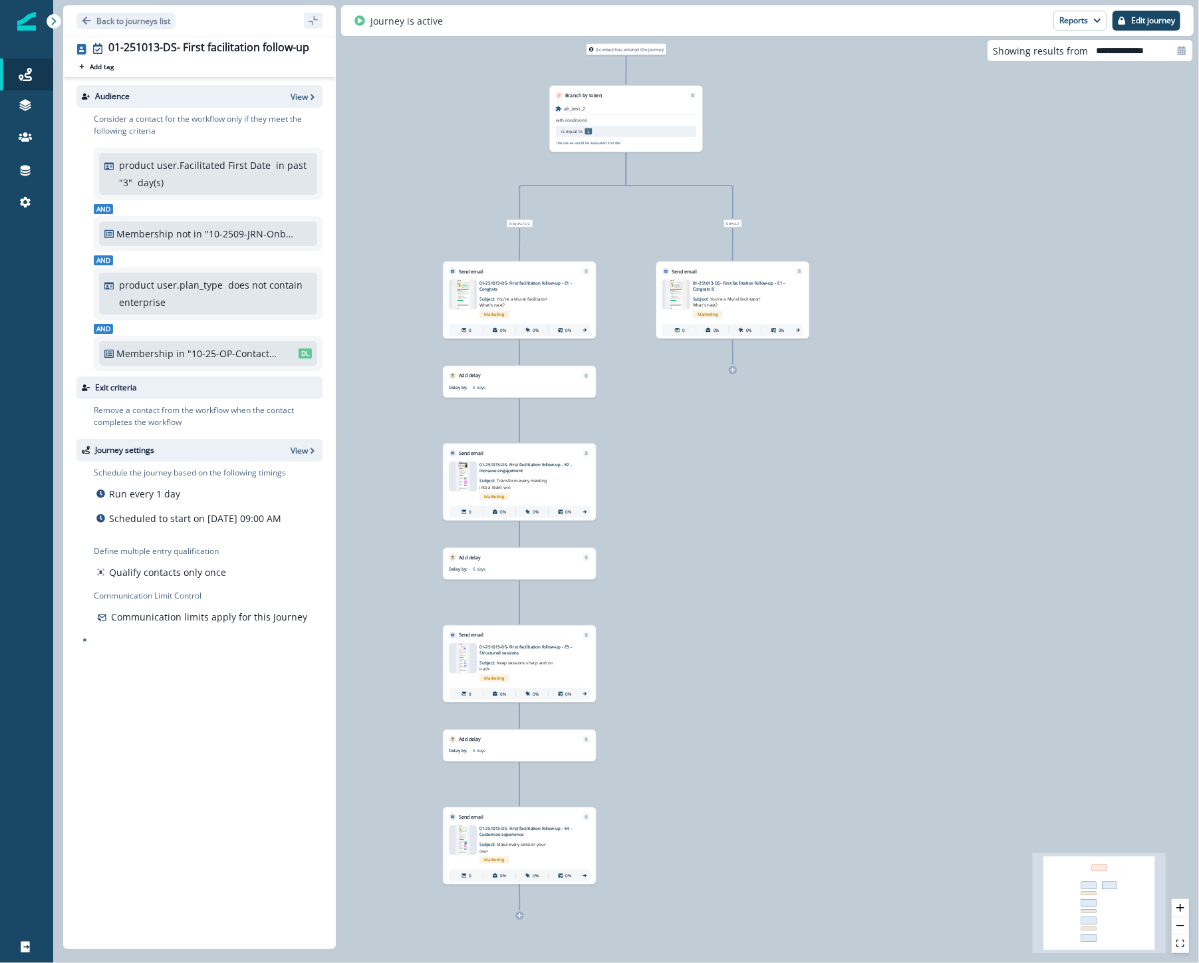
click at [793, 24] on div "Journey is active Reports Email Report Journey Member Report Edit journey" at bounding box center [767, 20] width 853 height 31
